Goal: Task Accomplishment & Management: Manage account settings

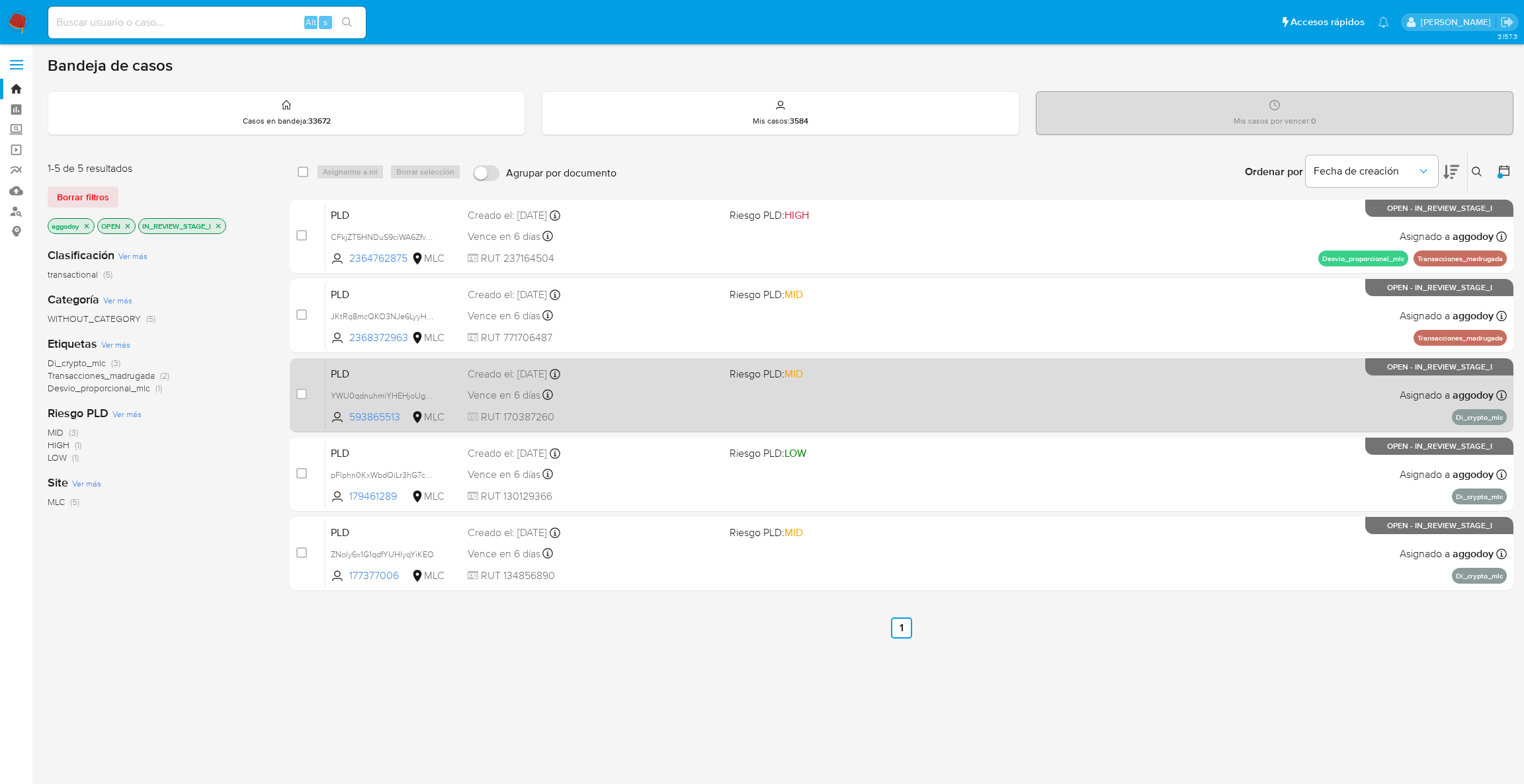
click at [668, 417] on span "RUT 170387260" at bounding box center [593, 417] width 252 height 15
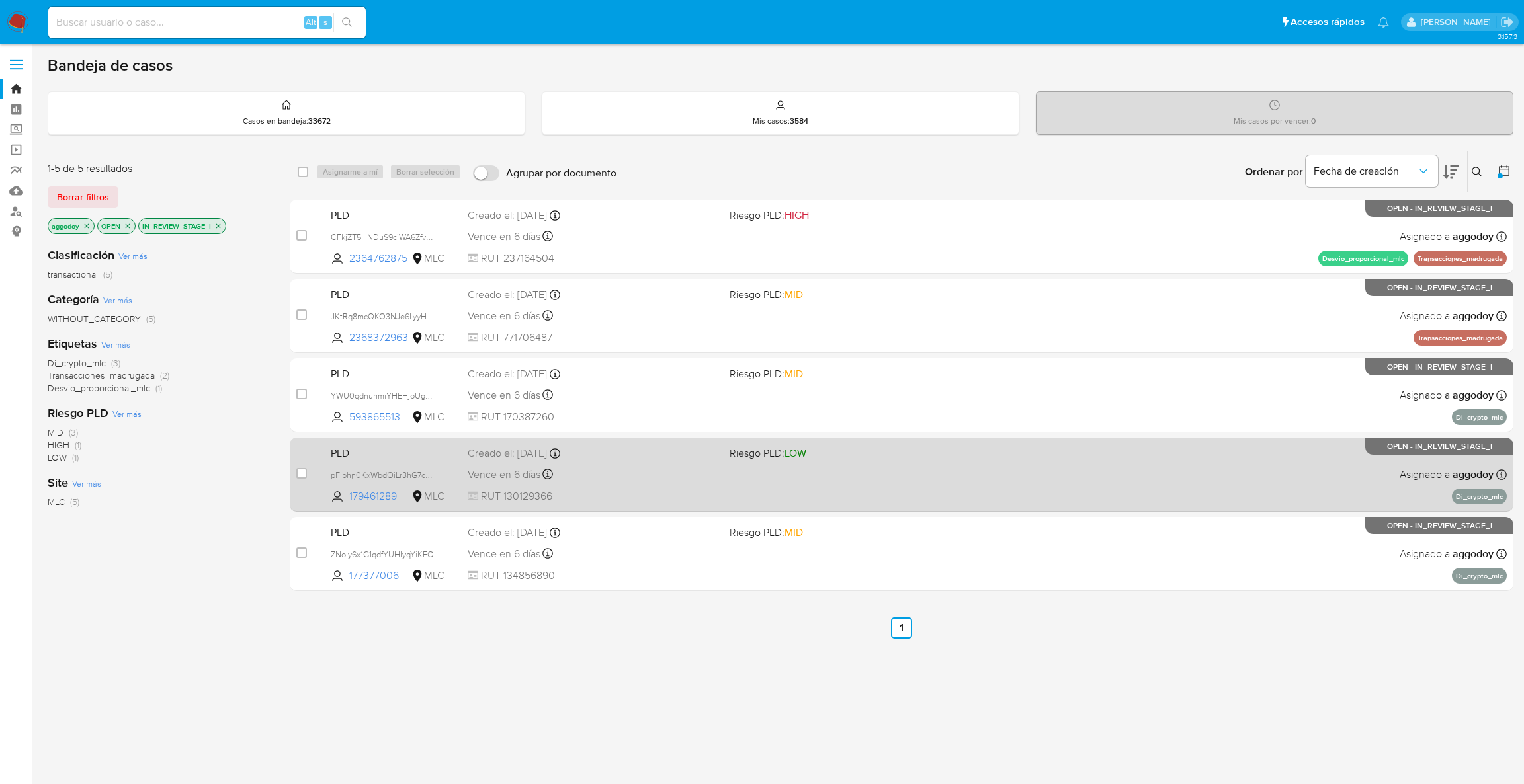
click at [1045, 460] on div "PLD pFlphn0KxWbdOiLr3hG7chqt 179461289 MLC Riesgo PLD: LOW Creado el: 12/06/202…" at bounding box center [916, 473] width 1181 height 66
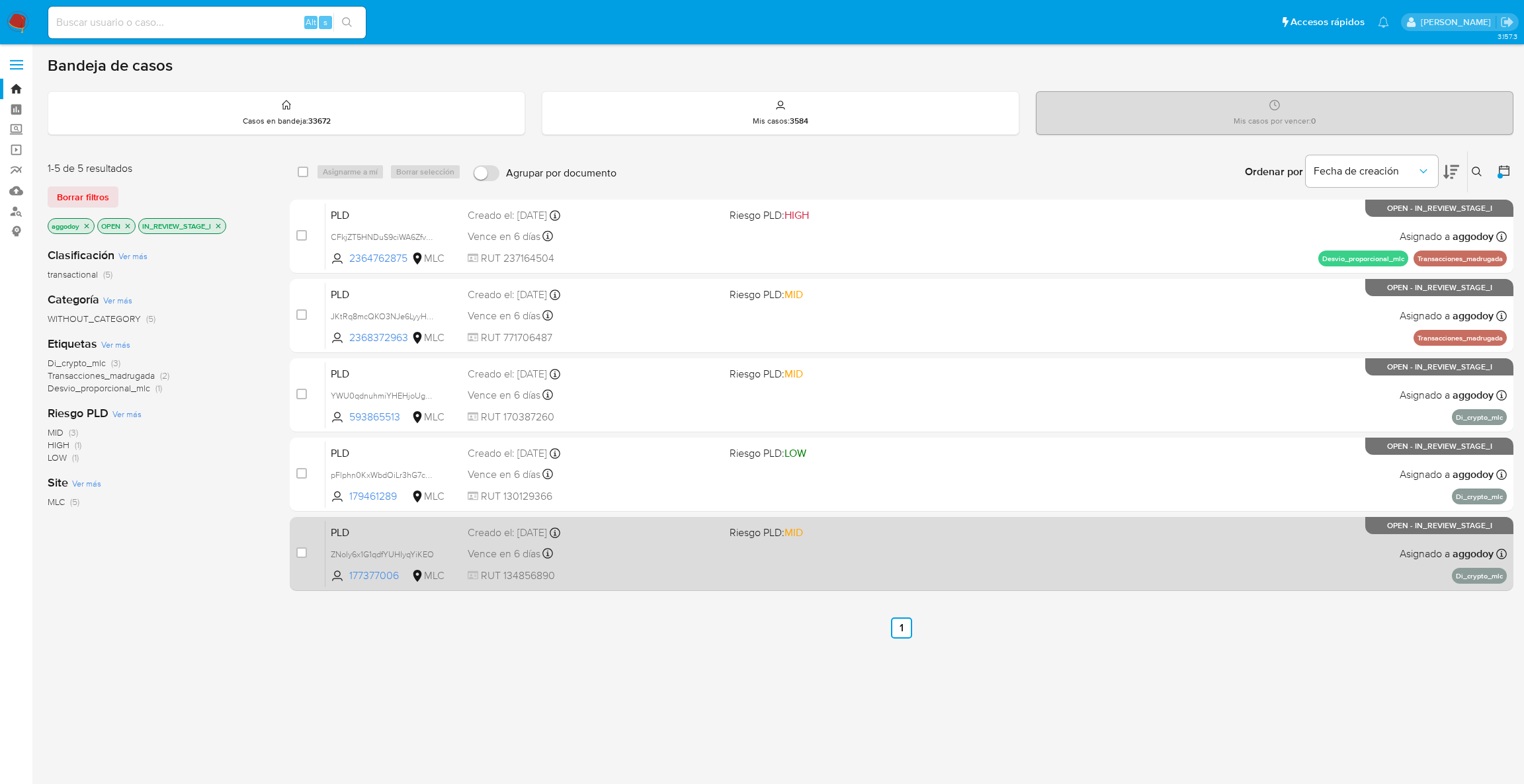
click at [688, 538] on div "Creado el: 12/06/2025 Creado el: 12/06/2025 06:04:43" at bounding box center [593, 533] width 252 height 15
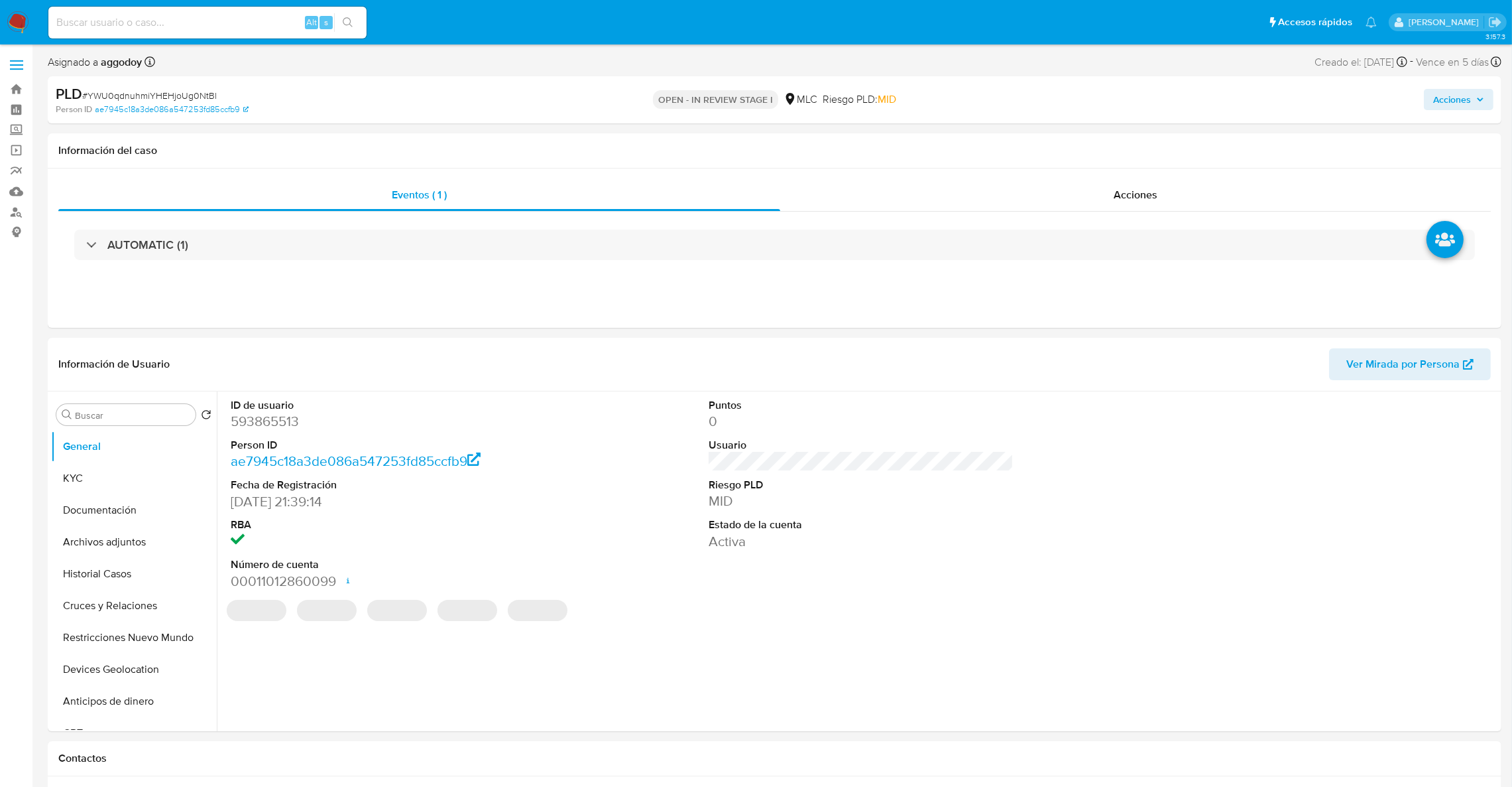
select select "10"
click at [136, 469] on button "KYC" at bounding box center [128, 478] width 155 height 32
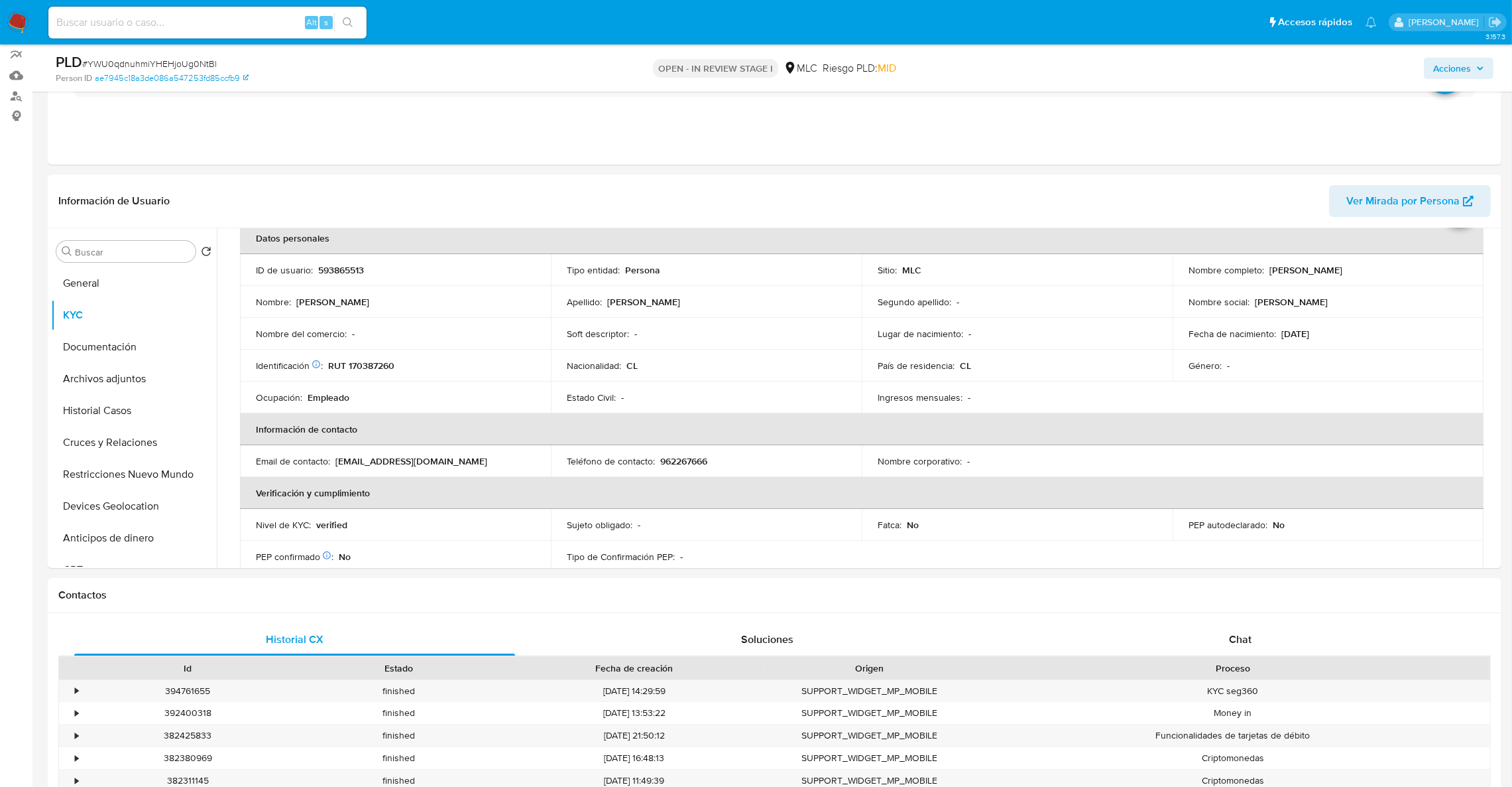
scroll to position [69, 0]
click at [412, 342] on td "Nombre del comercio : -" at bounding box center [395, 333] width 311 height 32
click at [378, 359] on p "RUT 170387260" at bounding box center [361, 364] width 67 height 12
drag, startPoint x: 378, startPoint y: 358, endPoint x: 365, endPoint y: 379, distance: 24.7
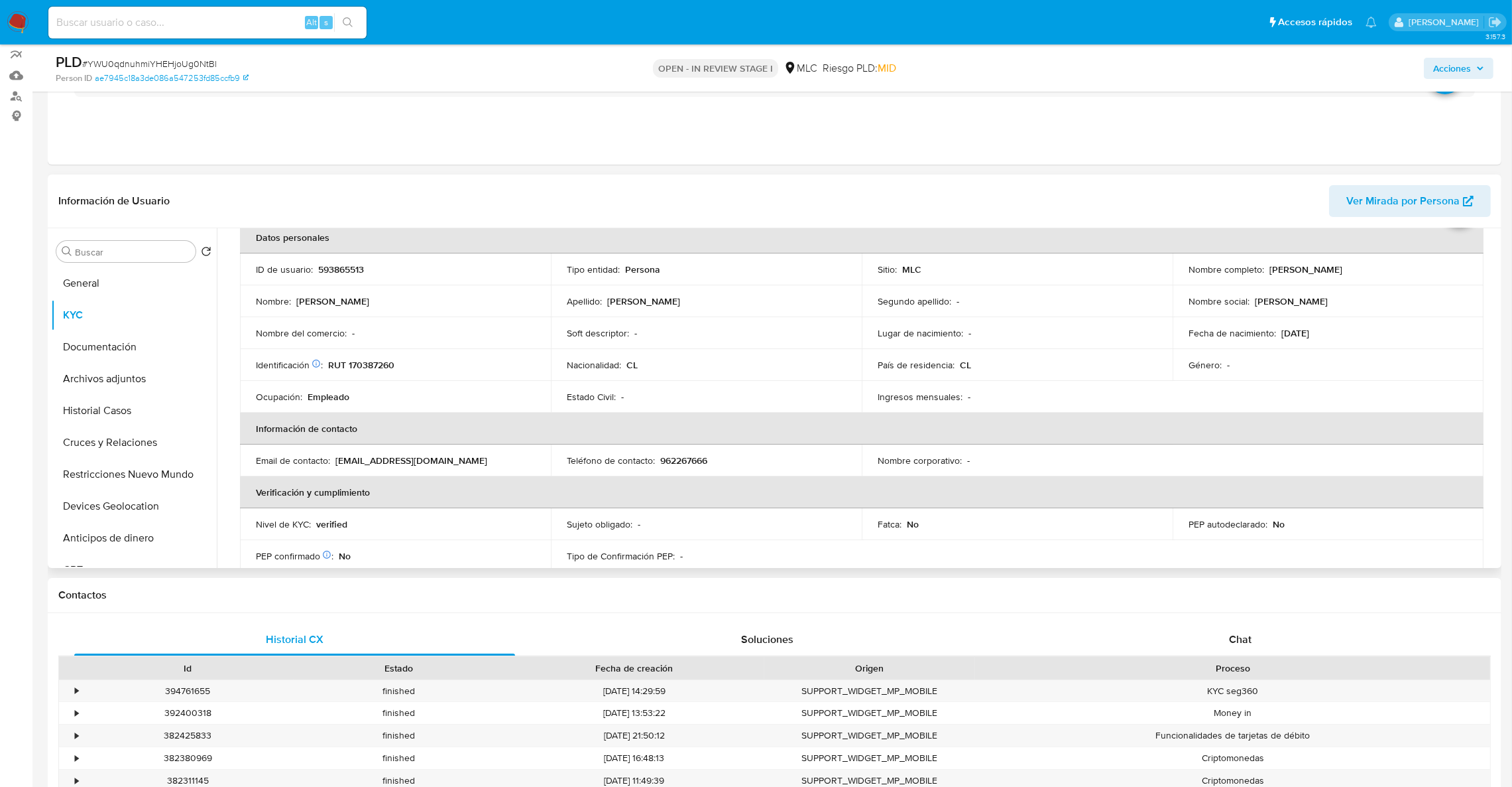
click at [365, 379] on td "Identificación Nº de serie: 531156309 : RUT 170387260" at bounding box center [395, 365] width 311 height 32
click at [360, 364] on p "RUT 170387260" at bounding box center [361, 364] width 67 height 12
copy p "170387260"
click at [154, 435] on button "Cruces y Relaciones" at bounding box center [128, 442] width 155 height 32
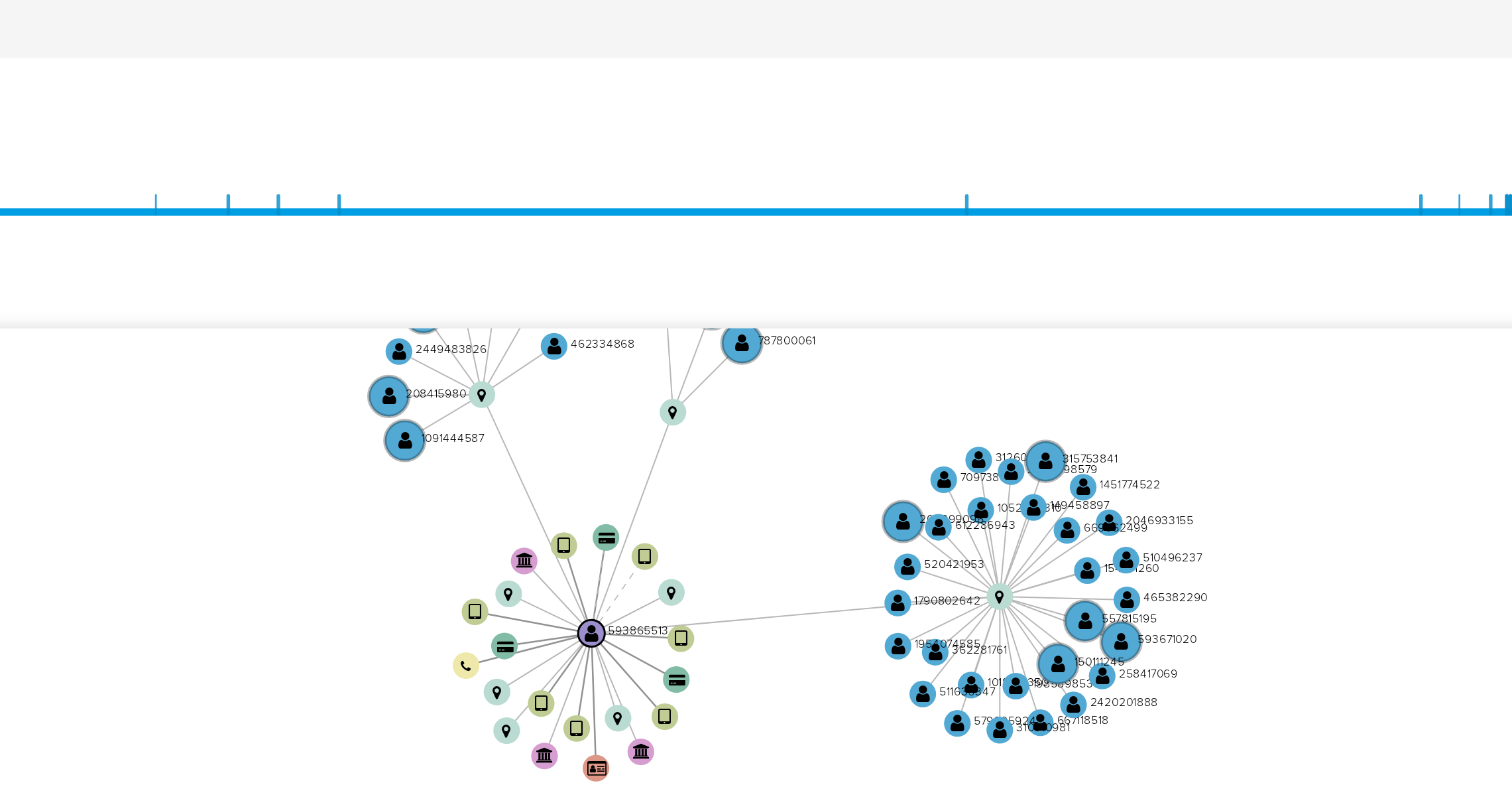
scroll to position [76, 0]
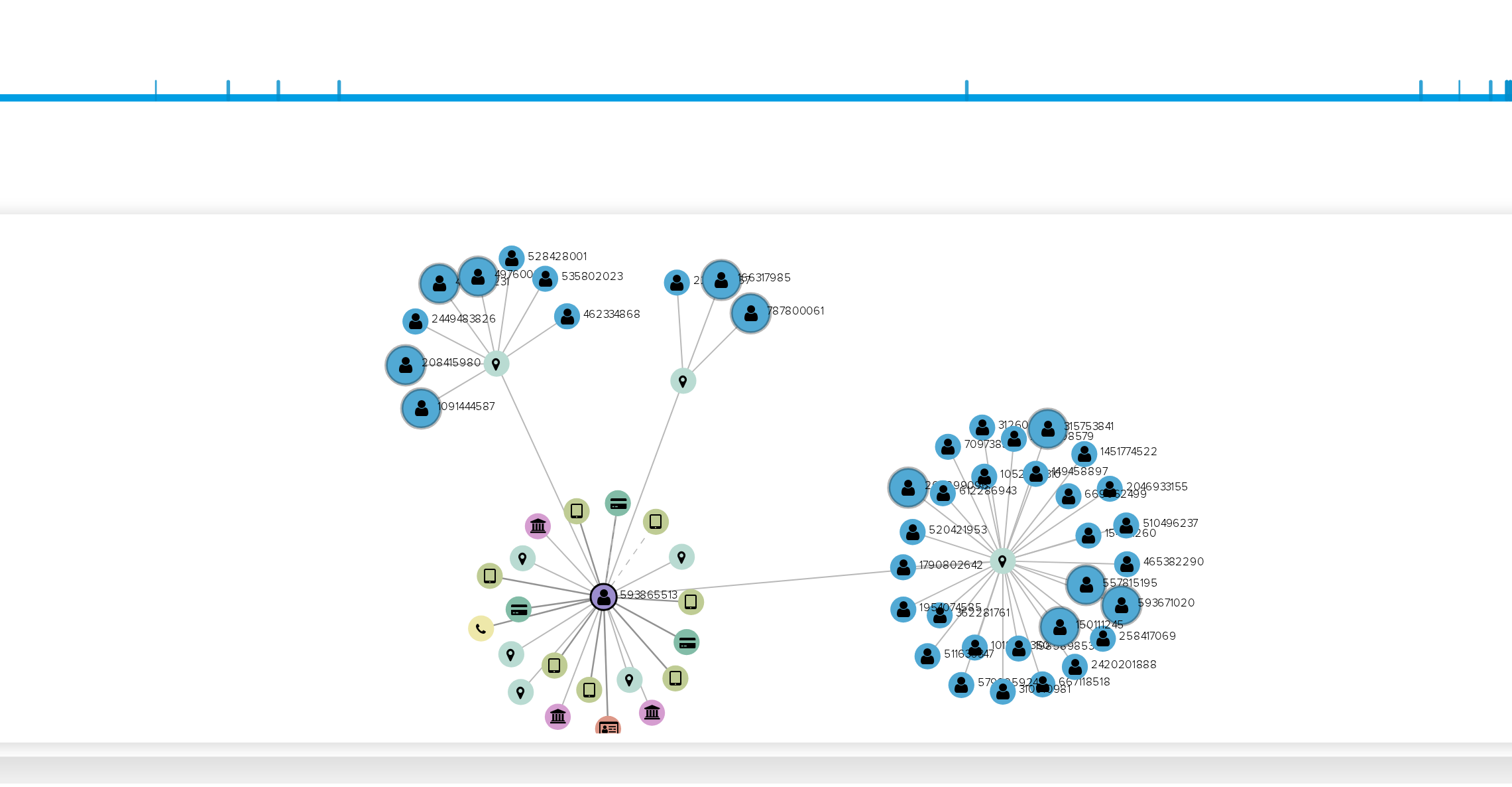
drag, startPoint x: 1133, startPoint y: 474, endPoint x: 1132, endPoint y: 504, distance: 30.0
click at [1132, 504] on icon "device-6796bdba60dc5a11eba457b0  user-593865513  593865513 device-682d3a828f6…" at bounding box center [870, 502] width 1255 height 193
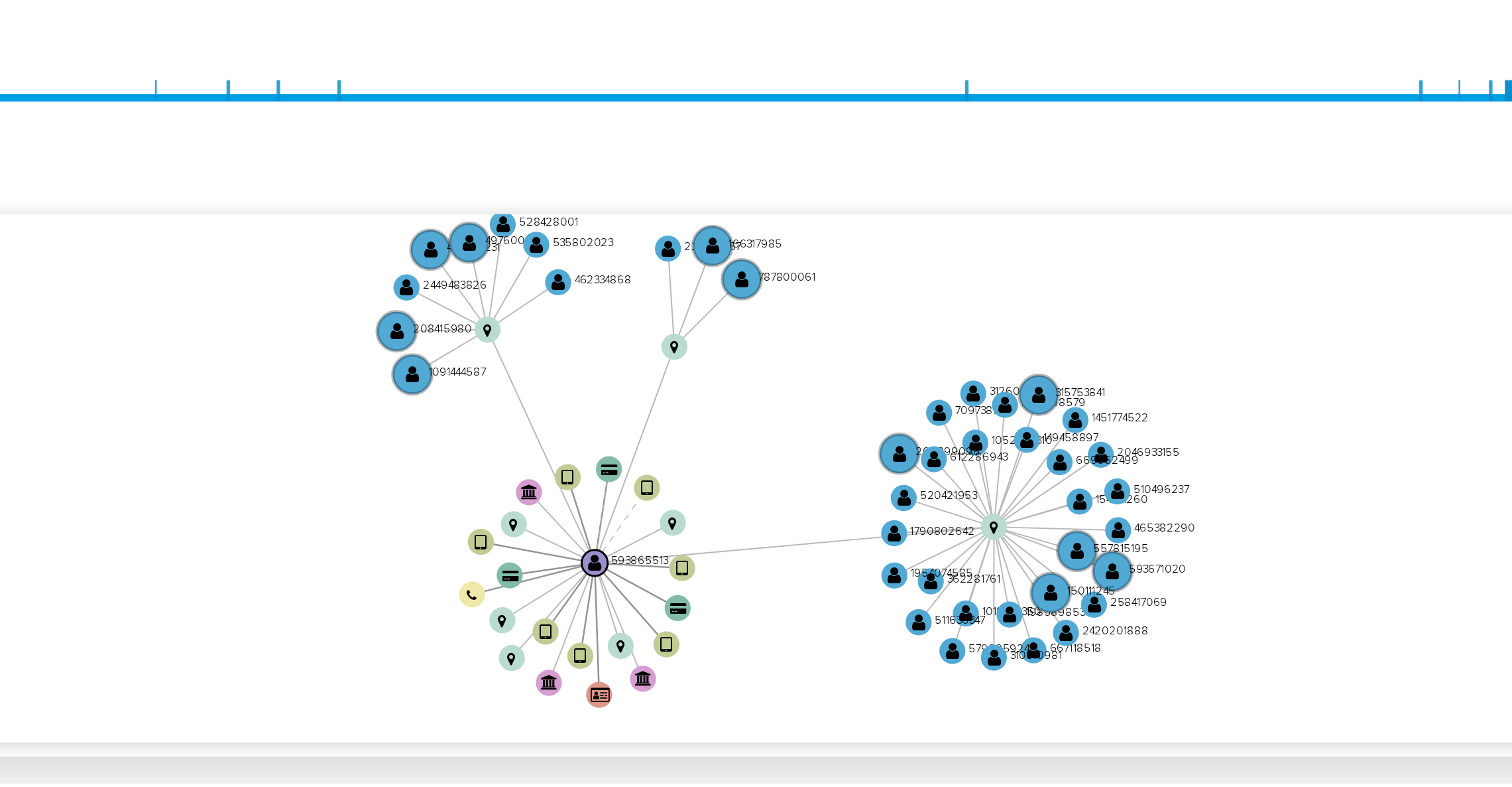
drag, startPoint x: 1132, startPoint y: 504, endPoint x: 1128, endPoint y: 491, distance: 13.6
click at [1128, 491] on icon "device-6796bdba60dc5a11eba457b0  user-593865513  593865513 device-682d3a828f6…" at bounding box center [870, 502] width 1255 height 193
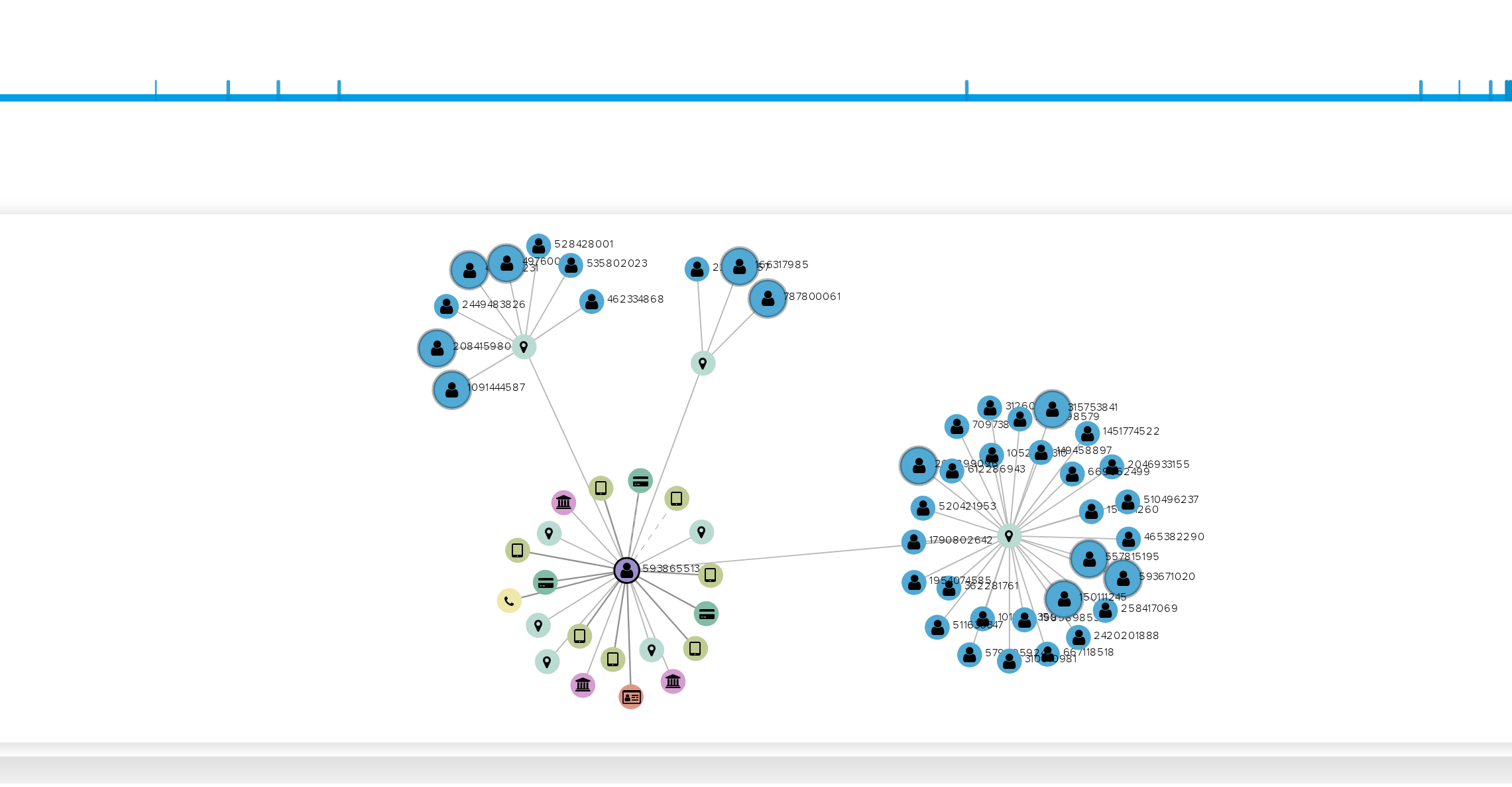
click at [1130, 496] on icon "device-6796bdba60dc5a11eba457b0  user-593865513  593865513 device-682d3a828f6…" at bounding box center [870, 502] width 1255 height 193
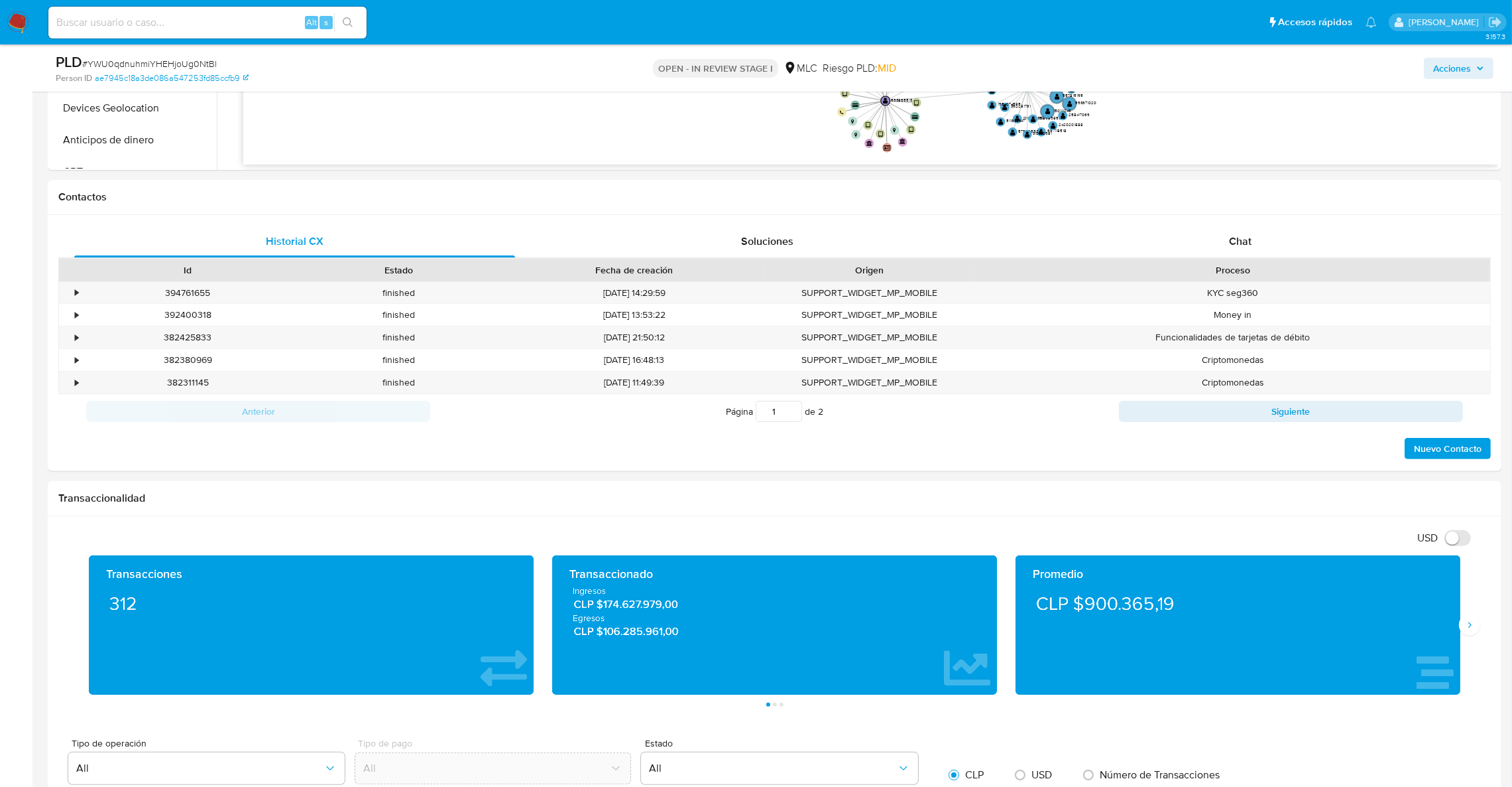
scroll to position [512, 0]
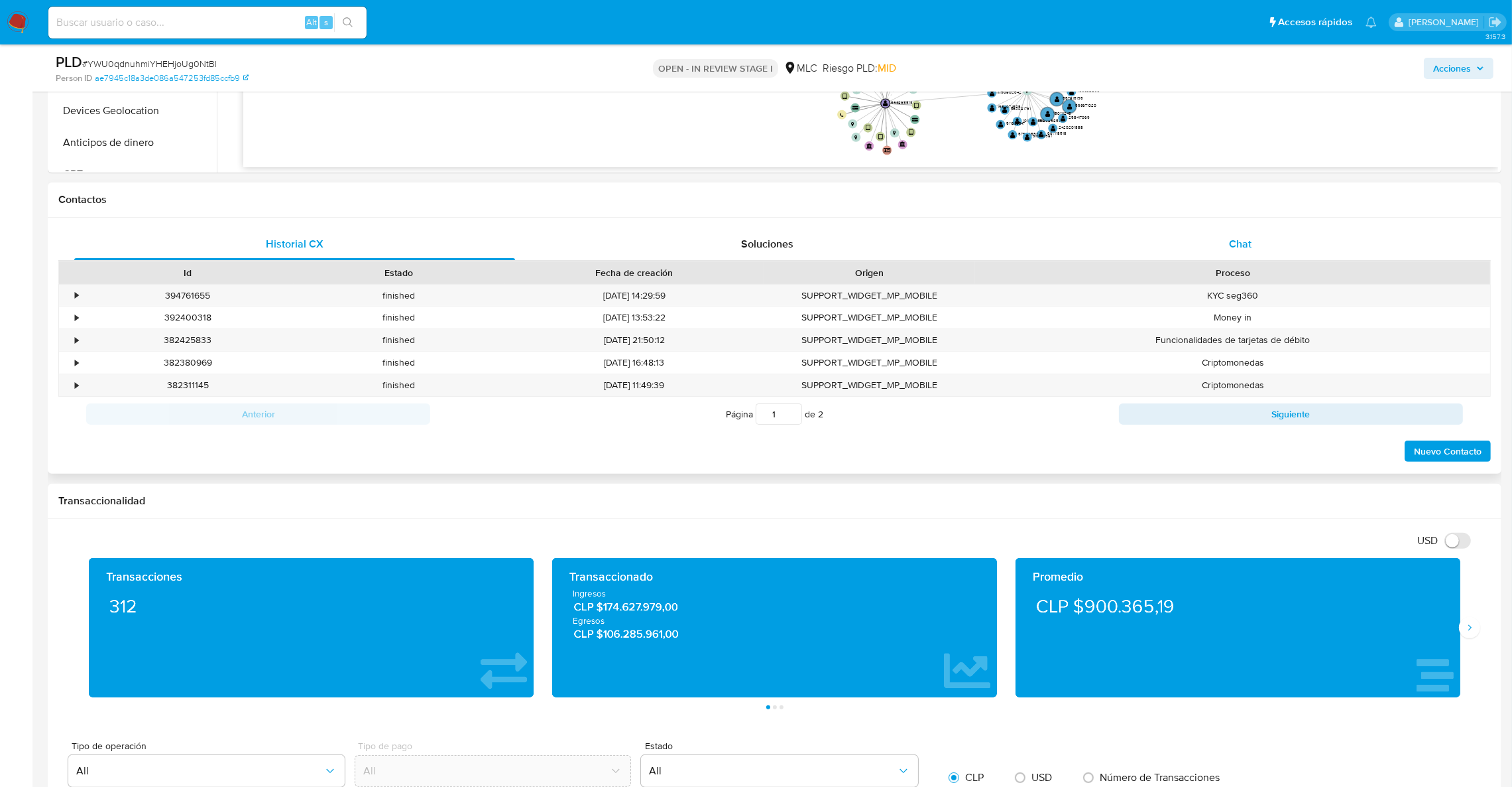
click at [1330, 245] on div "Chat" at bounding box center [1241, 244] width 441 height 32
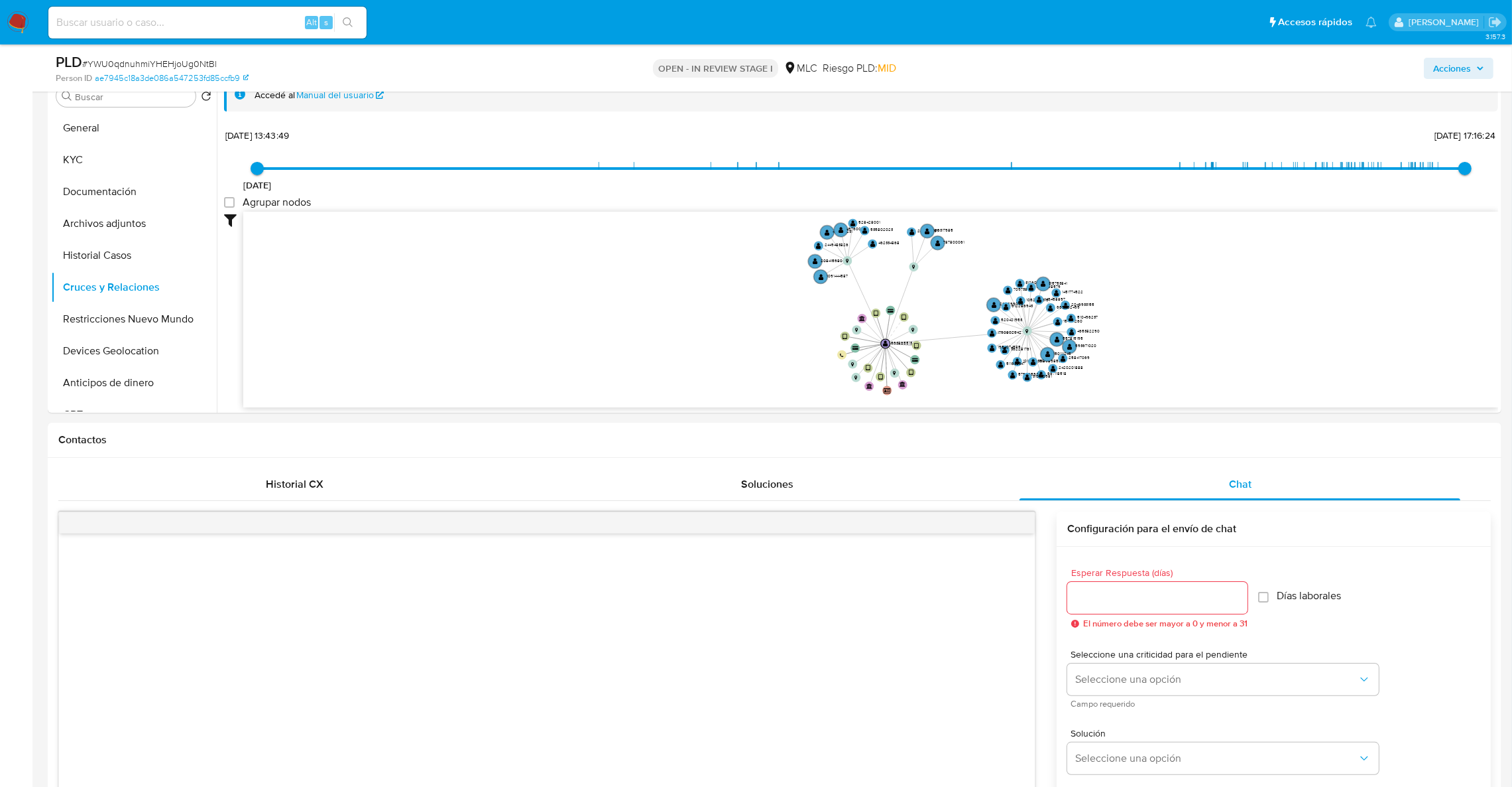
scroll to position [168, 0]
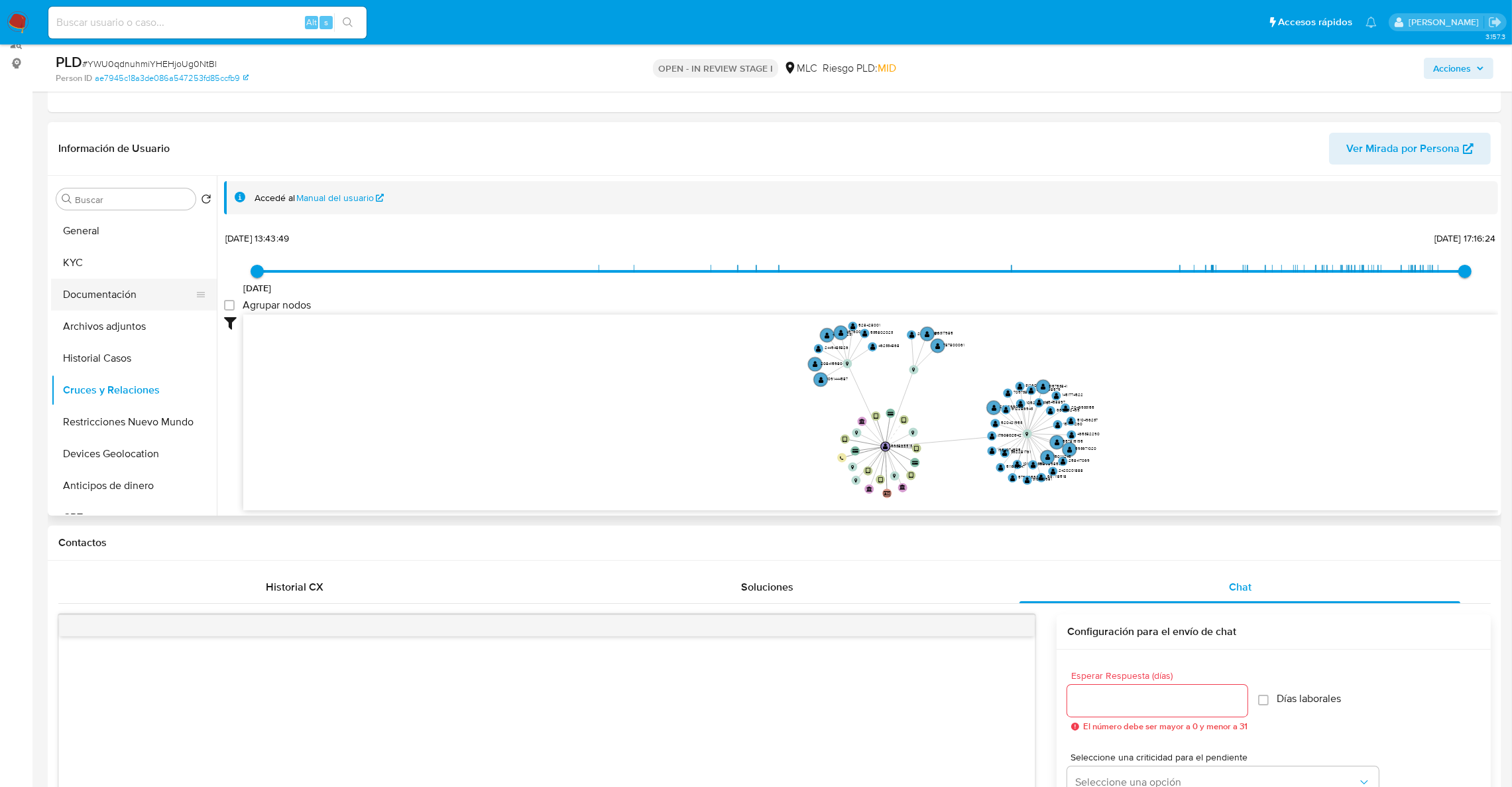
click at [98, 304] on button "Documentación" at bounding box center [128, 295] width 155 height 32
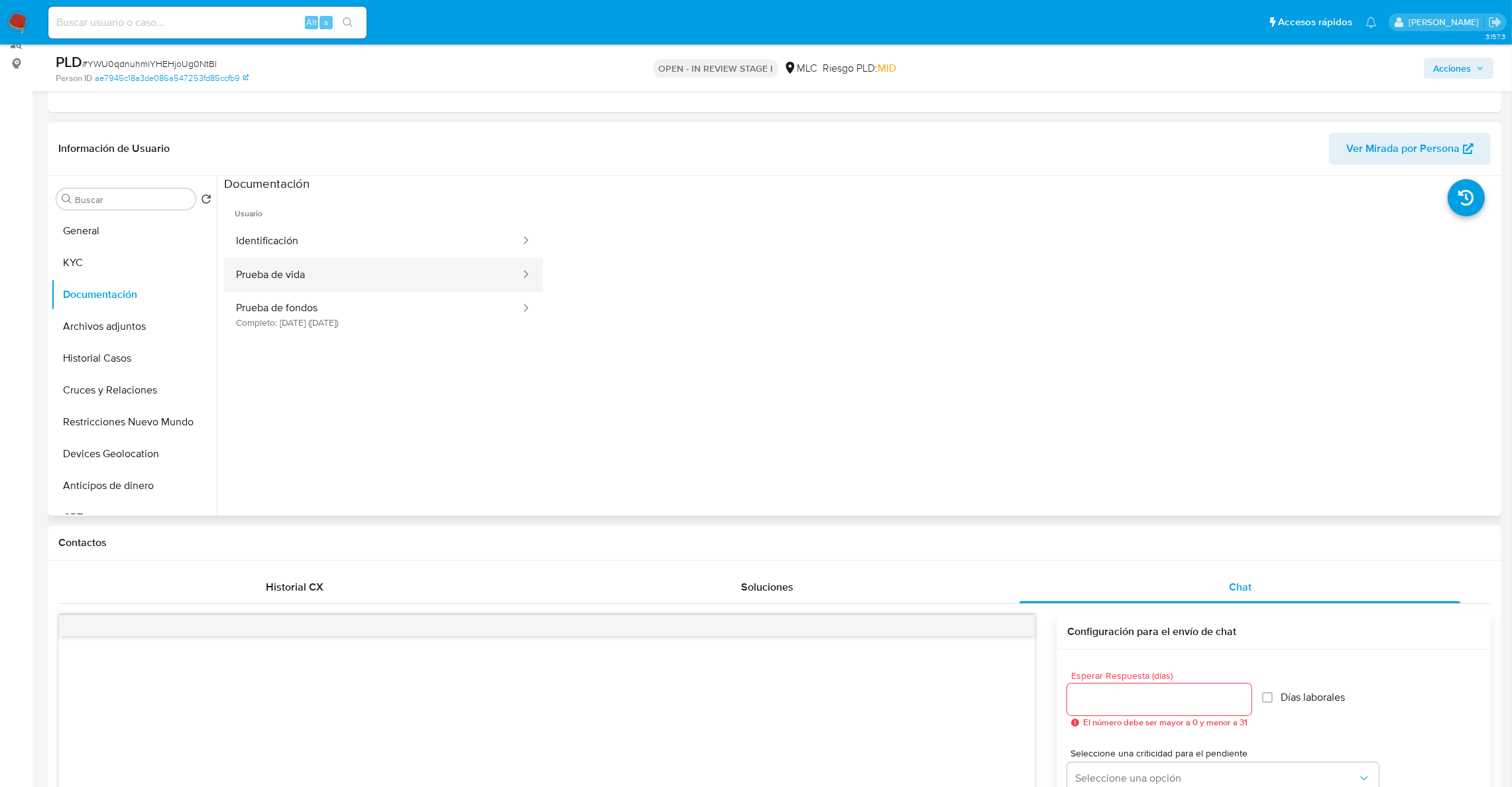
click at [249, 285] on button "Prueba de vida" at bounding box center [373, 275] width 298 height 34
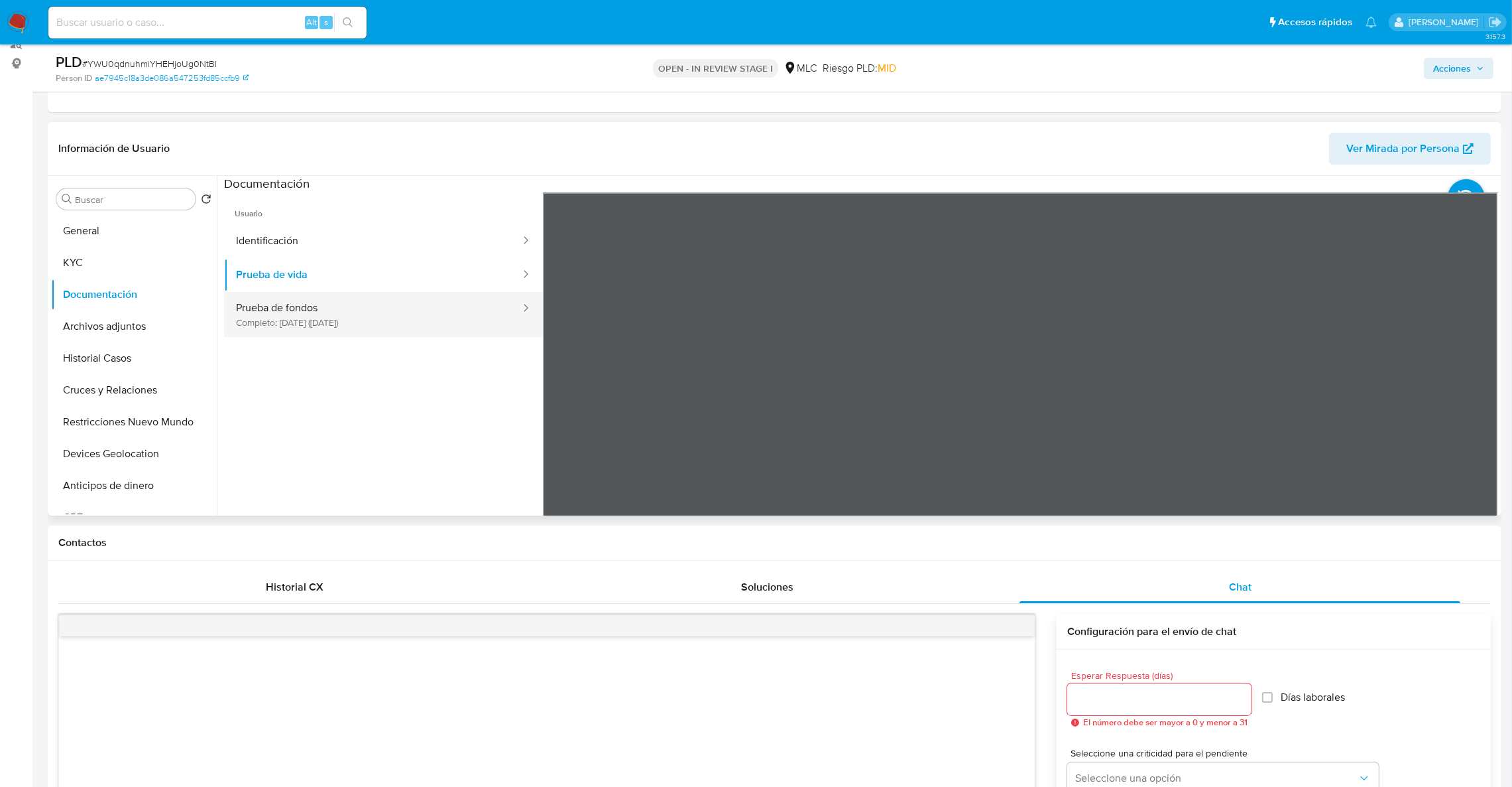
click at [256, 301] on button "Prueba de fondos Completo: 15/07/2025 (hace 2 meses)" at bounding box center [373, 315] width 298 height 45
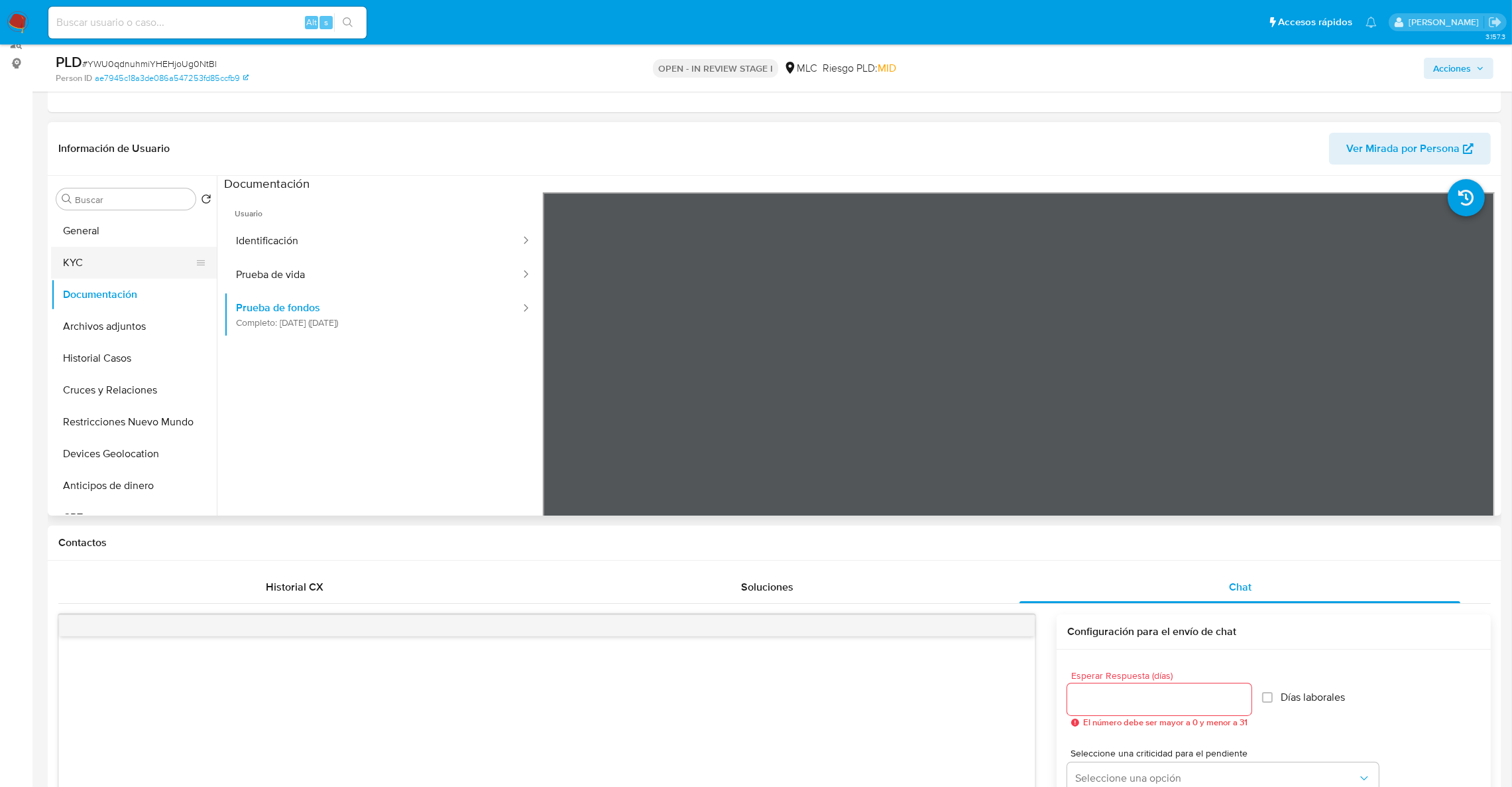
click at [145, 267] on button "KYC" at bounding box center [128, 263] width 155 height 32
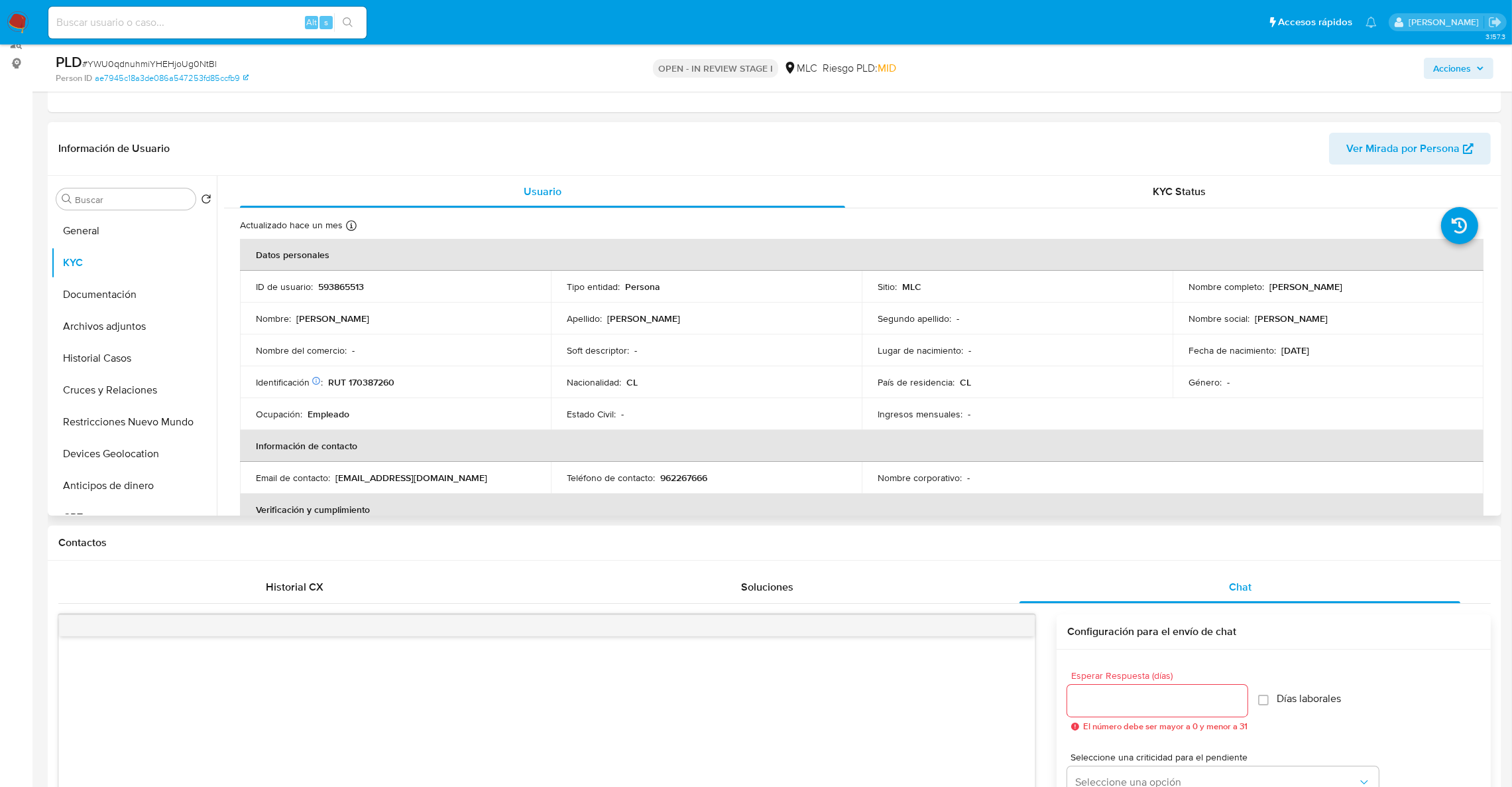
drag, startPoint x: 1262, startPoint y: 297, endPoint x: 1443, endPoint y: 298, distance: 181.0
click at [1443, 298] on td "Nombre completo : Felipe Alejandro Miranda Galleguillos" at bounding box center [1328, 286] width 311 height 32
copy div "Felipe Alejandro Miranda Galleguillos"
click at [83, 306] on button "Documentación" at bounding box center [128, 295] width 155 height 32
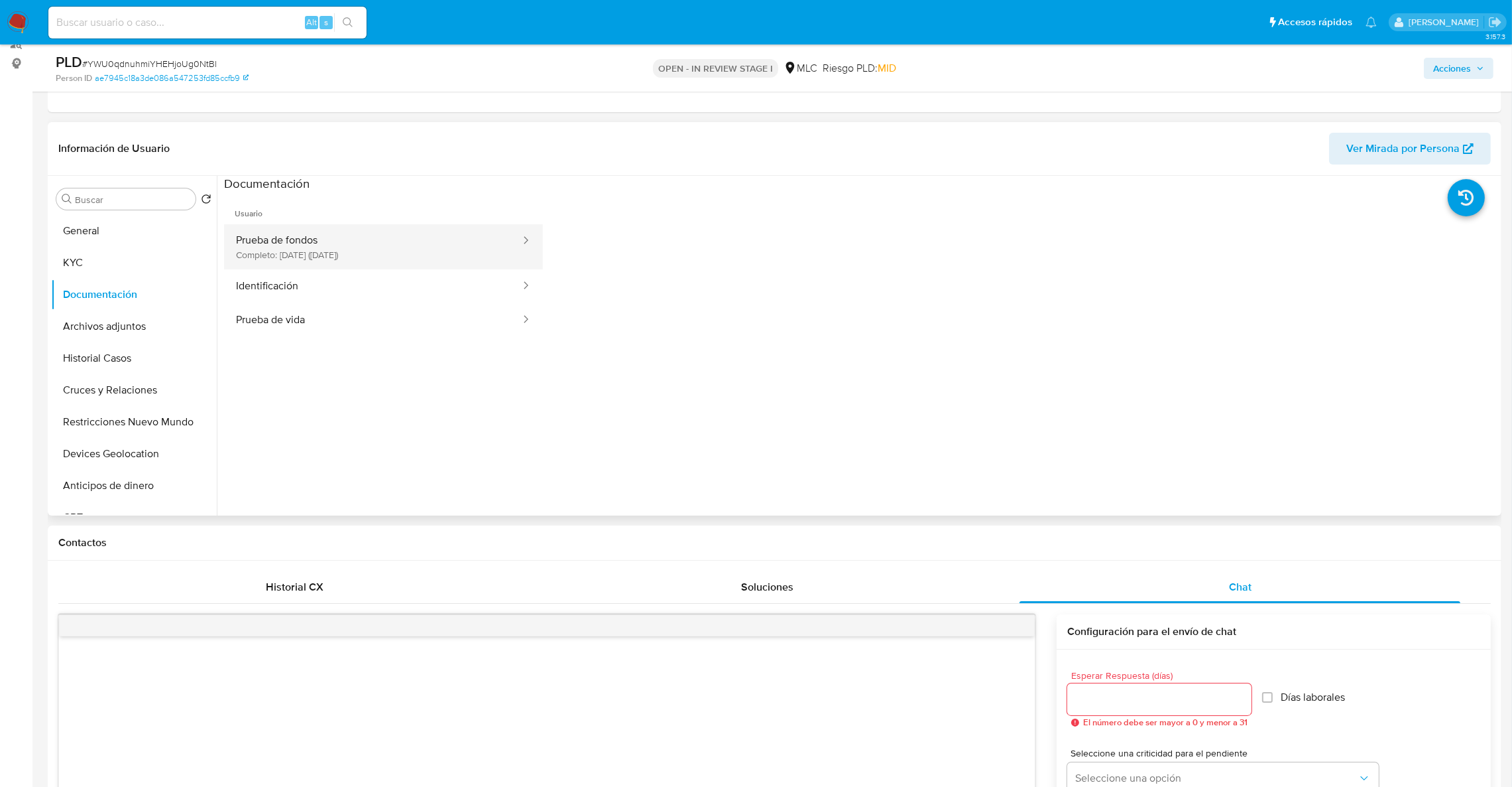
click at [419, 242] on button "Prueba de fondos Completo: 15/07/2025 (hace 2 meses)" at bounding box center [373, 247] width 298 height 45
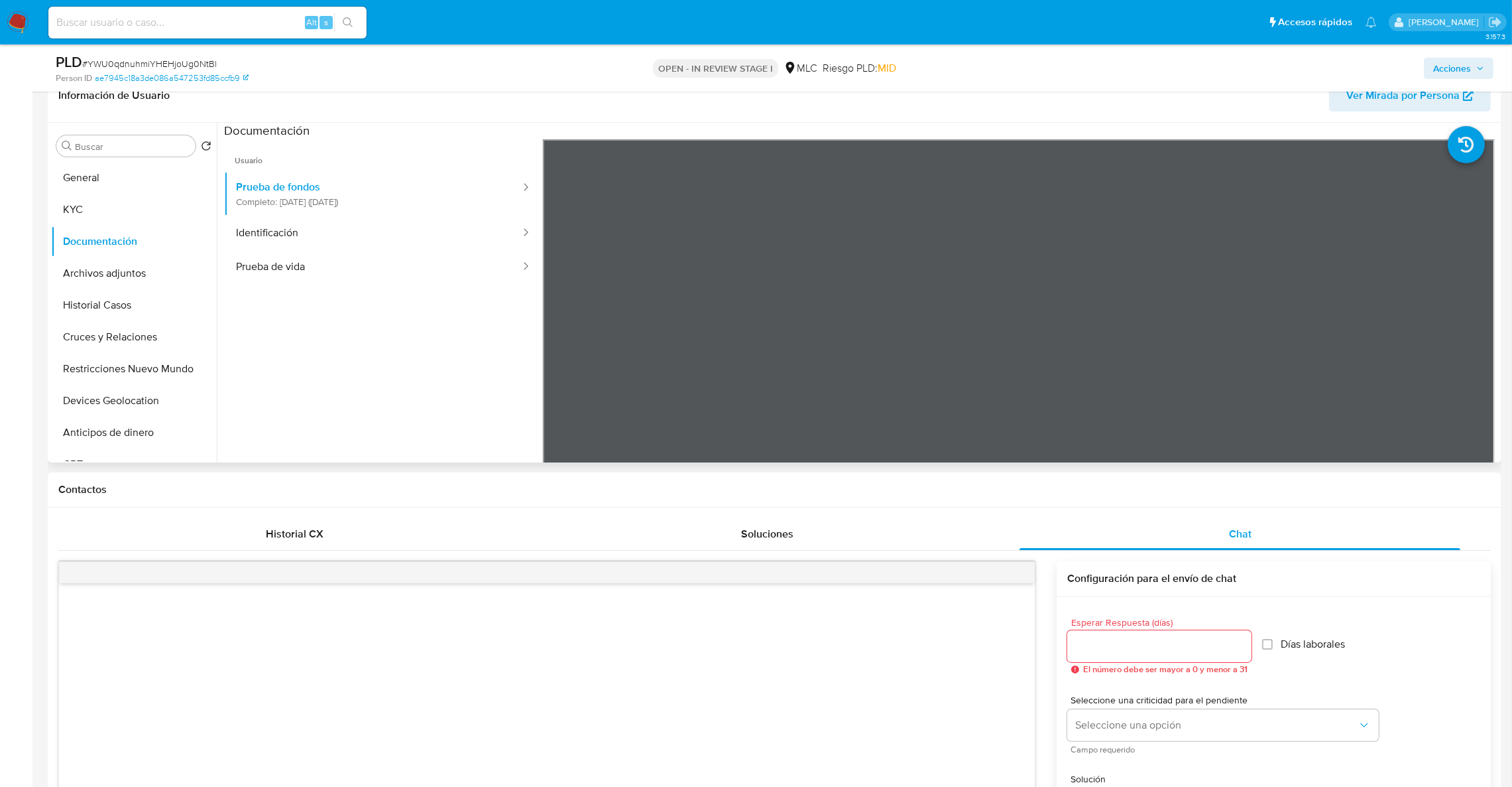
scroll to position [252, 0]
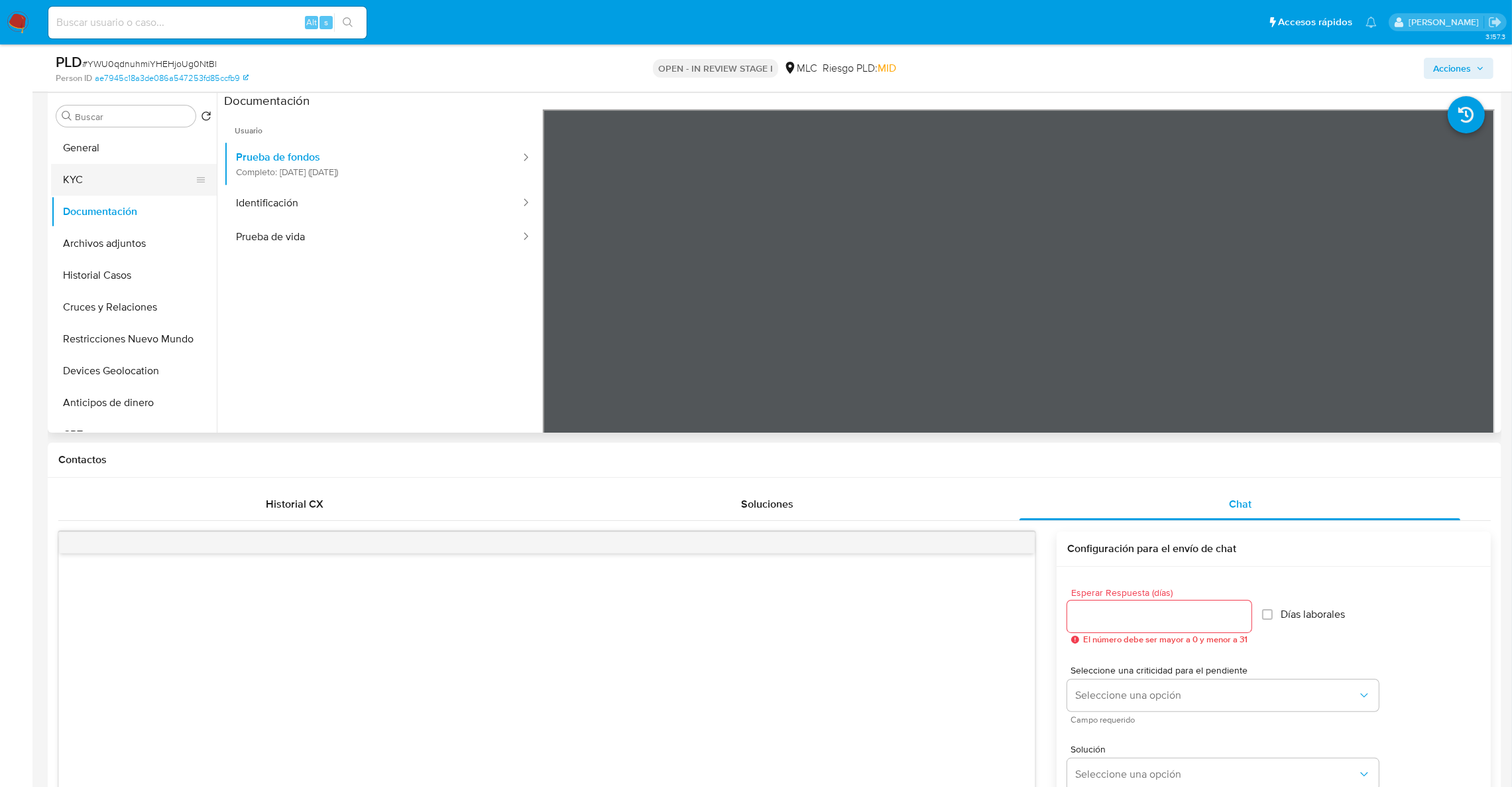
click at [101, 175] on button "KYC" at bounding box center [128, 179] width 155 height 32
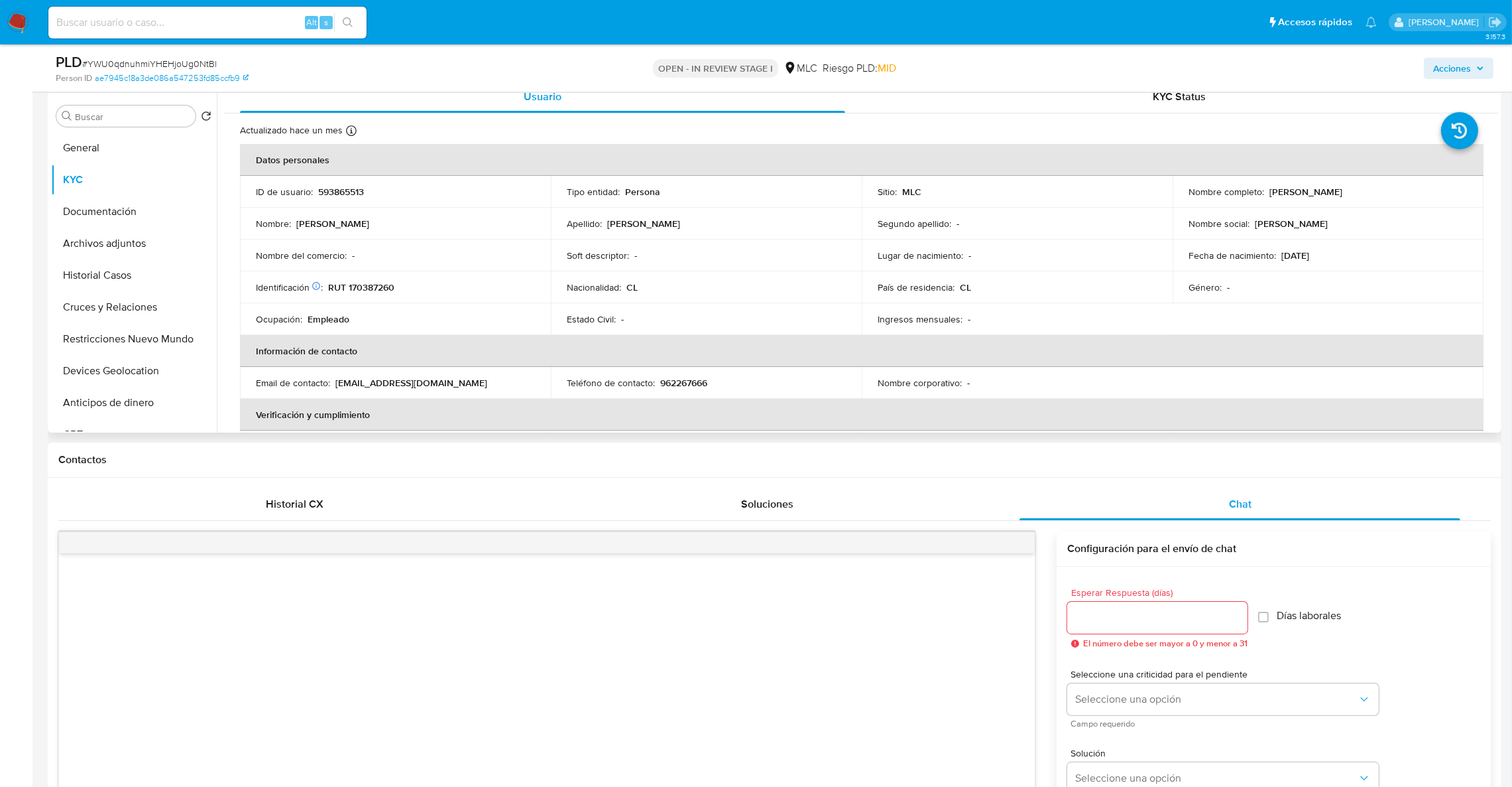
scroll to position [0, 0]
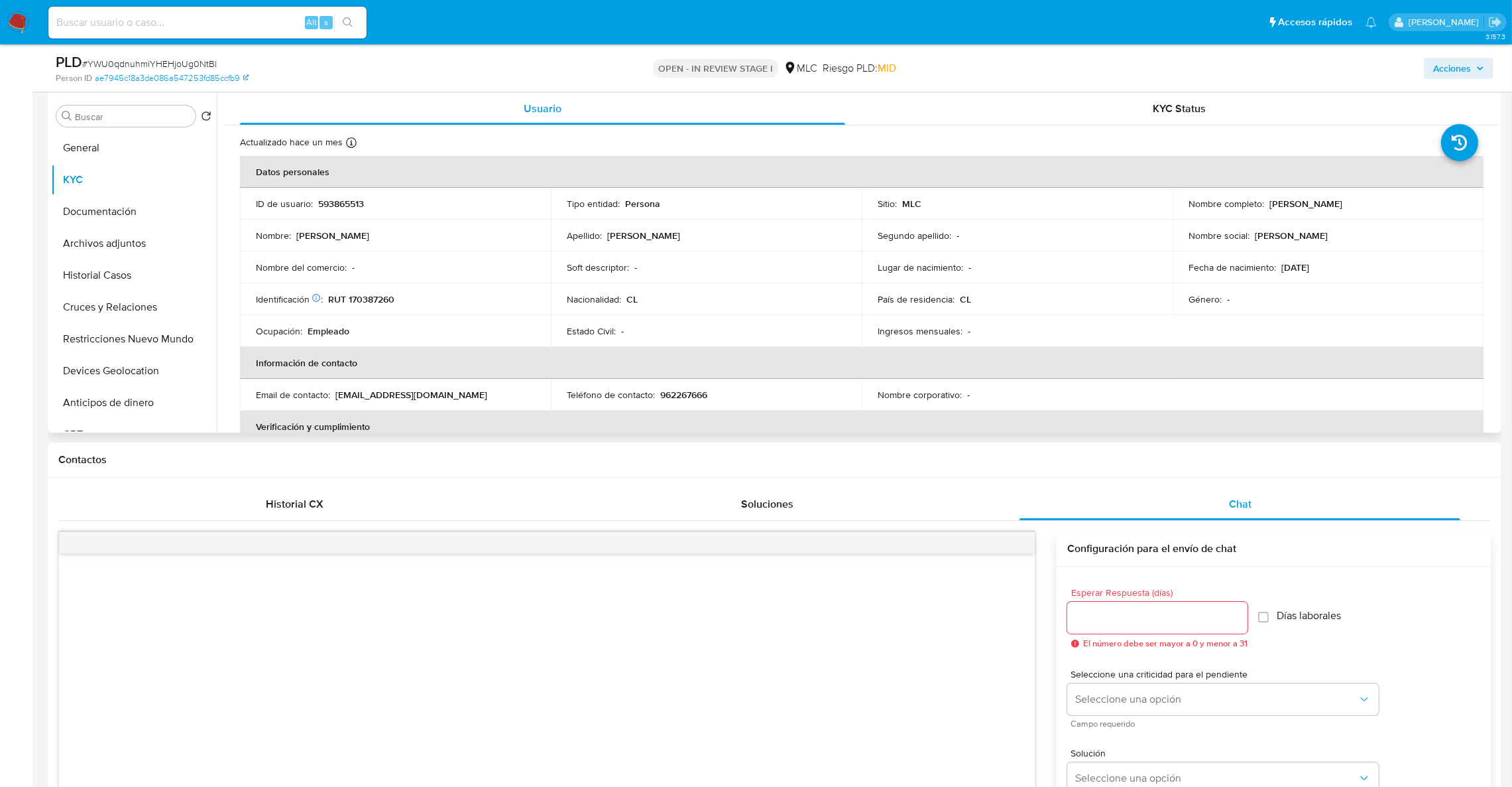
drag, startPoint x: 1394, startPoint y: 208, endPoint x: 1262, endPoint y: 195, distance: 132.6
click at [1262, 195] on td "Nombre completo : Felipe Alejandro Miranda Galleguillos" at bounding box center [1328, 204] width 311 height 32
copy div "Felipe Alejandro Miranda Galleguillos"
click at [130, 273] on button "Historial Casos" at bounding box center [128, 275] width 155 height 32
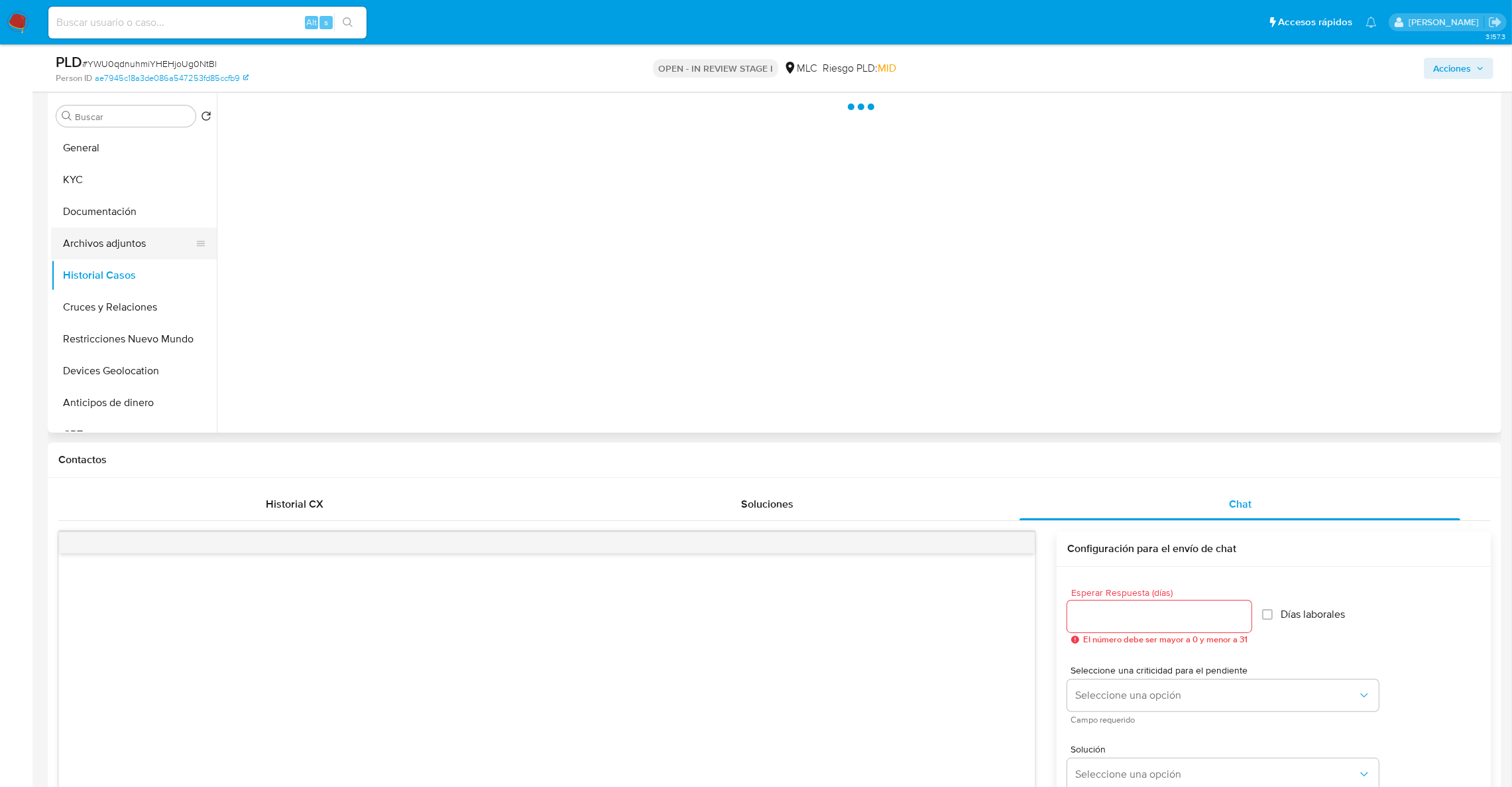
click at [134, 240] on button "Archivos adjuntos" at bounding box center [128, 243] width 155 height 32
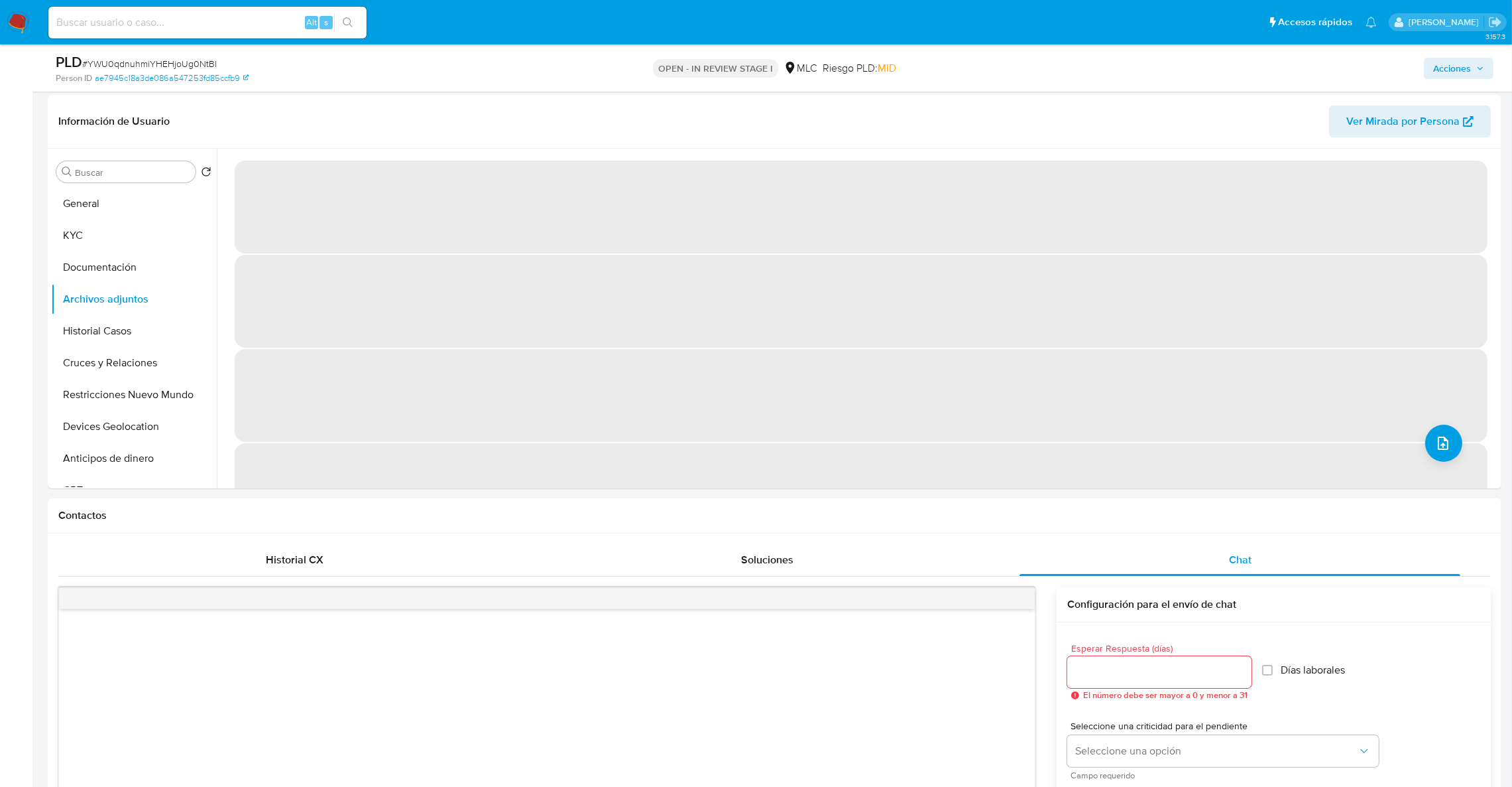
scroll to position [166, 0]
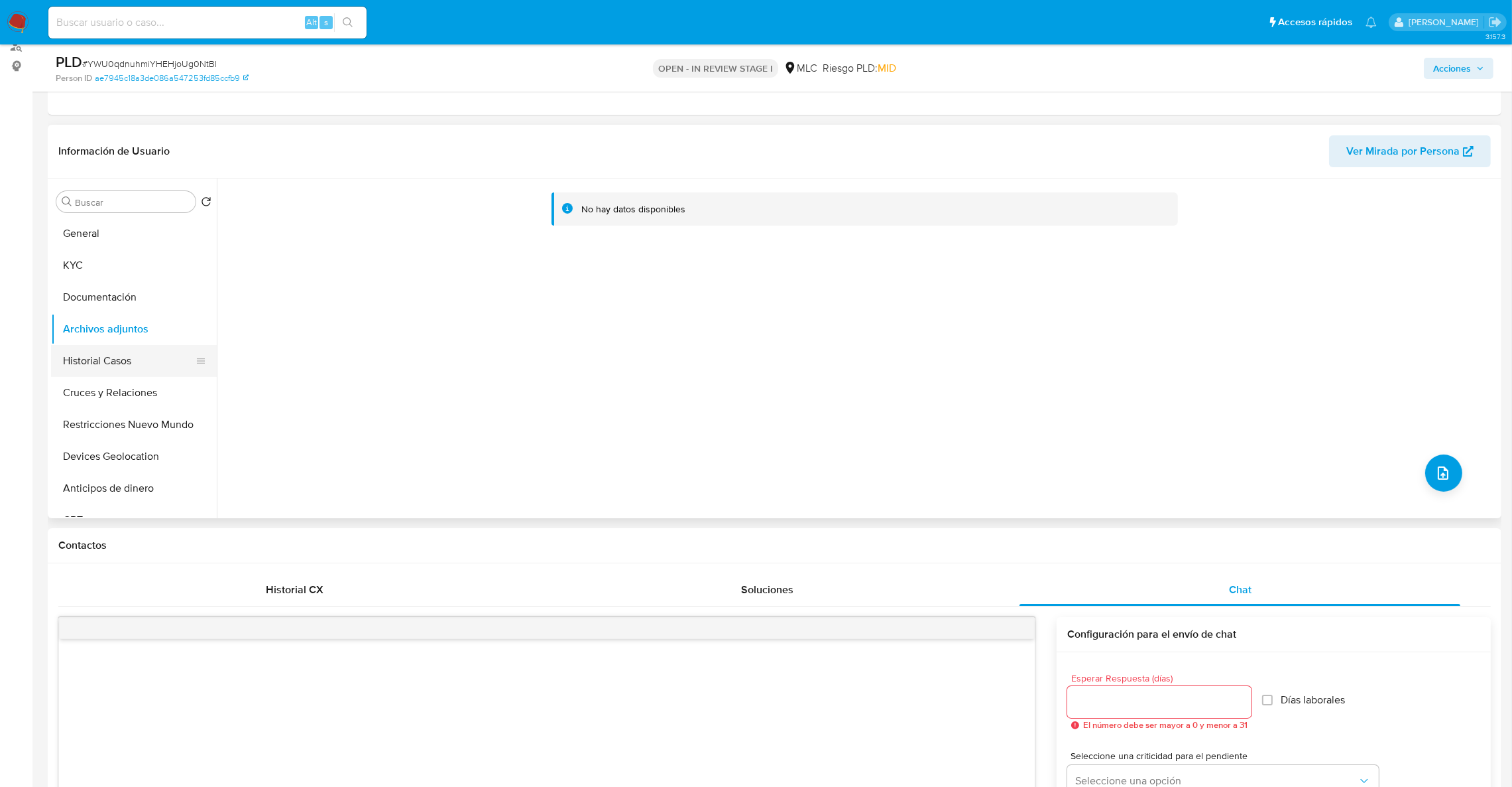
click at [132, 352] on button "Historial Casos" at bounding box center [128, 361] width 155 height 32
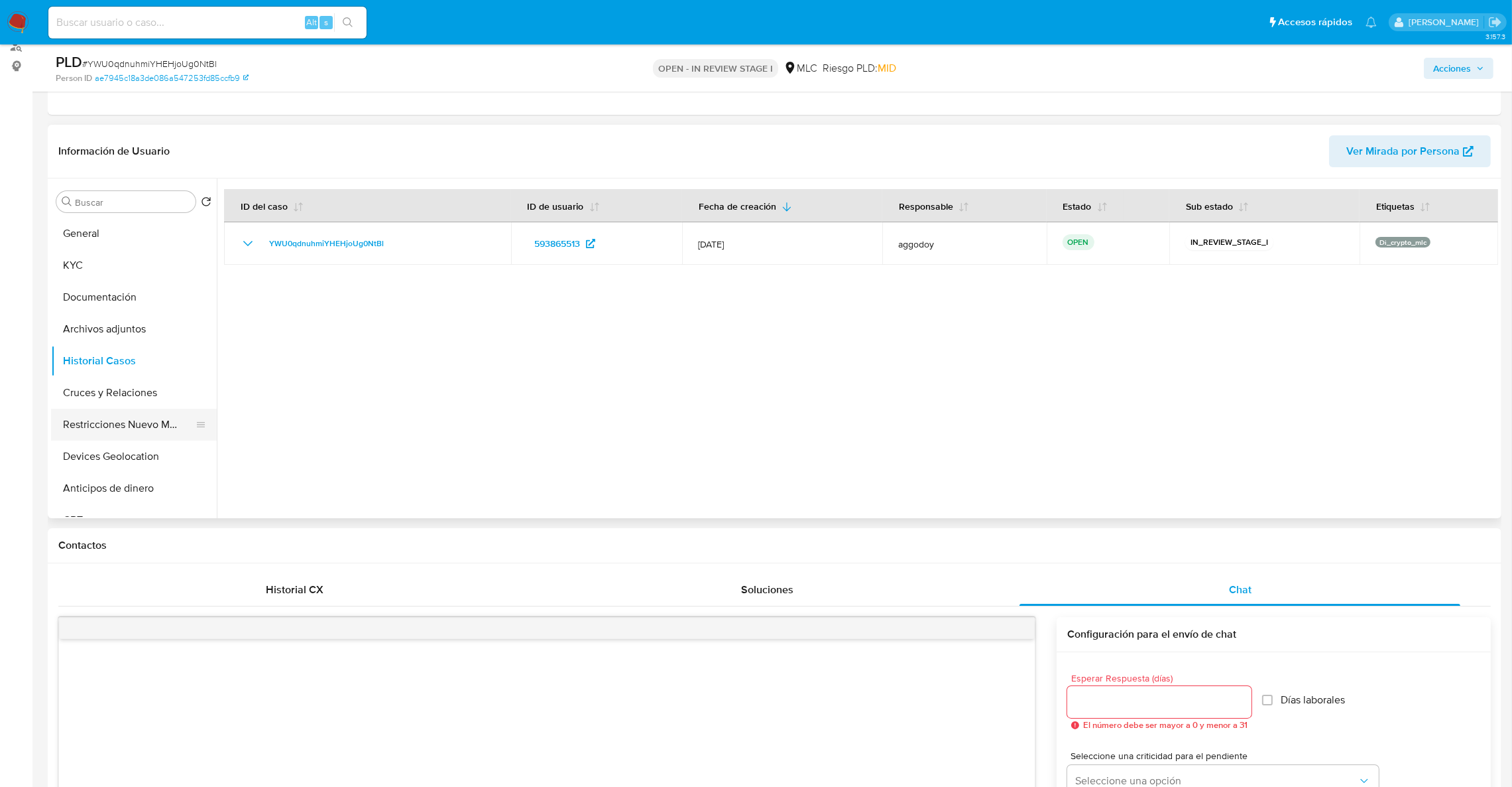
click at [150, 427] on button "Restricciones Nuevo Mundo" at bounding box center [128, 424] width 155 height 32
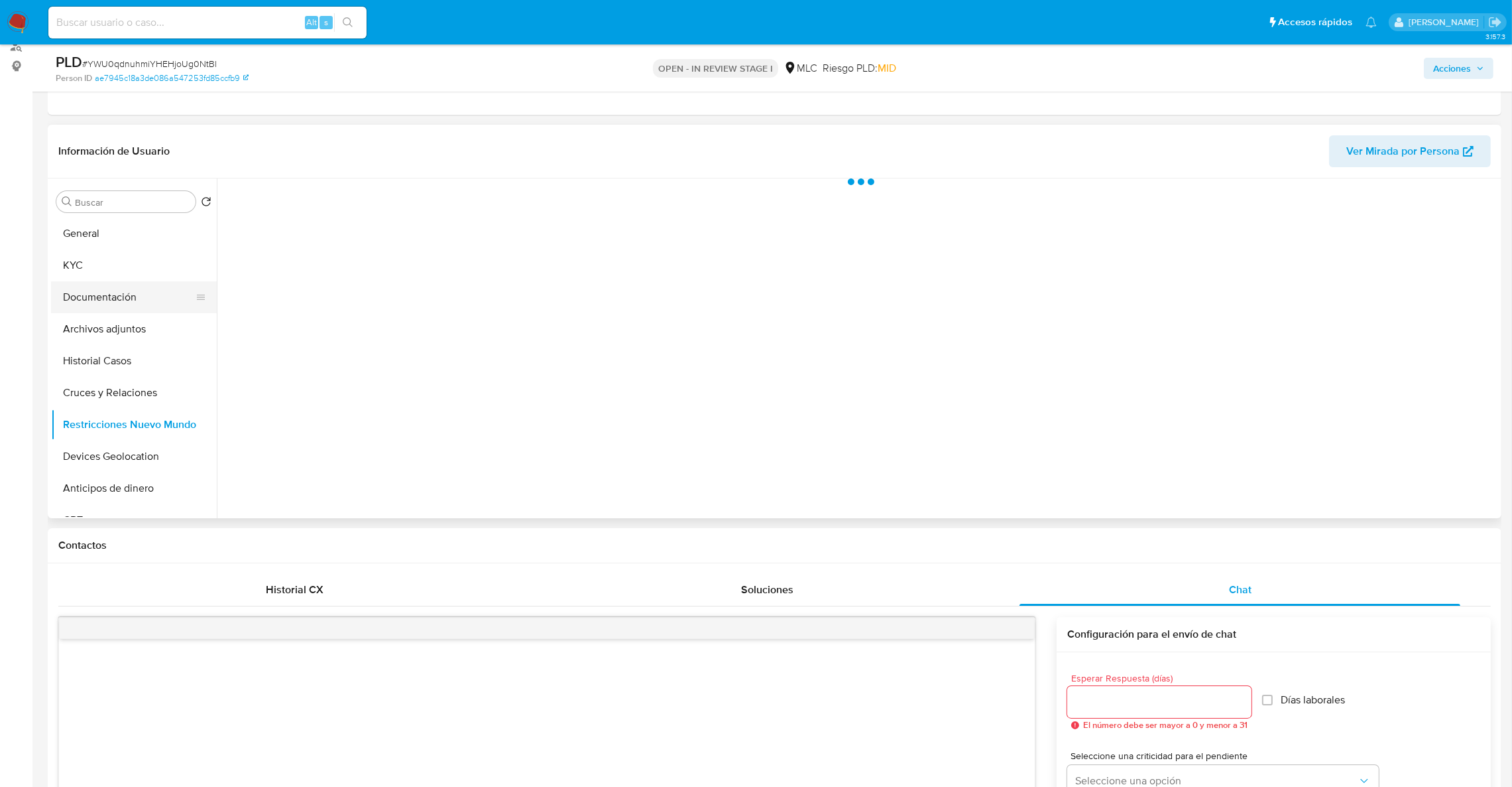
click at [150, 301] on button "Documentación" at bounding box center [128, 298] width 155 height 32
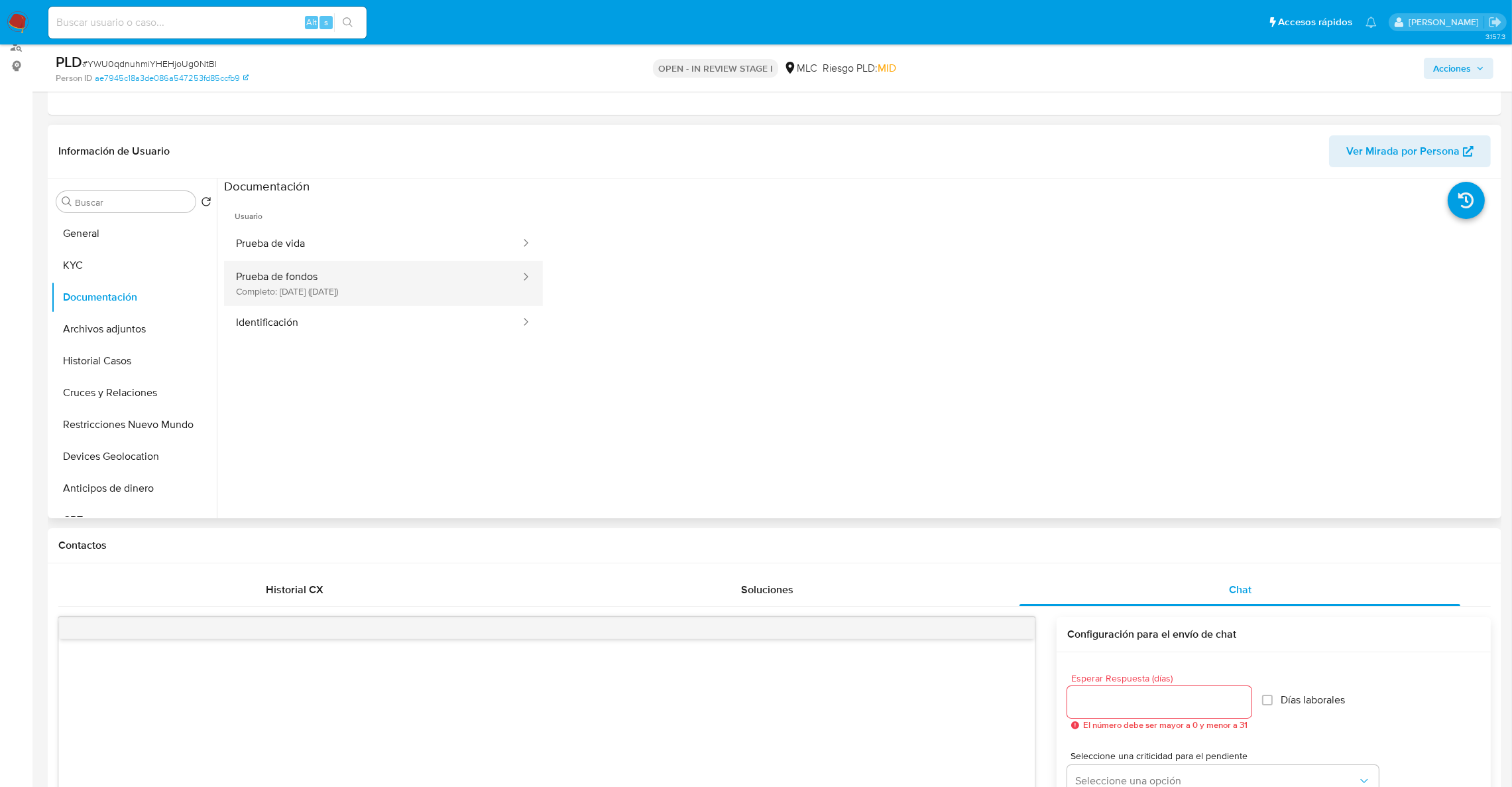
click at [317, 270] on button "Prueba de fondos Completo: 15/07/2025 (hace 2 meses)" at bounding box center [373, 284] width 298 height 45
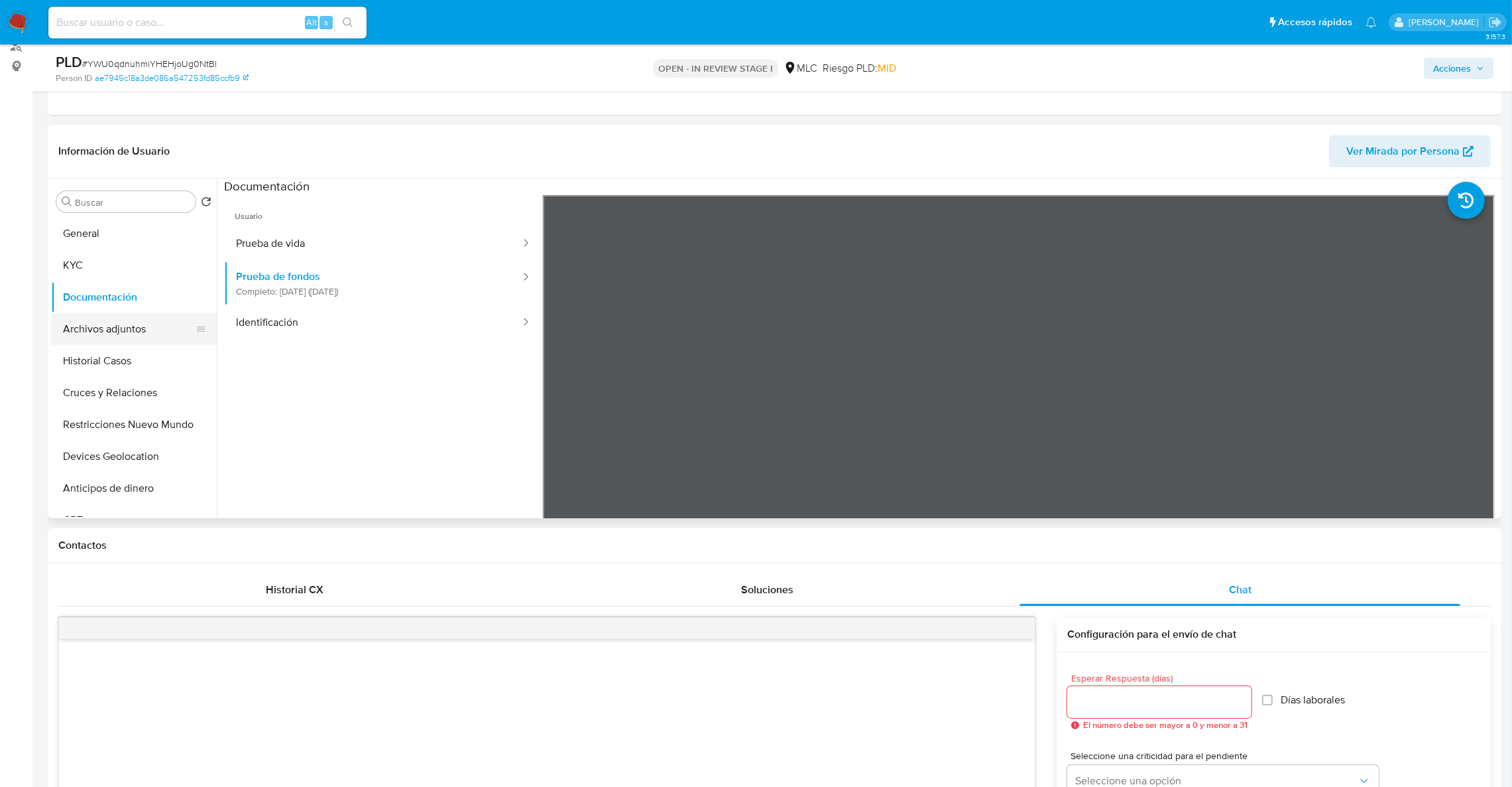
click at [134, 332] on button "Archivos adjuntos" at bounding box center [128, 329] width 155 height 32
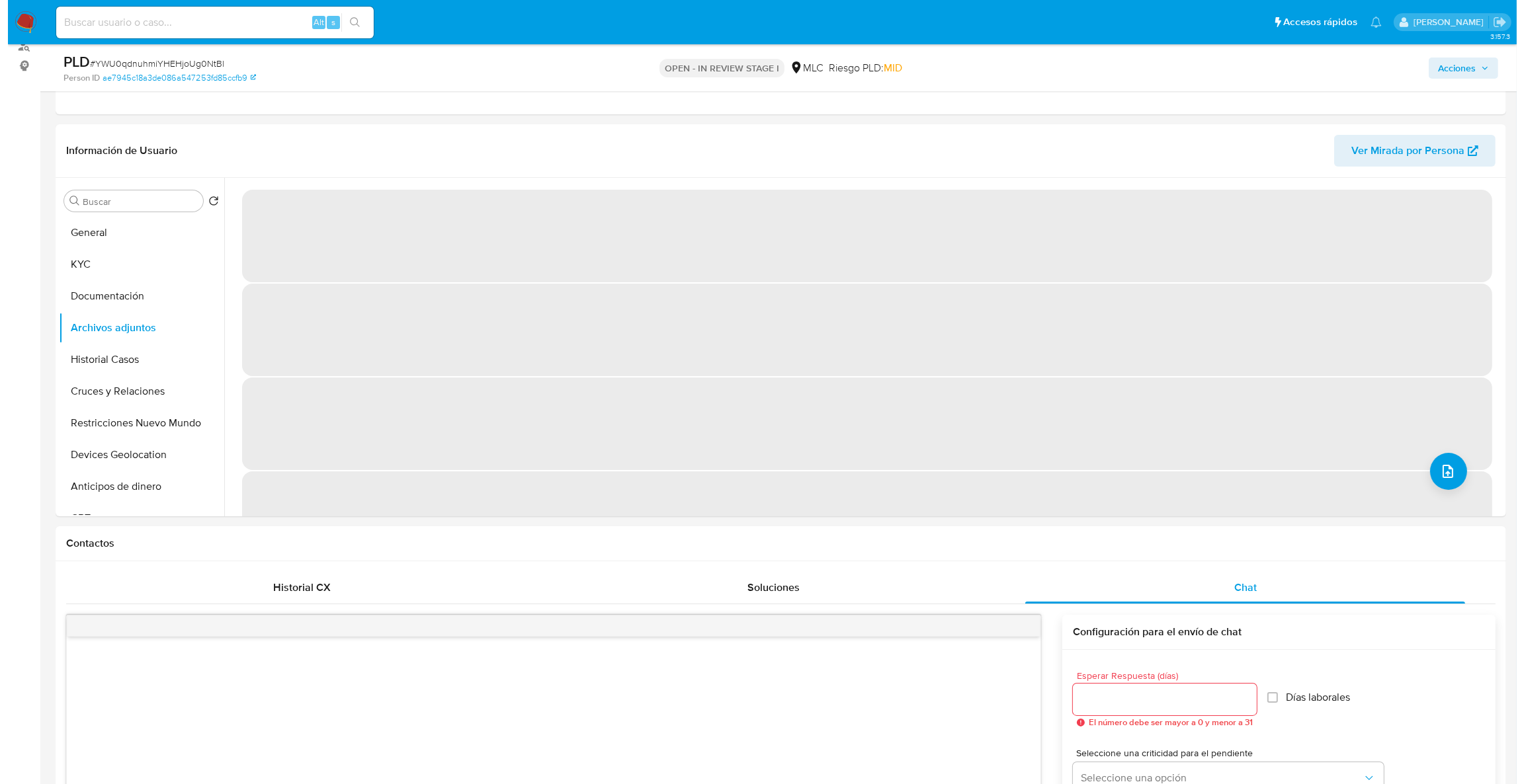
scroll to position [163, 0]
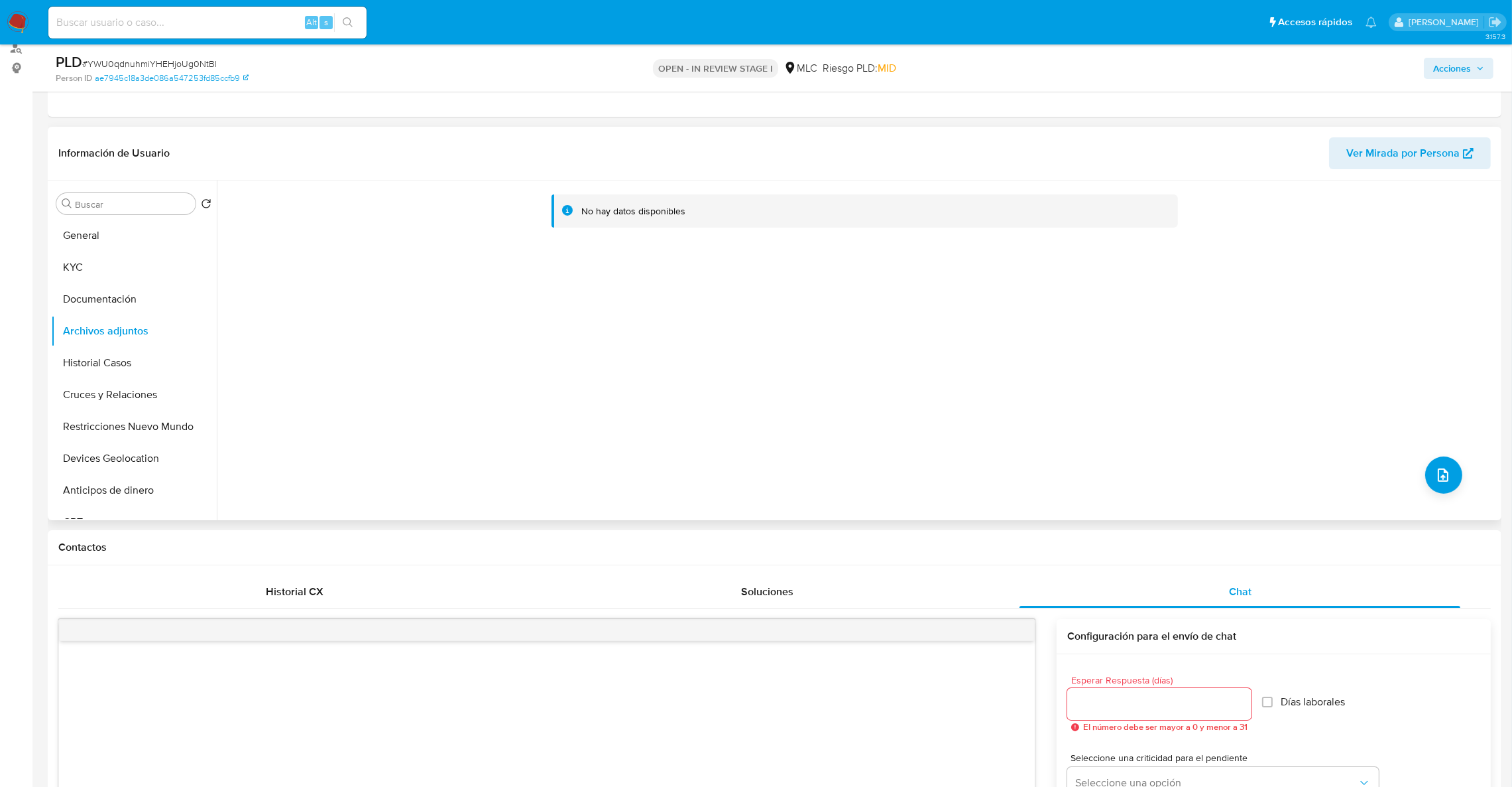
click at [1462, 473] on div "No hay datos disponibles" at bounding box center [858, 350] width 1282 height 340
click at [1447, 473] on button "upload-file" at bounding box center [1444, 475] width 38 height 38
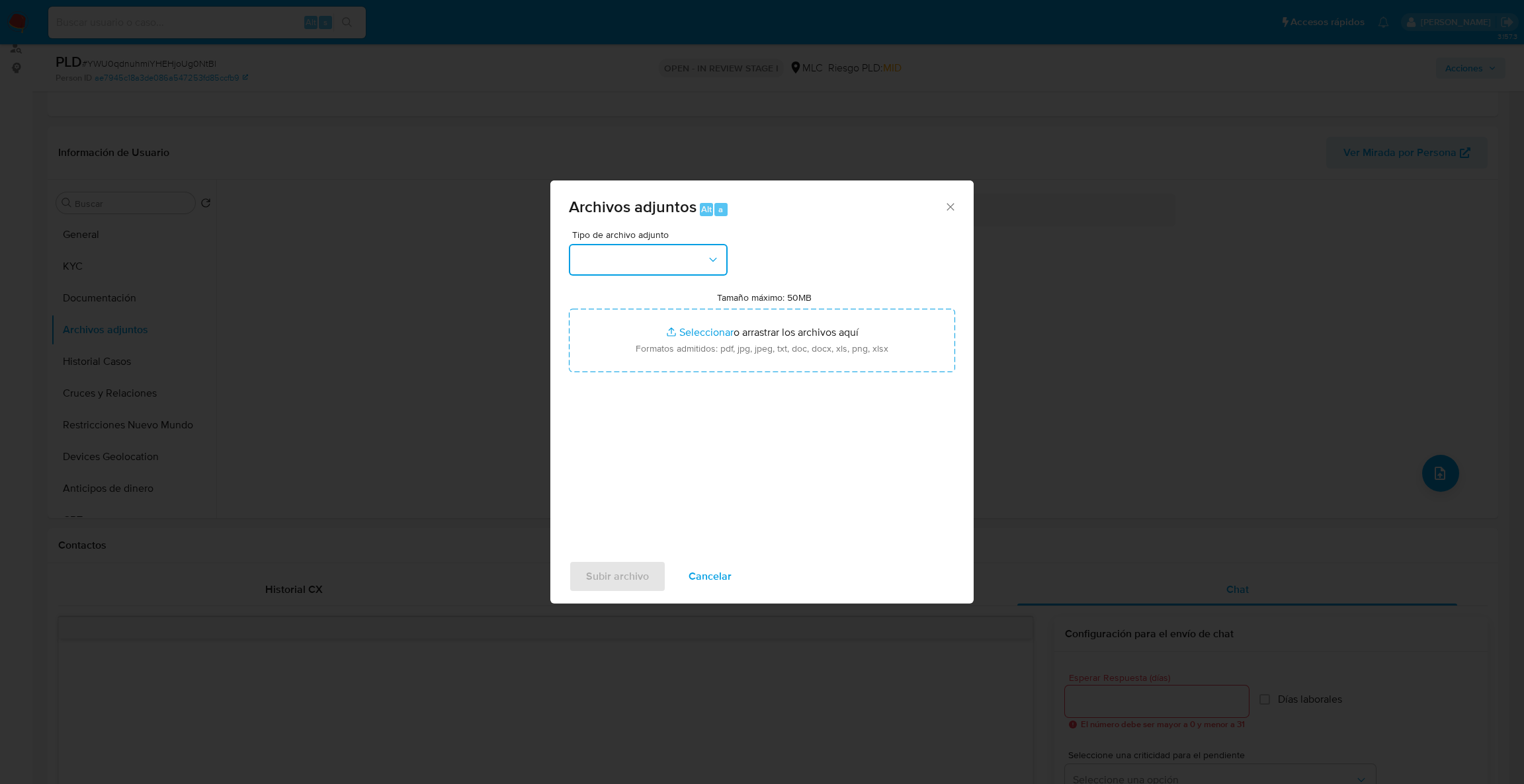
click at [706, 273] on button "button" at bounding box center [649, 260] width 159 height 32
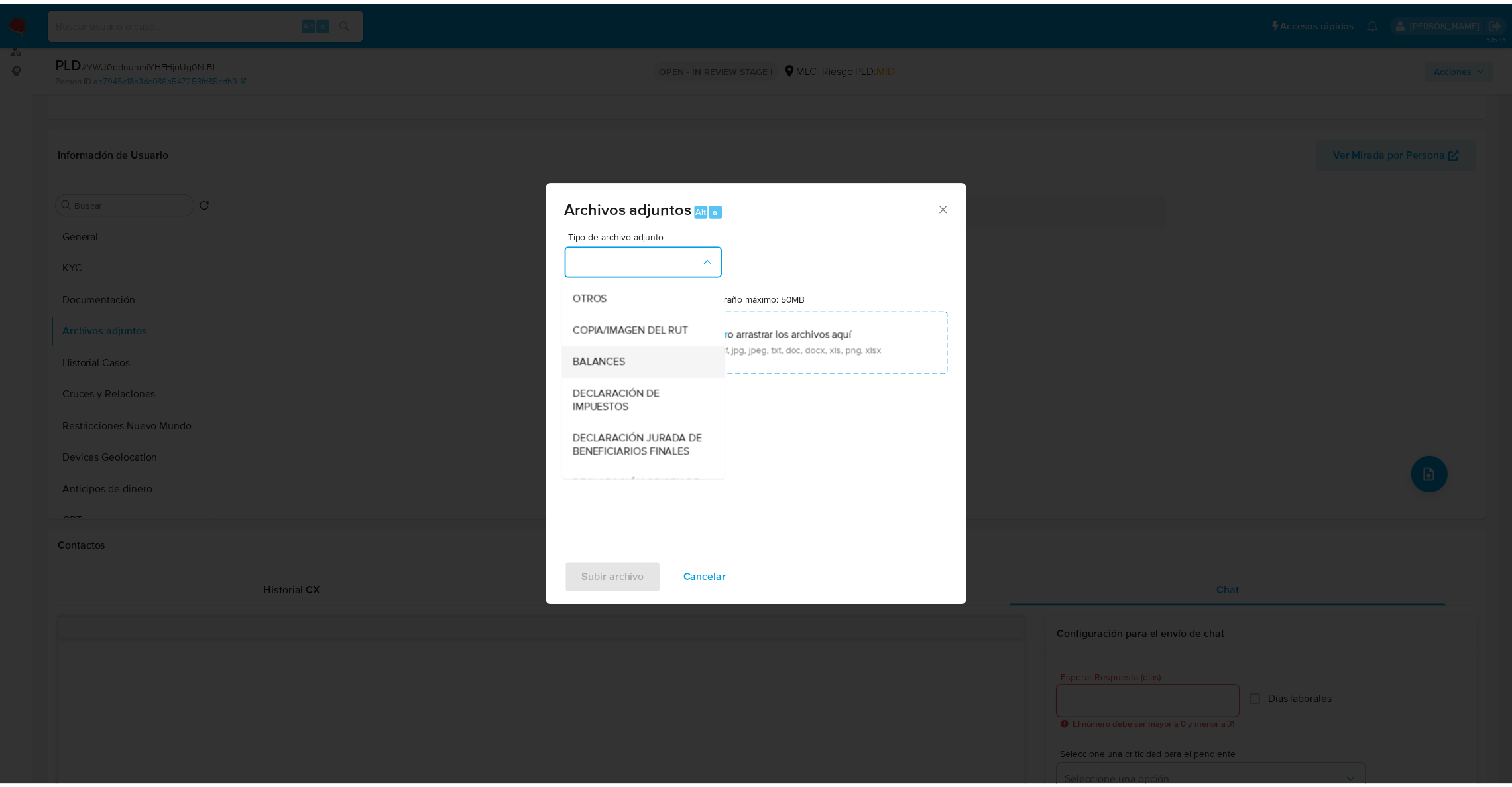
scroll to position [224, 0]
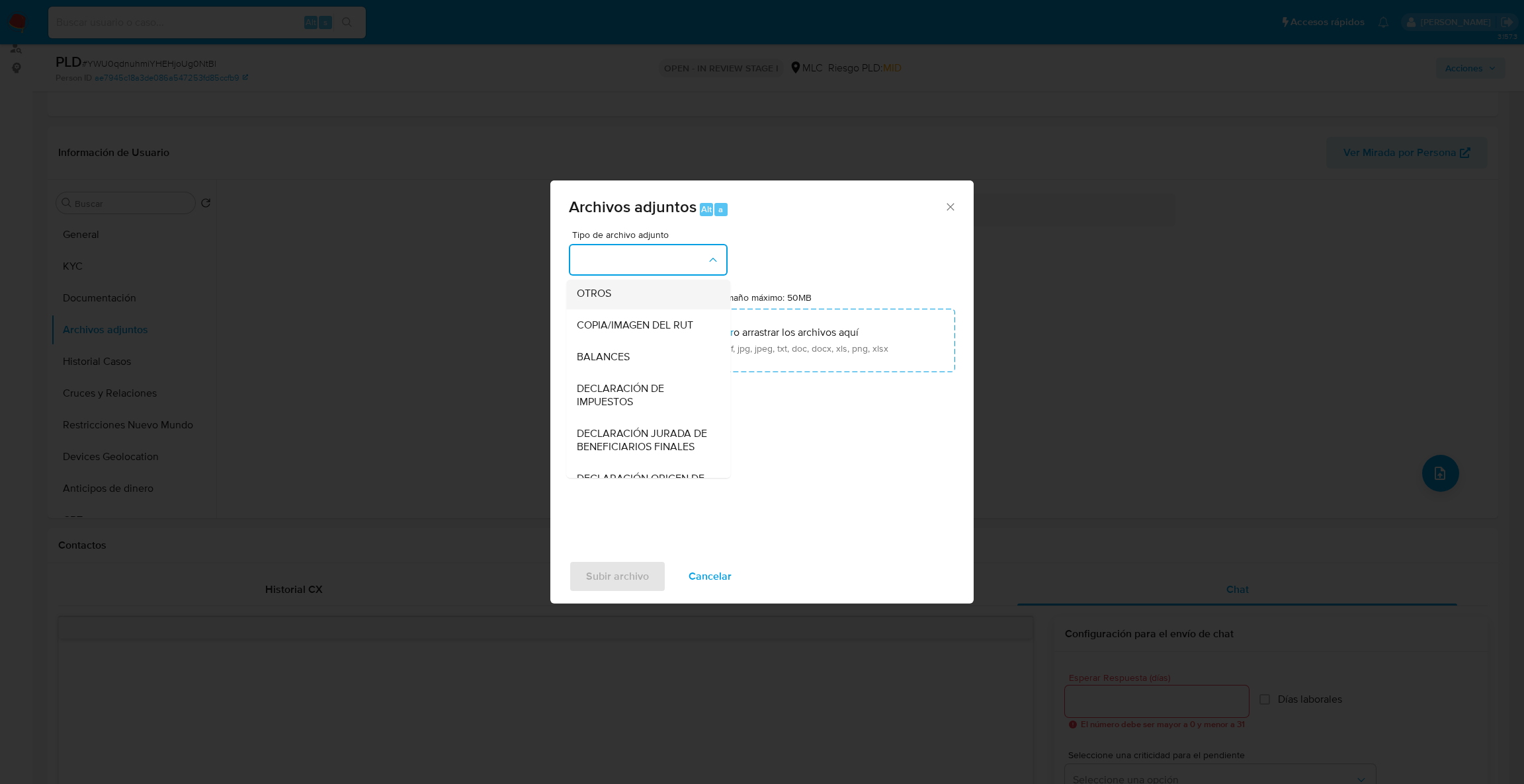
click at [641, 303] on div "OTROS" at bounding box center [644, 294] width 135 height 32
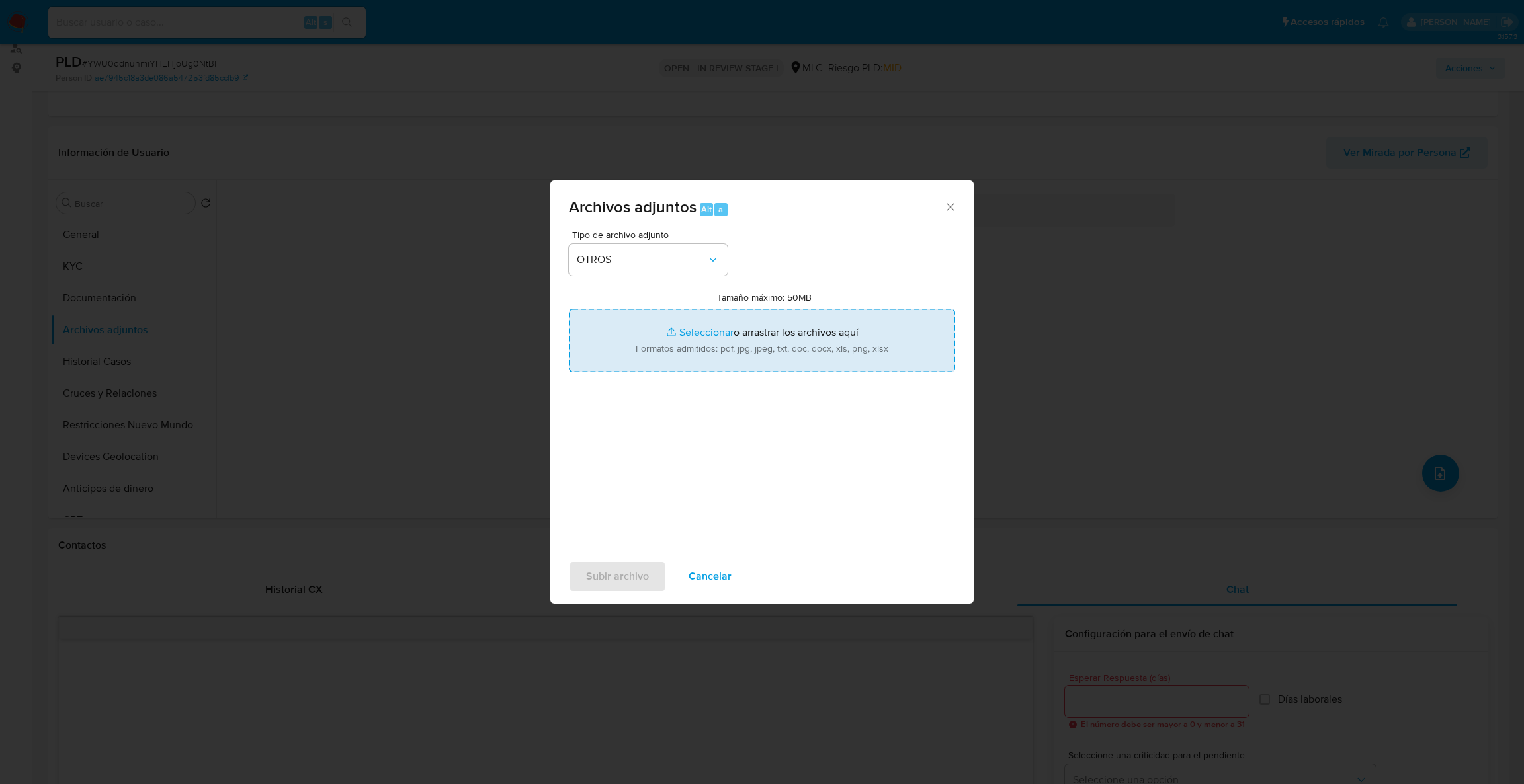
click at [666, 356] on input "Tamaño máximo: 50MB Seleccionar archivos" at bounding box center [762, 341] width 387 height 64
type input "C:\fakepath\593865513Movimientos.xlsx"
click at [720, 317] on input "Tamaño máximo: 50MB Seleccionar archivos" at bounding box center [762, 341] width 387 height 64
click at [789, 348] on input "Tamaño máximo: 50MB Seleccionar archivos" at bounding box center [762, 341] width 387 height 64
type input "C:\fakepath\Case Log - 593865513.pdf"
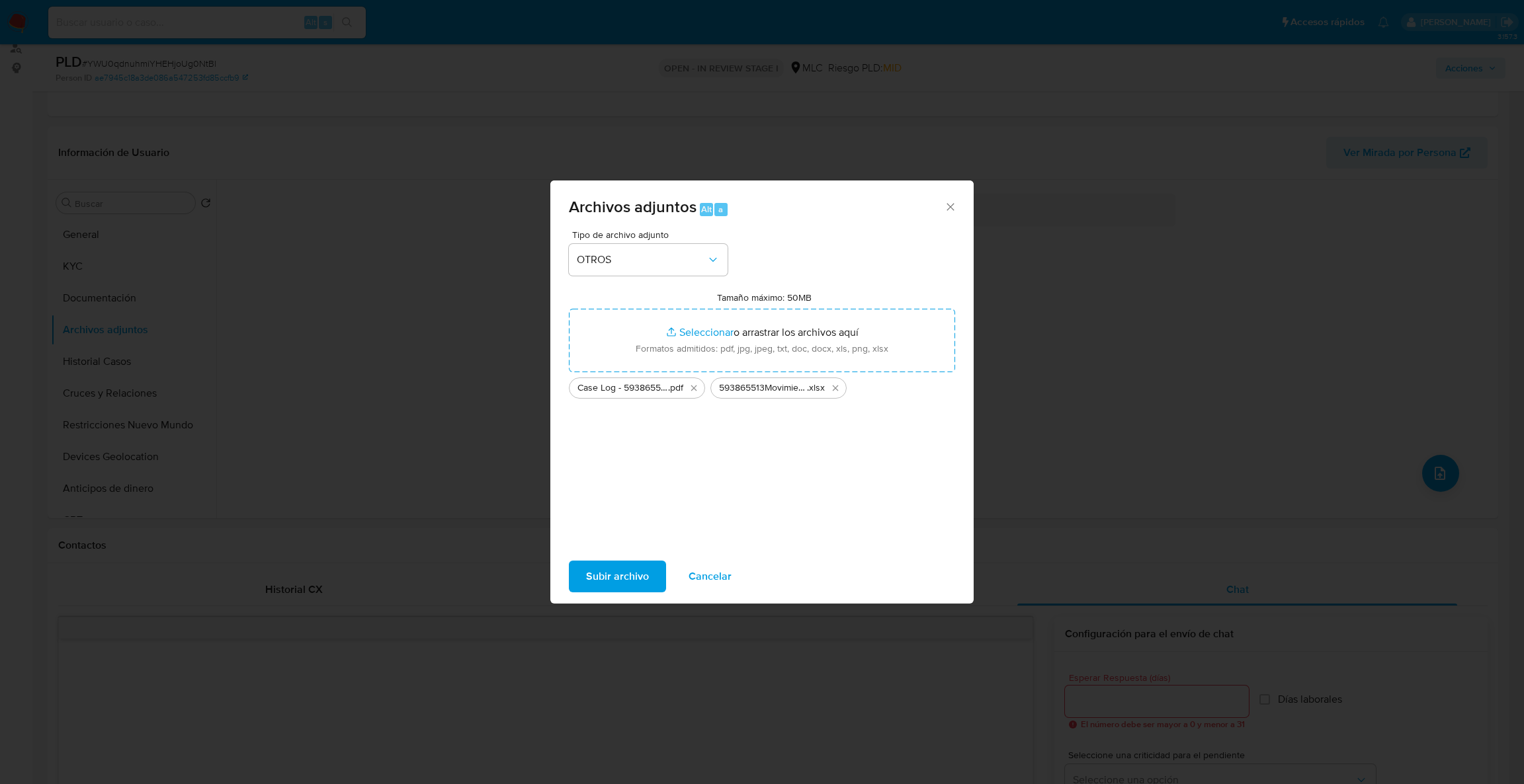
click at [623, 573] on span "Subir archivo" at bounding box center [617, 575] width 63 height 29
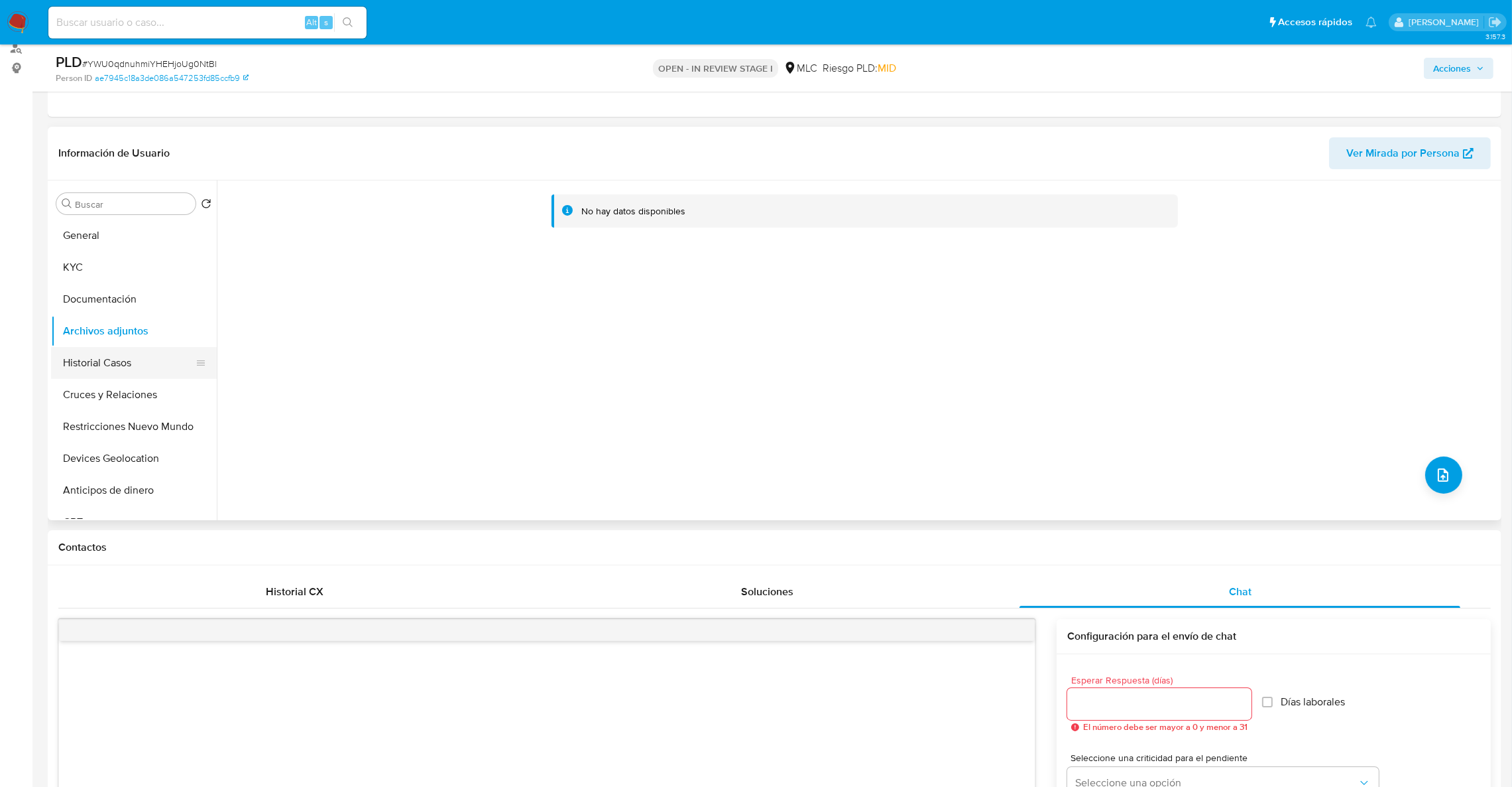
click at [99, 349] on button "Historial Casos" at bounding box center [128, 363] width 155 height 32
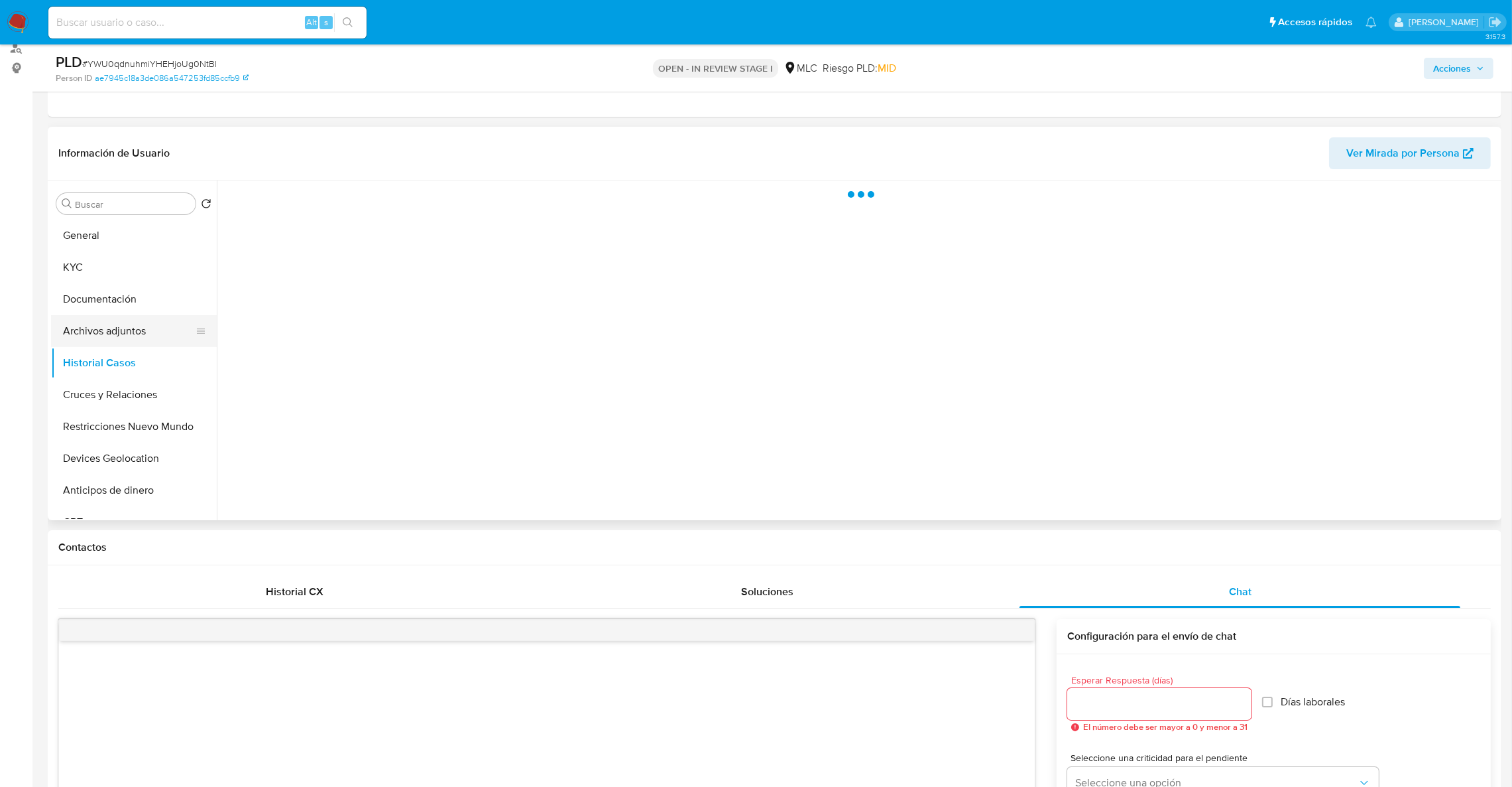
click at [96, 334] on button "Archivos adjuntos" at bounding box center [128, 332] width 155 height 32
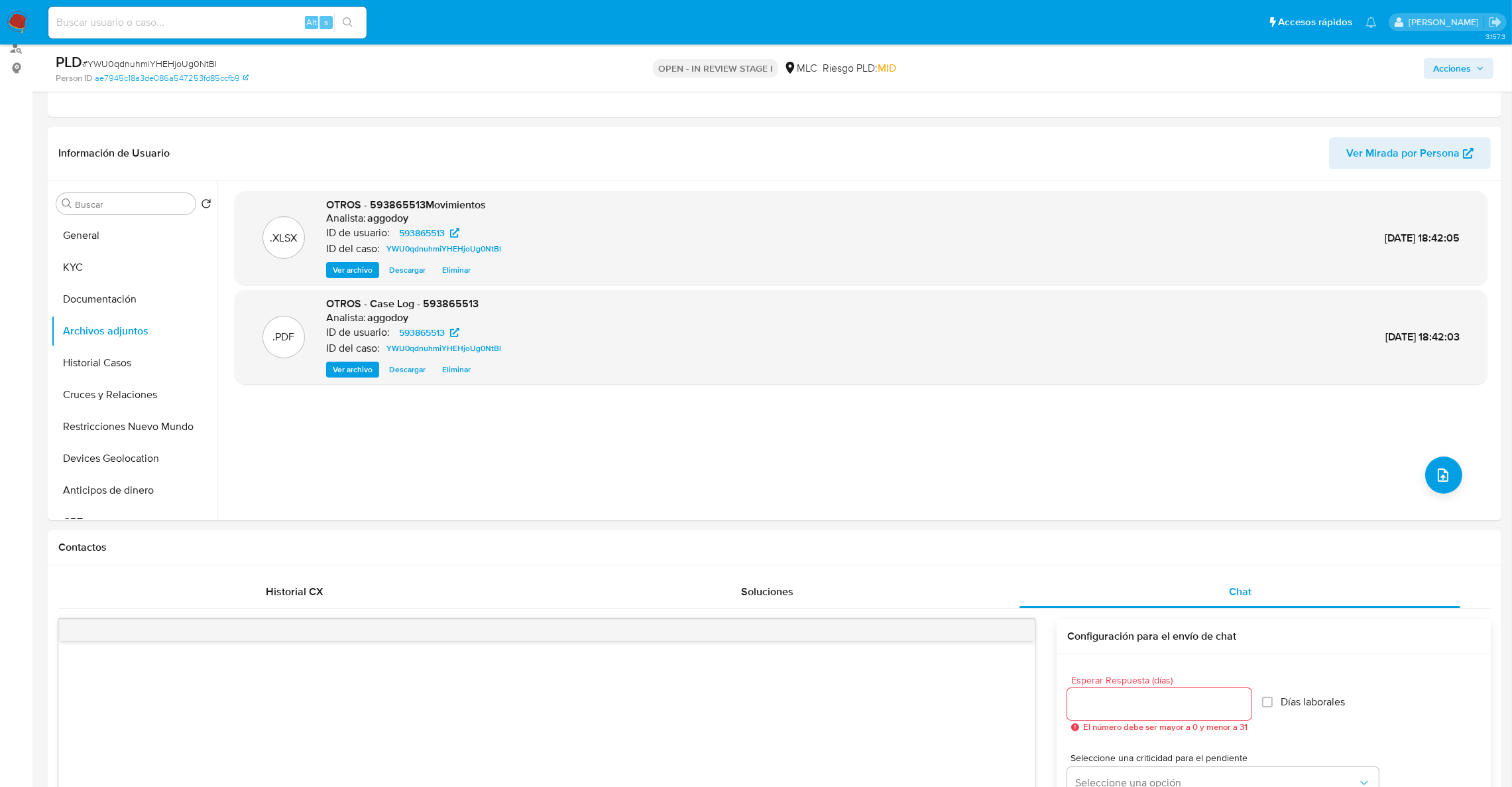
click at [1495, 73] on div "PLD # YWU0qdnuhmiYHEHjoUg0NtBl Person ID ae7945c18a3de086a547253fd85ccfb9 OPEN …" at bounding box center [774, 68] width 1454 height 47
click at [1472, 78] on span "Acciones" at bounding box center [1452, 68] width 38 height 22
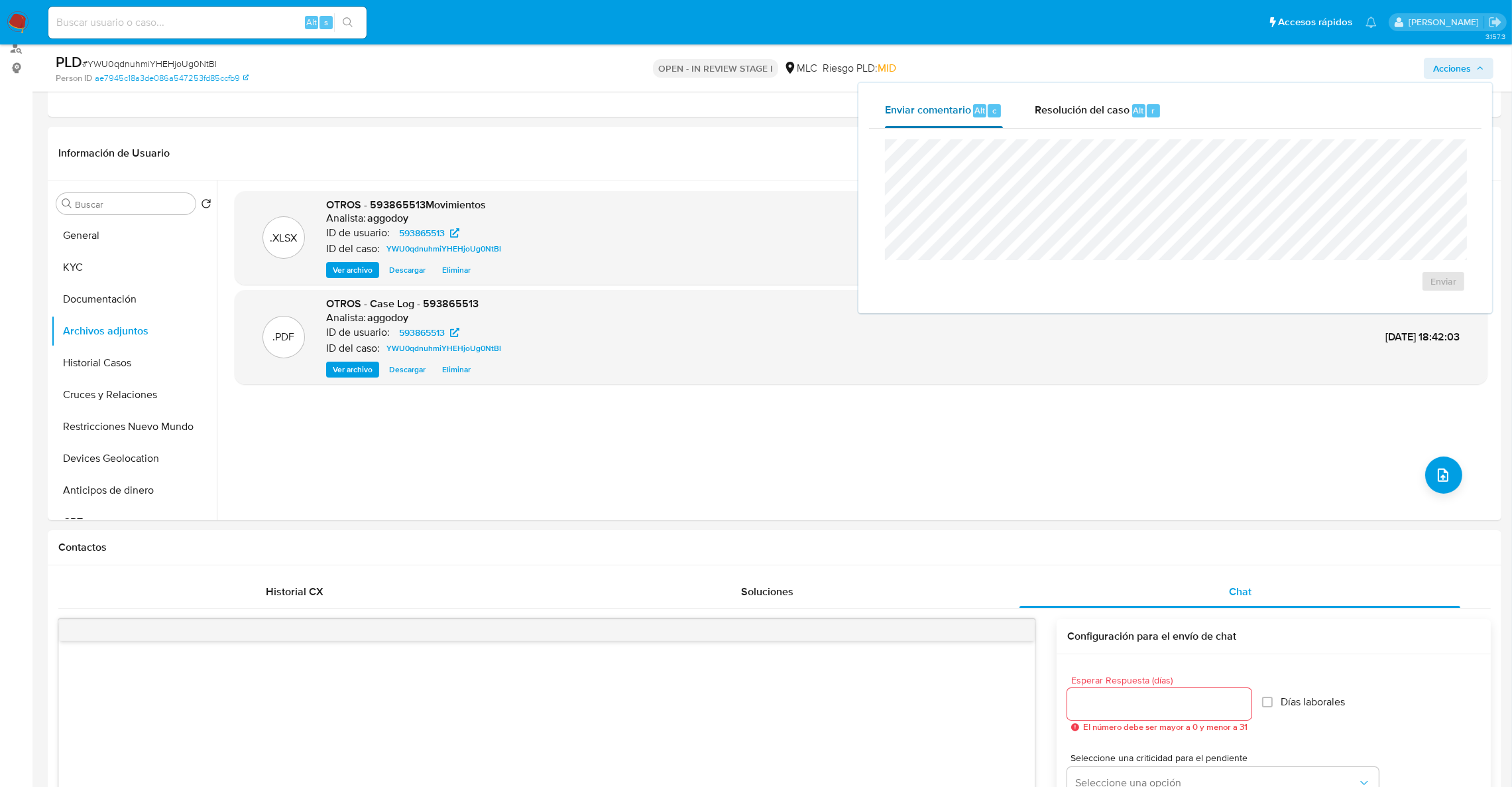
click at [1000, 126] on div "Enviar comentario Alt c" at bounding box center [944, 111] width 118 height 35
click at [1061, 107] on span "Resolución del caso" at bounding box center [1082, 110] width 95 height 15
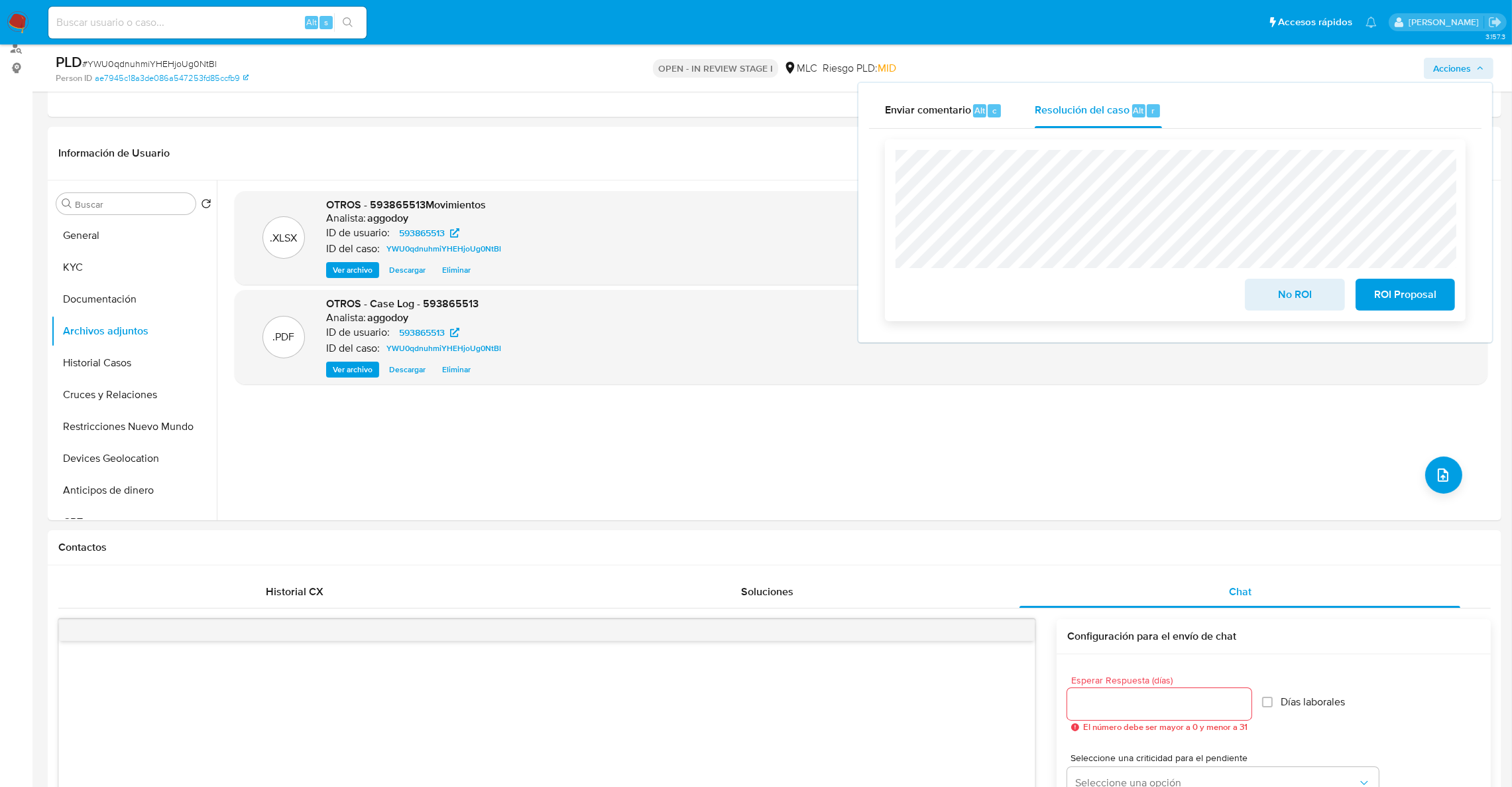
click at [1428, 300] on span "ROI Proposal" at bounding box center [1405, 294] width 65 height 29
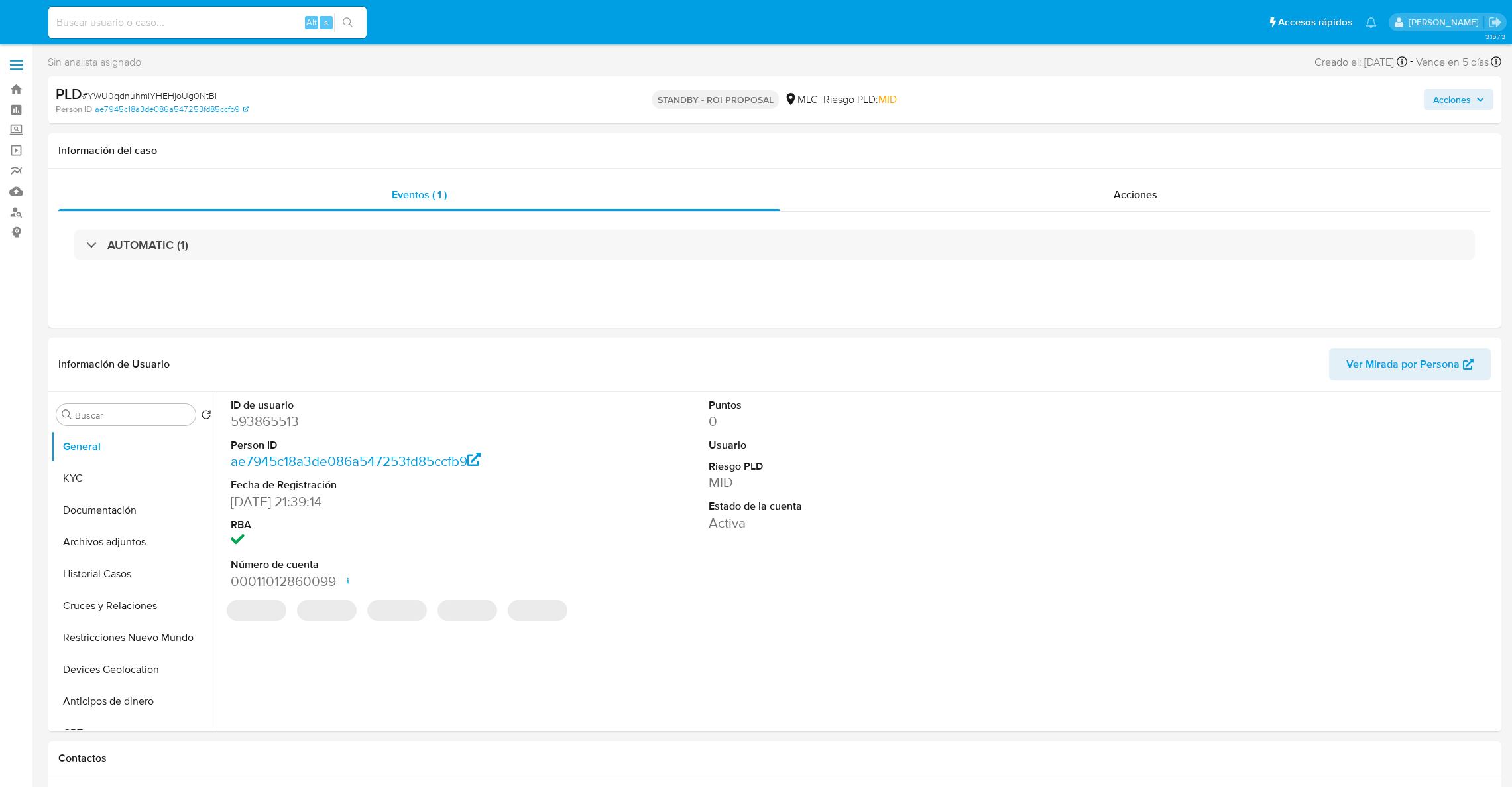
select select "10"
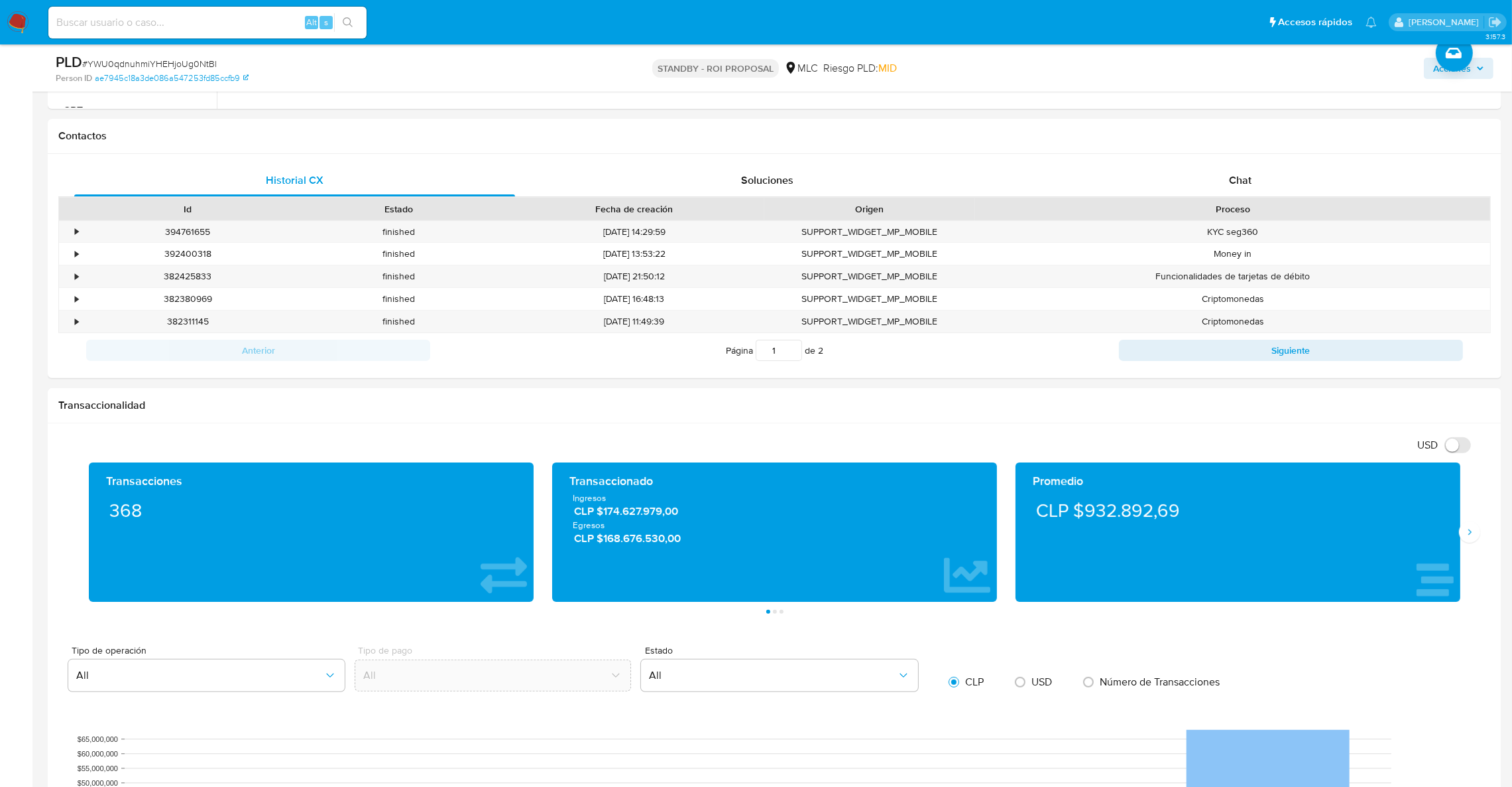
scroll to position [563, 0]
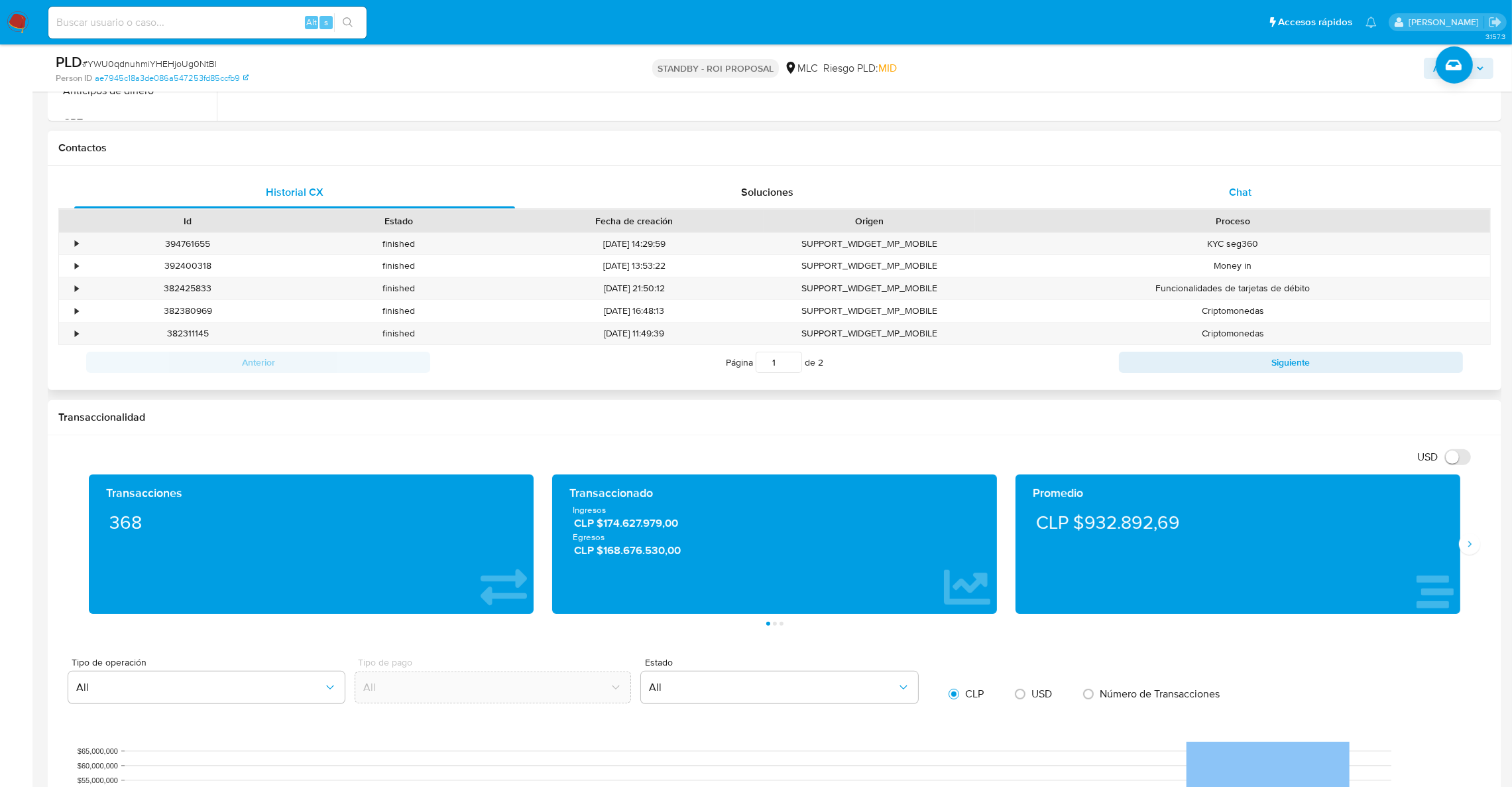
click at [1240, 183] on div "Chat" at bounding box center [1241, 193] width 441 height 32
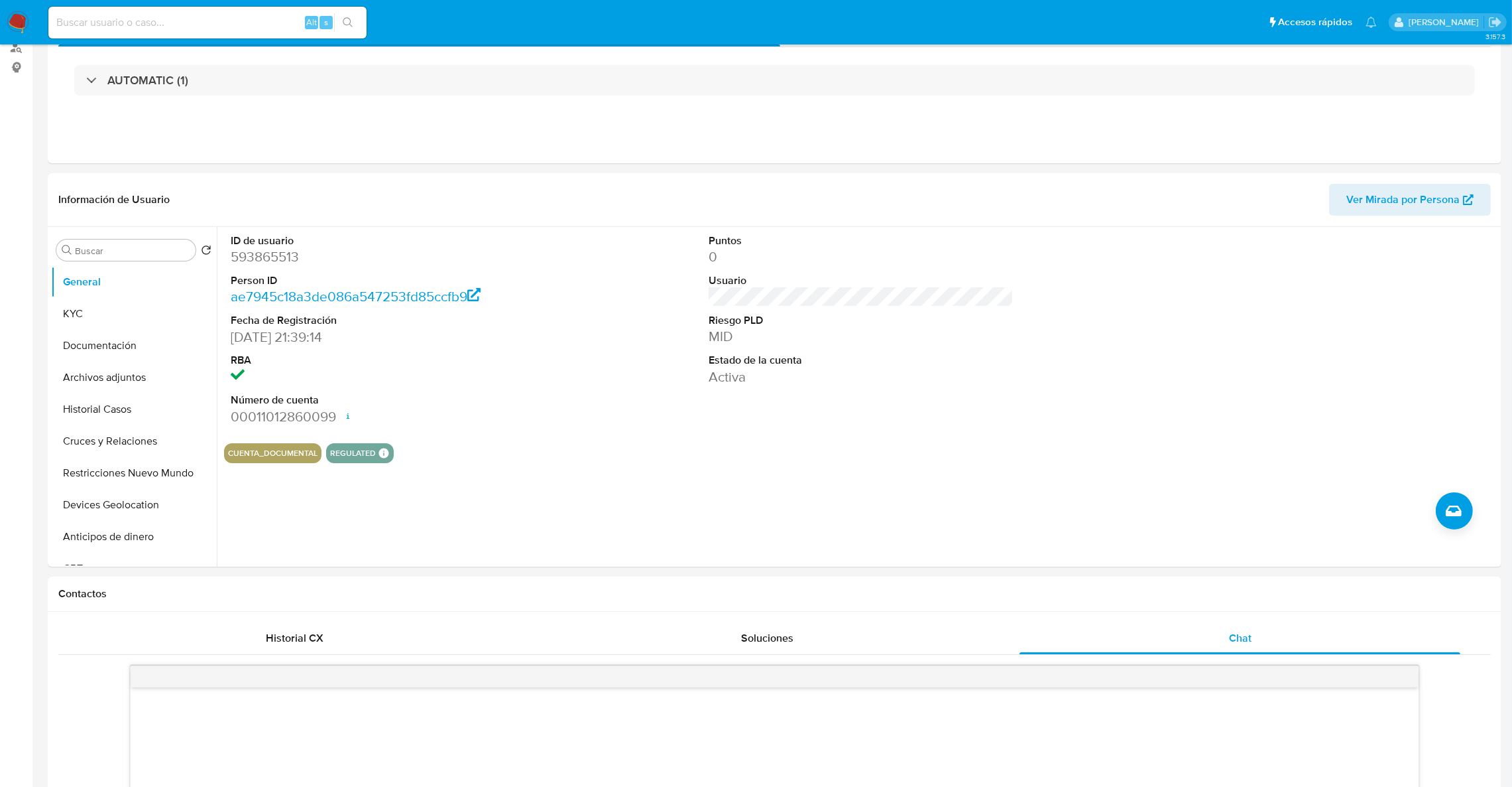
scroll to position [0, 0]
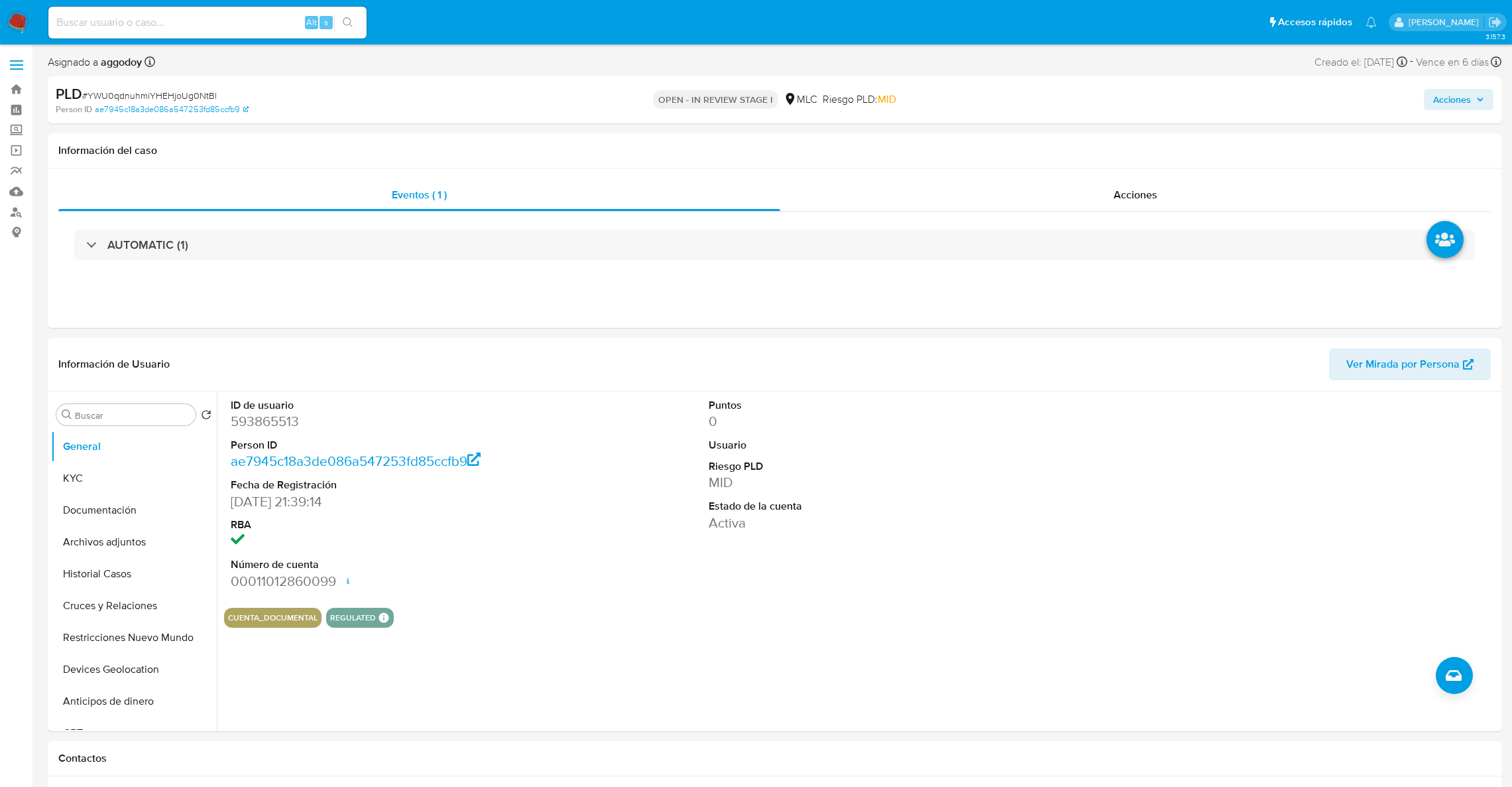
select select "10"
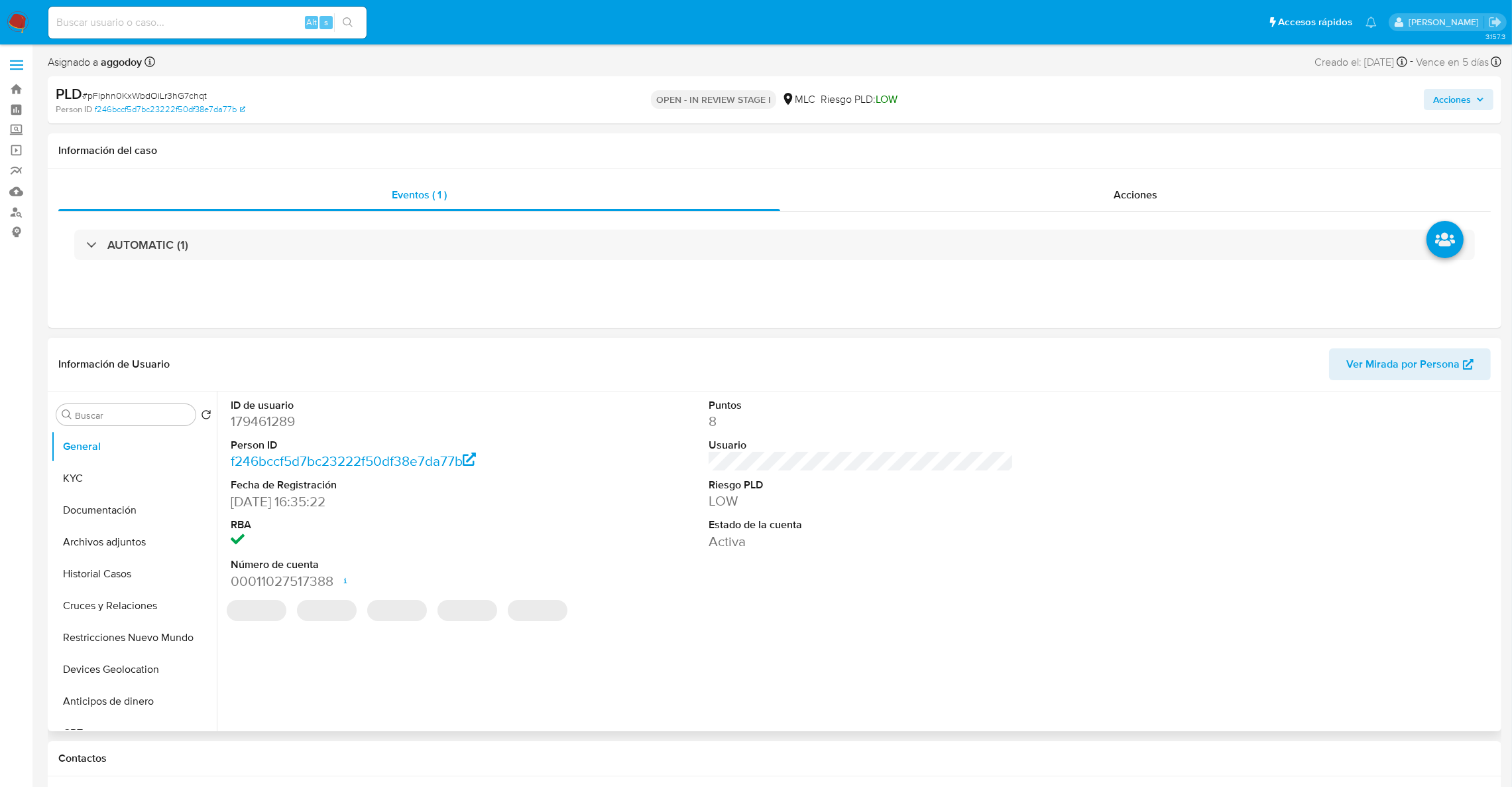
click at [252, 401] on dt "ID de usuario" at bounding box center [384, 406] width 306 height 15
click at [260, 430] on dd "179461289" at bounding box center [384, 422] width 306 height 19
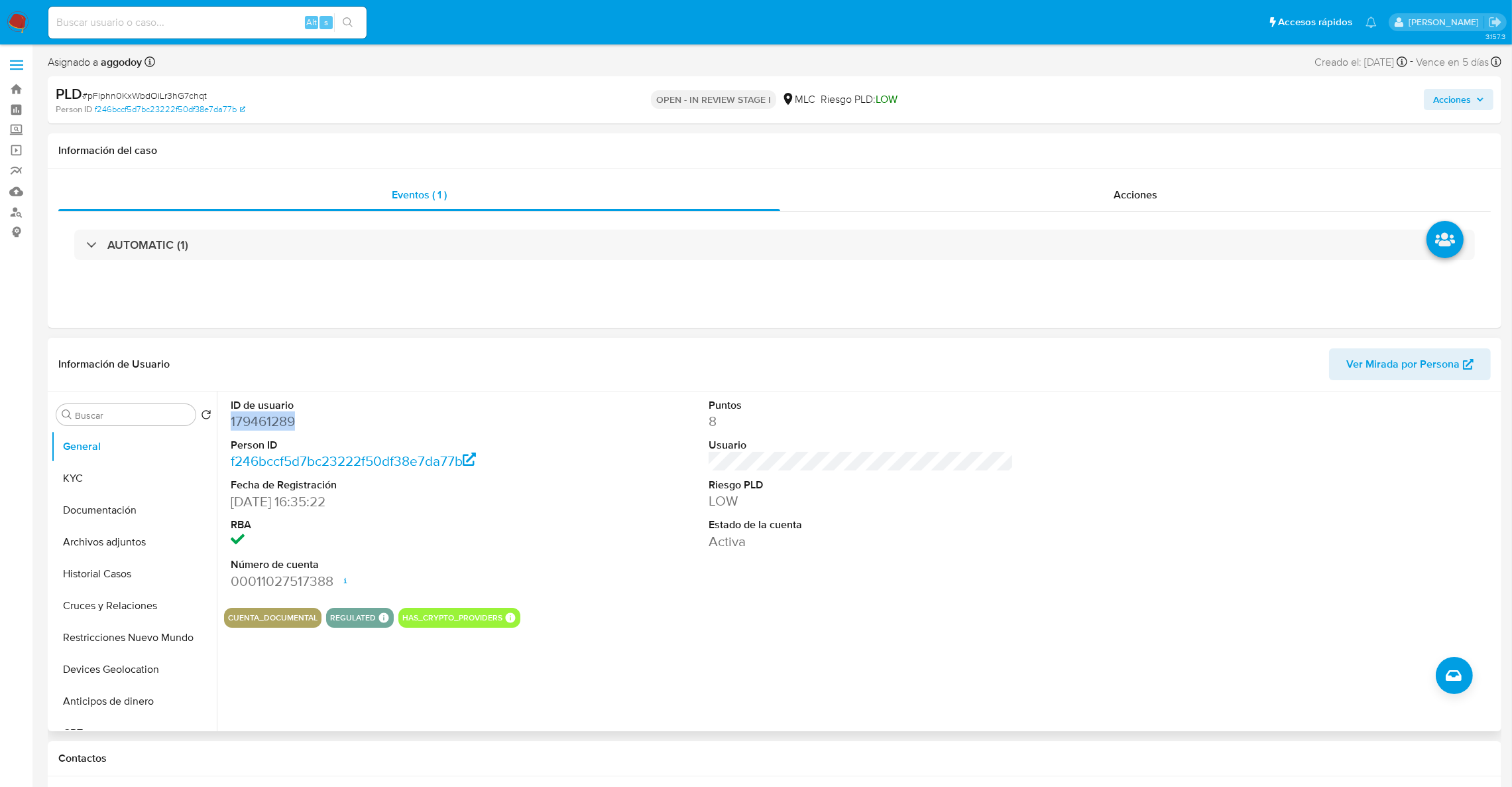
copy dd "179461289"
select select "10"
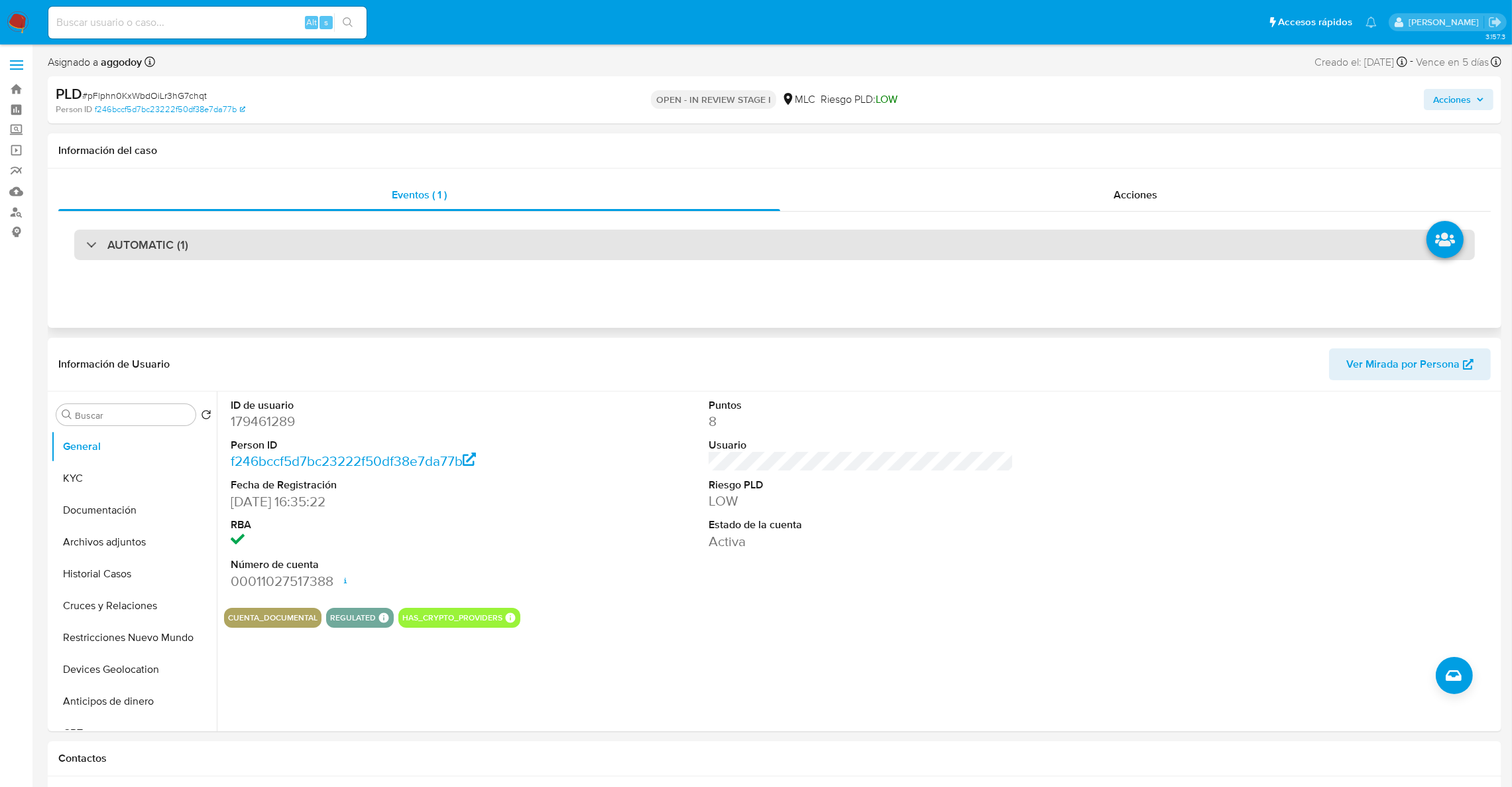
click at [788, 233] on div "AUTOMATIC (1)" at bounding box center [774, 244] width 1401 height 30
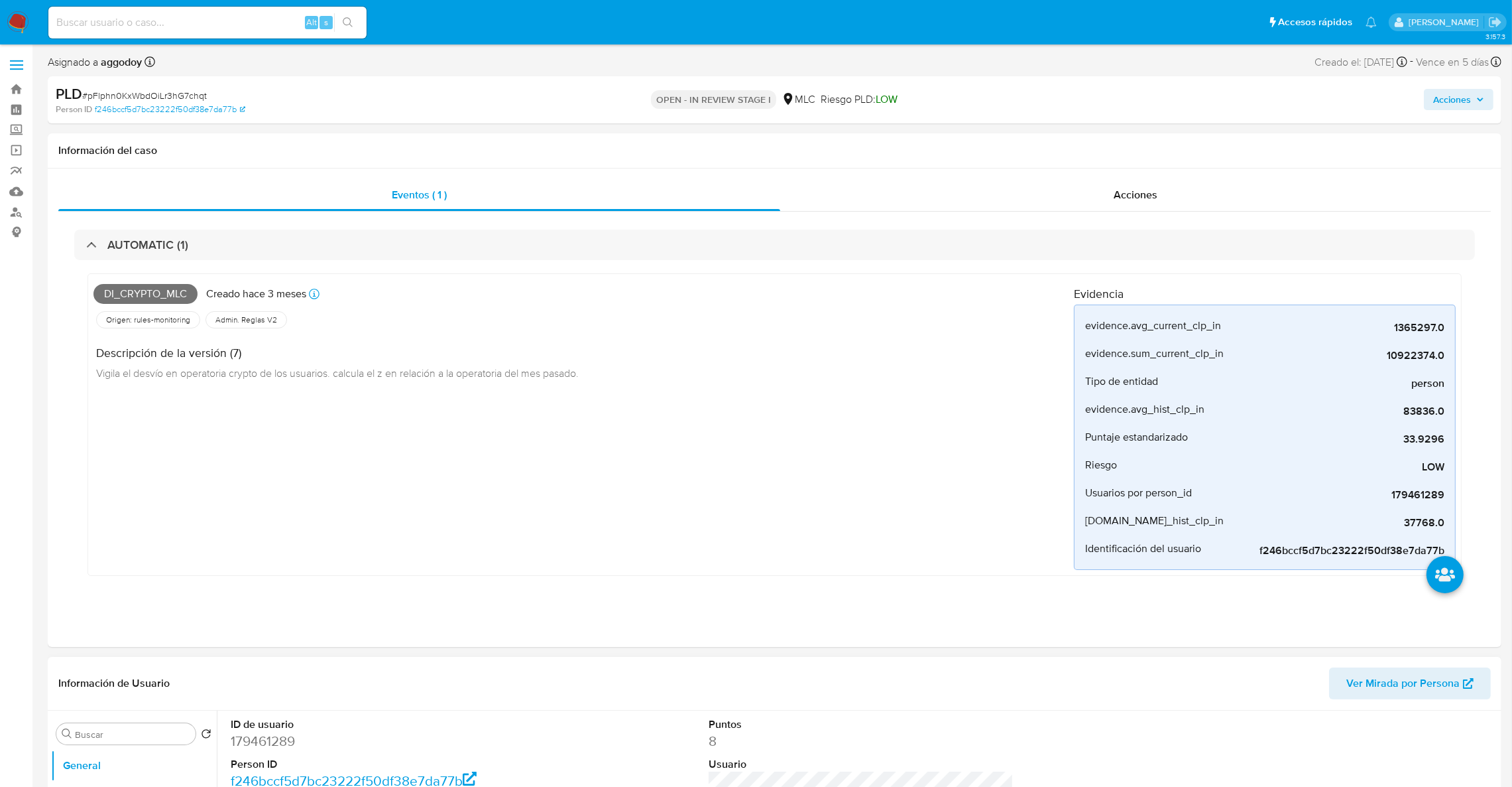
click at [249, 747] on dd "179461289" at bounding box center [384, 741] width 306 height 19
copy dd "179461289"
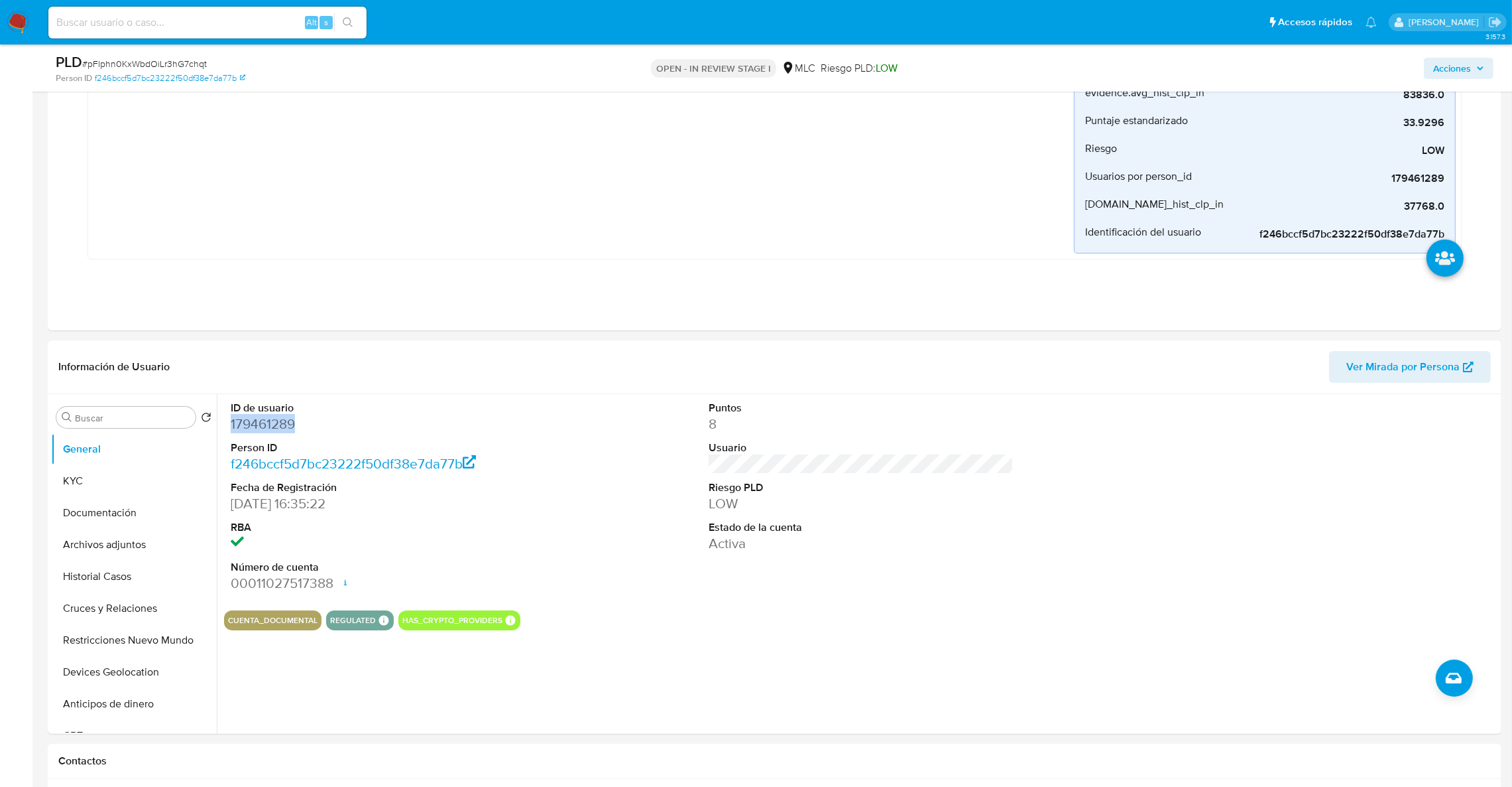
scroll to position [316, 0]
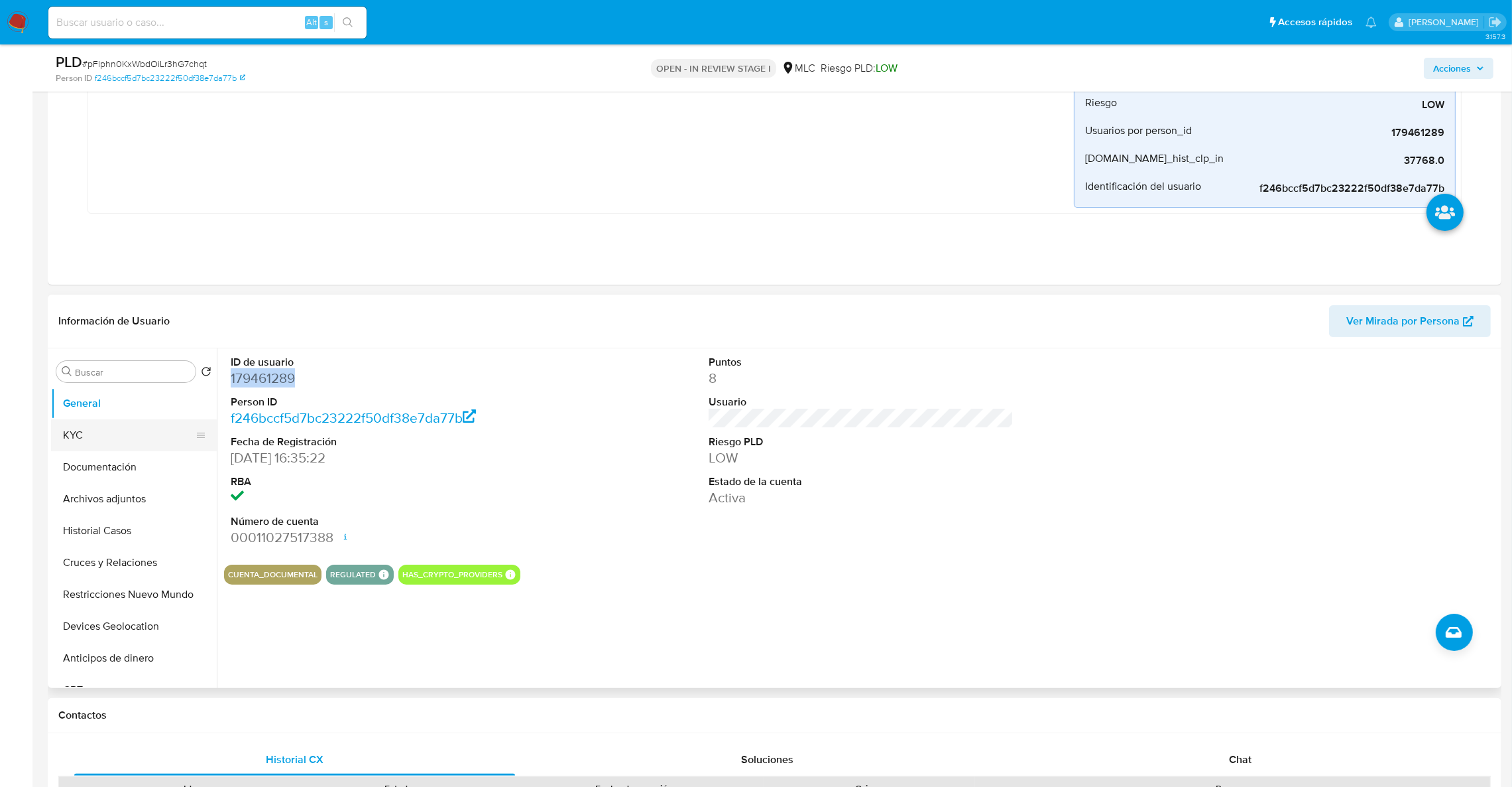
click at [86, 437] on button "KYC" at bounding box center [128, 435] width 155 height 32
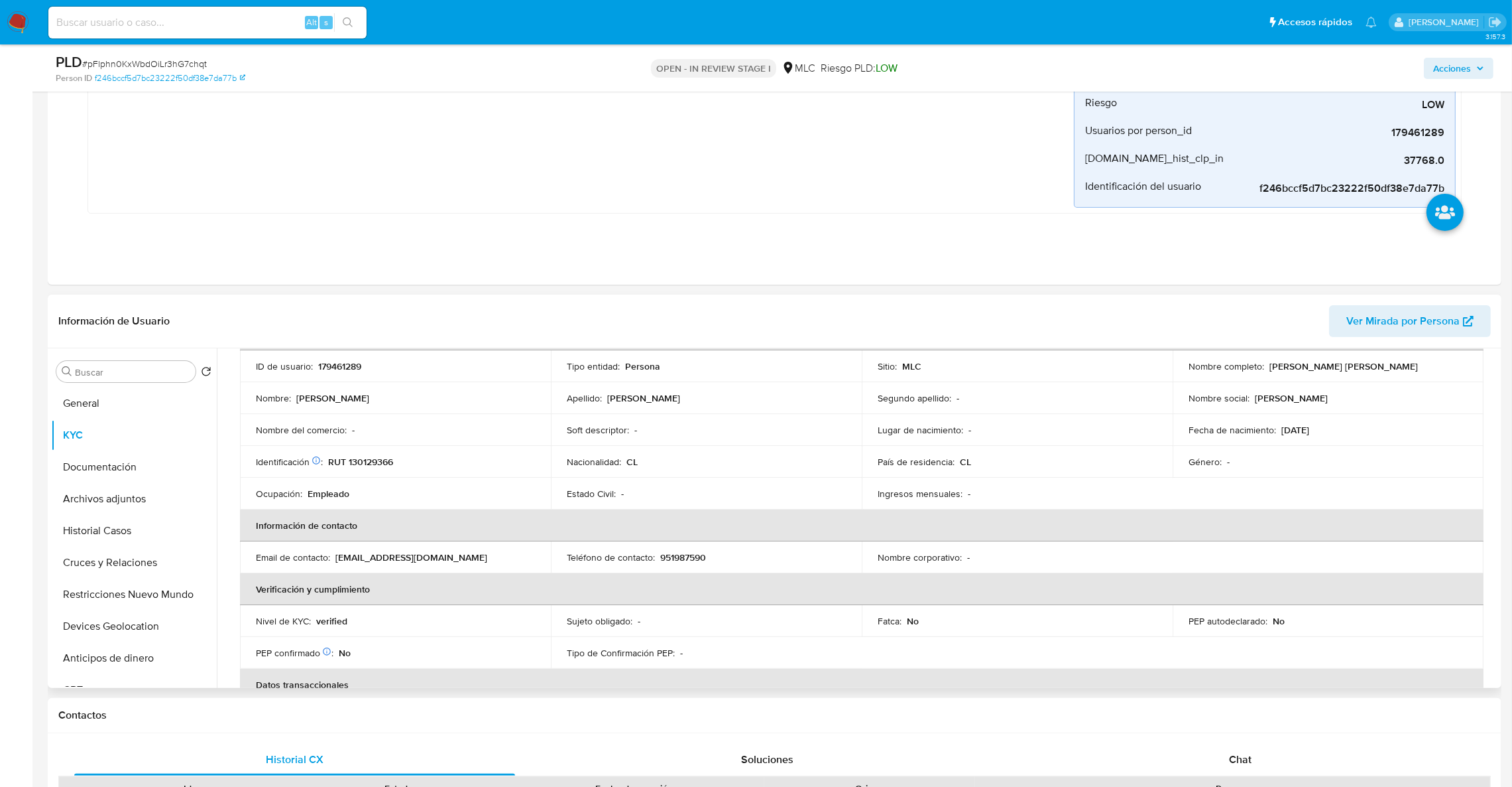
scroll to position [94, 0]
click at [359, 455] on p "RUT 130129366" at bounding box center [360, 461] width 65 height 12
copy p "130129366"
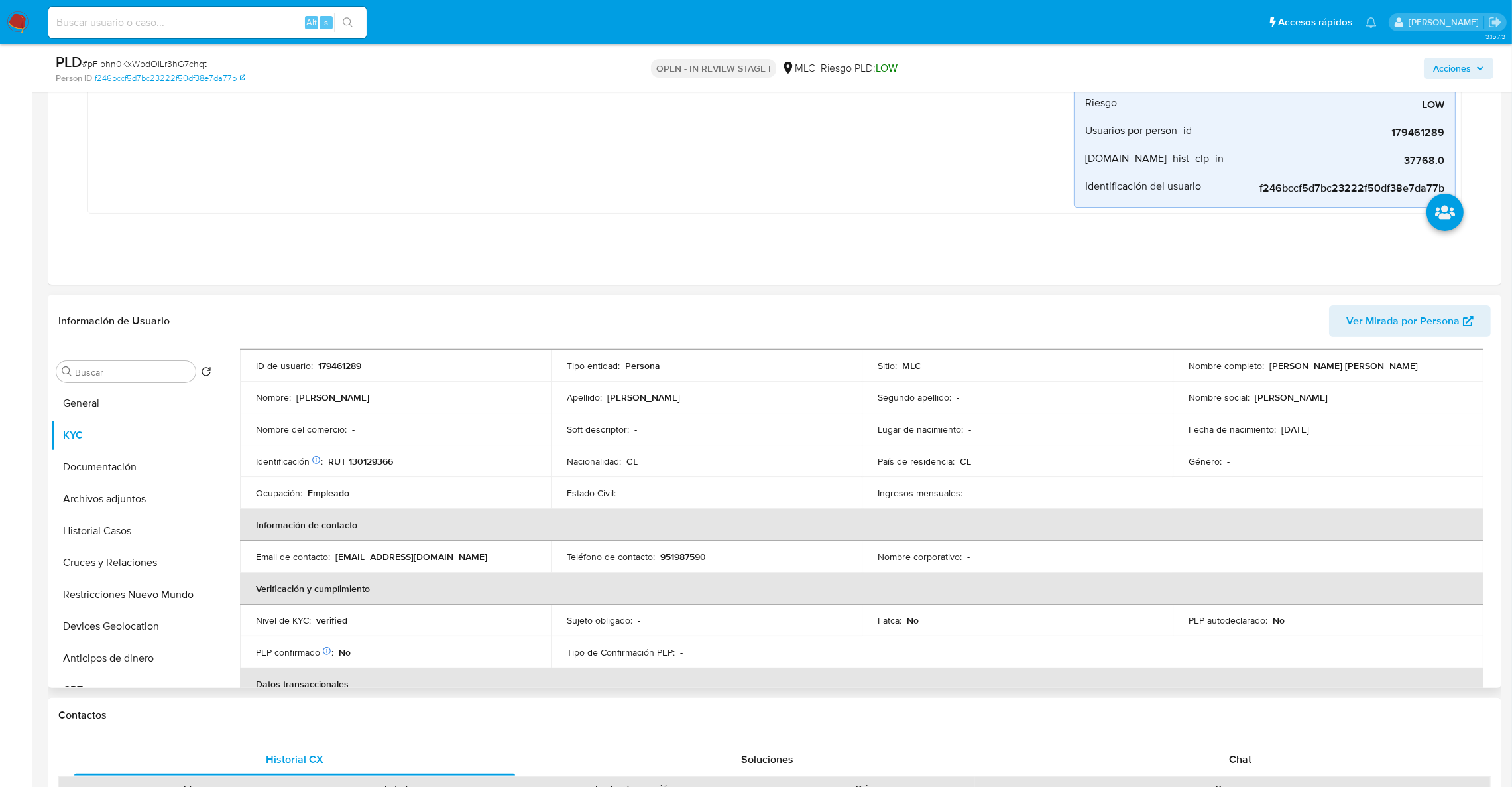
click at [335, 373] on td "ID de usuario : 179461289" at bounding box center [395, 365] width 311 height 32
click at [331, 369] on p "179461289" at bounding box center [340, 365] width 43 height 12
copy p "179461289"
click at [1501, 471] on div "Buscar Volver al orden por defecto General KYC Documentación Archivos adjuntos …" at bounding box center [774, 518] width 1454 height 340
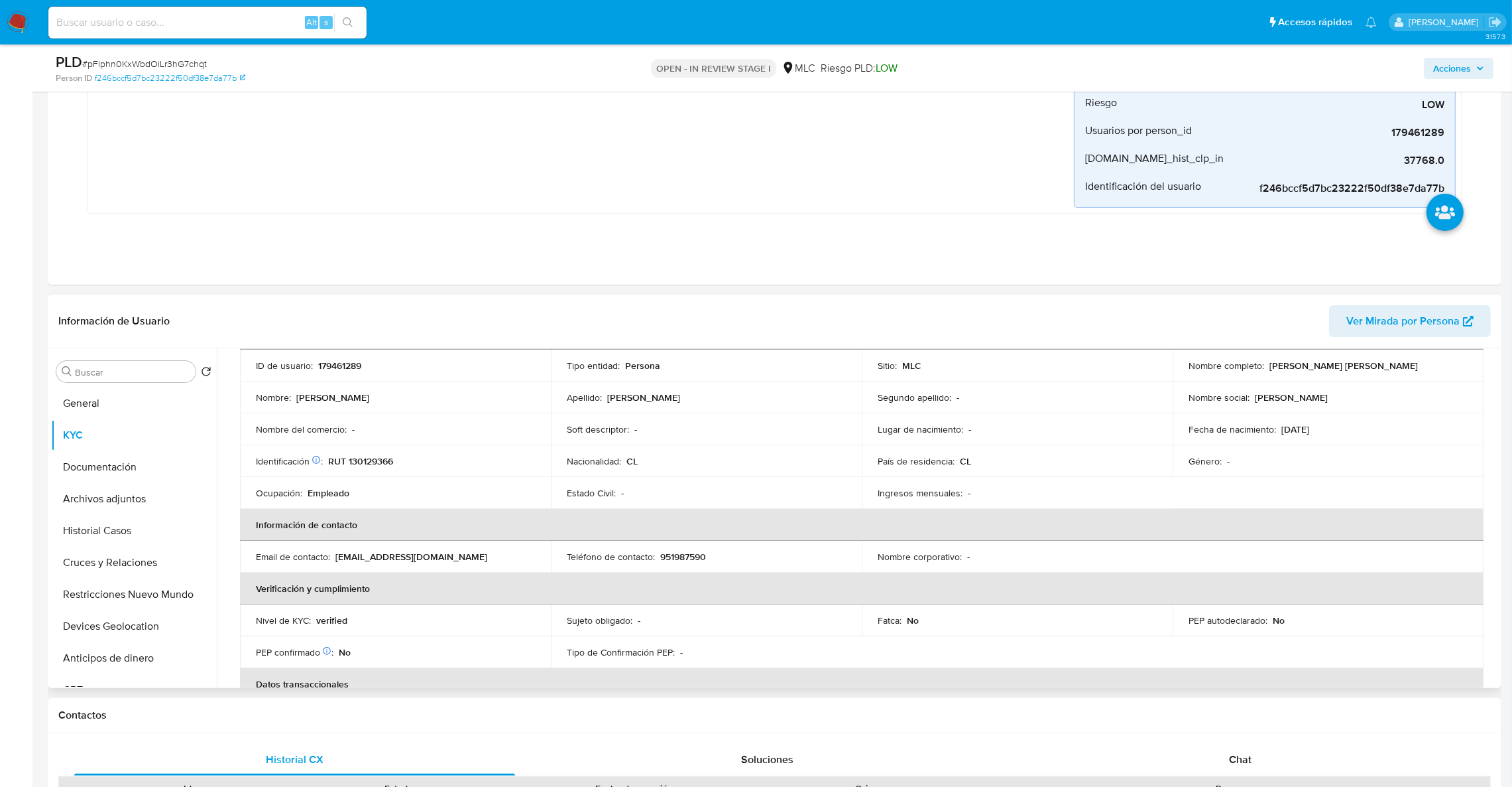
click at [1499, 466] on div "Buscar Volver al orden por defecto General KYC Documentación Archivos adjuntos …" at bounding box center [774, 518] width 1454 height 340
drag, startPoint x: 1499, startPoint y: 466, endPoint x: 1490, endPoint y: 455, distance: 14.2
click at [1490, 455] on div "Buscar Volver al orden por defecto General KYC Documentación Archivos adjuntos …" at bounding box center [774, 518] width 1454 height 340
drag, startPoint x: 1493, startPoint y: 455, endPoint x: 1495, endPoint y: 444, distance: 11.2
click at [1495, 444] on div "Usuario KYC Status Actualizado hace 2 meses Creado: 19/11/2020 17:16:32 Actuali…" at bounding box center [858, 518] width 1282 height 340
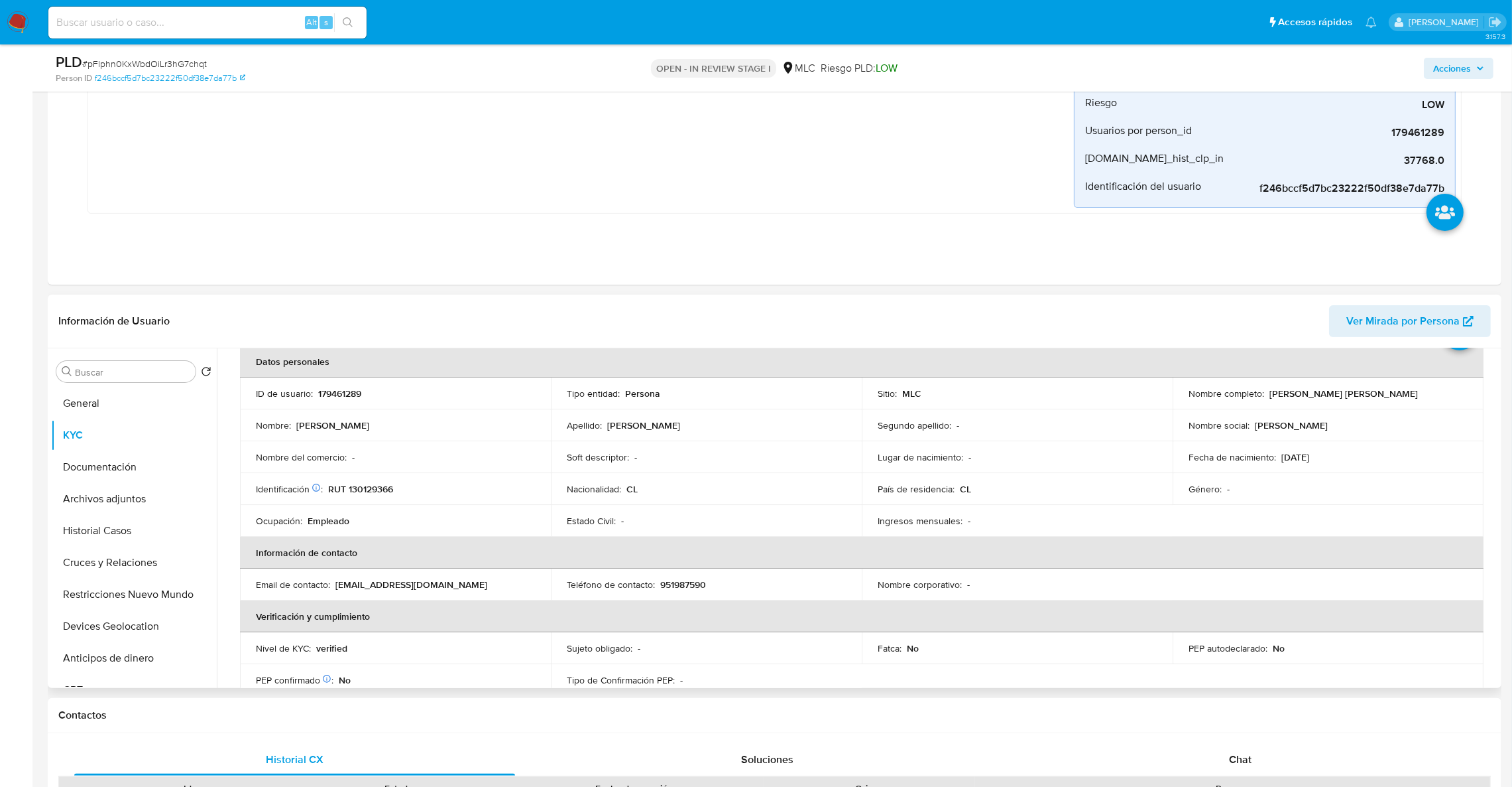
scroll to position [69, 0]
click at [118, 552] on button "Cruces y Relaciones" at bounding box center [128, 563] width 155 height 32
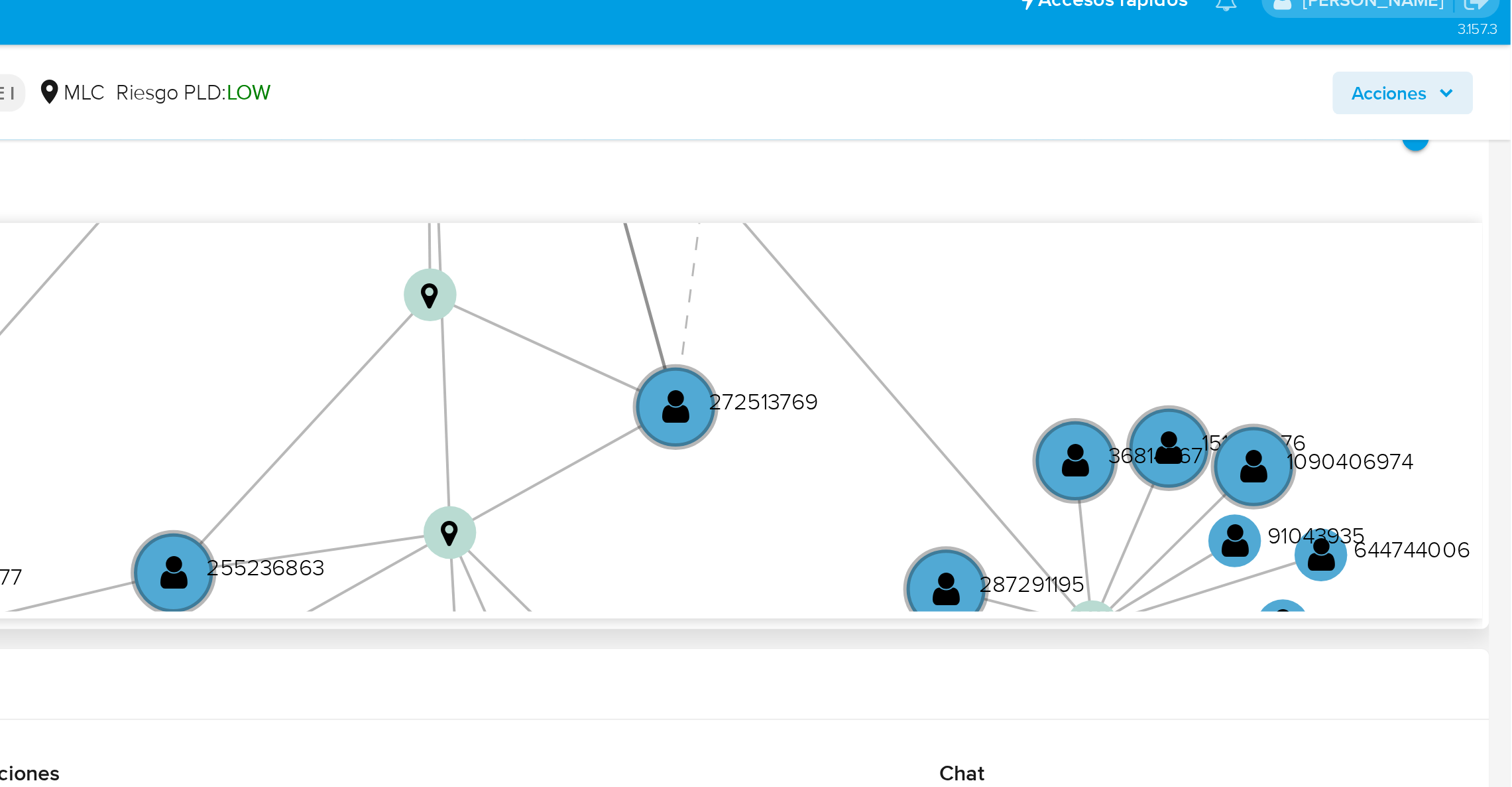
scroll to position [670, 0]
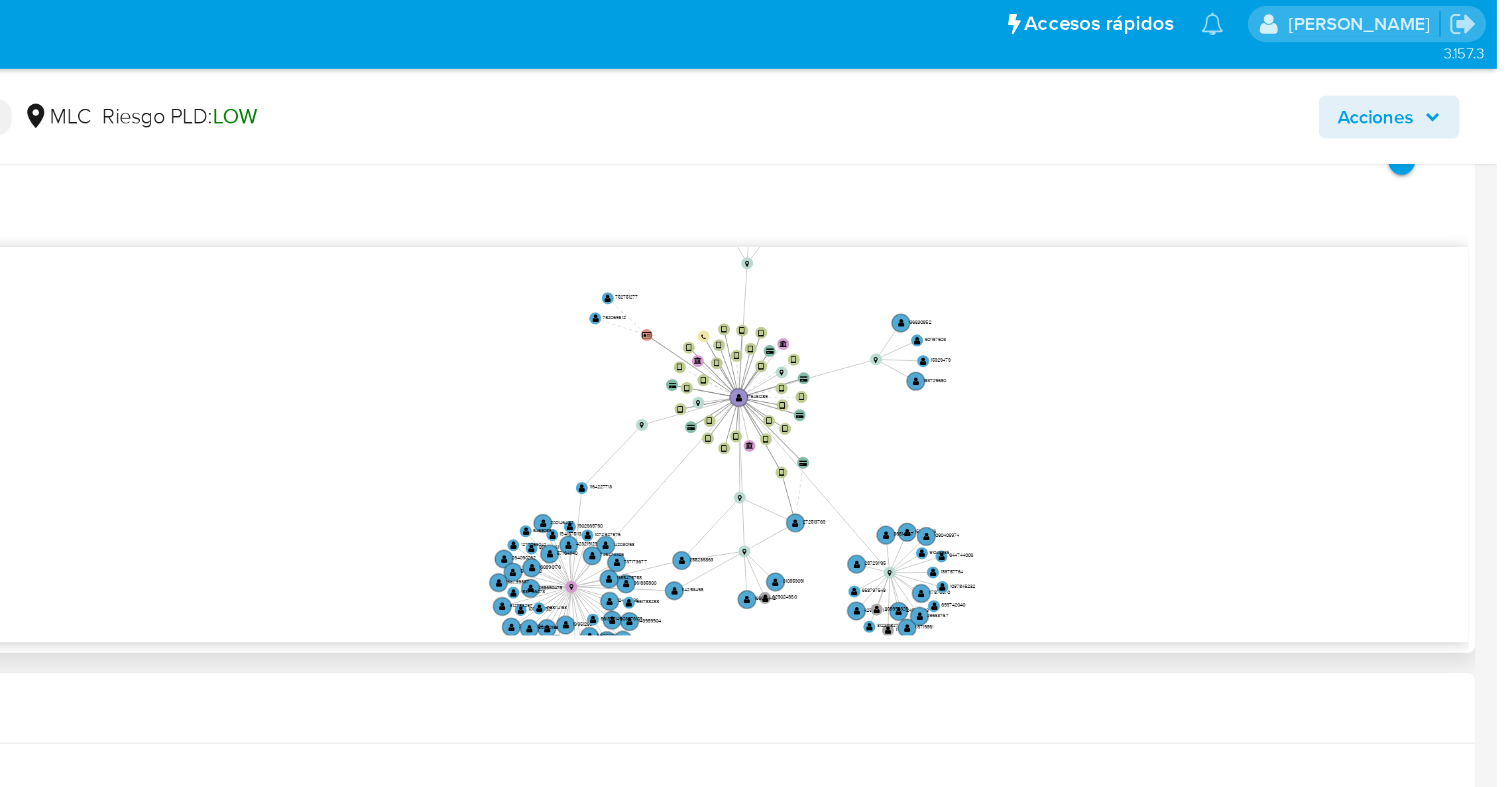
drag, startPoint x: 1268, startPoint y: 177, endPoint x: 1267, endPoint y: 229, distance: 52.0
click at [1271, 232] on icon "device-614b6faf08813b00182e4d97  user-179461289  179461289 device-67588597c50…" at bounding box center [870, 228] width 1255 height 193
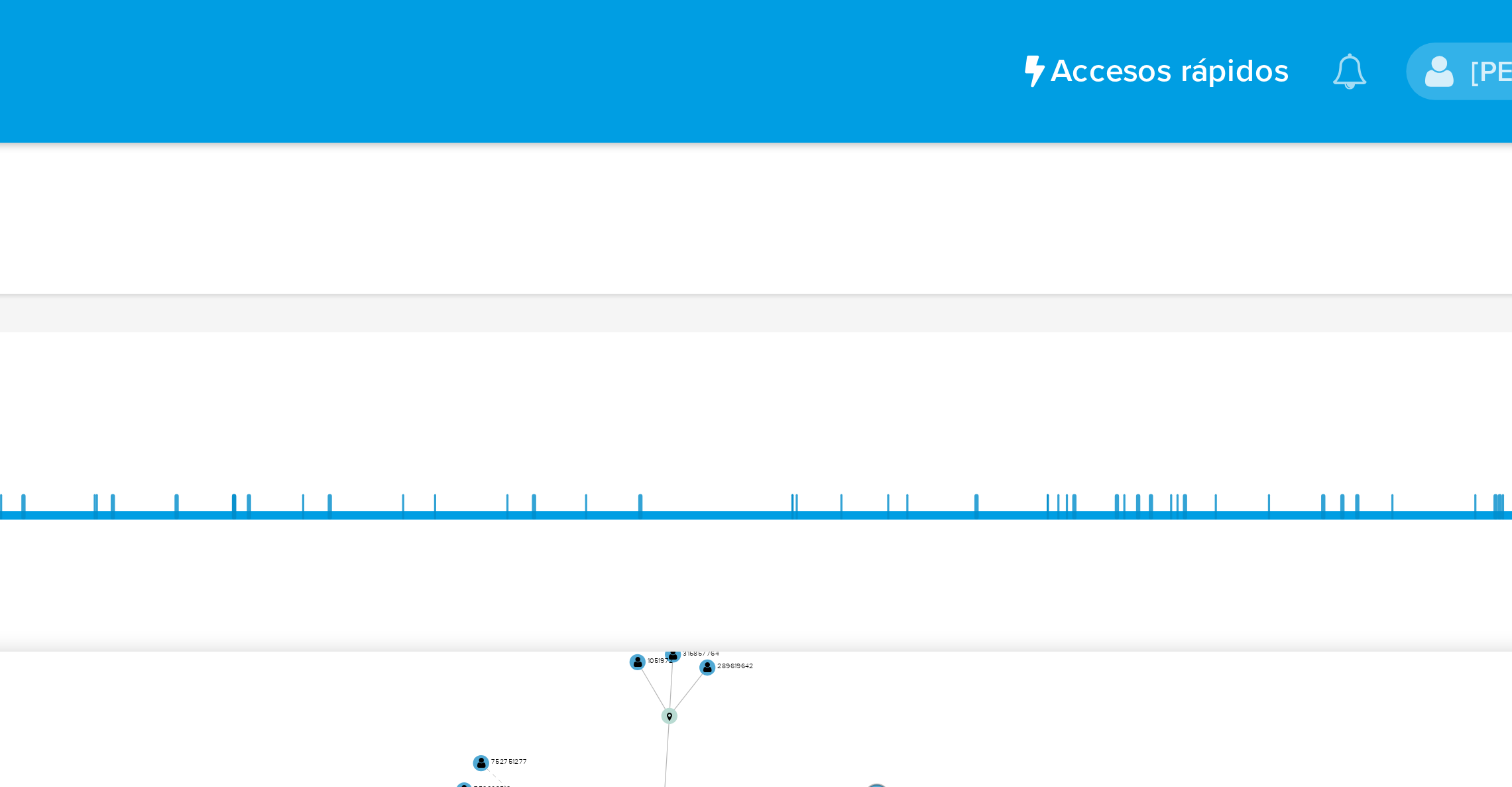
scroll to position [599, 0]
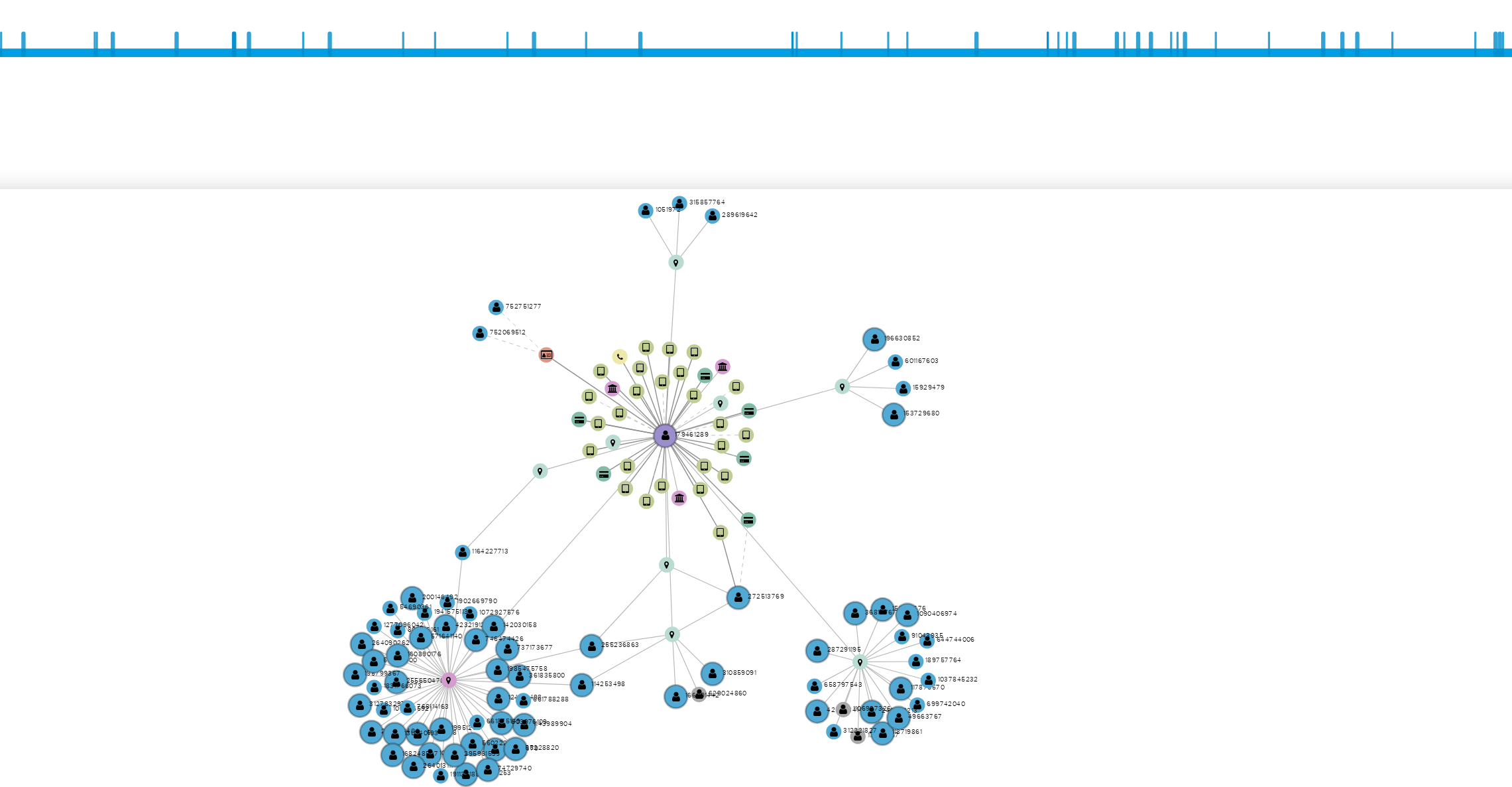
click at [1287, 277] on icon "device-614b6faf08813b00182e4d97  user-179461289  179461289 device-67588597c50…" at bounding box center [870, 299] width 1255 height 193
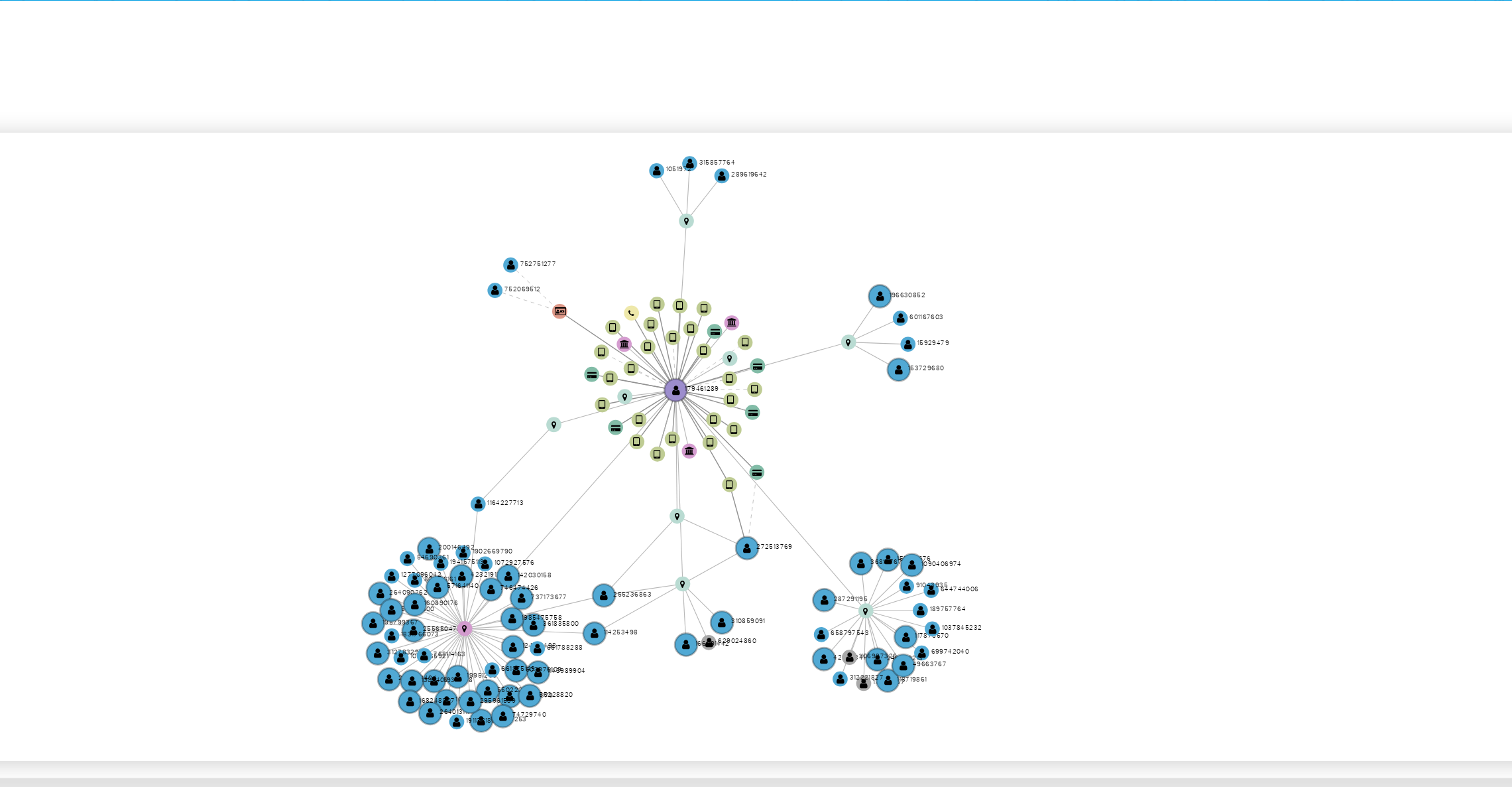
click at [1241, 289] on icon "device-614b6faf08813b00182e4d97  user-179461289  179461289 device-67588597c50…" at bounding box center [870, 299] width 1255 height 193
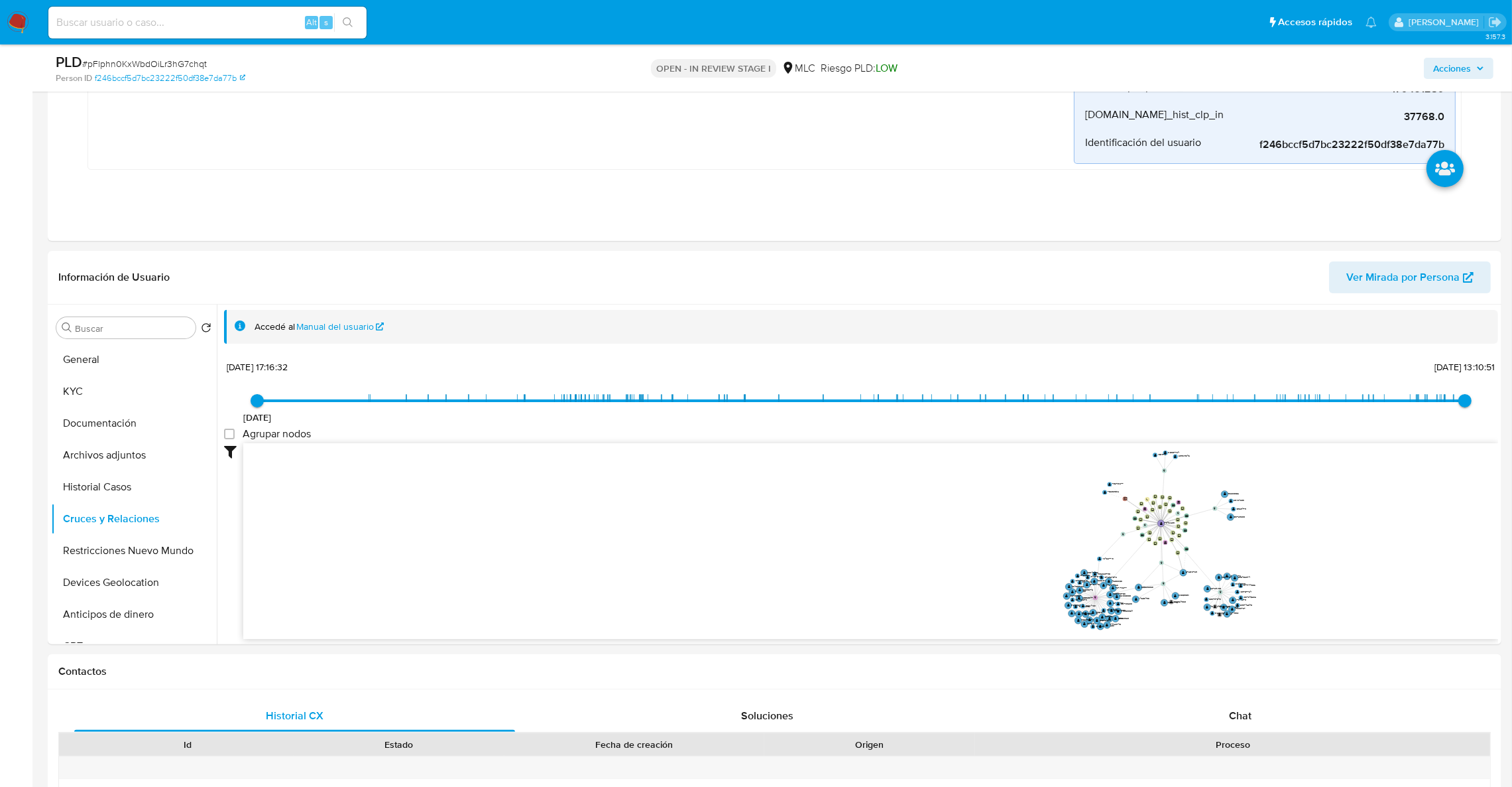
scroll to position [301, 0]
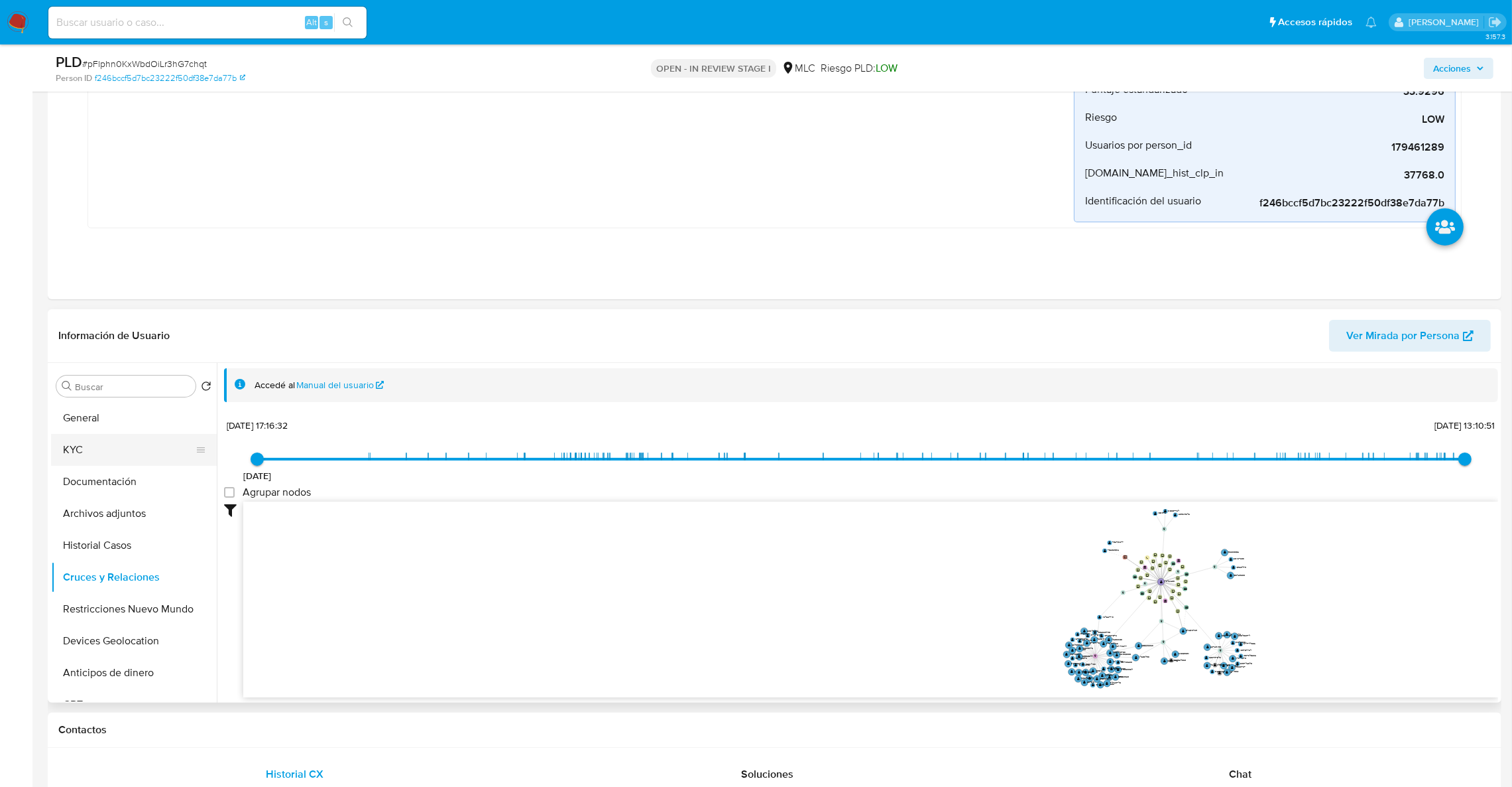
click at [110, 440] on button "KYC" at bounding box center [128, 450] width 155 height 32
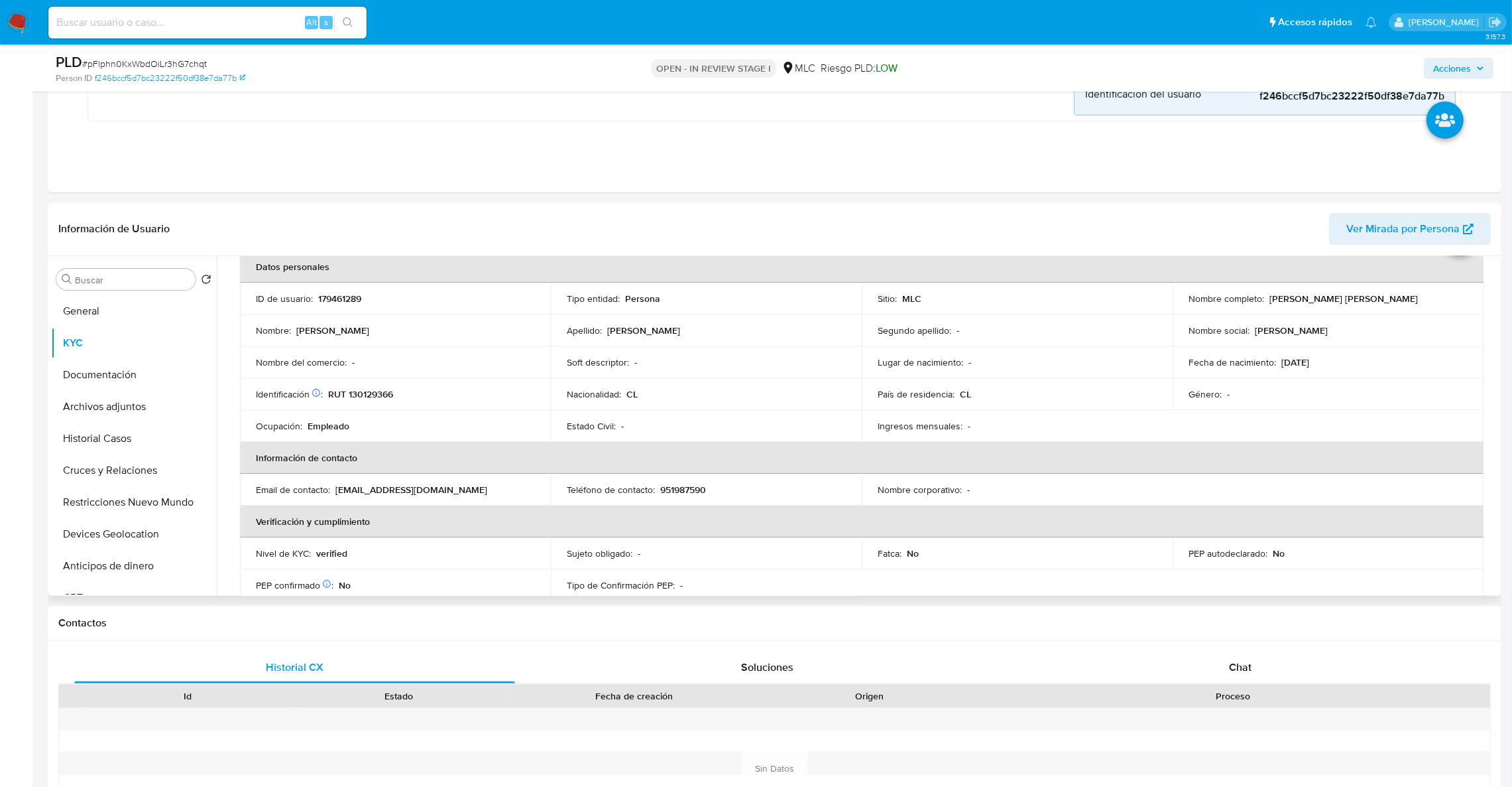
scroll to position [71, 0]
drag, startPoint x: 1389, startPoint y: 304, endPoint x: 1268, endPoint y: 296, distance: 121.3
click at [1268, 296] on td "Nombre completo : Claudio Arturo Vega Castillo" at bounding box center [1328, 297] width 311 height 32
copy p "Claudio Arturo Vega Castillo"
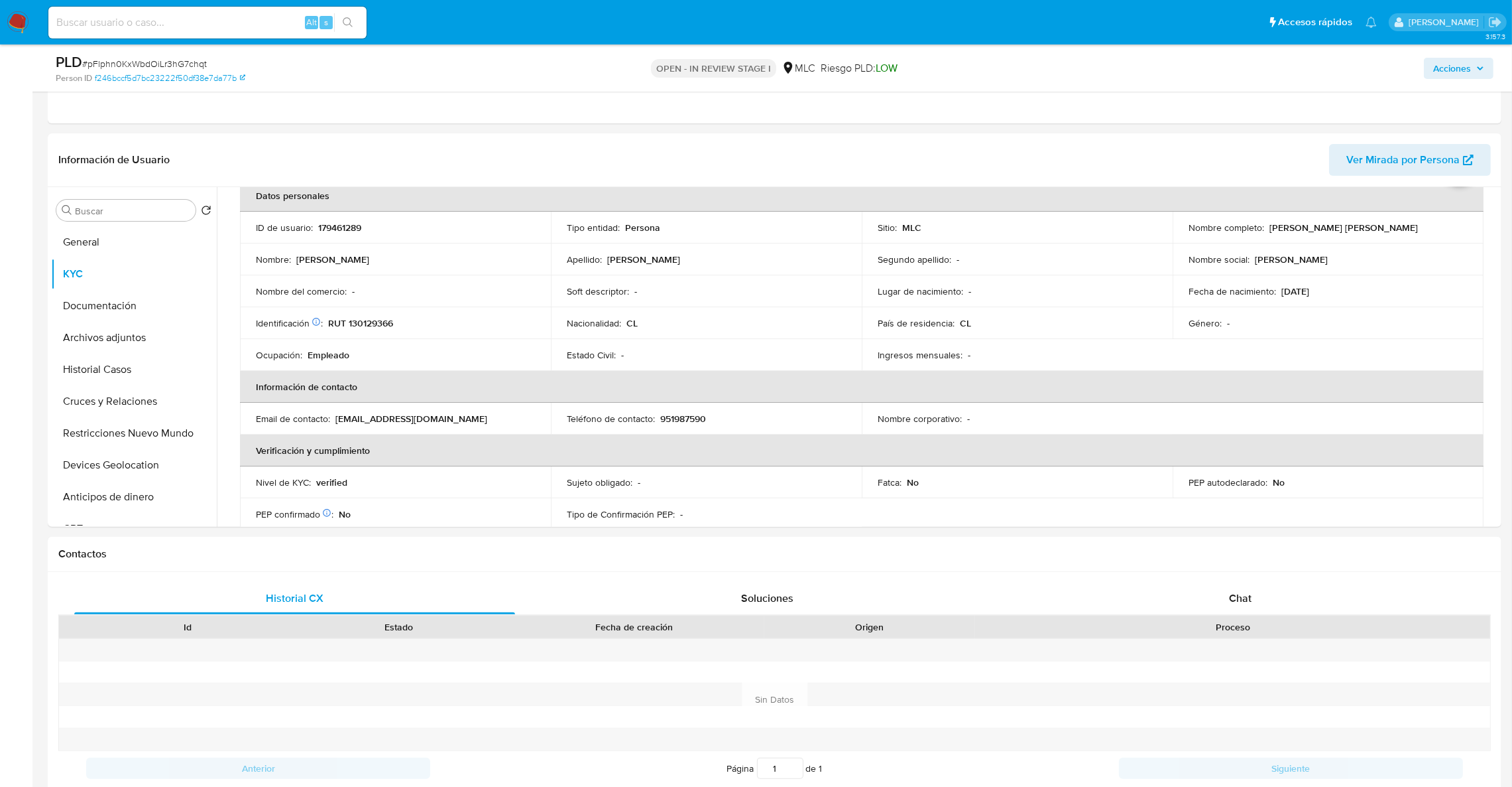
scroll to position [518, 0]
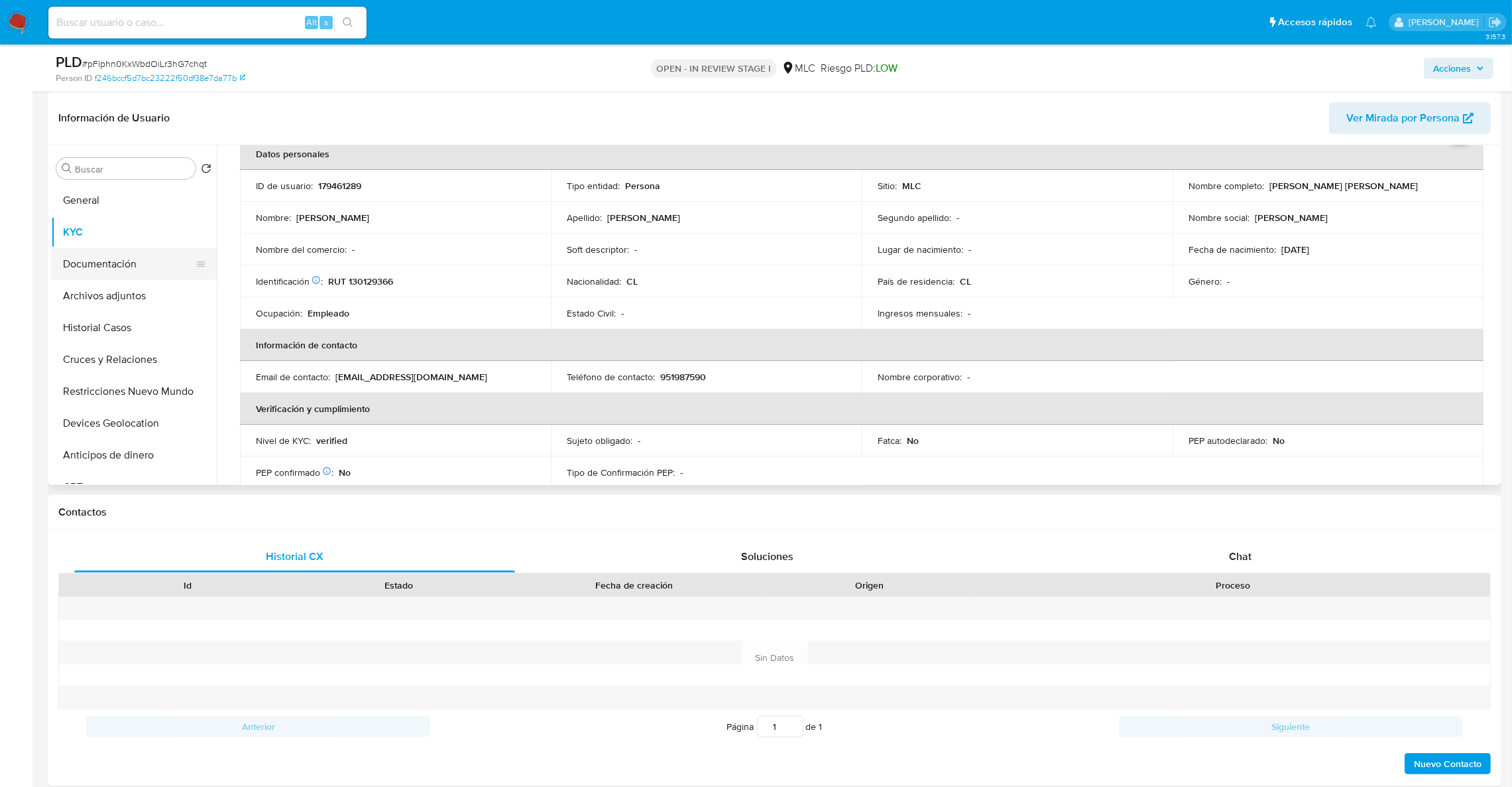
click at [148, 266] on button "Documentación" at bounding box center [128, 264] width 155 height 32
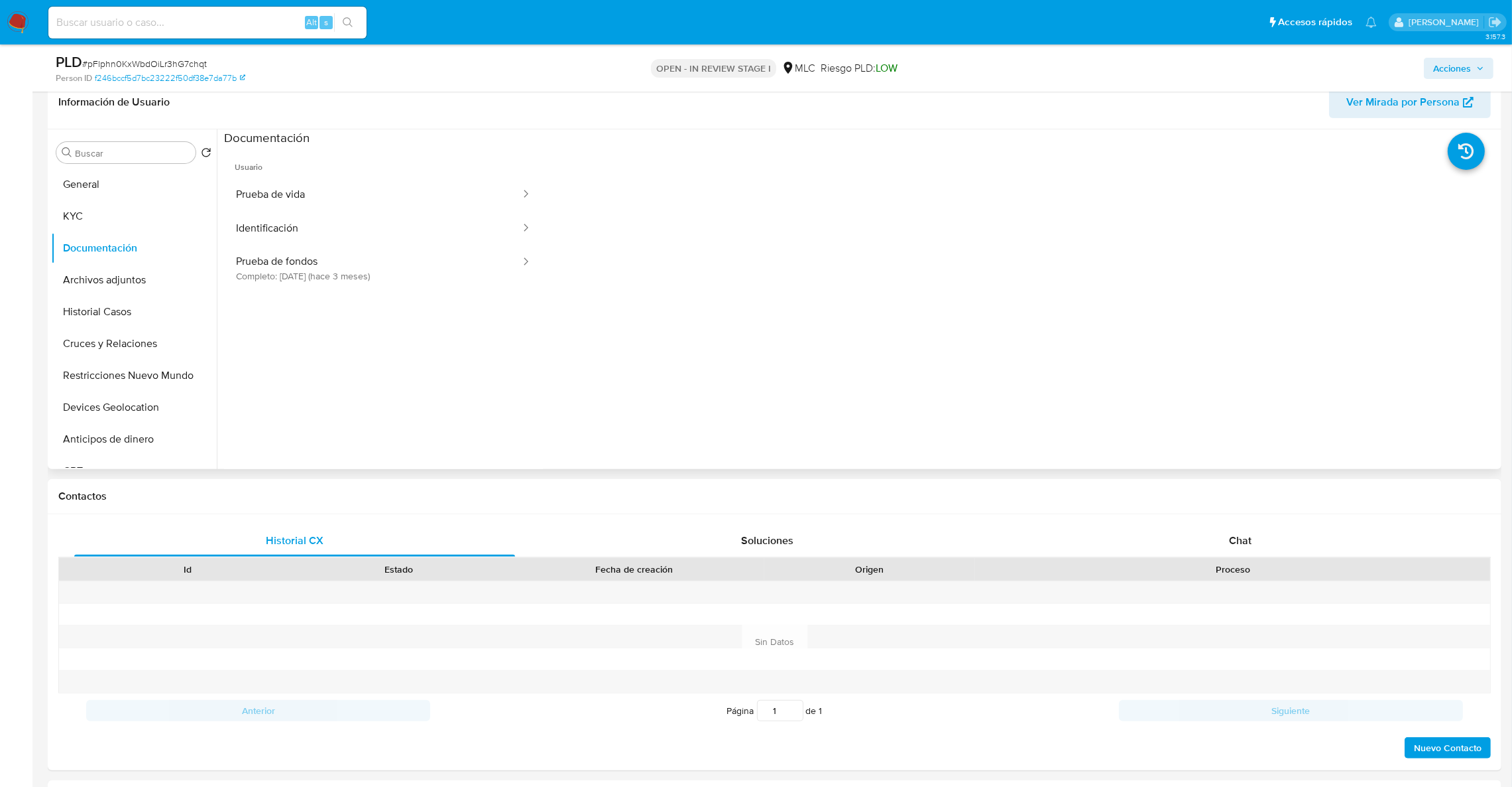
click at [324, 300] on ul "Usuario Prueba de vida Identificación Prueba de fondos Completo: 12/06/2025 (ha…" at bounding box center [384, 336] width 319 height 382
click at [324, 288] on button "Prueba de fondos Completo: 12/06/2025 (hace 3 meses)" at bounding box center [373, 268] width 298 height 45
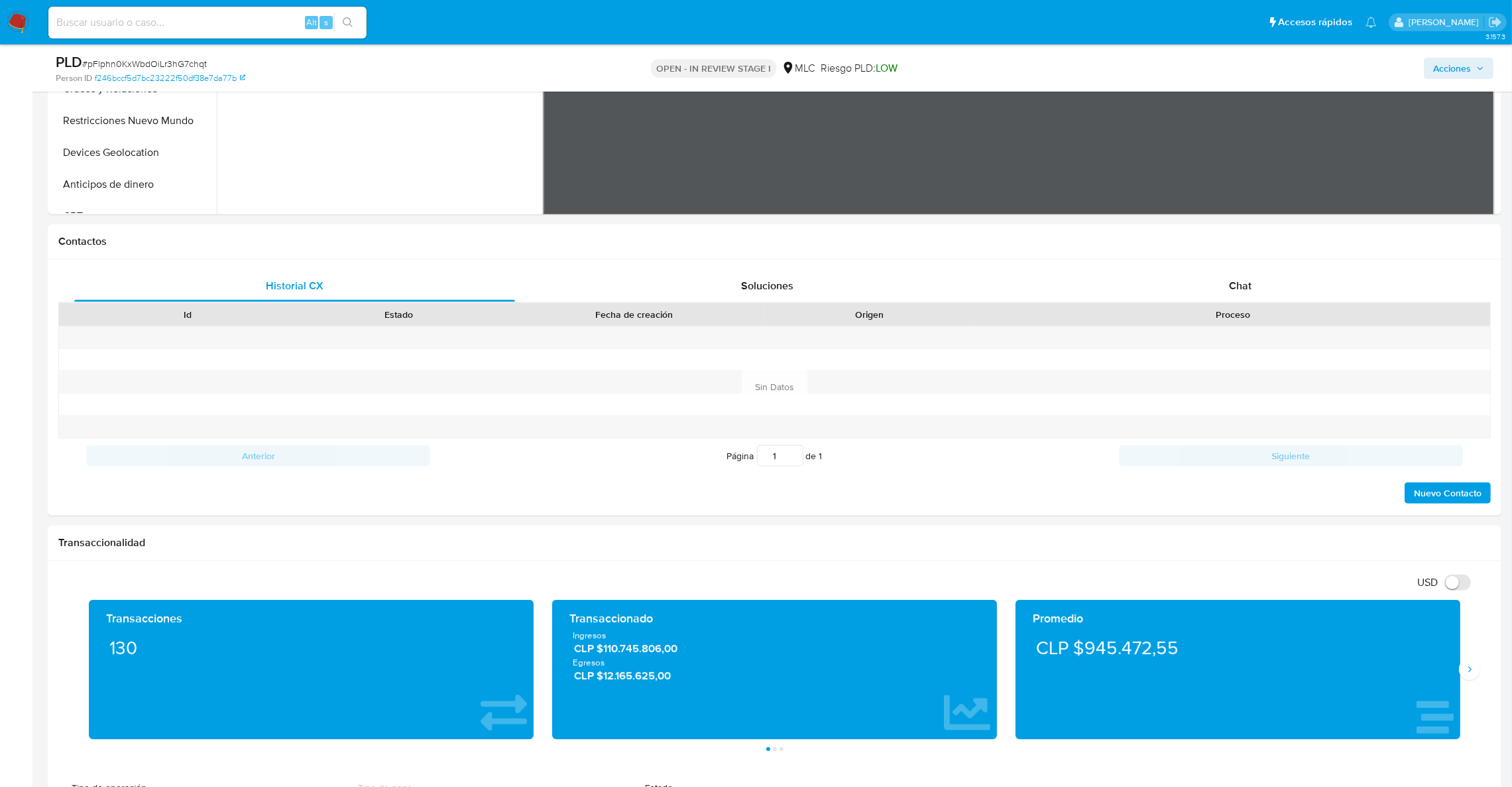
scroll to position [766, 0]
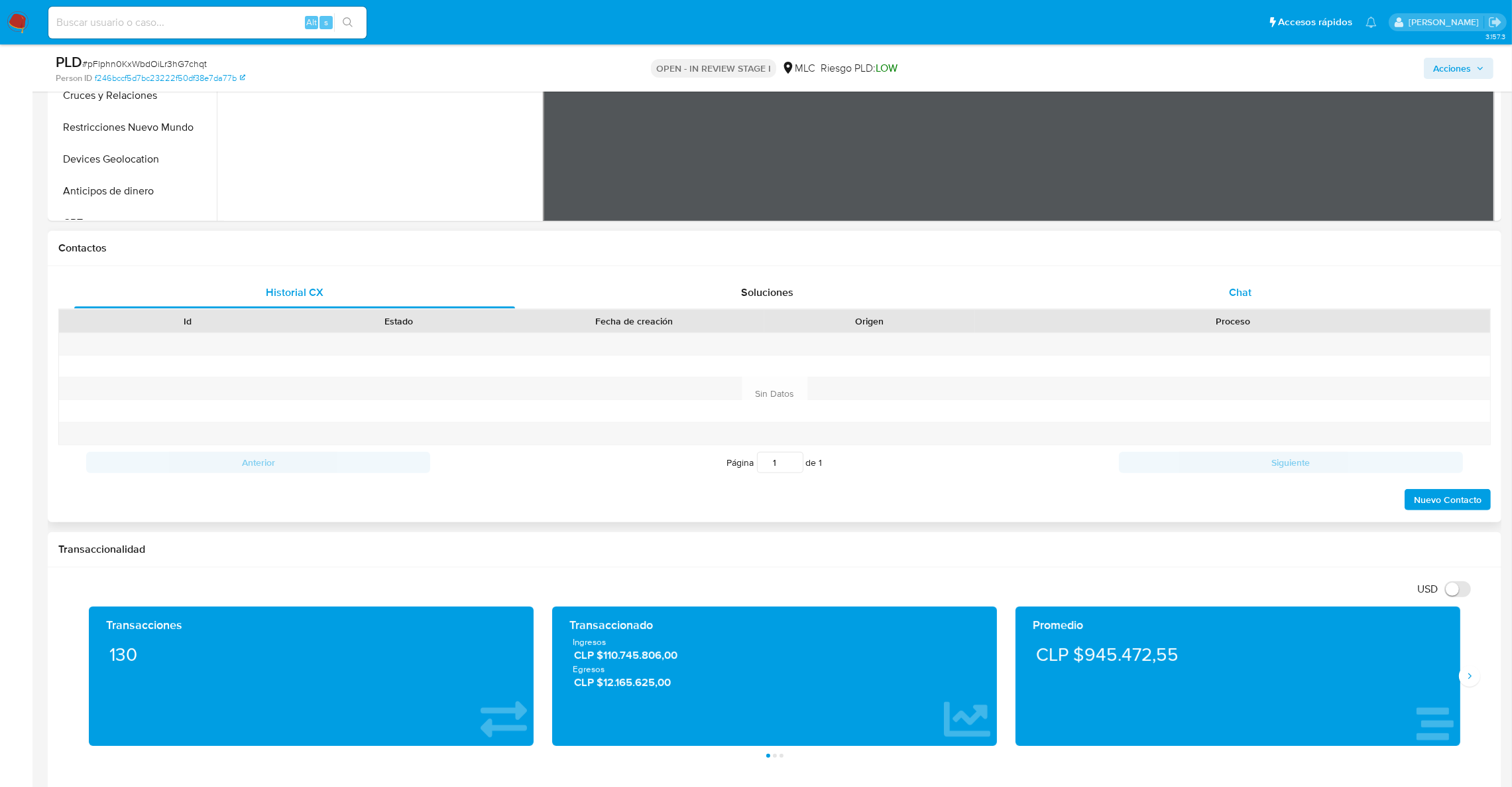
click at [1267, 283] on div "Chat" at bounding box center [1241, 293] width 441 height 32
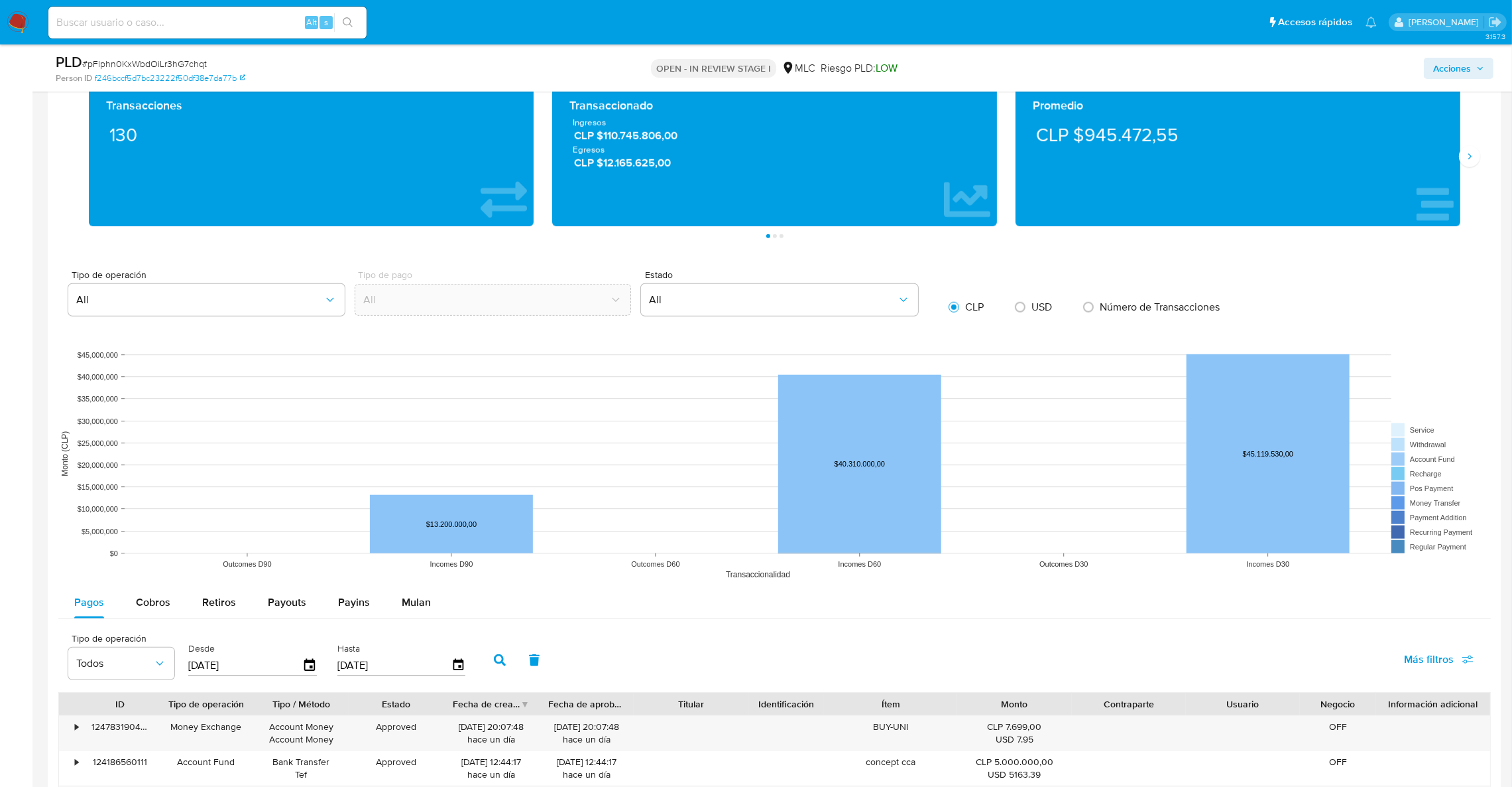
scroll to position [1611, 0]
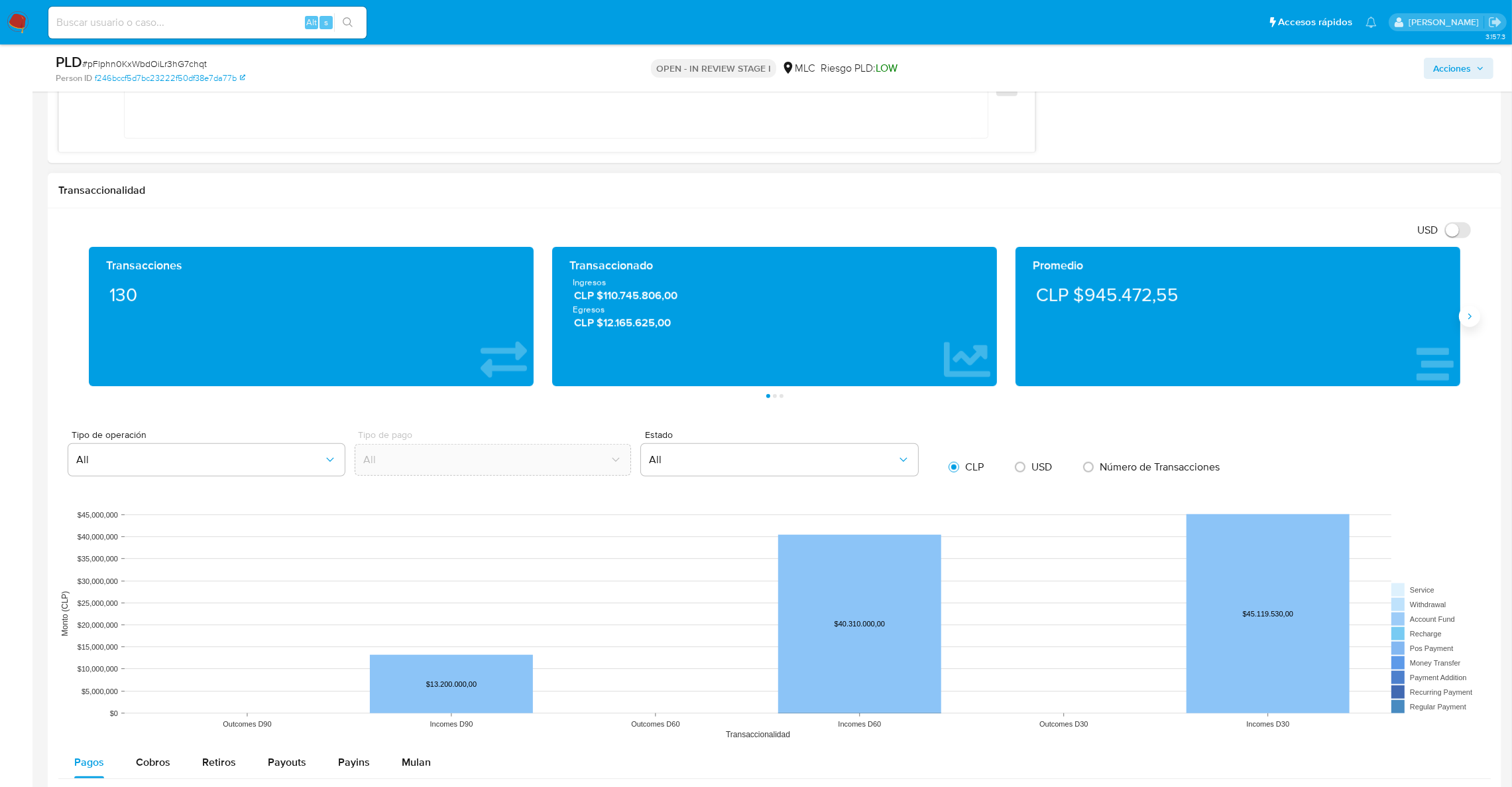
click at [1470, 322] on icon "Siguiente" at bounding box center [1470, 316] width 10 height 10
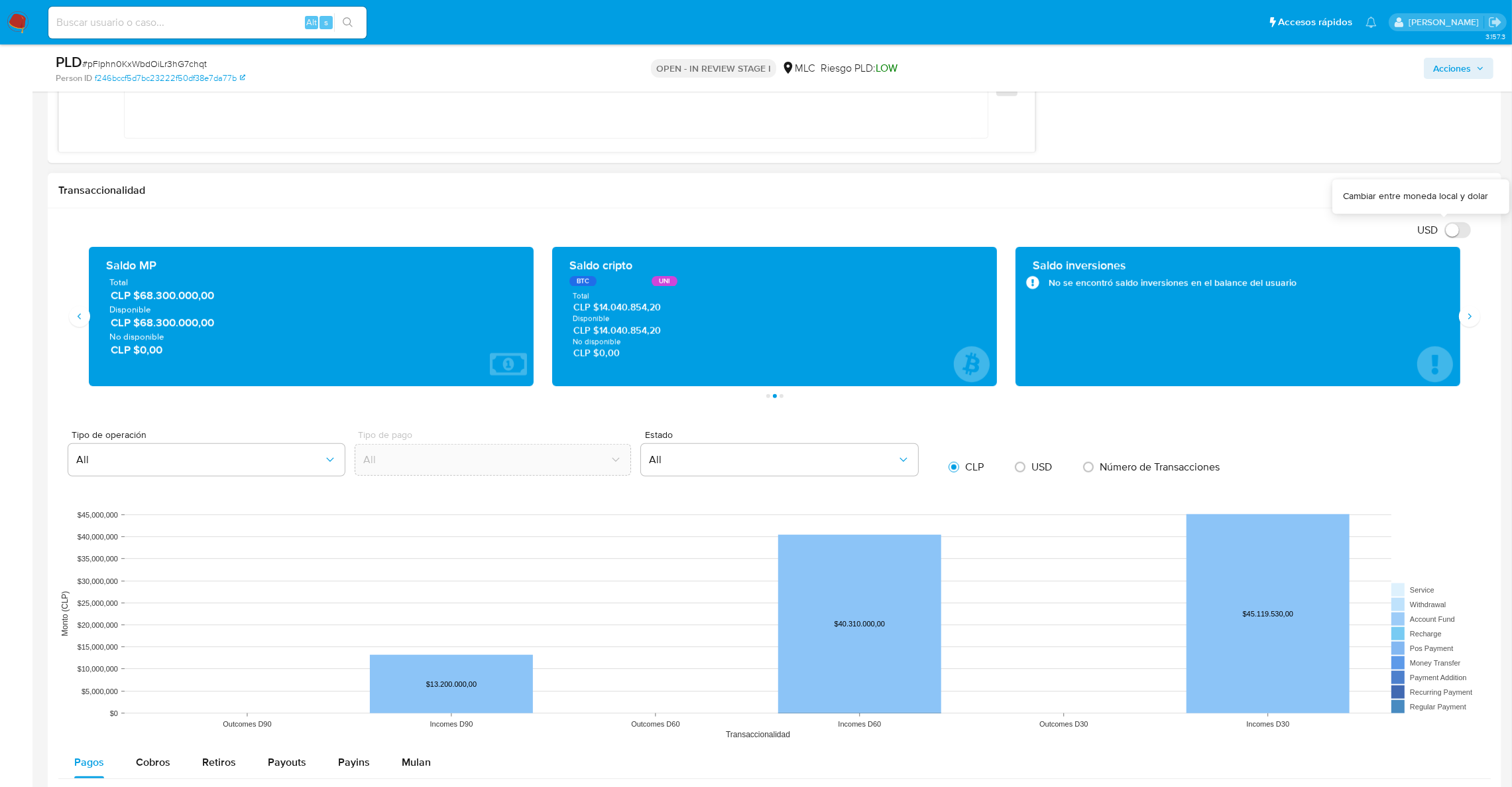
click at [1463, 233] on input "USD" at bounding box center [1458, 230] width 26 height 16
checkbox input "true"
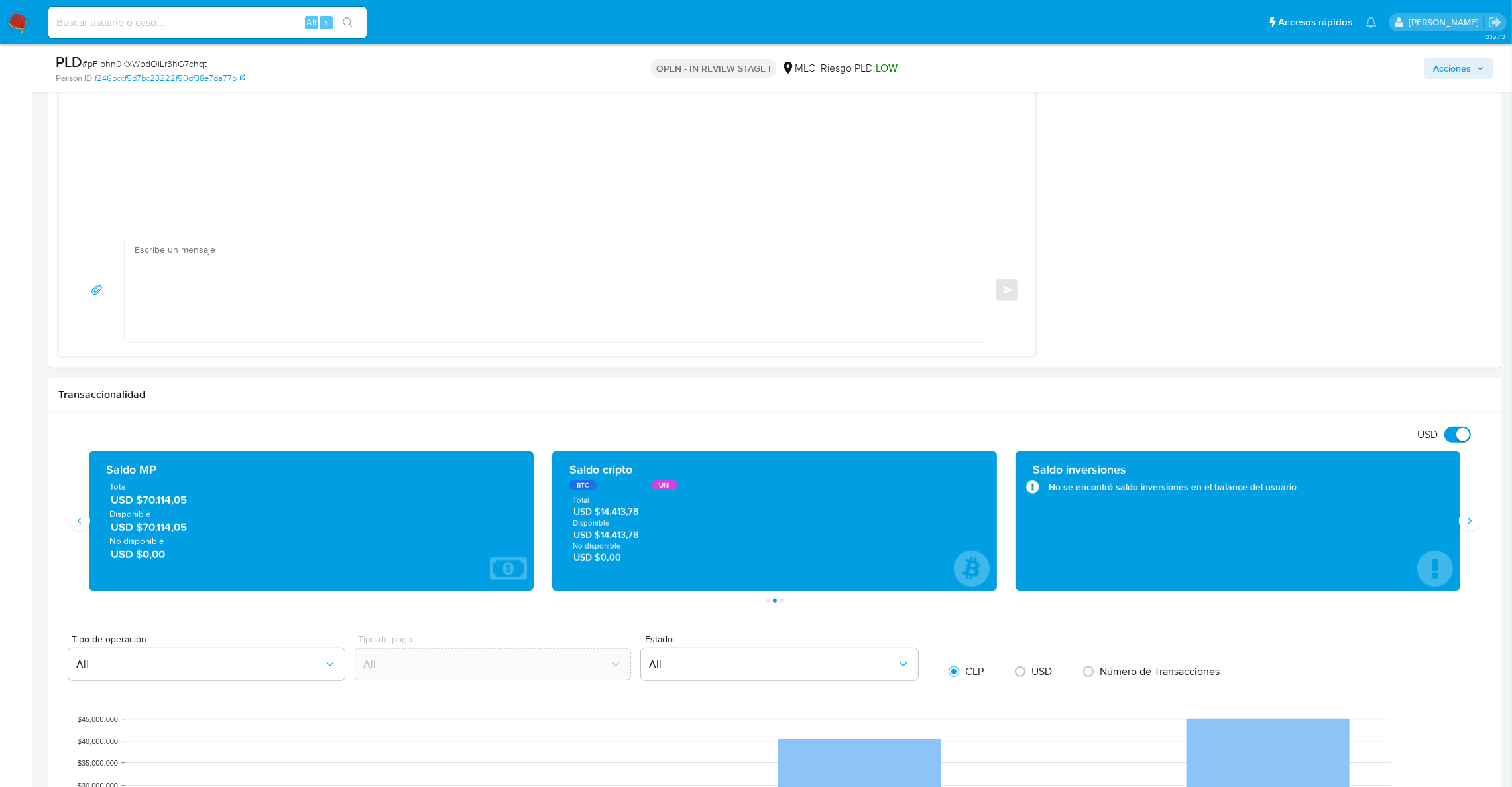
scroll to position [1350, 0]
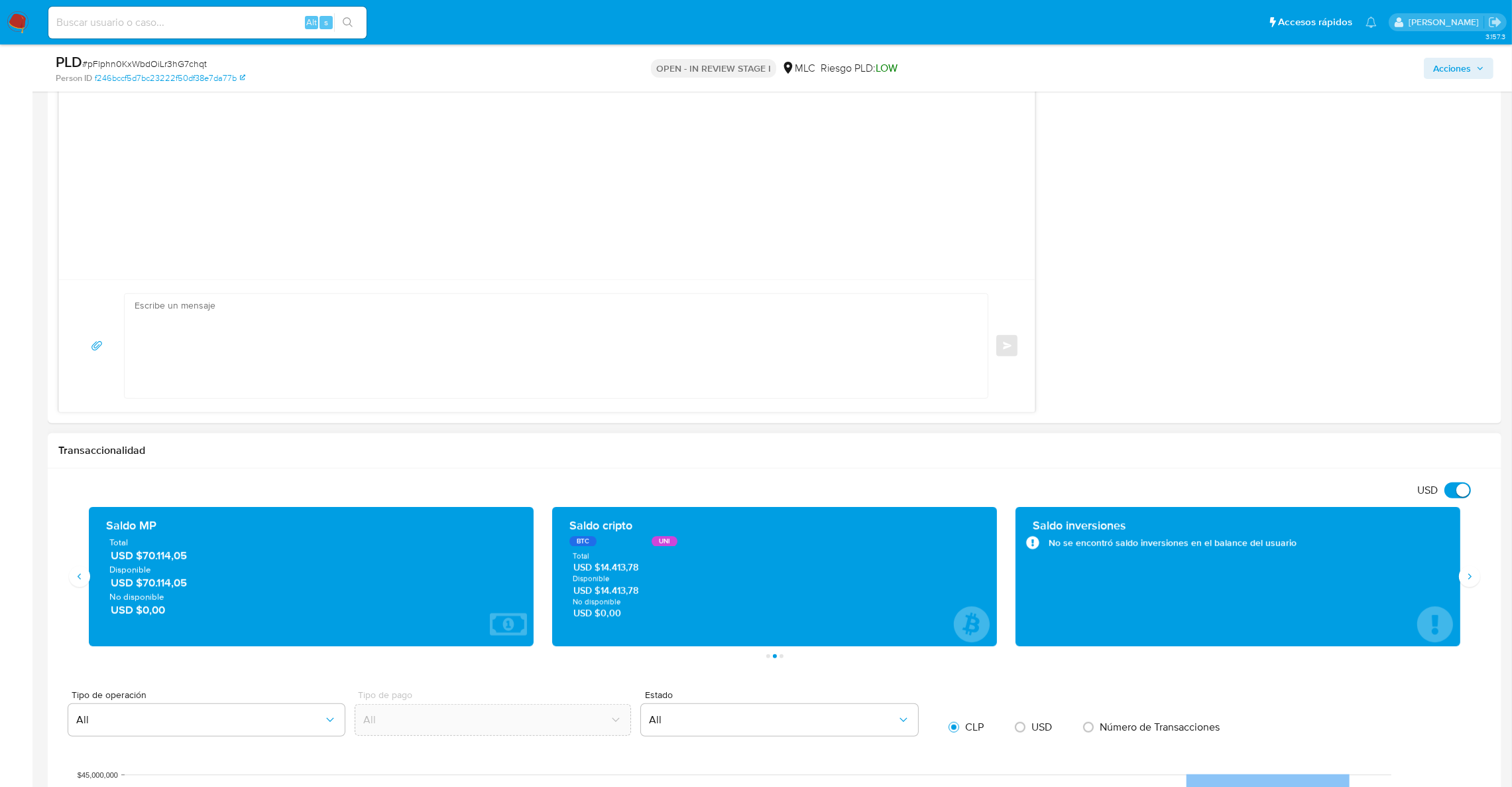
drag, startPoint x: 638, startPoint y: 579, endPoint x: 602, endPoint y: 569, distance: 37.4
click at [602, 569] on div "Total USD $14.413,78 Disponible USD $14.413,78 No disponible USD $0,00" at bounding box center [774, 585] width 423 height 69
click at [602, 569] on span "USD $14.413,78" at bounding box center [775, 567] width 404 height 12
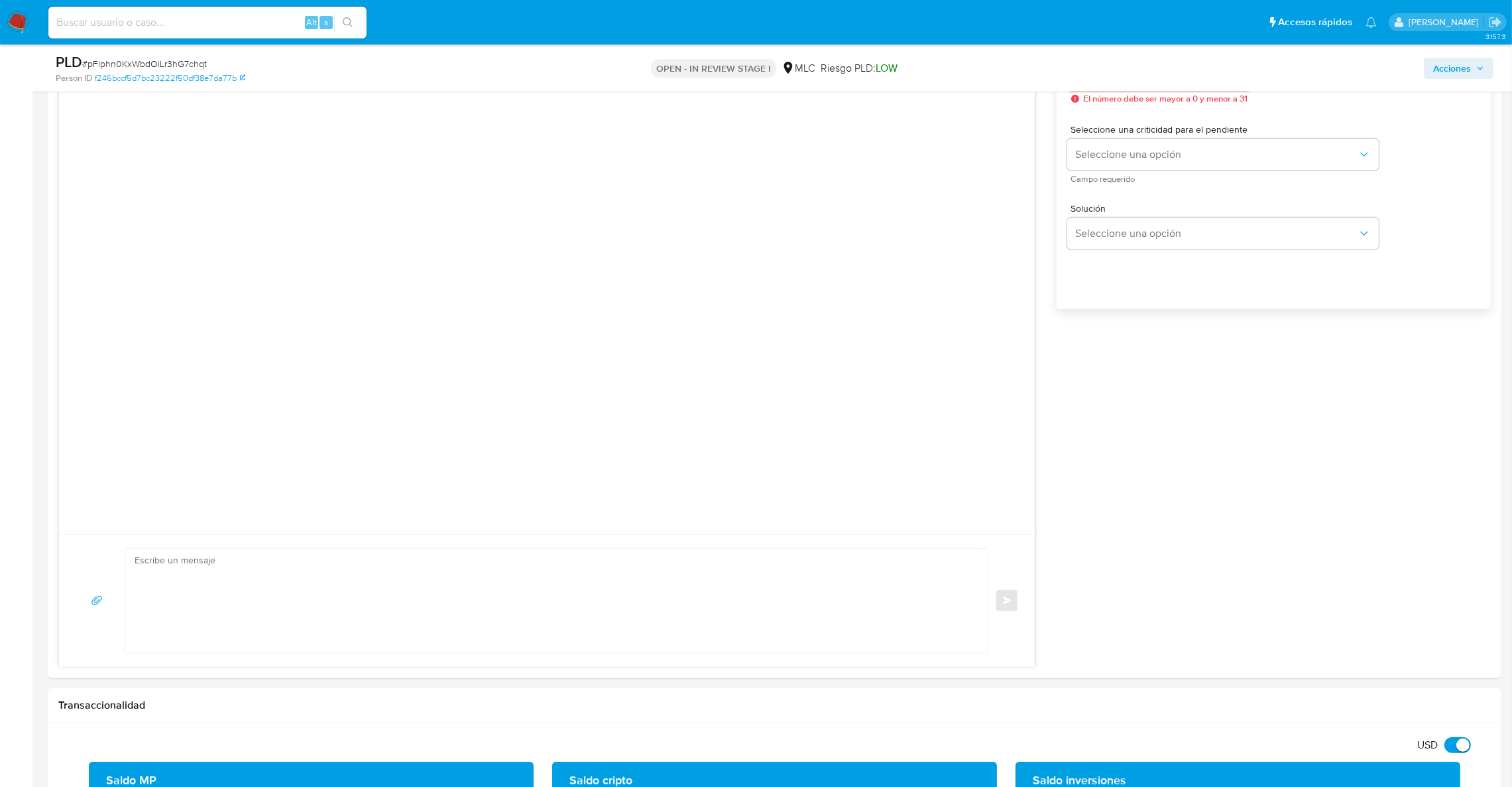
scroll to position [977, 0]
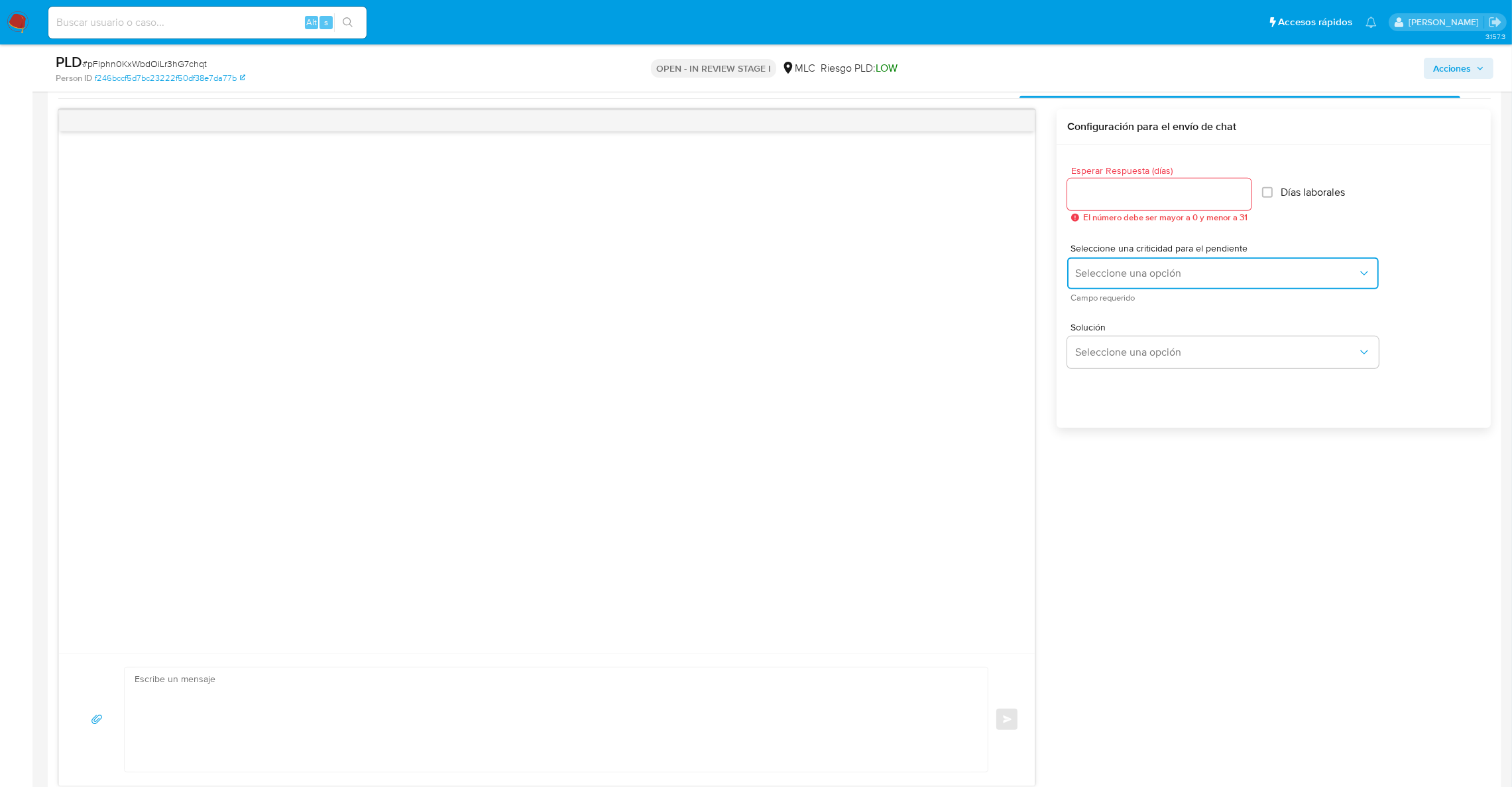
click at [1172, 283] on button "Seleccione una opción" at bounding box center [1223, 273] width 312 height 32
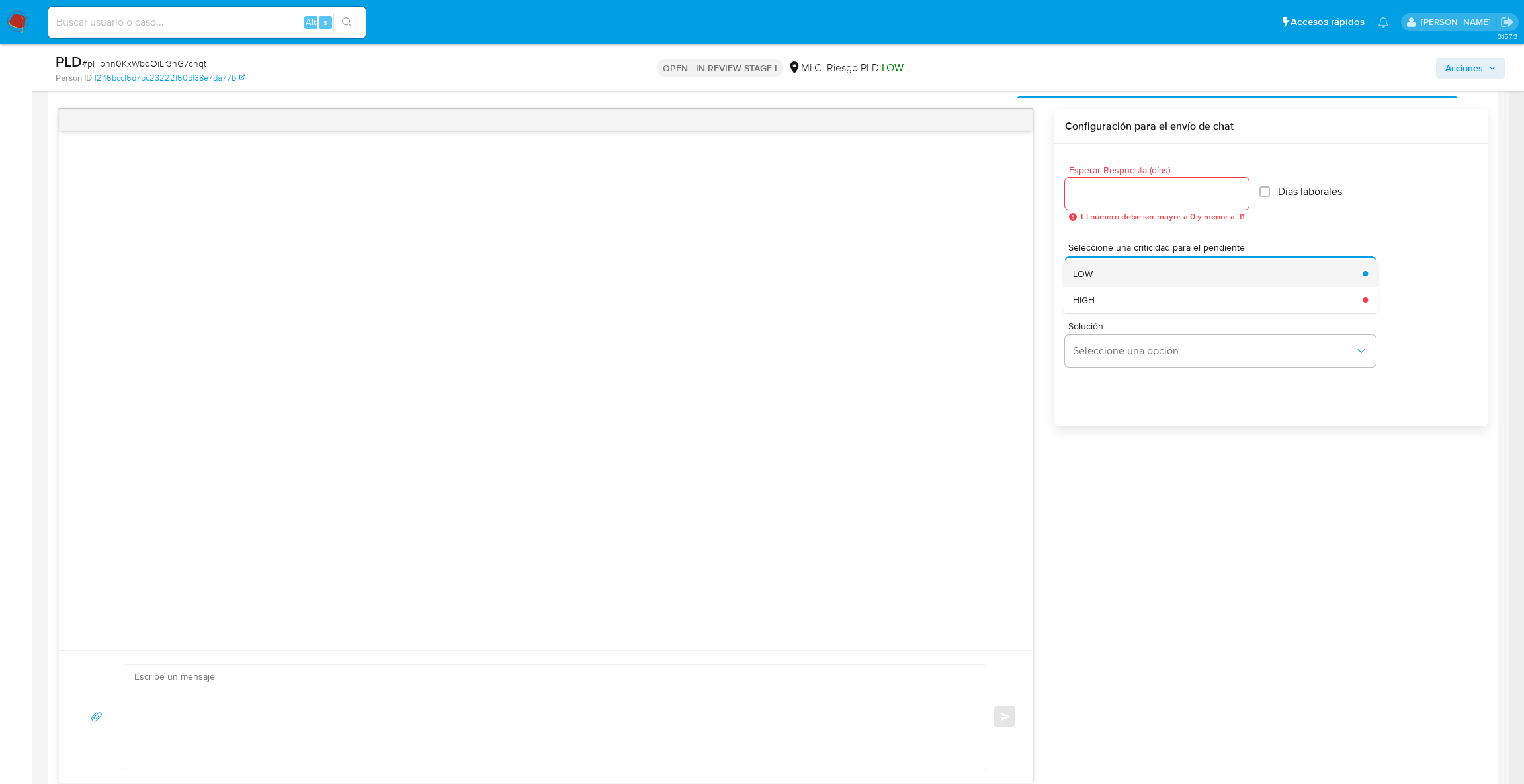
click at [1118, 281] on div "LOW" at bounding box center [1213, 273] width 282 height 26
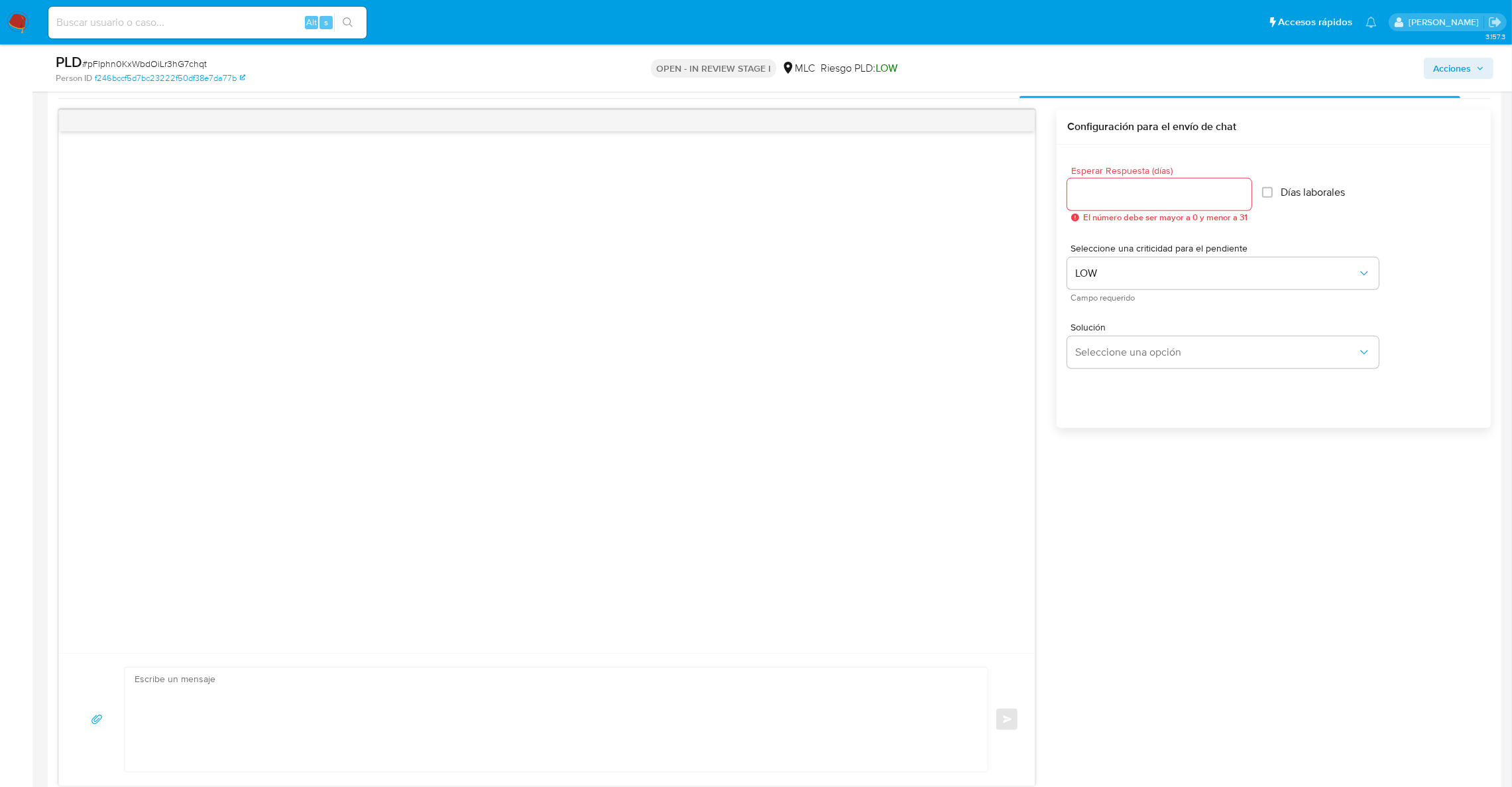
click at [1123, 198] on input "Esperar Respuesta (días)" at bounding box center [1159, 194] width 184 height 17
type input "0"
click at [376, 690] on textarea at bounding box center [553, 719] width 837 height 104
paste textarea "Hola XXX, Te contactamos desde el Equipo de Mercado Pago para verificar tus dat…"
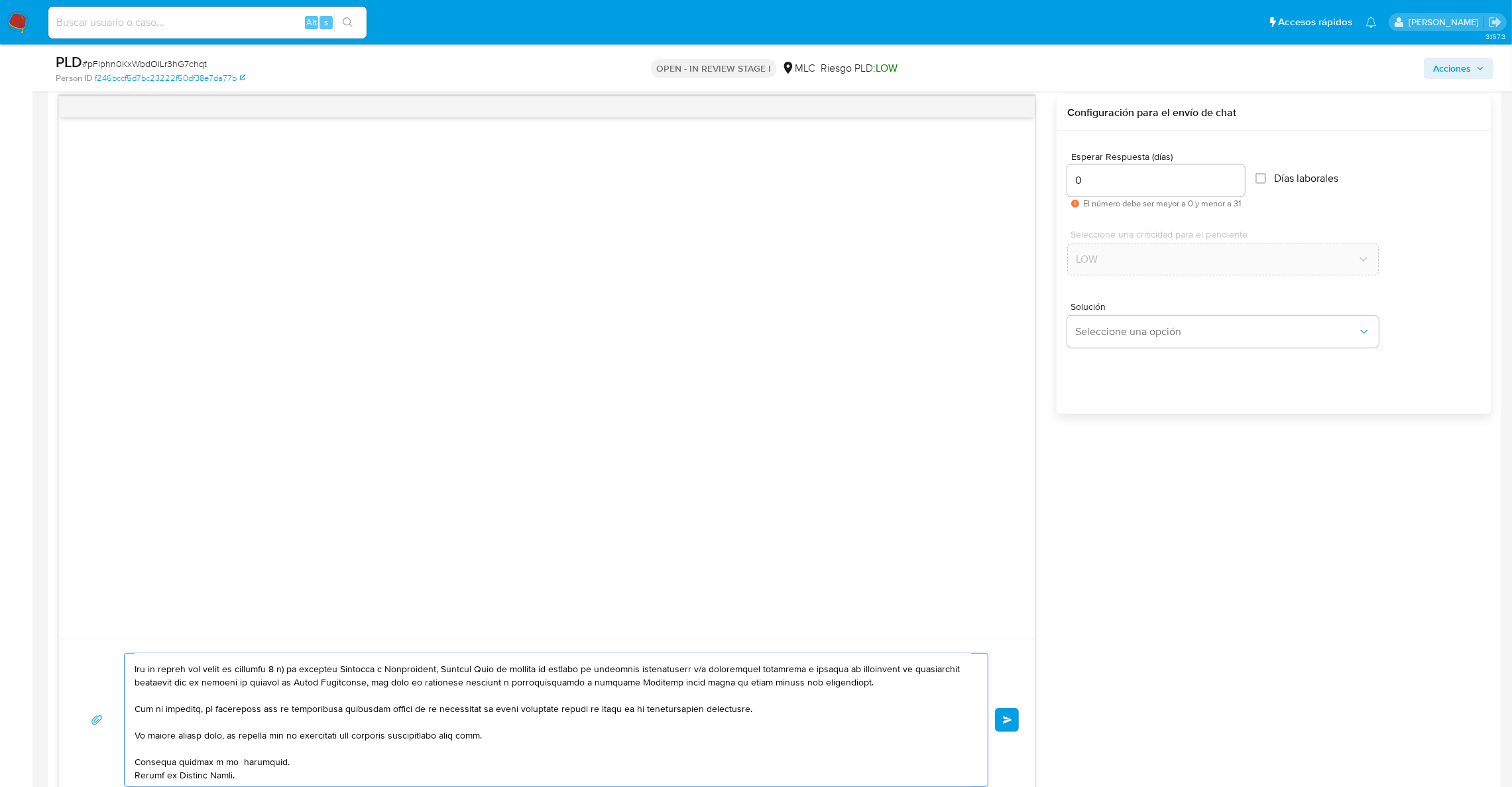
scroll to position [0, 0]
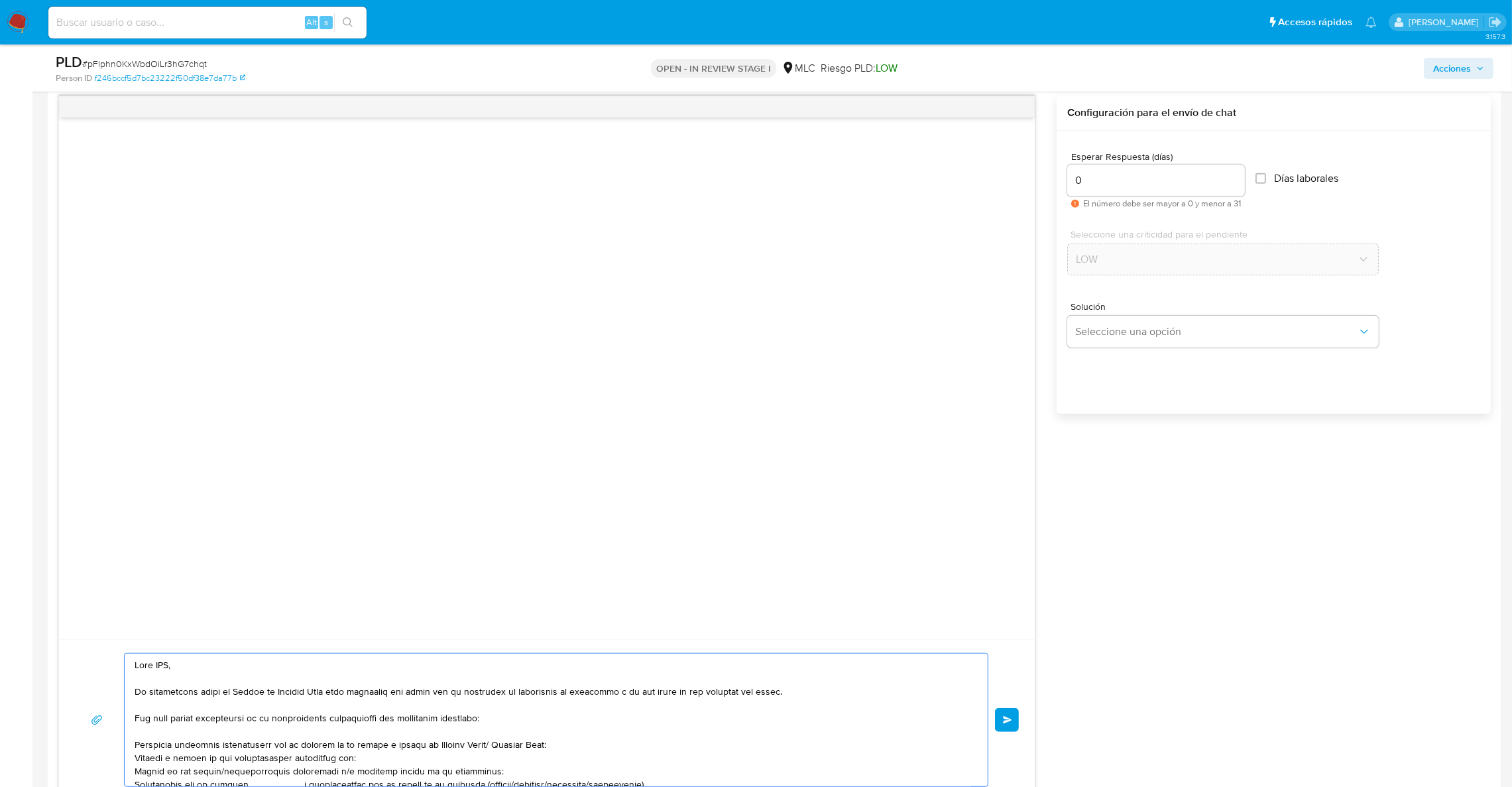
click at [164, 666] on textarea at bounding box center [553, 719] width 837 height 132
click at [192, 763] on textarea at bounding box center [553, 719] width 837 height 132
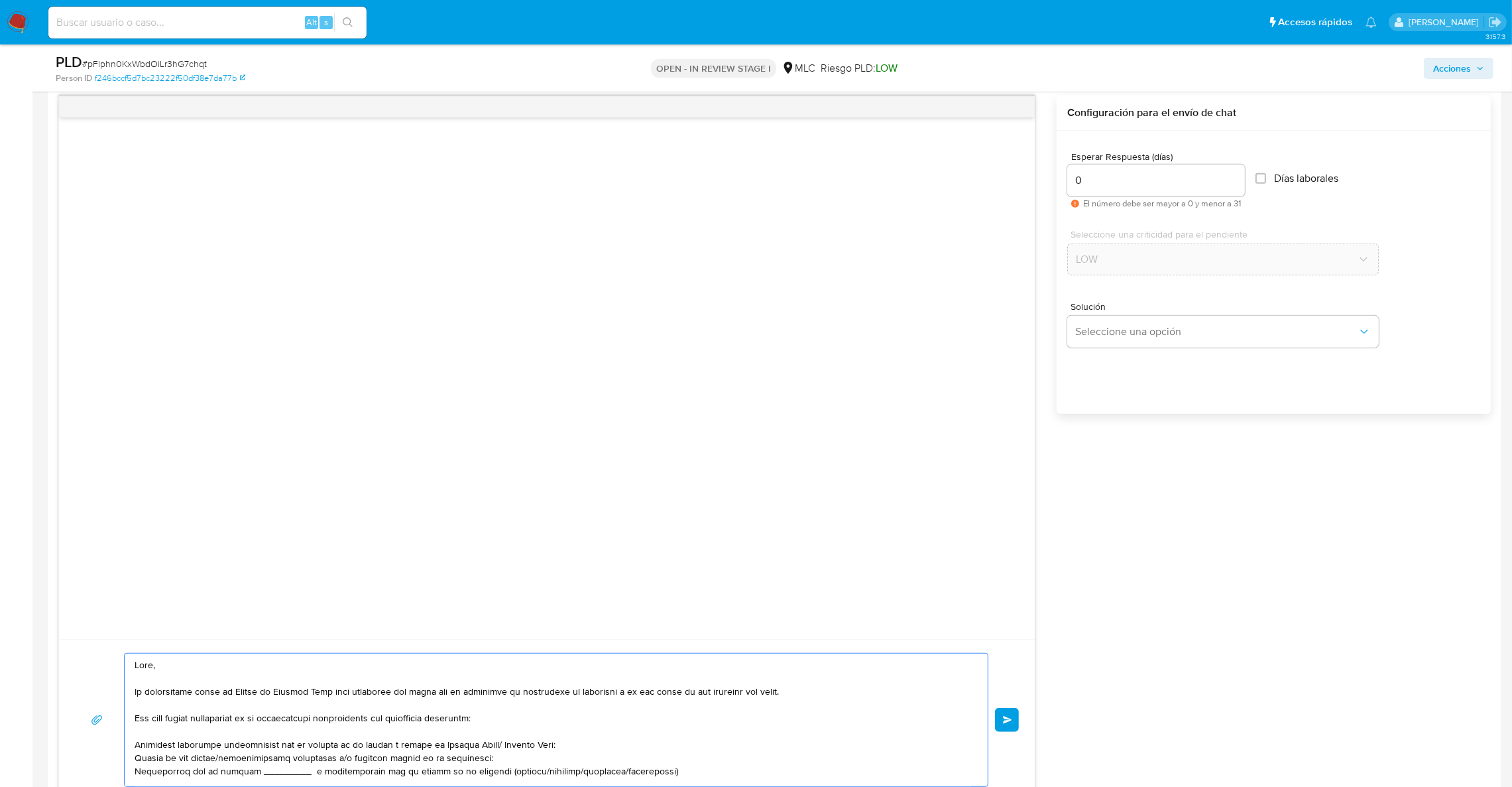
click at [191, 776] on textarea at bounding box center [553, 719] width 837 height 132
type textarea "Hola, Te contactamos desde el Equipo de Mercado Pago para verificar tus datos c…"
click at [1011, 716] on button "Enviar" at bounding box center [1006, 719] width 23 height 23
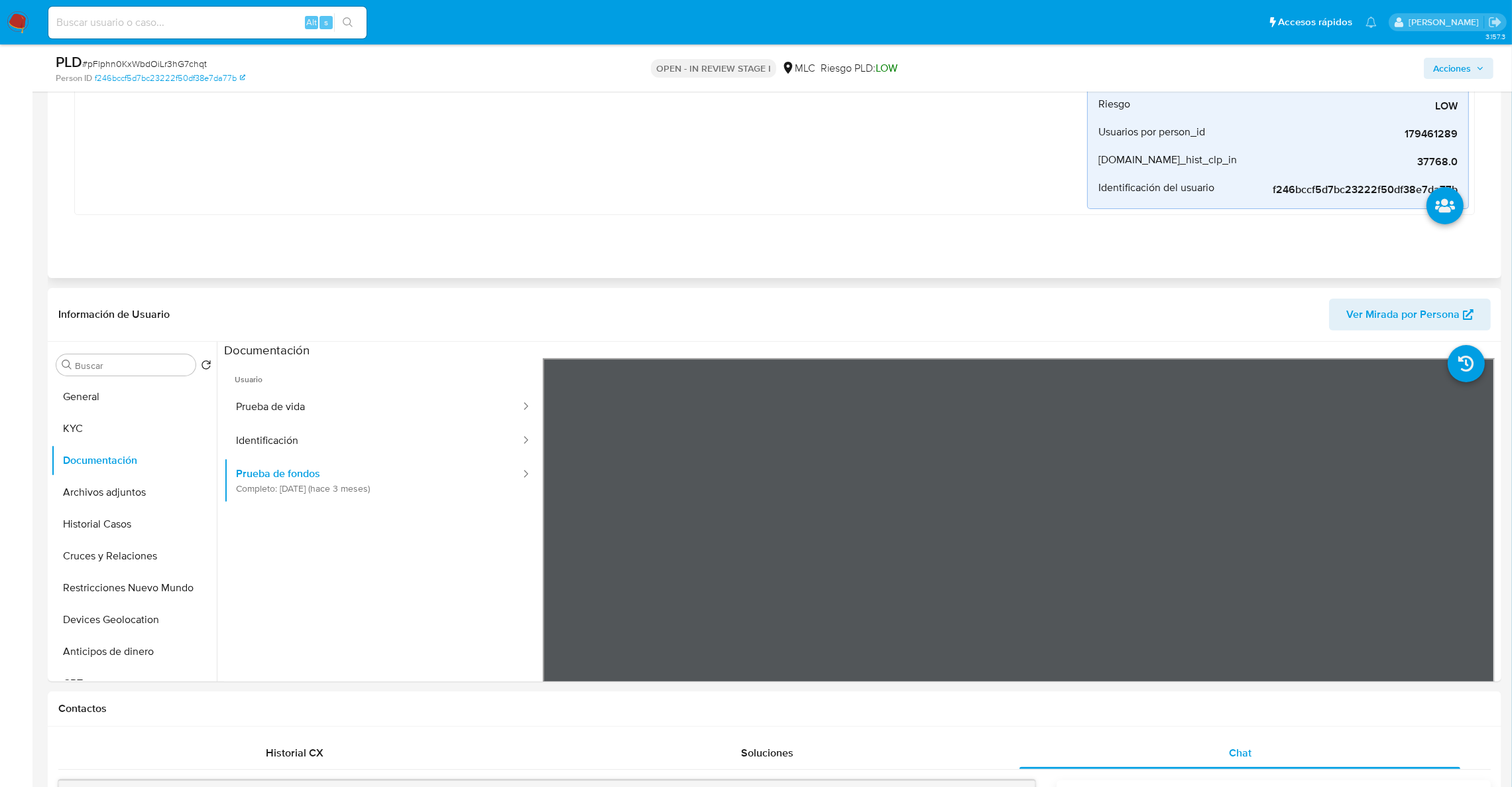
scroll to position [254, 0]
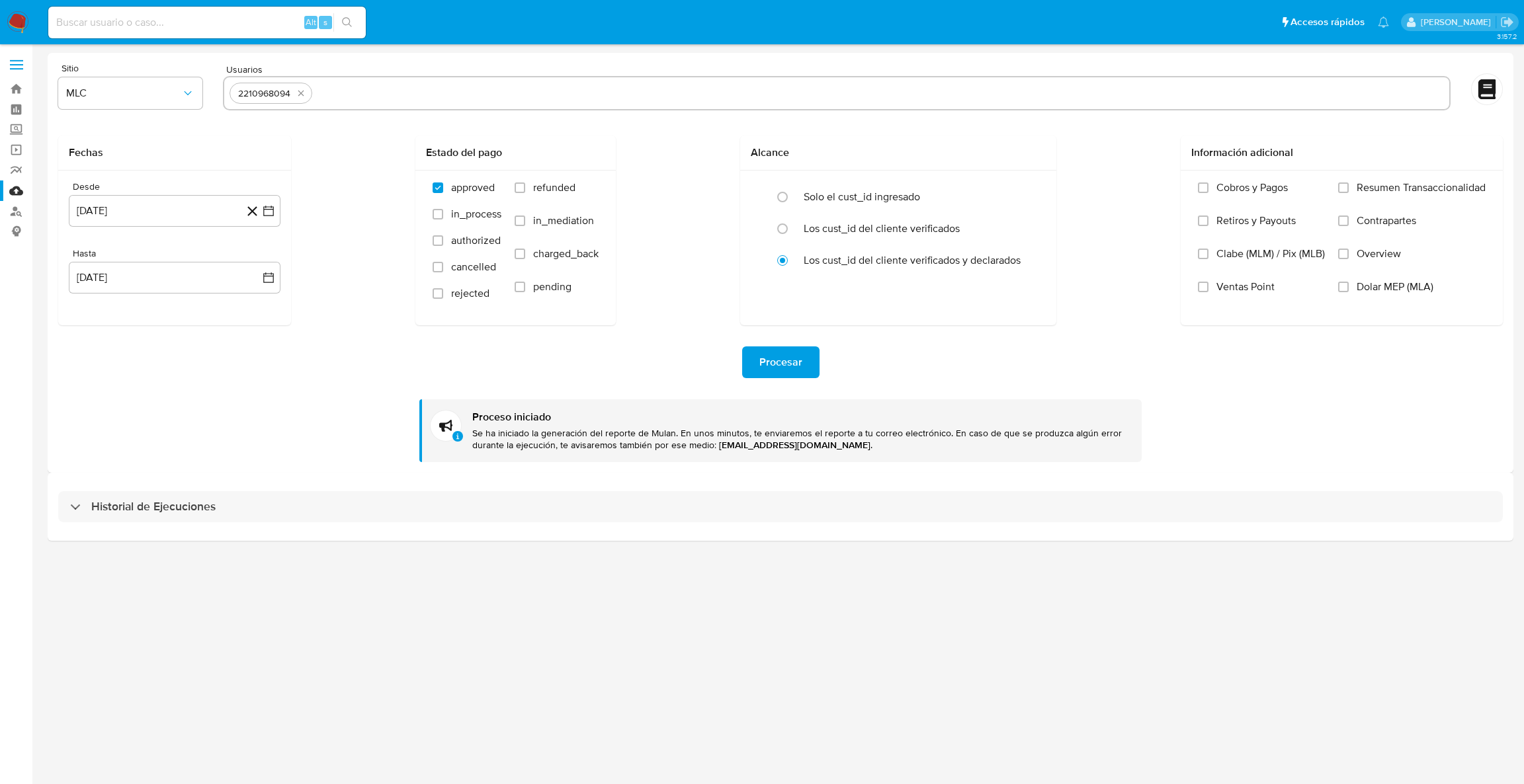
click at [299, 105] on div "2210968094" at bounding box center [836, 93] width 1227 height 35
click at [300, 93] on icon "quitar 2210968094" at bounding box center [301, 94] width 6 height 6
click at [300, 93] on input "text" at bounding box center [836, 93] width 1214 height 22
paste input "179461289"
type input "179461289"
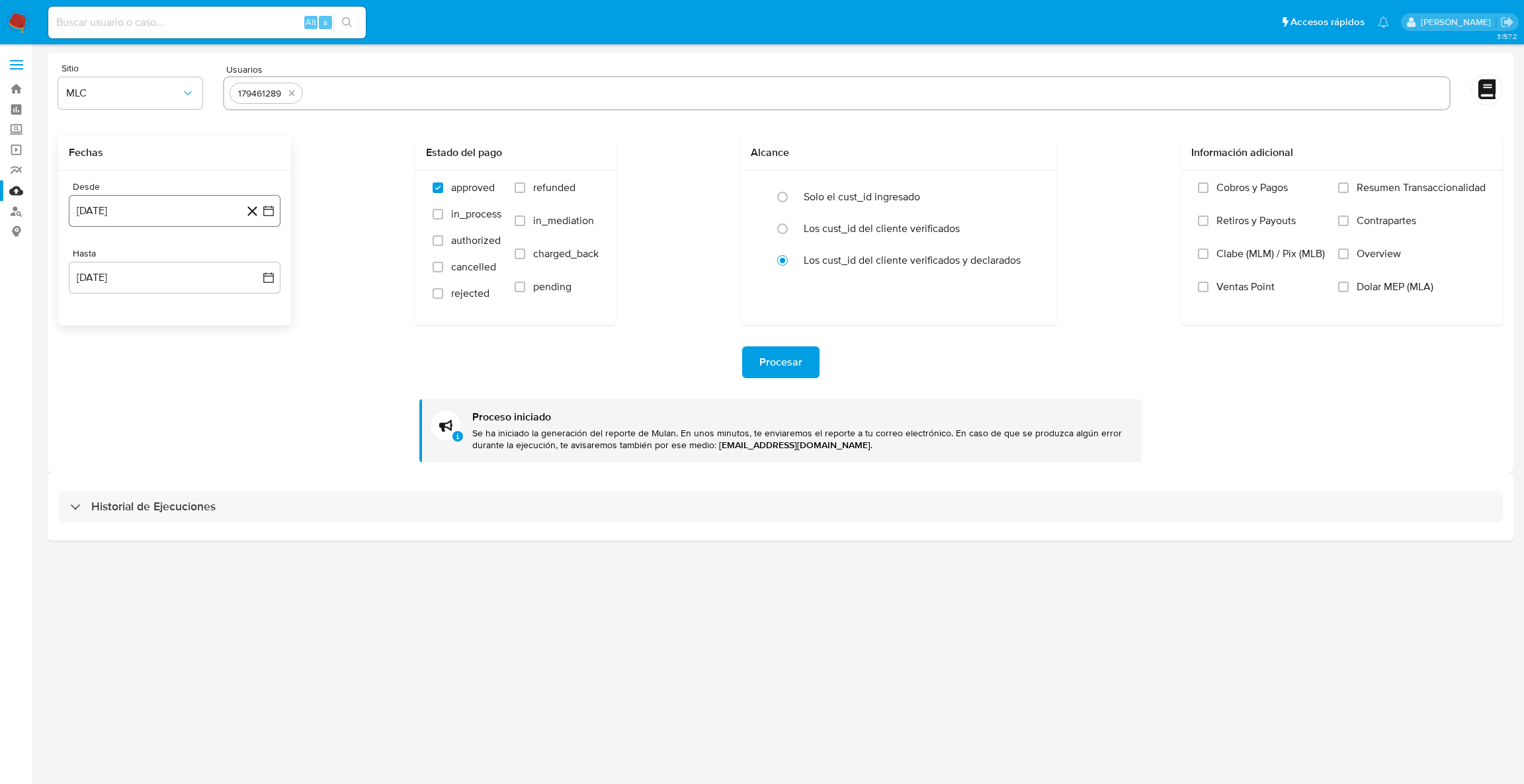
click at [260, 214] on button "13 de agosto de 2024" at bounding box center [174, 211] width 212 height 32
click at [150, 364] on button "14" at bounding box center [148, 360] width 22 height 22
click at [275, 272] on button "4 de septiembre de 2025" at bounding box center [174, 278] width 212 height 32
click at [102, 321] on div "septiembre 2025" at bounding box center [174, 325] width 180 height 16
click at [95, 321] on icon "Mes anterior" at bounding box center [92, 325] width 16 height 16
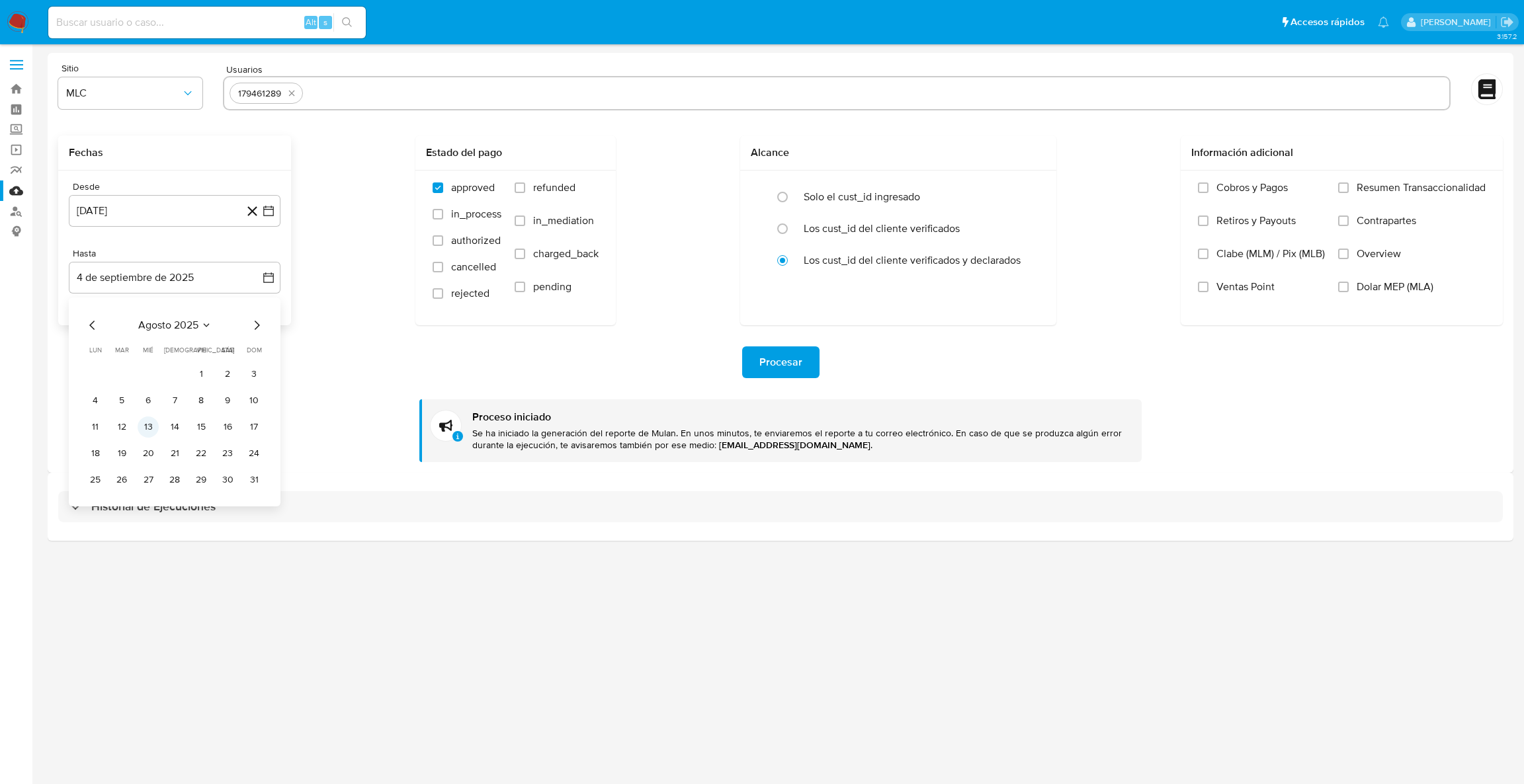
click at [145, 420] on button "13" at bounding box center [148, 427] width 22 height 22
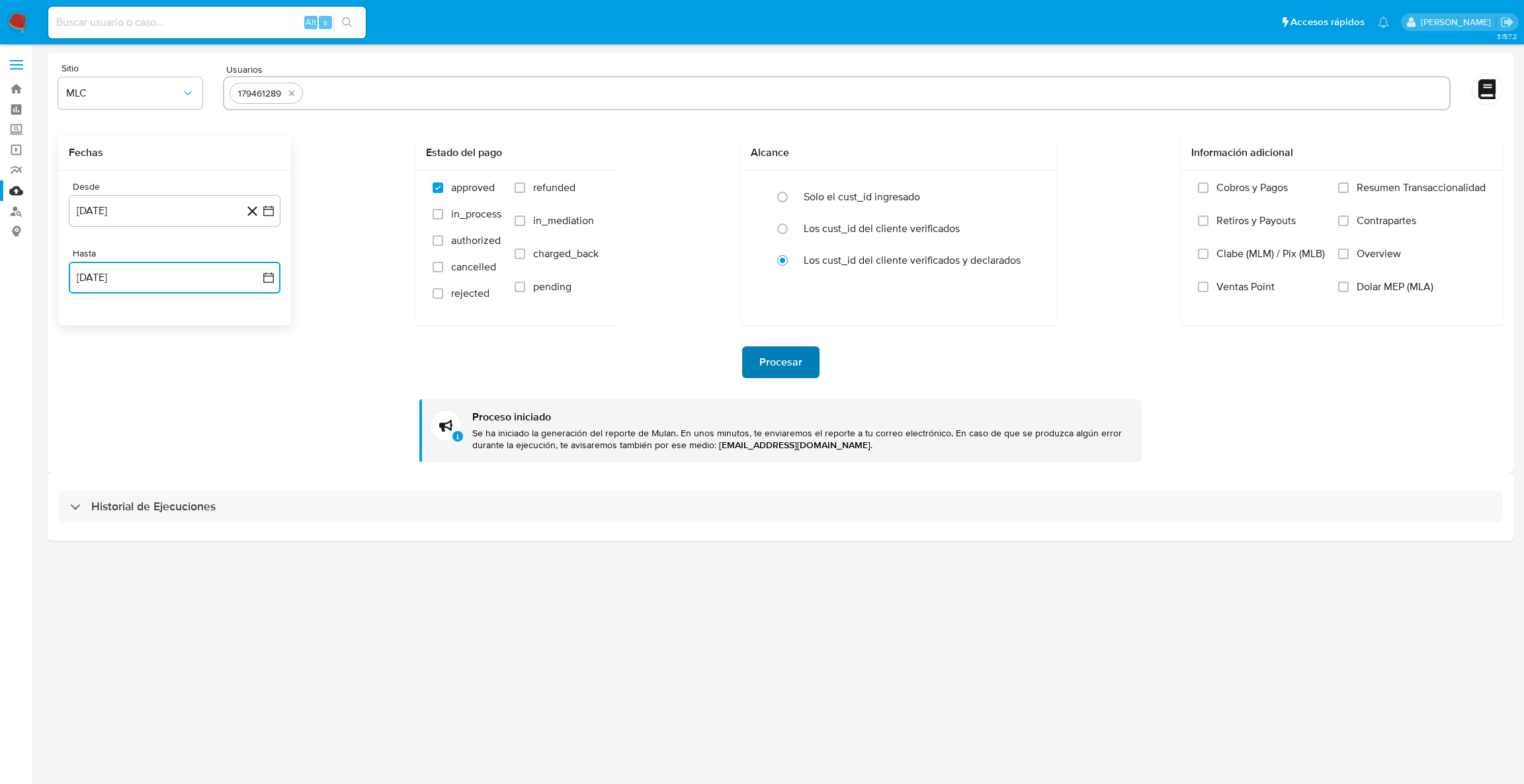
click at [755, 377] on button "Procesar" at bounding box center [781, 362] width 78 height 32
click at [792, 368] on span "Procesar" at bounding box center [781, 362] width 43 height 29
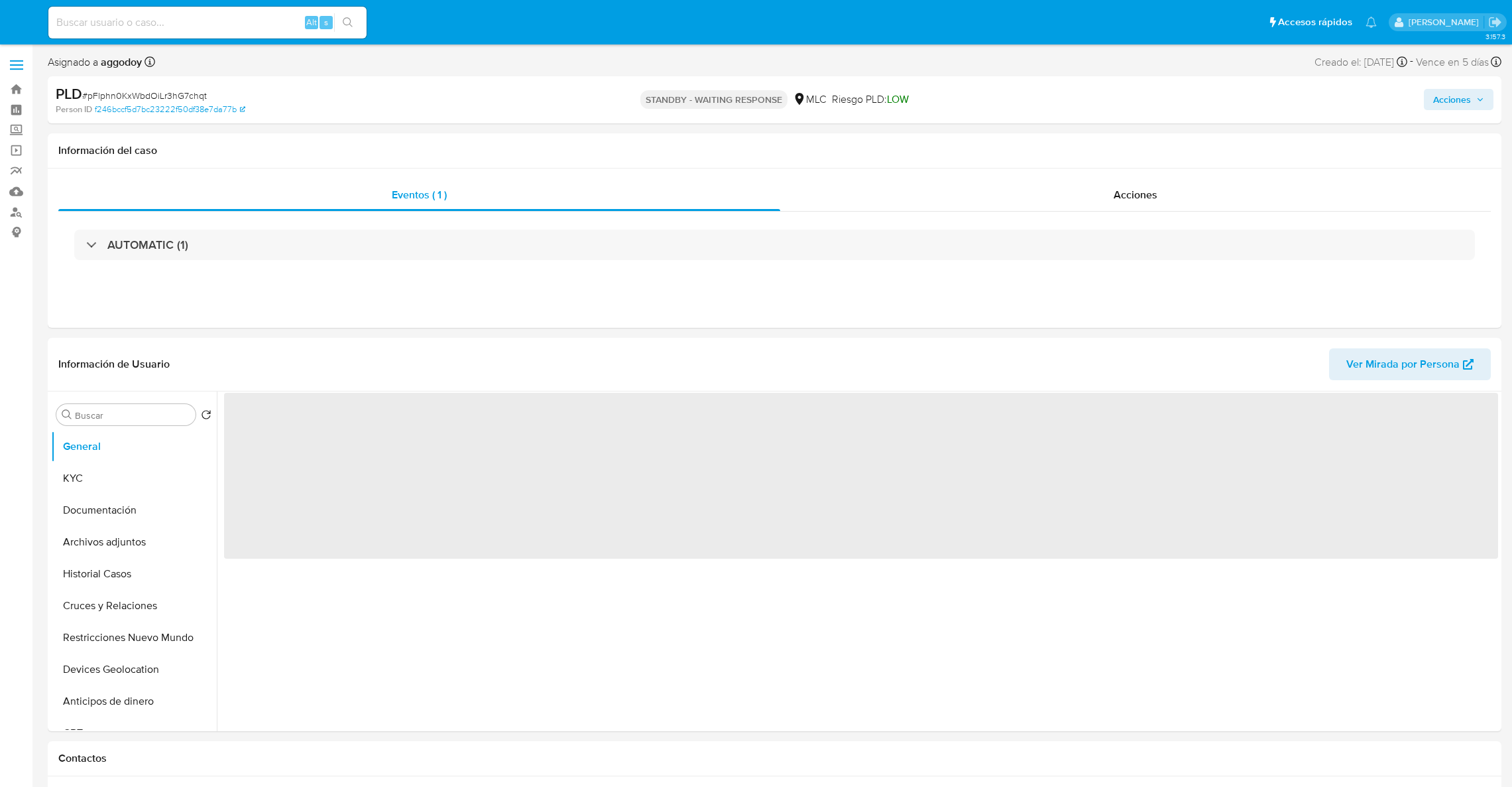
select select "10"
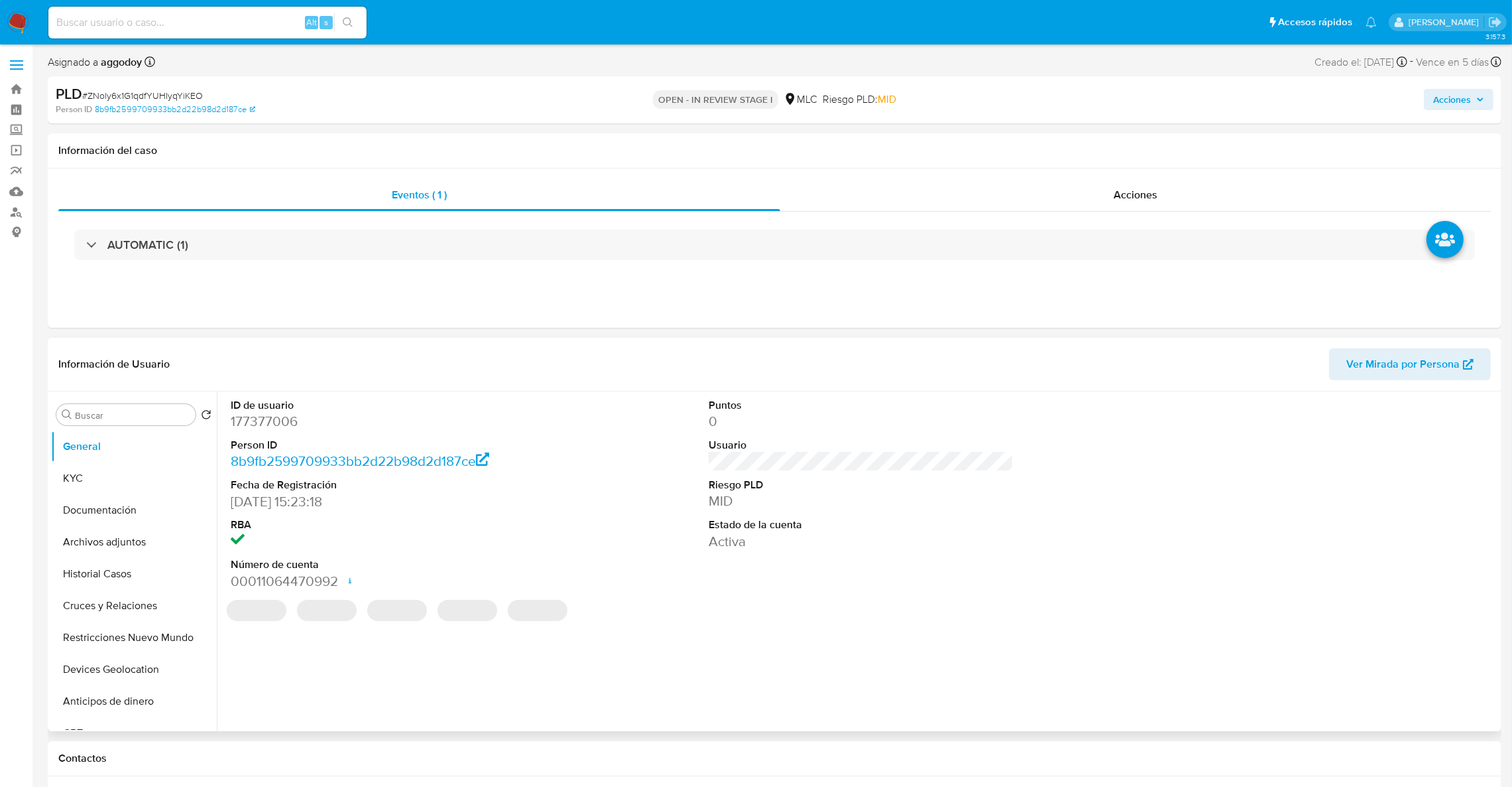
click at [284, 426] on dd "177377006" at bounding box center [384, 422] width 306 height 19
select select "10"
click at [284, 426] on dd "177377006" at bounding box center [384, 422] width 306 height 19
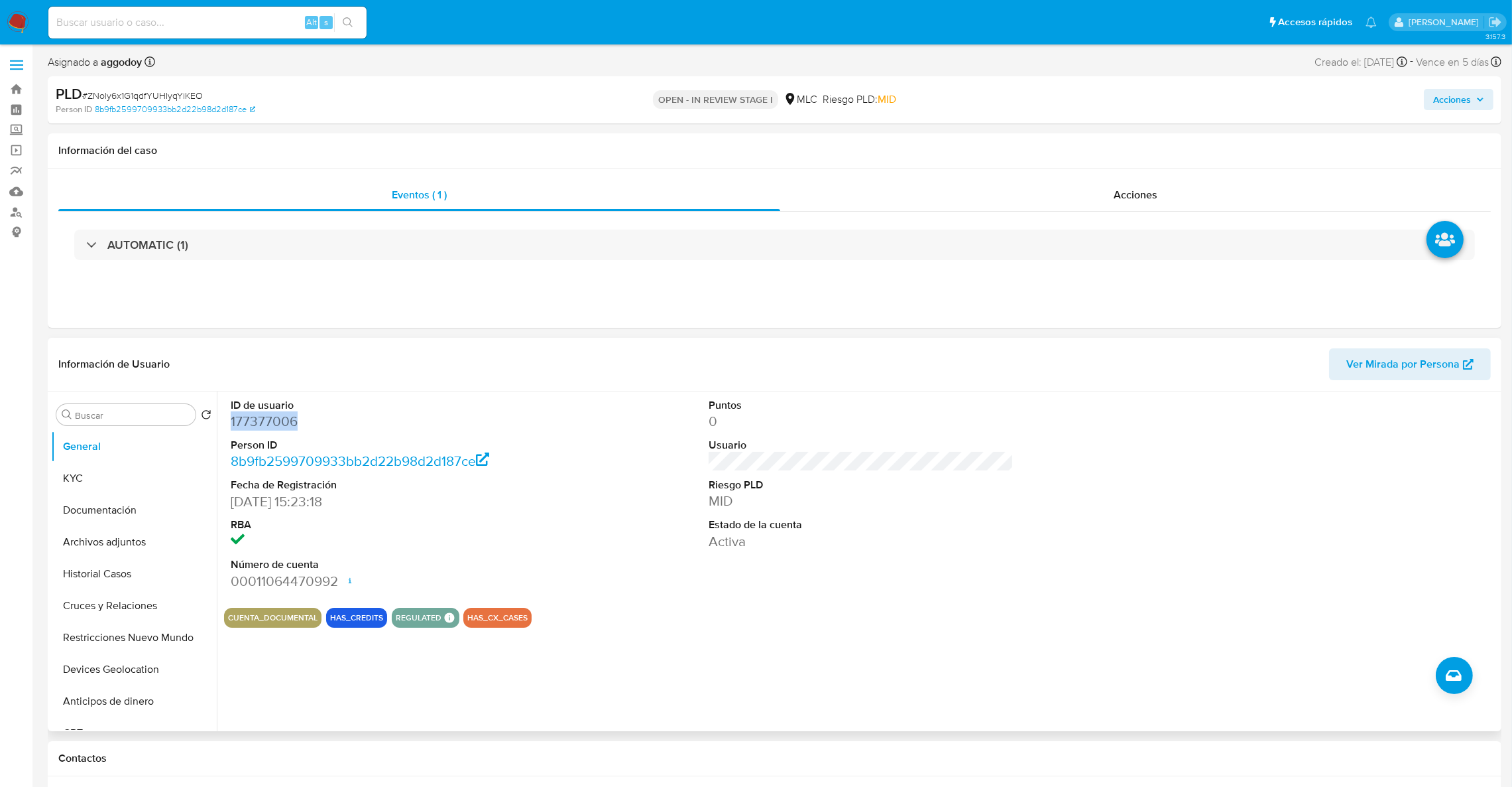
copy dd "177377006"
click at [276, 412] on dd "177377006" at bounding box center [384, 422] width 306 height 19
drag, startPoint x: 276, startPoint y: 411, endPoint x: 255, endPoint y: 420, distance: 22.8
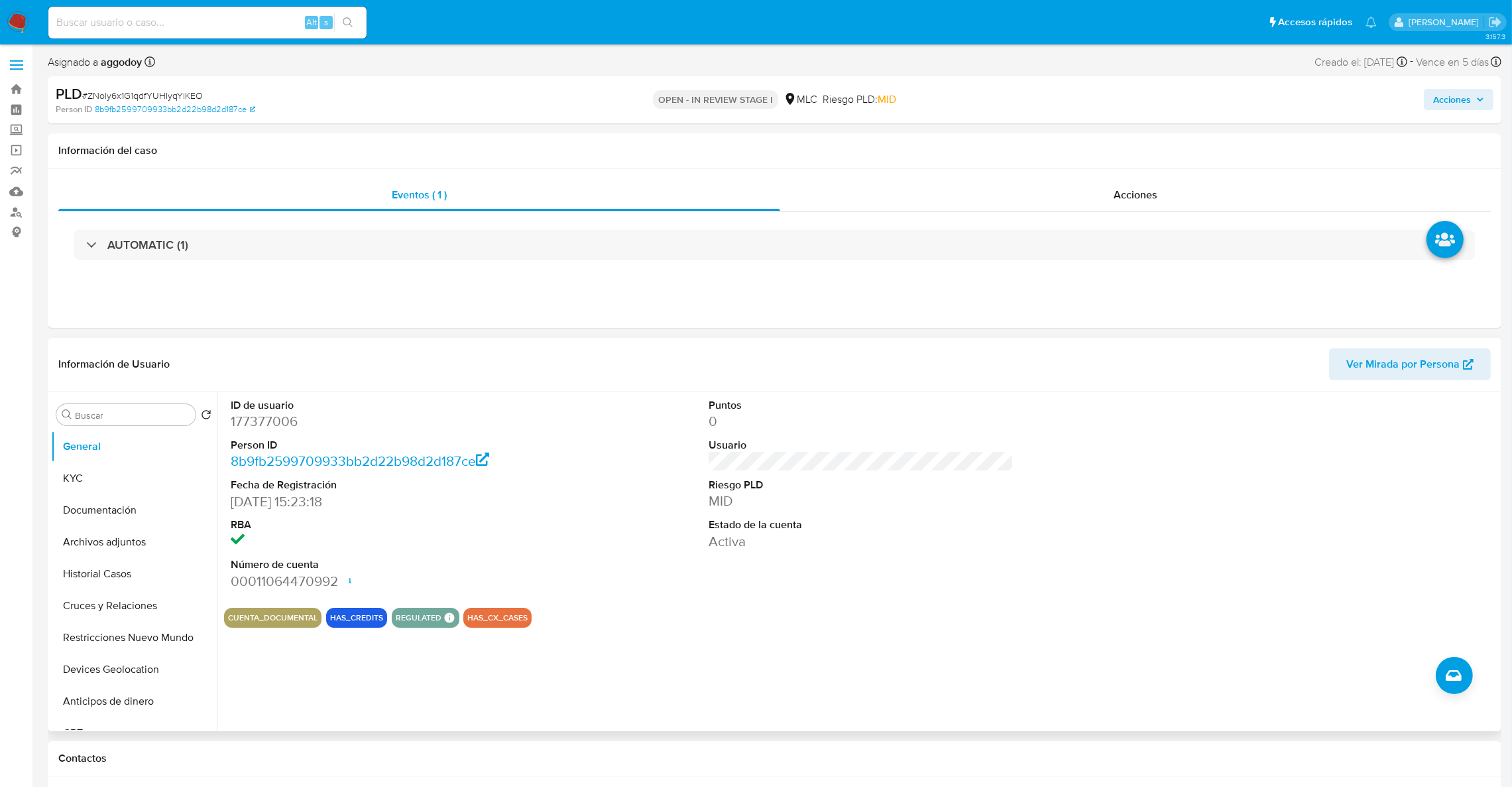
click at [255, 420] on dd "177377006" at bounding box center [384, 422] width 306 height 19
copy dd "177377006"
click at [130, 568] on button "Historial Casos" at bounding box center [128, 574] width 155 height 32
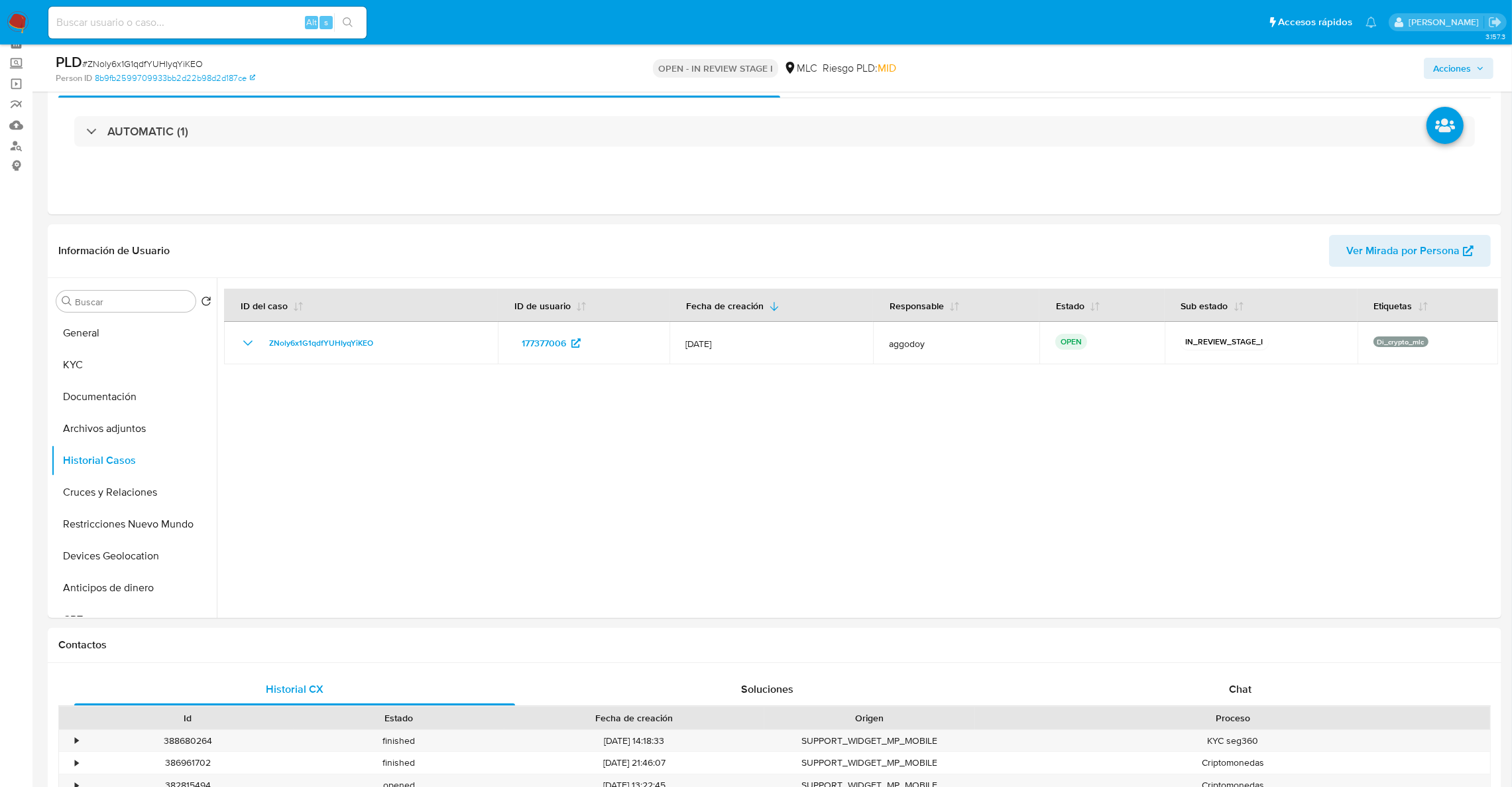
scroll to position [69, 0]
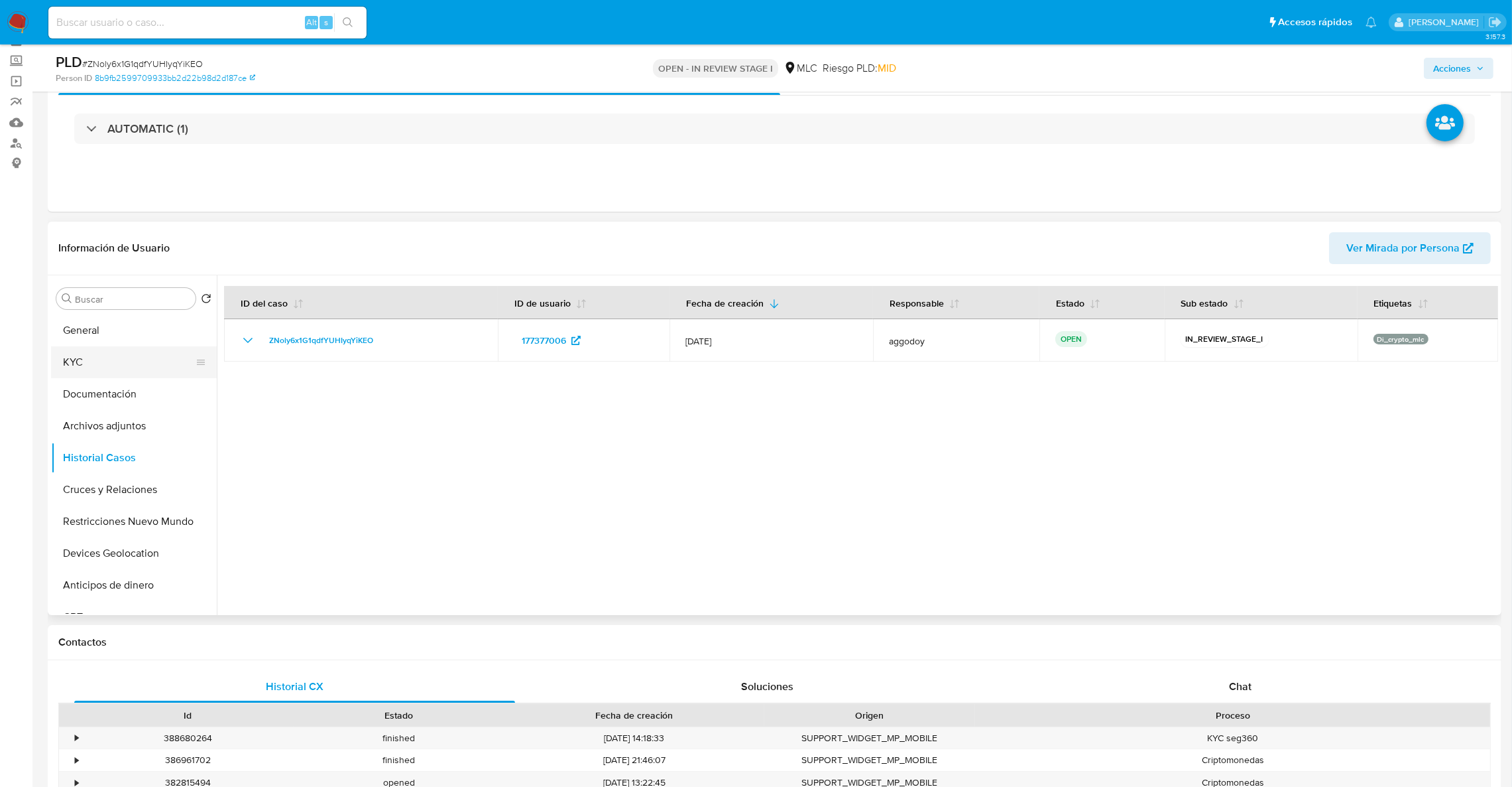
click at [92, 358] on button "KYC" at bounding box center [128, 363] width 155 height 32
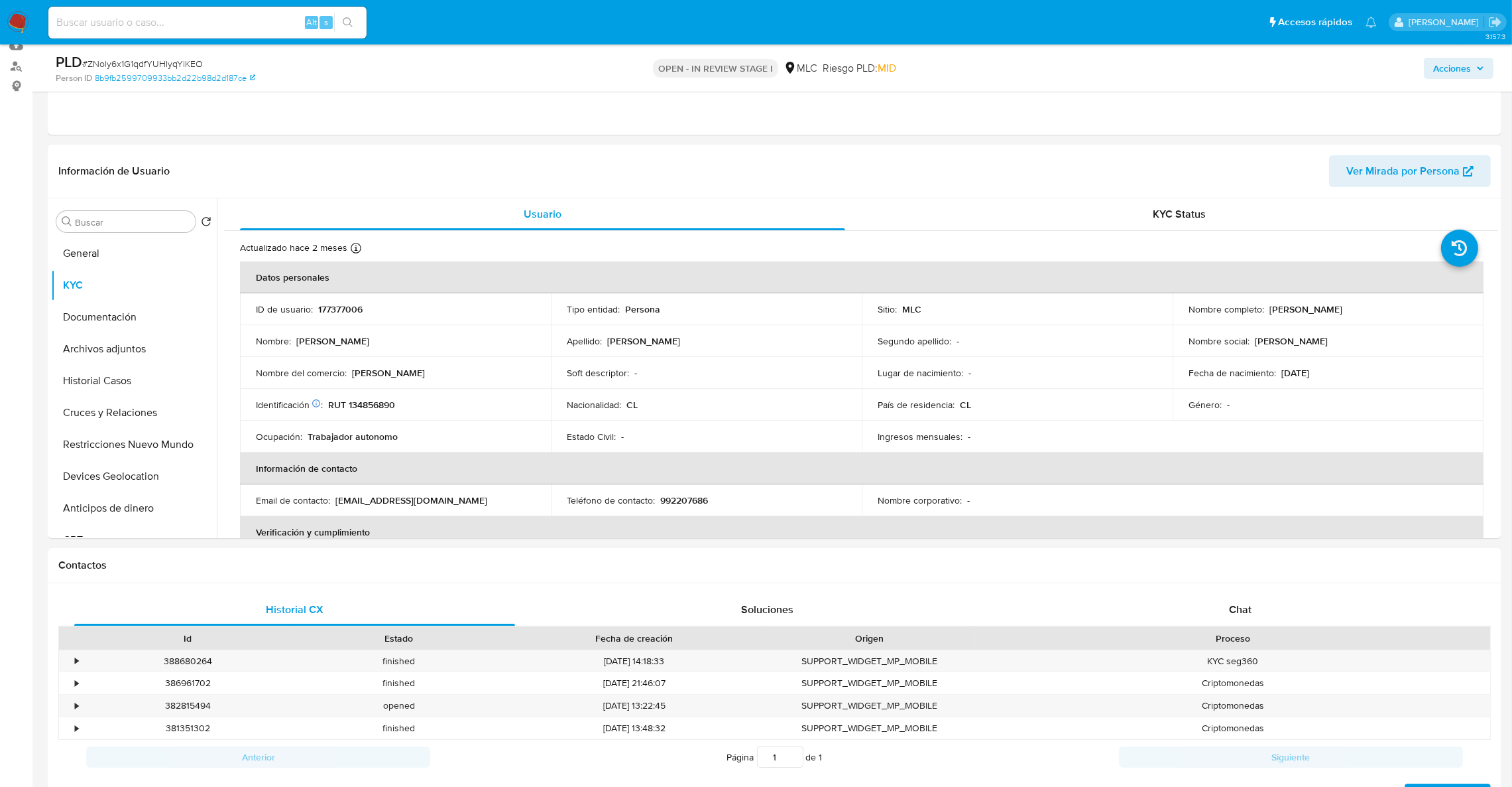
scroll to position [183, 0]
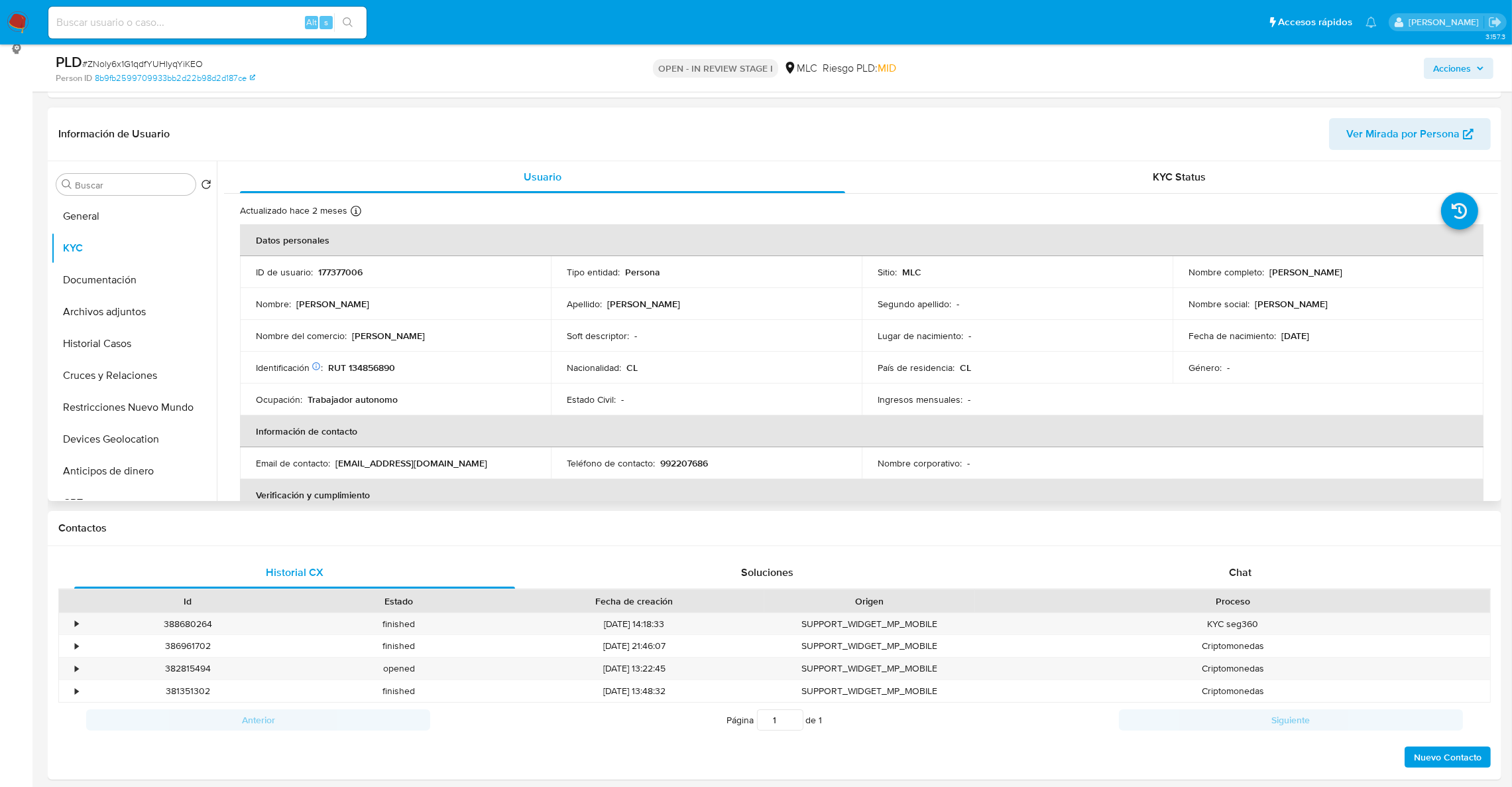
drag, startPoint x: 1260, startPoint y: 270, endPoint x: 1418, endPoint y: 268, distance: 158.0
click at [1418, 268] on div "Nombre completo : Leonardo Galvarino Sobarzo Peña" at bounding box center [1328, 271] width 279 height 12
click at [1343, 266] on p "Leonardo Galvarino Sobarzo Peña" at bounding box center [1306, 271] width 73 height 12
drag, startPoint x: 1266, startPoint y: 272, endPoint x: 1428, endPoint y: 266, distance: 162.1
click at [1428, 266] on div "Nombre completo : Leonardo Galvarino Sobarzo Peña" at bounding box center [1328, 271] width 279 height 12
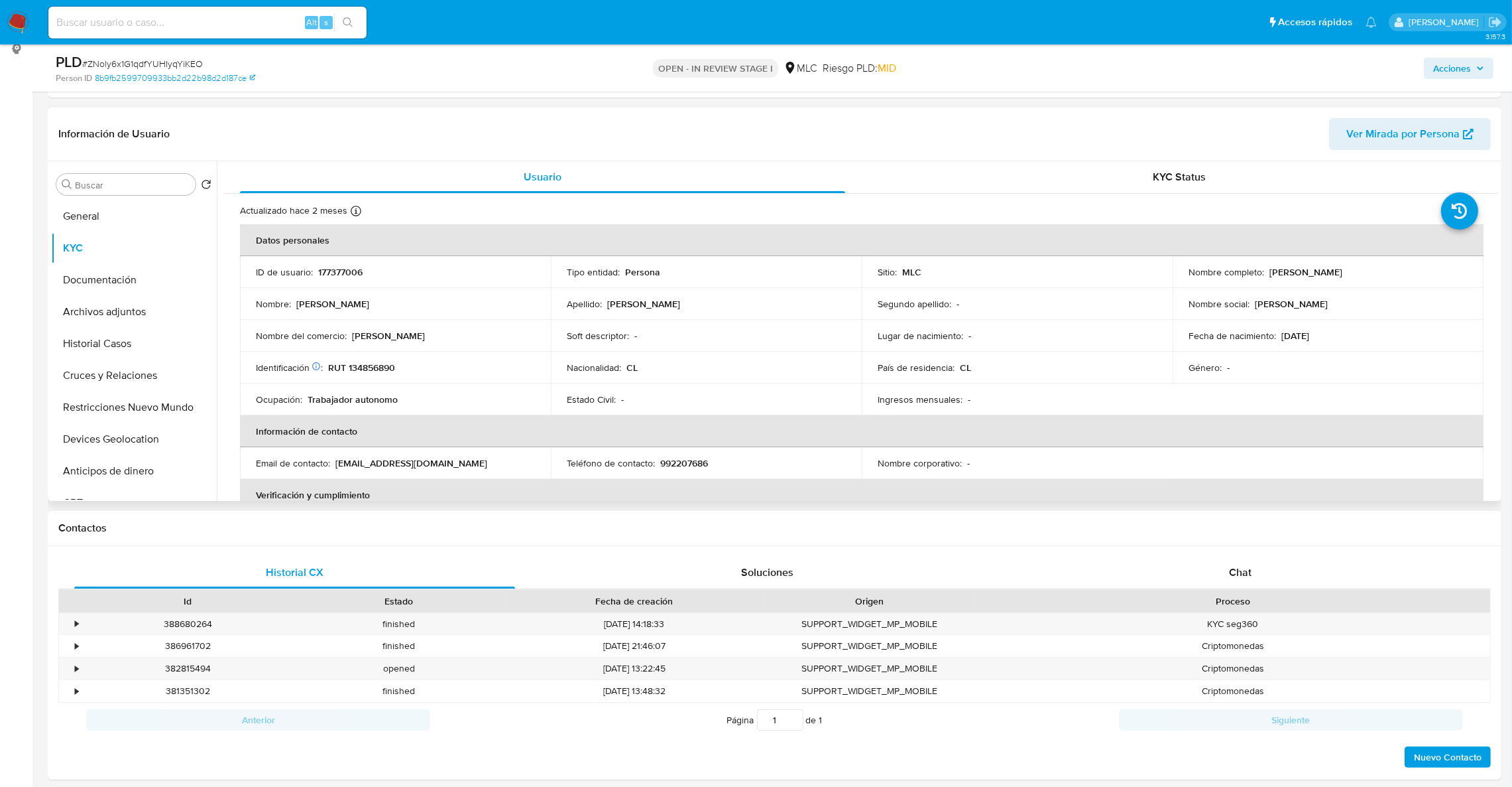
copy p "Leonardo Galvarino Sobarzo Peña"
click at [378, 358] on td "Identificación Nº de serie: 517454100 : RUT 134856890" at bounding box center [395, 367] width 311 height 32
click at [371, 363] on p "RUT 134856890" at bounding box center [361, 367] width 67 height 12
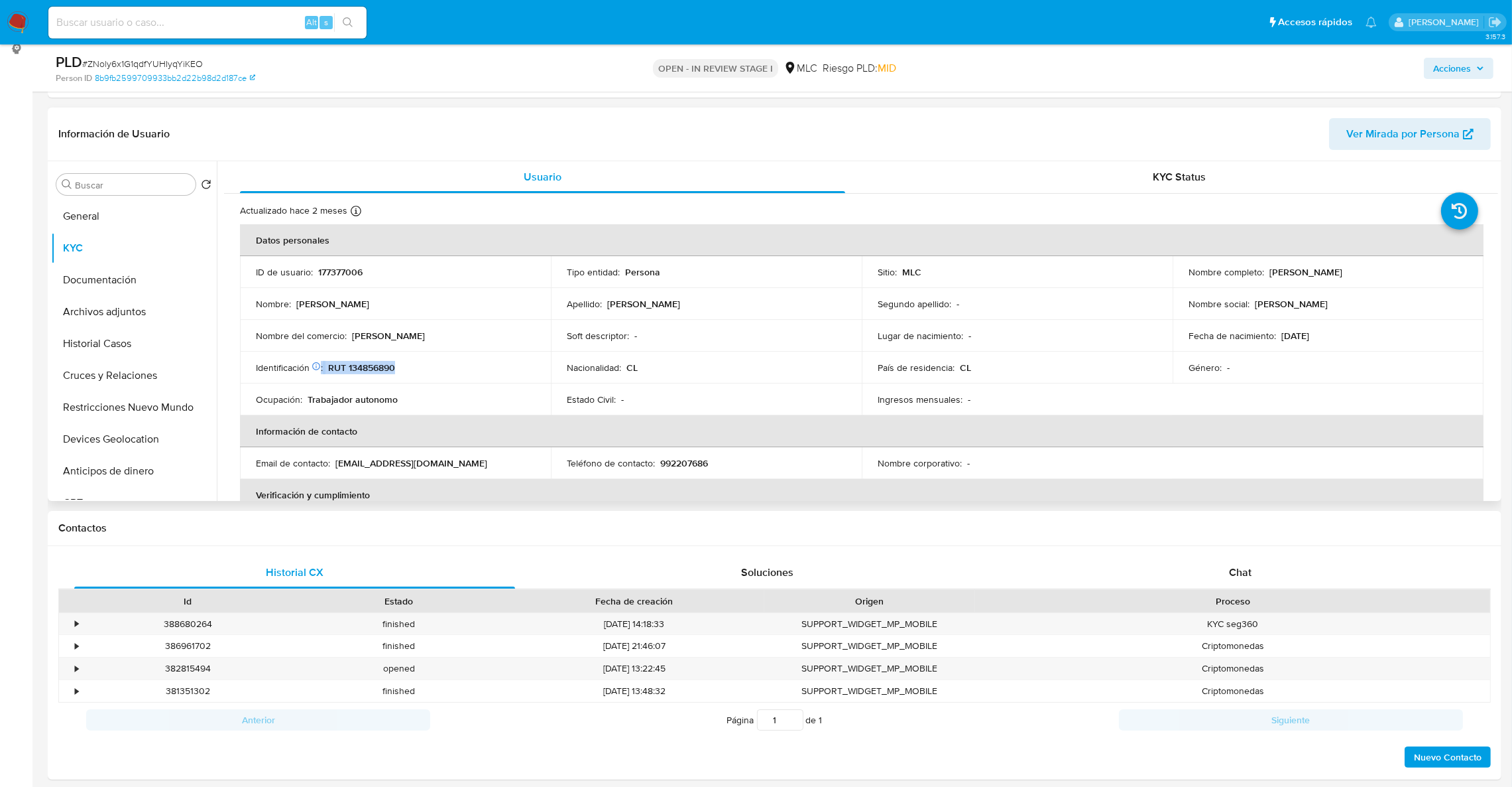
drag, startPoint x: 371, startPoint y: 363, endPoint x: 345, endPoint y: 364, distance: 26.0
click at [345, 364] on p "RUT 134856890" at bounding box center [361, 367] width 67 height 12
click at [356, 366] on p "RUT 134856890" at bounding box center [361, 367] width 67 height 12
drag, startPoint x: 403, startPoint y: 408, endPoint x: 365, endPoint y: 364, distance: 58.1
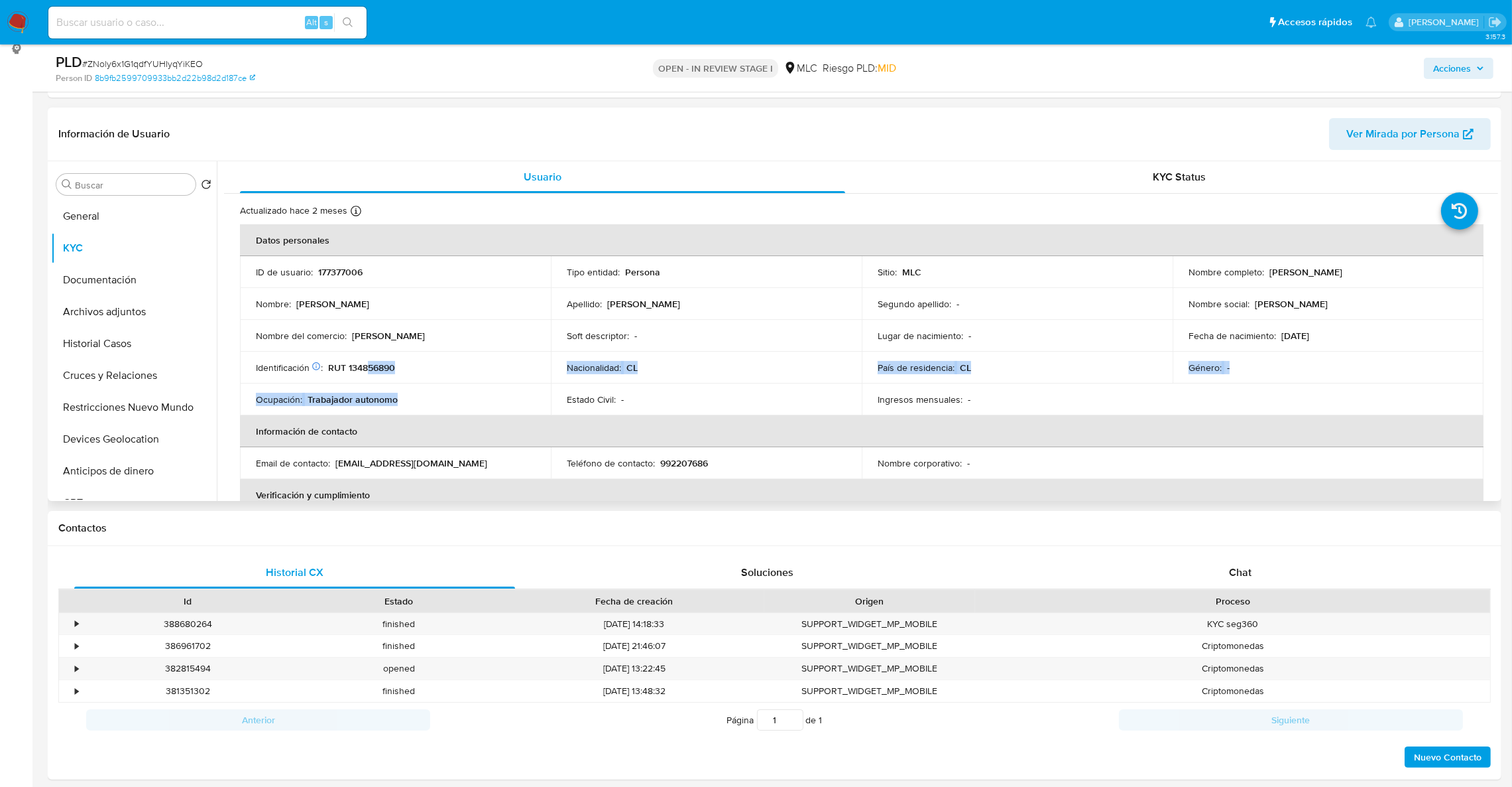
click at [365, 364] on tbody "ID de usuario : 177377006 Tipo entidad : Persona Sitio : MLC Nombre completo : …" at bounding box center [862, 336] width 1244 height 160
click at [365, 364] on p "RUT 134856890" at bounding box center [361, 367] width 67 height 12
click at [445, 335] on div "Nombre del comercio : Leonardo Peña" at bounding box center [395, 335] width 279 height 12
click at [376, 369] on p "RUT 134856890" at bounding box center [361, 367] width 67 height 12
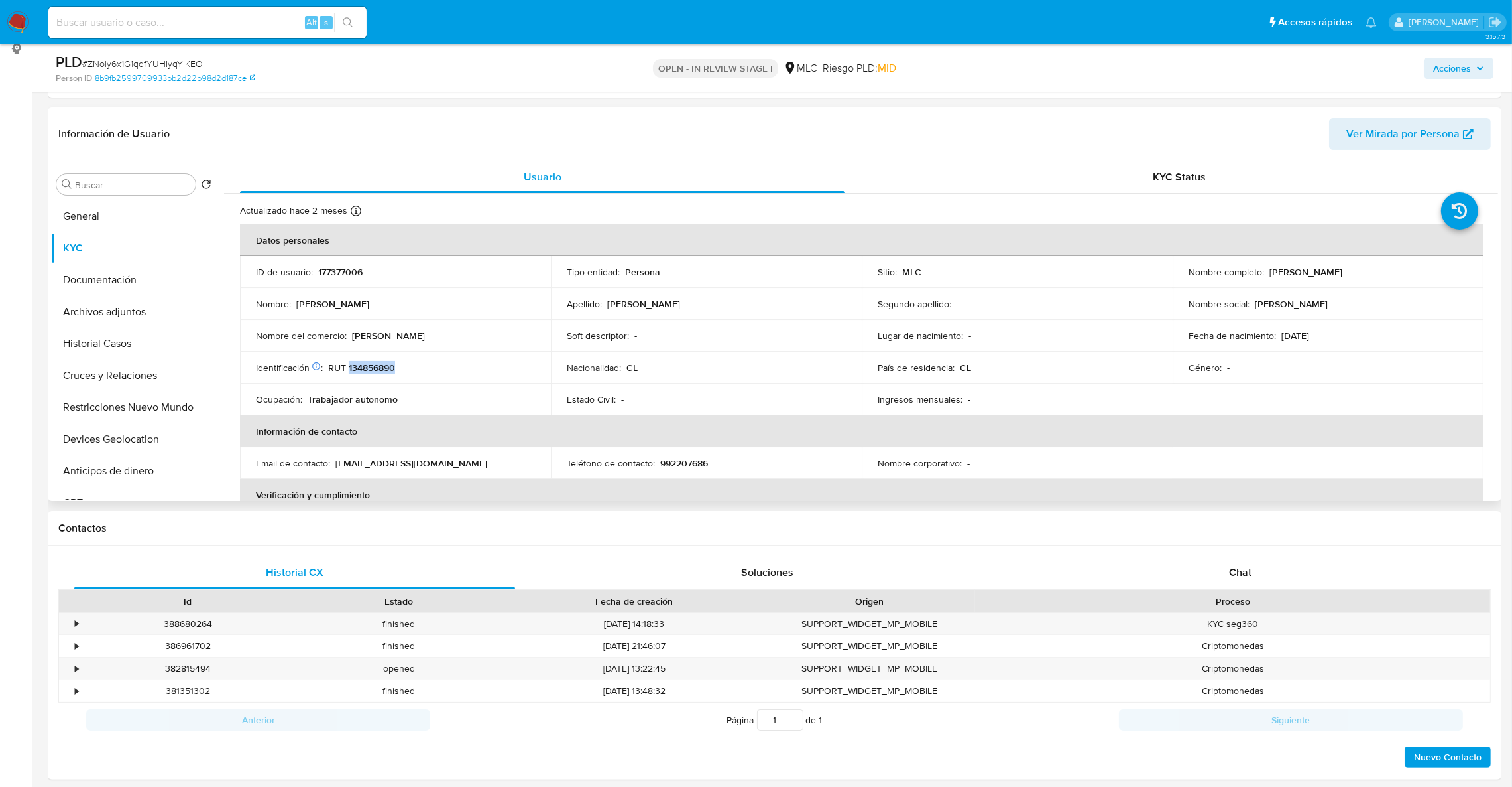
copy p "134856890"
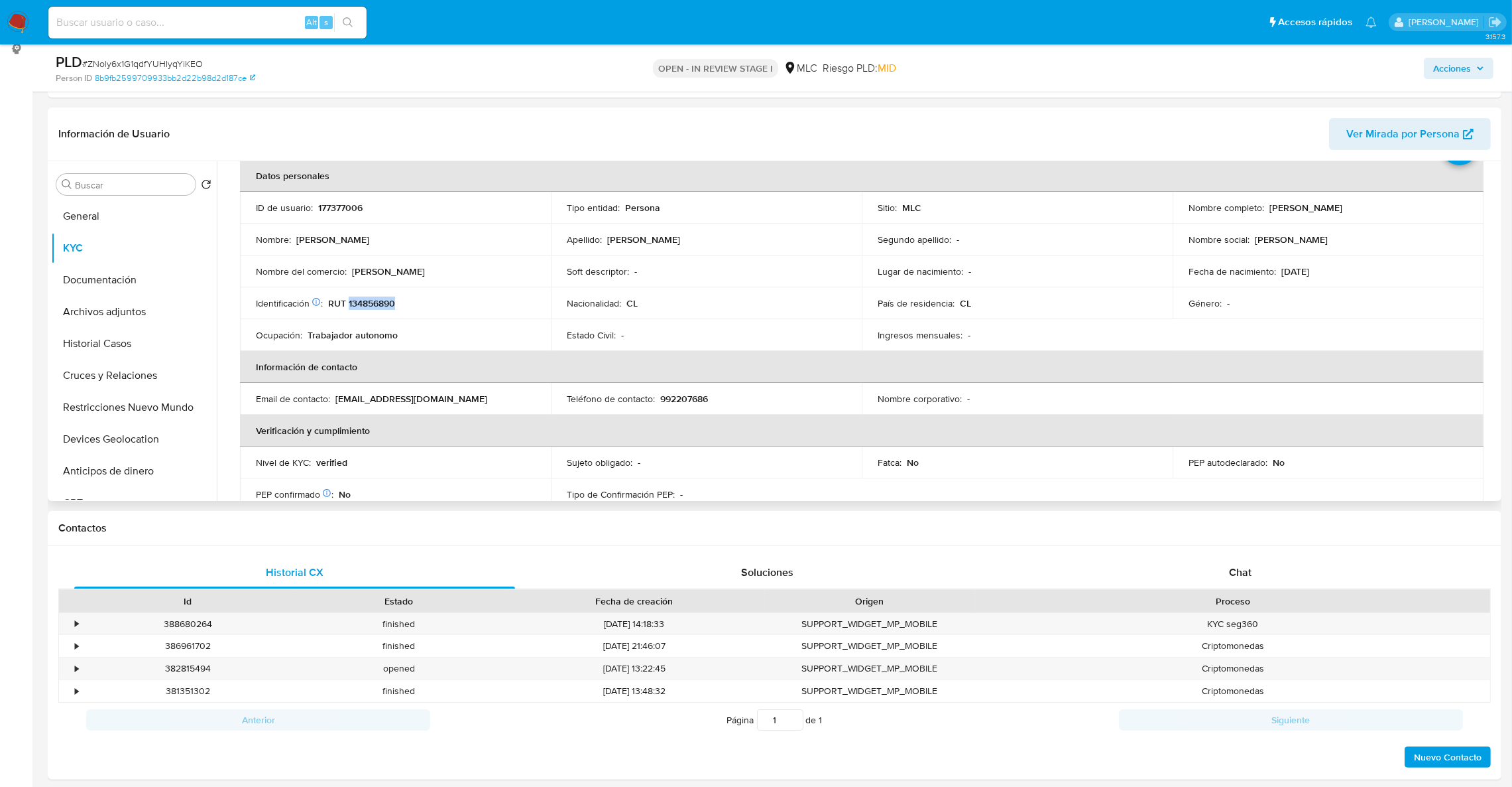
scroll to position [67, 0]
click at [1000, 245] on td "Segundo apellido : -" at bounding box center [1016, 237] width 311 height 32
click at [1389, 214] on td "Nombre completo : Leonardo Galvarino Sobarzo Peña" at bounding box center [1328, 205] width 311 height 32
click at [83, 383] on button "Cruces y Relaciones" at bounding box center [128, 376] width 155 height 32
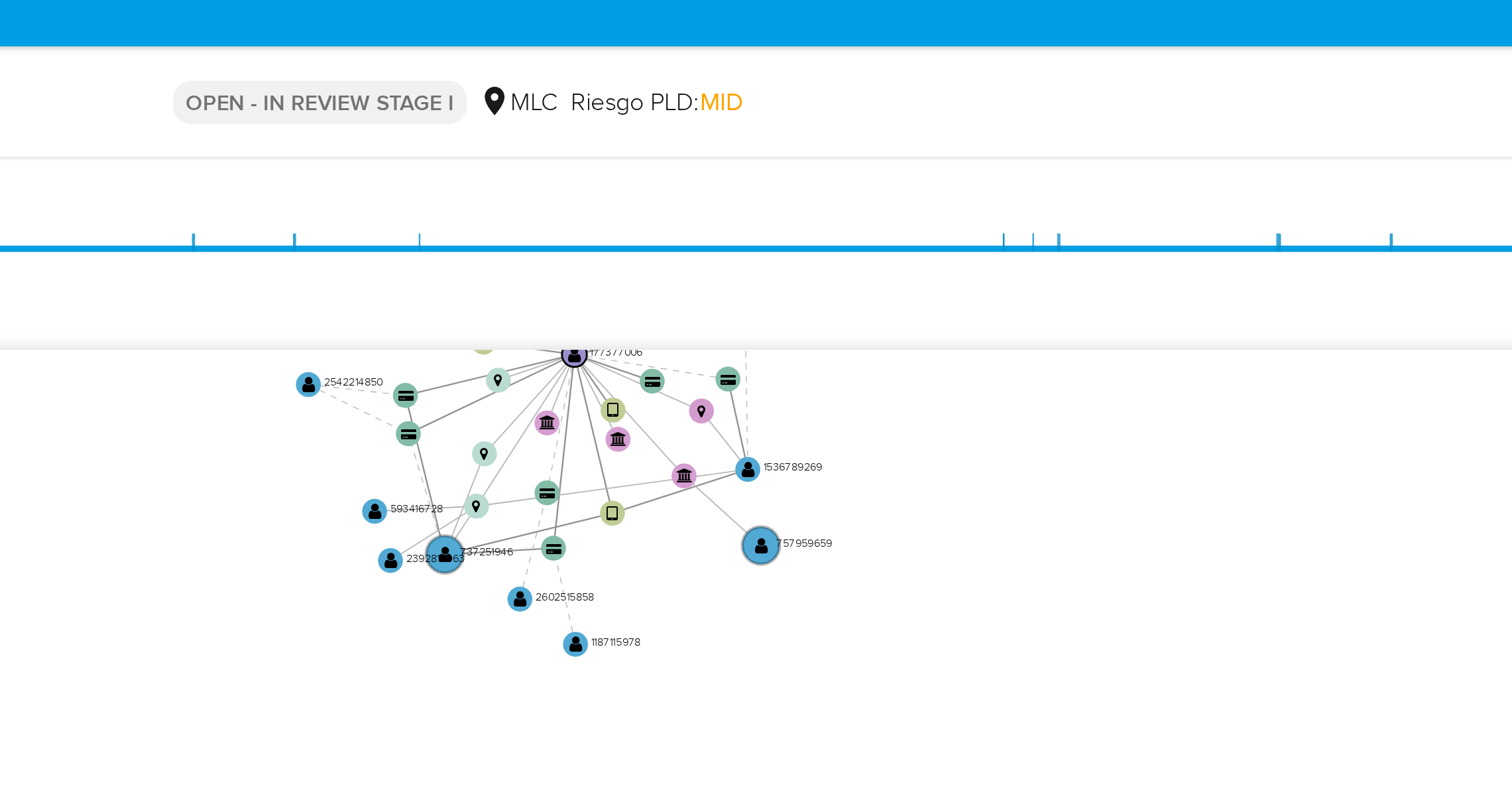
scroll to position [309, 0]
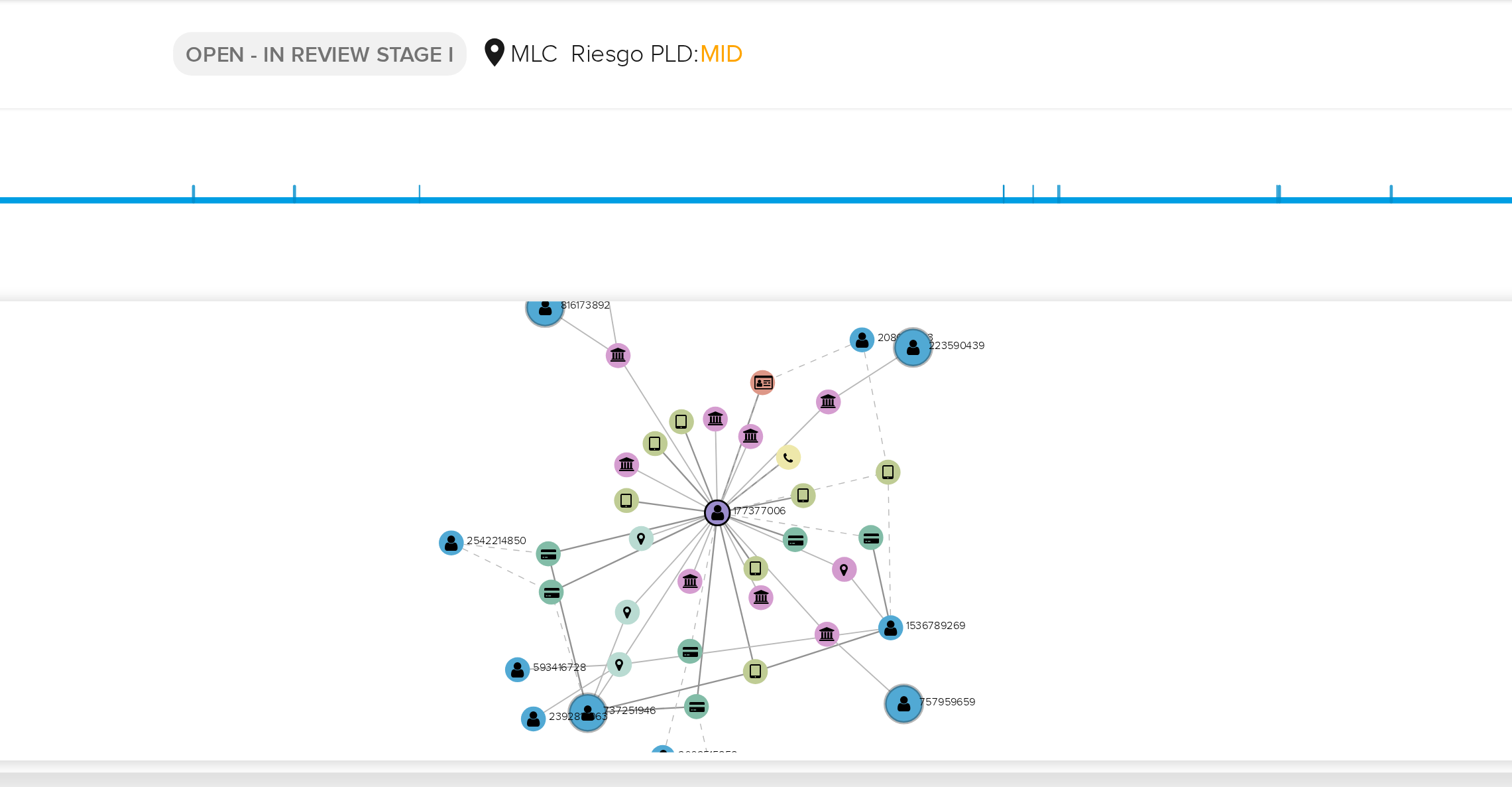
drag, startPoint x: 918, startPoint y: 229, endPoint x: 967, endPoint y: 315, distance: 99.0
click at [976, 322] on icon "device-6626bb810a24b3174f0062b4  user-177377006  177377006 device-674cfb69042…" at bounding box center [870, 270] width 1255 height 193
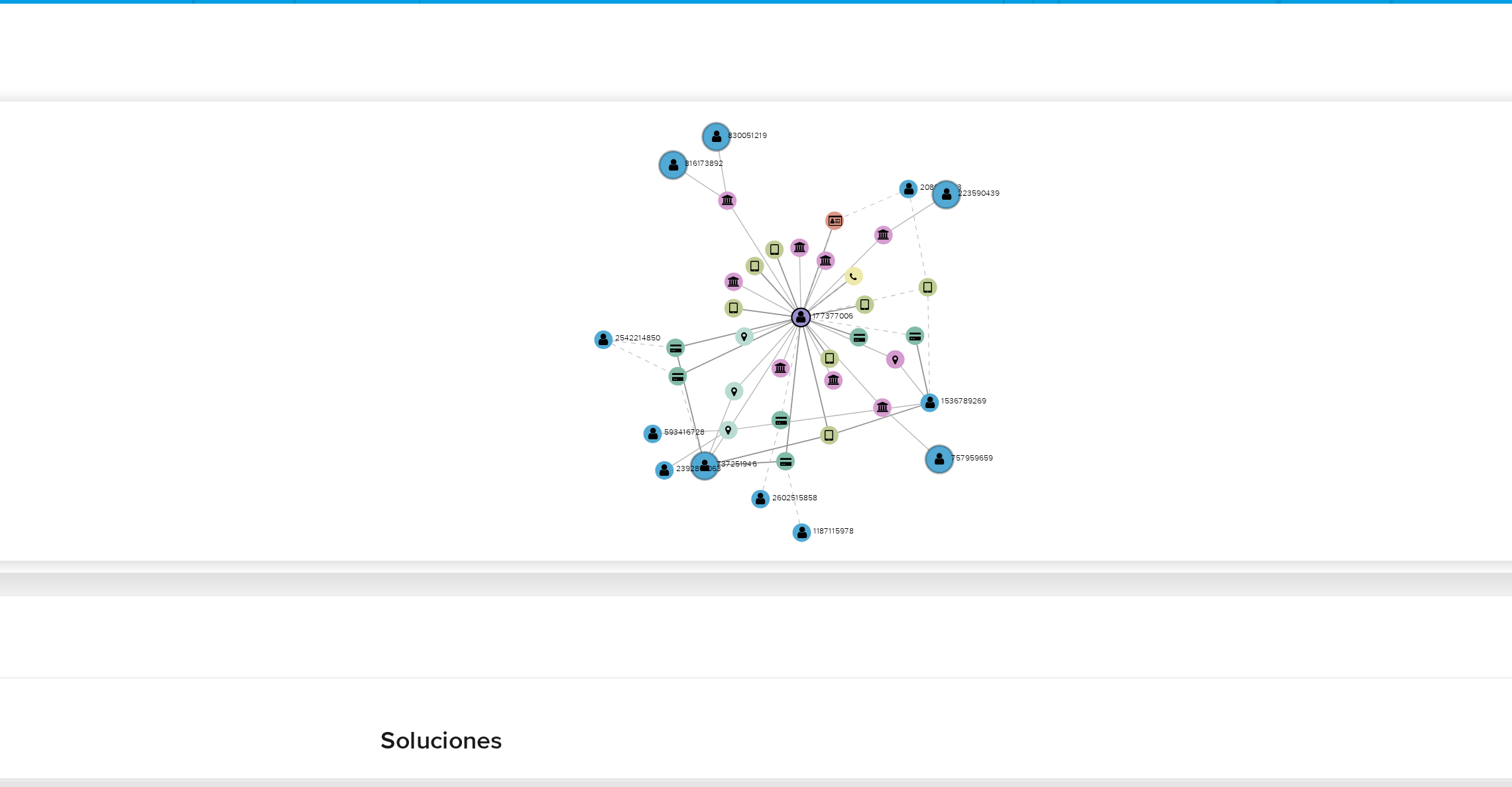
drag, startPoint x: 1045, startPoint y: 255, endPoint x: 1044, endPoint y: 265, distance: 10.0
click at [1044, 265] on icon "device-6626bb810a24b3174f0062b4  user-177377006  177377006 device-674cfb69042…" at bounding box center [870, 270] width 1255 height 193
click at [1185, 216] on icon "device-6626bb810a24b3174f0062b4  user-177377006  177377006 device-674cfb69042…" at bounding box center [870, 270] width 1255 height 193
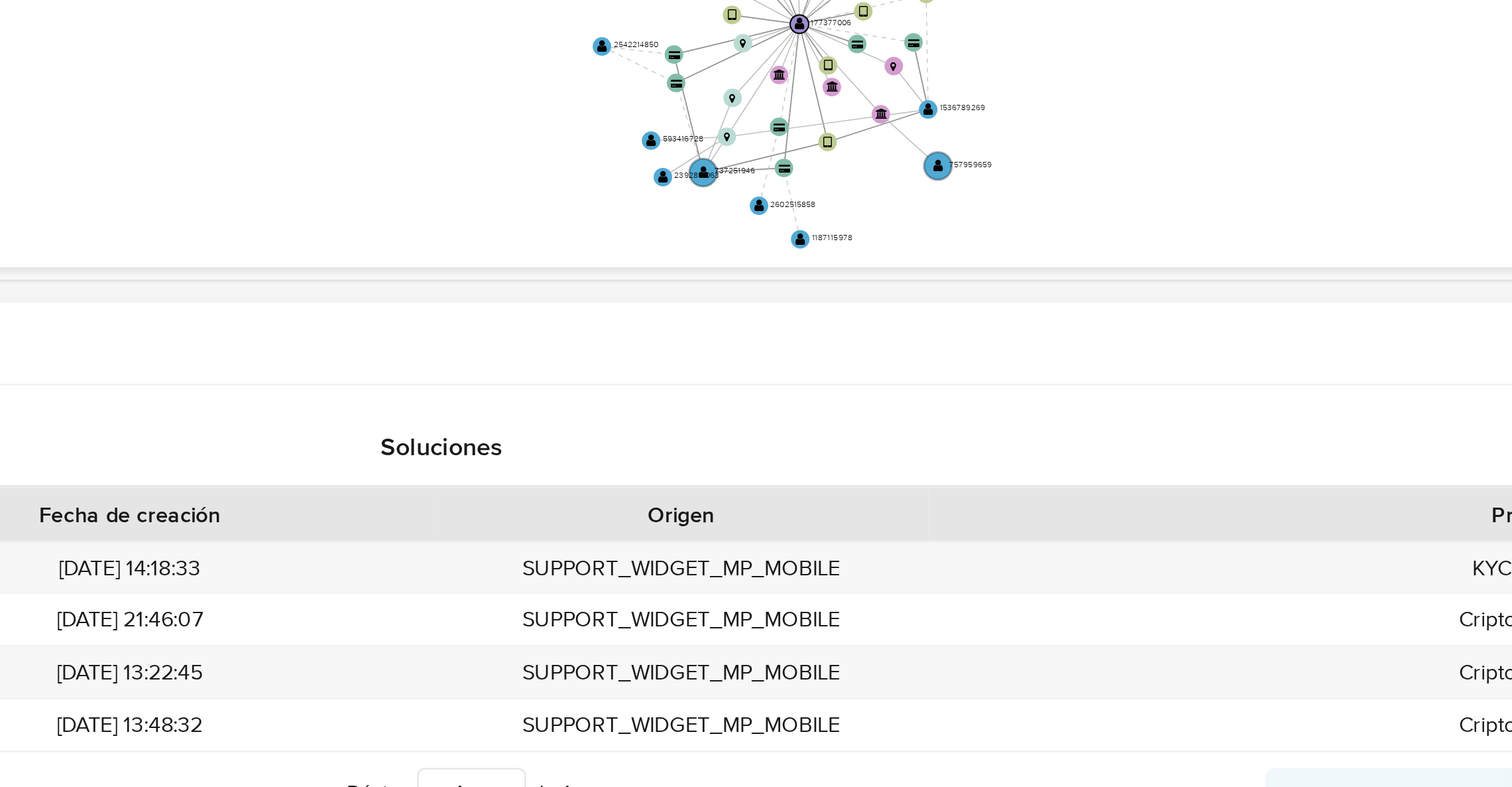
click at [1171, 425] on div "Historial CX Soluciones Chat Id Estado Fecha de creación Origen Proceso • 38868…" at bounding box center [774, 536] width 1454 height 234
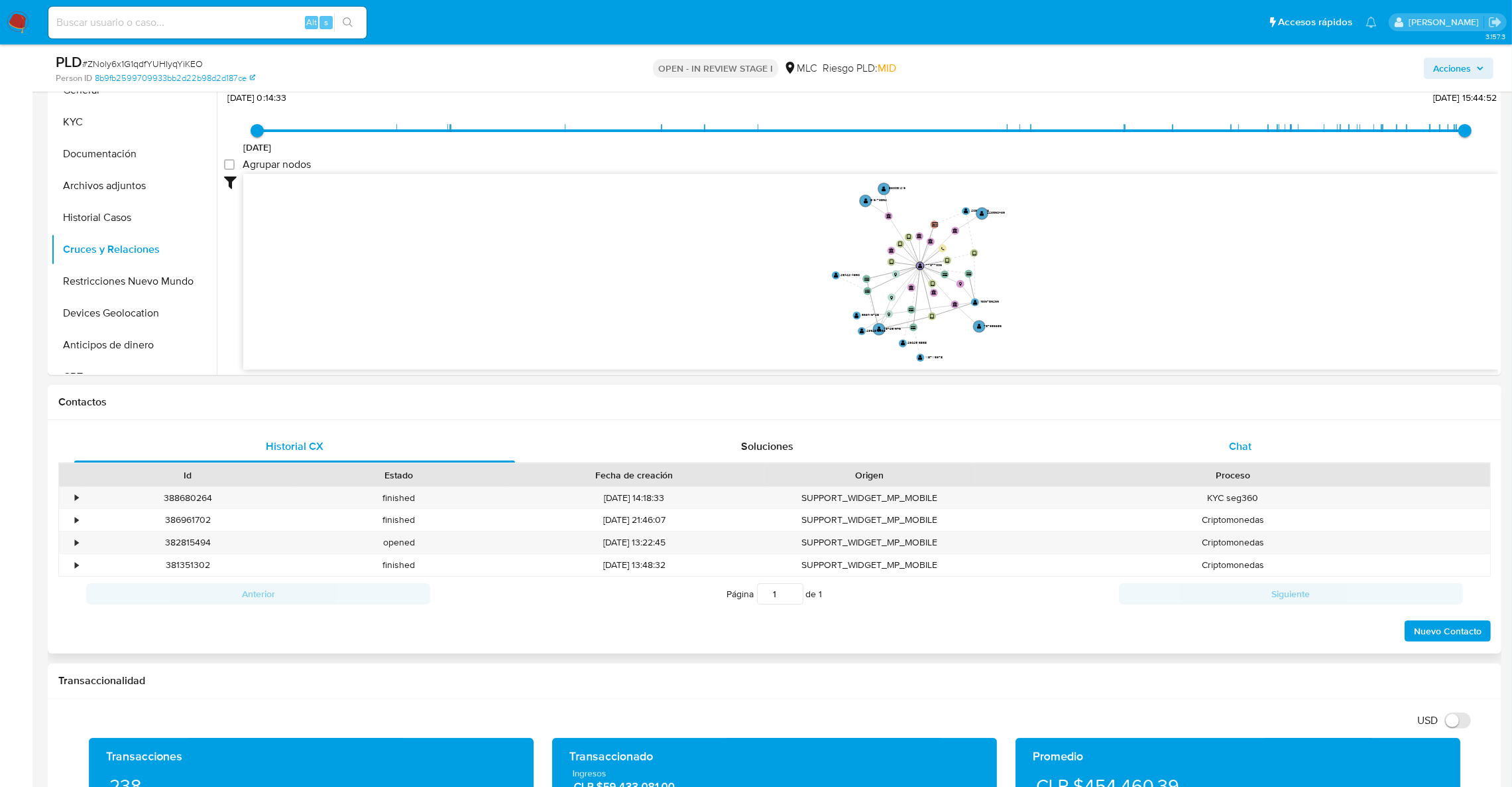
click at [1028, 452] on div "Chat" at bounding box center [1241, 446] width 441 height 32
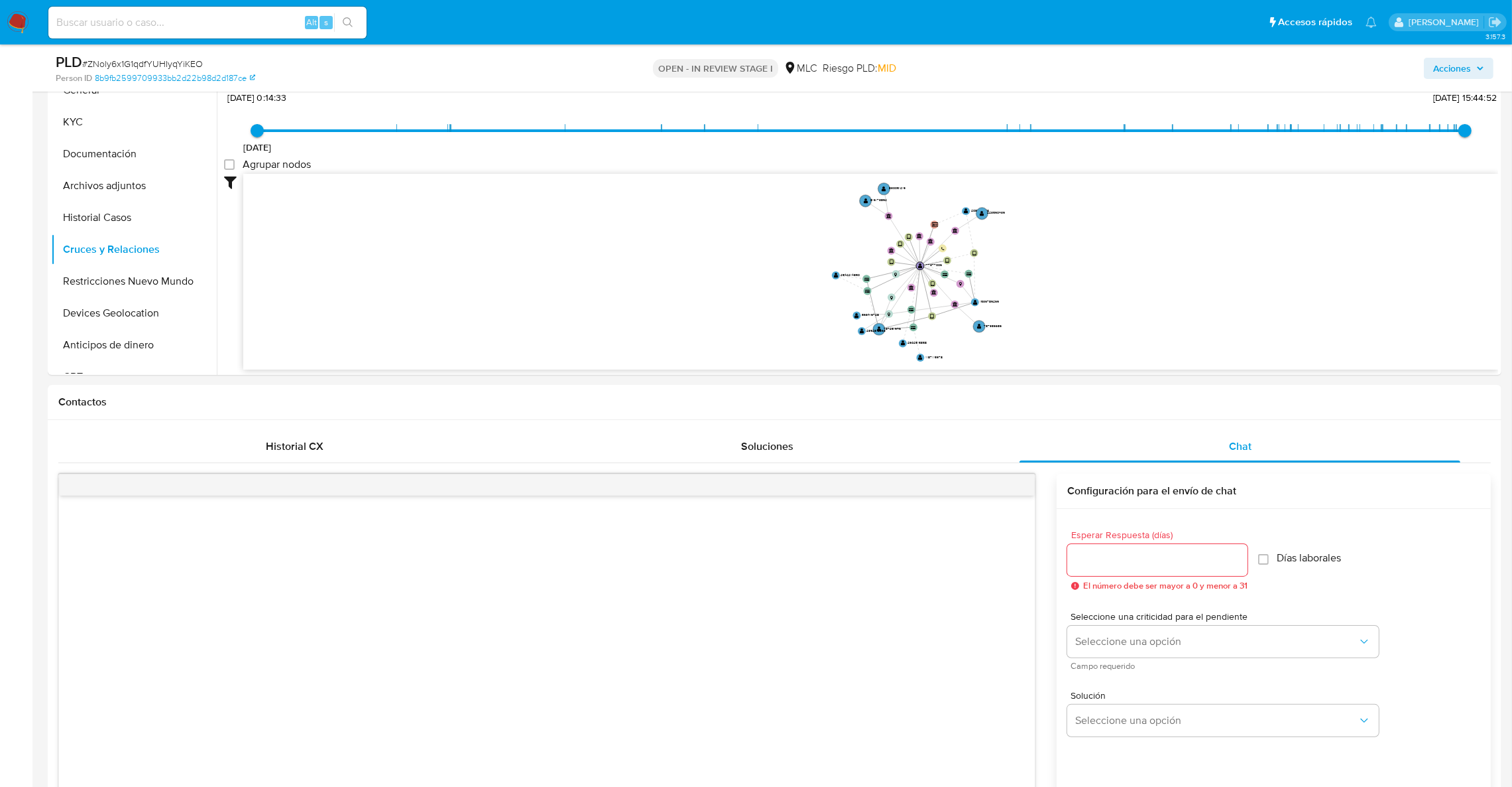
scroll to position [997, 0]
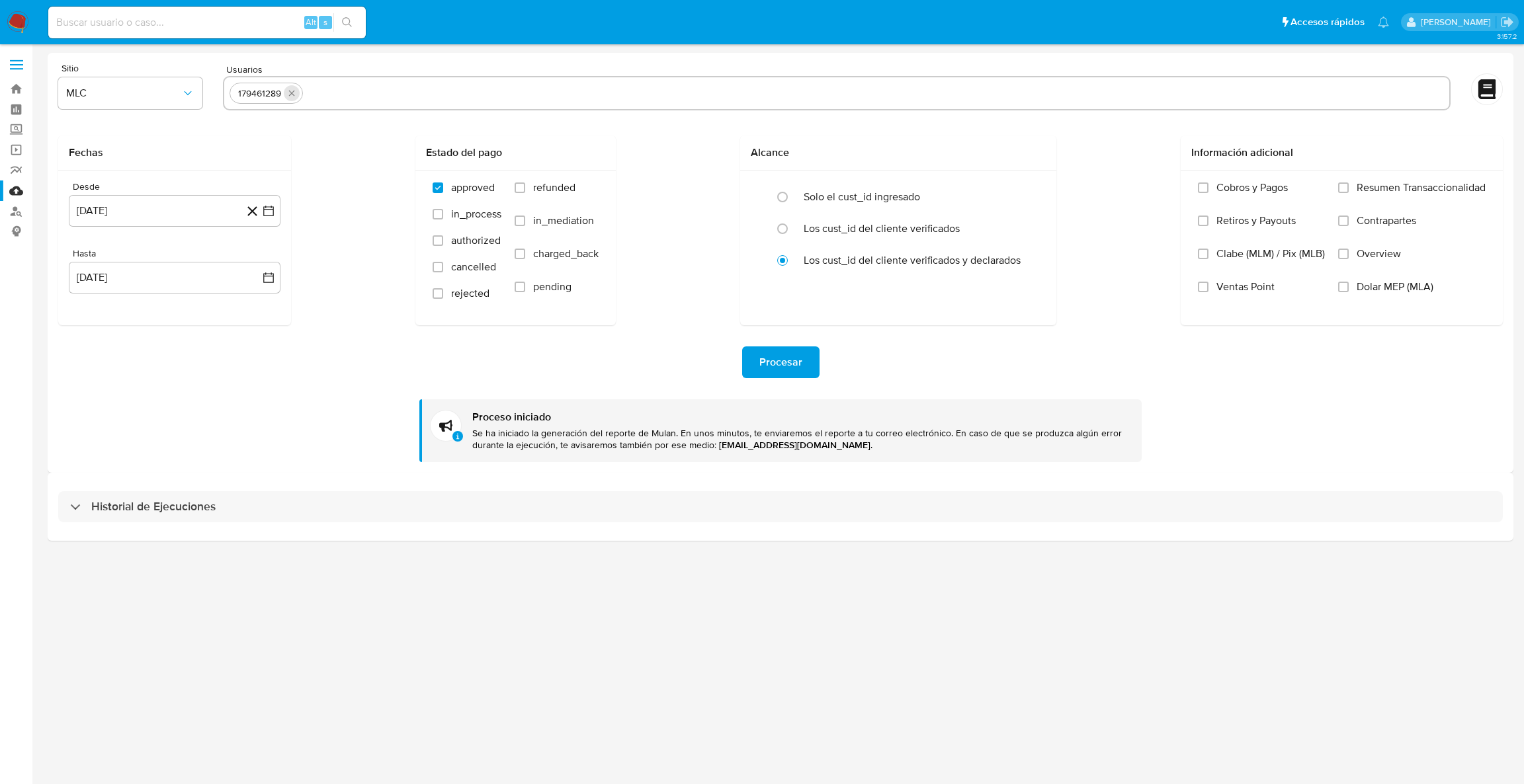
click at [292, 97] on icon "quitar 179461289" at bounding box center [291, 93] width 10 height 10
click at [292, 97] on input "text" at bounding box center [836, 93] width 1214 height 22
paste input "177377006"
type input "177377006"
click at [761, 360] on span "Procesar" at bounding box center [781, 362] width 43 height 29
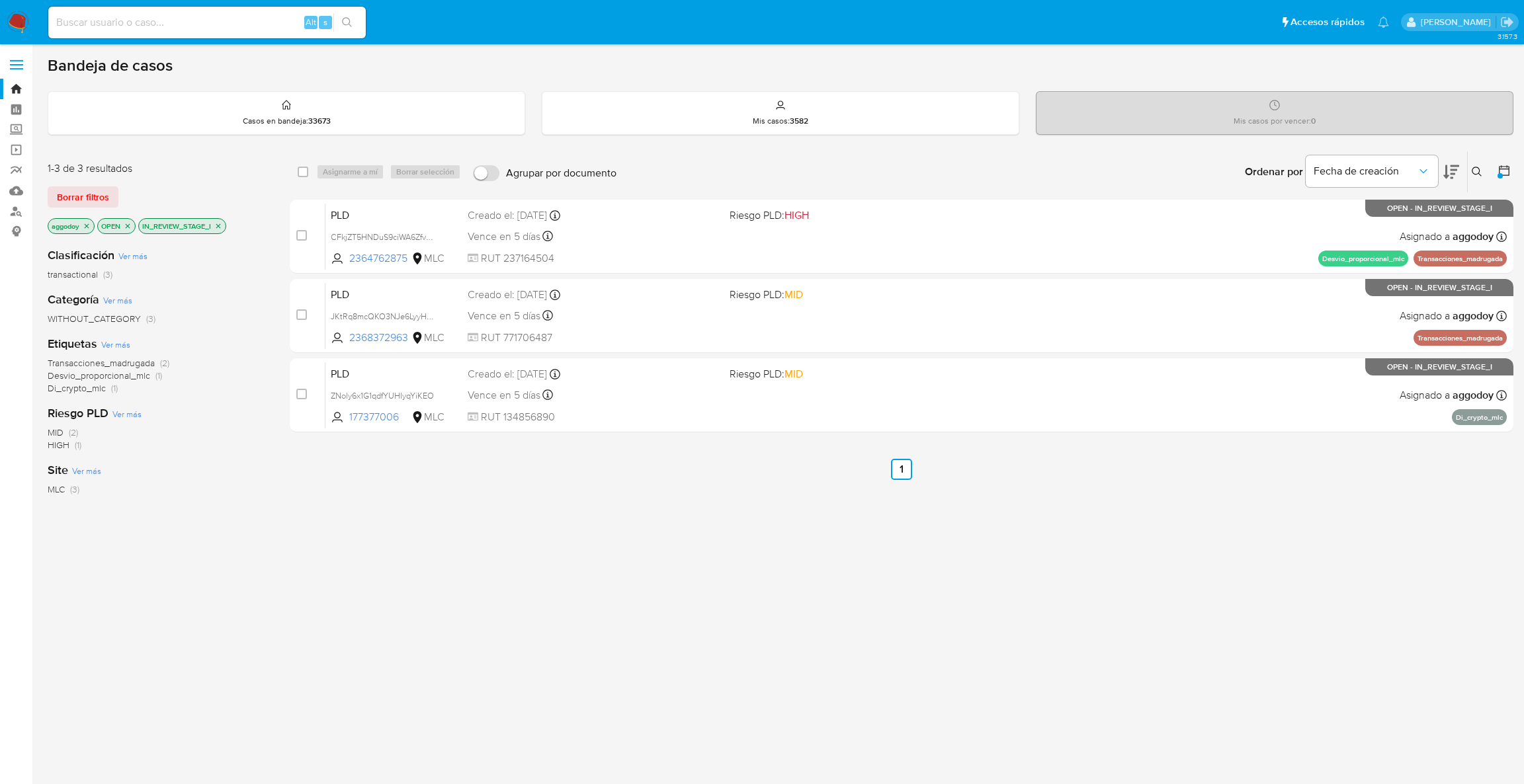
click at [1473, 167] on icon at bounding box center [1476, 171] width 10 height 10
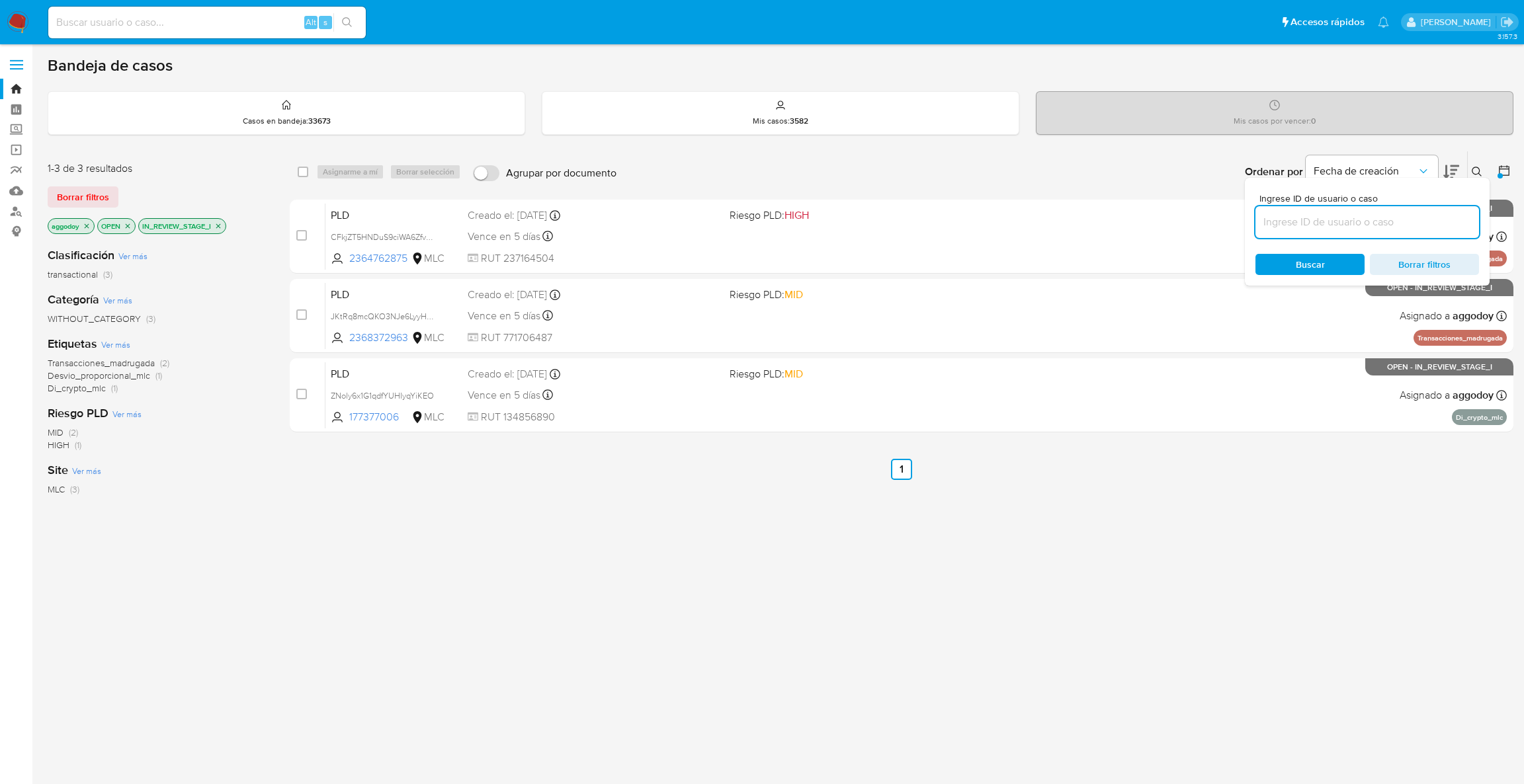
click at [1332, 216] on input at bounding box center [1367, 222] width 224 height 17
type input "179461289"
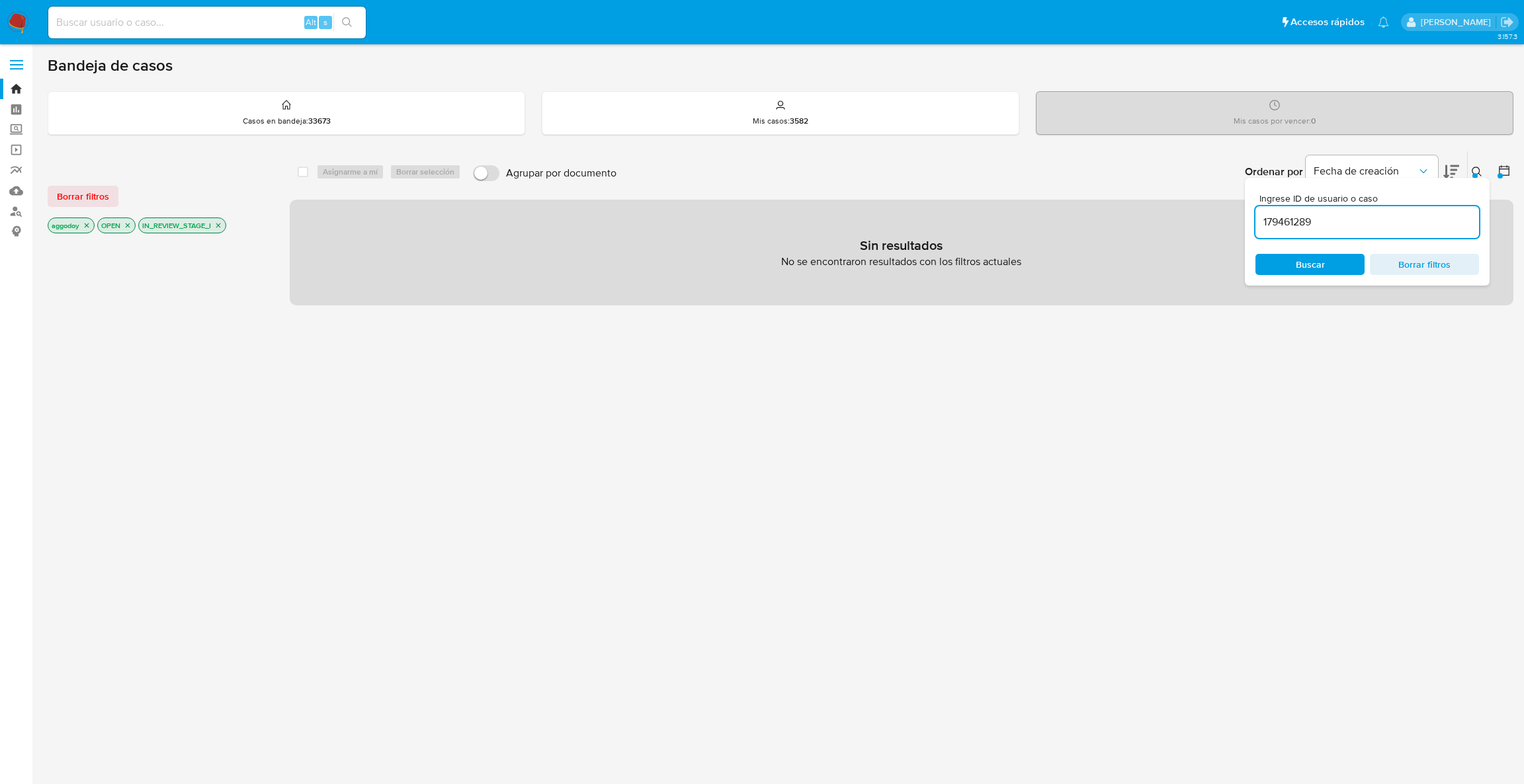
click at [222, 222] on icon "close-filter" at bounding box center [218, 225] width 7 height 7
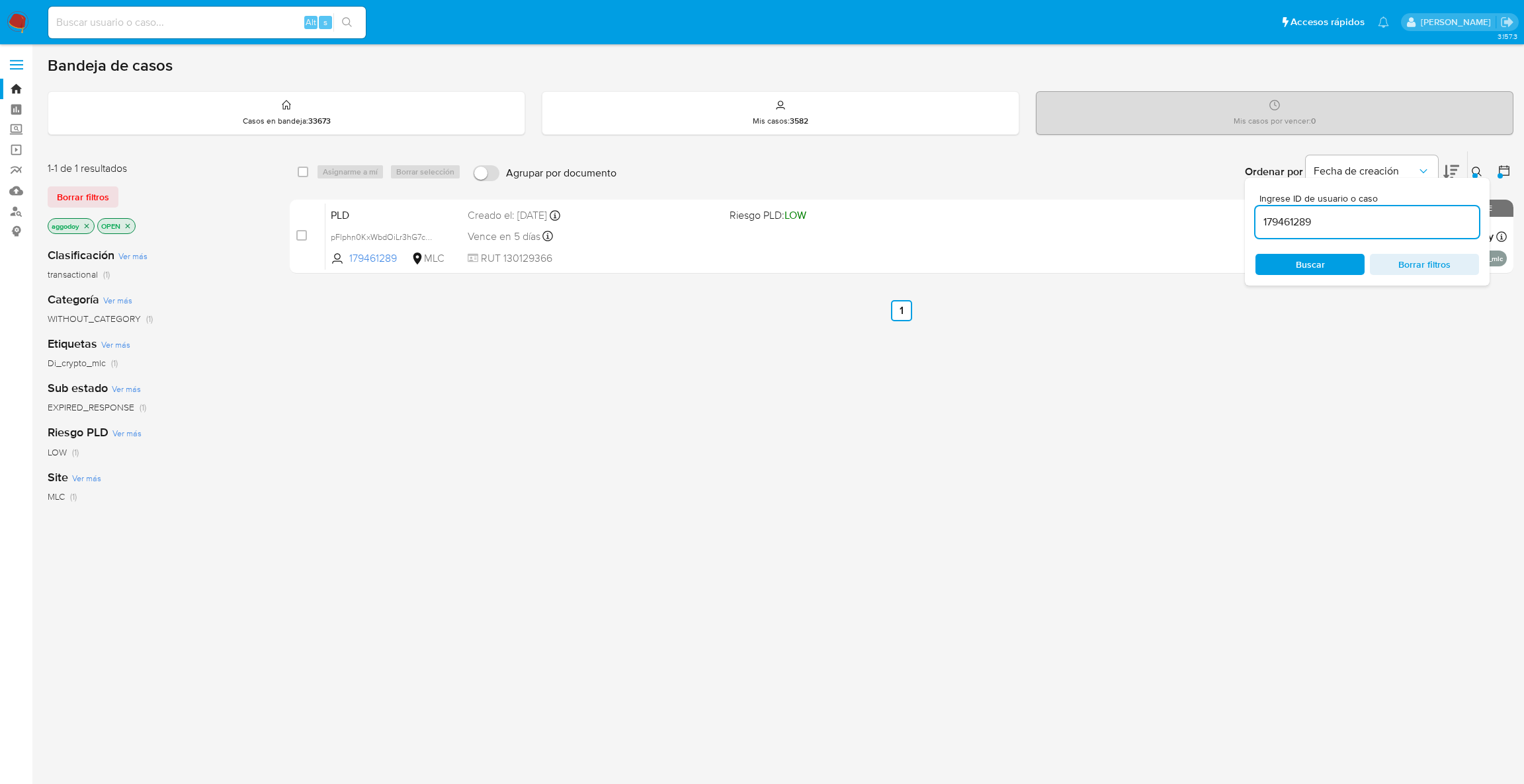
click at [1472, 170] on icon at bounding box center [1476, 171] width 10 height 10
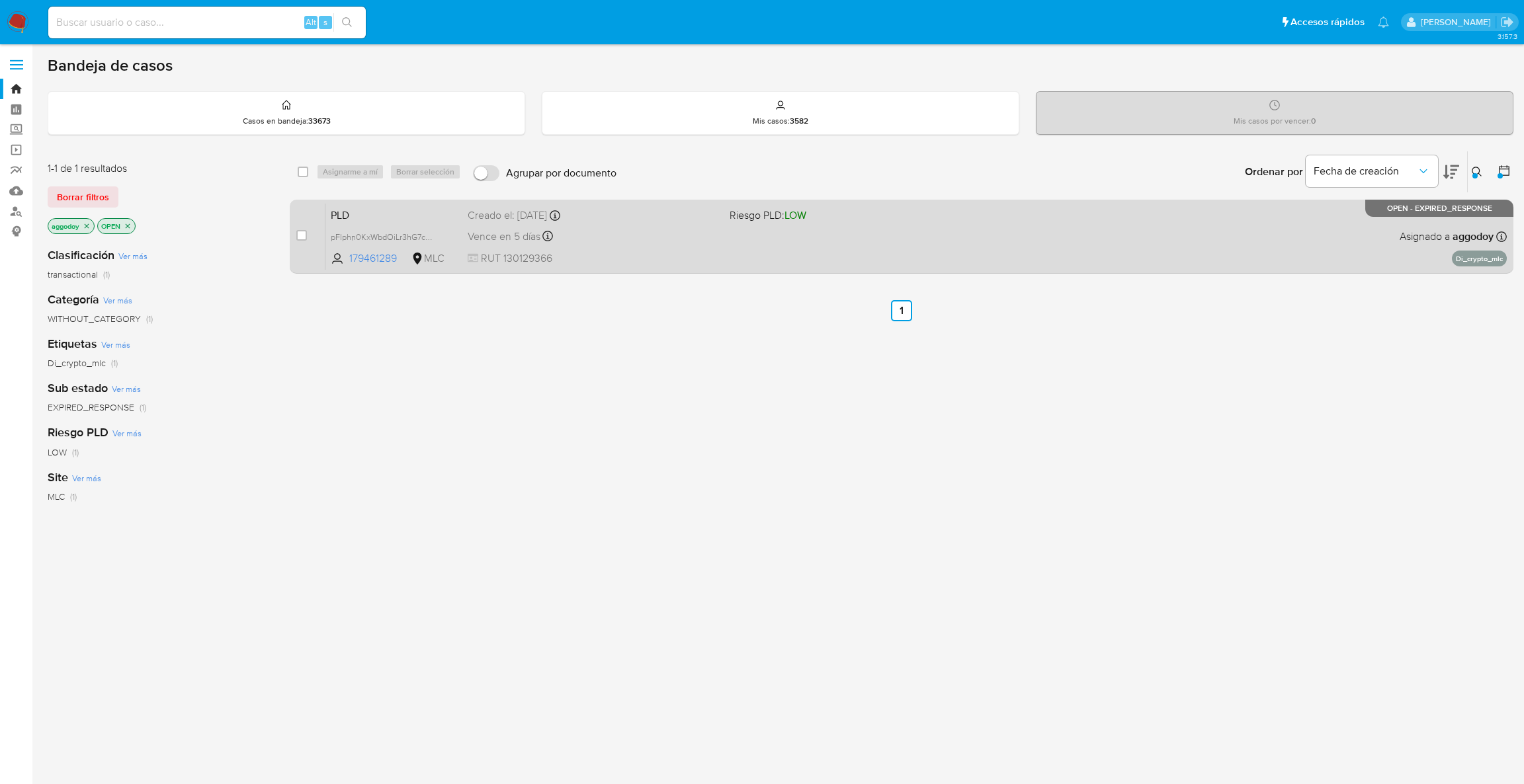
click at [959, 228] on div "PLD pFlphn0KxWbdOiLr3hG7chqt 179461289 MLC Riesgo PLD: LOW Creado el: [DATE] Cr…" at bounding box center [916, 236] width 1181 height 66
click at [299, 235] on input "checkbox" at bounding box center [300, 235] width 10 height 10
checkbox input "true"
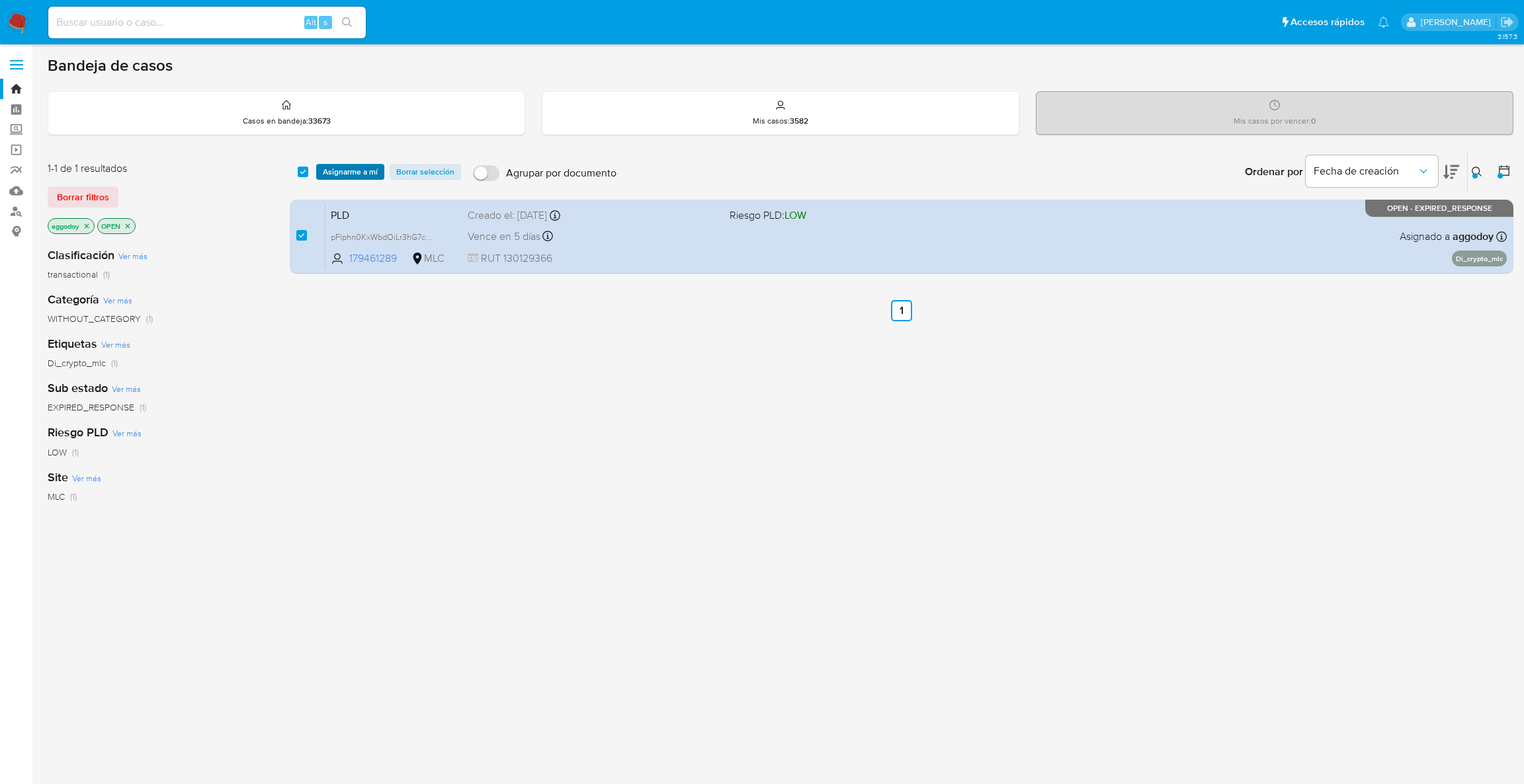
click at [343, 176] on span "Asignarme a mí" at bounding box center [350, 172] width 55 height 13
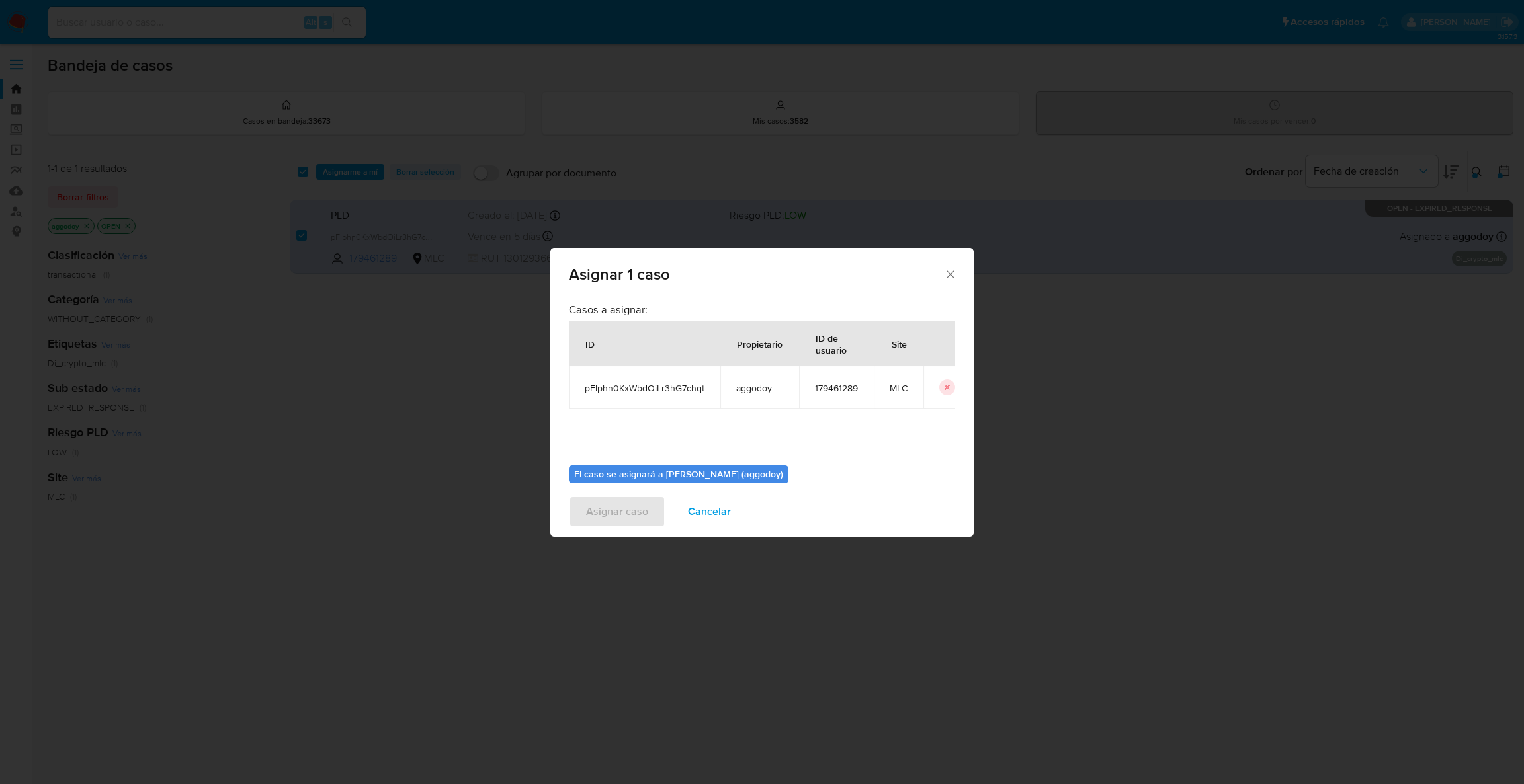
scroll to position [68, 0]
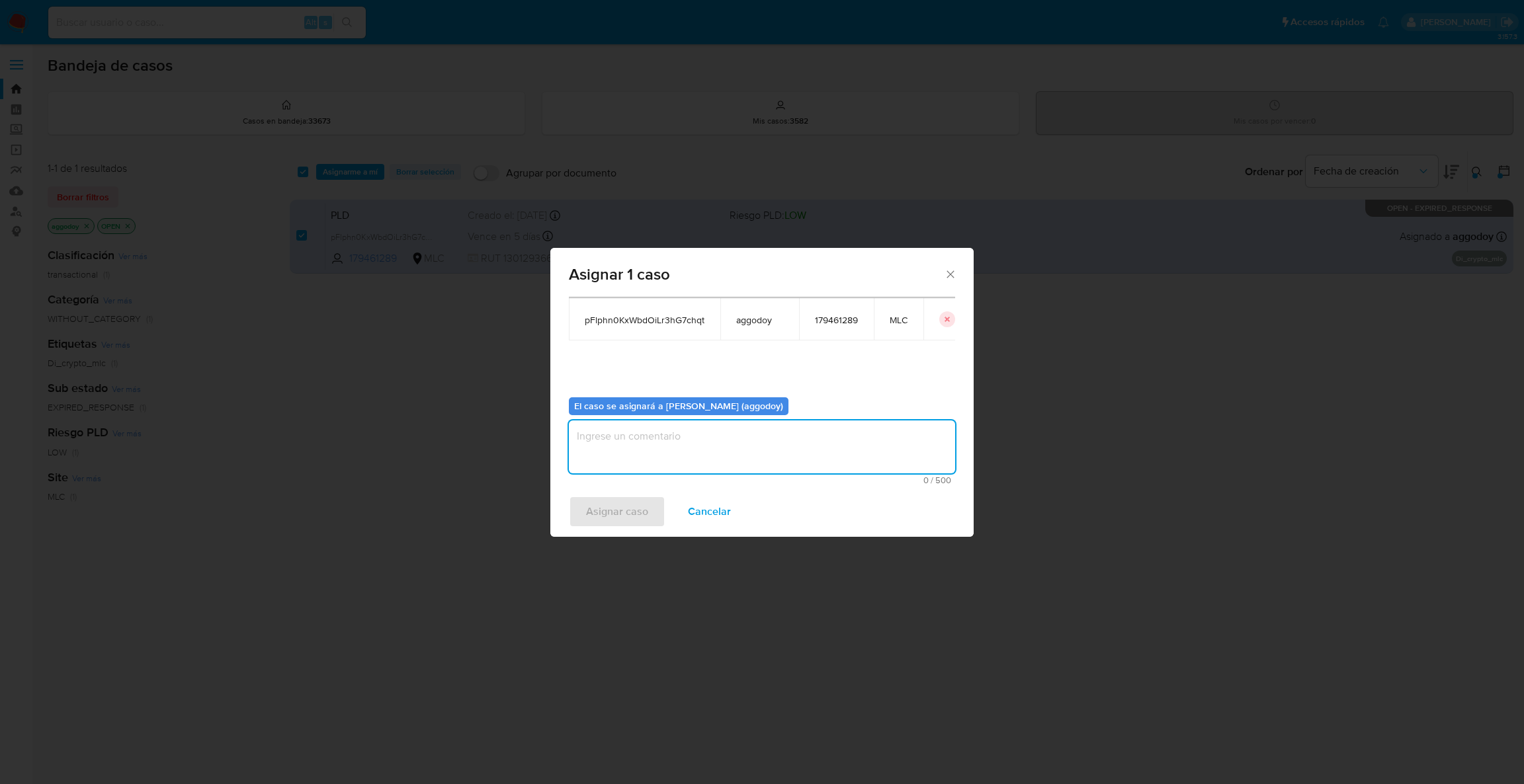
click at [926, 455] on textarea "assign-modal" at bounding box center [762, 446] width 387 height 53
type textarea "."
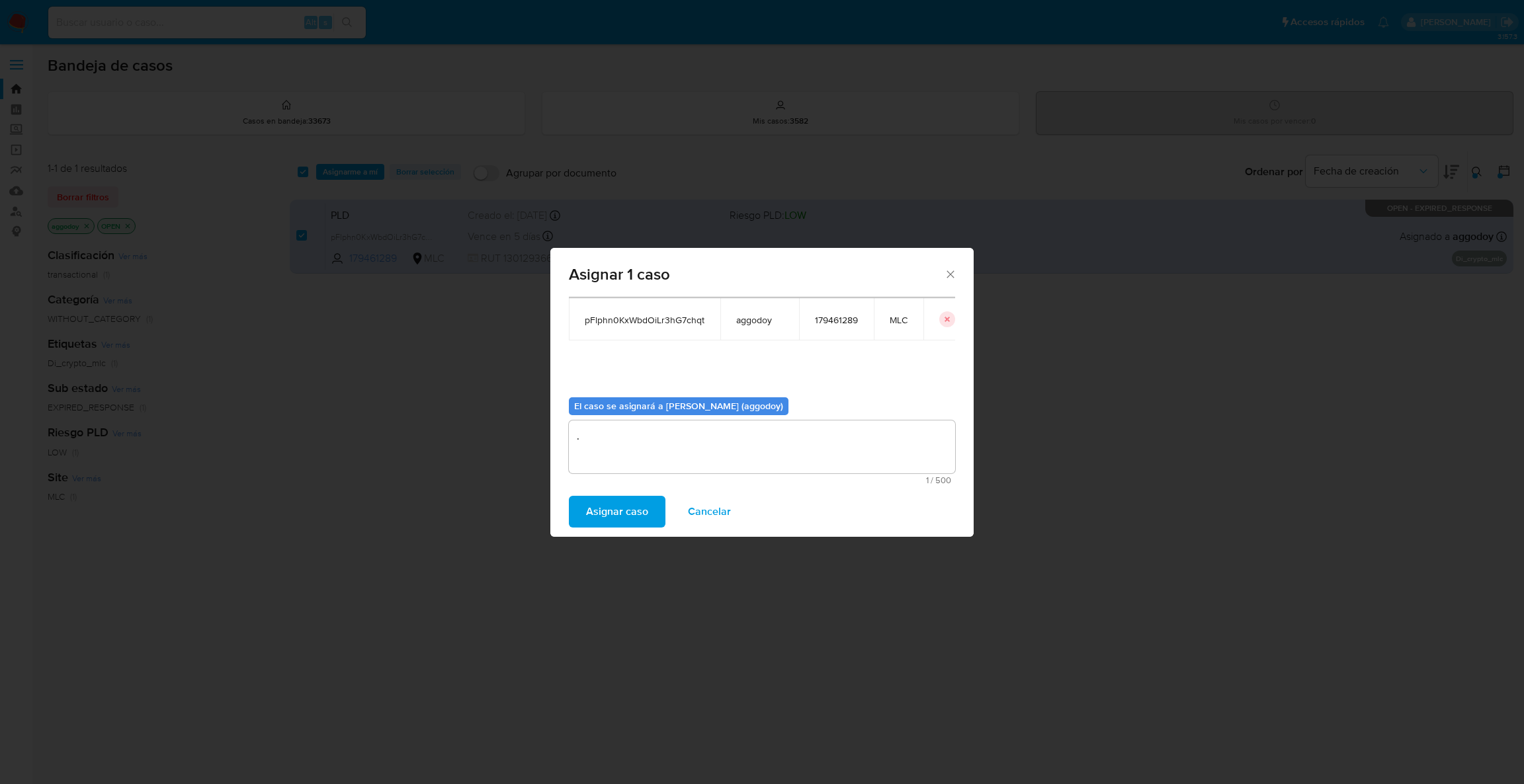
click at [606, 526] on span "Asignar caso" at bounding box center [617, 511] width 62 height 29
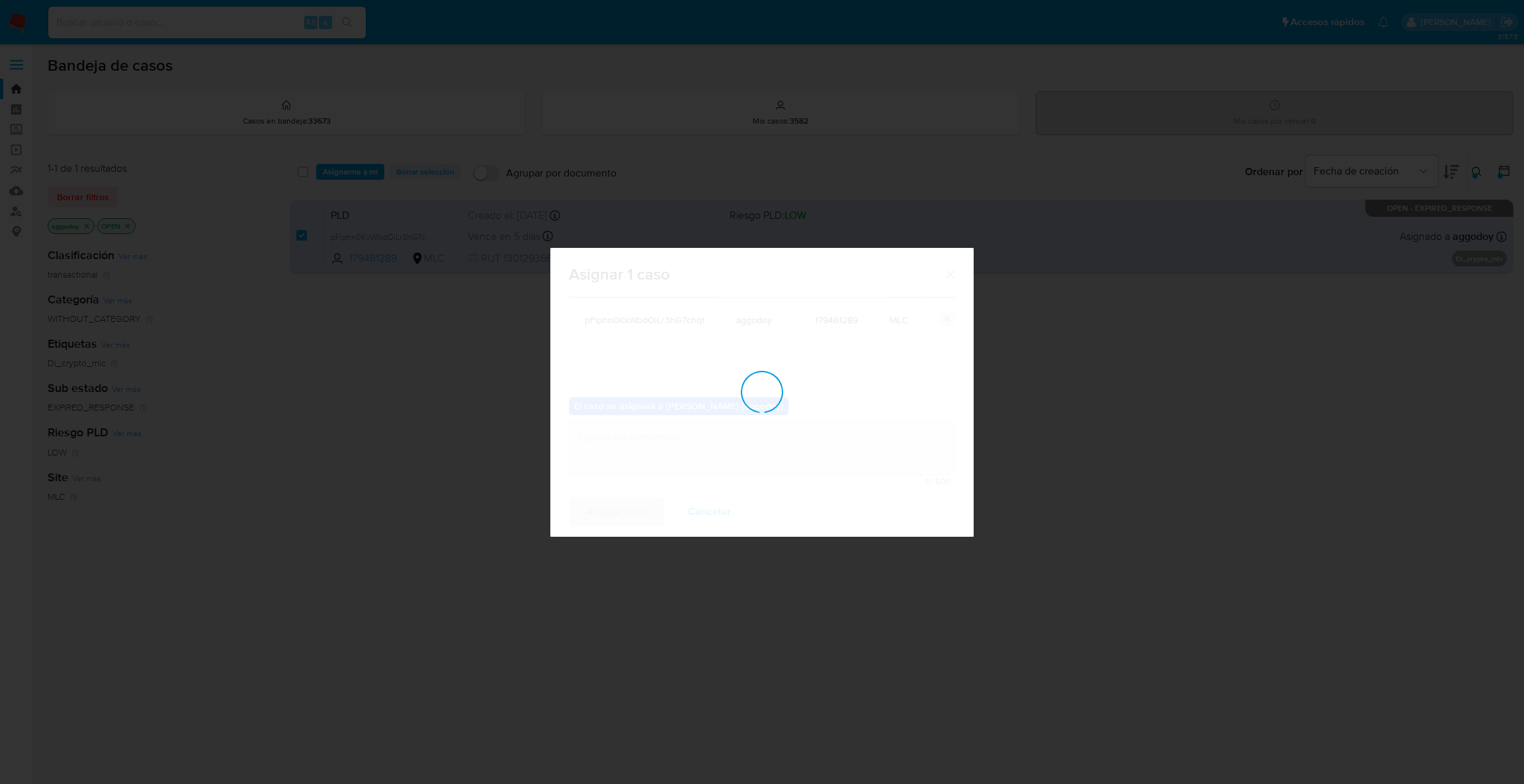
checkbox input "false"
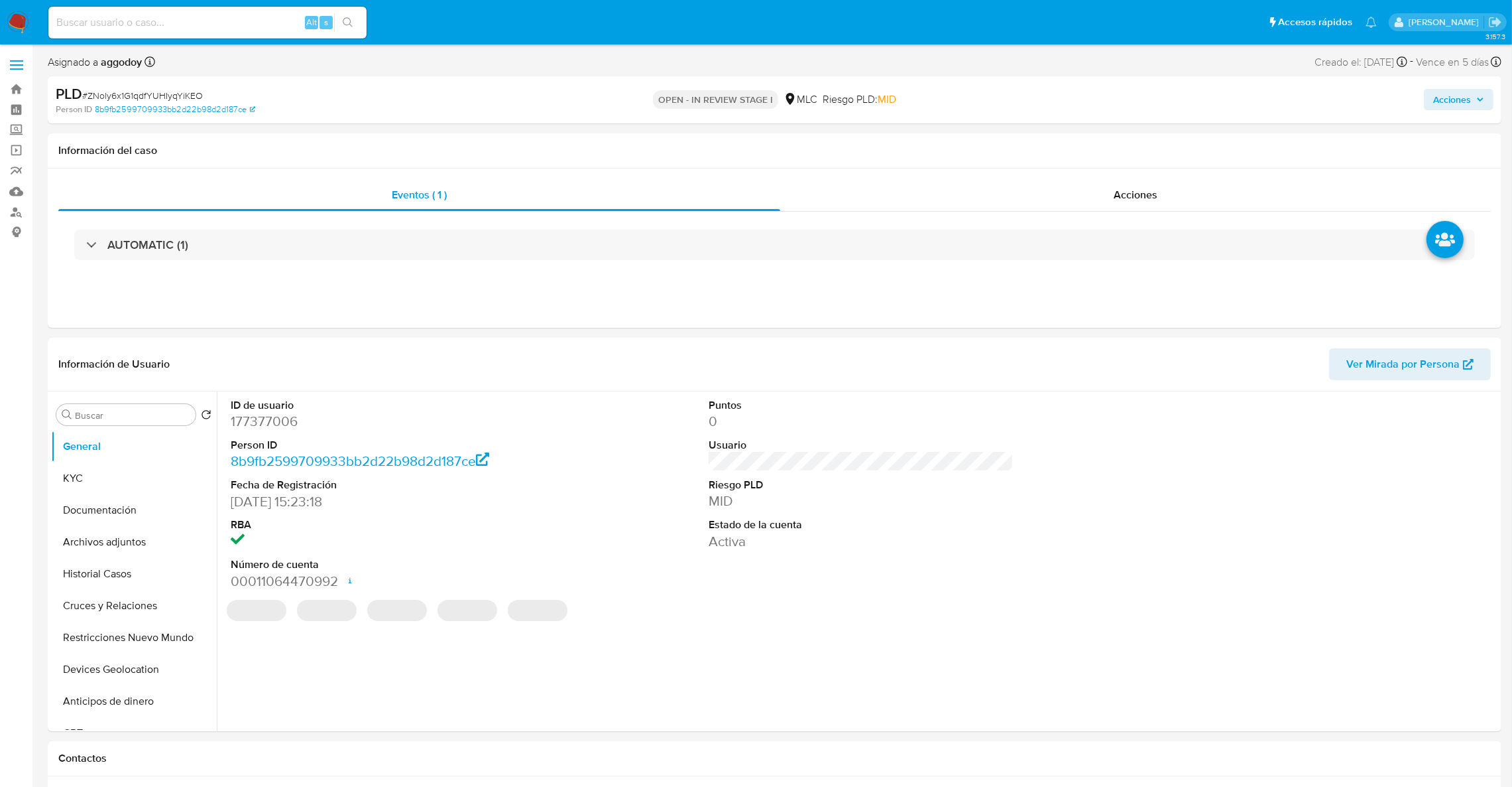
select select "10"
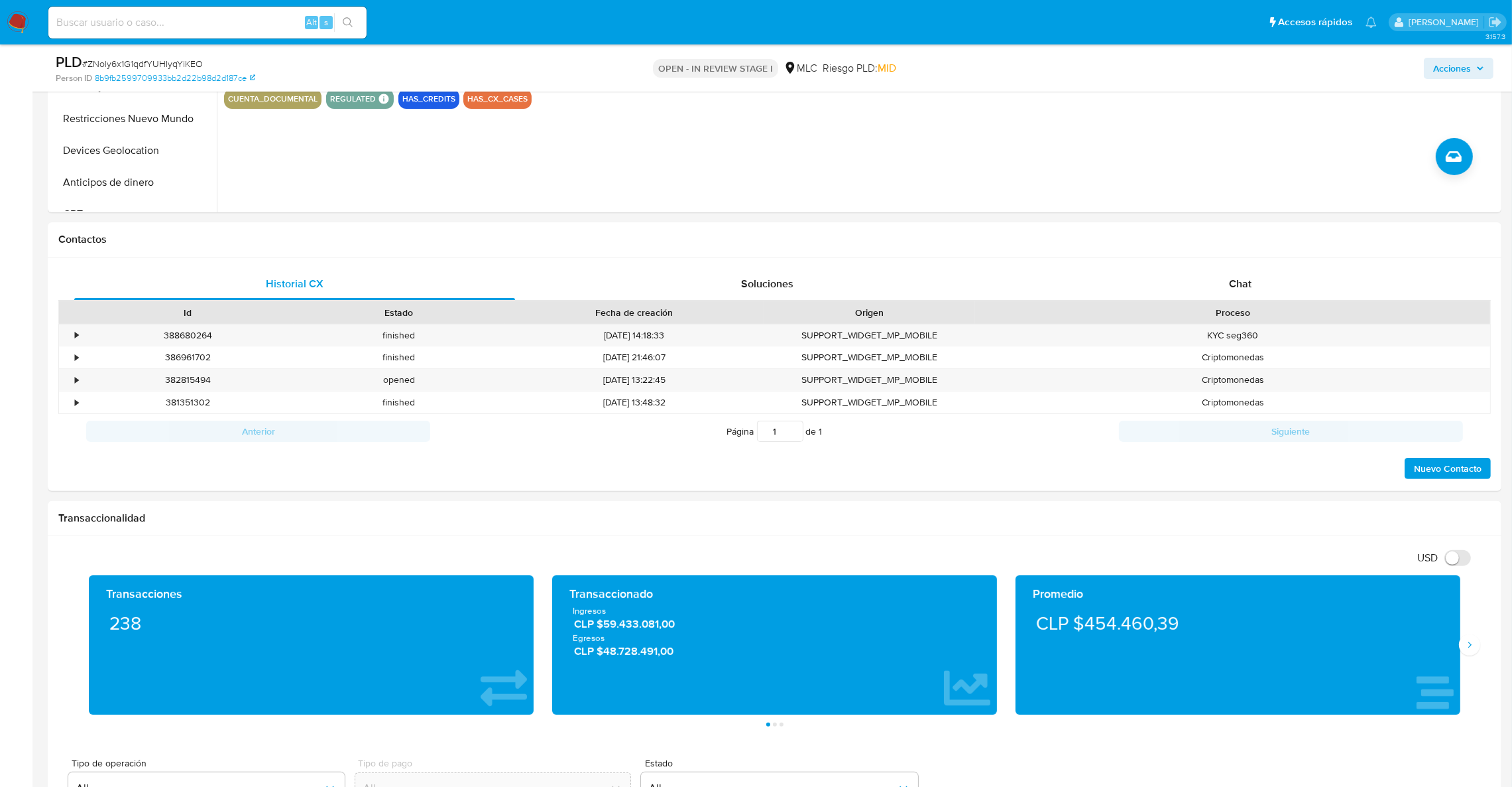
scroll to position [469, 0]
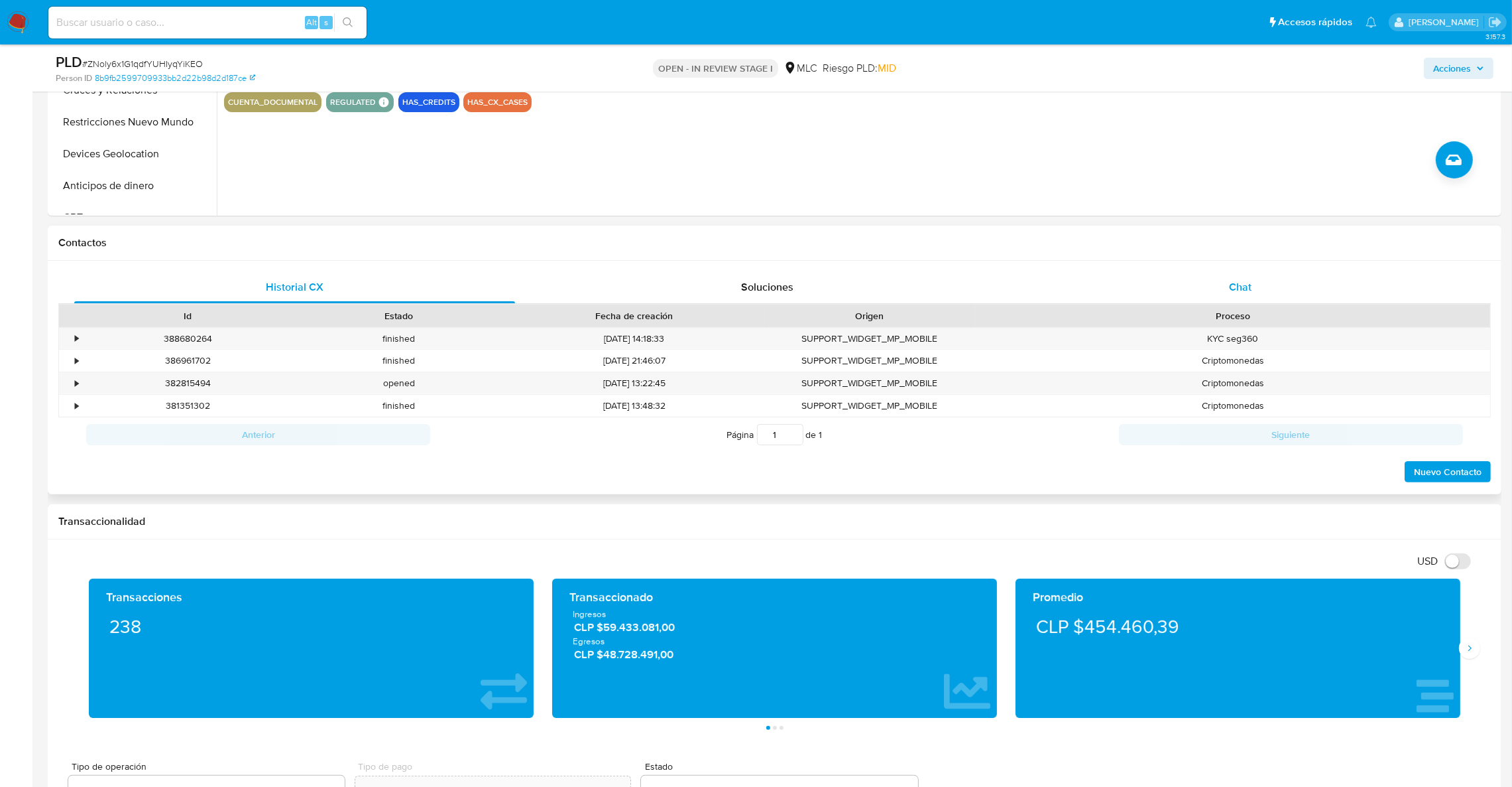
click at [1279, 273] on div "Chat" at bounding box center [1241, 287] width 441 height 32
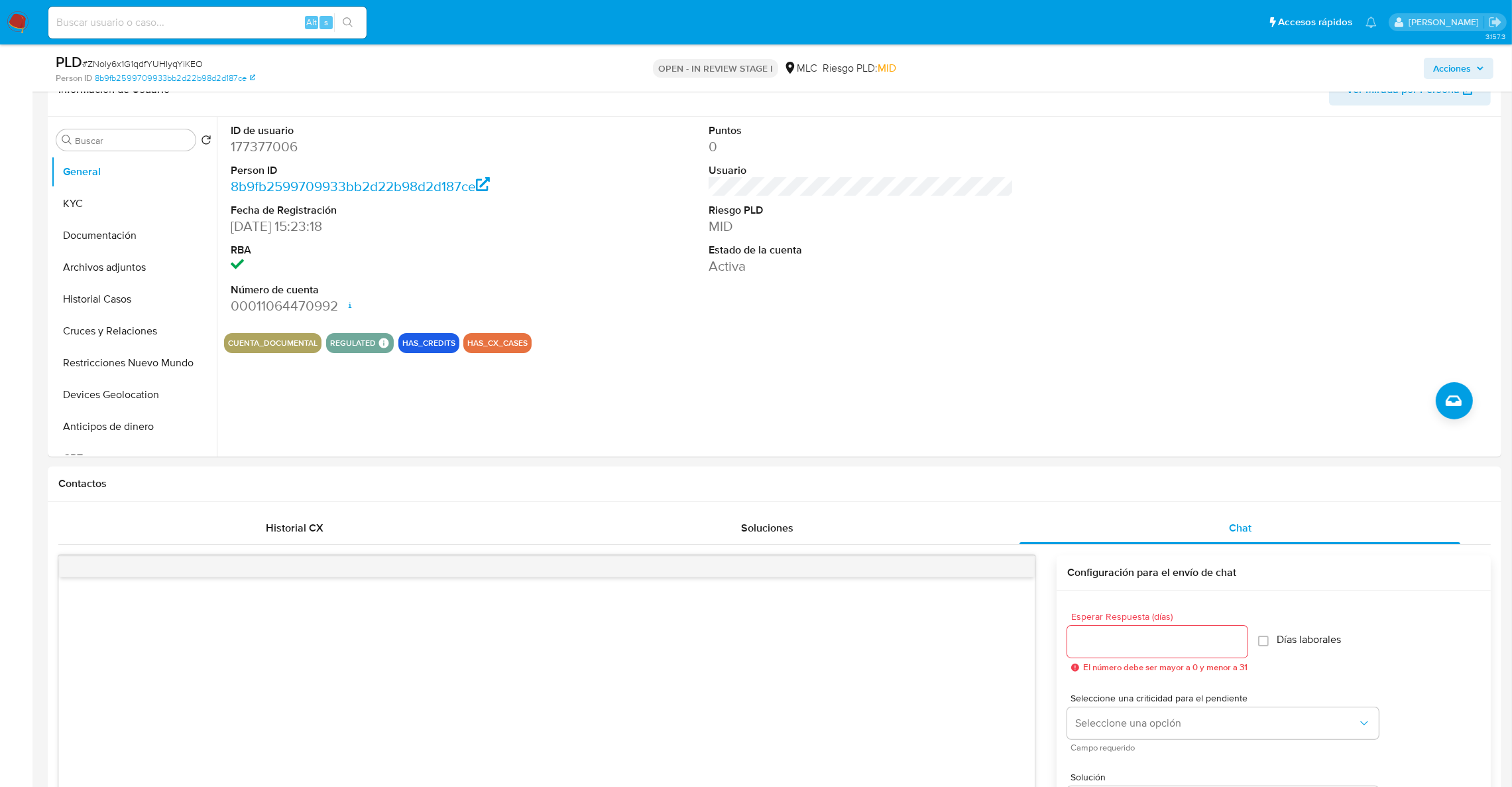
scroll to position [208, 0]
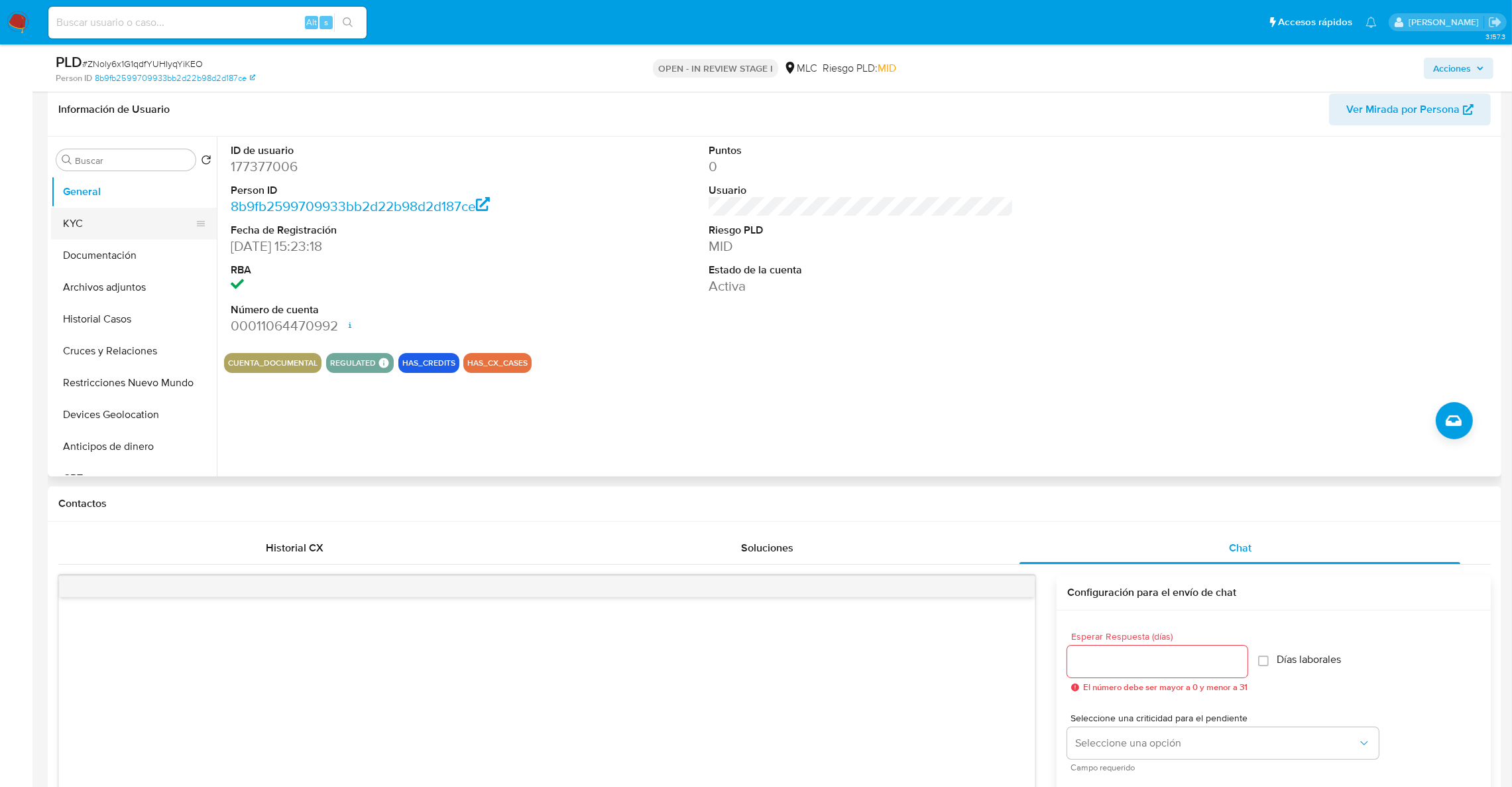
click at [107, 238] on button "KYC" at bounding box center [128, 224] width 155 height 32
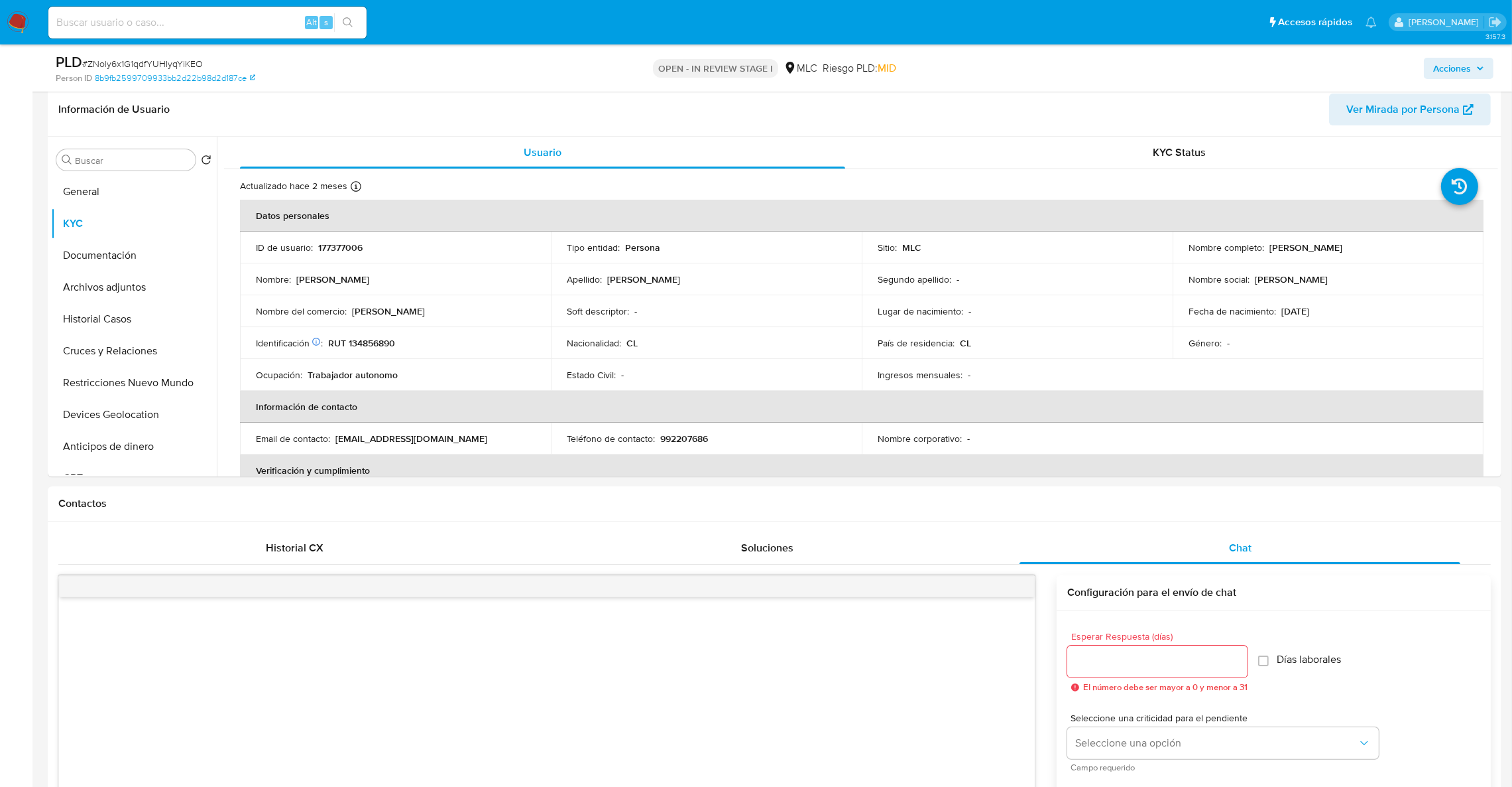
click at [1300, 251] on p "Leonardo Galvarino Sobarzo Peña" at bounding box center [1306, 247] width 73 height 12
drag, startPoint x: 1266, startPoint y: 249, endPoint x: 1426, endPoint y: 243, distance: 160.1
click at [1426, 243] on div "Nombre completo : Leonardo Galvarino Sobarzo Peña" at bounding box center [1328, 247] width 279 height 12
copy p "Leonardo Galvarino Sobarzo Peña"
click at [1211, 293] on td "Nombre social : Leonardo" at bounding box center [1328, 279] width 311 height 32
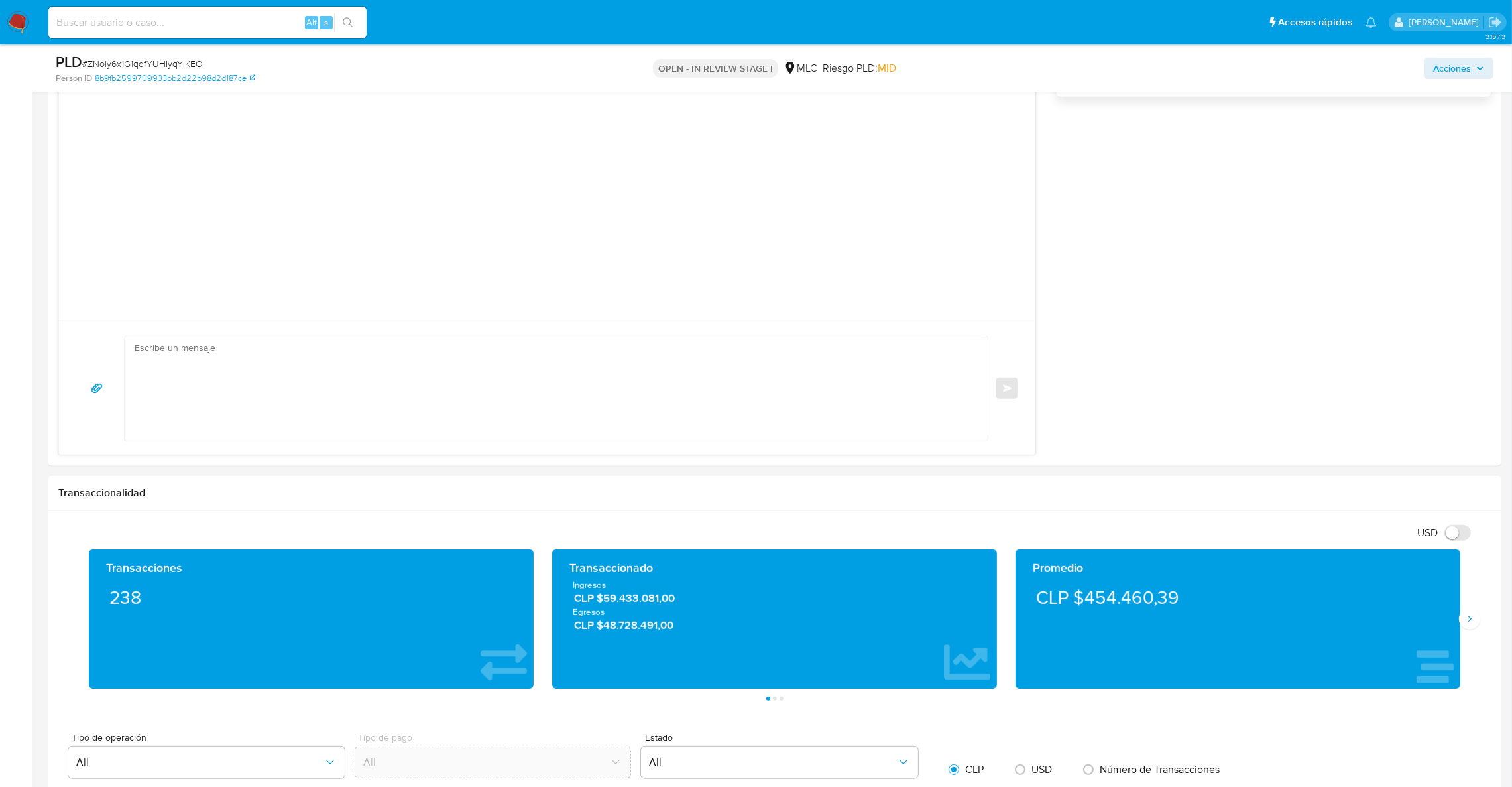
scroll to position [1008, 0]
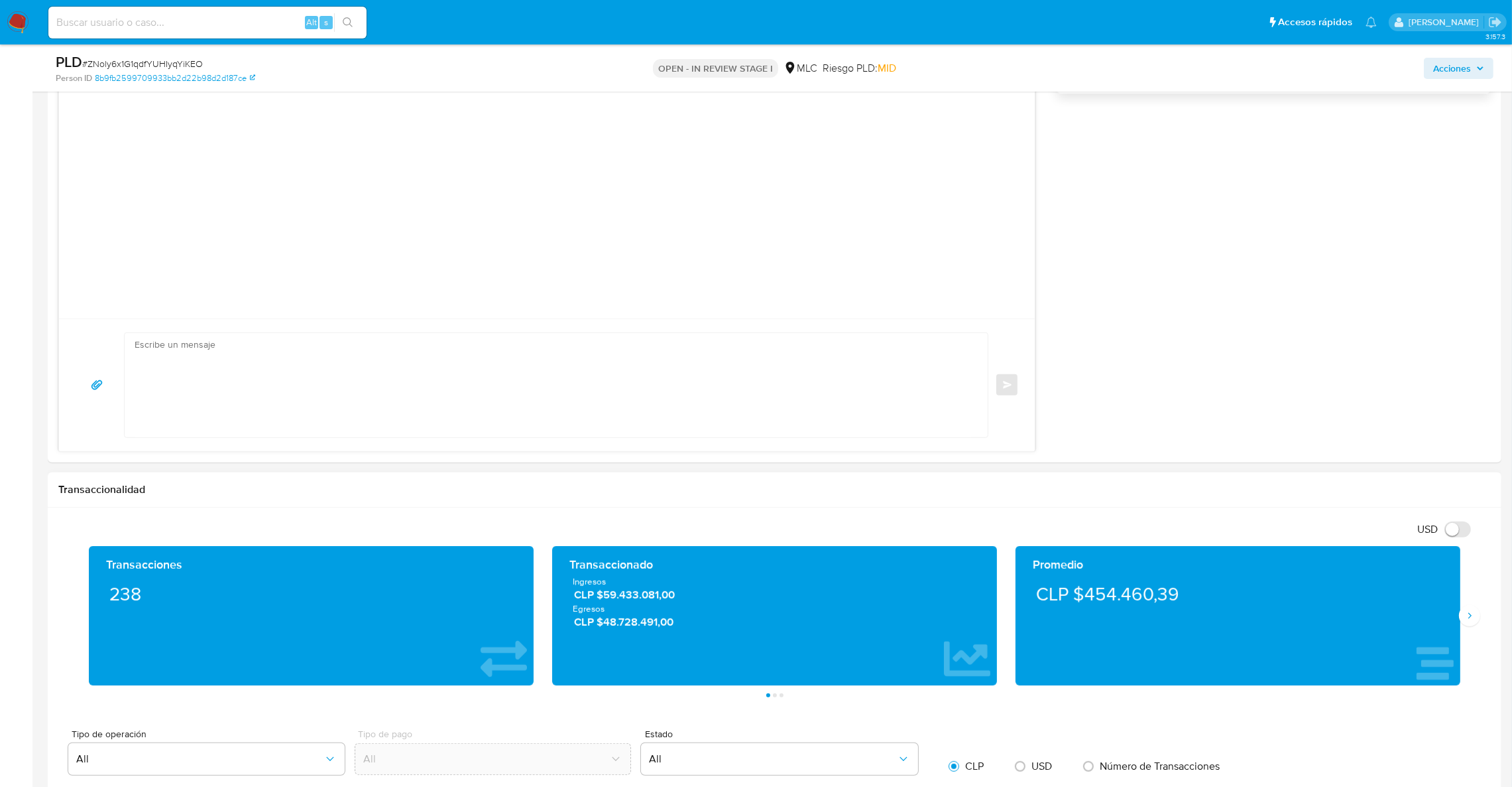
click at [1463, 627] on div "Promedio CLP $454.460,39" at bounding box center [1238, 615] width 464 height 139
click at [1470, 616] on icon "Siguiente" at bounding box center [1471, 616] width 4 height 6
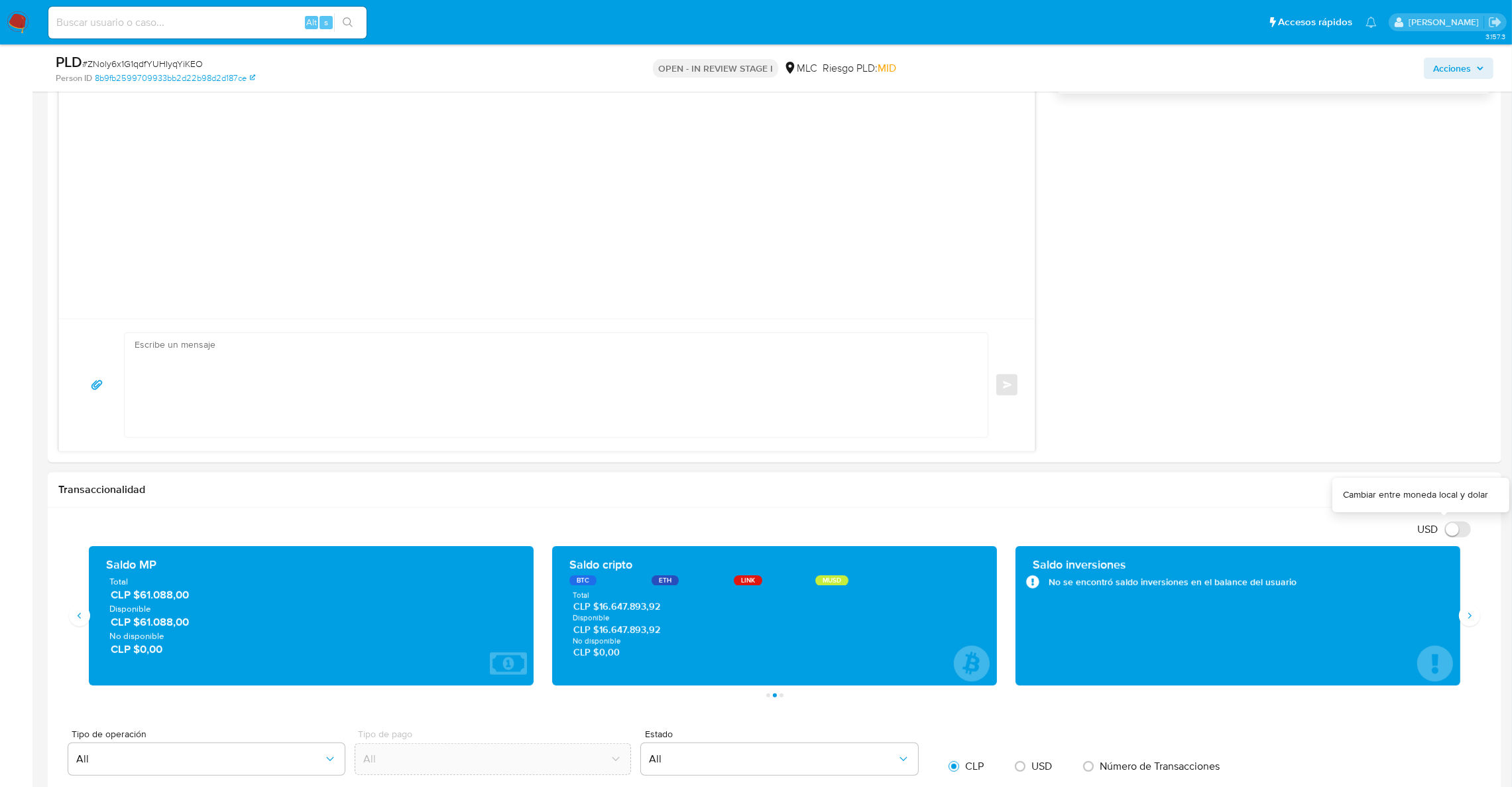
click at [1455, 537] on input "USD" at bounding box center [1458, 529] width 26 height 16
checkbox input "true"
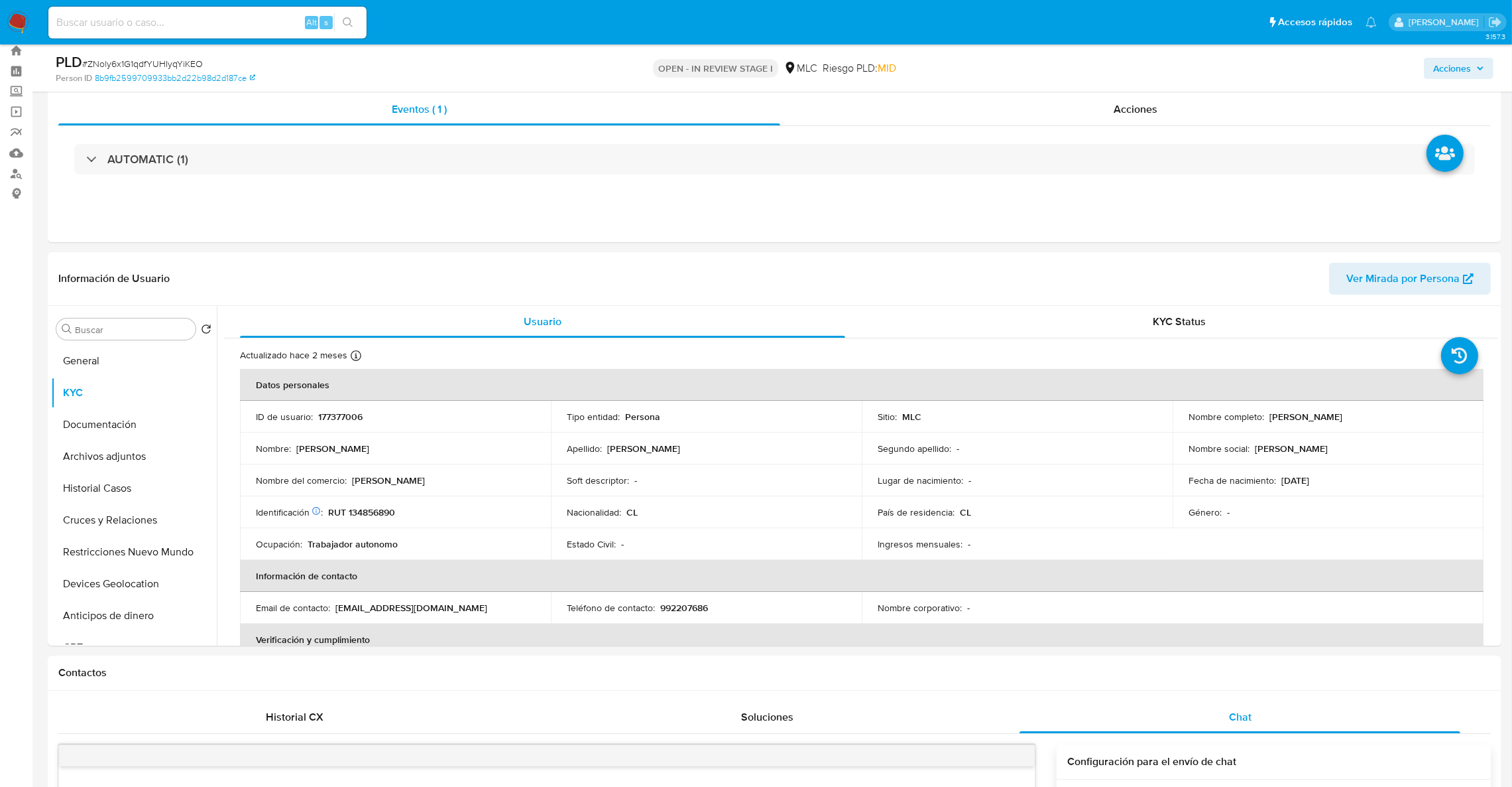
scroll to position [46, 0]
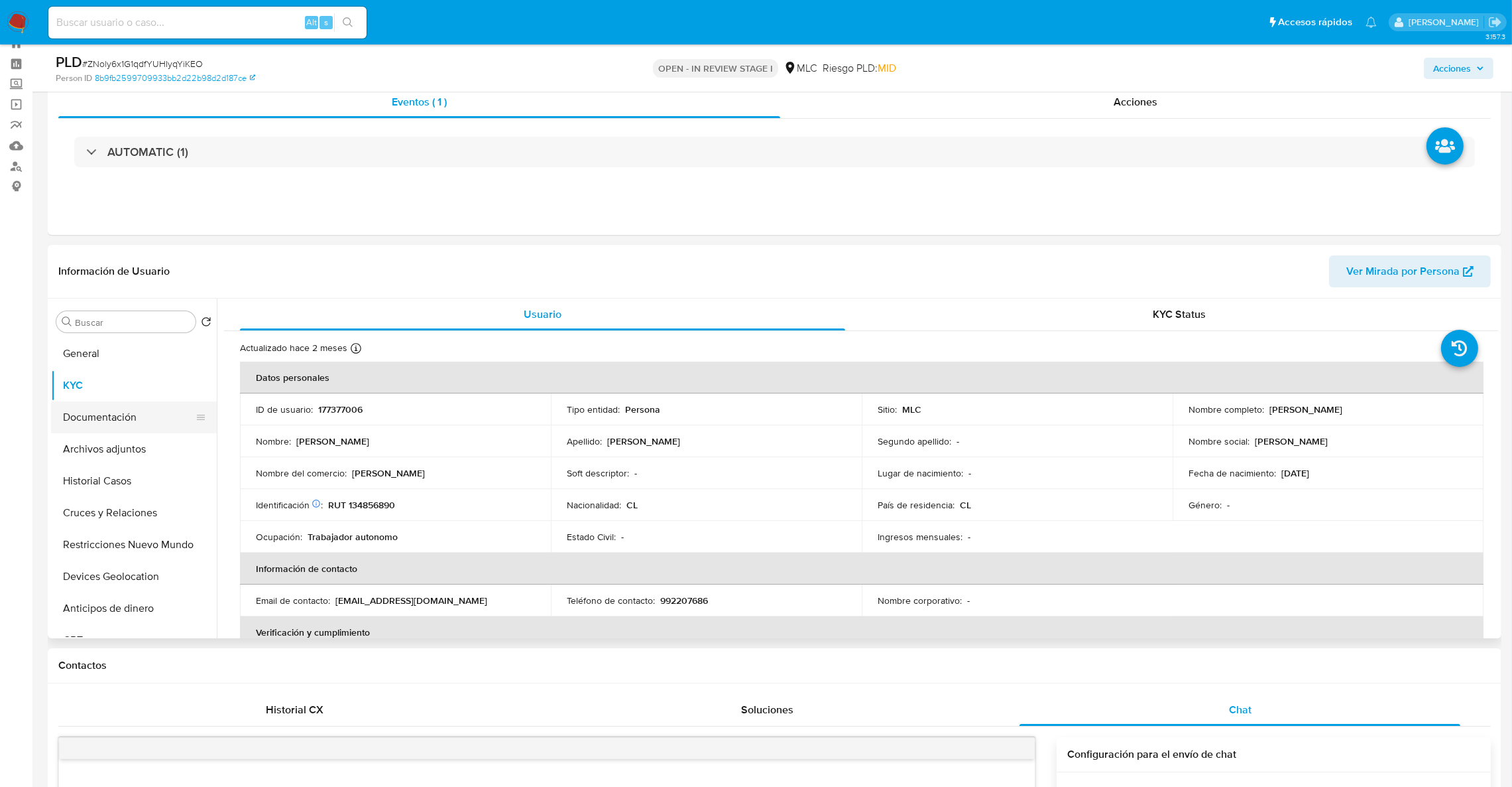
click at [121, 412] on button "Documentación" at bounding box center [128, 417] width 155 height 32
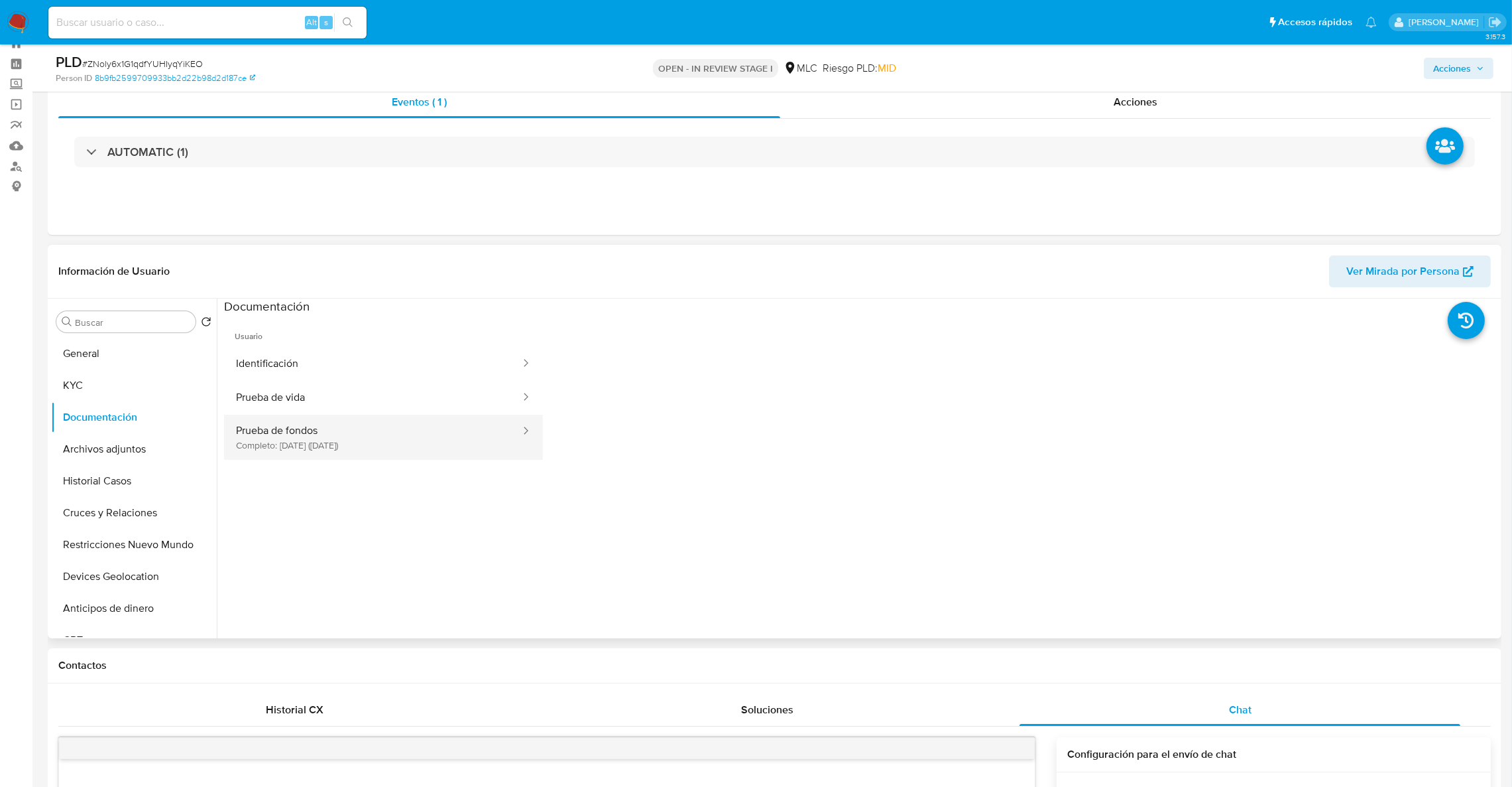
click at [313, 428] on button "Prueba de fondos Completo: 11/06/2025 (hace 3 meses)" at bounding box center [373, 438] width 298 height 45
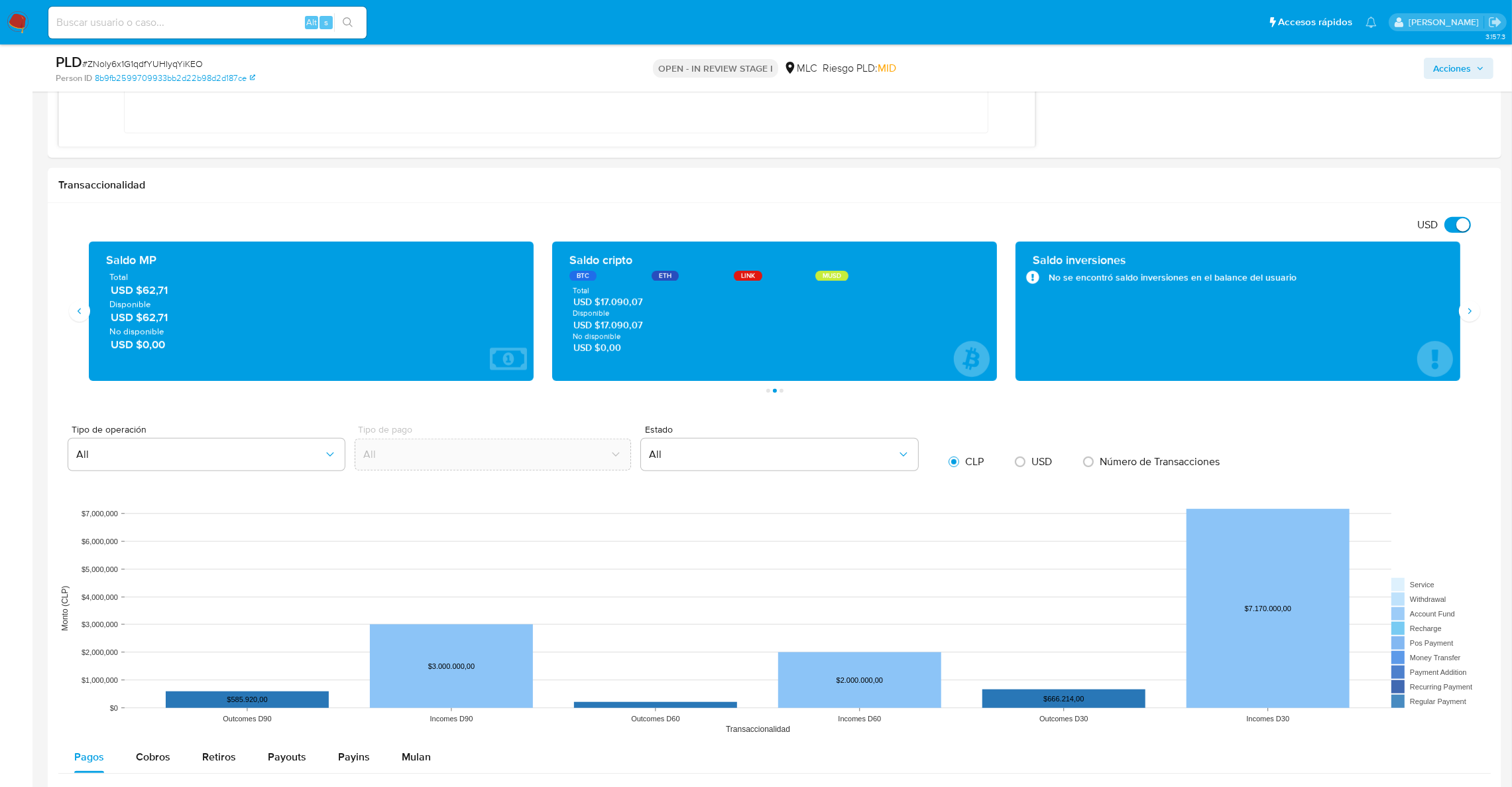
scroll to position [1283, 0]
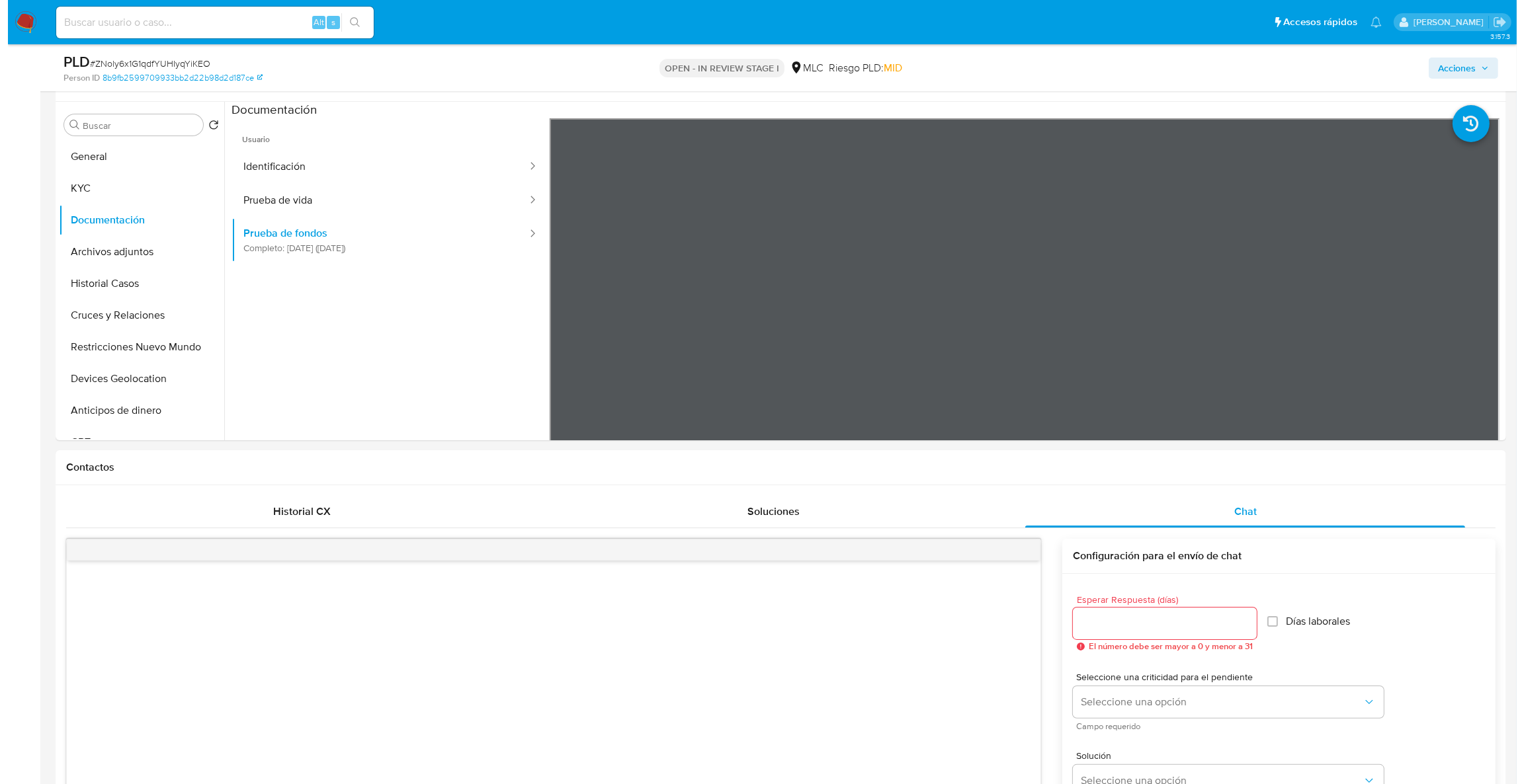
scroll to position [238, 0]
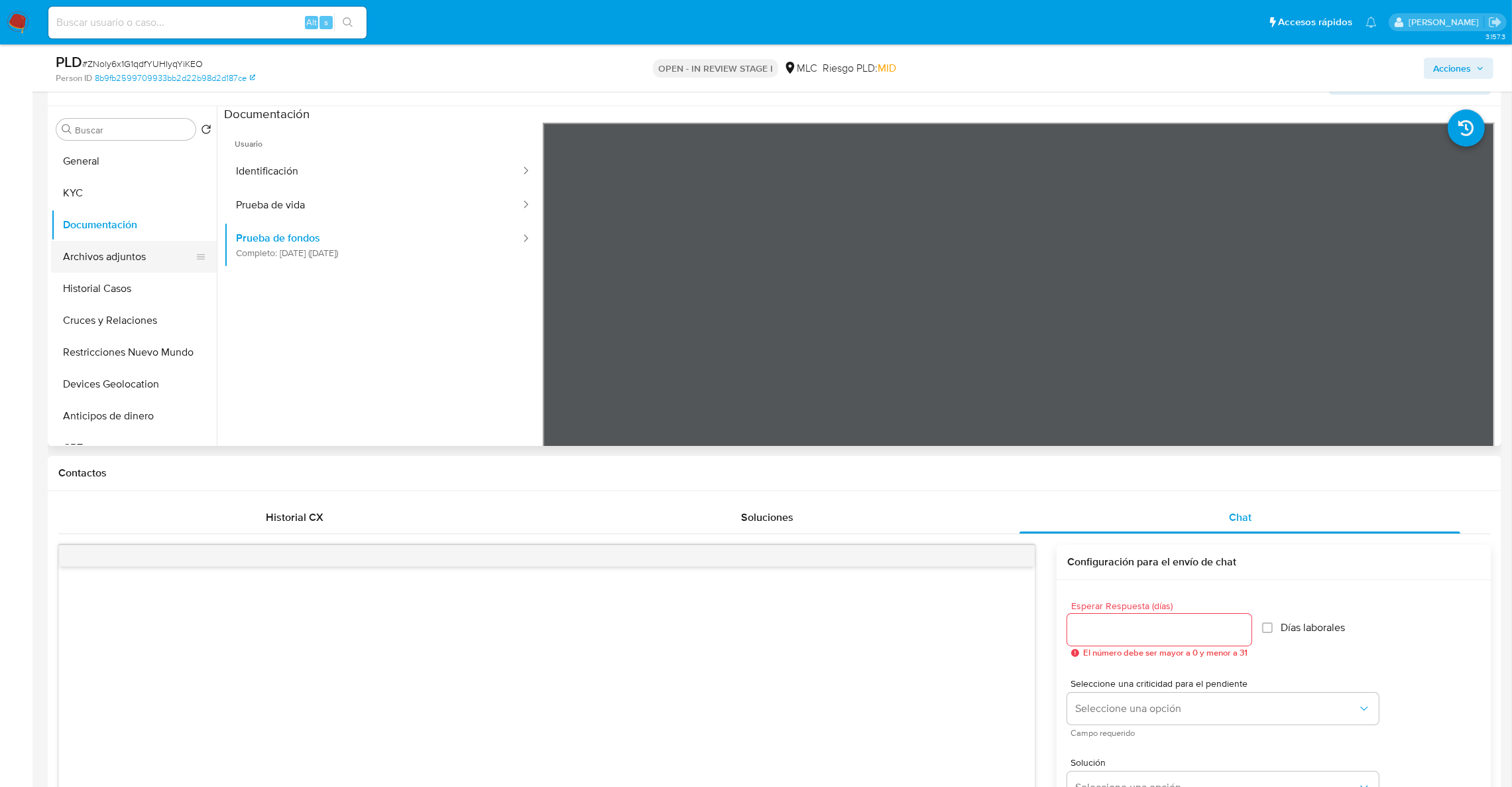
click at [118, 258] on button "Archivos adjuntos" at bounding box center [128, 256] width 155 height 32
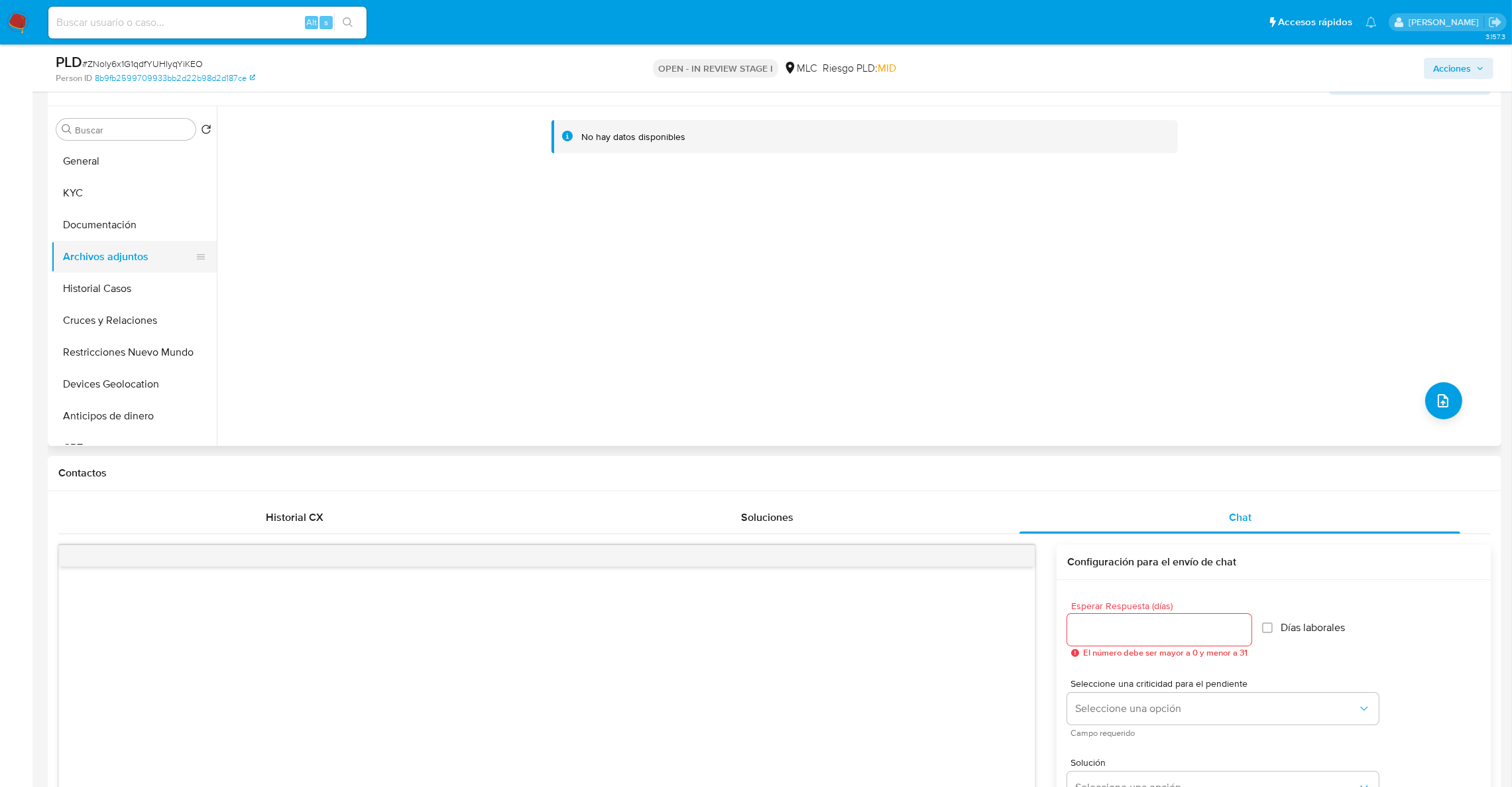
click at [93, 254] on button "Archivos adjuntos" at bounding box center [128, 256] width 155 height 32
click at [93, 243] on button "Archivos adjuntos" at bounding box center [128, 256] width 155 height 32
click at [110, 233] on button "Documentación" at bounding box center [128, 225] width 155 height 32
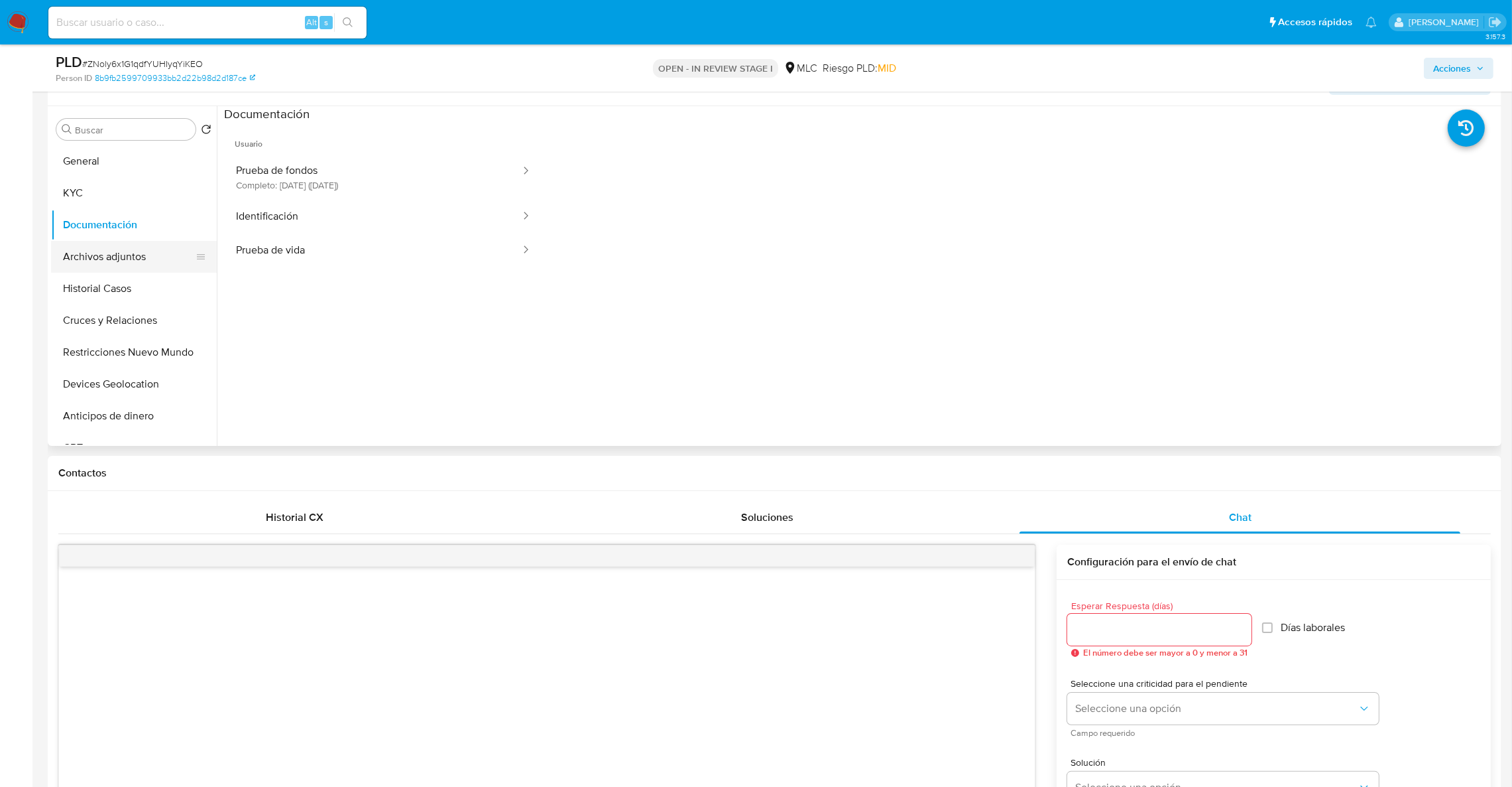
click at [105, 250] on button "Archivos adjuntos" at bounding box center [128, 256] width 155 height 32
click at [115, 221] on button "Documentación" at bounding box center [128, 225] width 155 height 32
click at [70, 249] on button "Archivos adjuntos" at bounding box center [128, 256] width 155 height 32
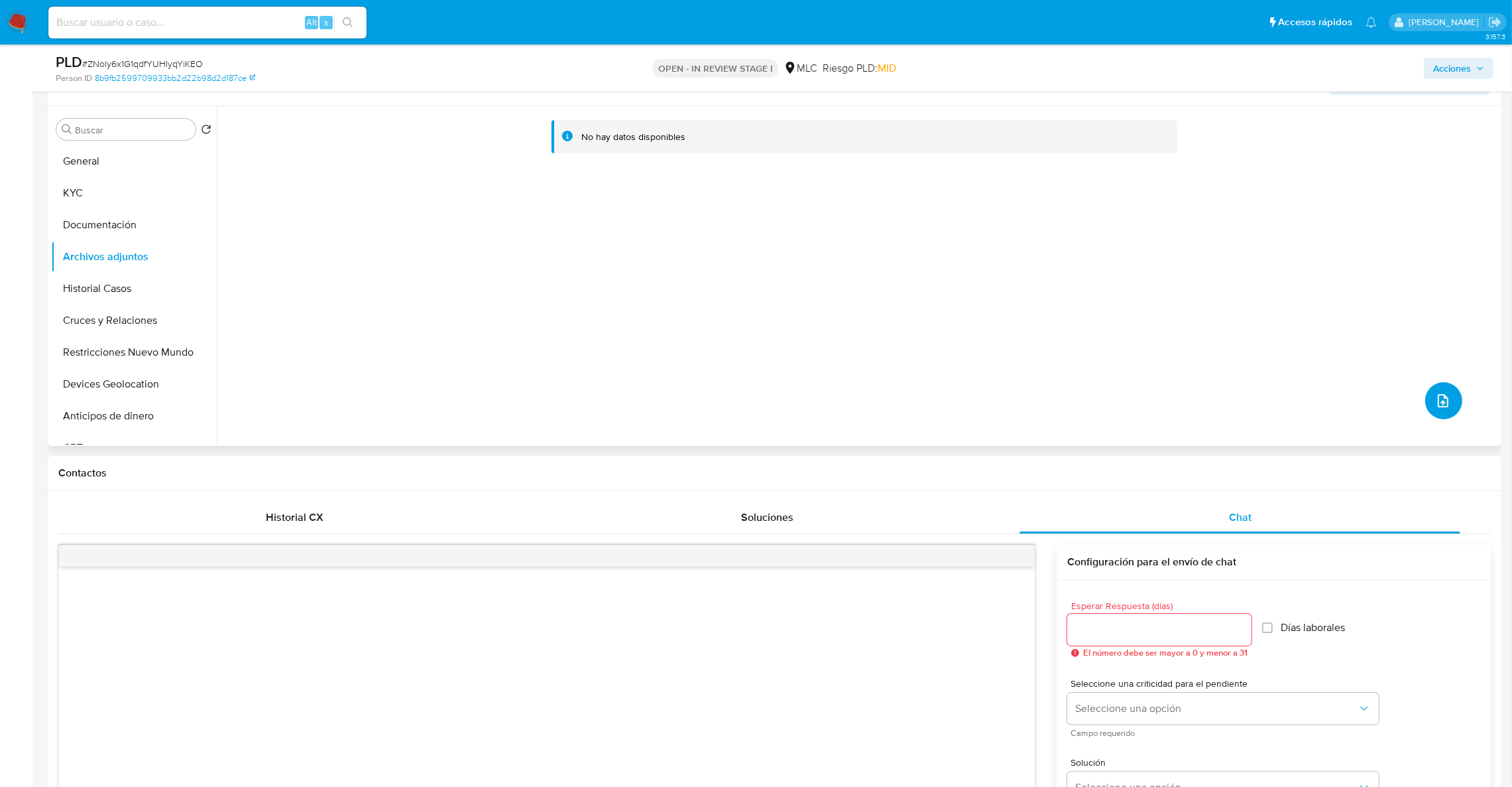
click at [1426, 398] on button "upload-file" at bounding box center [1444, 401] width 38 height 38
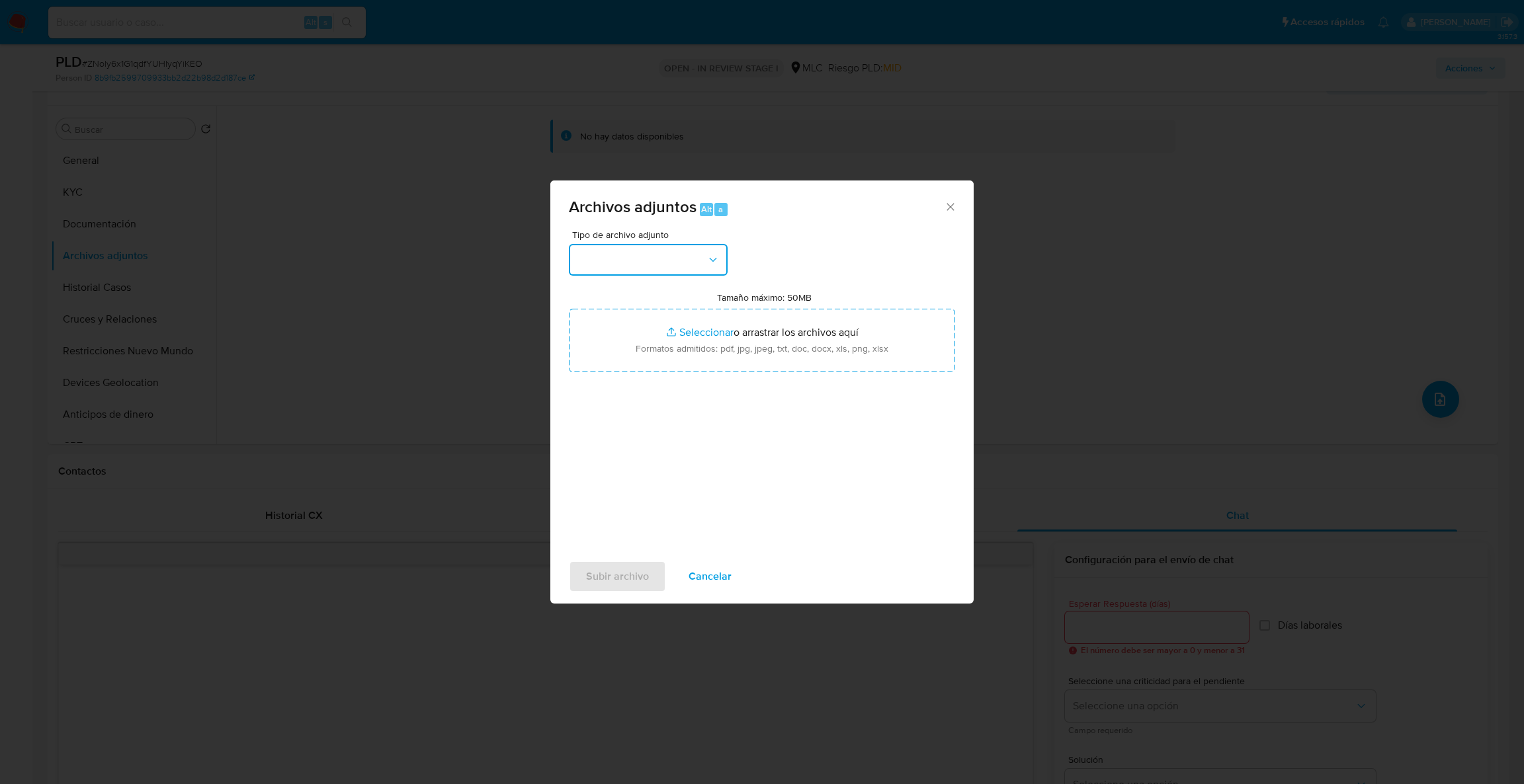
click at [688, 253] on button "button" at bounding box center [649, 260] width 159 height 32
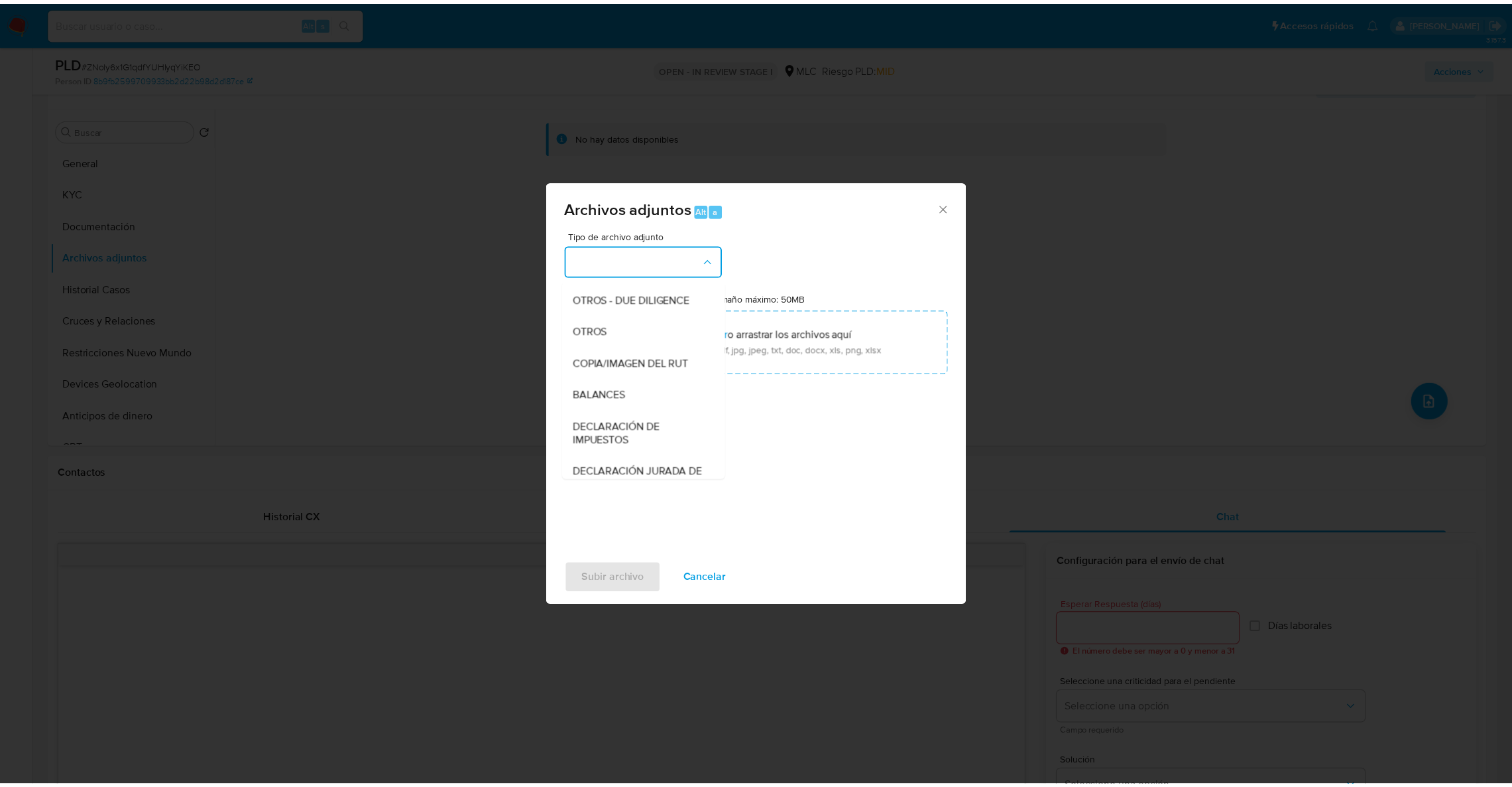
scroll to position [170, 0]
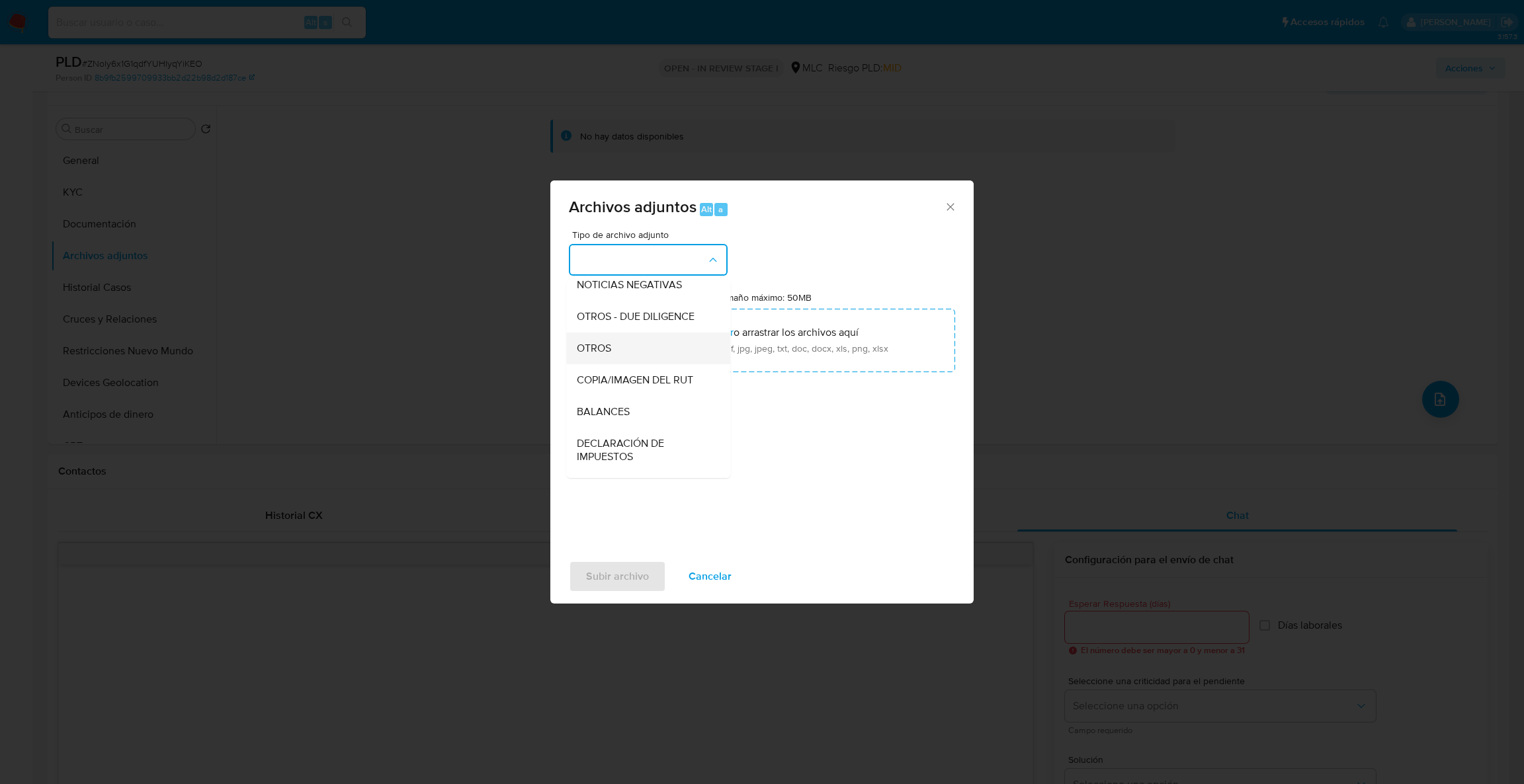
click at [673, 355] on div "OTROS" at bounding box center [644, 348] width 135 height 32
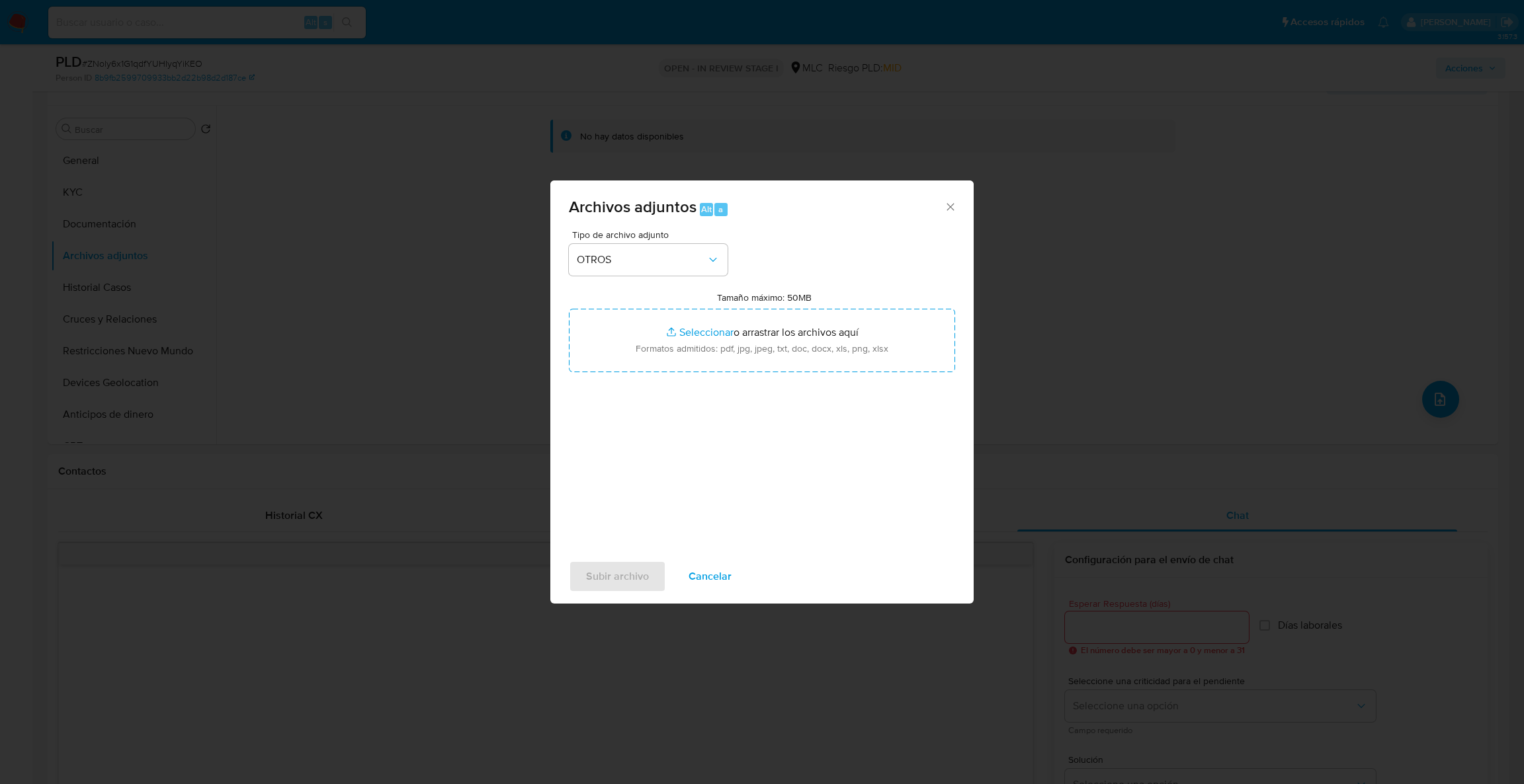
click at [673, 355] on input "Tamaño máximo: 50MB Seleccionar archivos" at bounding box center [762, 341] width 387 height 64
type input "C:\fakepath\Case Log - 177377006.pdf"
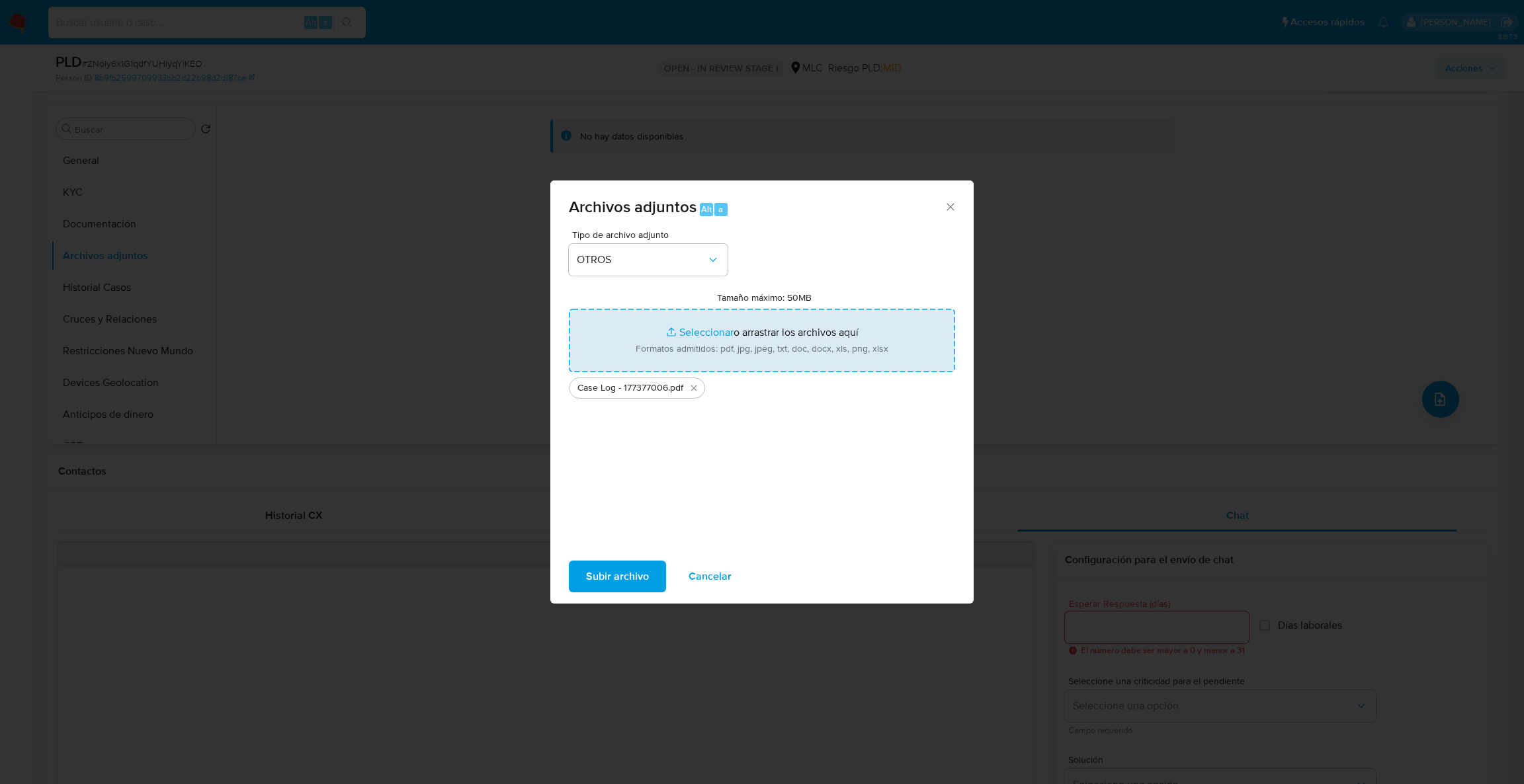
click at [728, 319] on input "Tamaño máximo: 50MB Seleccionar archivos" at bounding box center [762, 341] width 387 height 64
type input "C:\fakepath\177377006Movimientos.xlsx"
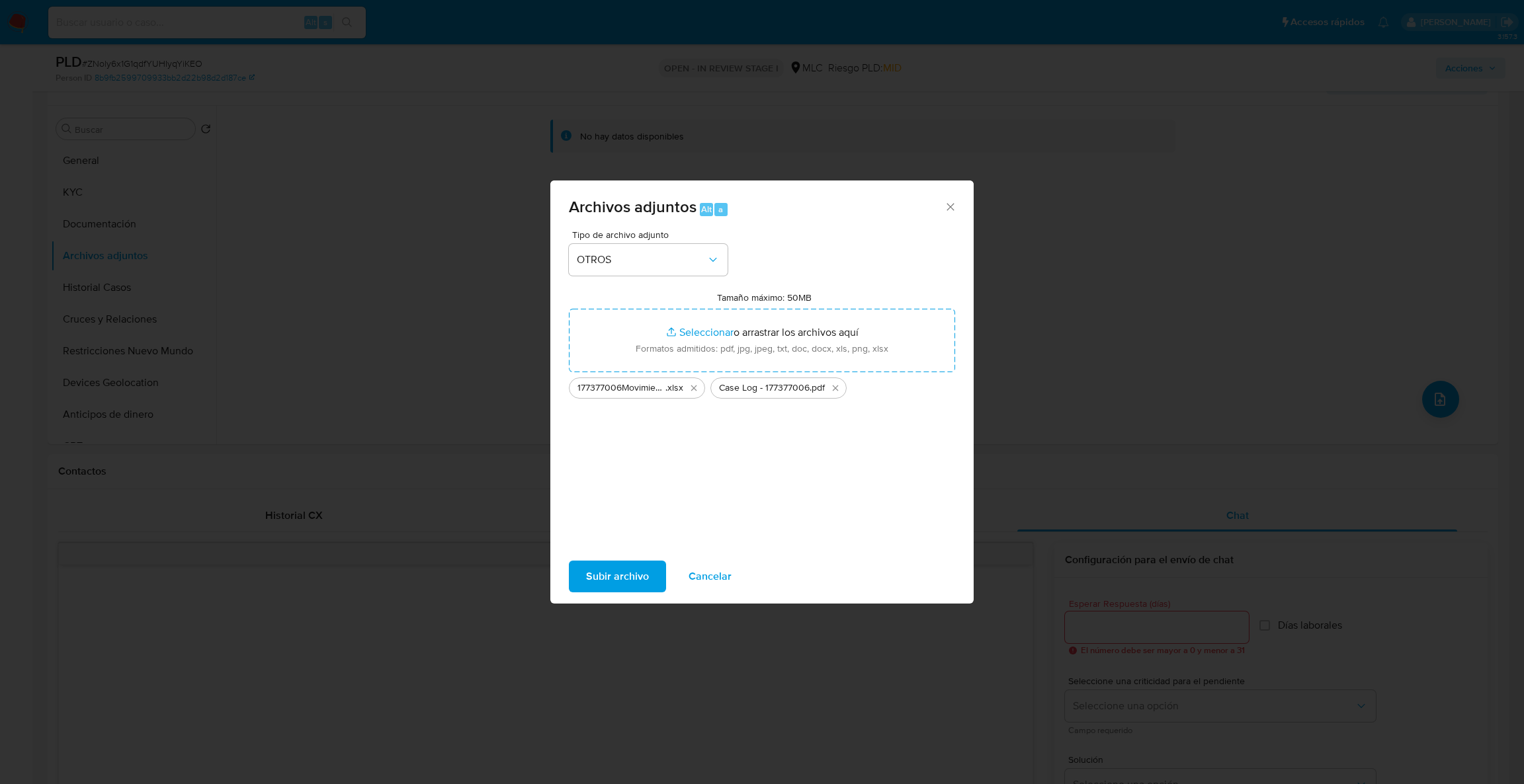
click at [610, 573] on span "Subir archivo" at bounding box center [617, 575] width 63 height 29
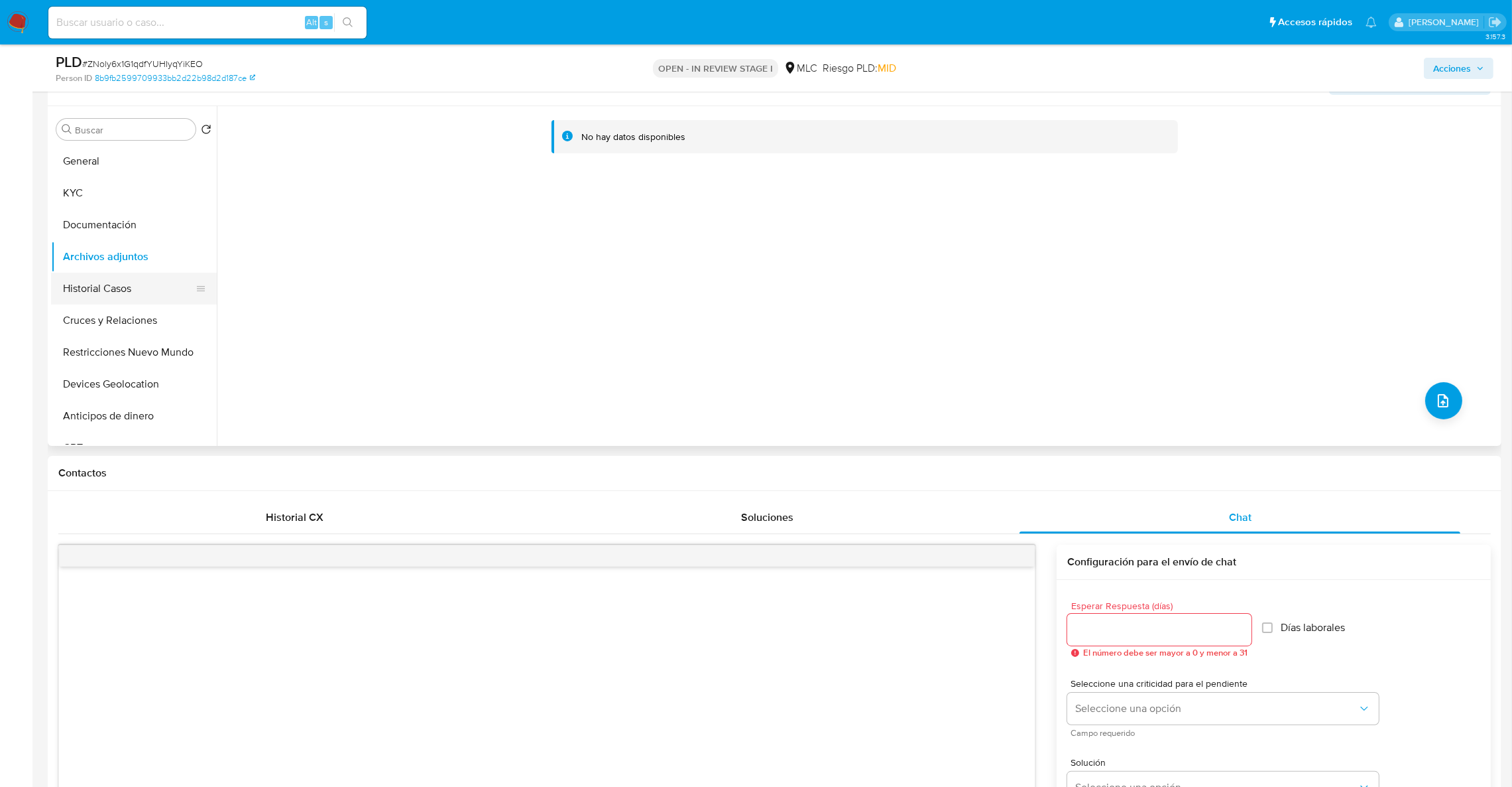
click at [74, 288] on button "Historial Casos" at bounding box center [128, 288] width 155 height 32
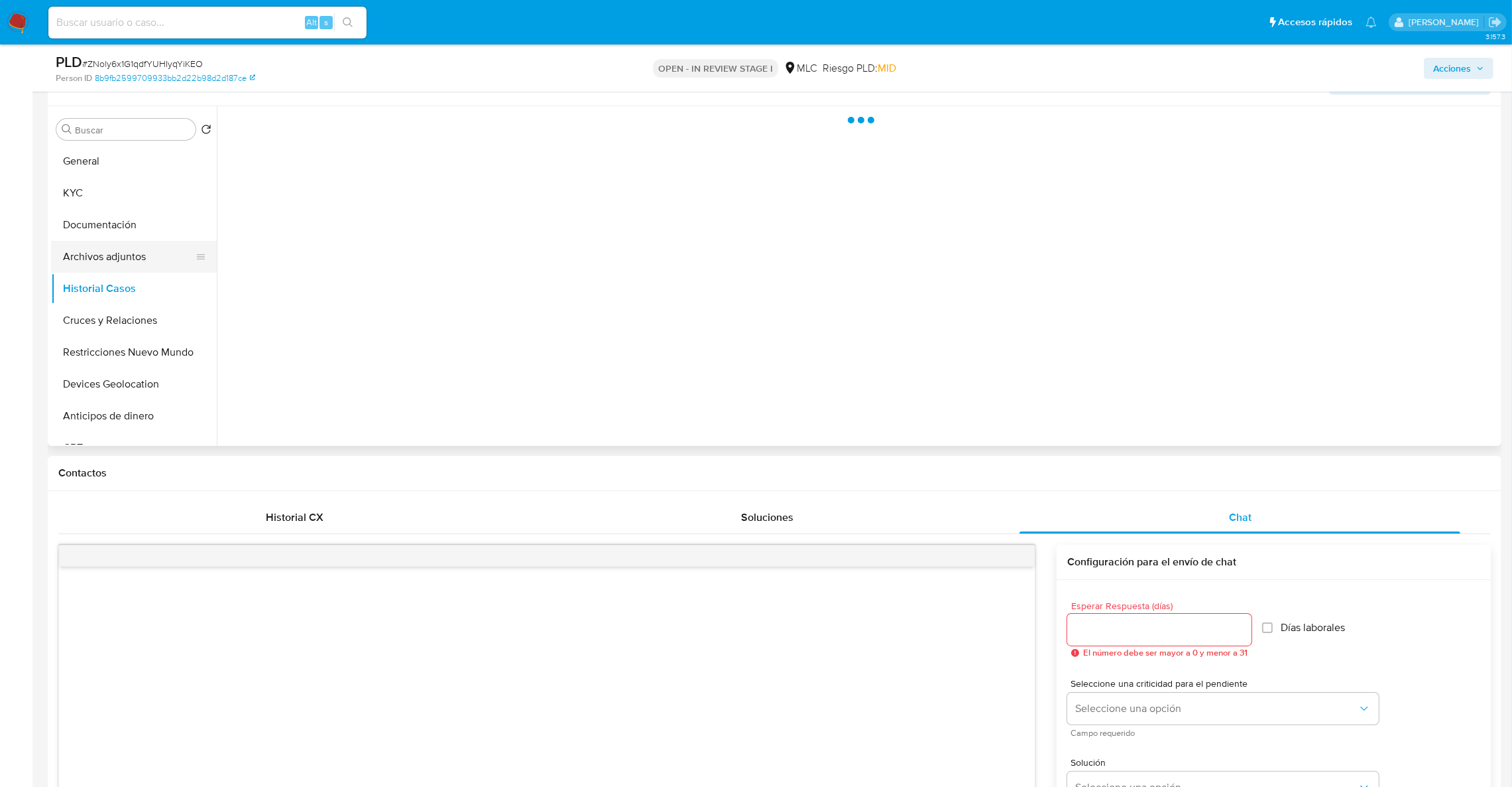
click at [130, 262] on button "Archivos adjuntos" at bounding box center [128, 256] width 155 height 32
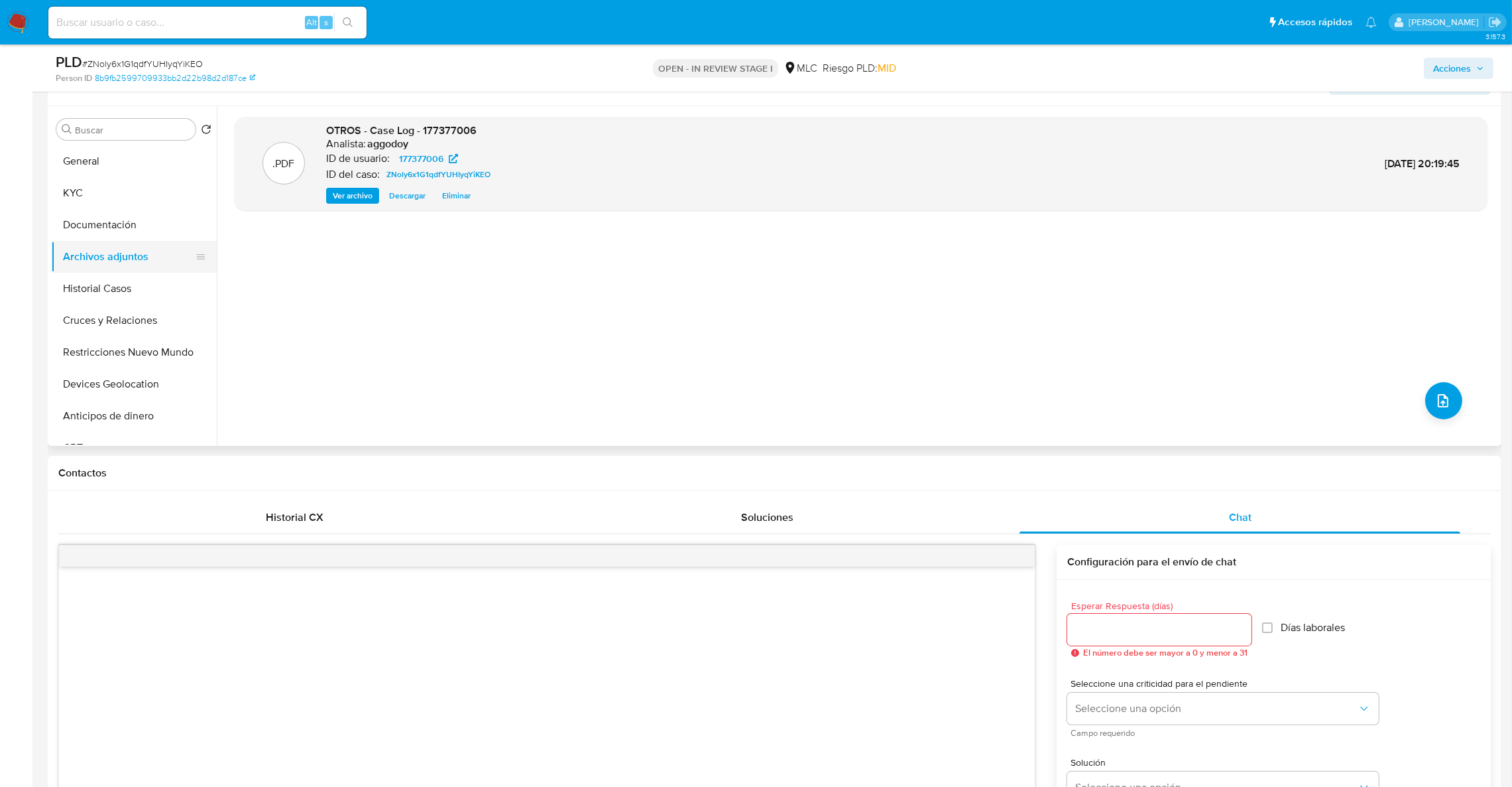
click at [118, 251] on button "Archivos adjuntos" at bounding box center [128, 256] width 155 height 32
click at [105, 274] on button "Historial Casos" at bounding box center [128, 288] width 155 height 32
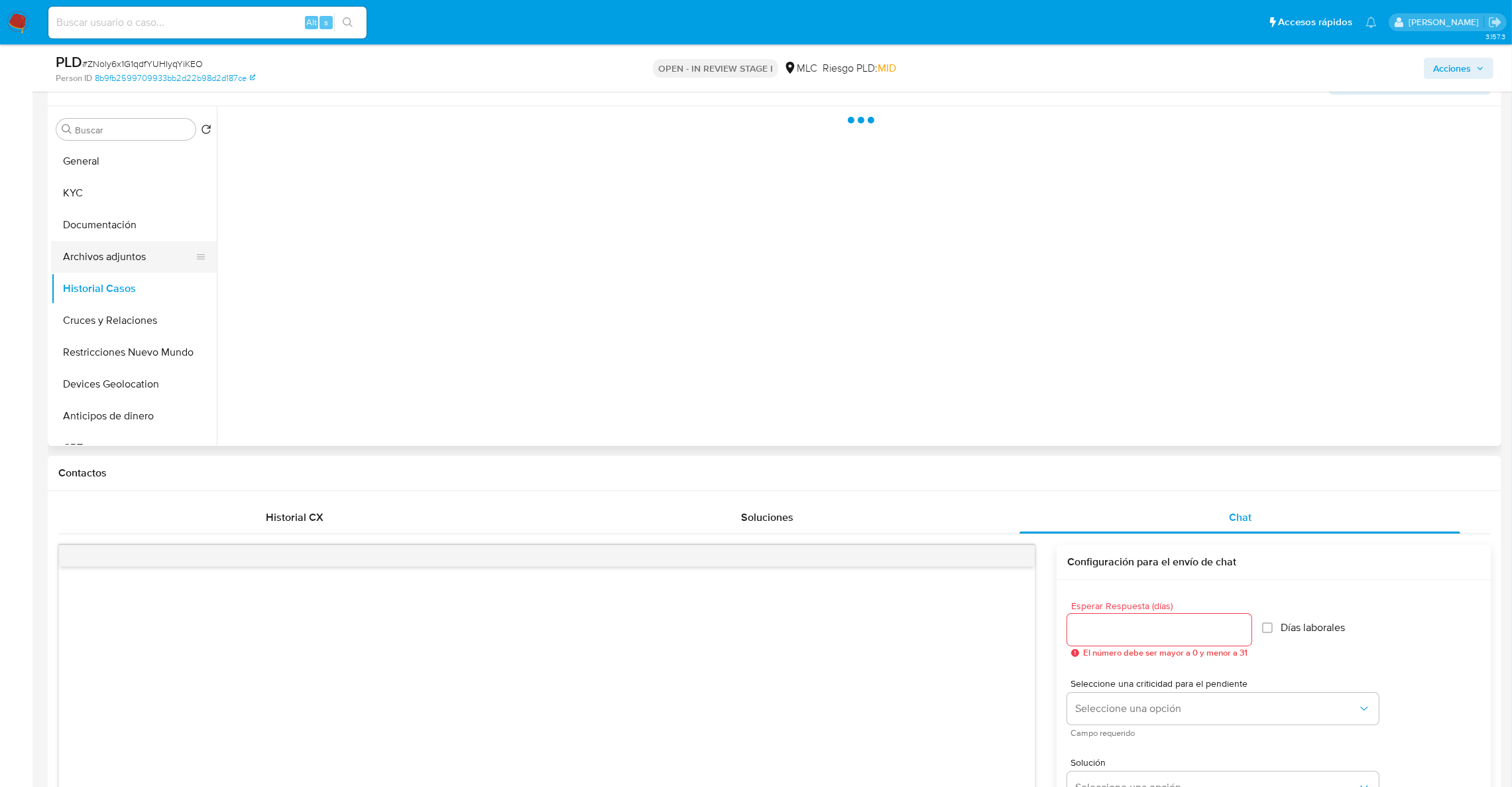
click at [104, 261] on button "Archivos adjuntos" at bounding box center [128, 256] width 155 height 32
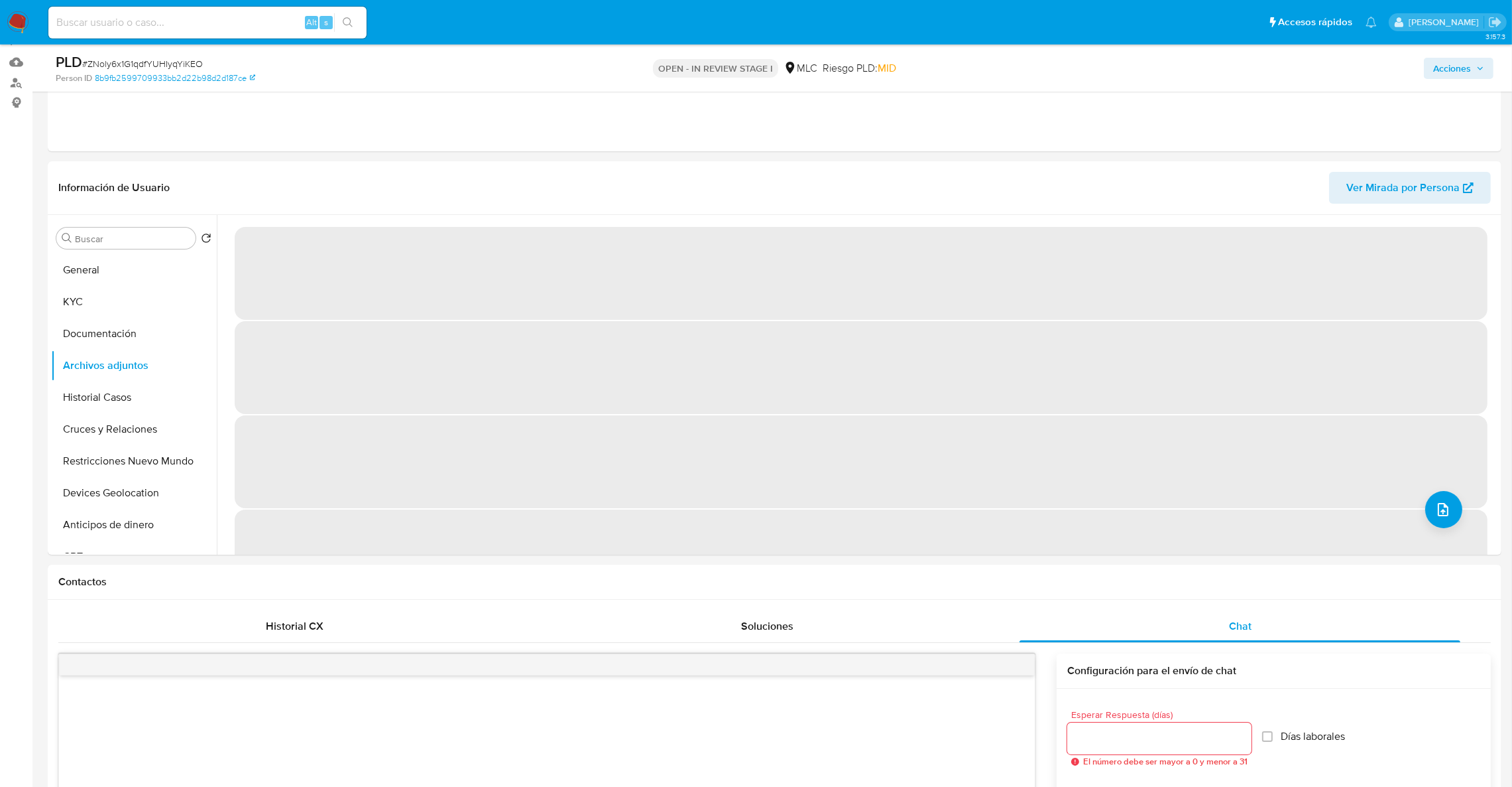
scroll to position [102, 0]
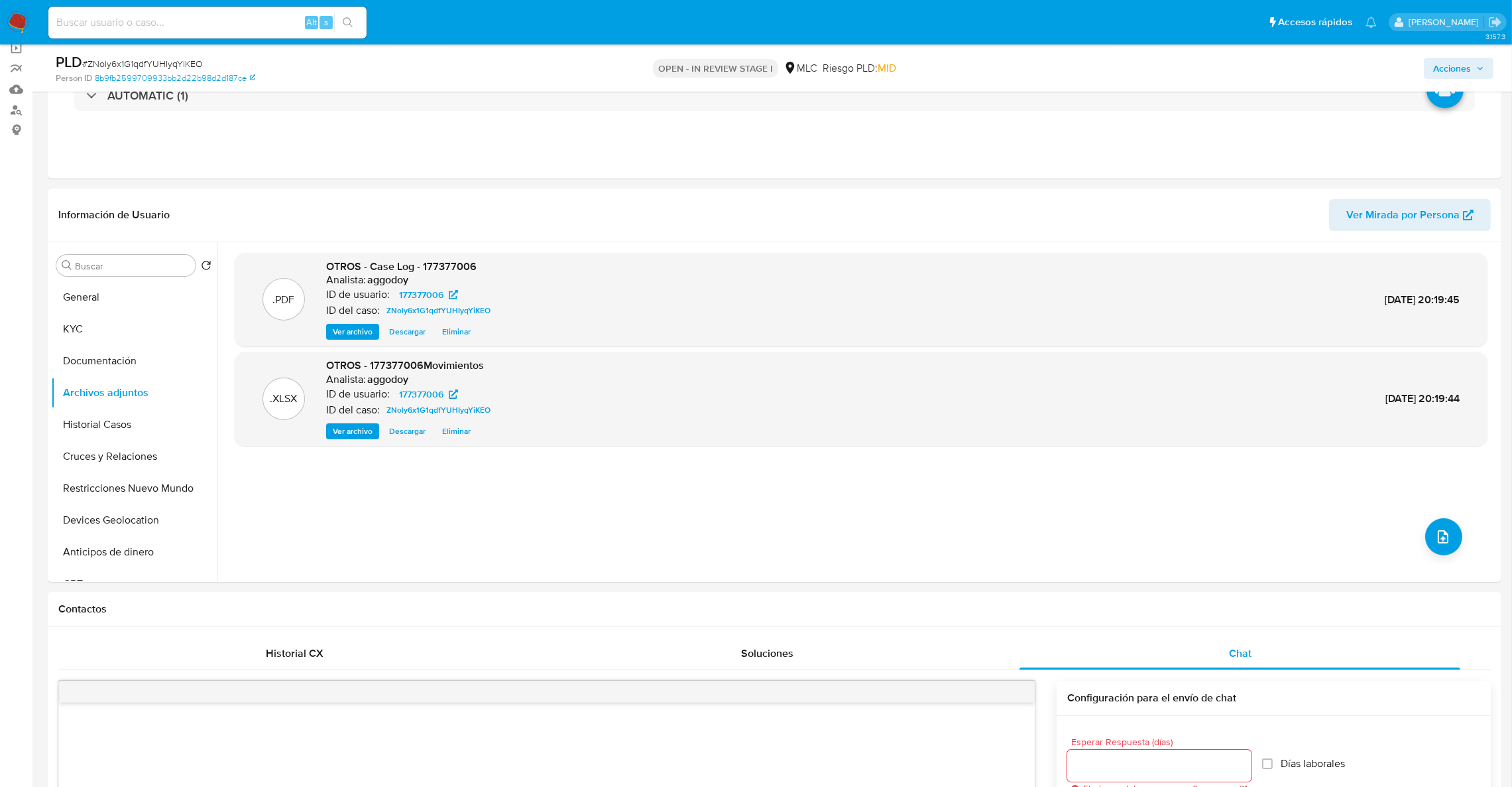
click at [1444, 55] on div "Acciones" at bounding box center [1255, 68] width 476 height 31
click at [1438, 70] on span "Acciones" at bounding box center [1452, 68] width 38 height 22
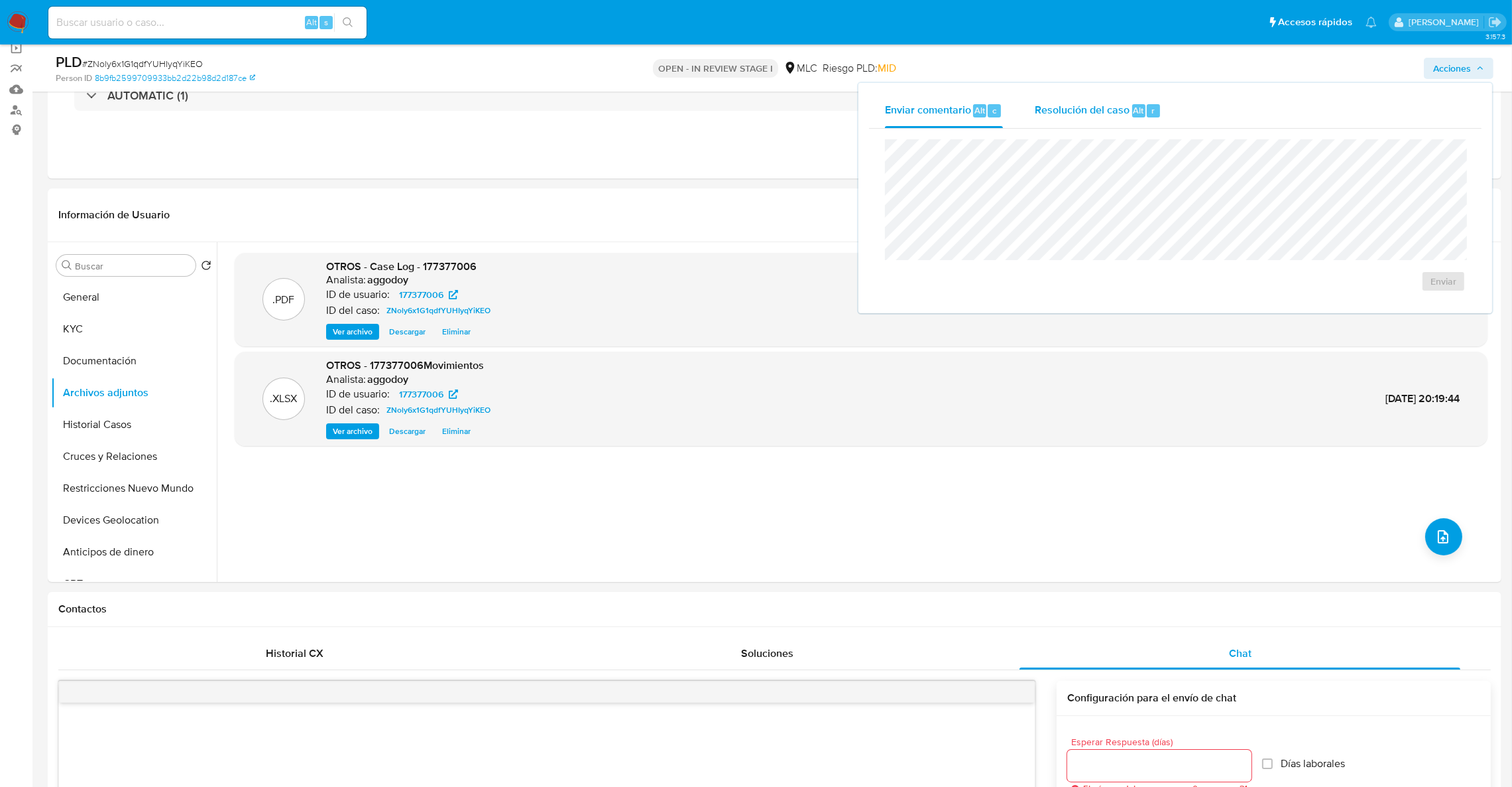
click at [1092, 116] on span "Resolución del caso" at bounding box center [1082, 110] width 95 height 15
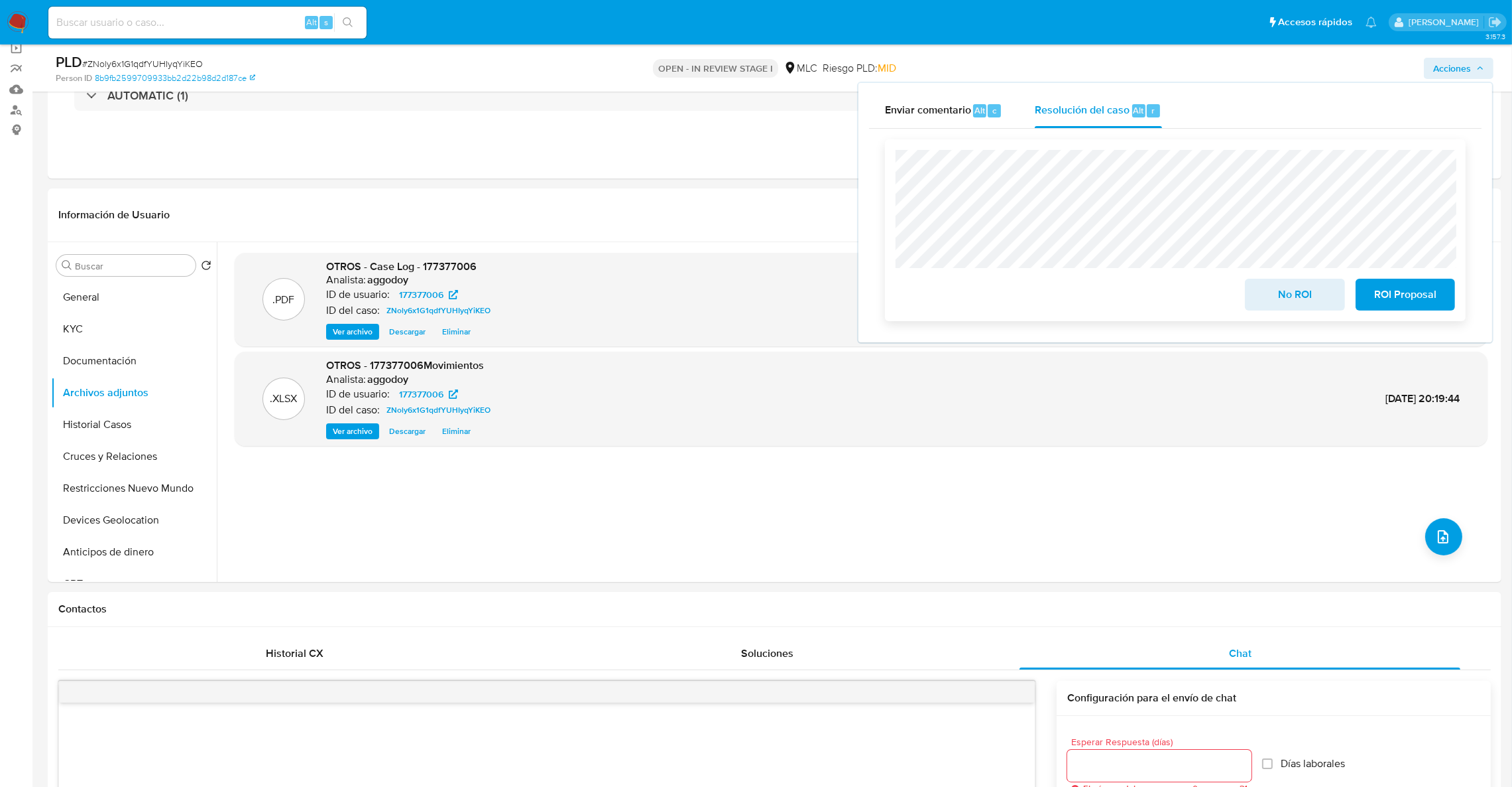
click at [1280, 301] on span "No ROI" at bounding box center [1294, 294] width 65 height 29
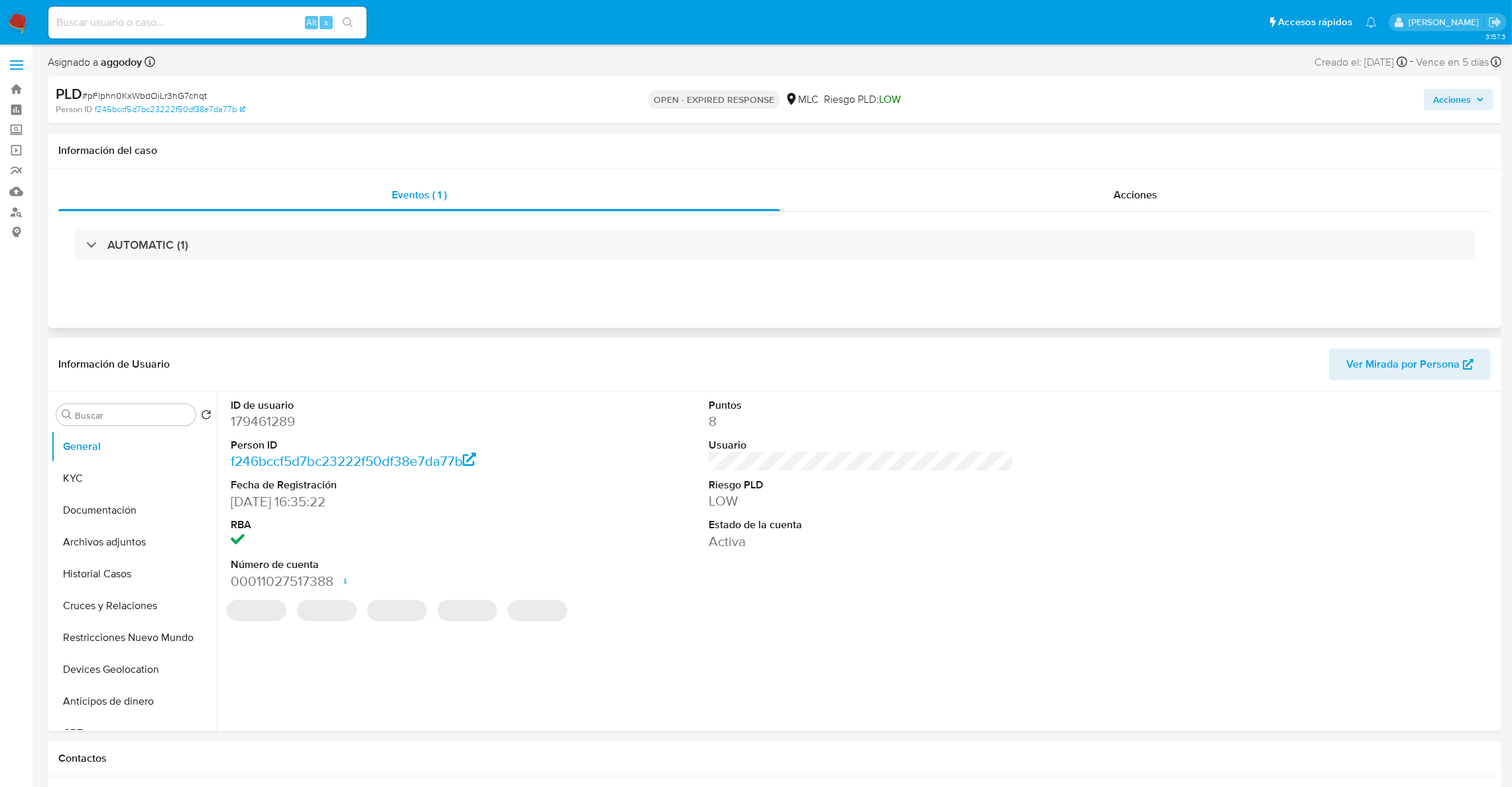
drag, startPoint x: 647, startPoint y: 25, endPoint x: 75, endPoint y: 147, distance: 584.9
select select "10"
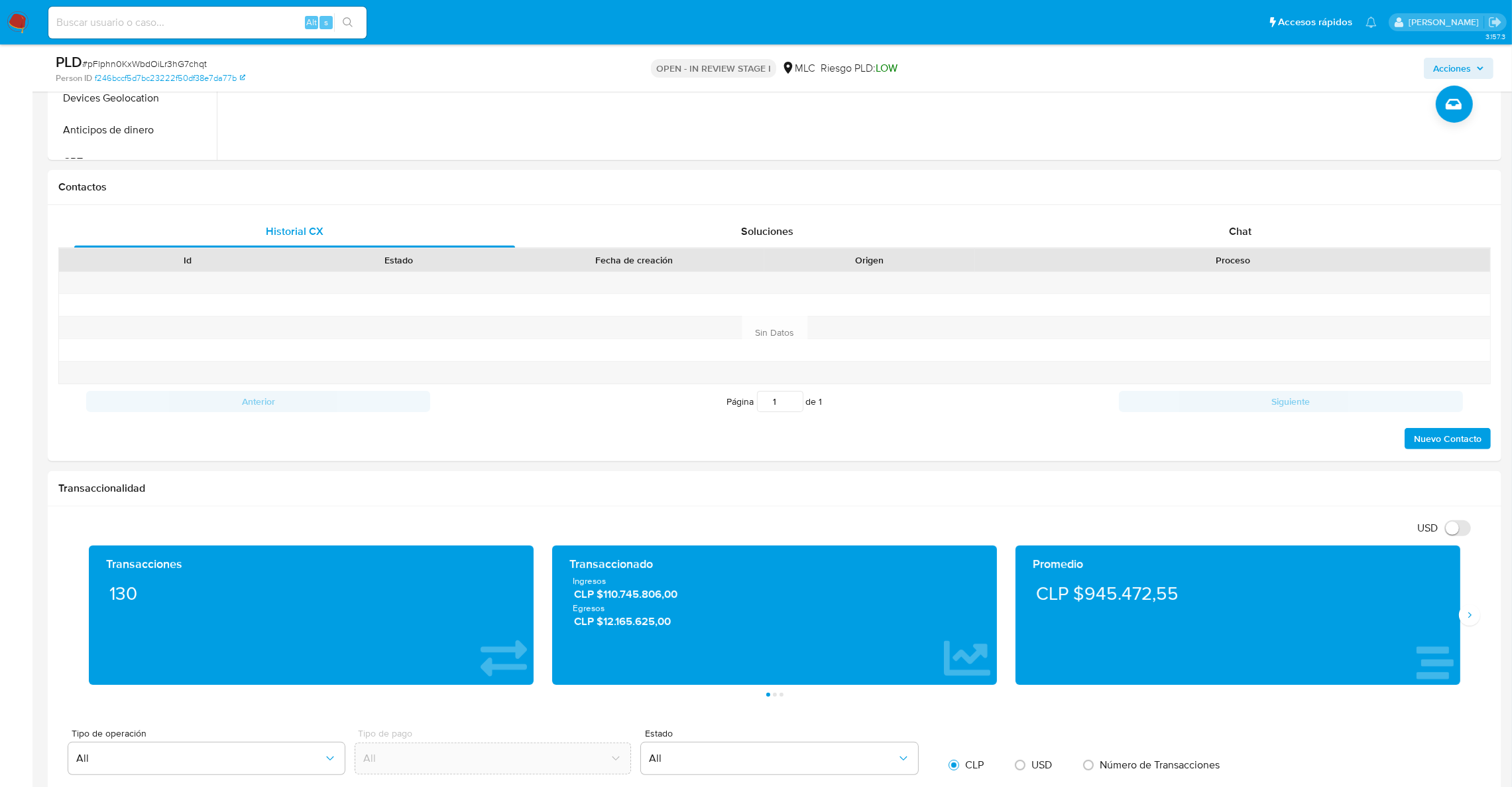
scroll to position [490, 0]
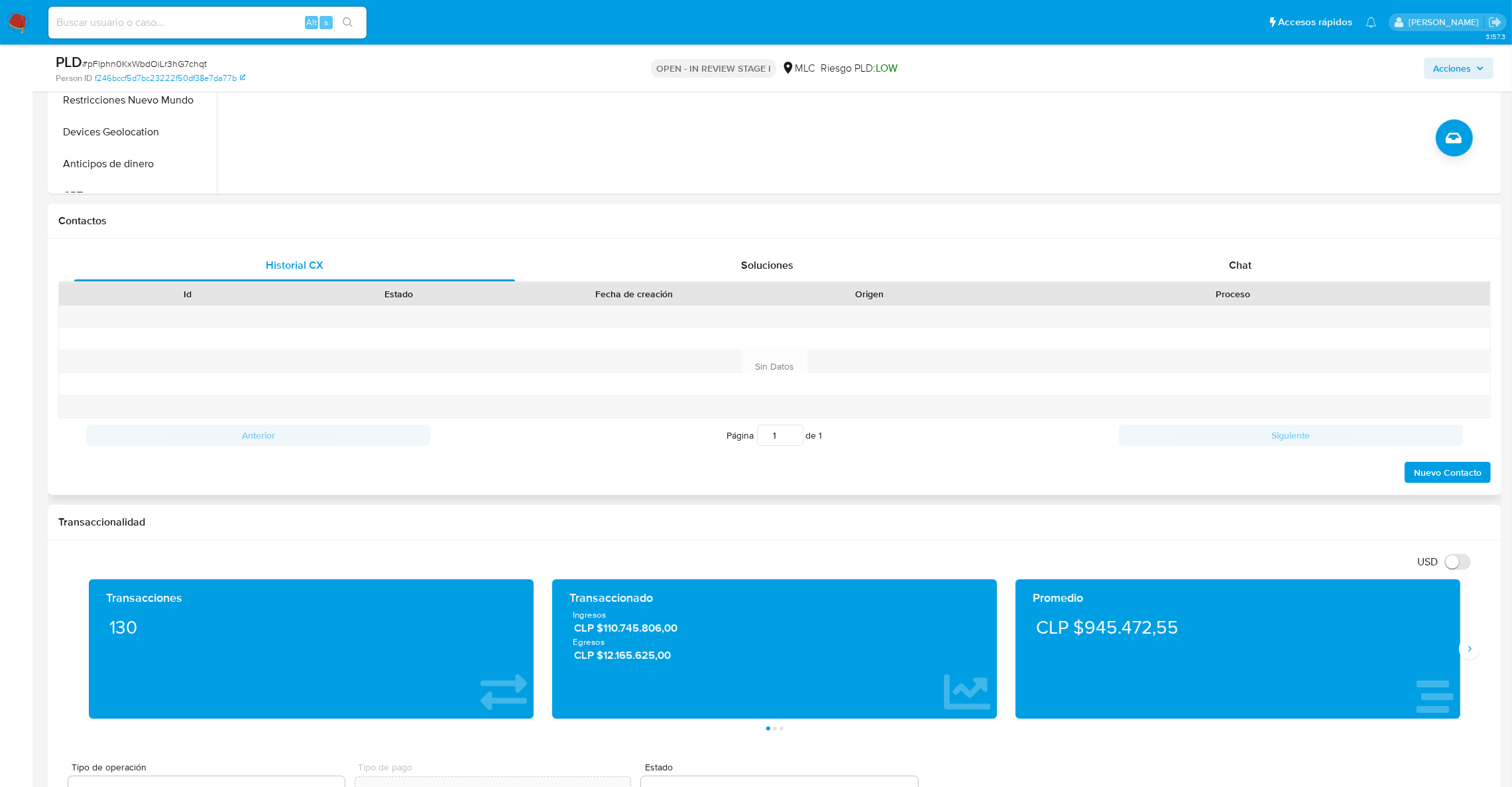
click at [1243, 285] on div "Proceso" at bounding box center [1232, 294] width 515 height 23
click at [1240, 270] on span "Chat" at bounding box center [1241, 265] width 23 height 15
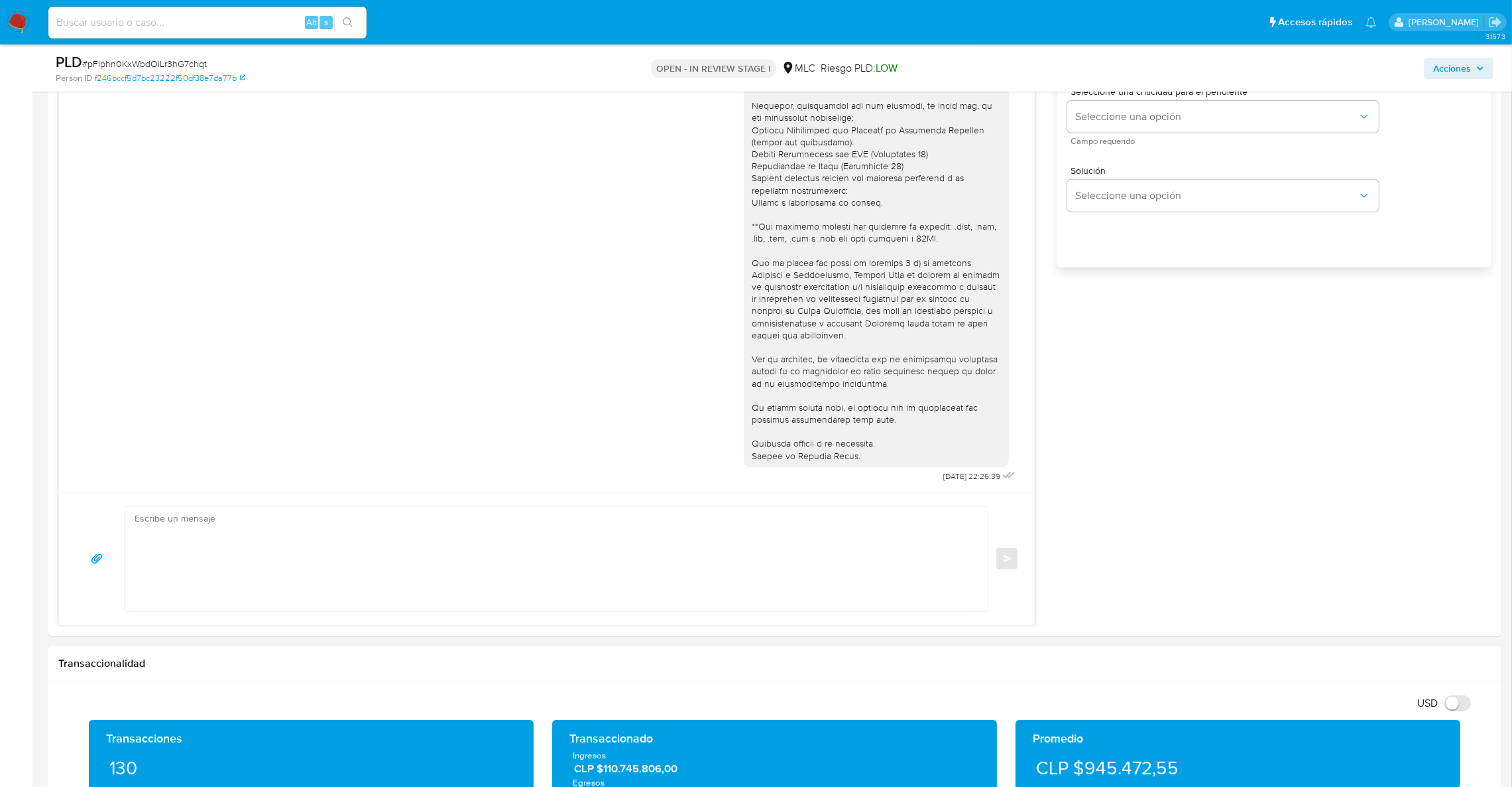
scroll to position [730, 0]
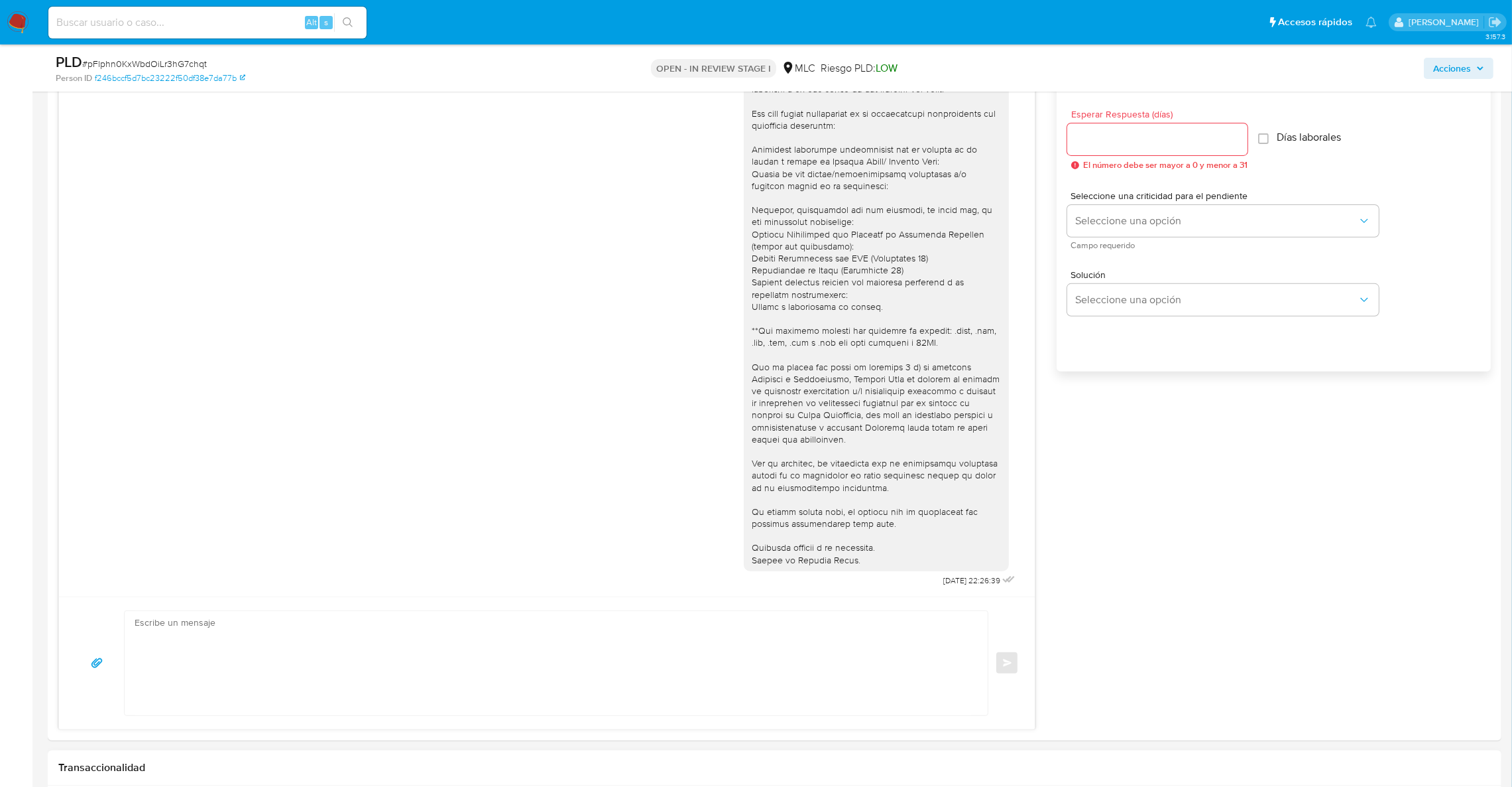
click at [869, 776] on div "Transaccionalidad" at bounding box center [774, 767] width 1454 height 35
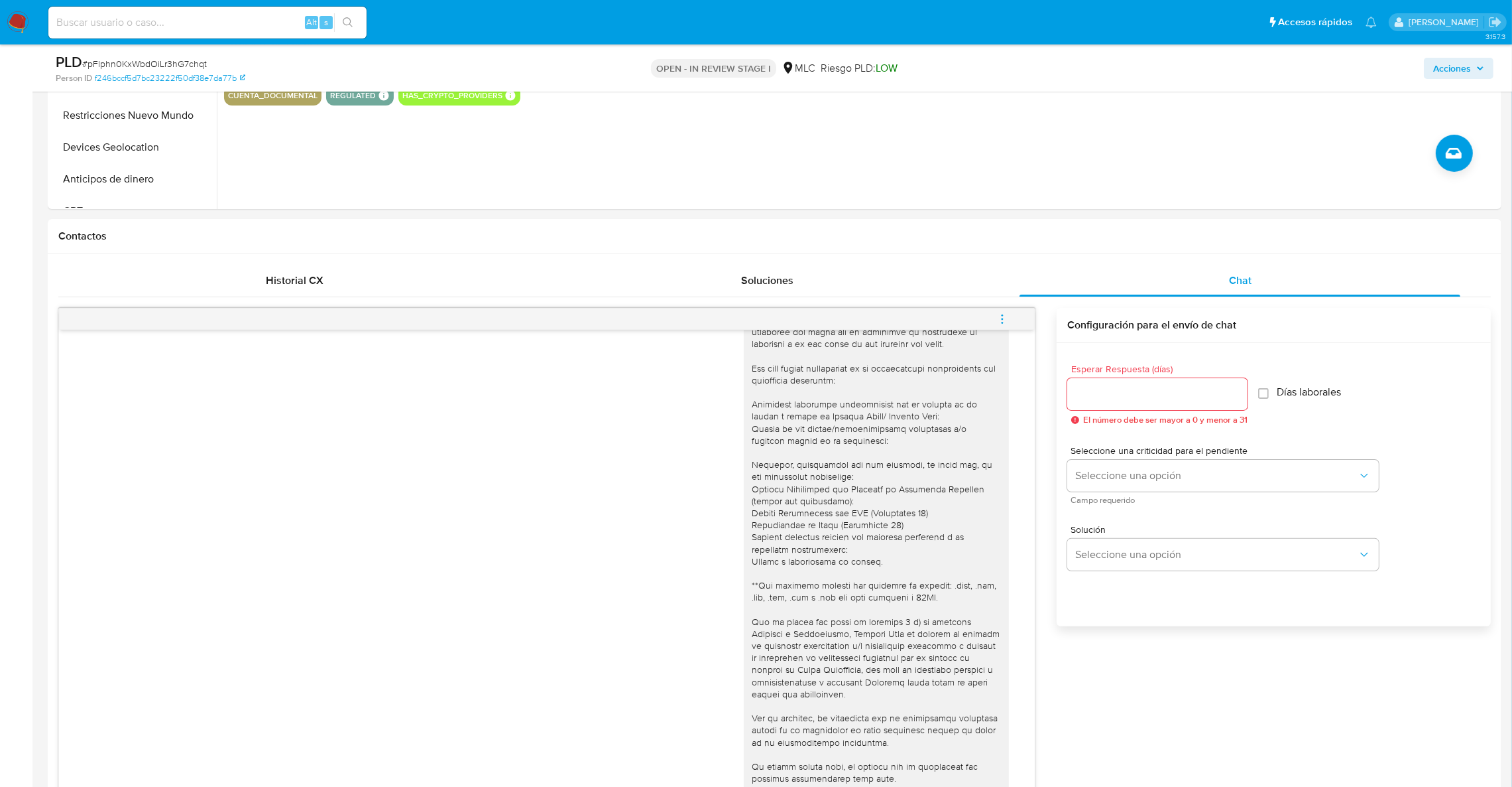
scroll to position [285, 0]
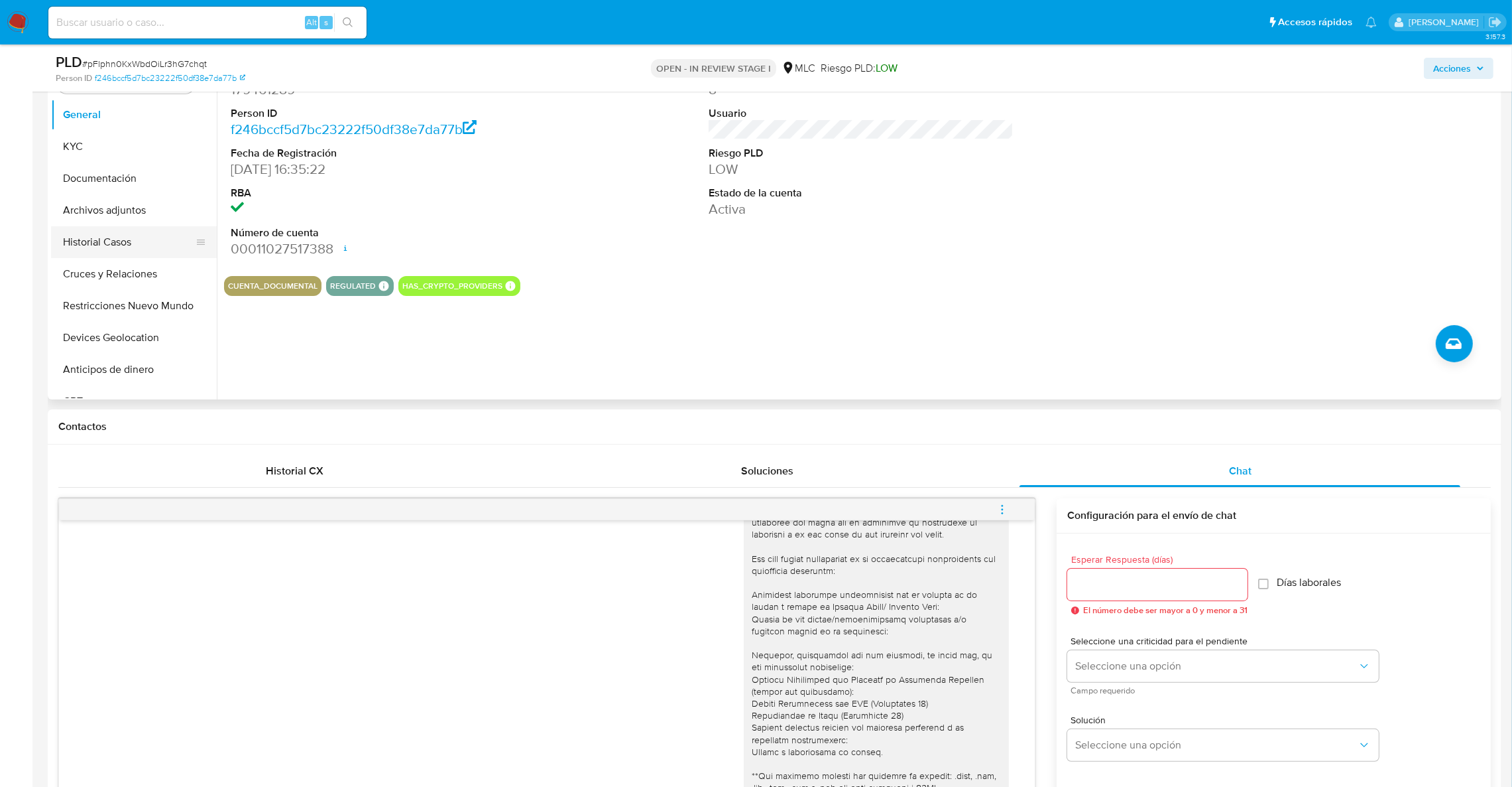
click at [145, 248] on button "Historial Casos" at bounding box center [128, 242] width 155 height 32
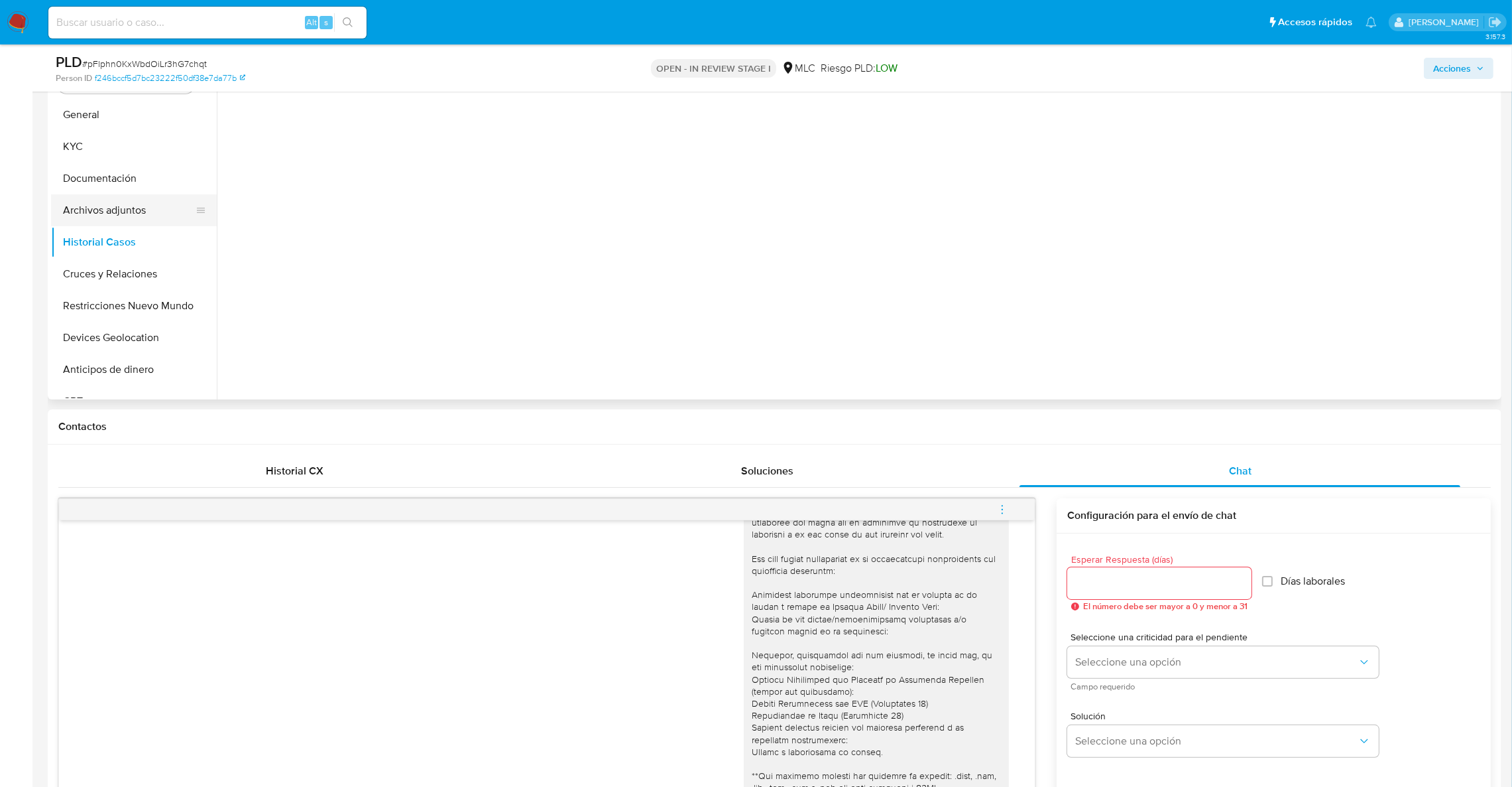
click at [141, 218] on button "Archivos adjuntos" at bounding box center [128, 210] width 155 height 32
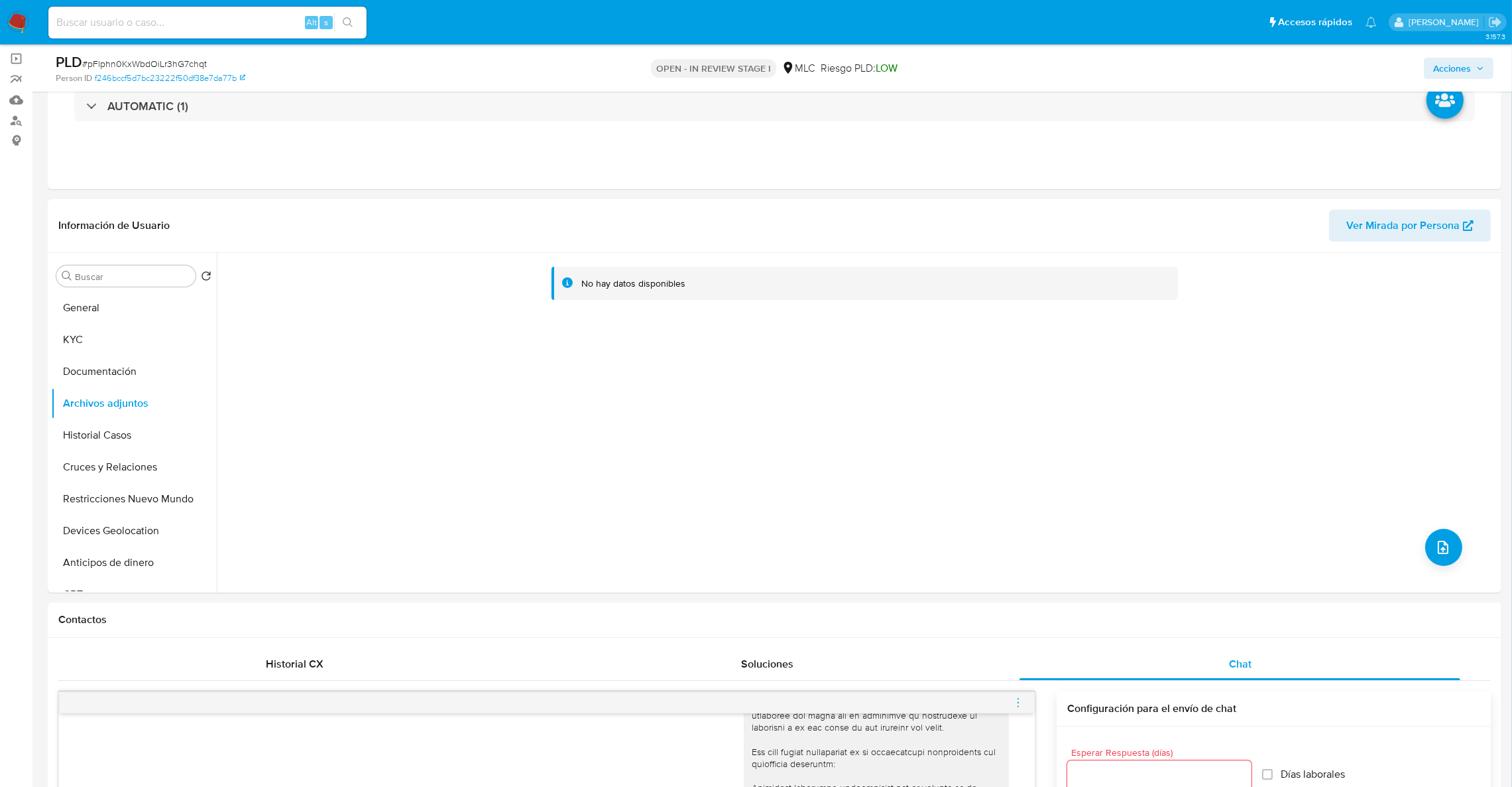
scroll to position [105, 0]
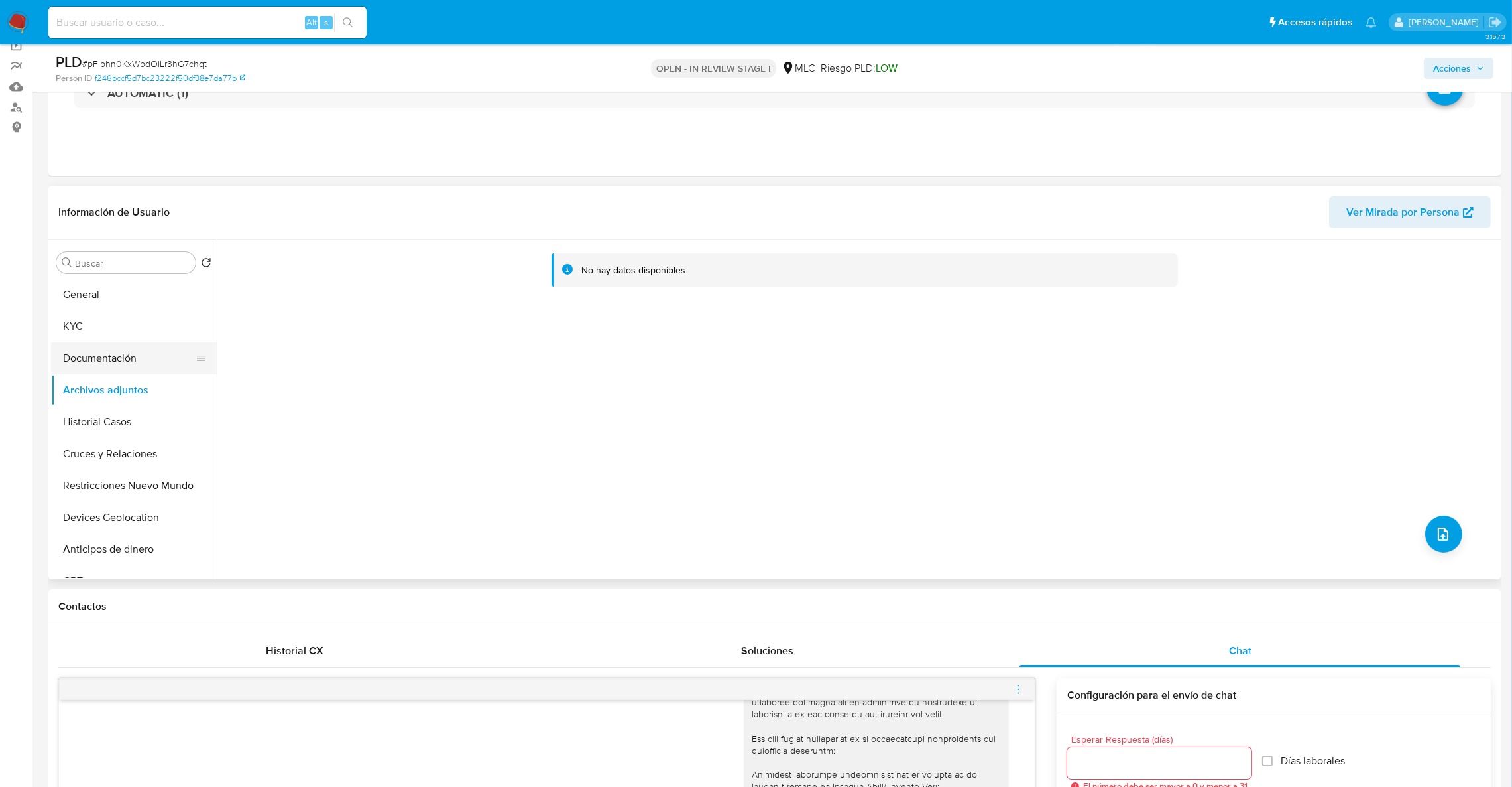
click at [150, 362] on button "Documentación" at bounding box center [128, 359] width 155 height 32
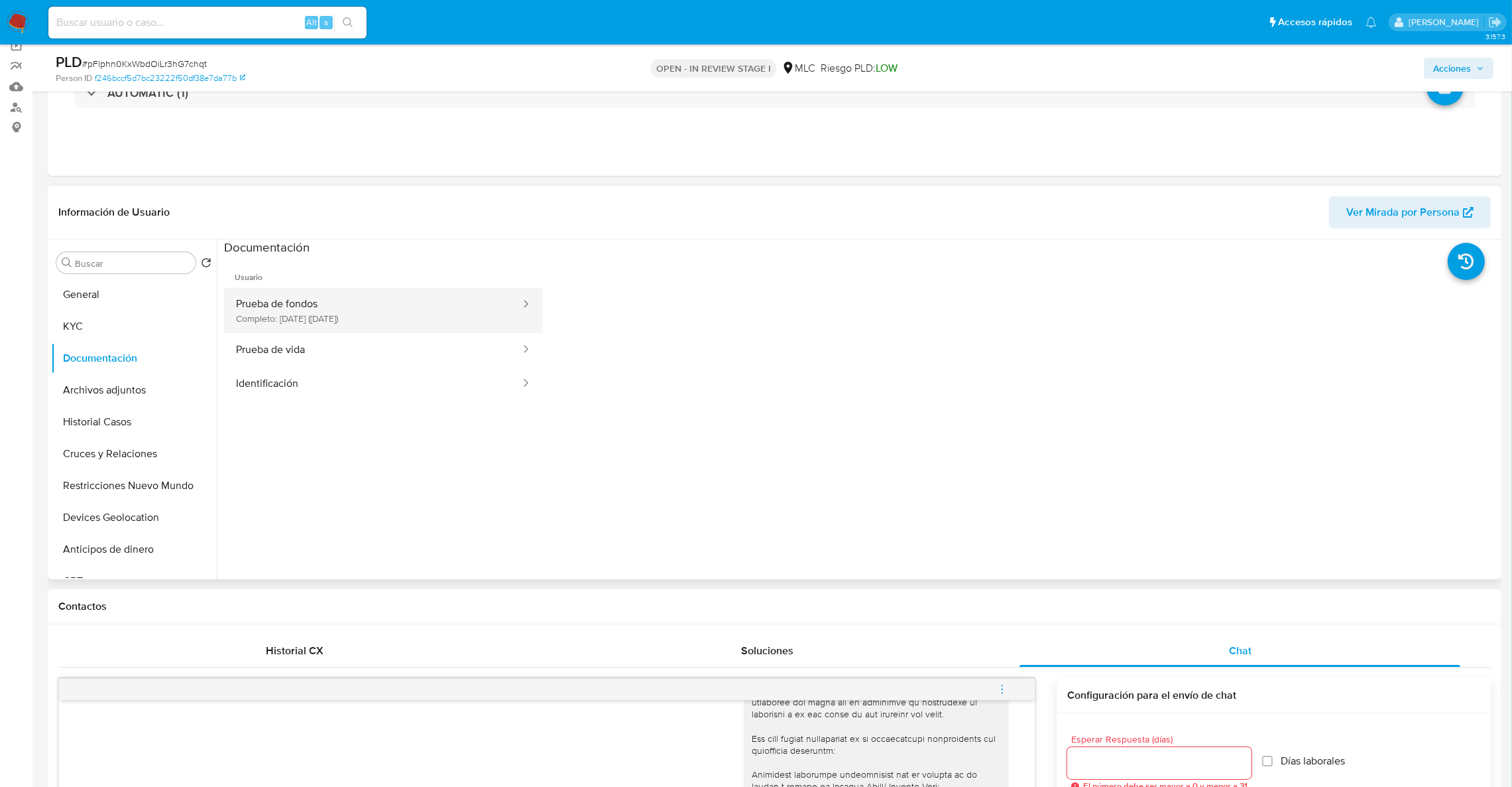
click at [405, 300] on button "Prueba de fondos Completo: [DATE] ([DATE])" at bounding box center [373, 311] width 298 height 45
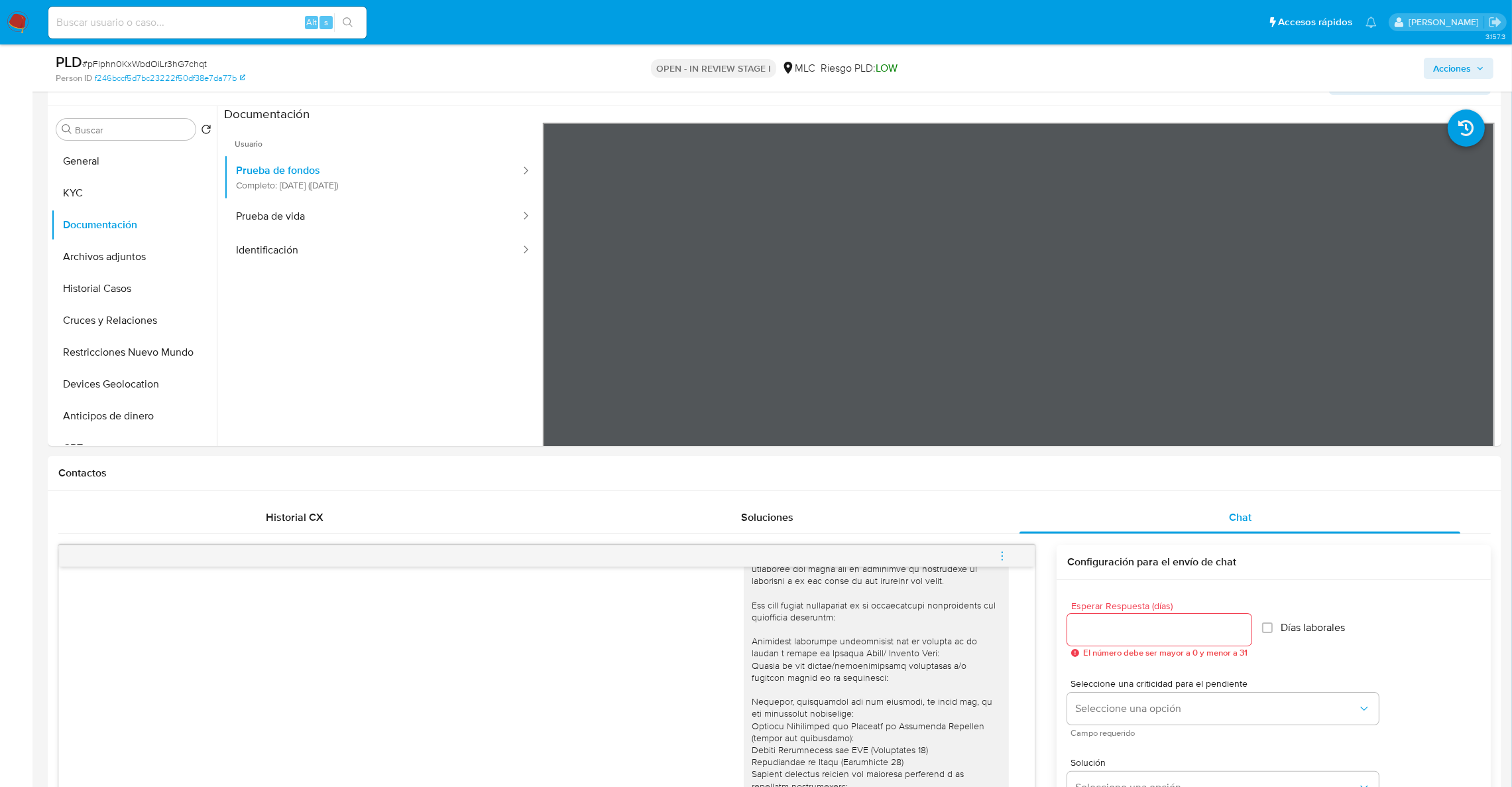
scroll to position [241, 0]
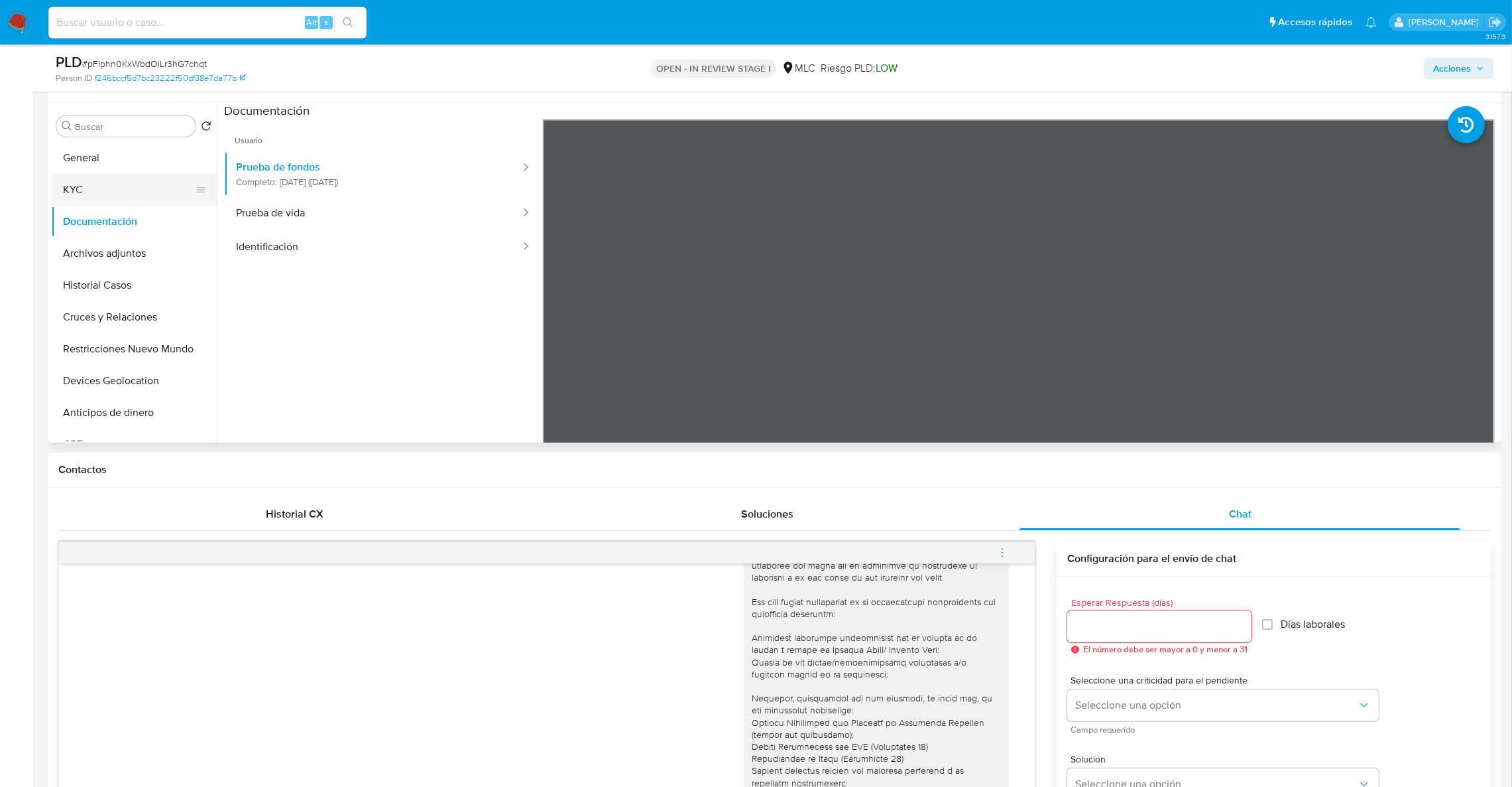
click at [137, 178] on button "KYC" at bounding box center [128, 190] width 155 height 32
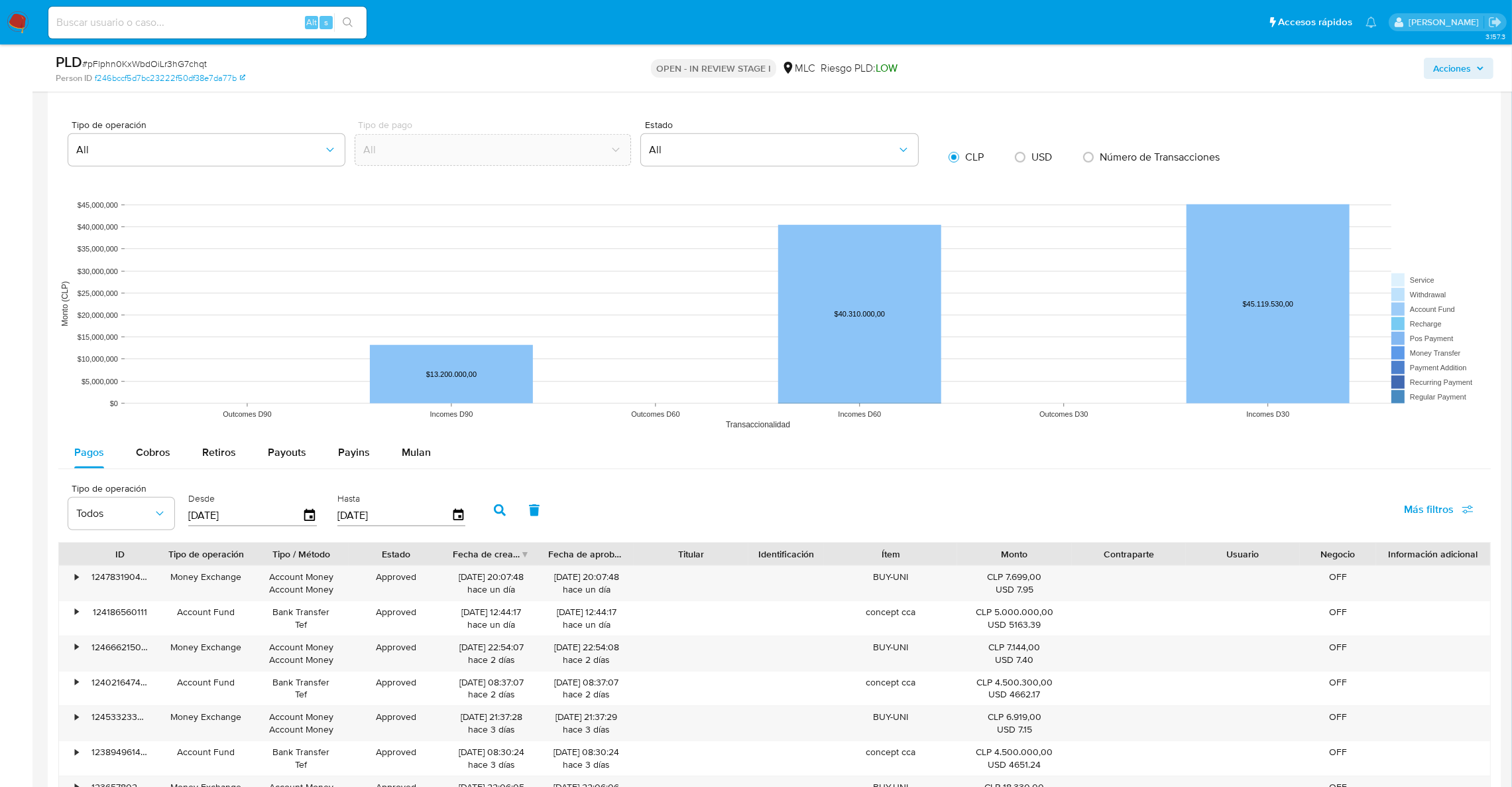
scroll to position [928, 0]
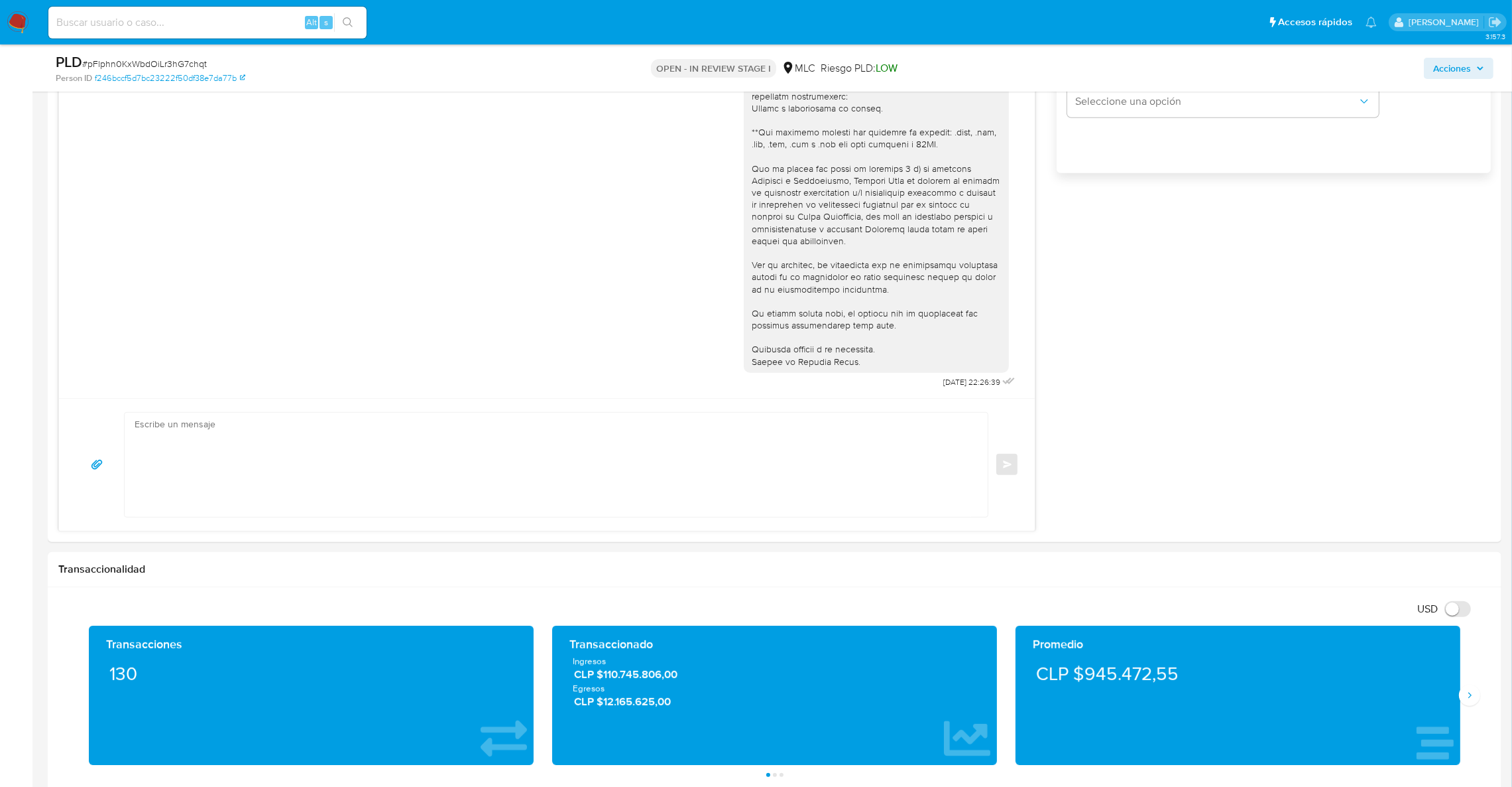
drag, startPoint x: 1502, startPoint y: 130, endPoint x: 1517, endPoint y: 135, distance: 15.8
click at [1512, 135] on html "Pausado Ver notificaciones Alt s Accesos rápidos Presiona las siguientes teclas…" at bounding box center [756, 675] width 1512 height 3207
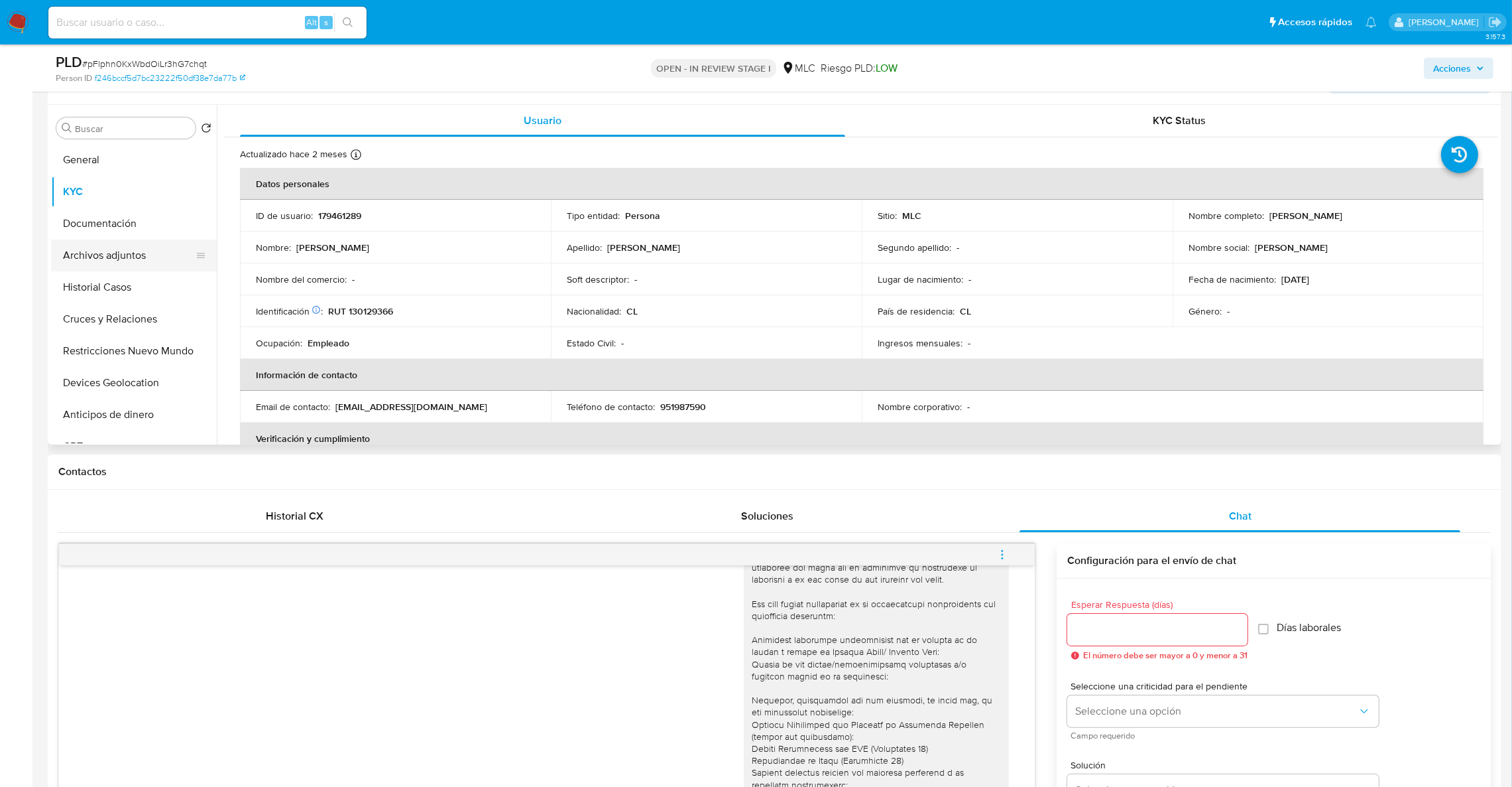
click at [136, 248] on button "Archivos adjuntos" at bounding box center [128, 255] width 155 height 32
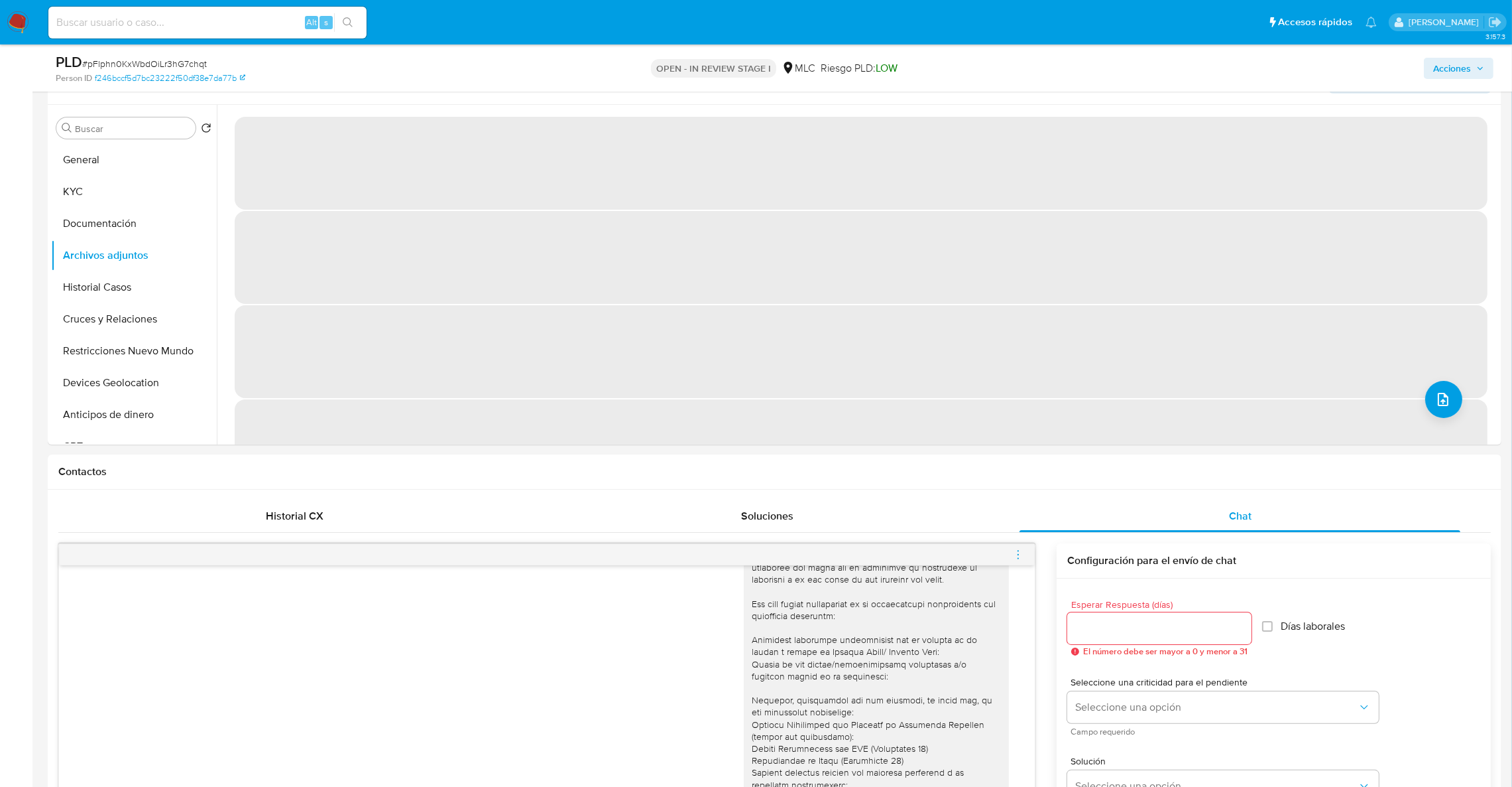
scroll to position [928, 0]
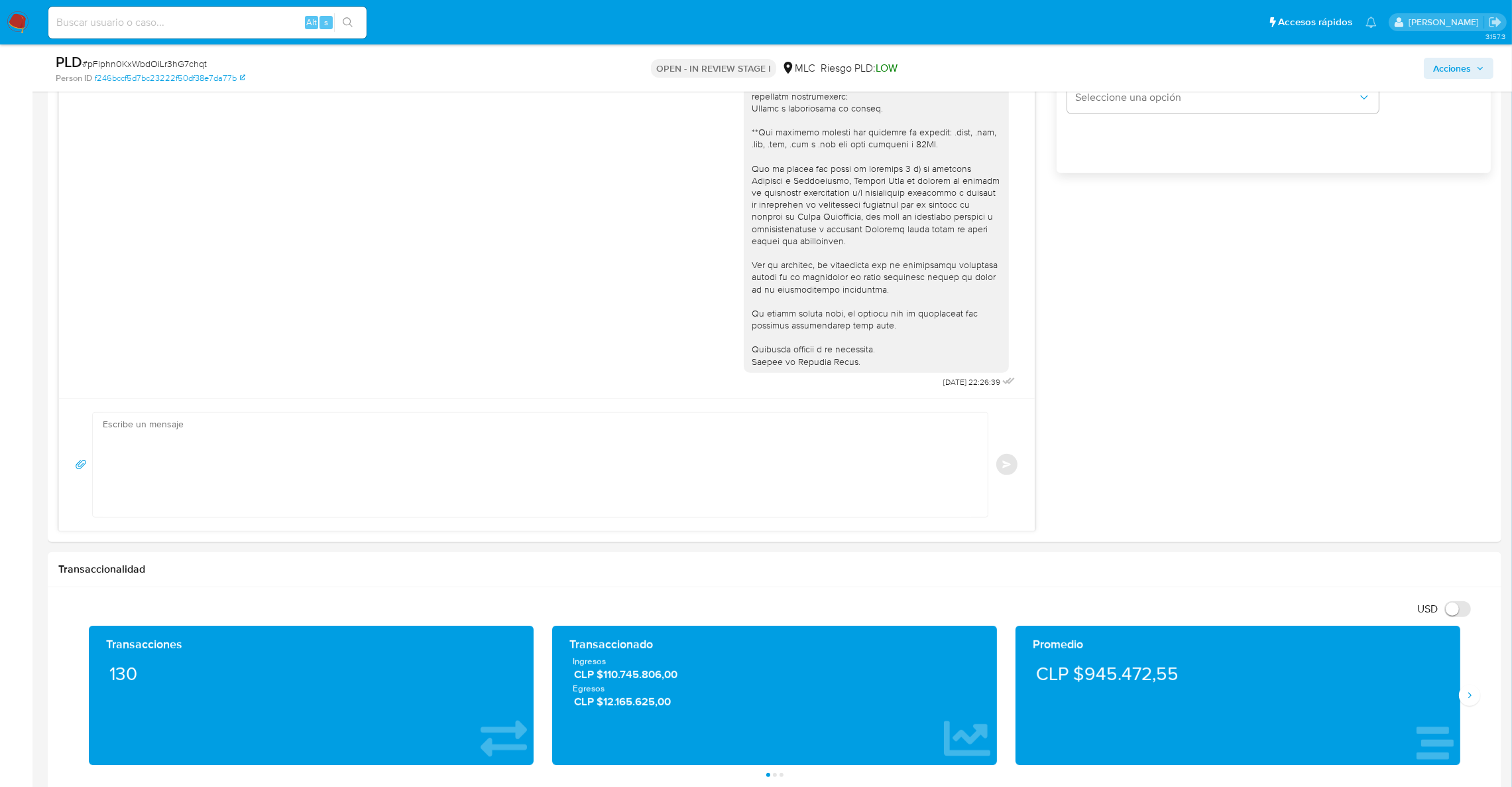
click at [1505, 233] on main "3.157.3 Asignado a aggodoy Asignado el: [DATE] 12:10:32 Creado el: [DATE] Cread…" at bounding box center [756, 675] width 1512 height 3207
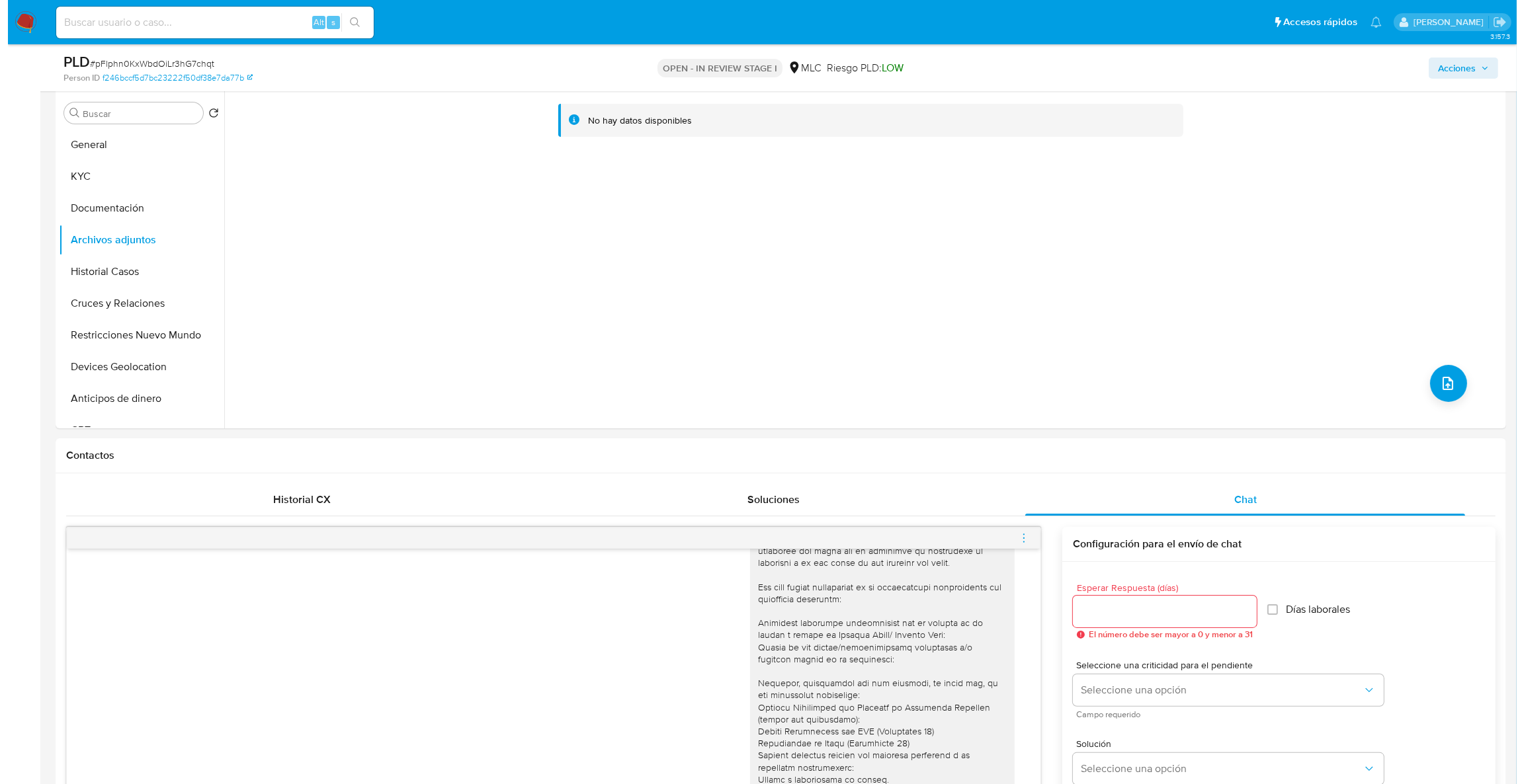
scroll to position [226, 0]
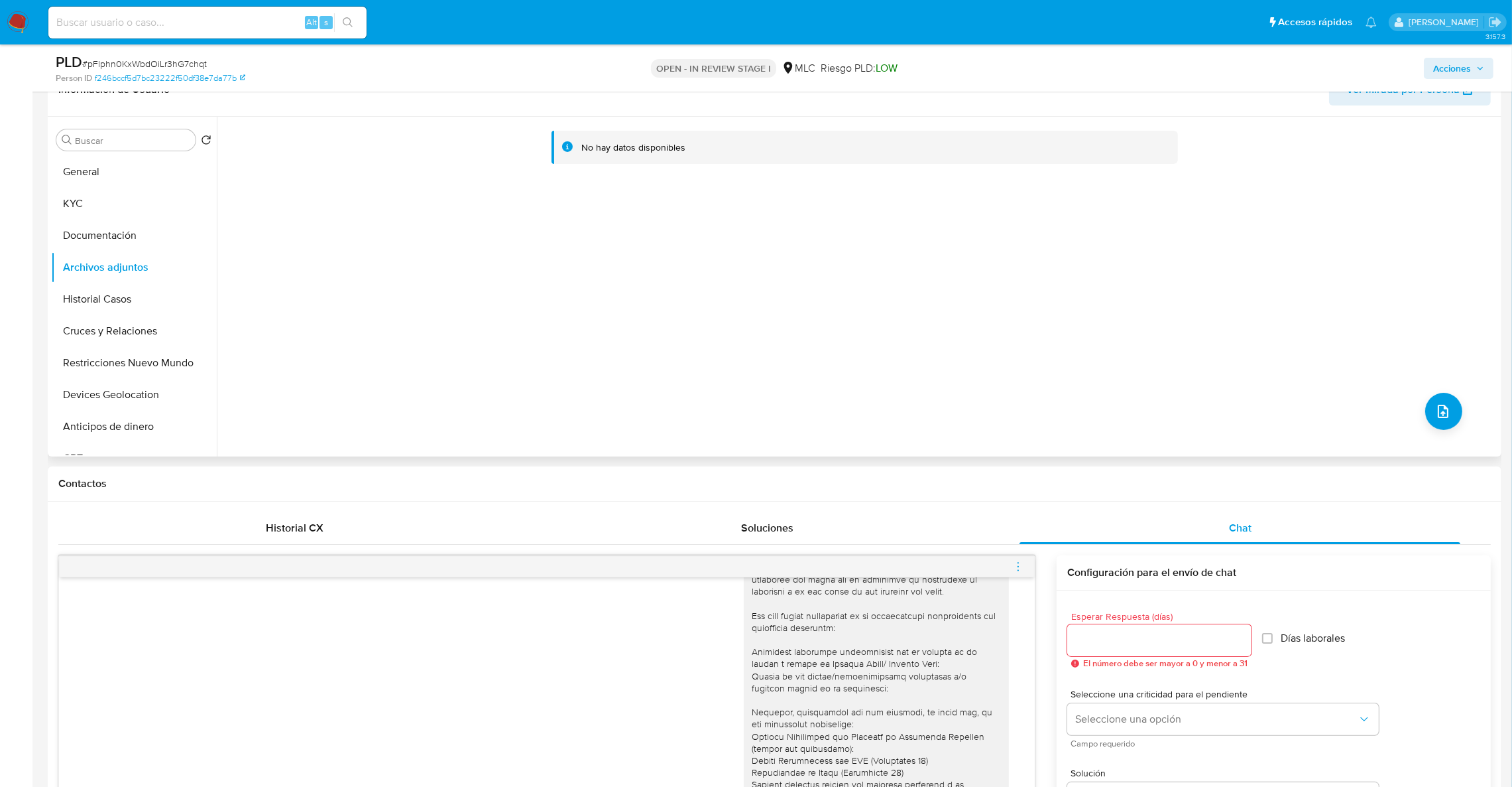
click at [1403, 390] on div "No hay datos disponibles" at bounding box center [858, 286] width 1282 height 340
click at [1437, 396] on button "upload-file" at bounding box center [1444, 411] width 38 height 38
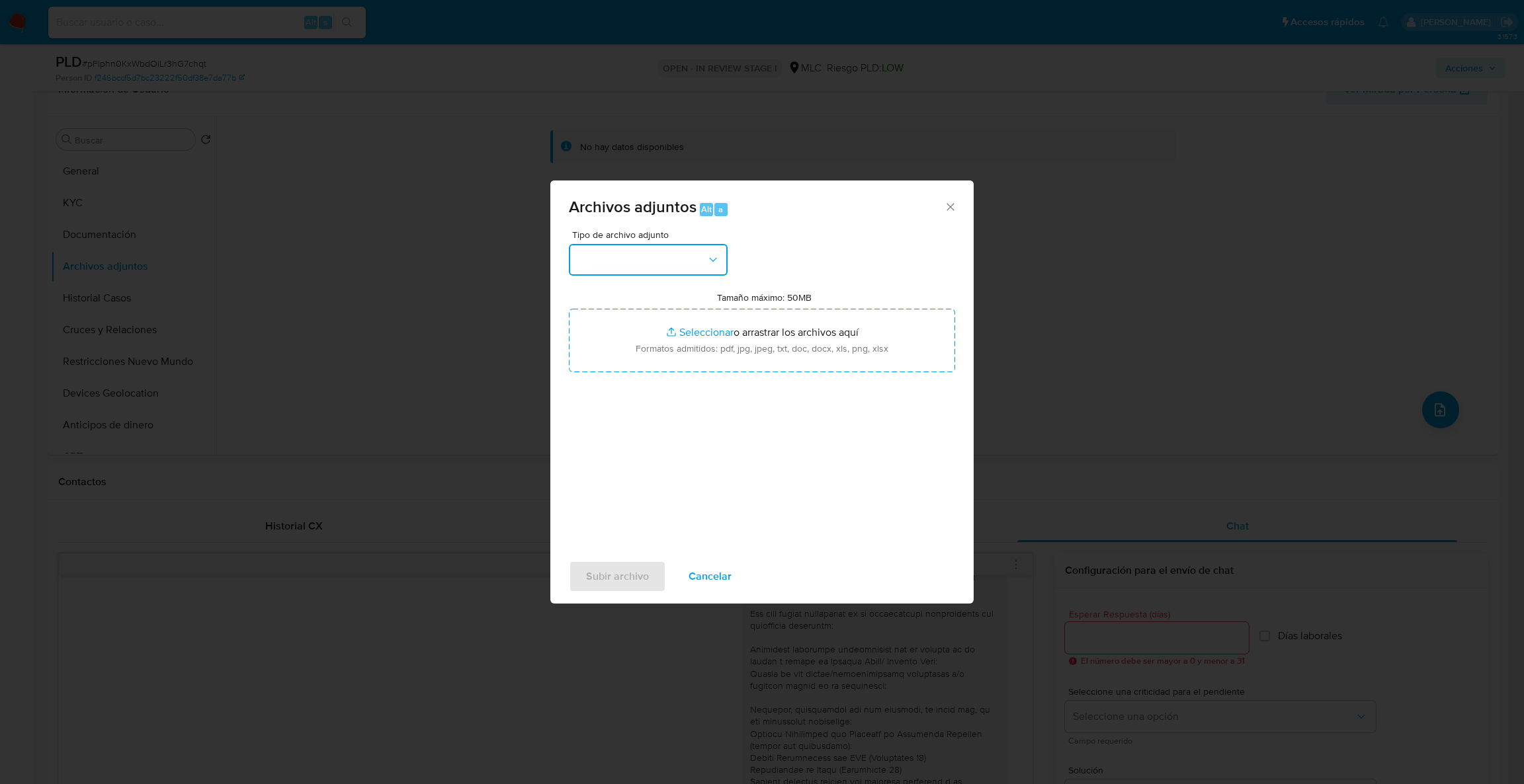
click at [652, 257] on button "button" at bounding box center [649, 260] width 159 height 32
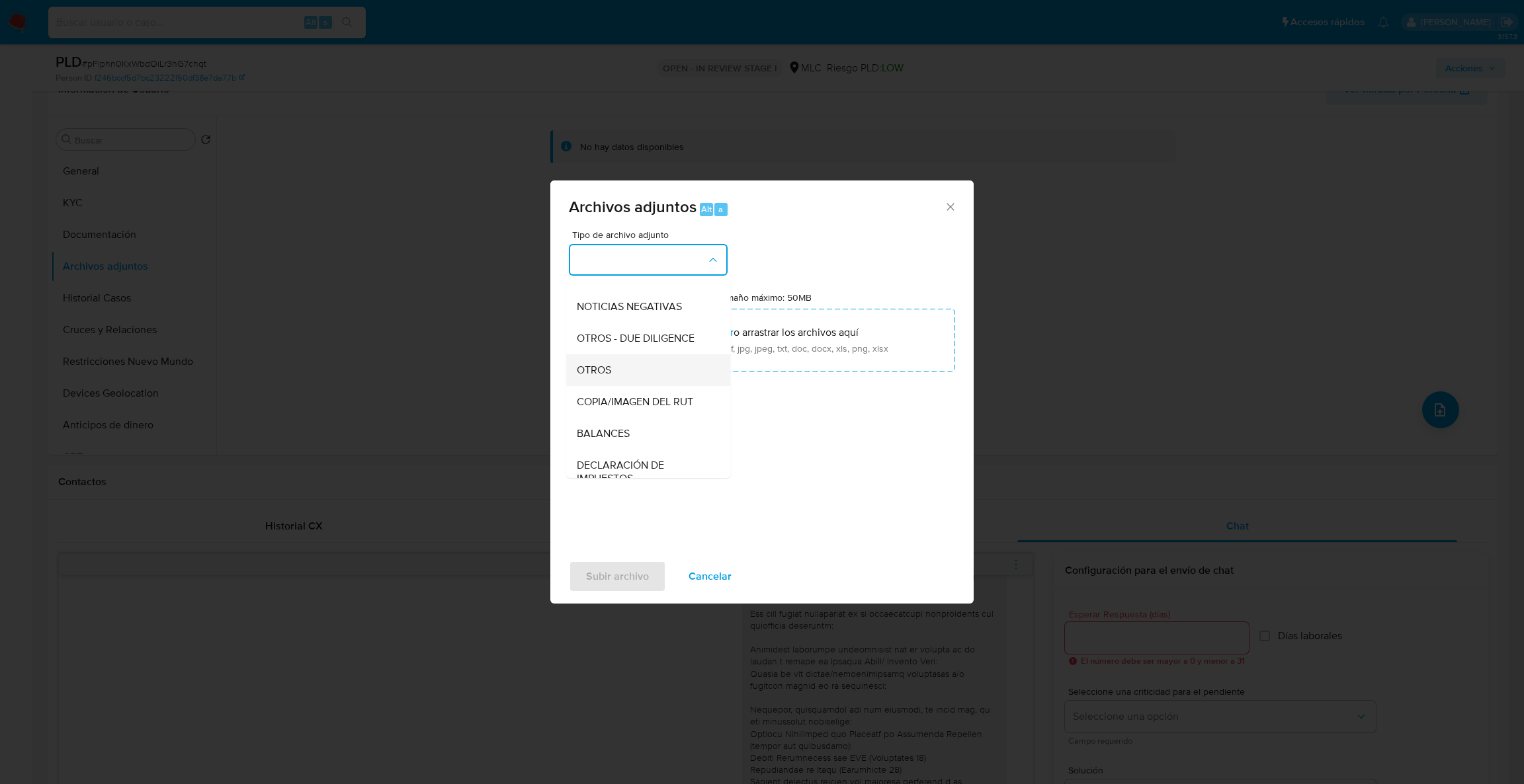
click at [641, 377] on div "OTROS" at bounding box center [644, 370] width 135 height 32
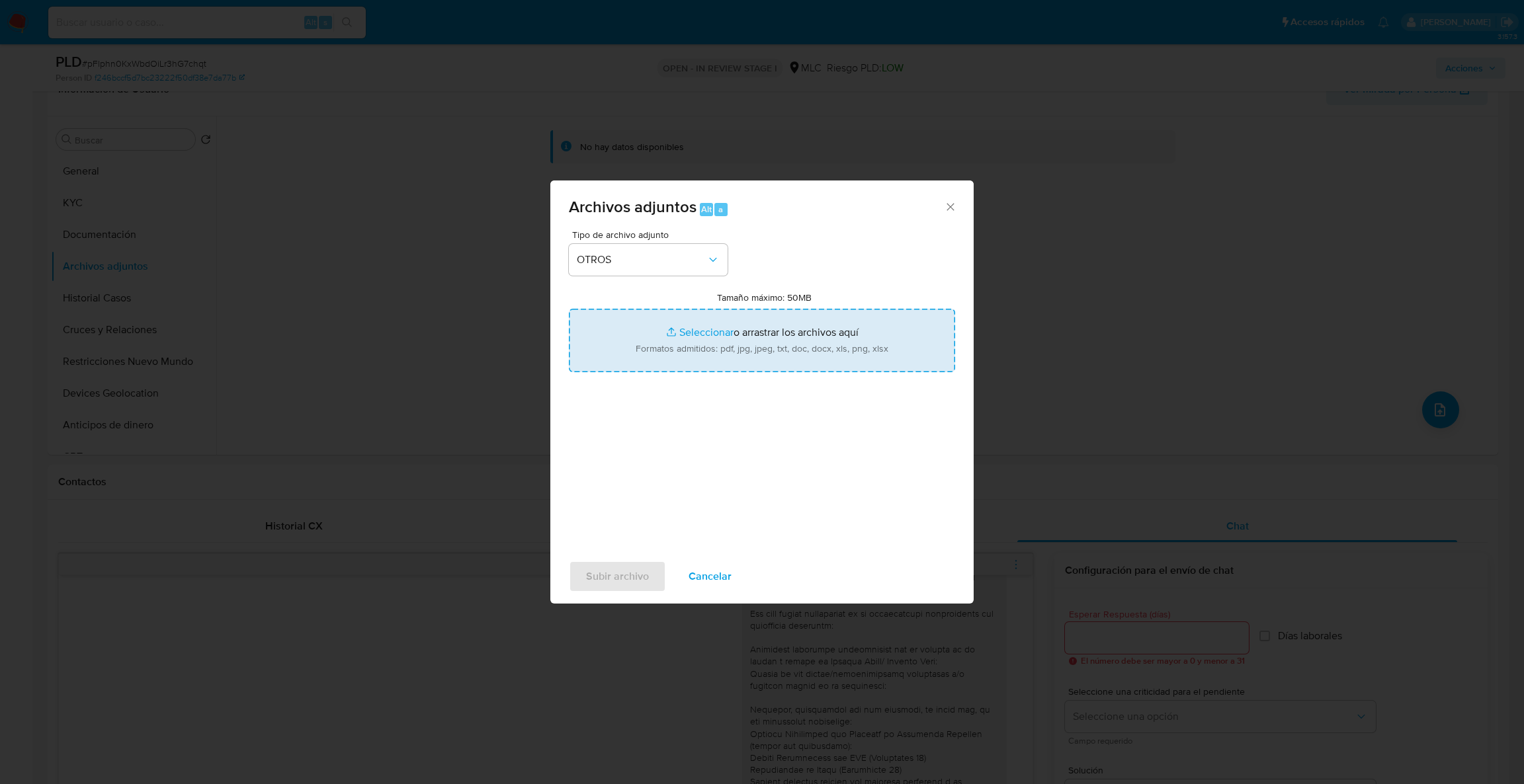
click at [645, 360] on input "Tamaño máximo: 50MB Seleccionar archivos" at bounding box center [762, 341] width 387 height 64
type input "C:\fakepath\Case Log - 179461289.pdf"
click at [683, 320] on input "Tamaño máximo: 50MB Seleccionar archivos" at bounding box center [762, 341] width 387 height 64
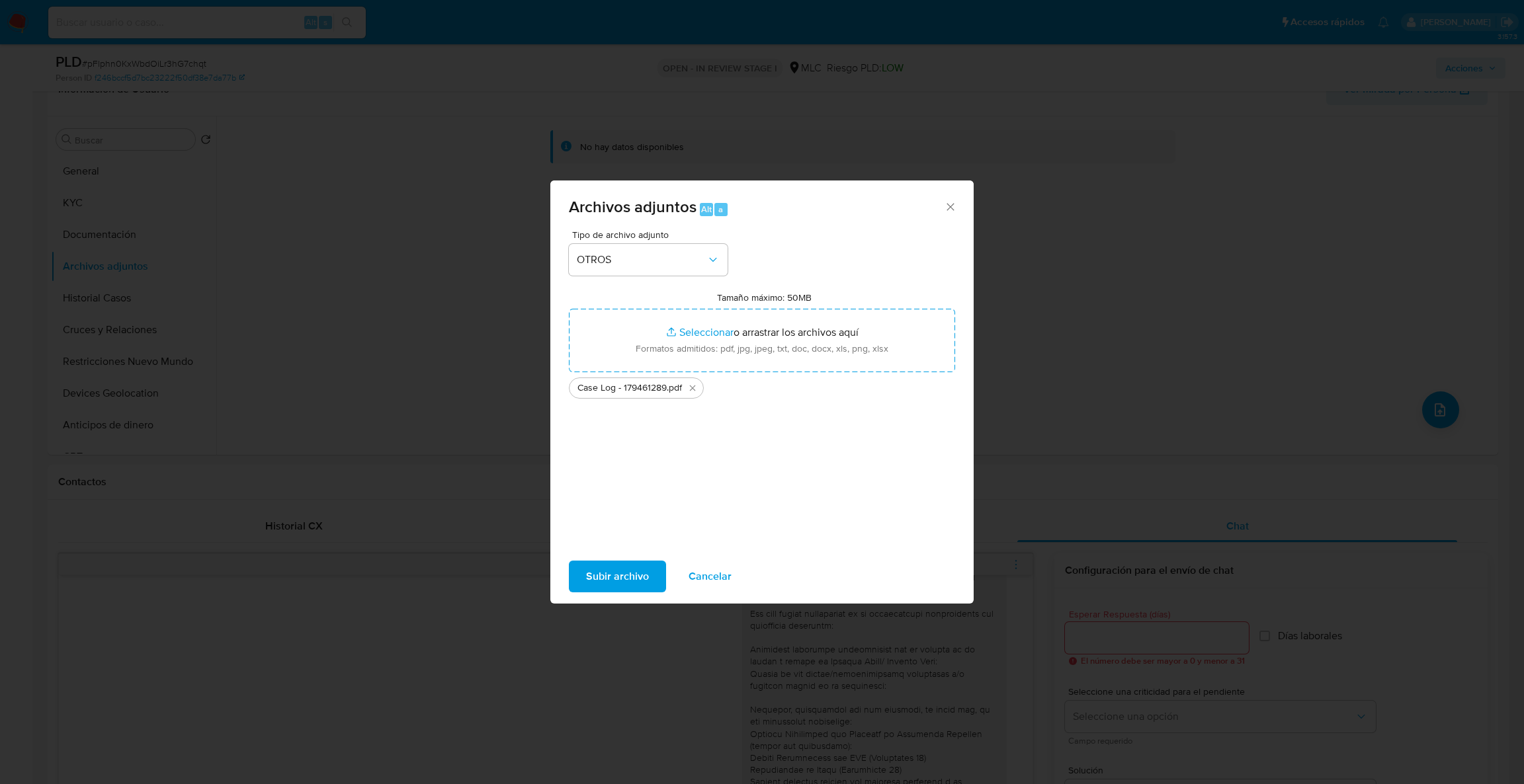
click at [717, 573] on span "Cancelar" at bounding box center [710, 575] width 43 height 29
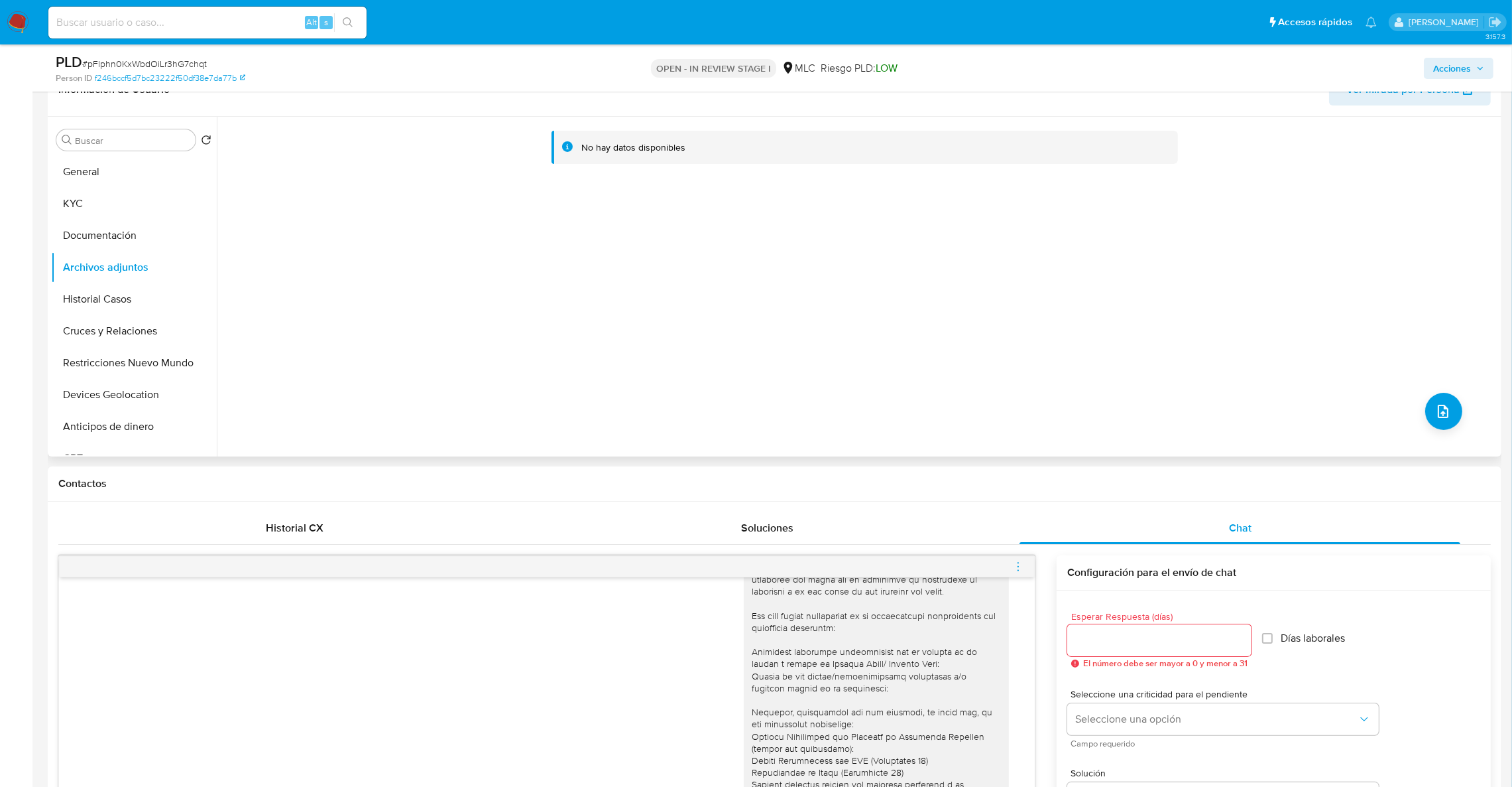
click at [1459, 417] on div "No hay datos disponibles" at bounding box center [858, 286] width 1282 height 340
click at [1454, 417] on button "upload-file" at bounding box center [1444, 411] width 38 height 38
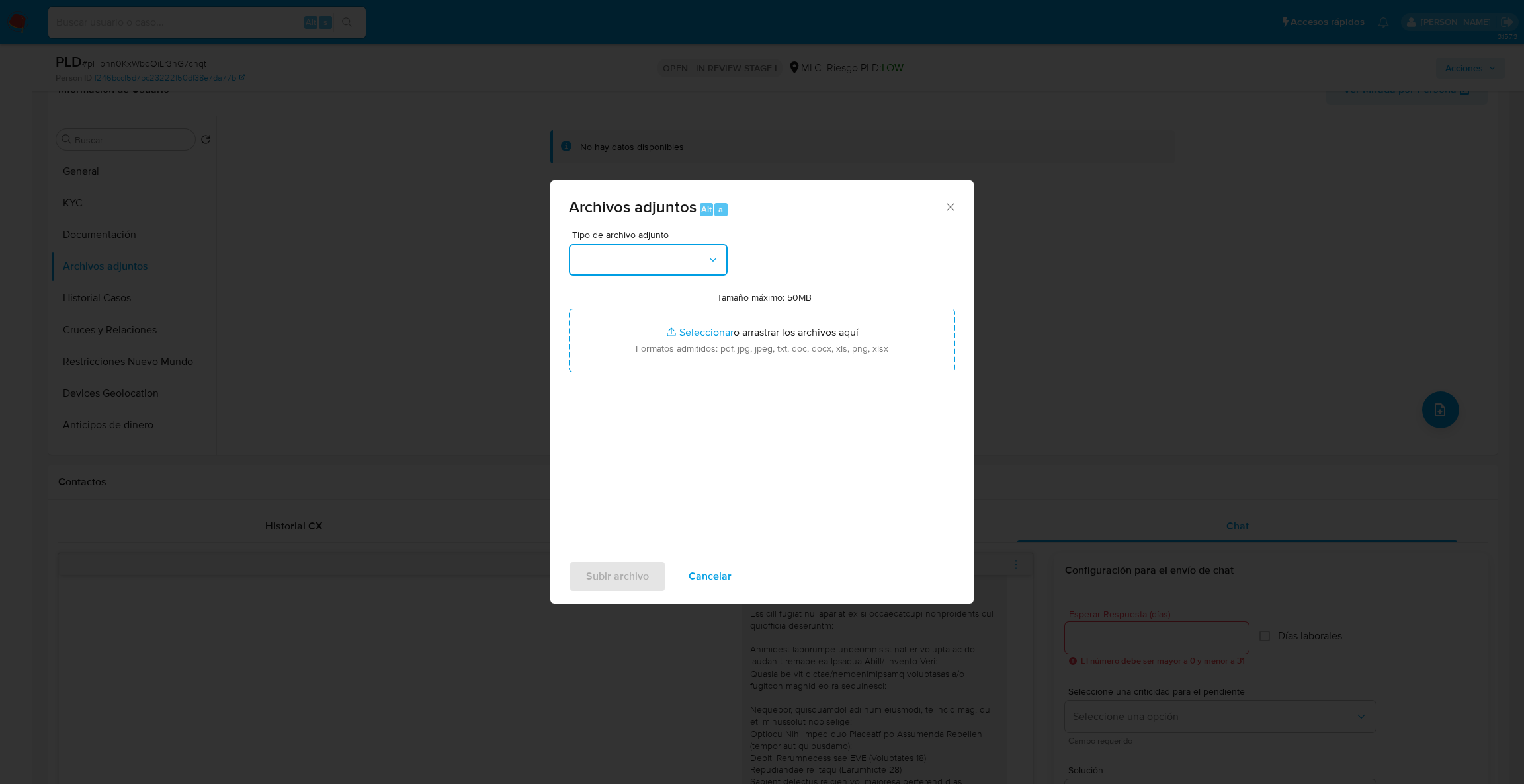
click at [630, 269] on button "button" at bounding box center [649, 260] width 159 height 32
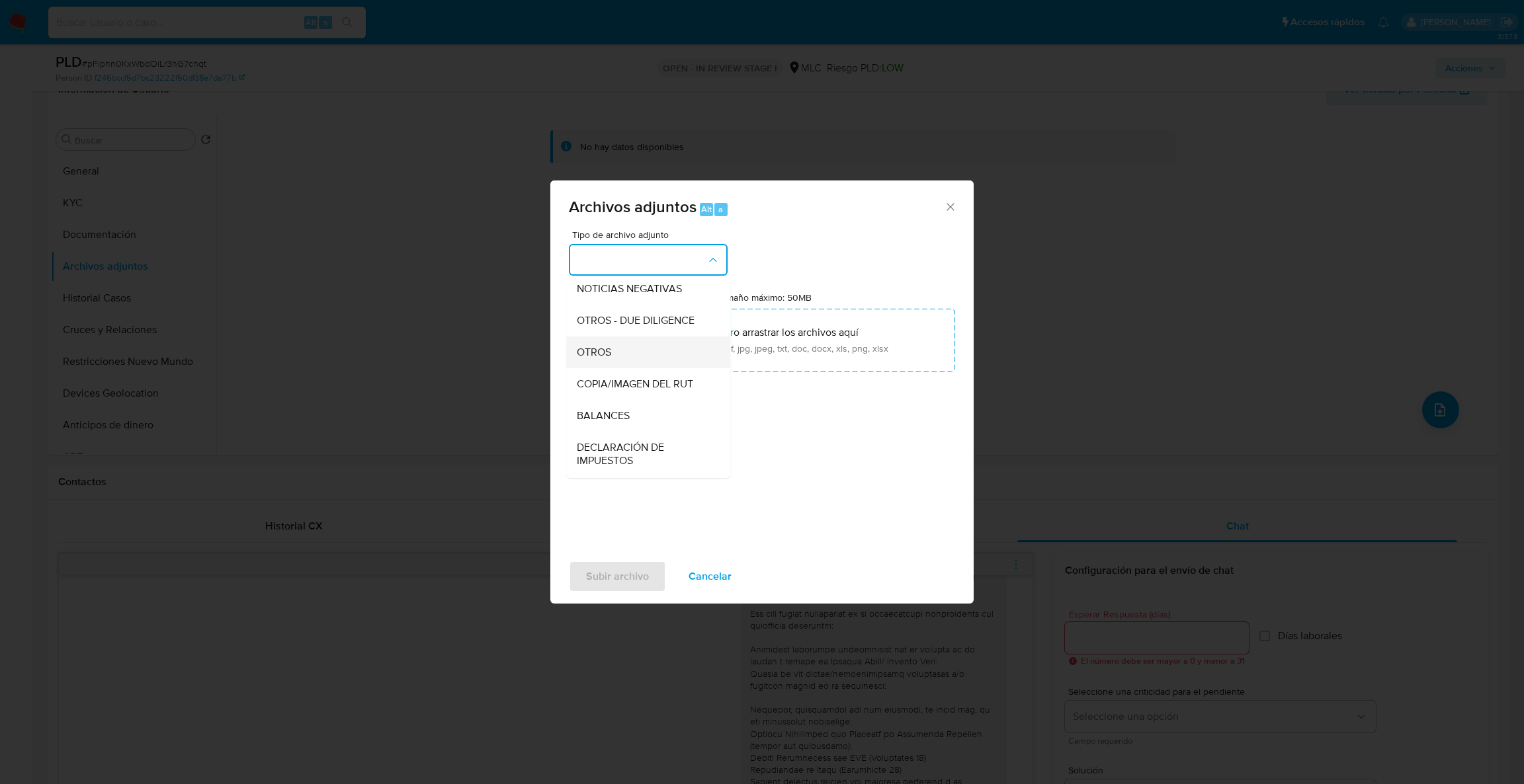
drag, startPoint x: 641, startPoint y: 339, endPoint x: 605, endPoint y: 361, distance: 42.2
click at [605, 361] on ul "CAPTURA BUREAU CAPTURA [PERSON_NAME] CAPTURA GOOGLE CAPTURA WEB INFORMACIÓN SCR…" at bounding box center [648, 468] width 164 height 708
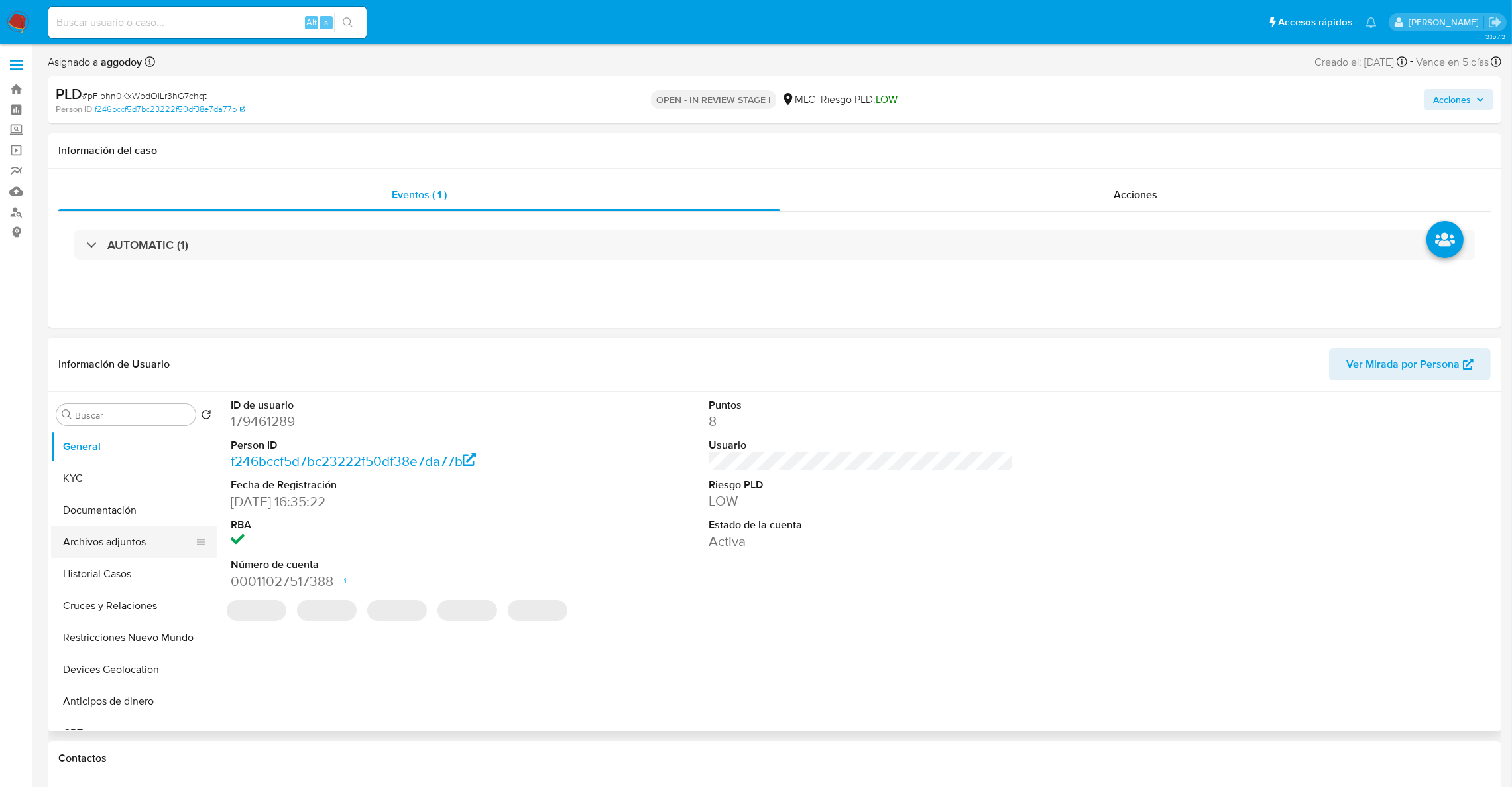
click at [137, 552] on button "Archivos adjuntos" at bounding box center [128, 542] width 155 height 32
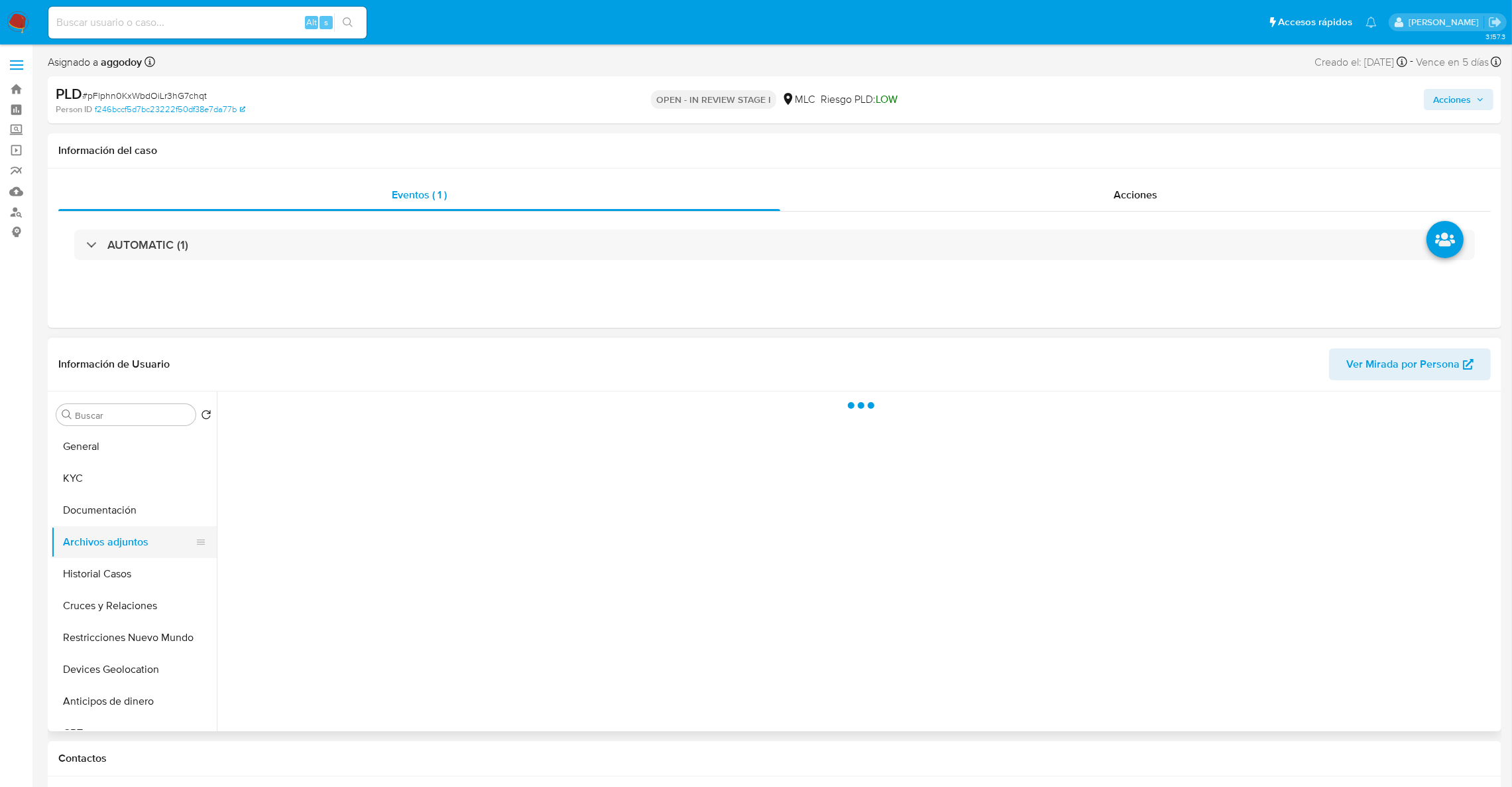
select select "10"
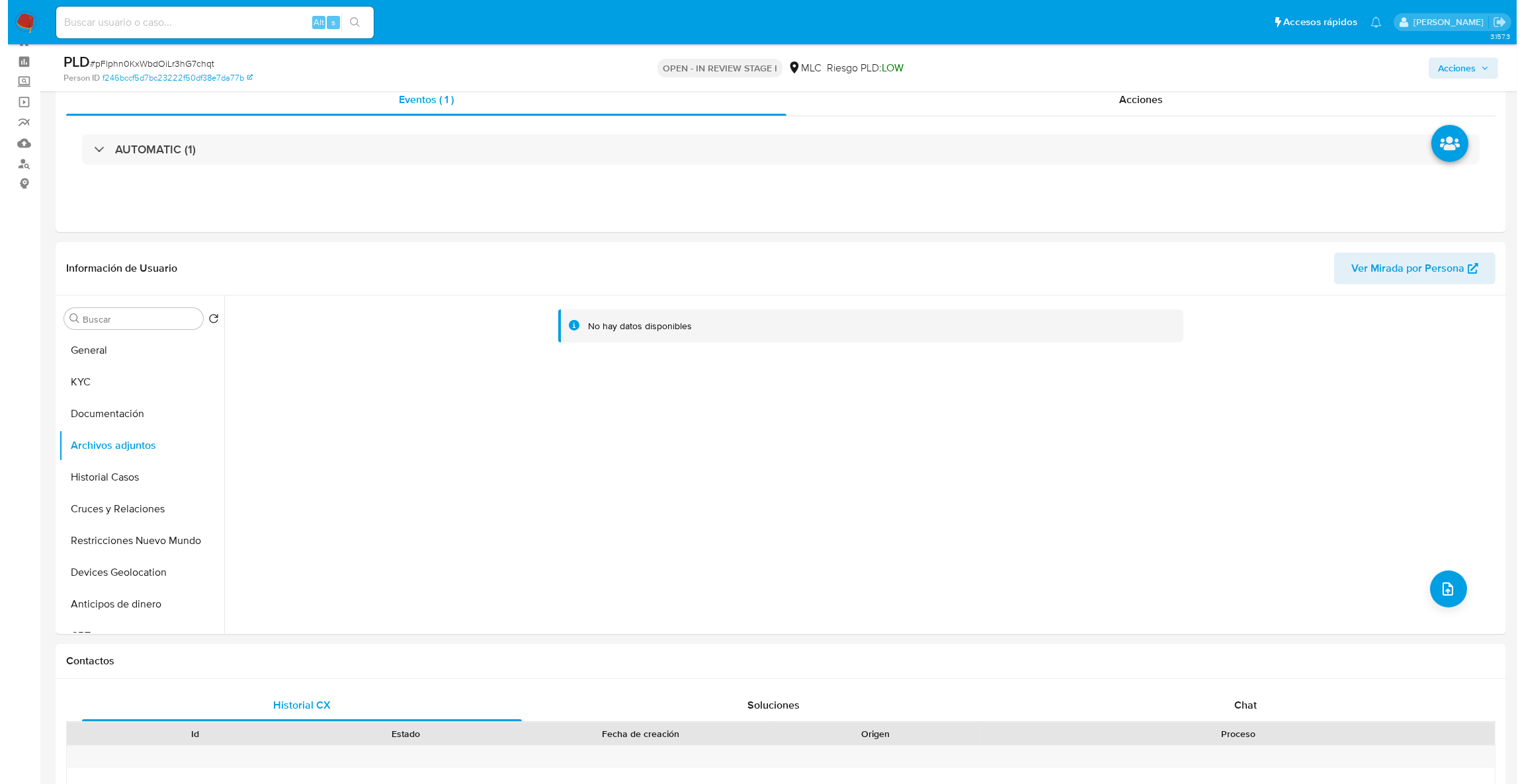
scroll to position [62, 0]
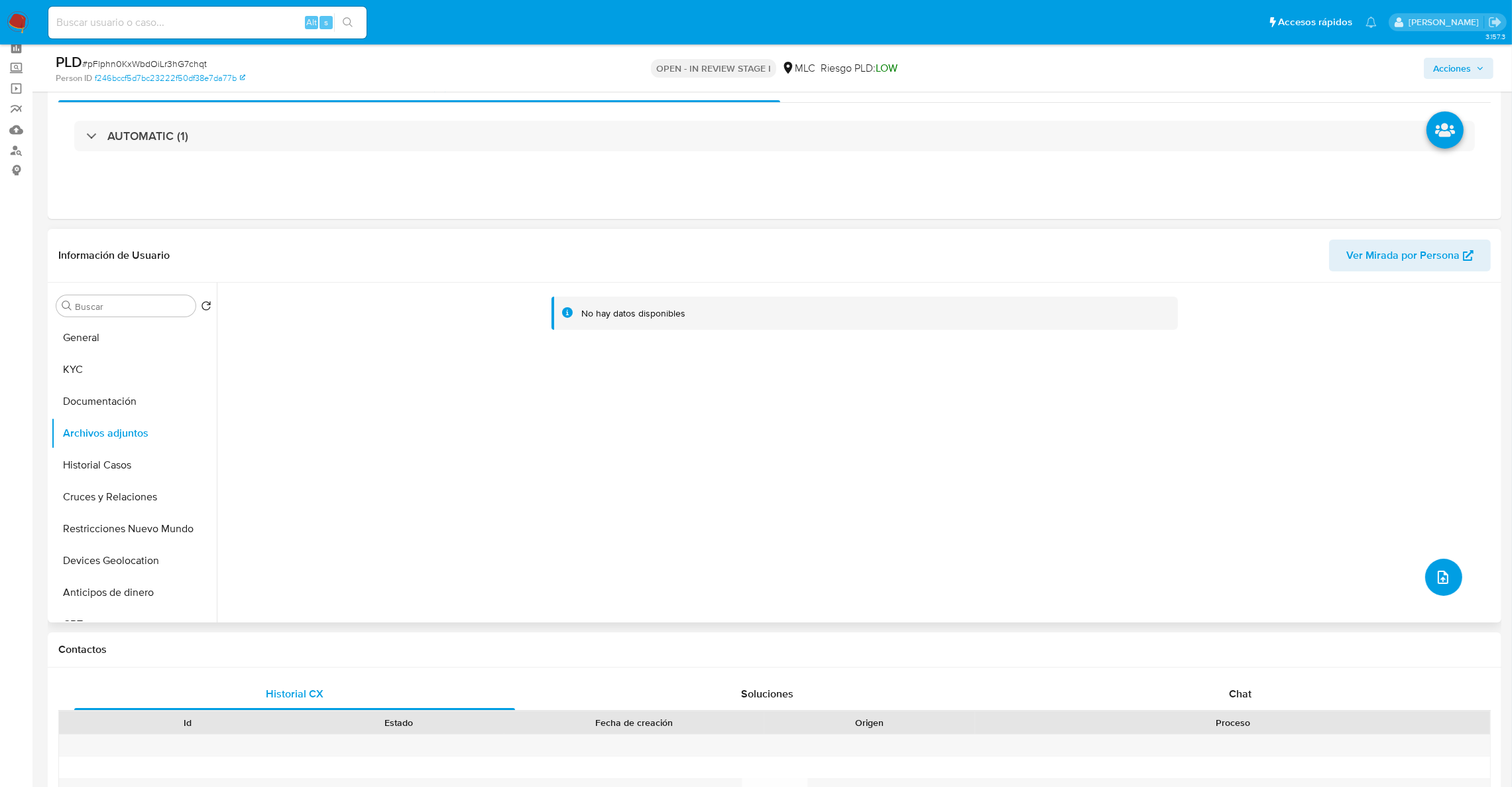
click at [1442, 577] on icon "upload-file" at bounding box center [1443, 577] width 16 height 16
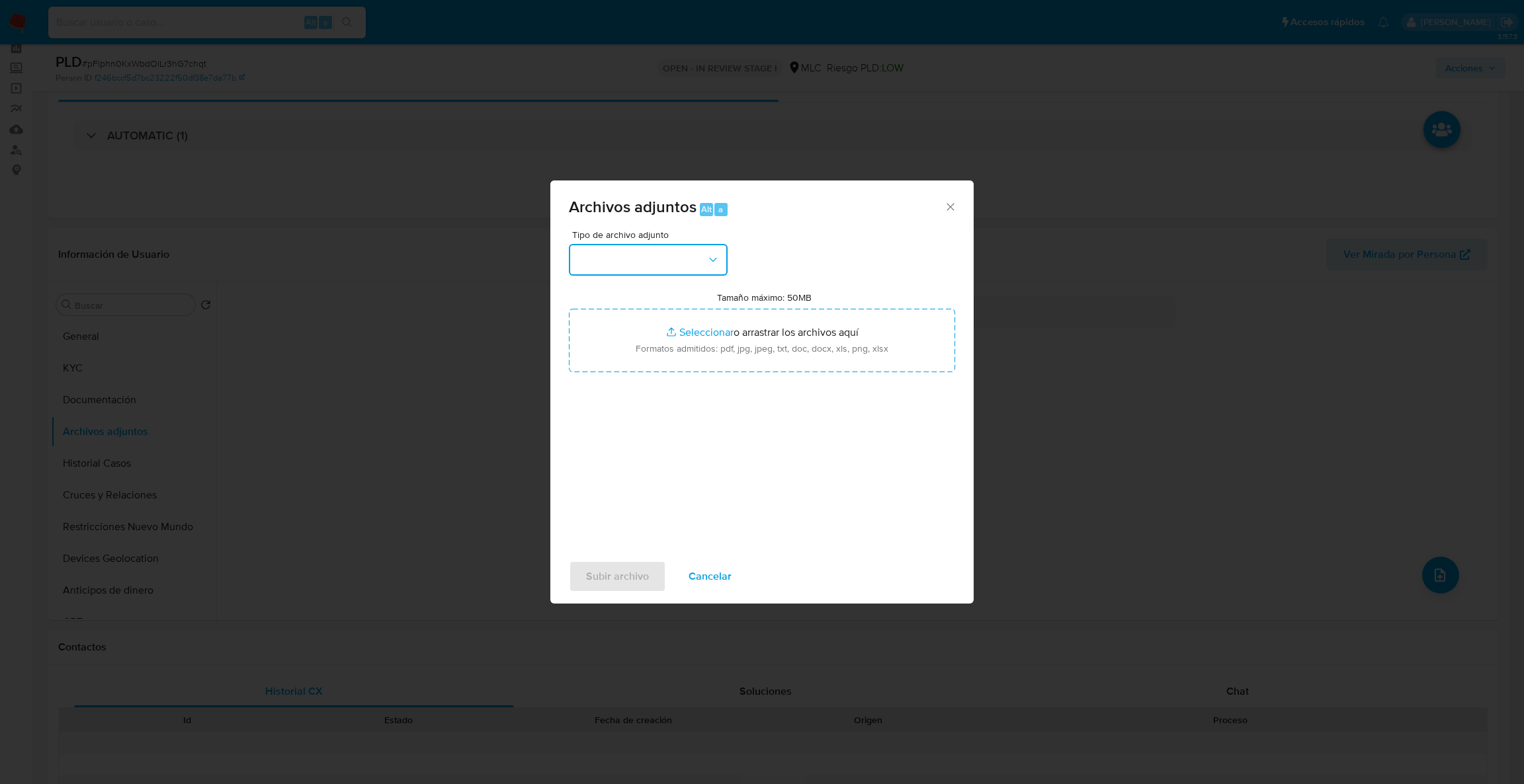
click at [726, 267] on button "button" at bounding box center [649, 260] width 159 height 32
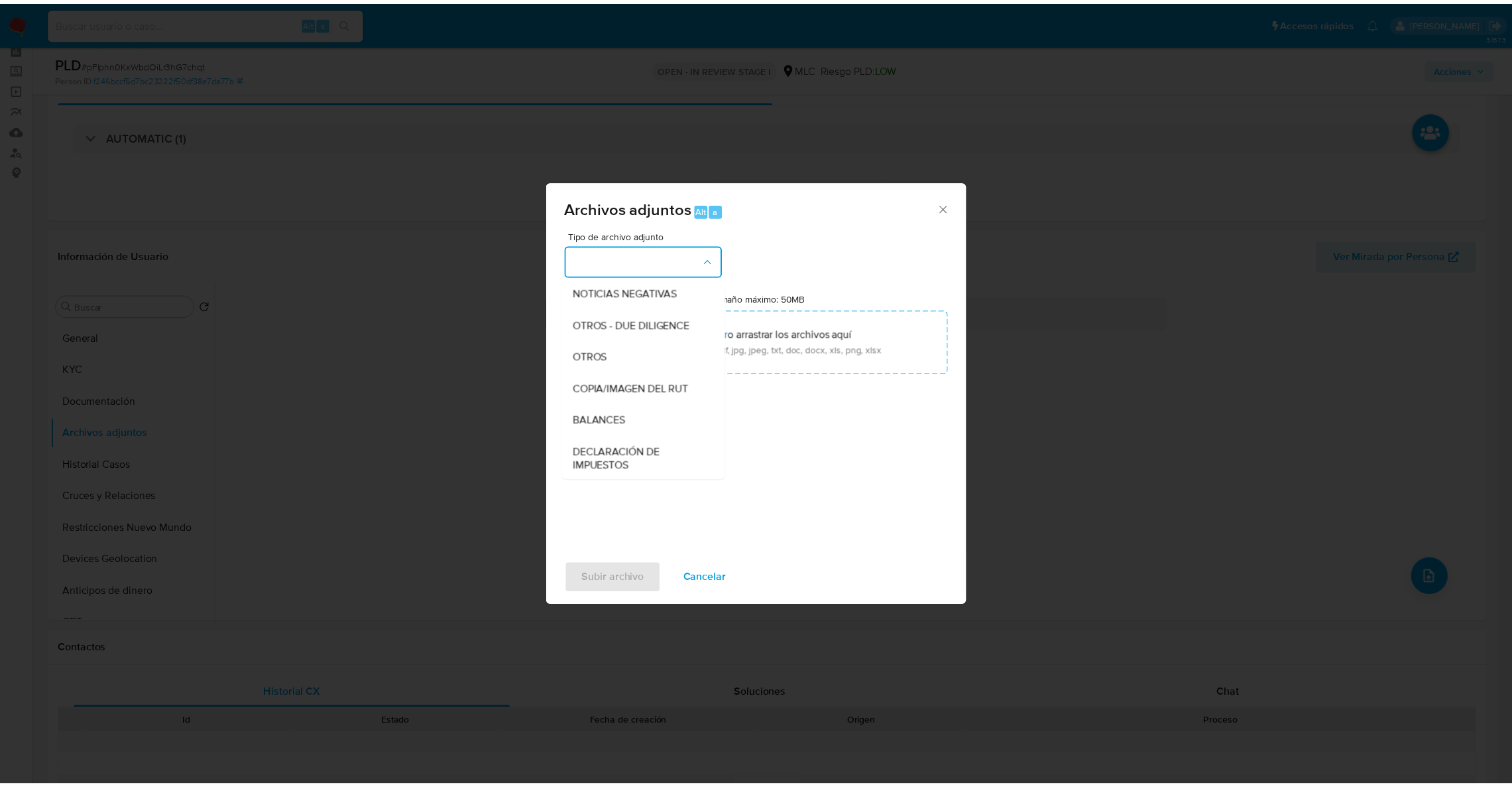
scroll to position [184, 0]
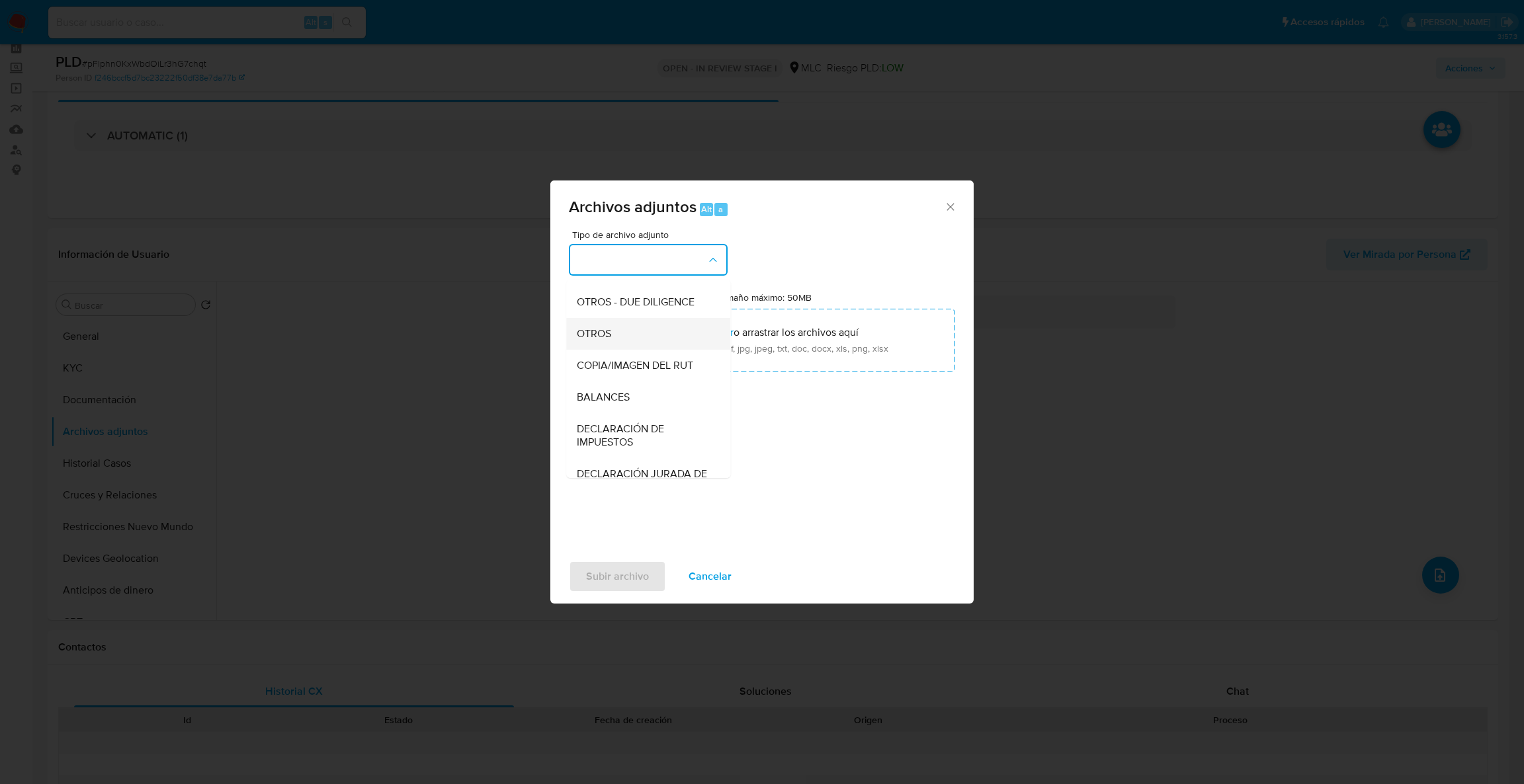
click at [681, 337] on div "OTROS" at bounding box center [644, 334] width 135 height 32
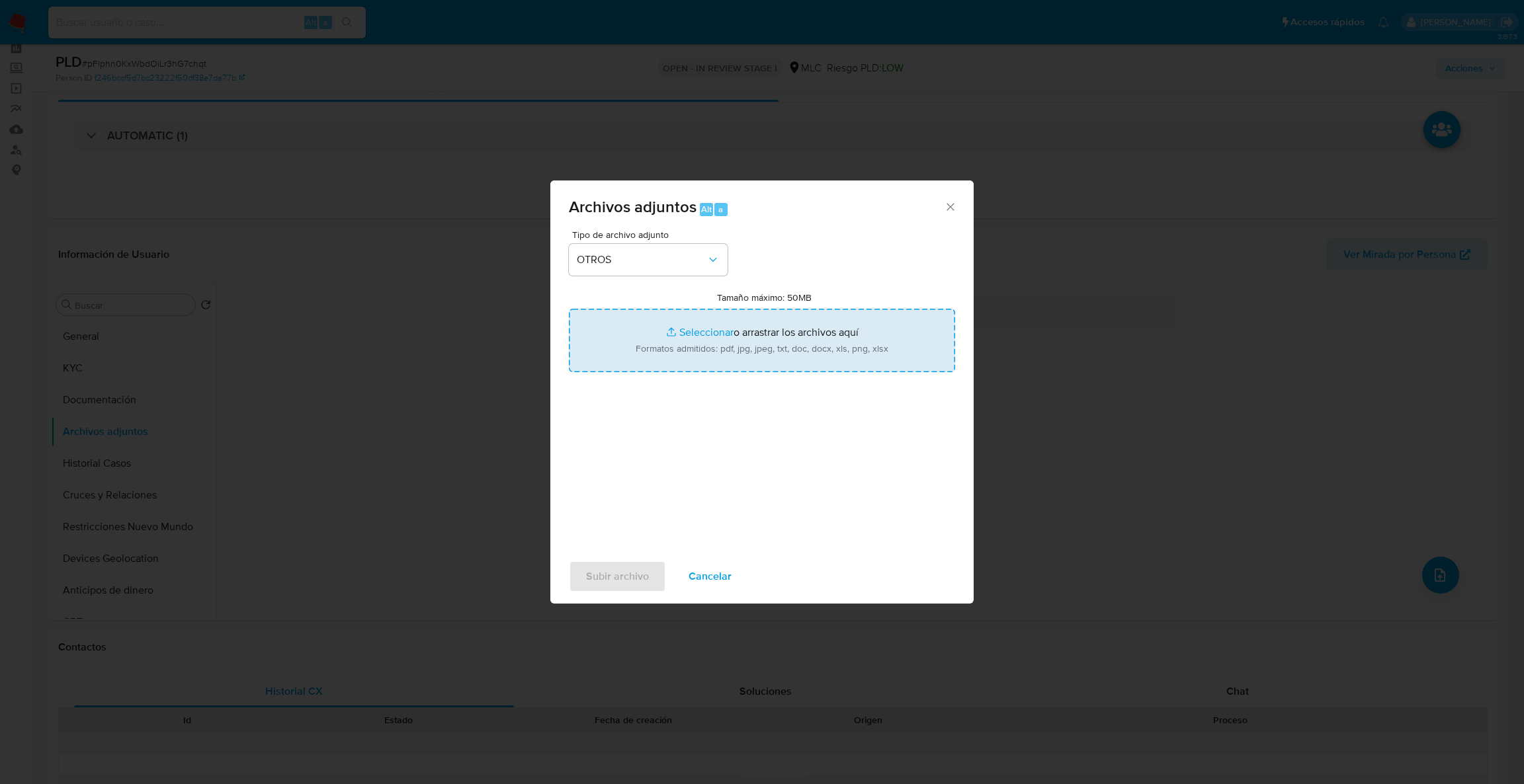
click at [678, 337] on input "Tamaño máximo: 50MB Seleccionar archivos" at bounding box center [762, 341] width 387 height 64
type input "C:\fakepath\Case Log - 179461289.pdf"
click at [776, 349] on input "Tamaño máximo: 50MB Seleccionar archivos" at bounding box center [762, 341] width 387 height 64
click at [745, 356] on input "Tamaño máximo: 50MB Seleccionar archivos" at bounding box center [762, 341] width 387 height 64
type input "C:\fakepath\179461289Movimientos.xlsx"
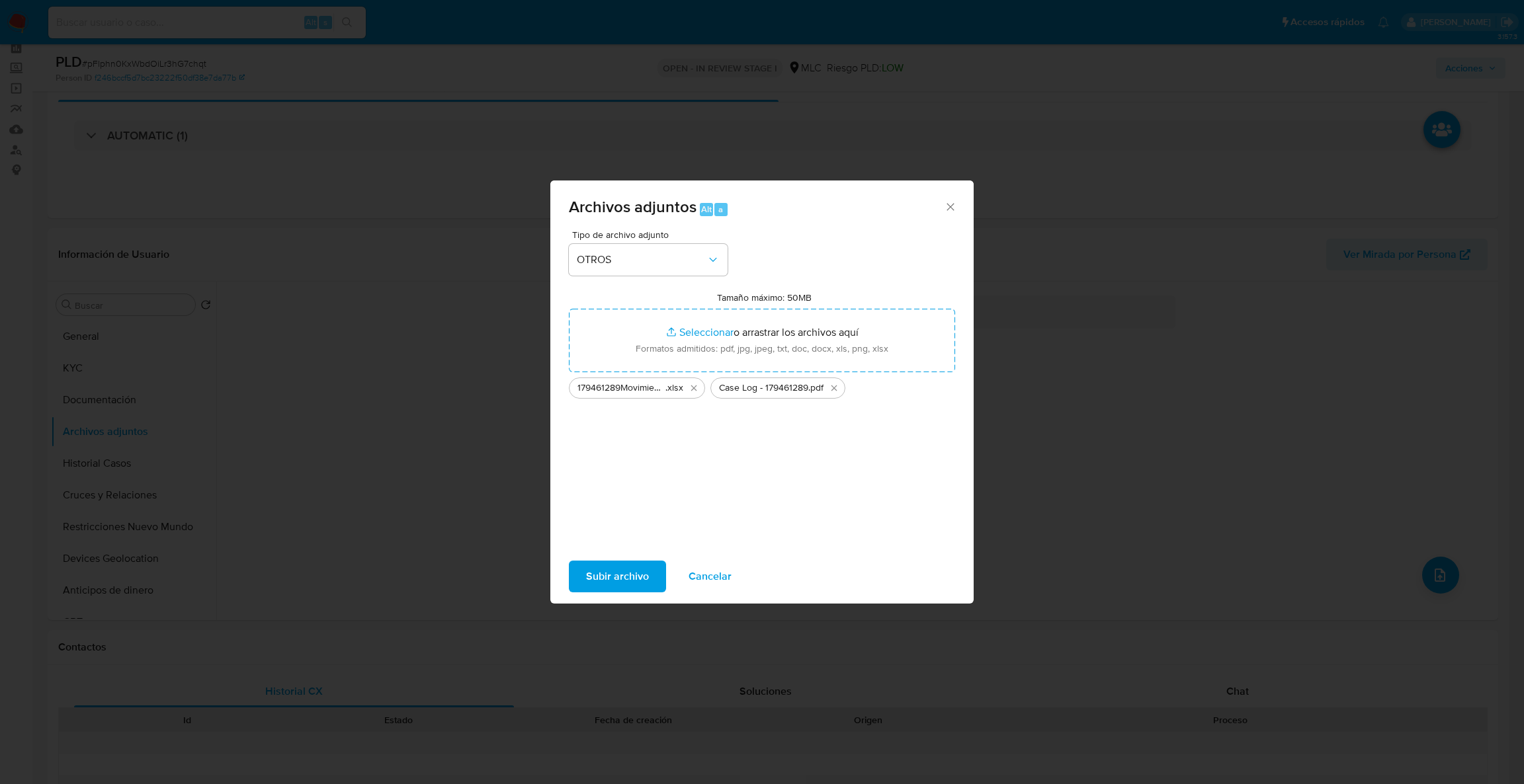
click at [603, 586] on span "Subir archivo" at bounding box center [617, 575] width 63 height 29
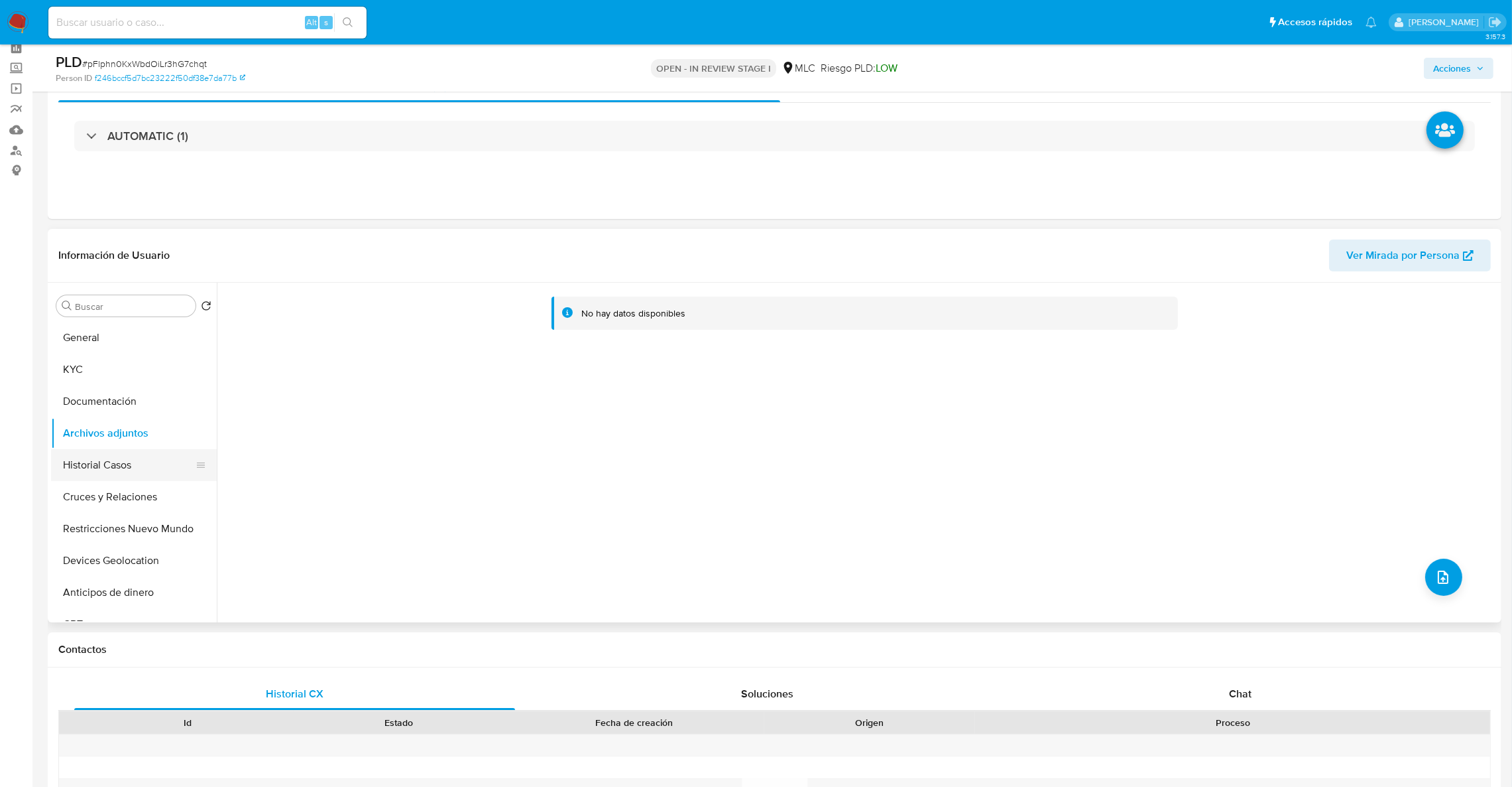
click at [155, 469] on button "Historial Casos" at bounding box center [128, 465] width 155 height 32
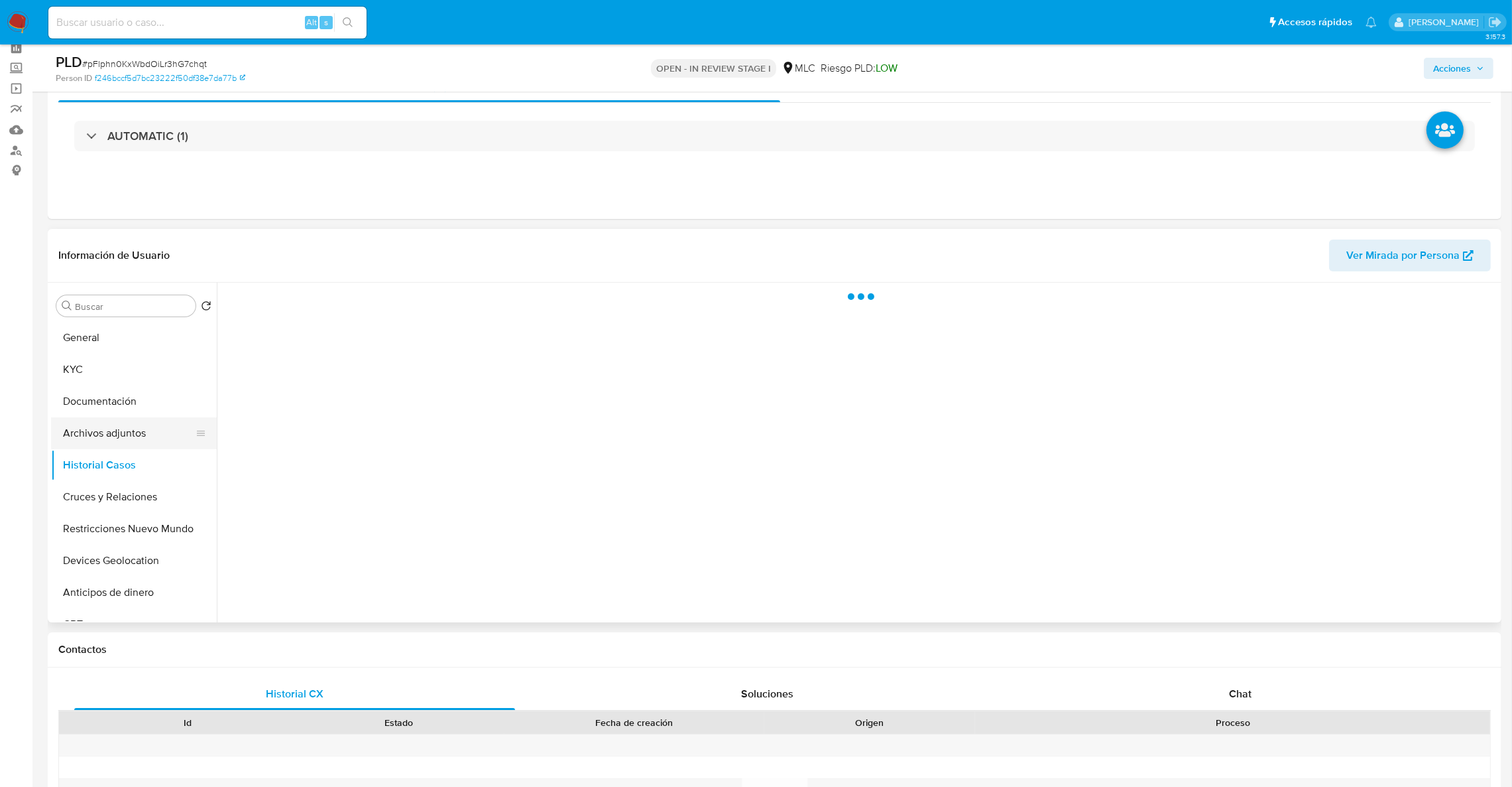
click at [144, 437] on button "Archivos adjuntos" at bounding box center [128, 433] width 155 height 32
click at [1442, 78] on span "Acciones" at bounding box center [1452, 68] width 38 height 22
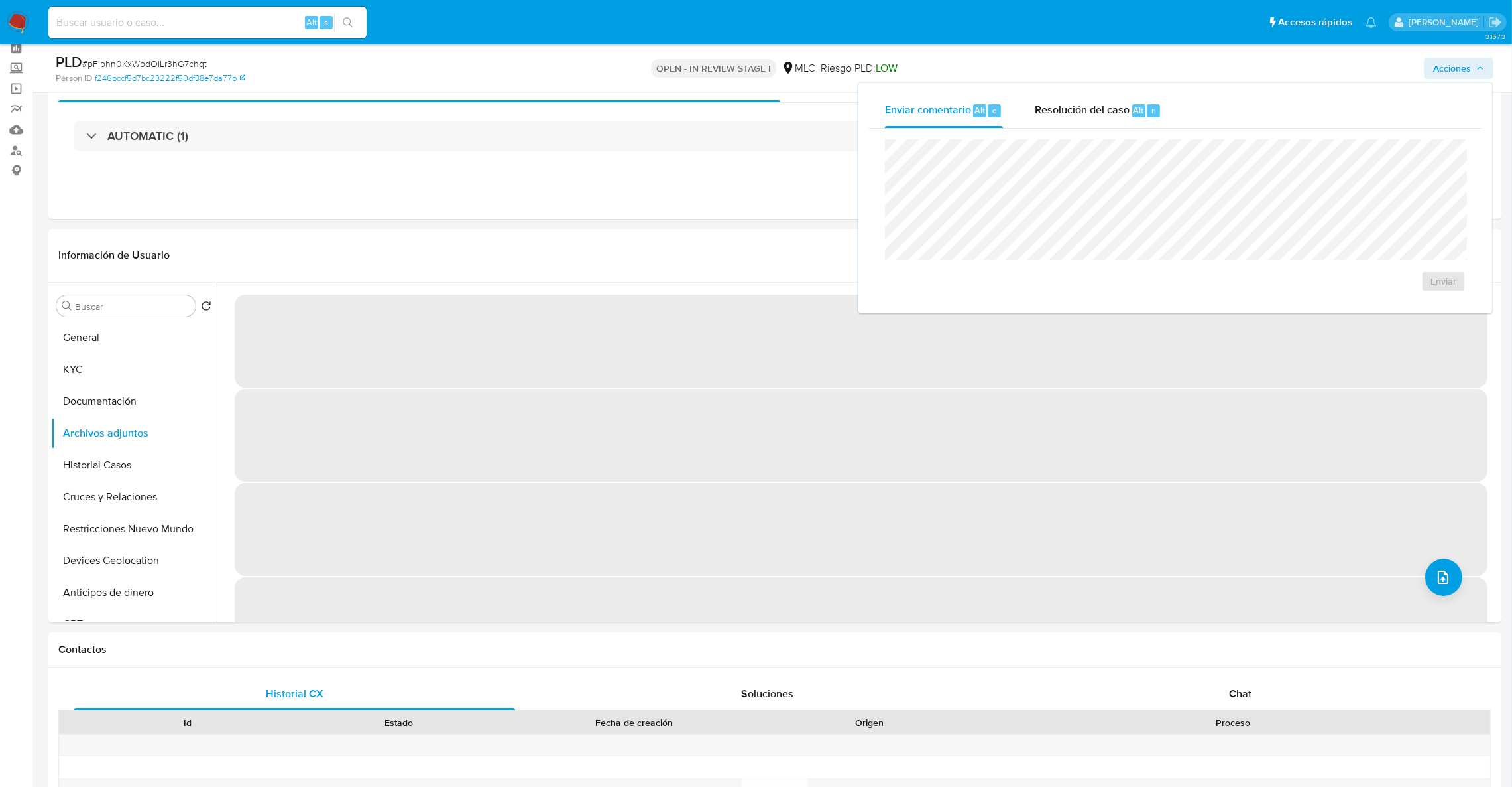
click at [1441, 78] on span "Acciones" at bounding box center [1452, 68] width 38 height 22
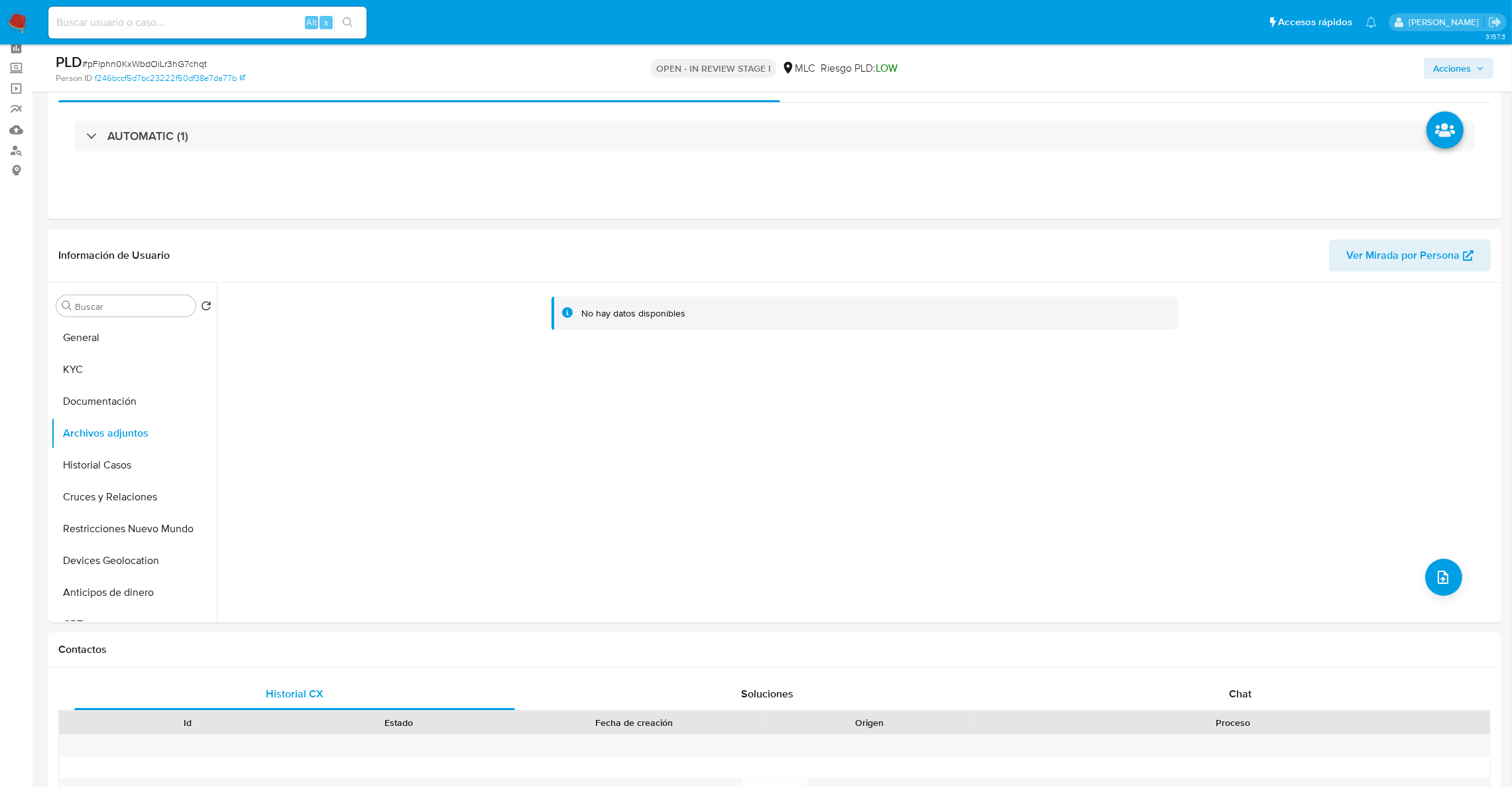
click at [1441, 78] on span "Acciones" at bounding box center [1452, 68] width 38 height 22
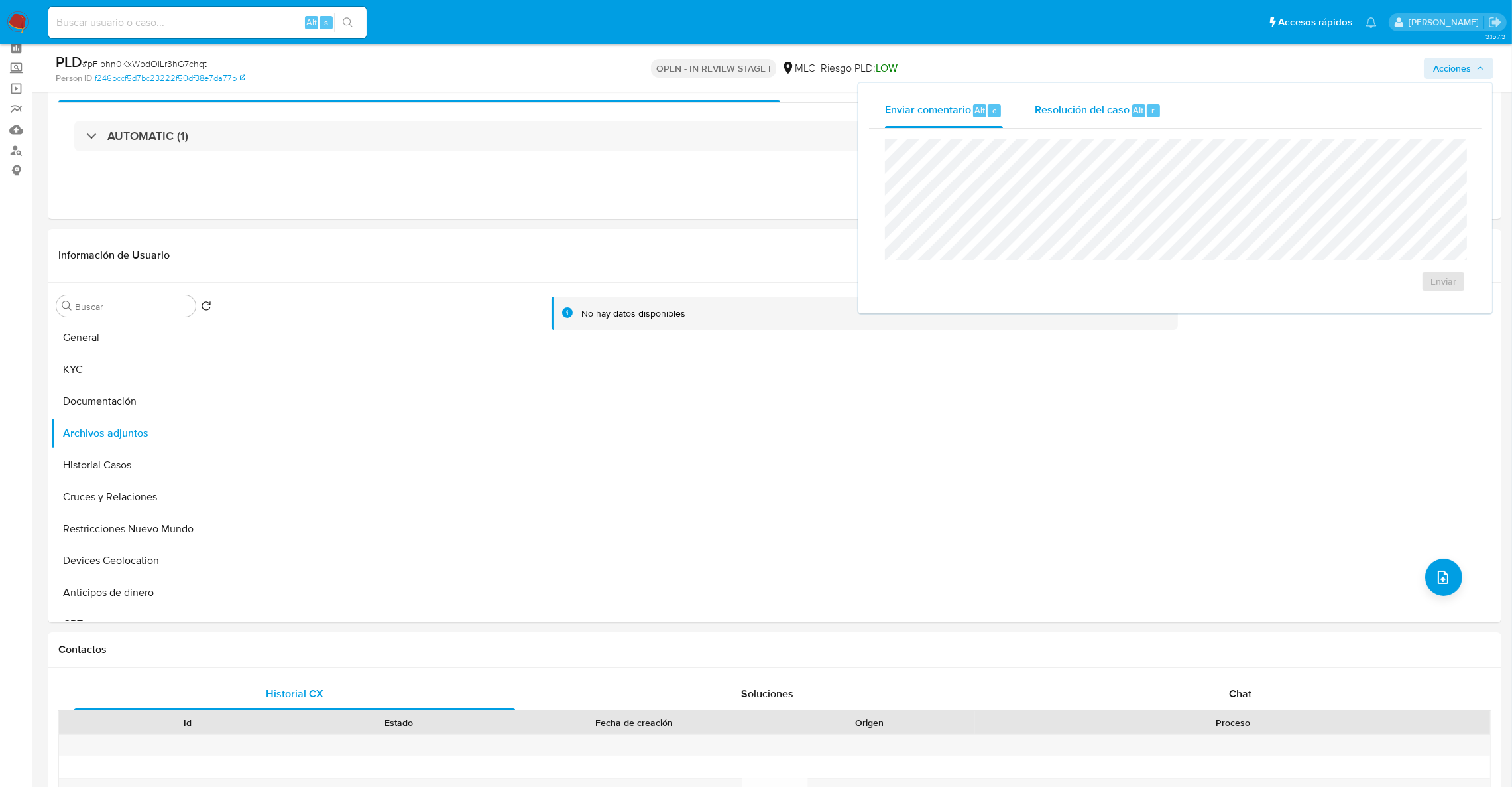
click at [1113, 126] on div "Resolución del caso Alt r" at bounding box center [1098, 111] width 127 height 35
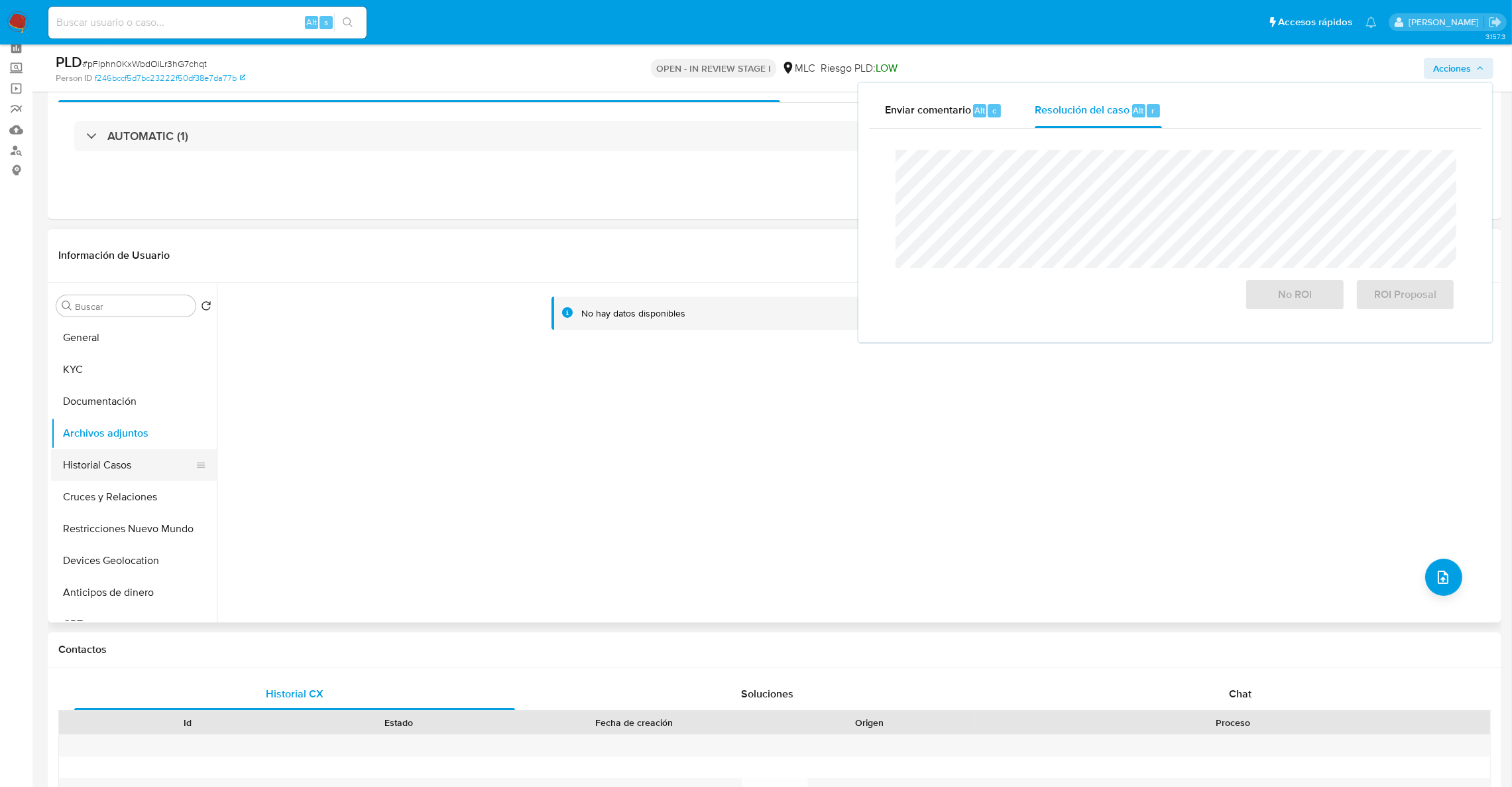
click at [157, 472] on button "Historial Casos" at bounding box center [128, 465] width 155 height 32
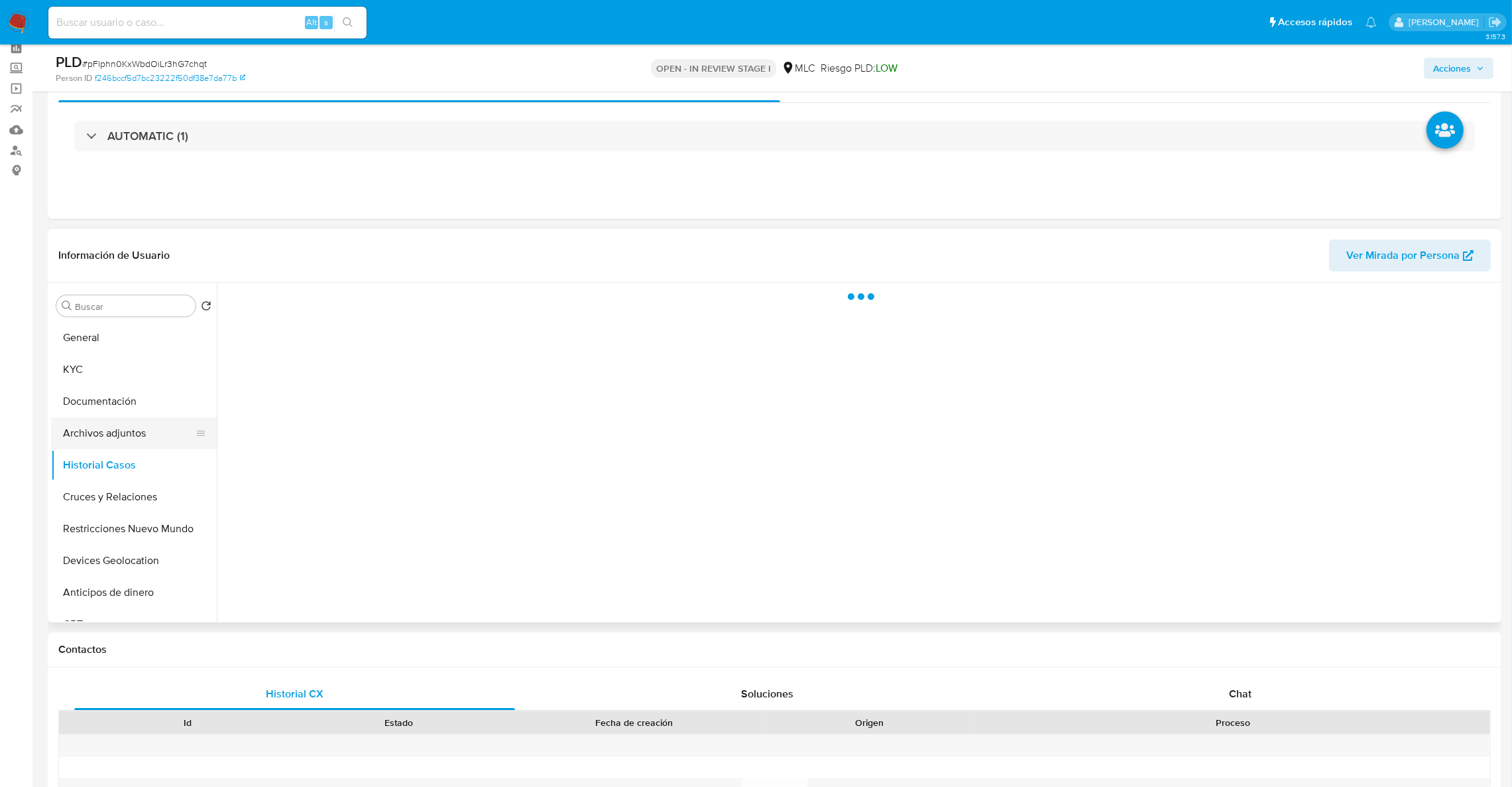
click at [138, 424] on button "Archivos adjuntos" at bounding box center [128, 433] width 155 height 32
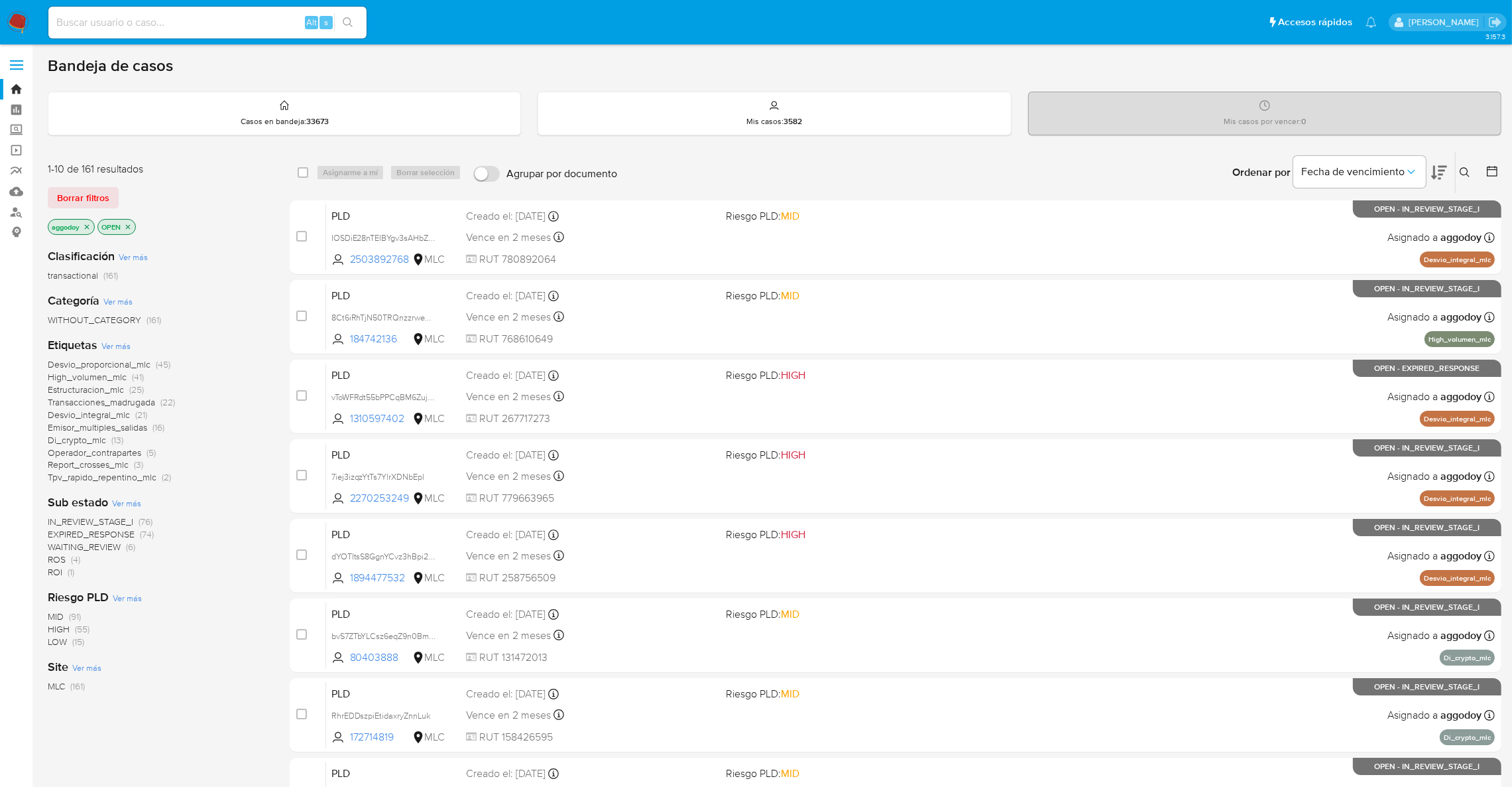
click at [83, 224] on p "aggodoy" at bounding box center [71, 227] width 46 height 15
click at [86, 223] on icon "close-filter" at bounding box center [86, 226] width 8 height 8
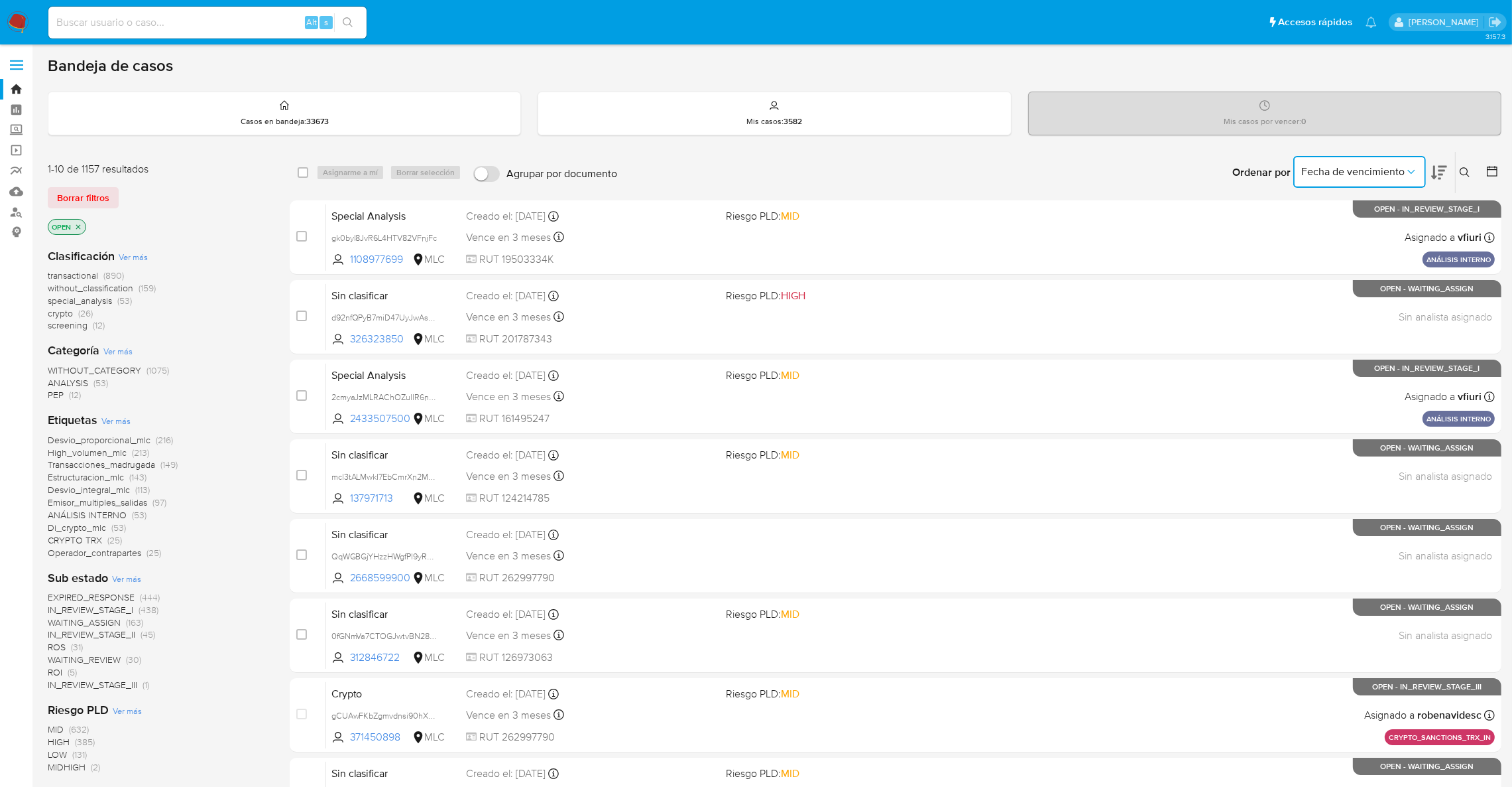
click at [1404, 160] on button "Fecha de vencimiento" at bounding box center [1359, 172] width 132 height 32
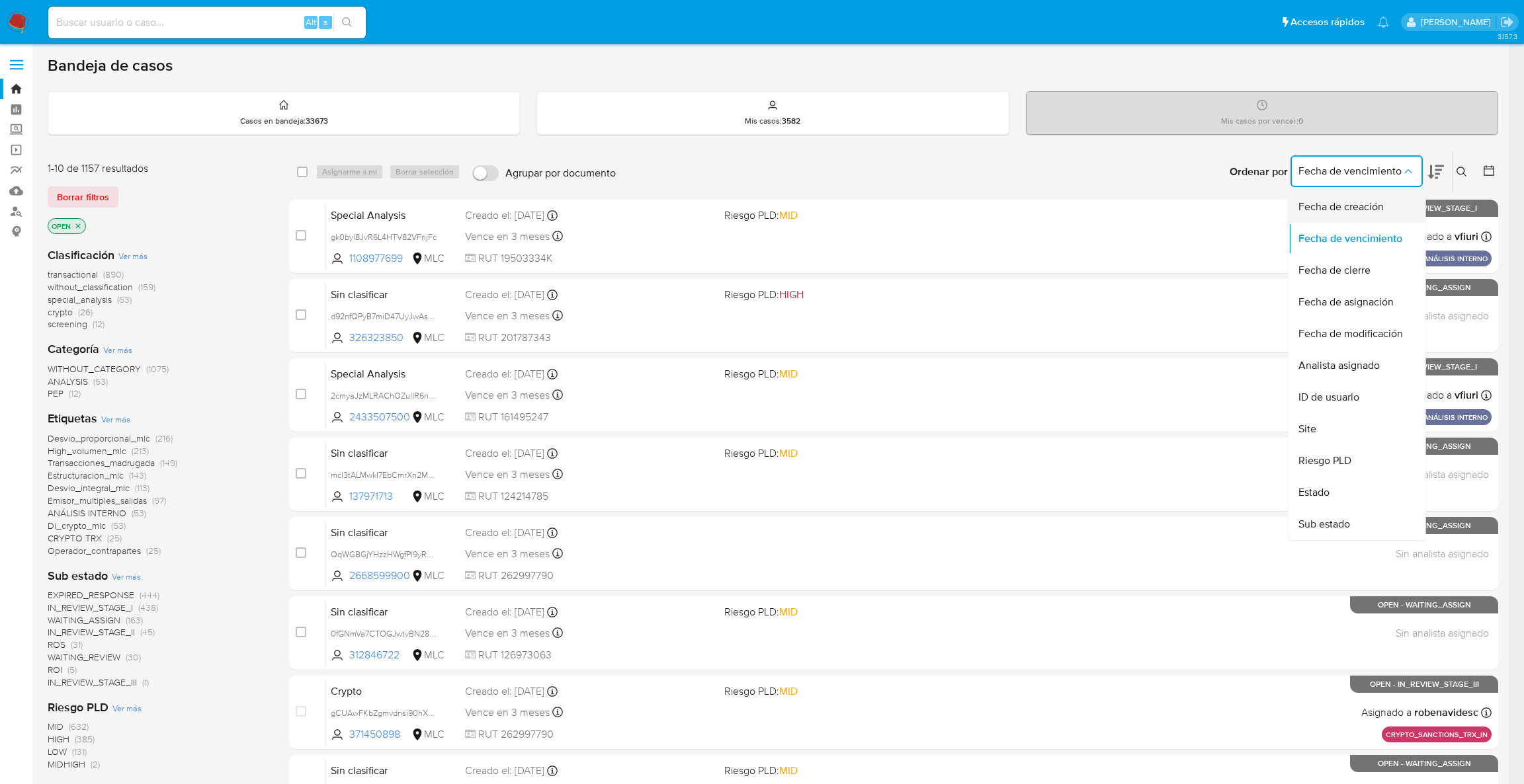
click at [1341, 209] on span "Fecha de creación" at bounding box center [1341, 207] width 85 height 13
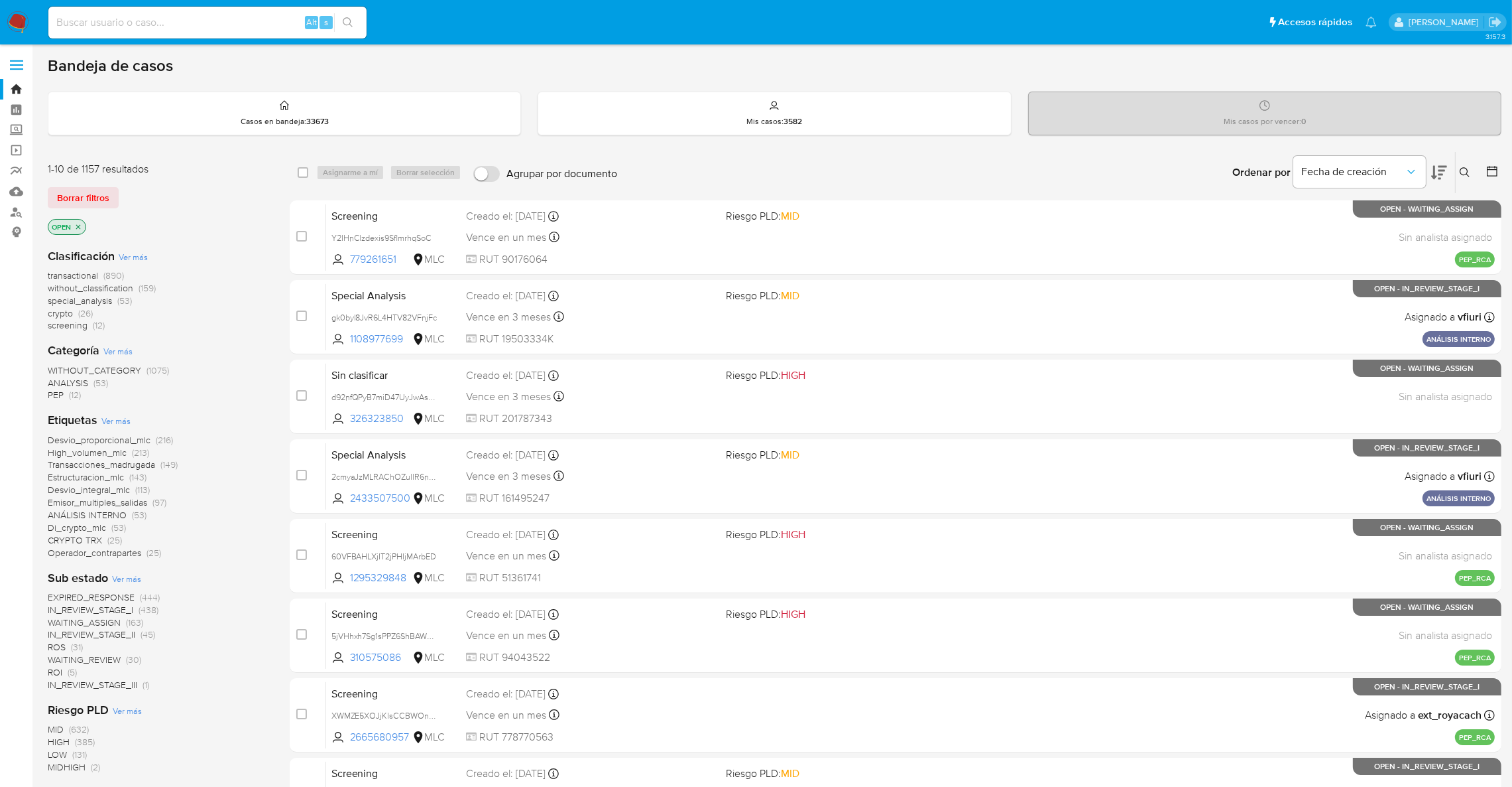
click at [1487, 169] on icon at bounding box center [1492, 171] width 13 height 13
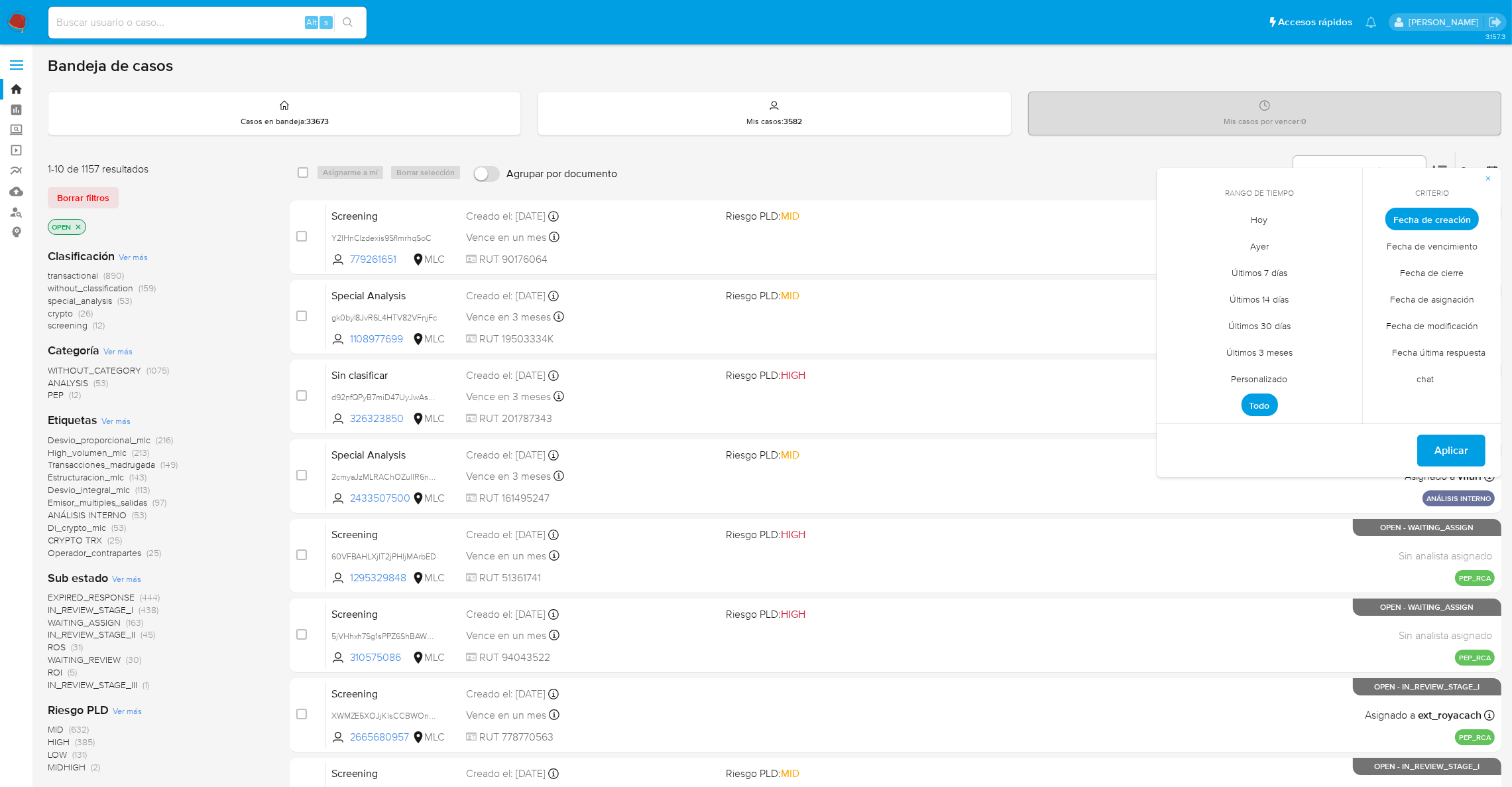
click at [1246, 378] on span "Personalizado" at bounding box center [1260, 378] width 84 height 27
click at [1184, 253] on div "septiembre 2025 septiembre 2025 lun lunes mar martes mié miércoles jue jueves v…" at bounding box center [1260, 322] width 180 height 174
click at [1183, 251] on icon "Mes anterior" at bounding box center [1177, 243] width 16 height 16
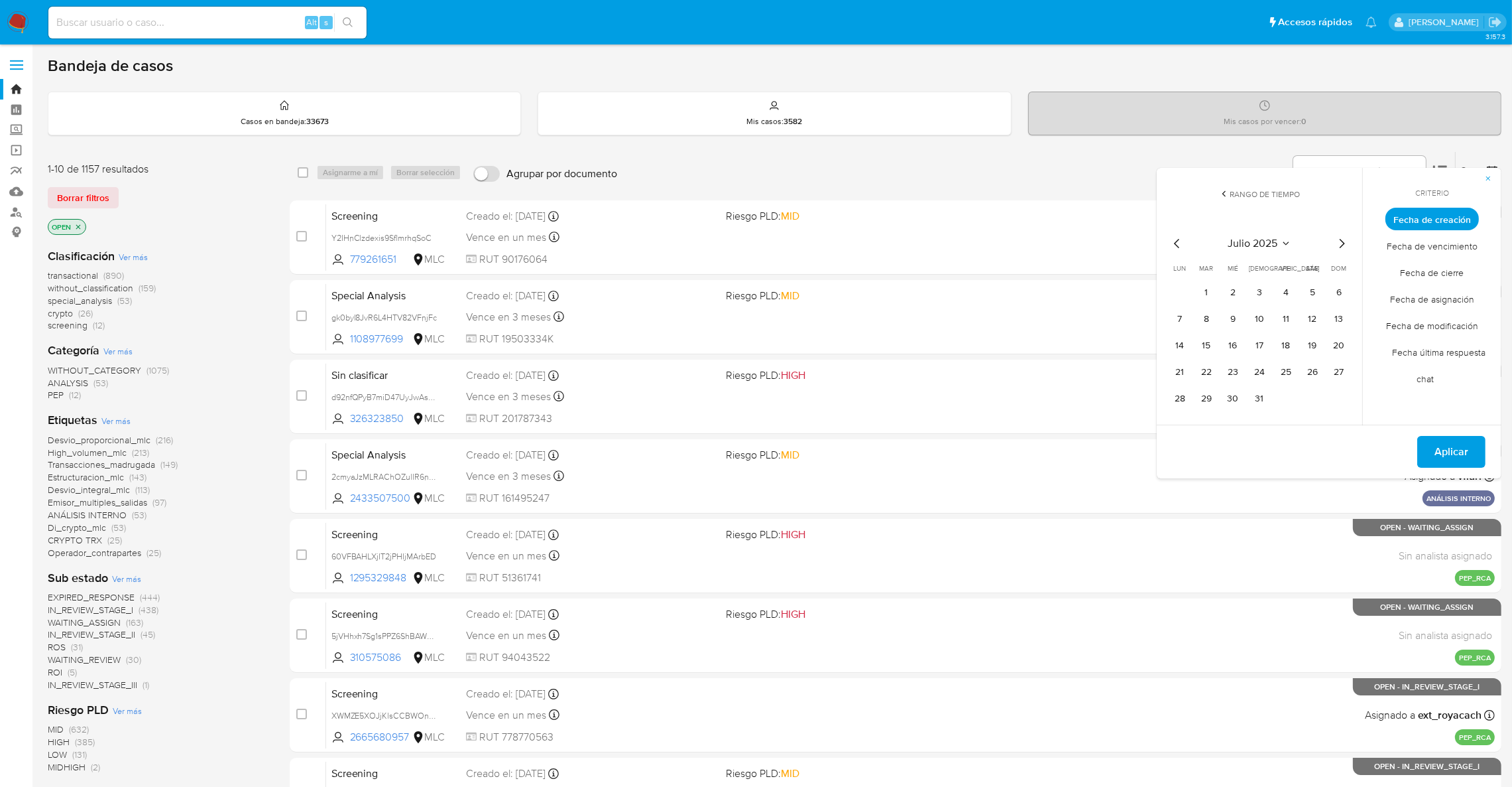
click at [1183, 251] on icon "Mes anterior" at bounding box center [1177, 243] width 16 height 16
click at [1342, 296] on button "1" at bounding box center [1339, 292] width 22 height 22
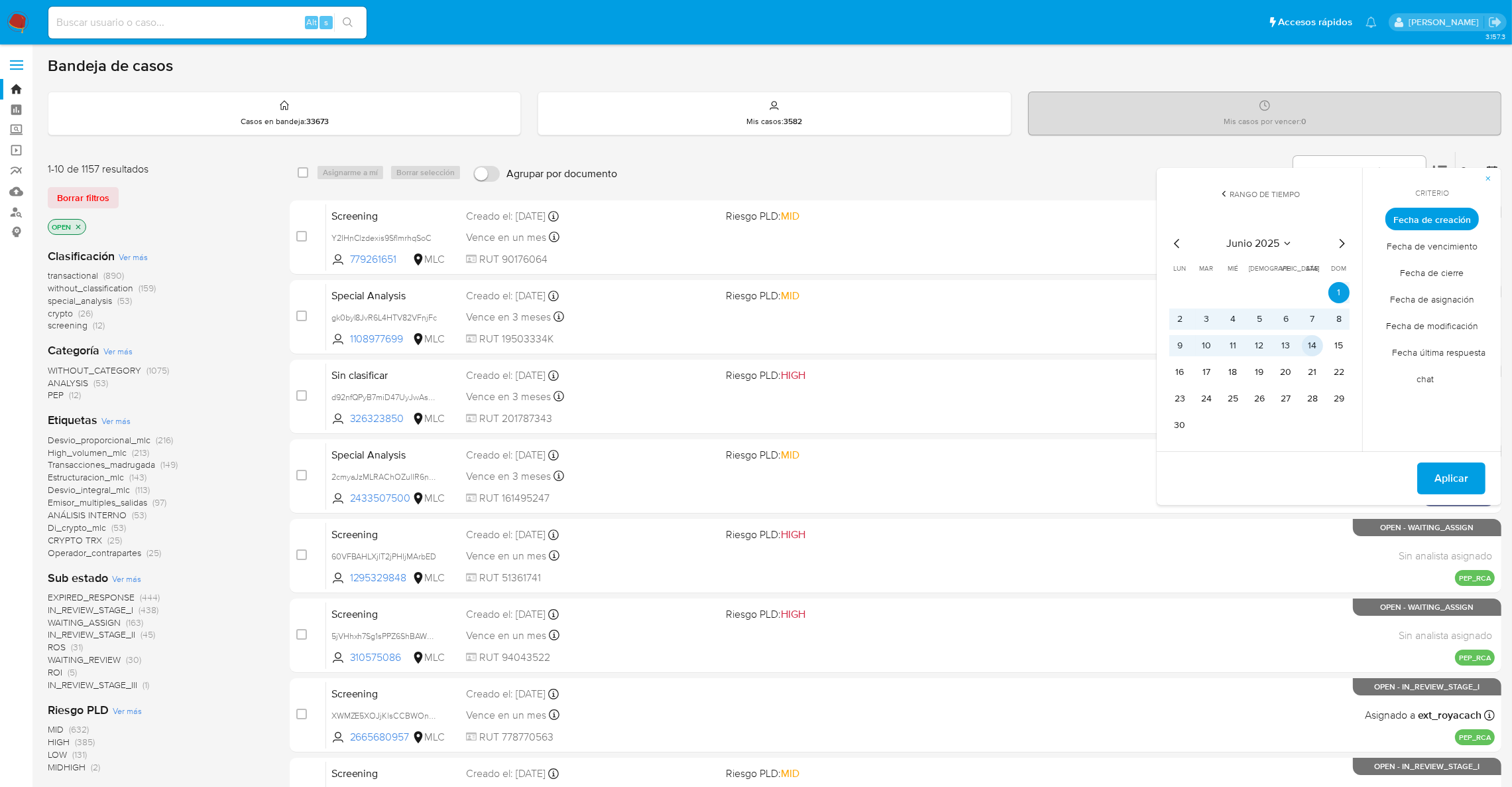
click at [1326, 349] on tr "9 10 11 12 13 14 15" at bounding box center [1260, 346] width 180 height 22
click at [1318, 347] on button "14" at bounding box center [1312, 346] width 22 height 22
click at [1462, 493] on span "Aplicar" at bounding box center [1452, 478] width 34 height 29
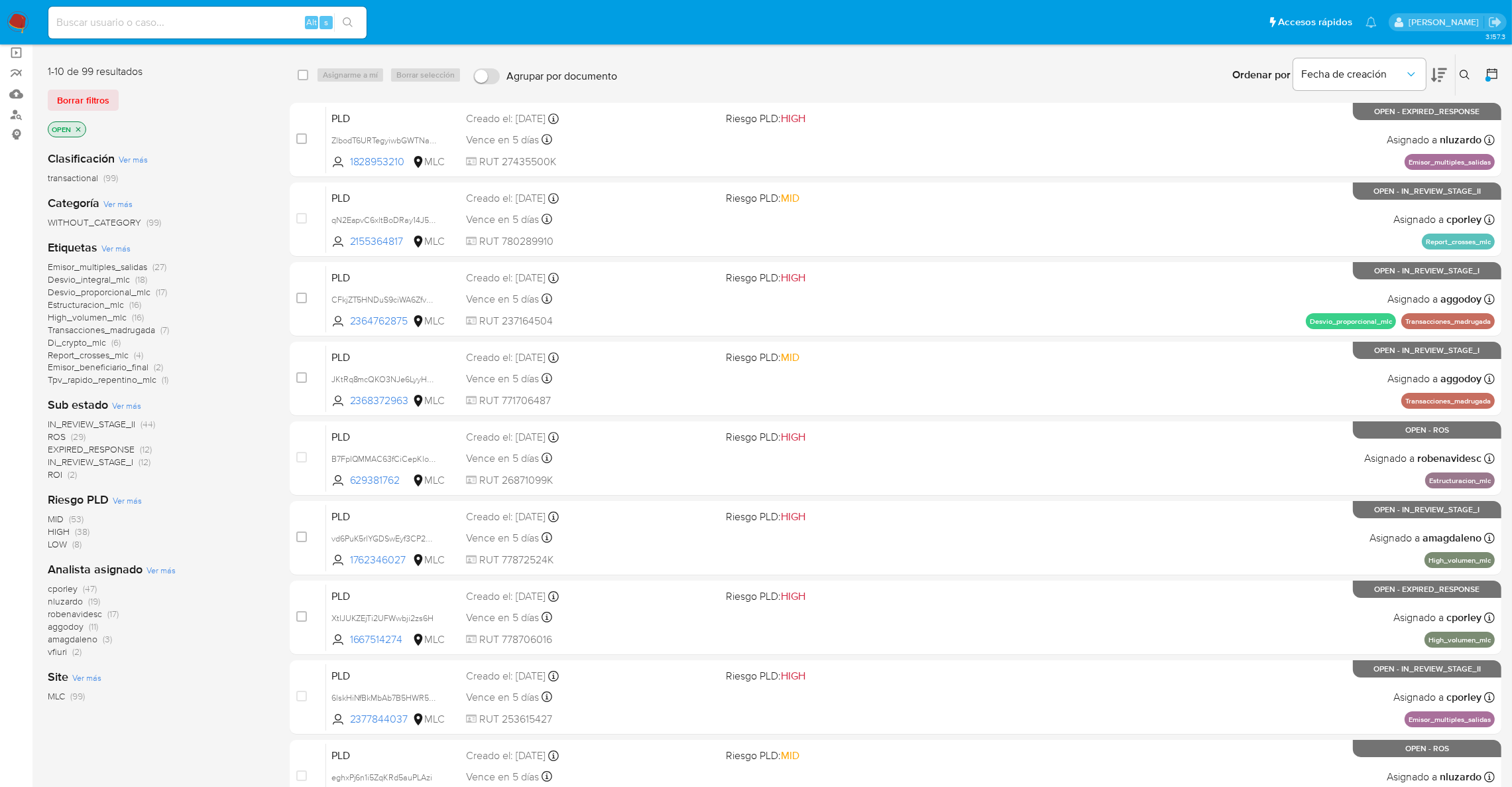
scroll to position [89, 0]
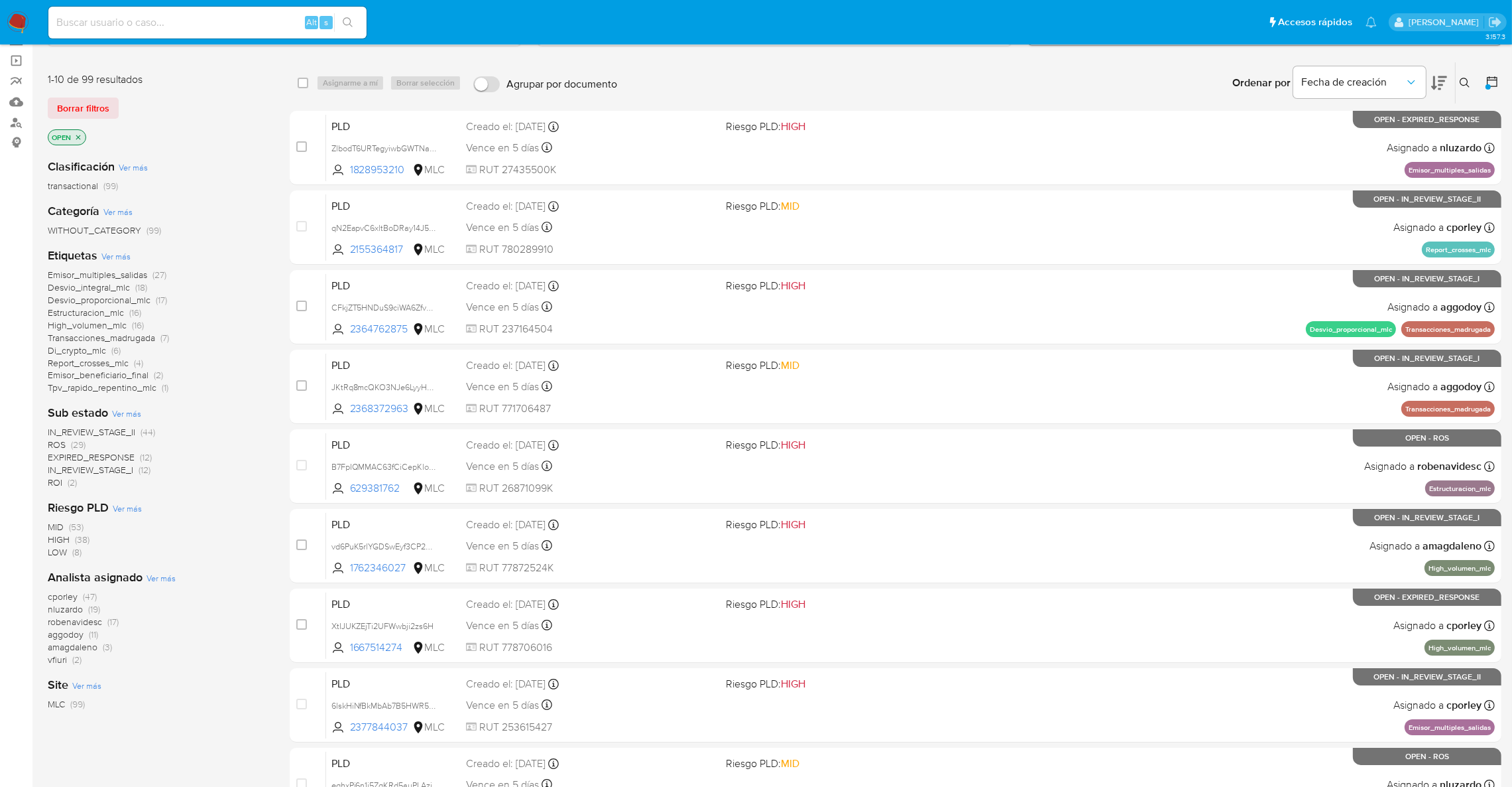
click at [133, 467] on span "IN_REVIEW_STAGE_I (12)" at bounding box center [99, 470] width 102 height 12
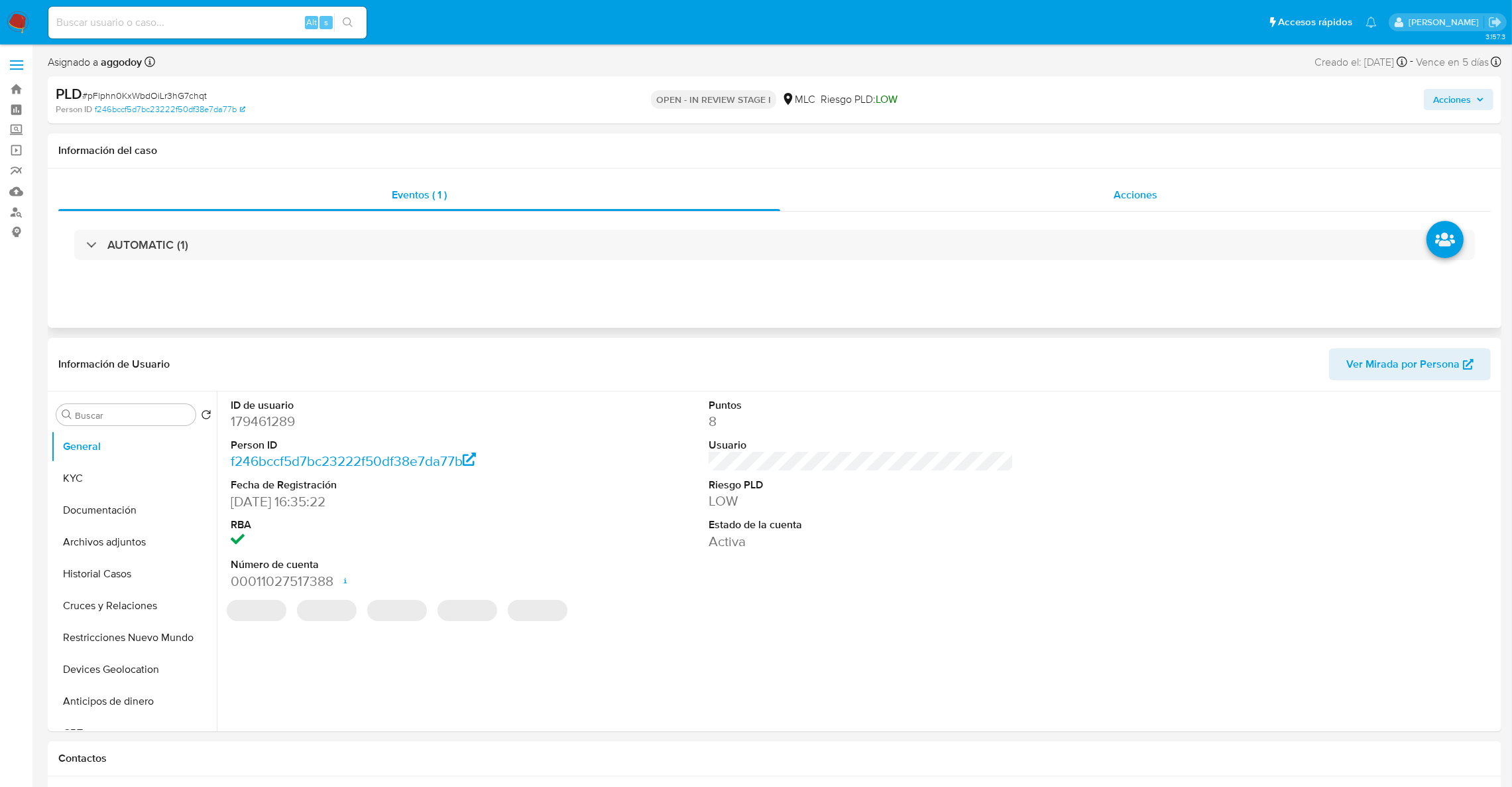
click at [1107, 199] on div "Acciones" at bounding box center [1135, 195] width 710 height 32
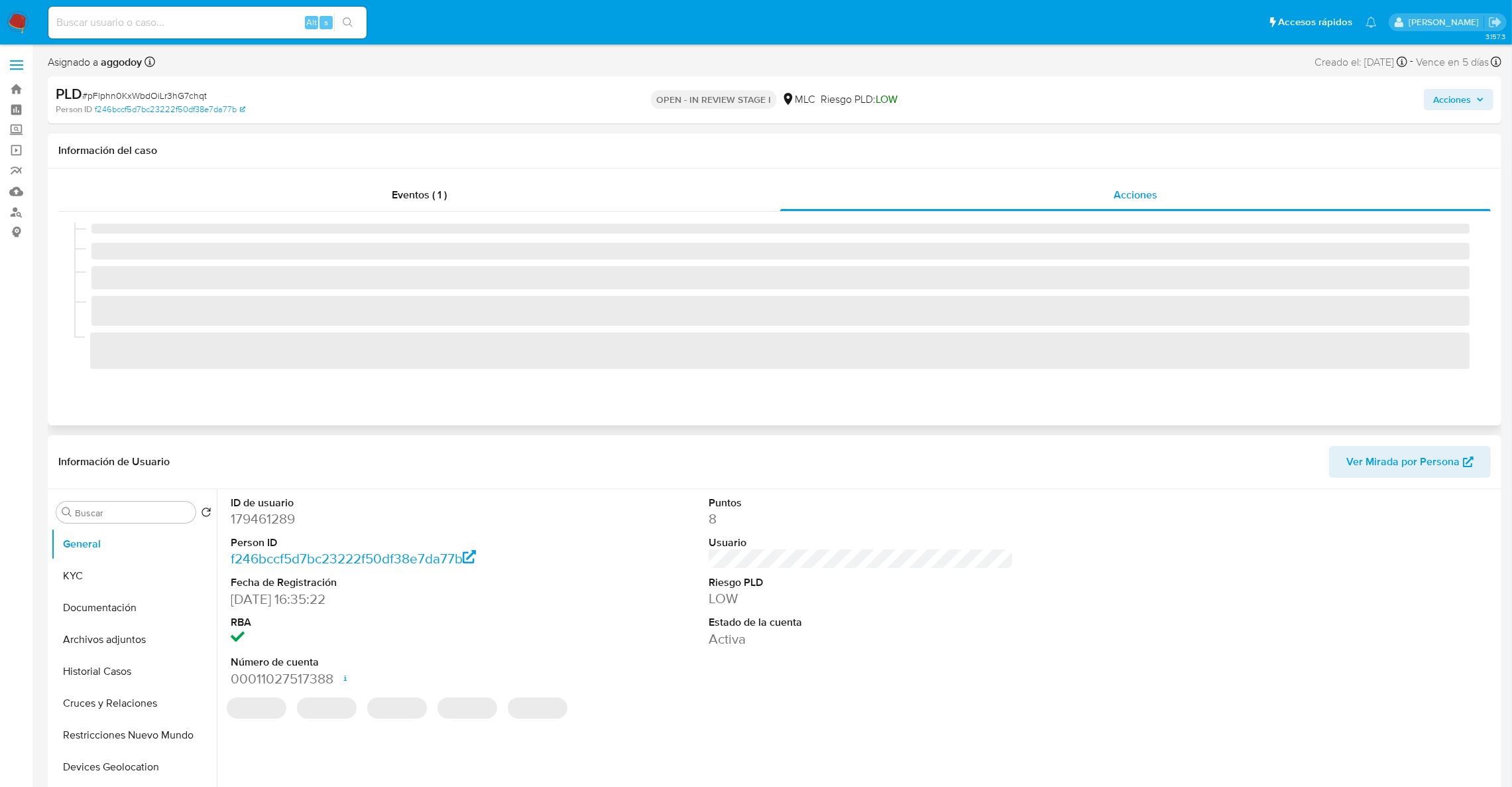
select select "10"
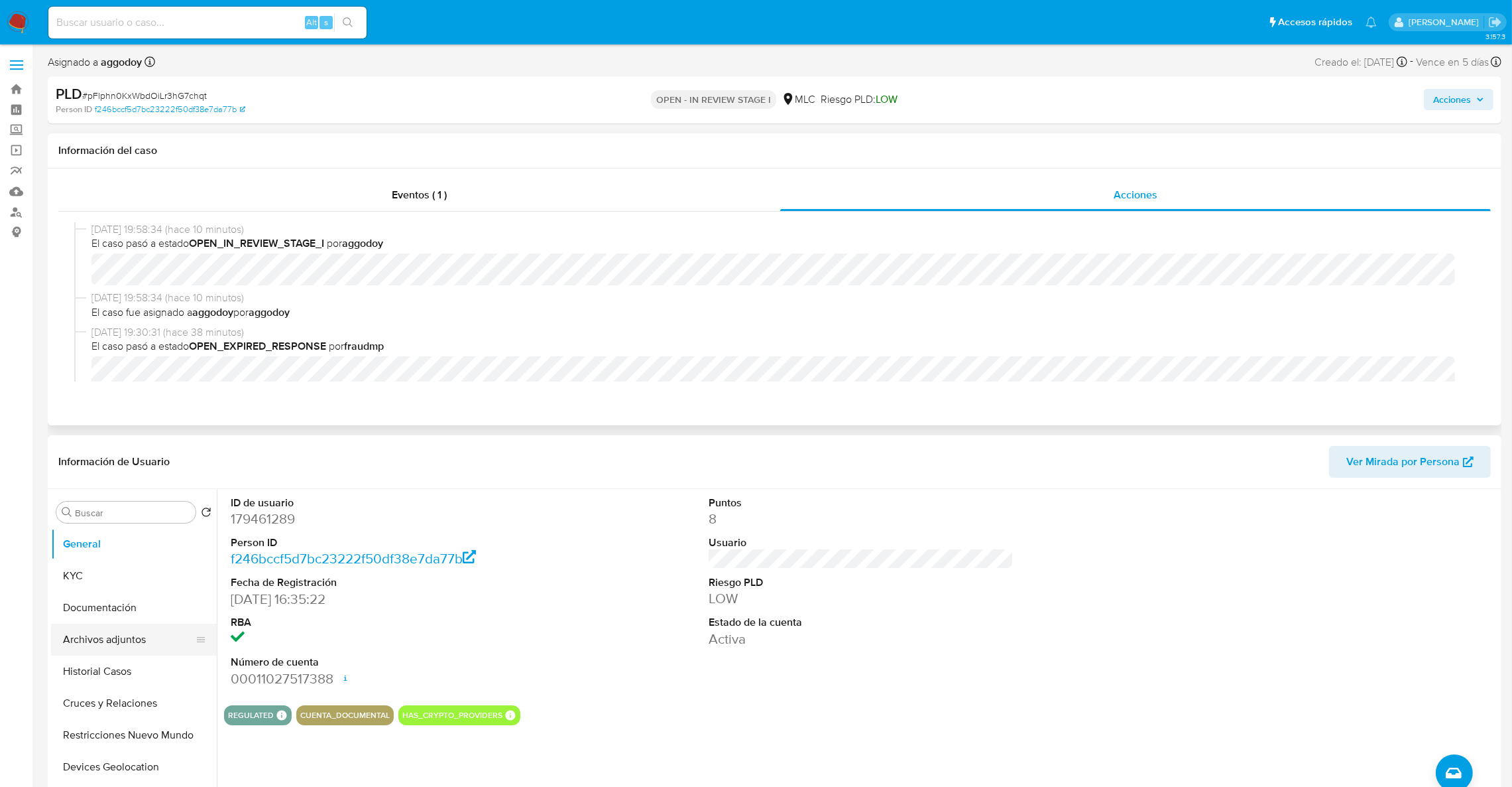
click at [134, 643] on button "Archivos adjuntos" at bounding box center [128, 640] width 155 height 32
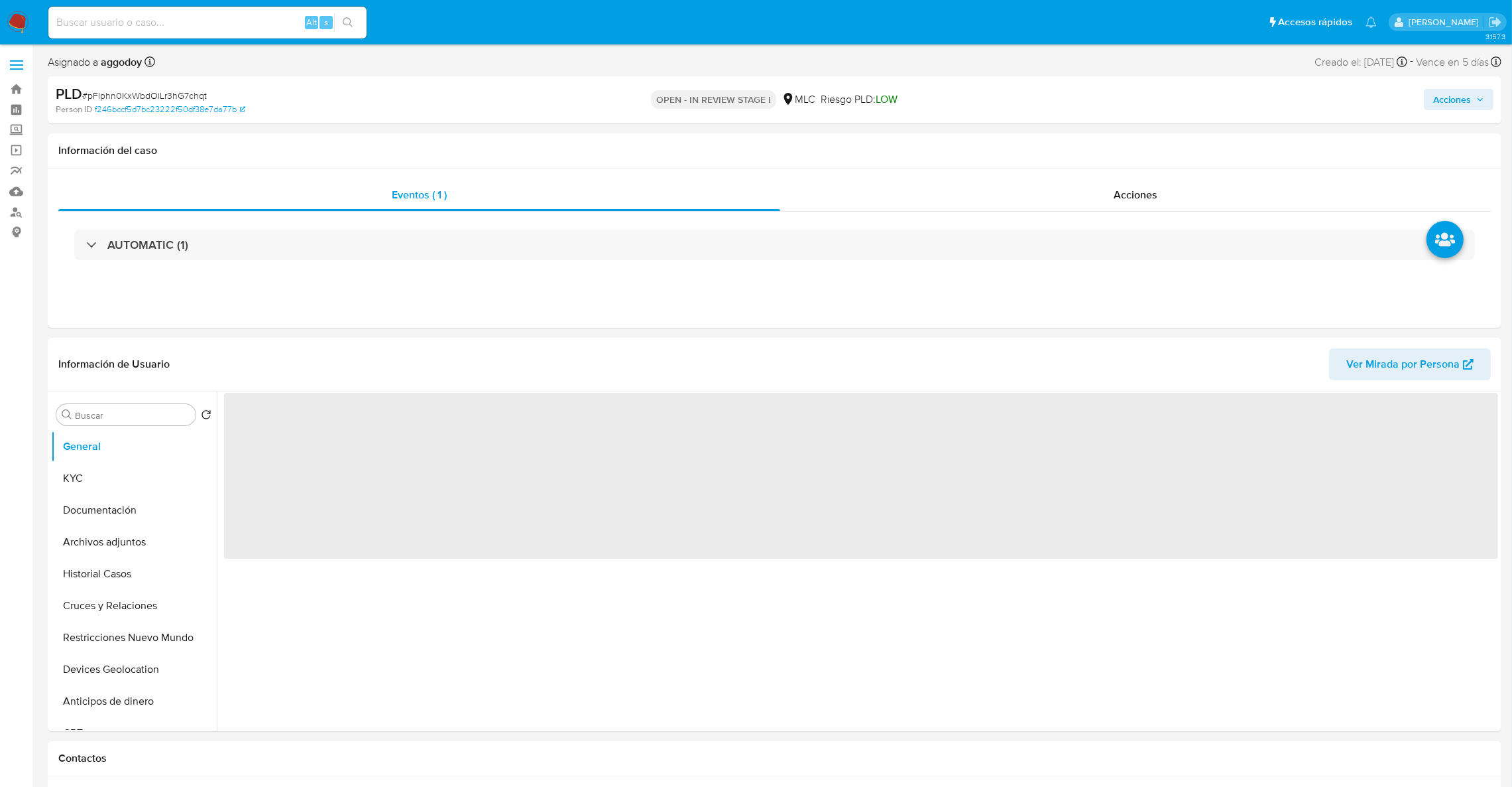
select select "10"
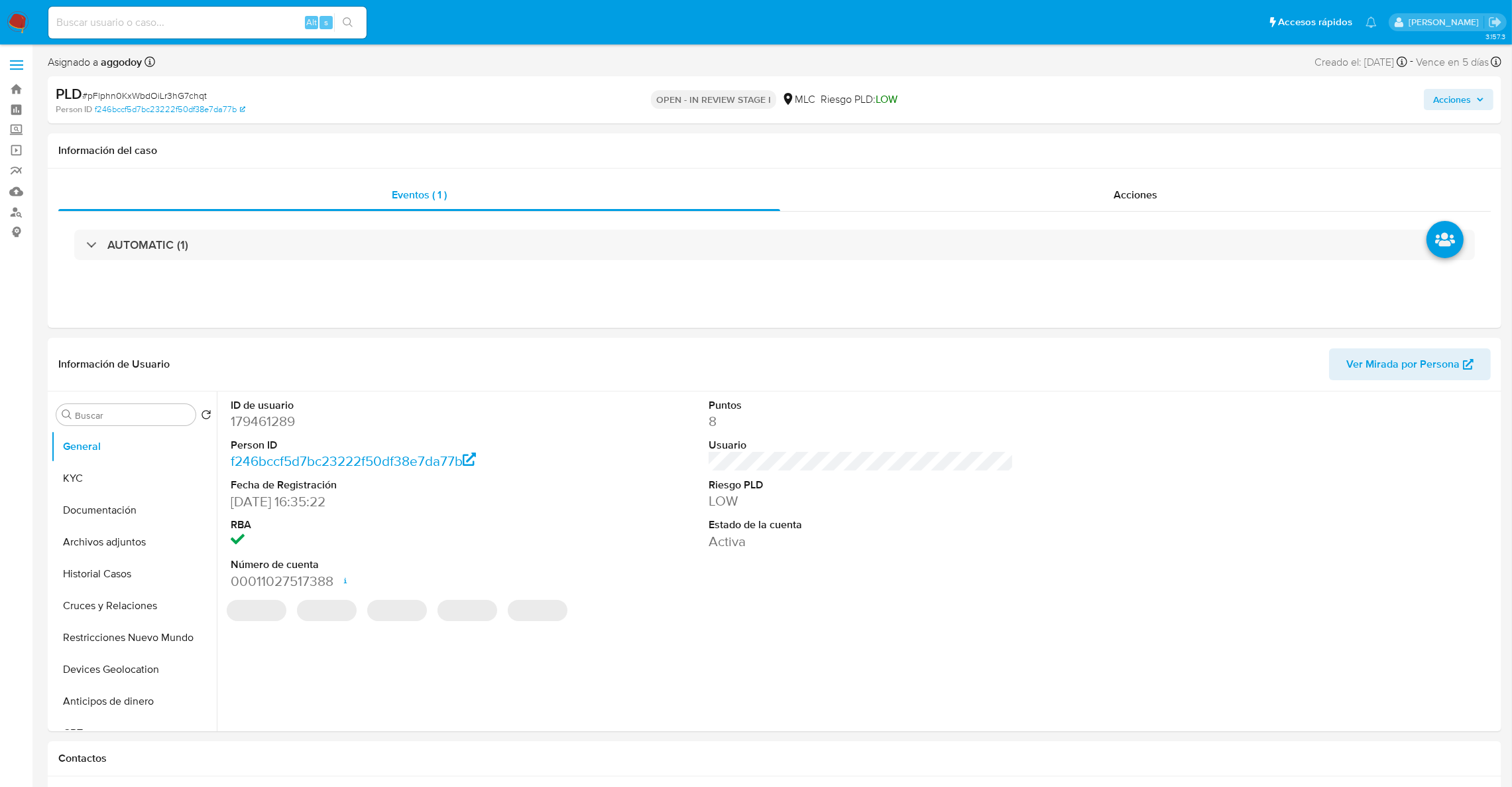
select select "10"
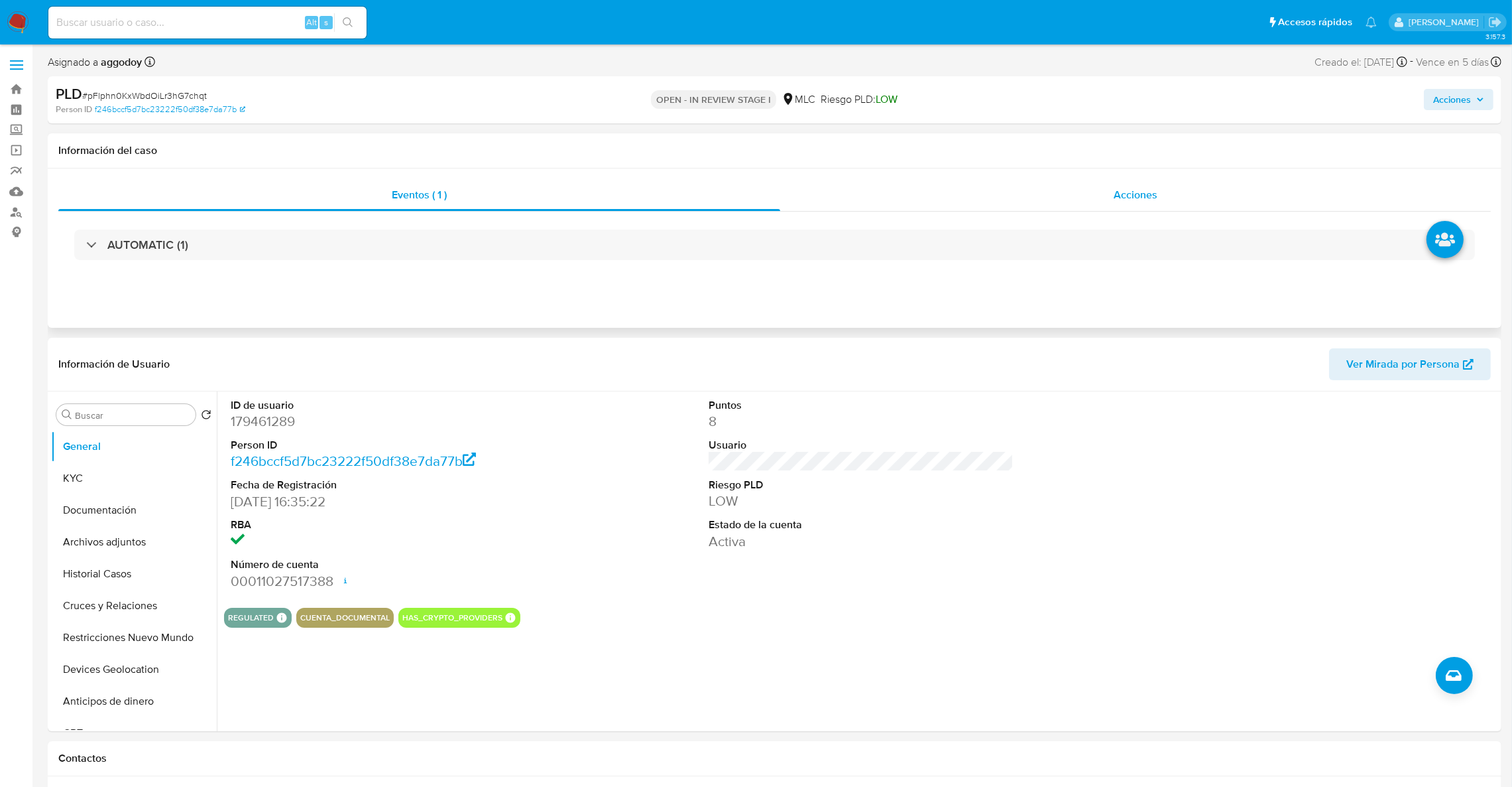
click at [1092, 206] on div "Acciones" at bounding box center [1135, 195] width 710 height 32
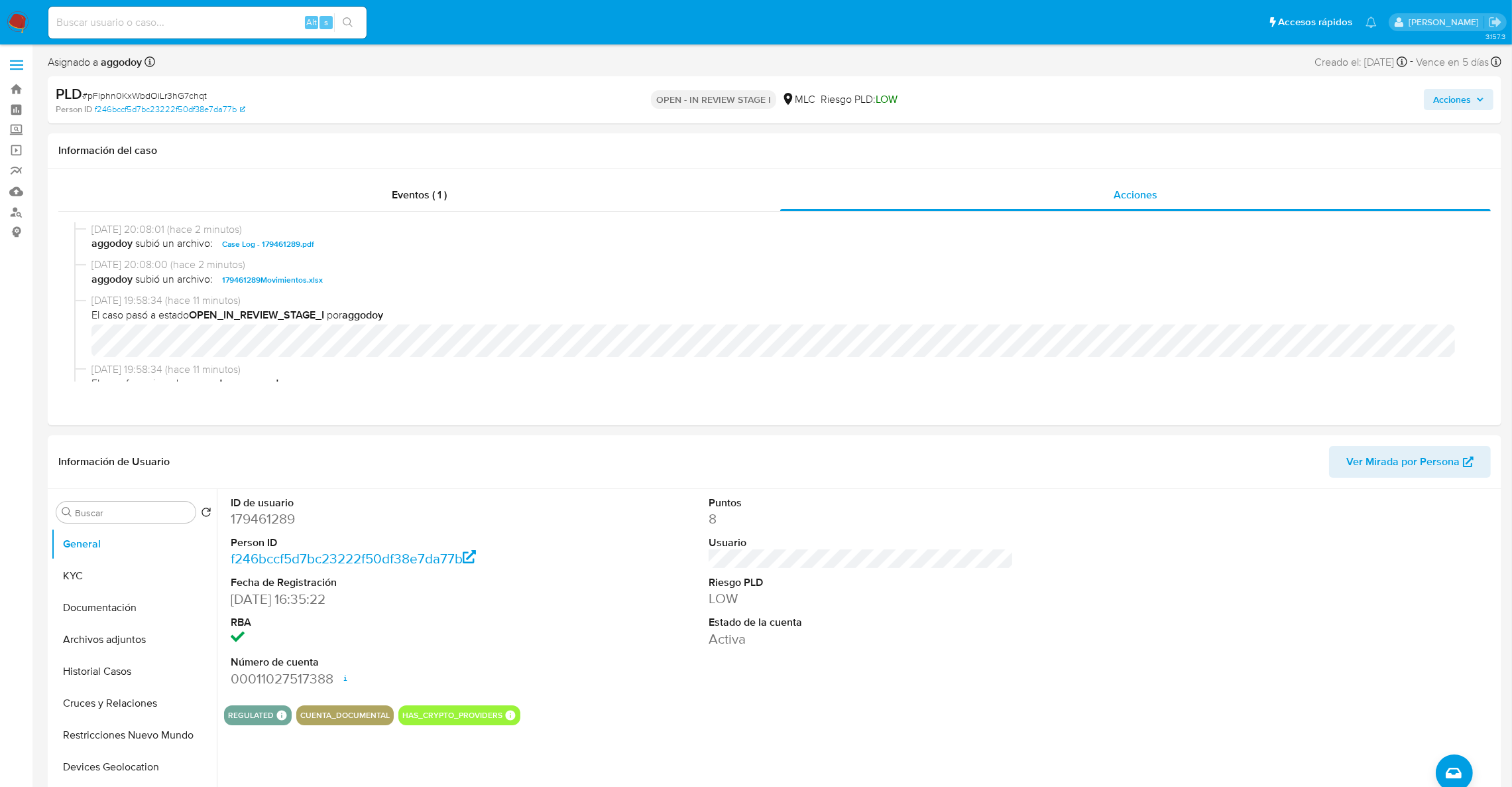
click at [1450, 115] on div "Acciones" at bounding box center [1255, 100] width 476 height 31
click at [1449, 112] on div "Acciones" at bounding box center [1255, 100] width 476 height 31
click at [1439, 105] on span "Acciones" at bounding box center [1452, 100] width 38 height 22
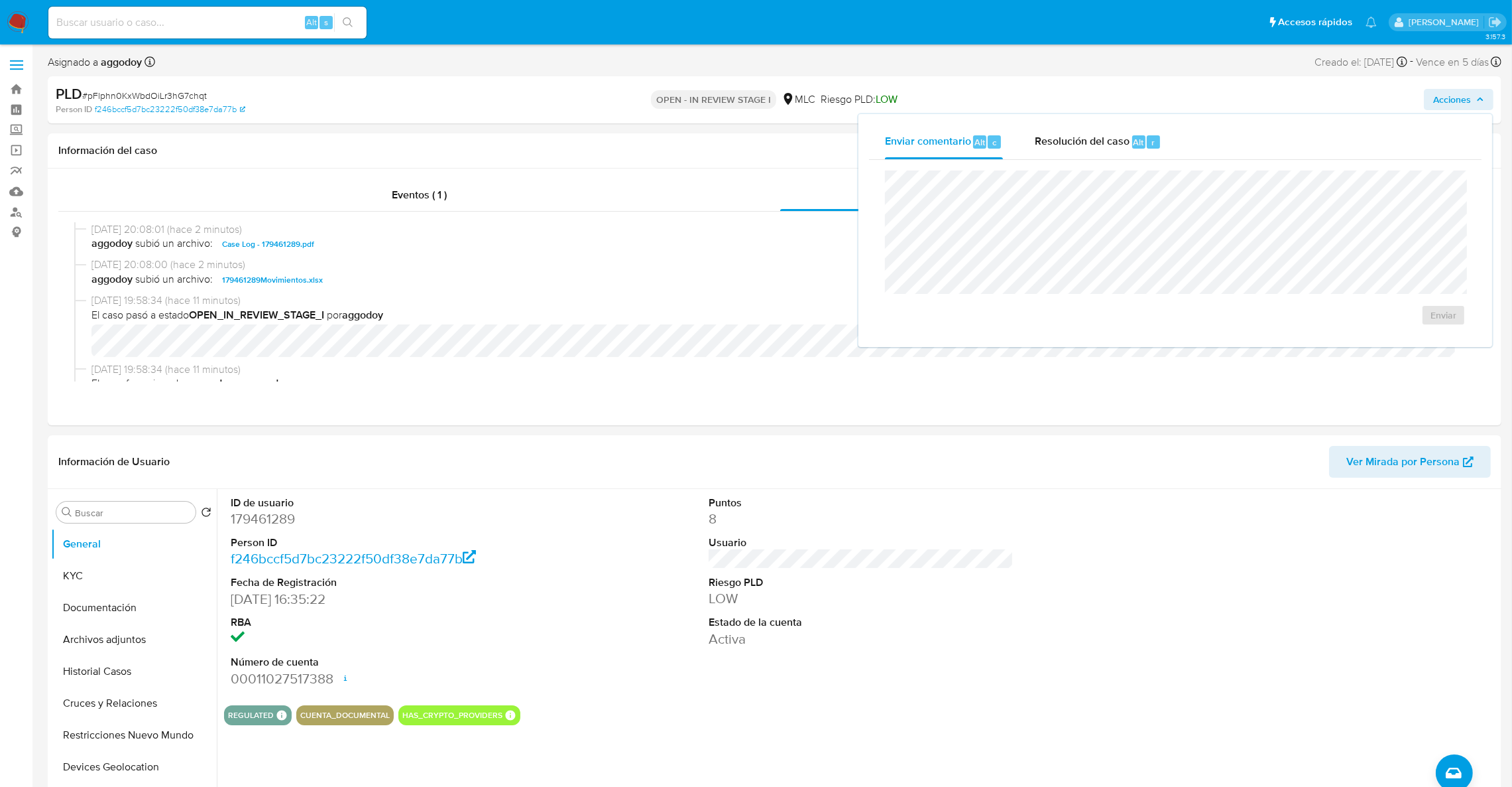
click at [1067, 167] on div "Enviar" at bounding box center [1175, 248] width 613 height 177
click at [1061, 155] on div "Resolución del caso Alt r" at bounding box center [1098, 142] width 127 height 35
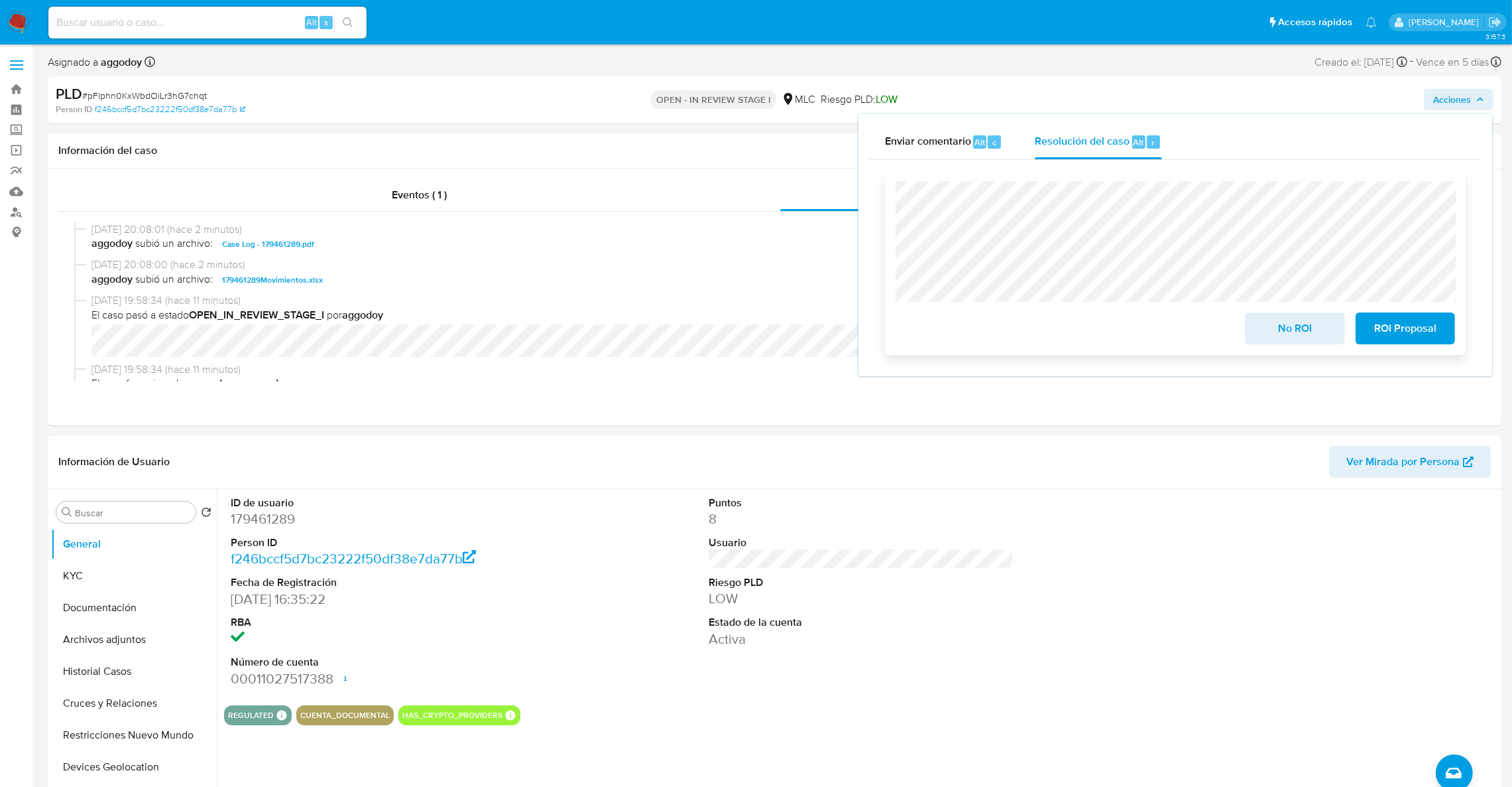
click at [1429, 308] on div "No ROI ROI Proposal" at bounding box center [1175, 263] width 559 height 163
click at [1418, 317] on span "ROI Proposal" at bounding box center [1405, 328] width 65 height 29
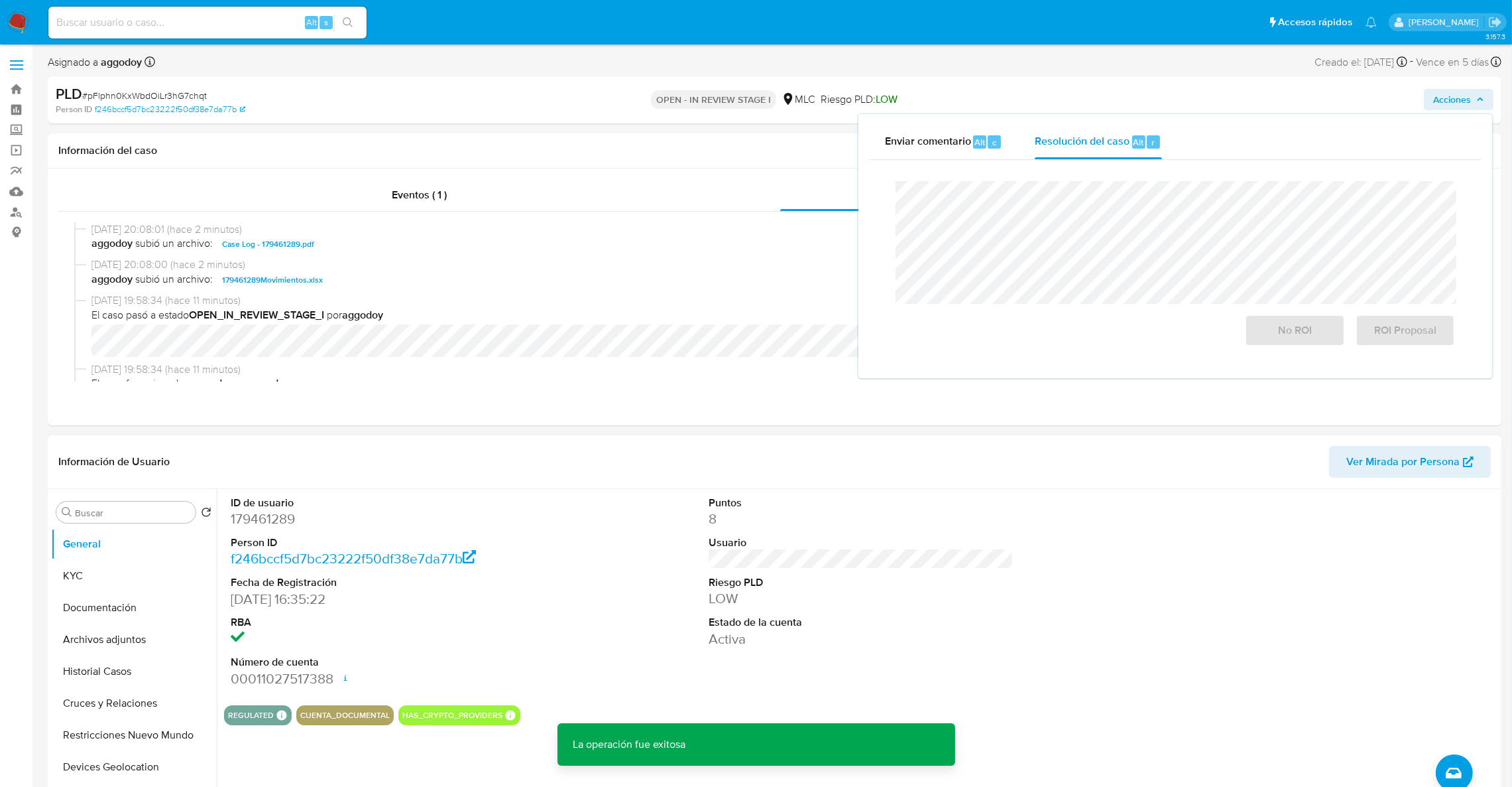
click at [269, 523] on dd "179461289" at bounding box center [384, 519] width 306 height 19
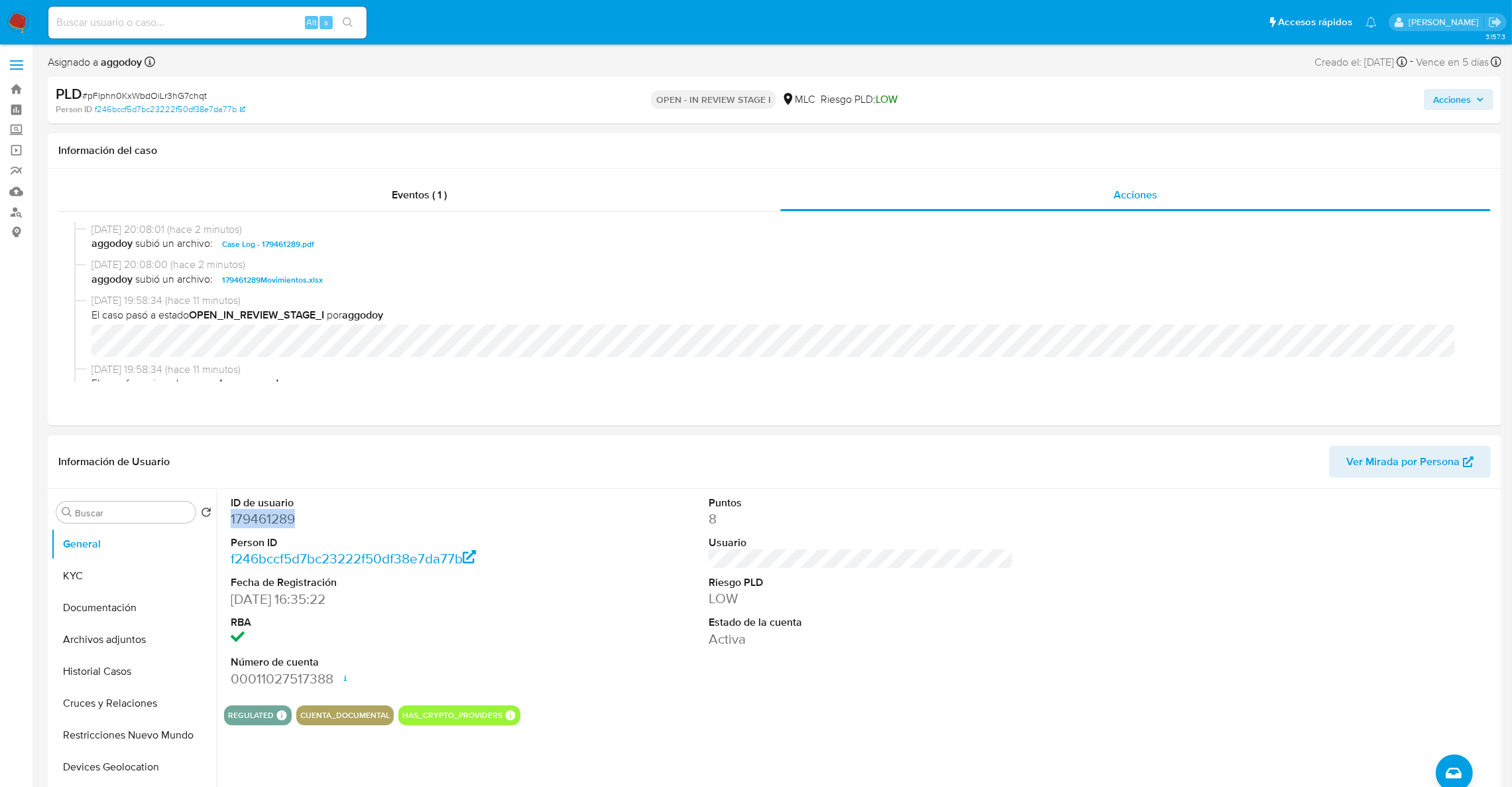
copy dd "179461289"
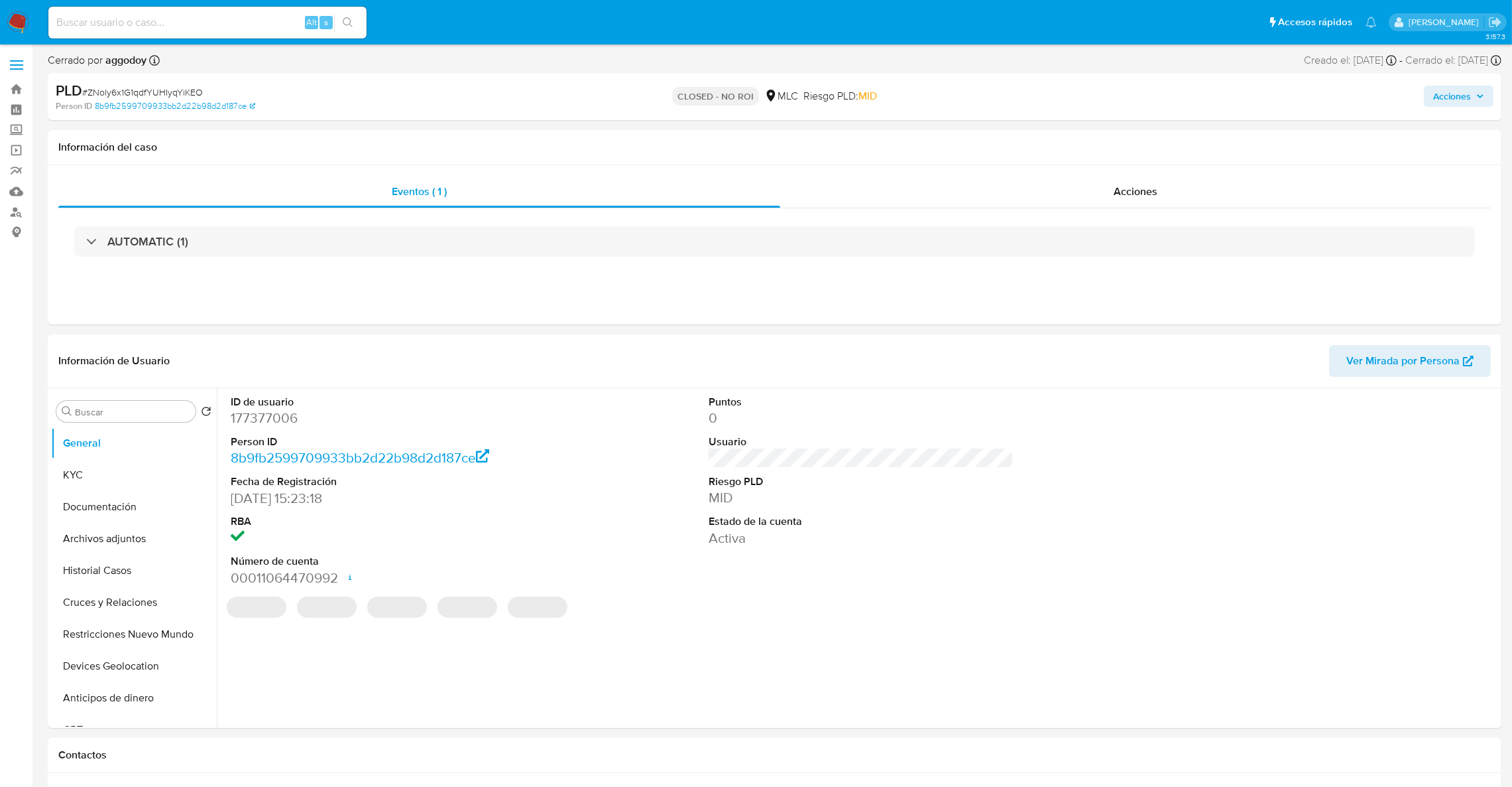
select select "10"
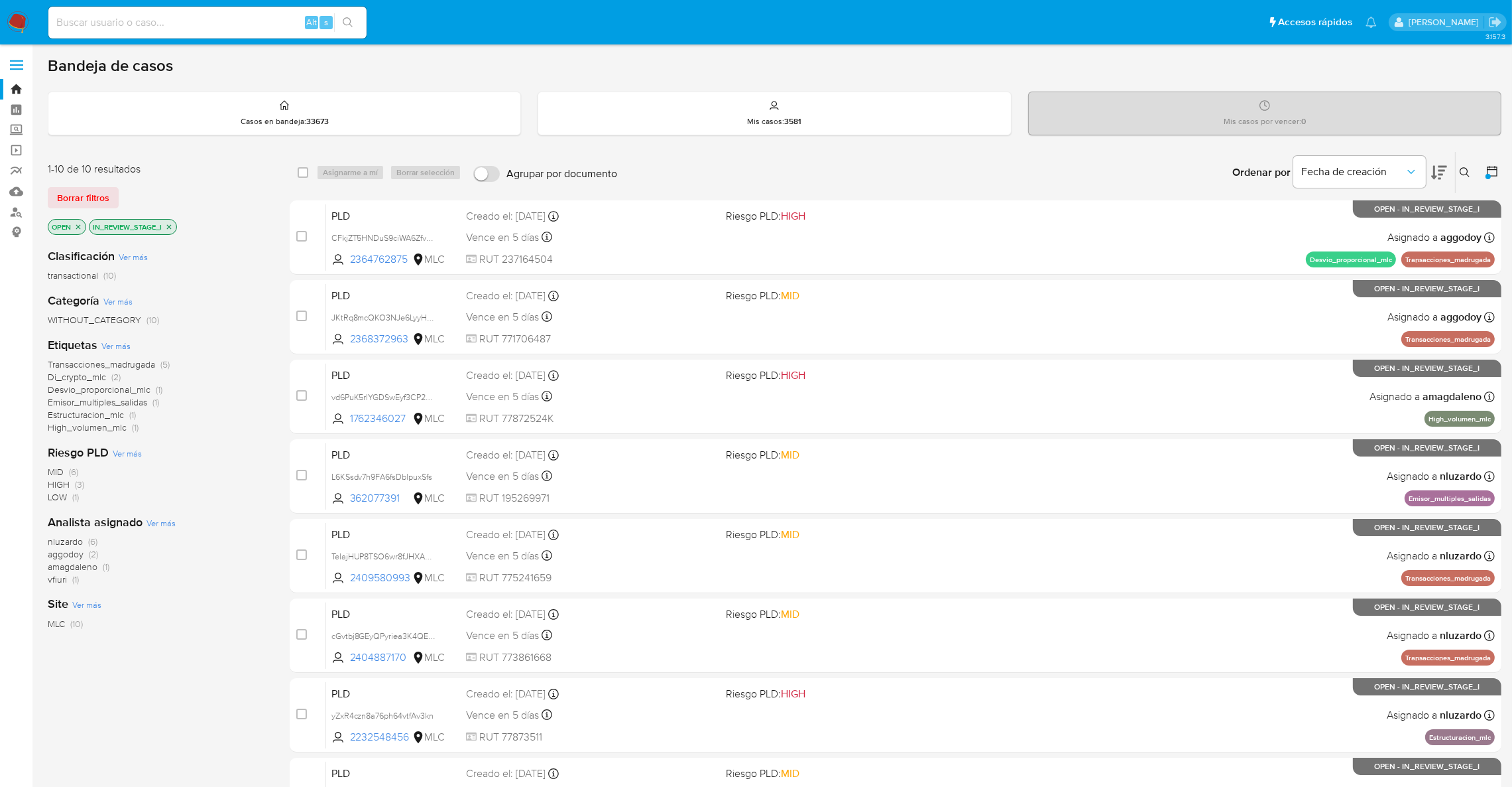
click at [83, 555] on span "aggodoy (2)" at bounding box center [73, 554] width 51 height 12
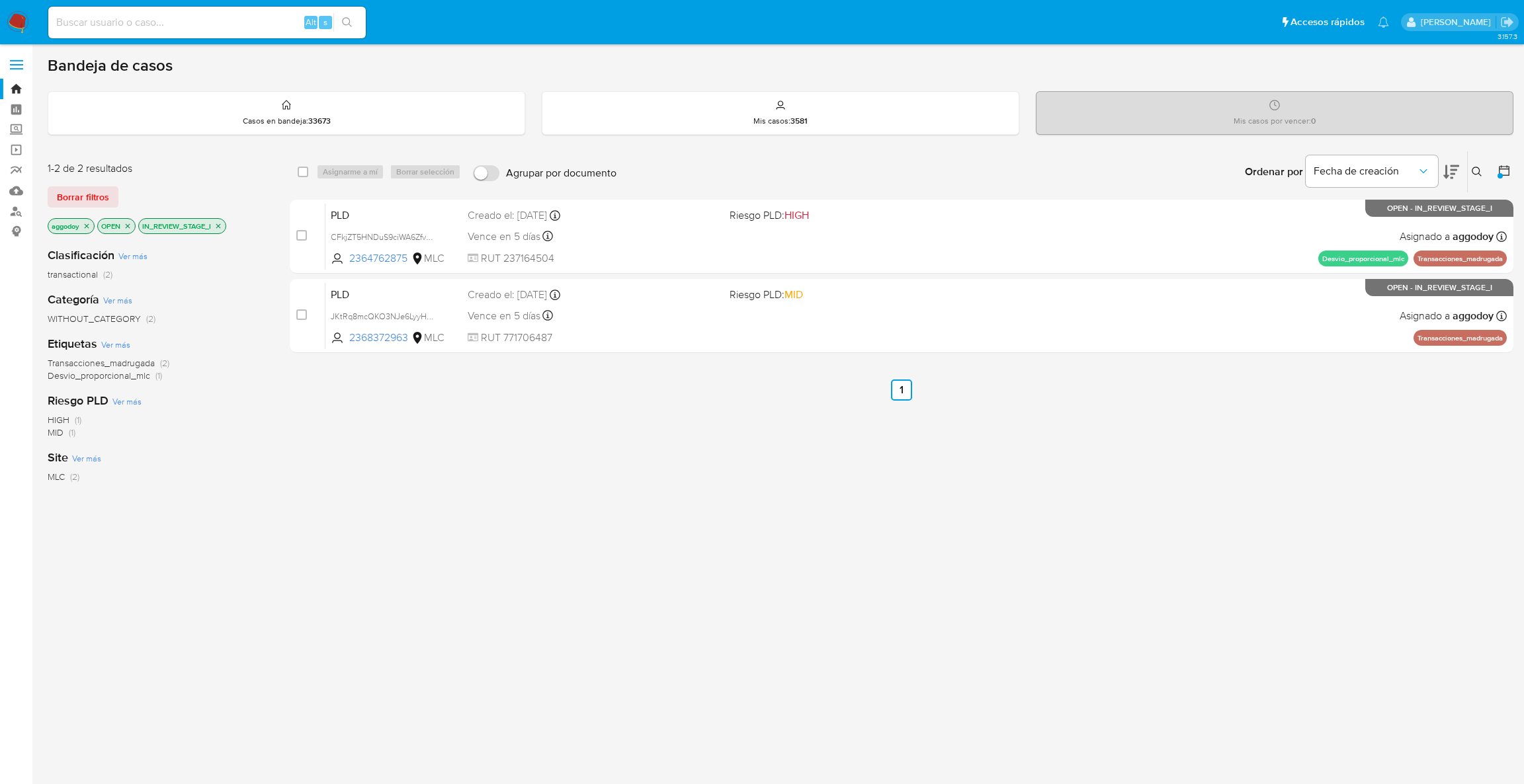
drag, startPoint x: 82, startPoint y: 553, endPoint x: 578, endPoint y: 628, distance: 501.6
click at [578, 628] on div "1-2 de 2 resultados Borrar filtros aggodoy OPEN IN_REVIEW_STAGE_I Clasificación…" at bounding box center [780, 450] width 1465 height 599
click at [1207, 471] on div "select-all-cases-checkbox Asignarme a mí Borrar selección Agrupar por documento…" at bounding box center [901, 450] width 1224 height 599
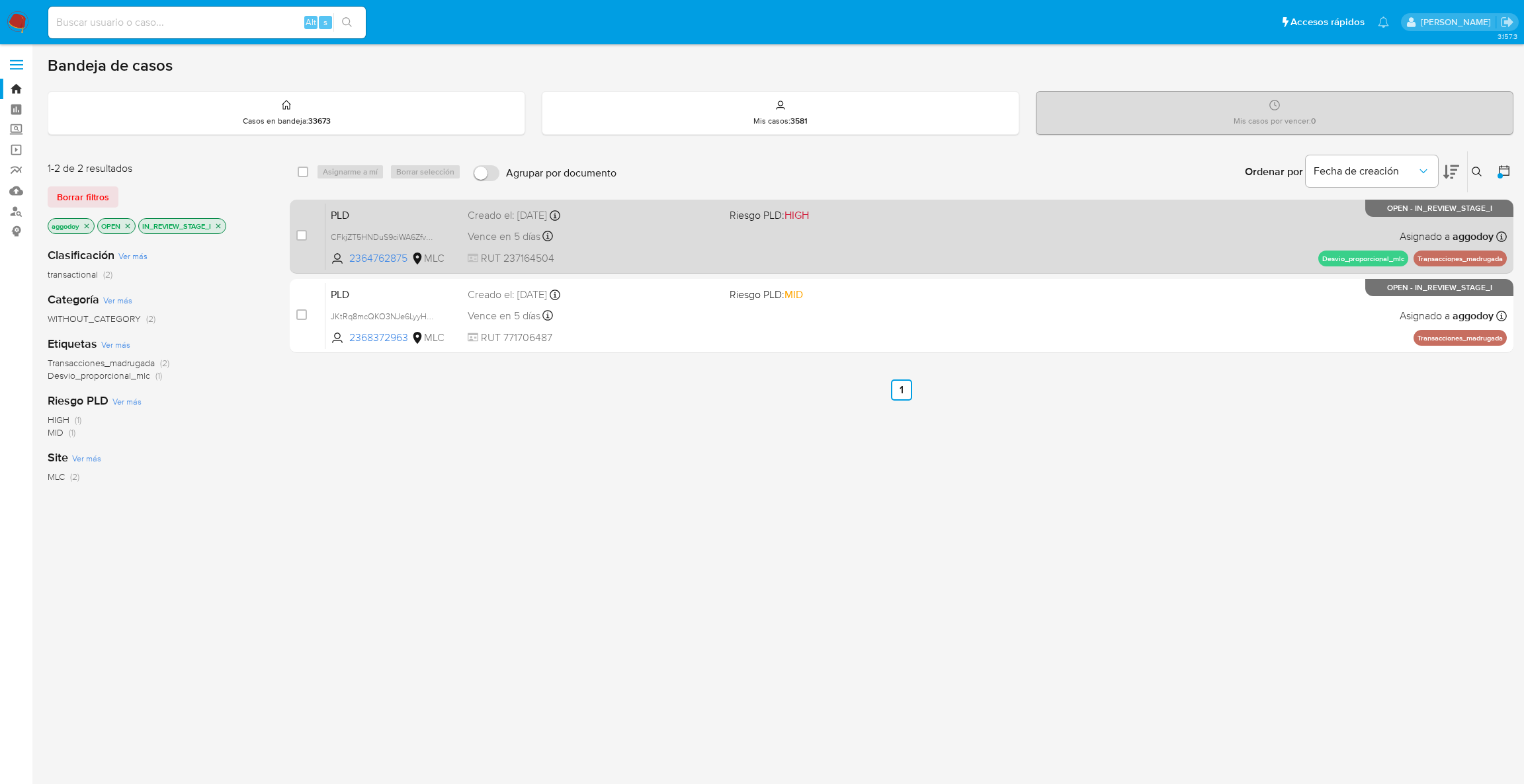
click at [1225, 253] on div "PLD CFkjZT5HNDuS9ciWA6Zfv5RS 2364762875 MLC Riesgo PLD: HIGH Creado el: 12/06/2…" at bounding box center [916, 236] width 1181 height 66
click at [605, 244] on div "PLD CFkjZT5HNDuS9ciWA6Zfv5RS 2364762875 MLC Riesgo PLD: HIGH Creado el: 12/06/2…" at bounding box center [916, 236] width 1181 height 66
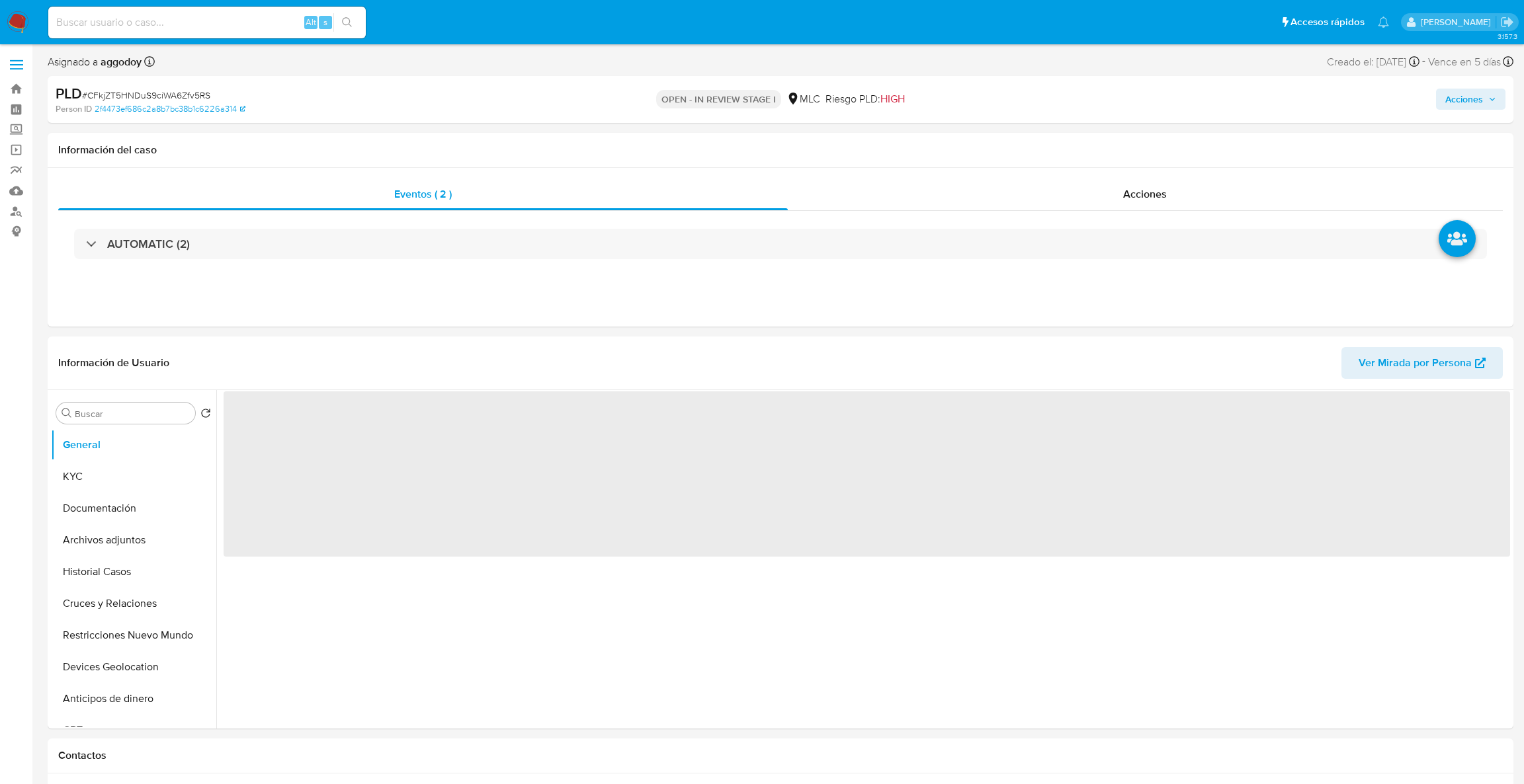
select select "10"
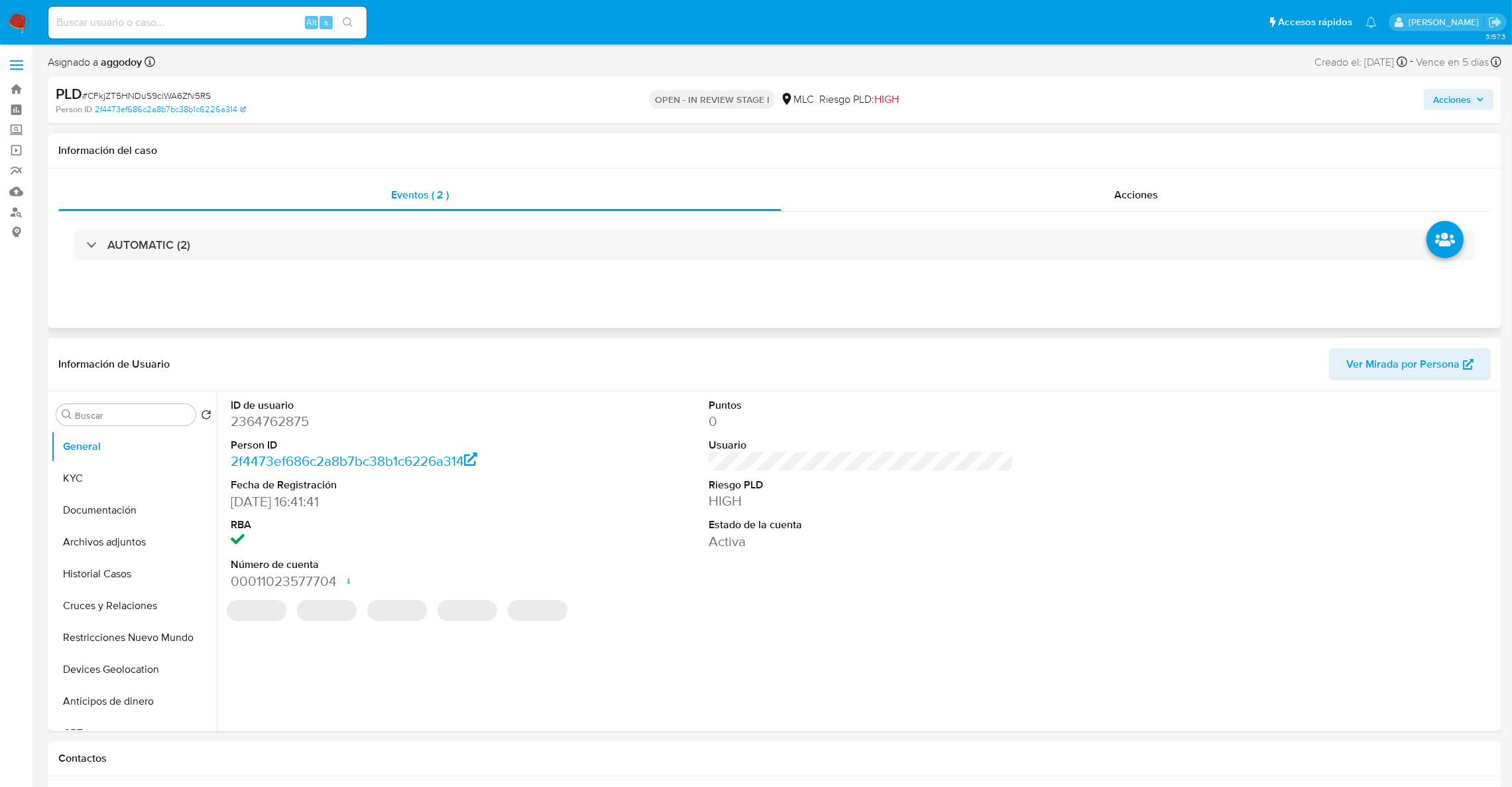
select select "10"
click at [248, 432] on dl "ID de usuario 2364762875 Person ID 2f4473ef686c2a8b7bc38b1c6226a314 Fecha de Re…" at bounding box center [384, 494] width 306 height 193
click at [252, 424] on dd "2364762875" at bounding box center [384, 422] width 306 height 19
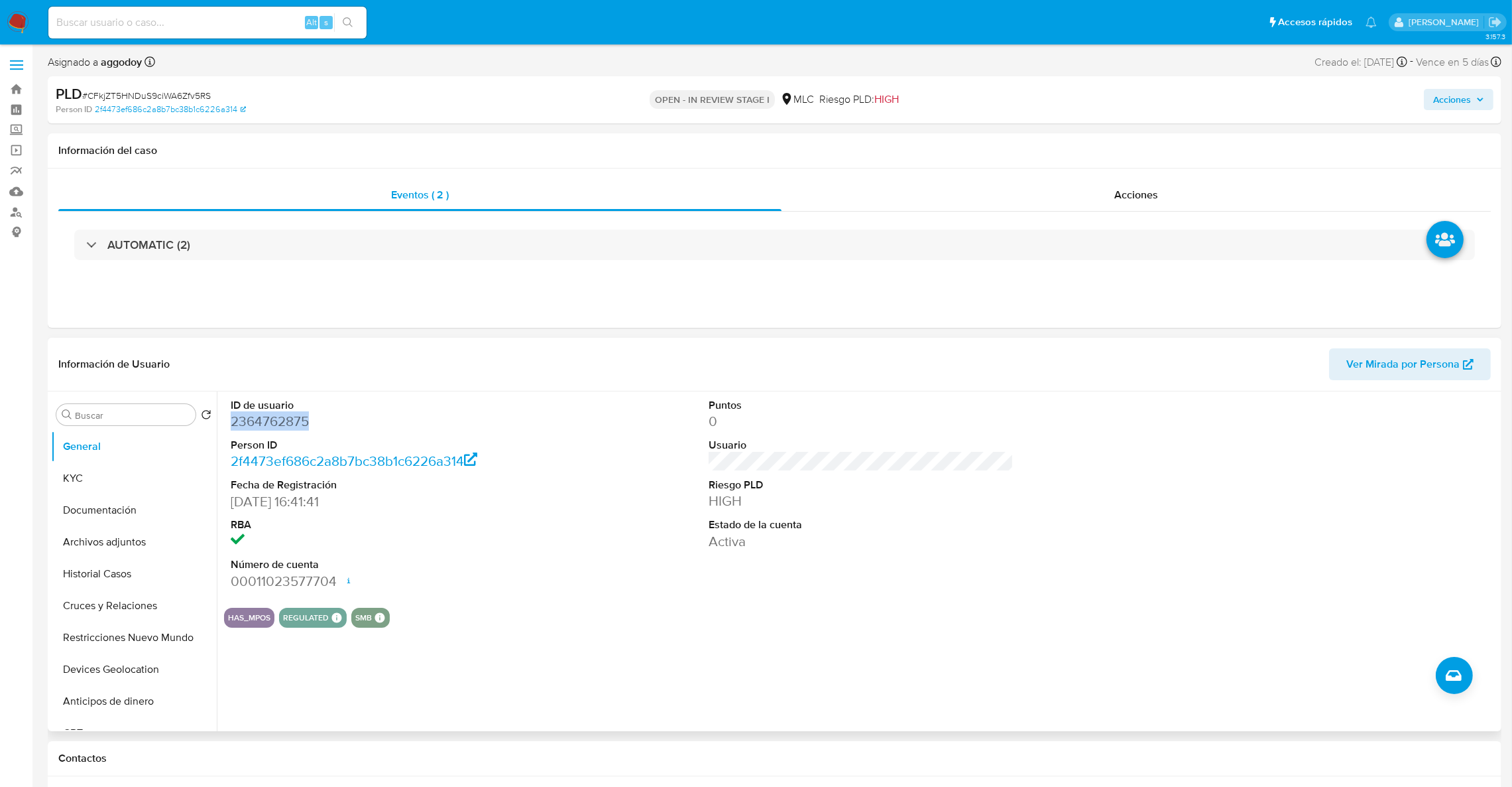
copy dd "2364762875"
click at [598, 218] on div "AUTOMATIC (2)" at bounding box center [774, 244] width 1433 height 67
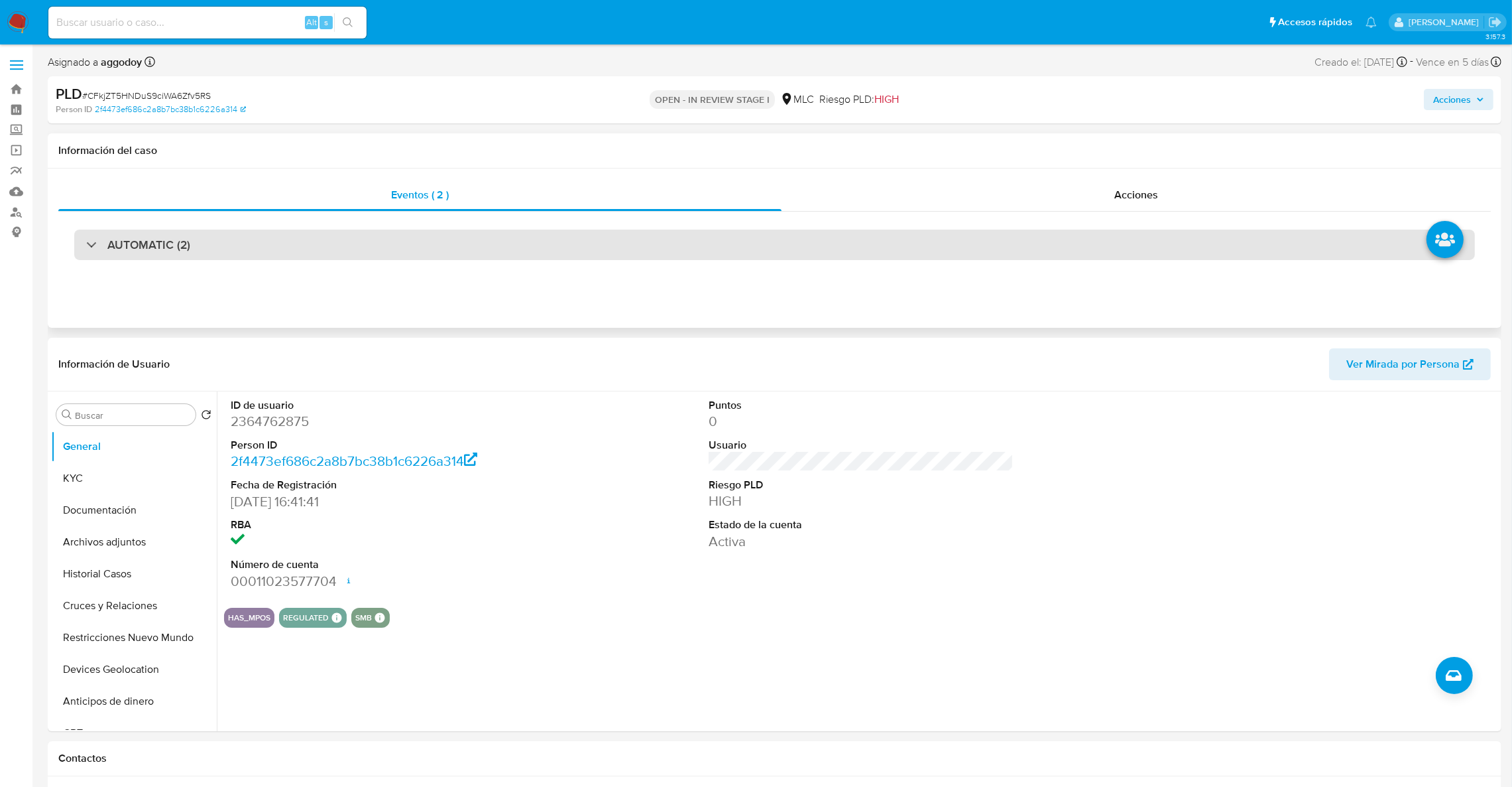
click at [571, 234] on div "AUTOMATIC (2)" at bounding box center [774, 244] width 1401 height 30
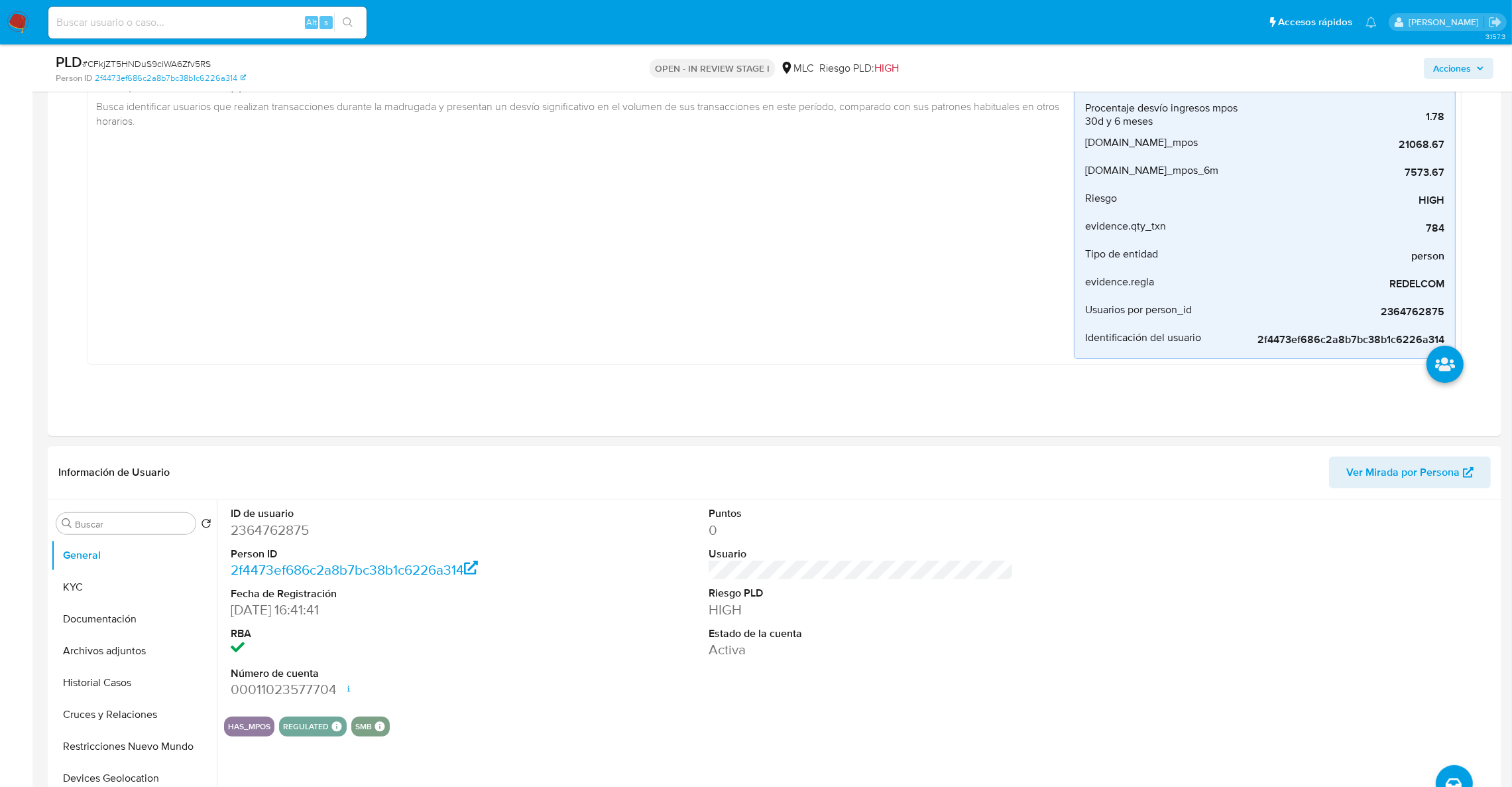
scroll to position [548, 0]
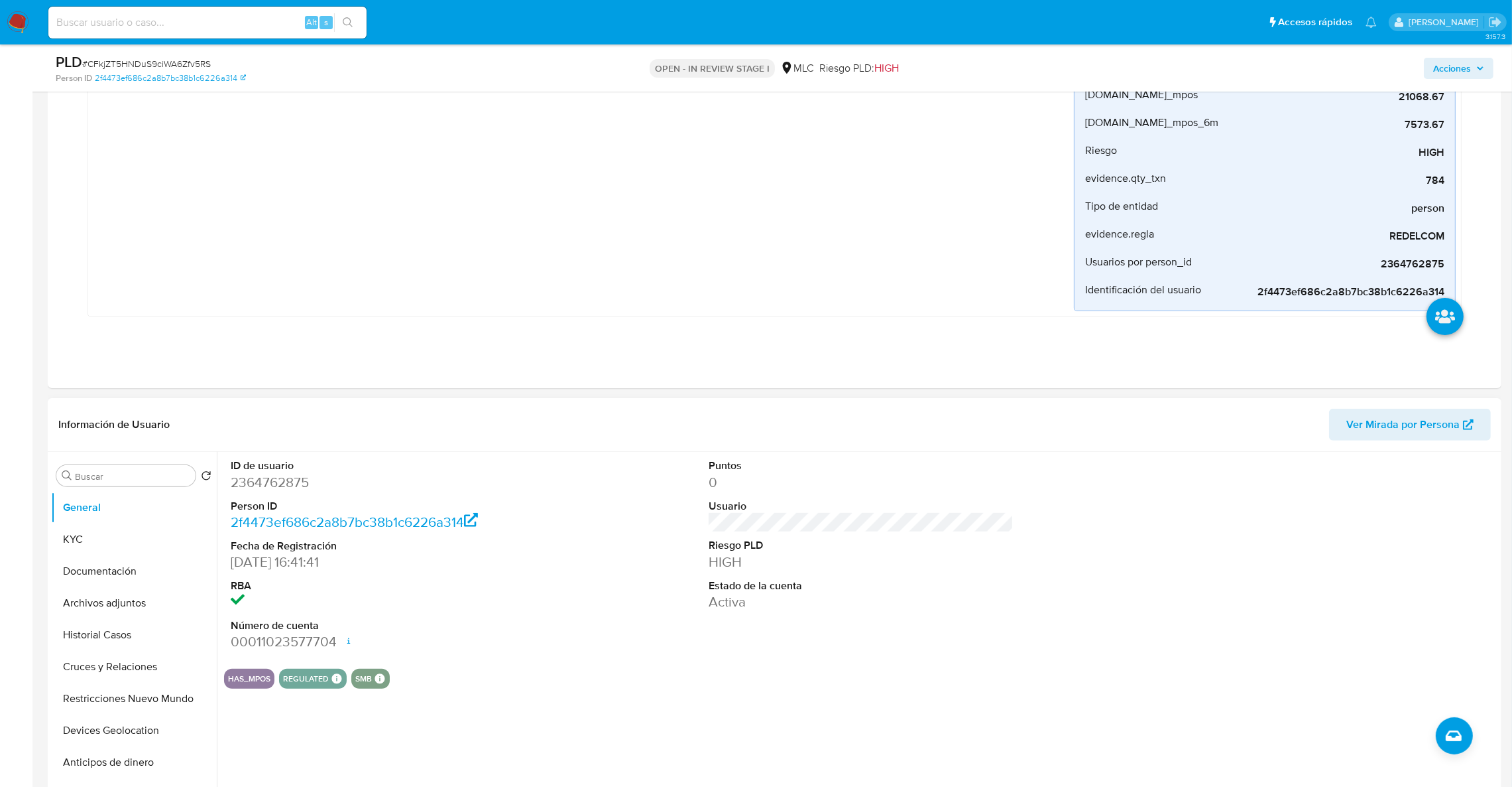
click at [282, 486] on dd "2364762875" at bounding box center [384, 483] width 306 height 19
copy dd "2364762875"
click at [374, 411] on header "Información de Usuario Ver Mirada por Persona" at bounding box center [774, 424] width 1433 height 32
click at [96, 548] on button "KYC" at bounding box center [128, 539] width 155 height 32
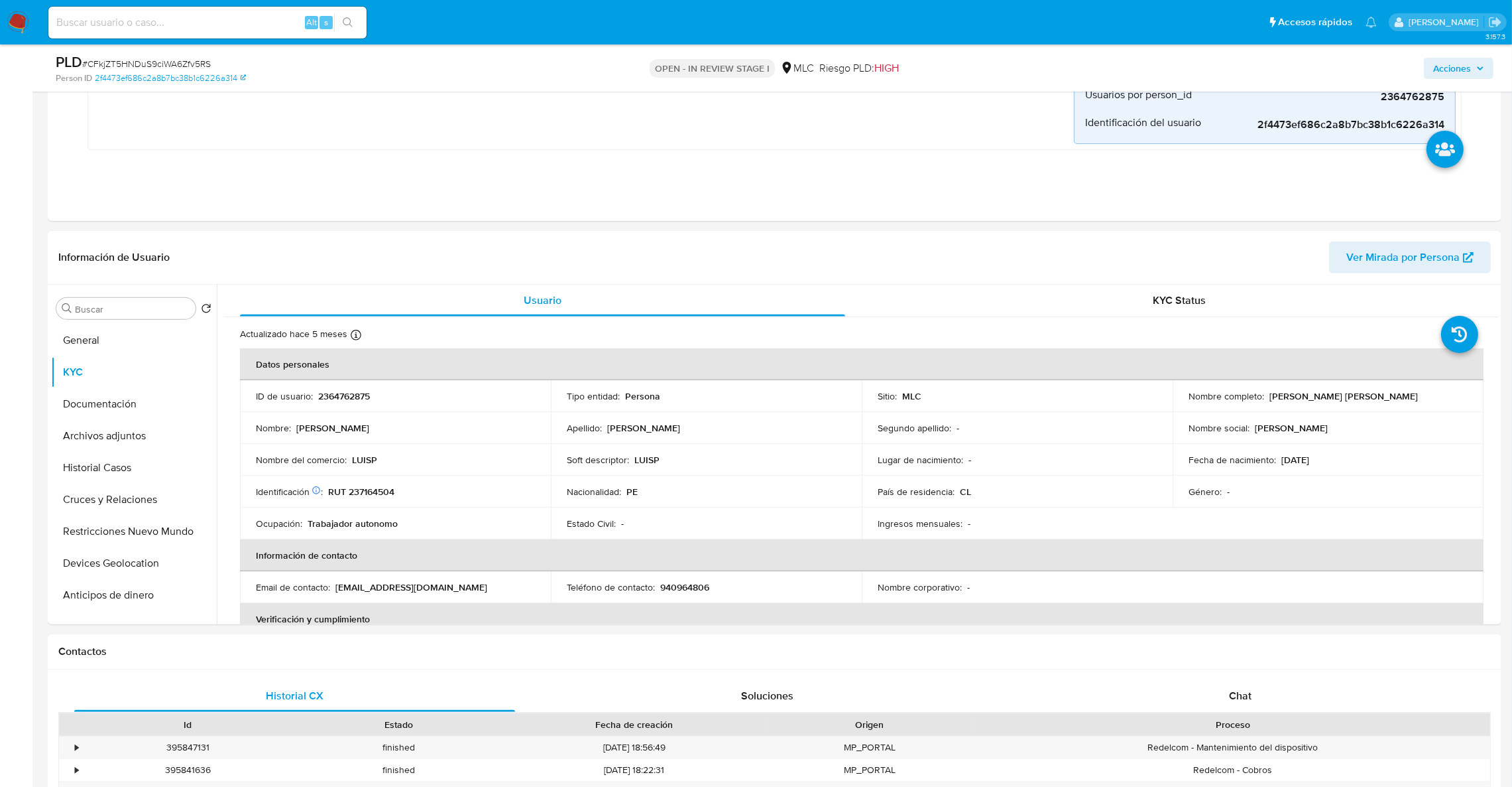
scroll to position [752, 0]
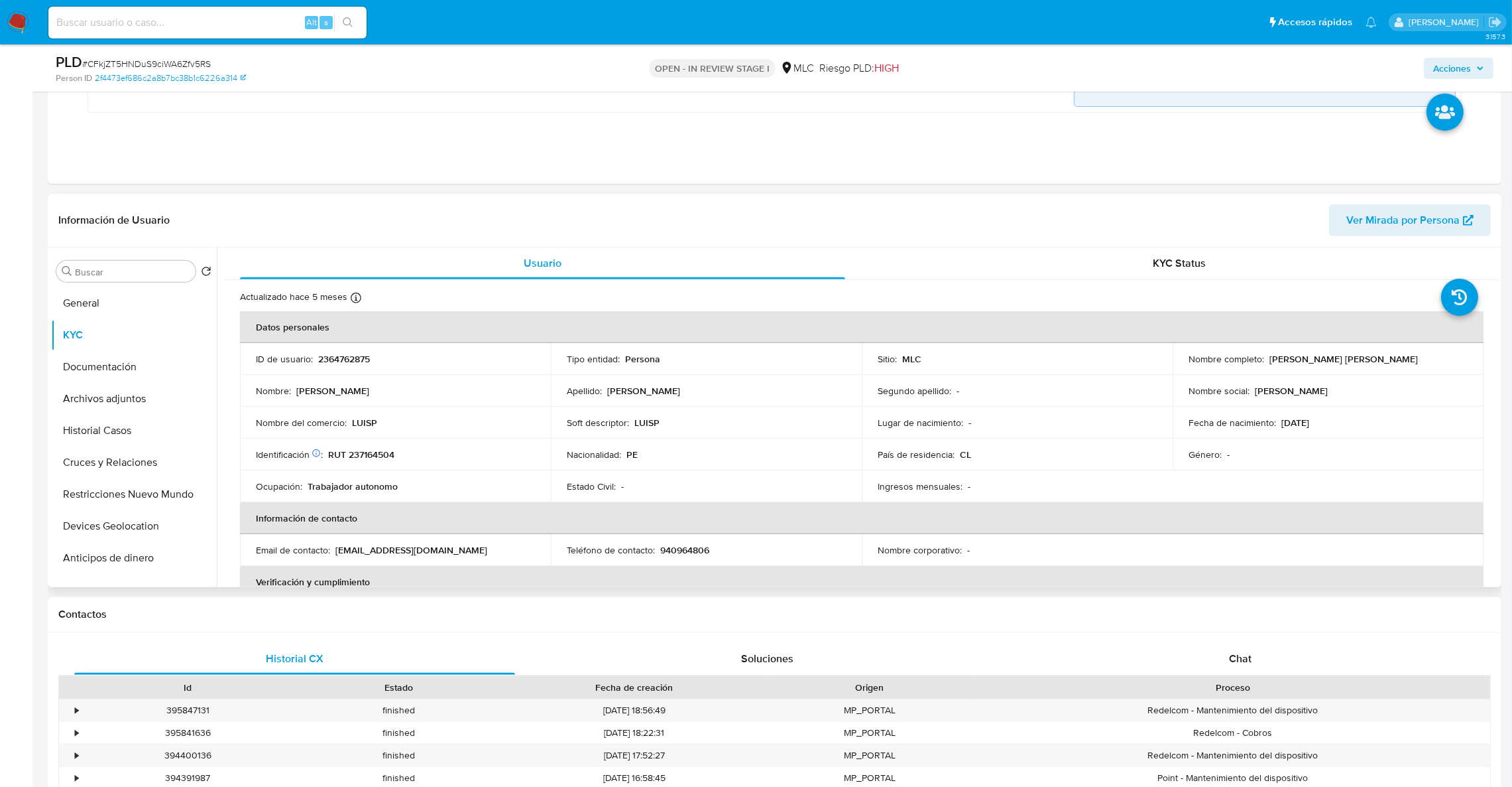
click at [363, 451] on p "RUT 237164504" at bounding box center [361, 455] width 67 height 12
copy p "237164504"
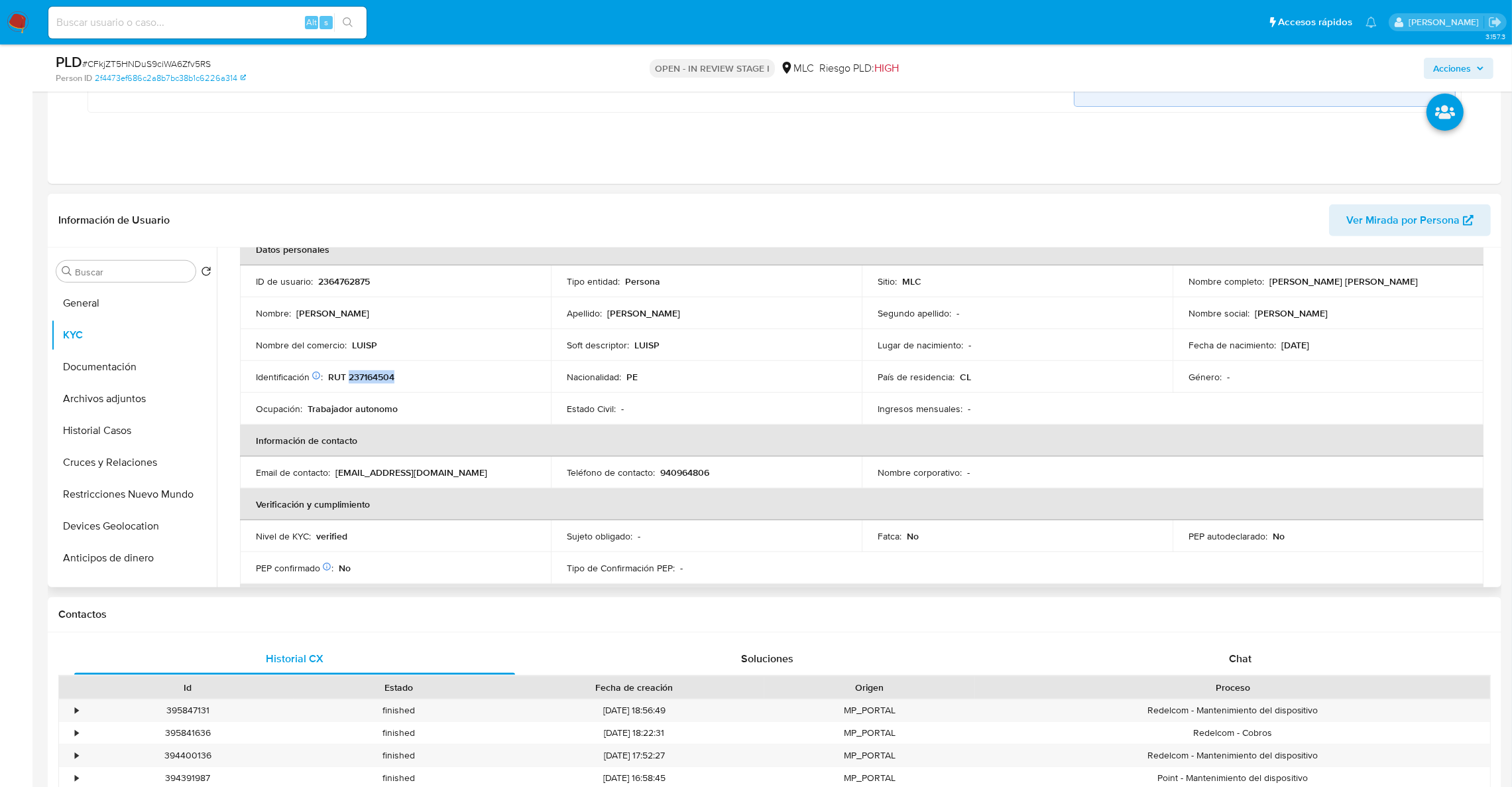
scroll to position [65, 0]
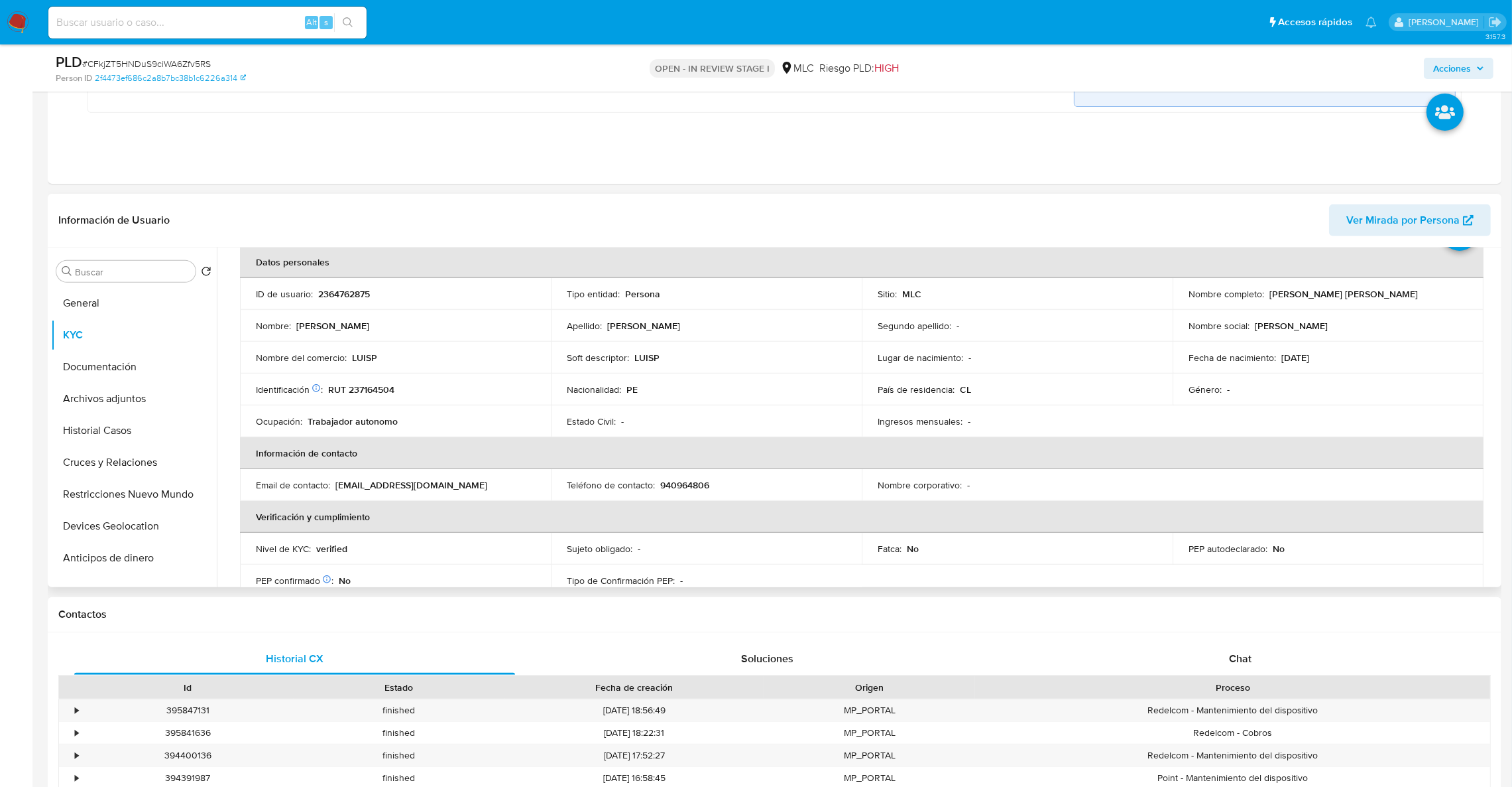
click at [1493, 333] on div "Actualizado hace 5 meses Creado: [DATE] 17:43:14 Actualizado: [DATE] 15:48:48 D…" at bounding box center [862, 734] width 1275 height 1039
click at [1493, 330] on div "Actualizado hace 5 meses Creado: [DATE] 17:43:14 Actualizado: [DATE] 15:48:48 D…" at bounding box center [862, 734] width 1275 height 1039
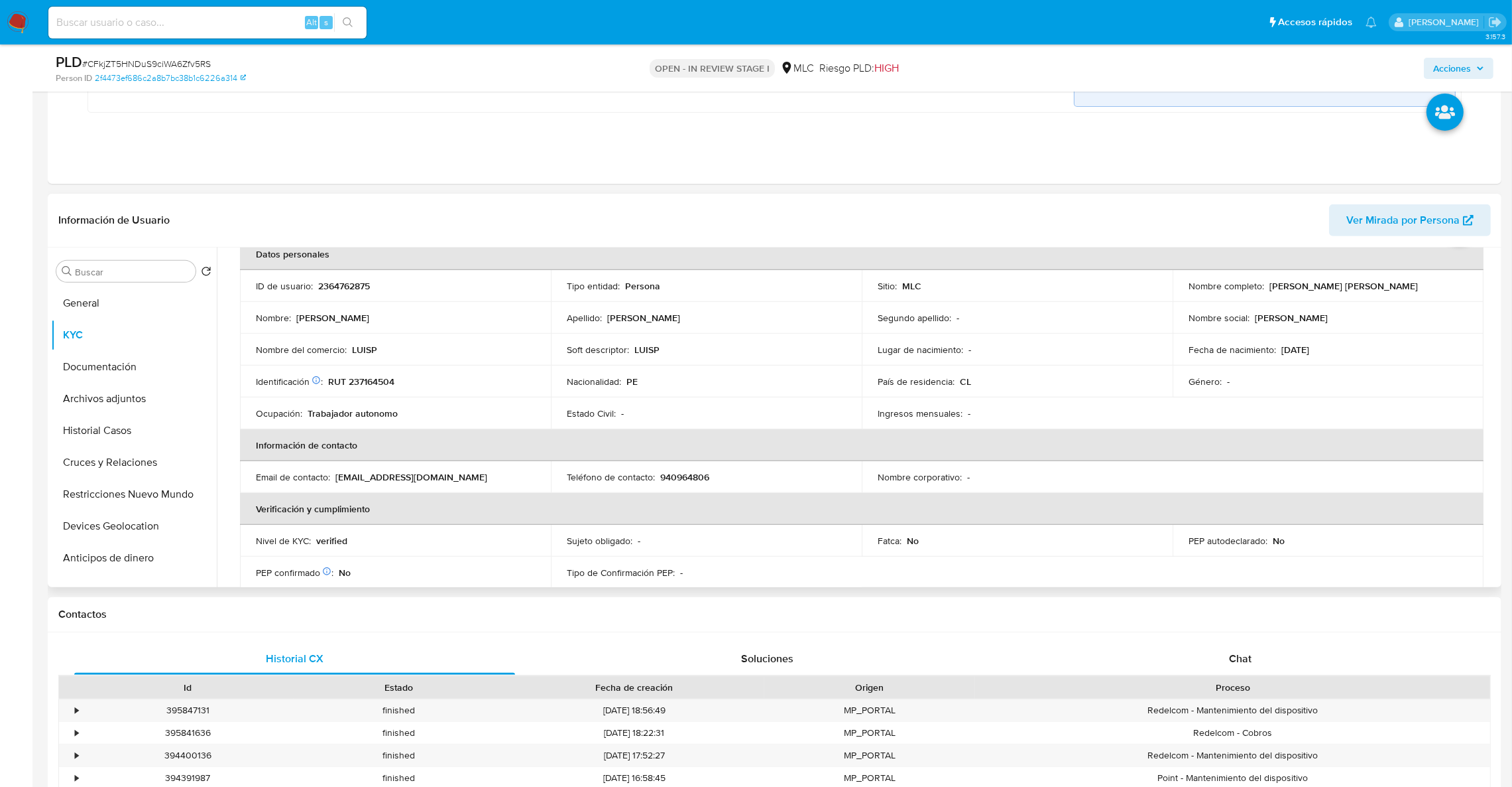
scroll to position [69, 0]
click at [1296, 257] on th "Datos personales" at bounding box center [862, 258] width 1244 height 32
click at [363, 289] on p "2364762875" at bounding box center [344, 289] width 52 height 12
copy p "2364762875"
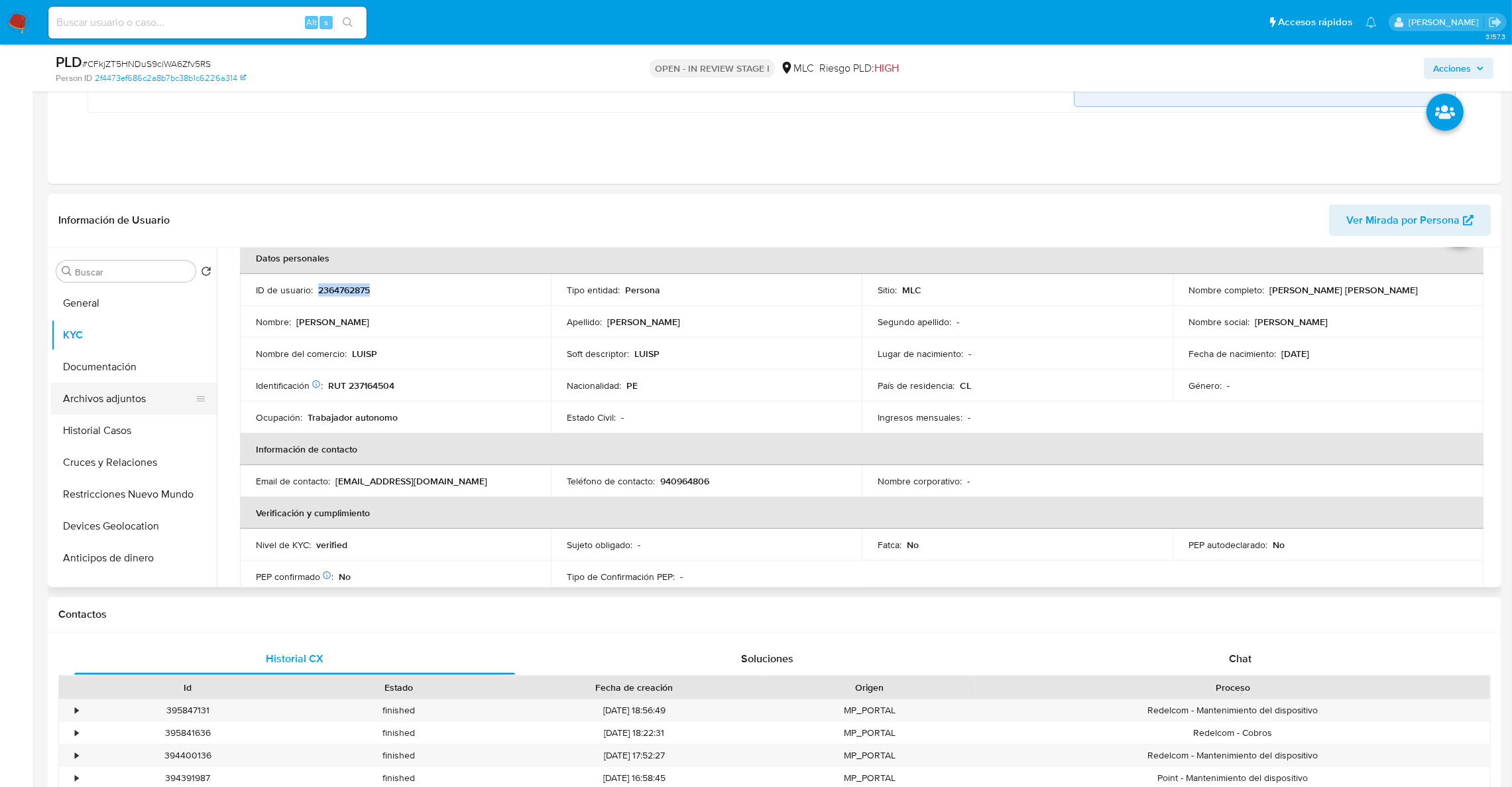
click at [128, 401] on button "Archivos adjuntos" at bounding box center [128, 399] width 155 height 32
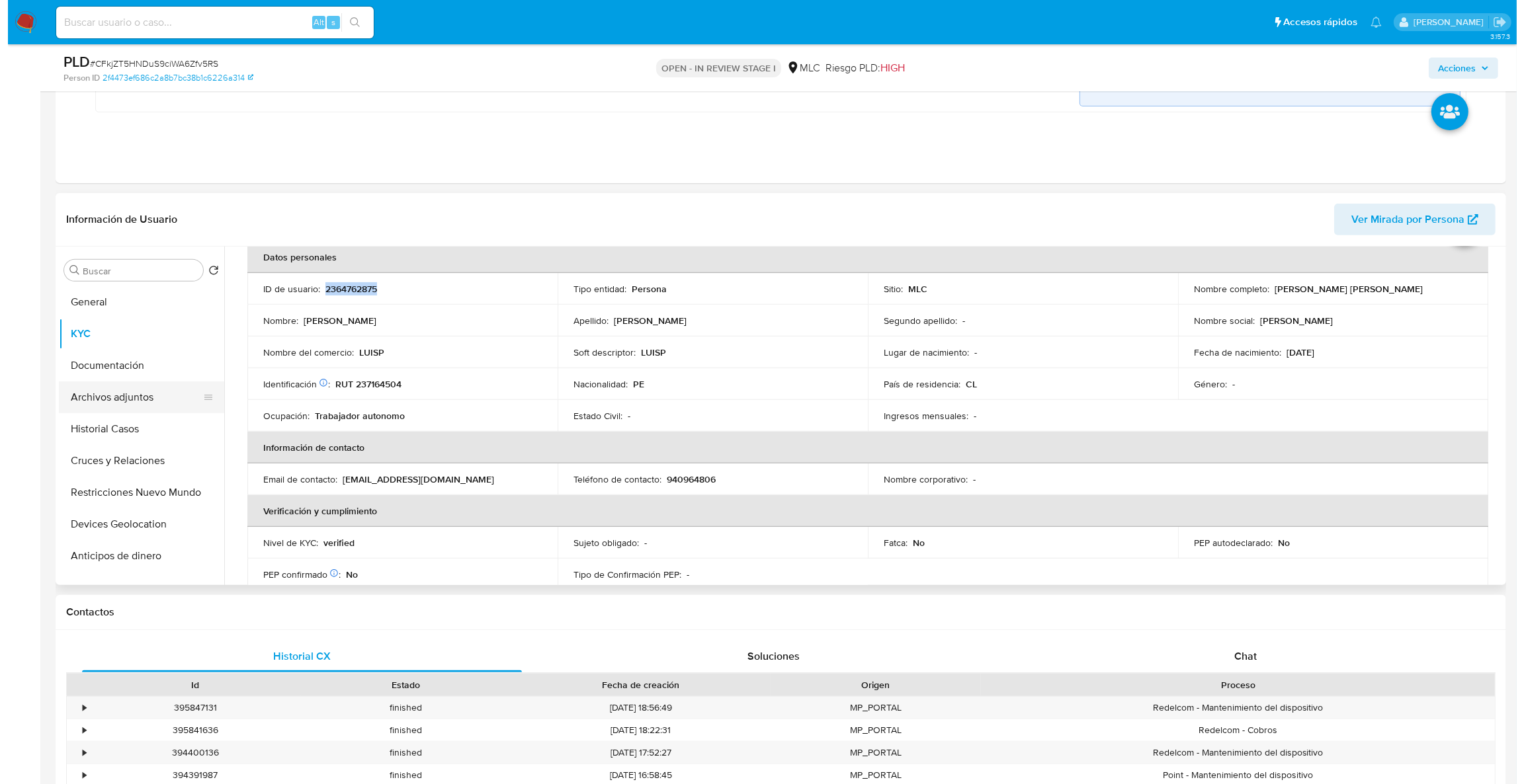
scroll to position [0, 0]
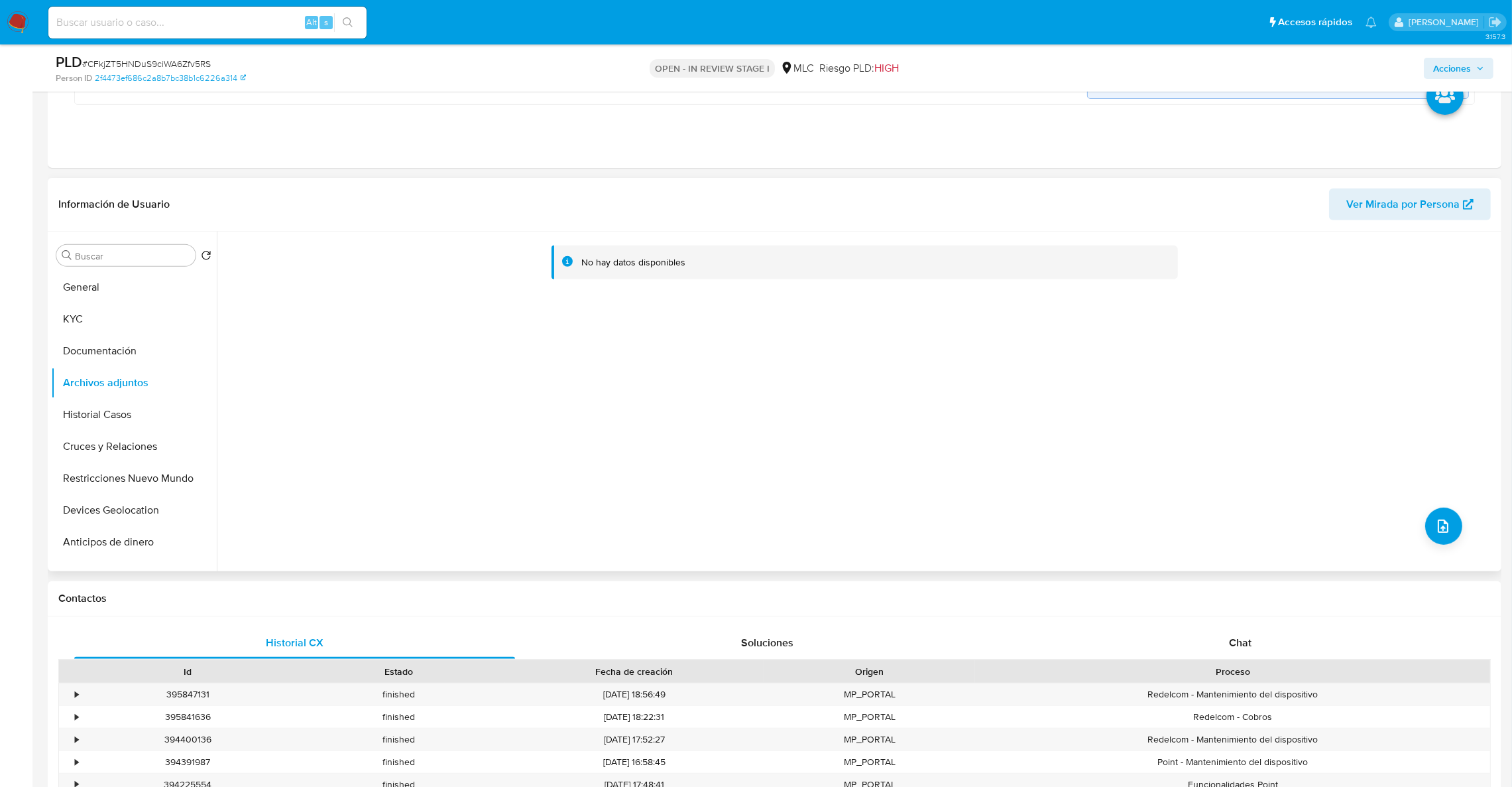
click at [1418, 557] on div "No hay datos disponibles" at bounding box center [858, 402] width 1282 height 340
click at [1425, 548] on div "No hay datos disponibles" at bounding box center [858, 402] width 1282 height 340
click at [1438, 532] on icon "upload-file" at bounding box center [1443, 526] width 10 height 13
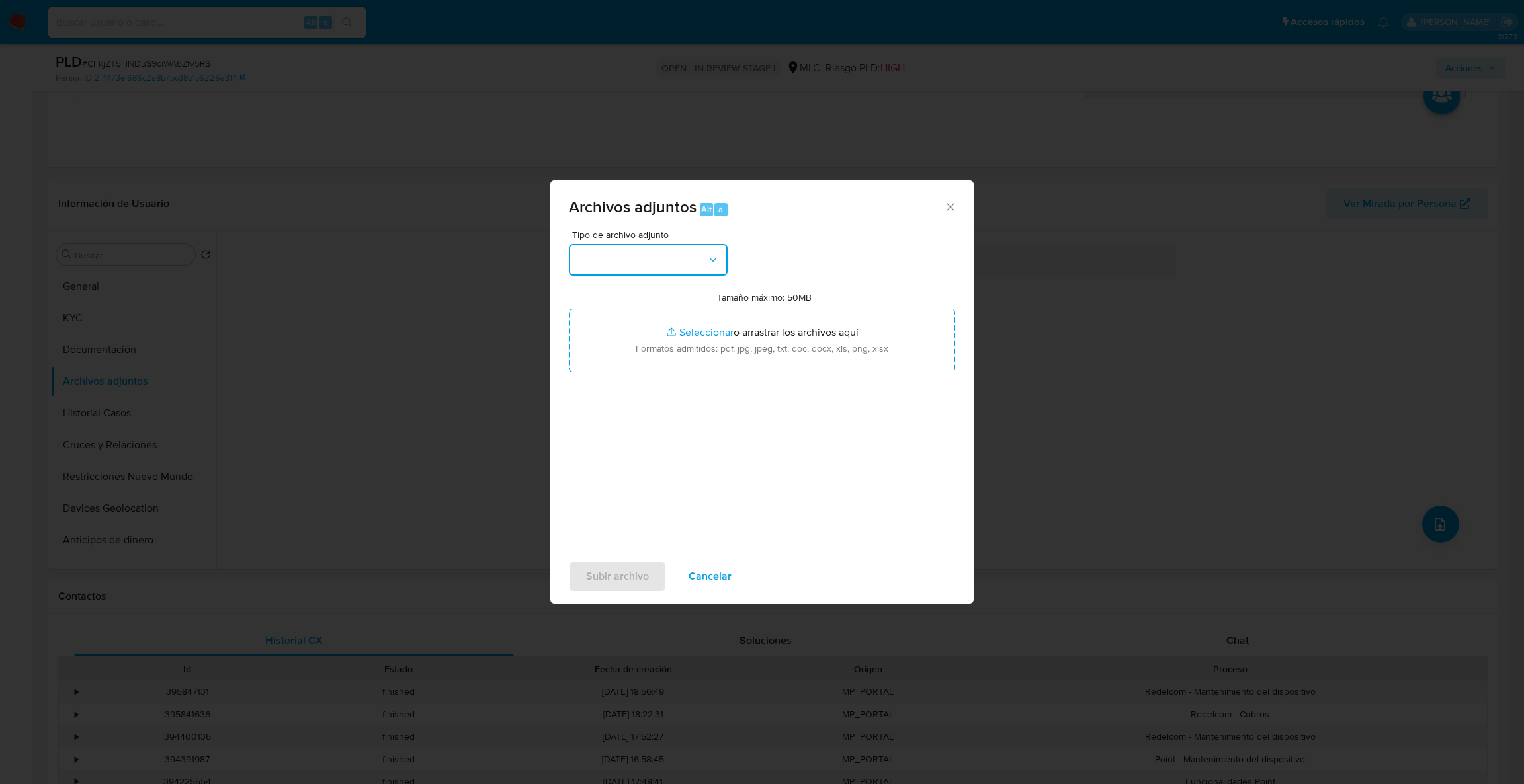
click at [681, 267] on button "button" at bounding box center [649, 260] width 159 height 32
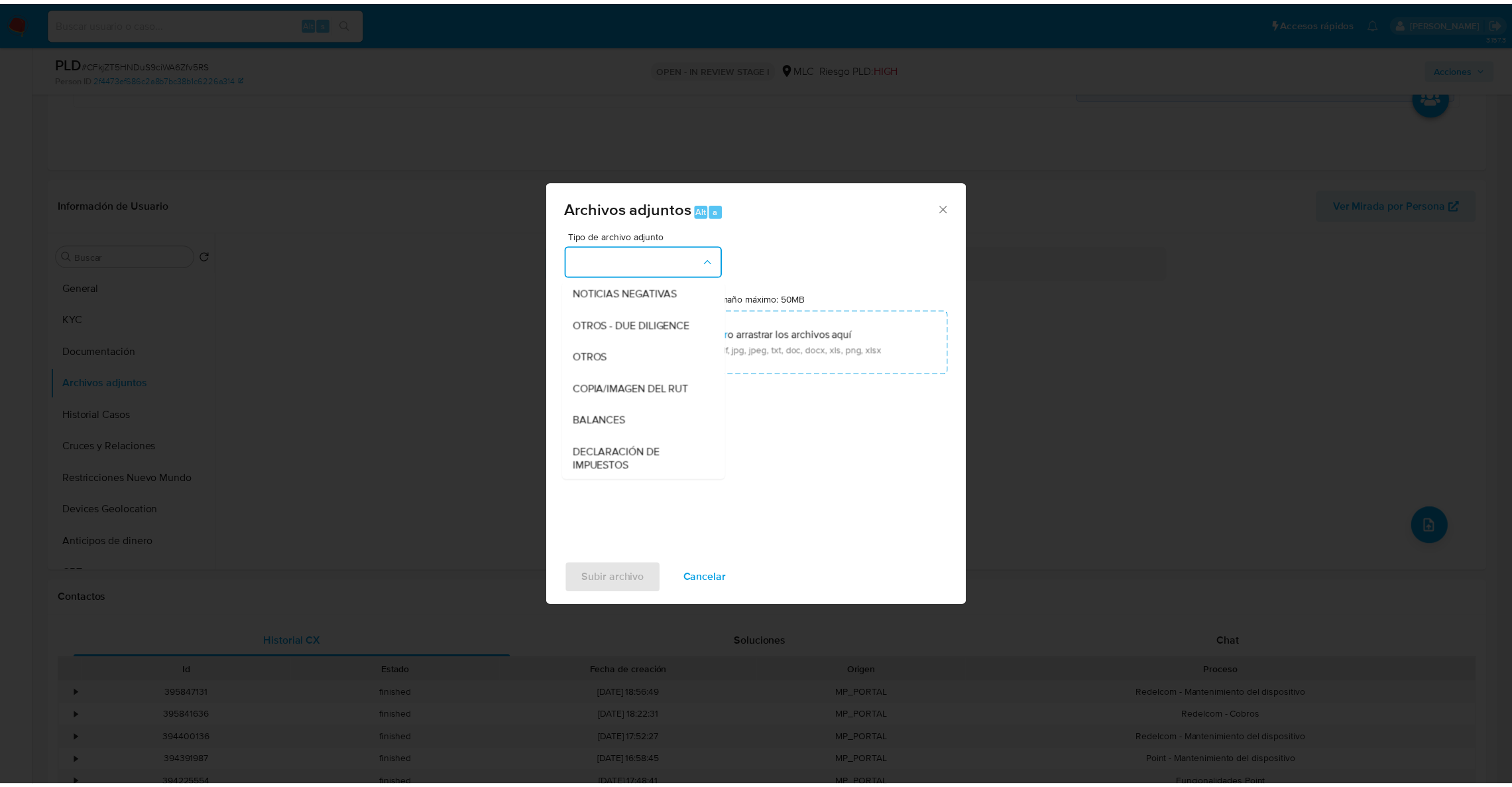
scroll to position [174, 0]
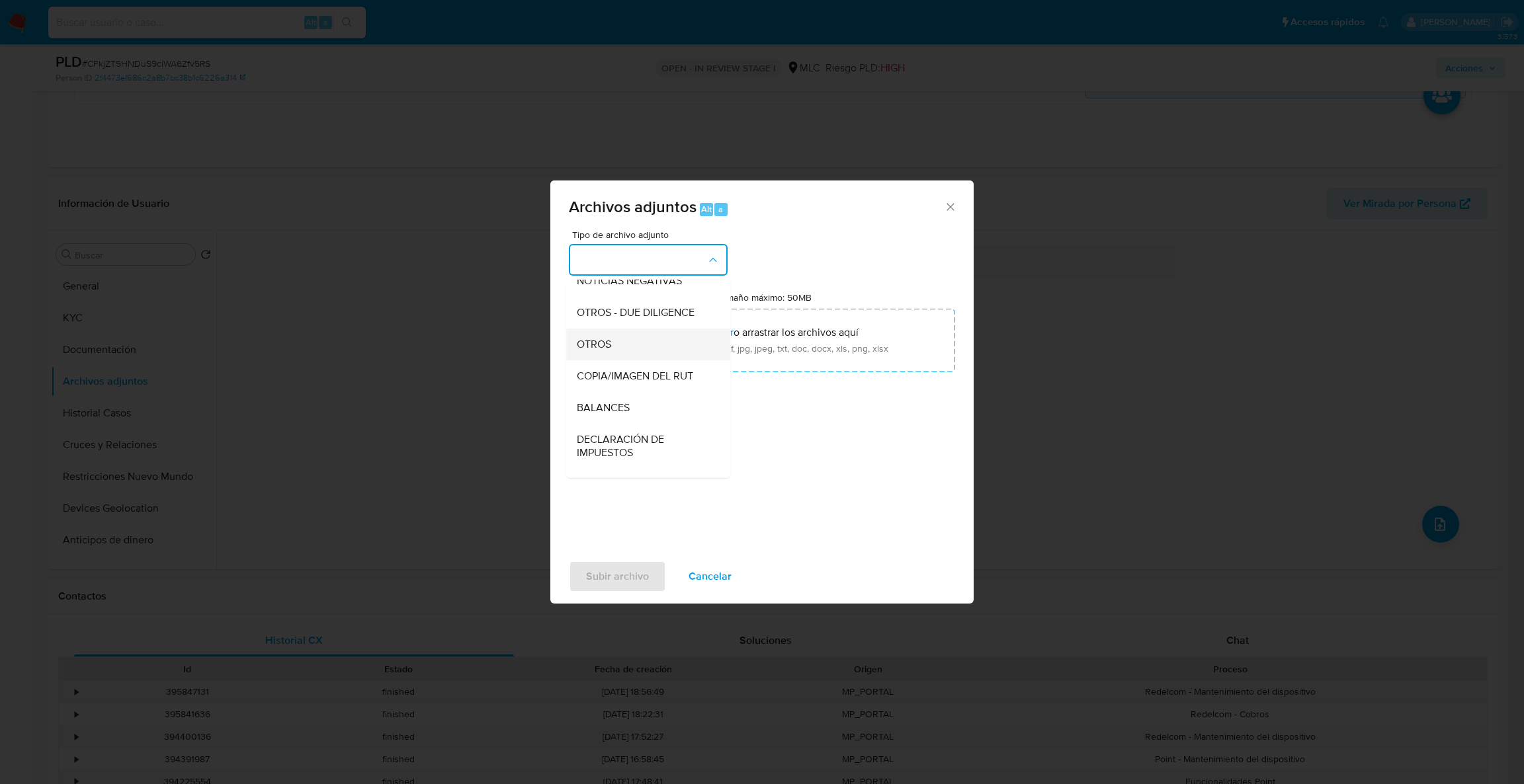
click at [689, 360] on div "OTROS" at bounding box center [644, 344] width 135 height 32
click at [689, 360] on input "Tamaño máximo: 50MB Seleccionar archivos" at bounding box center [762, 341] width 387 height 64
type input "C:\fakepath\2364762875Movimientos.xlsx"
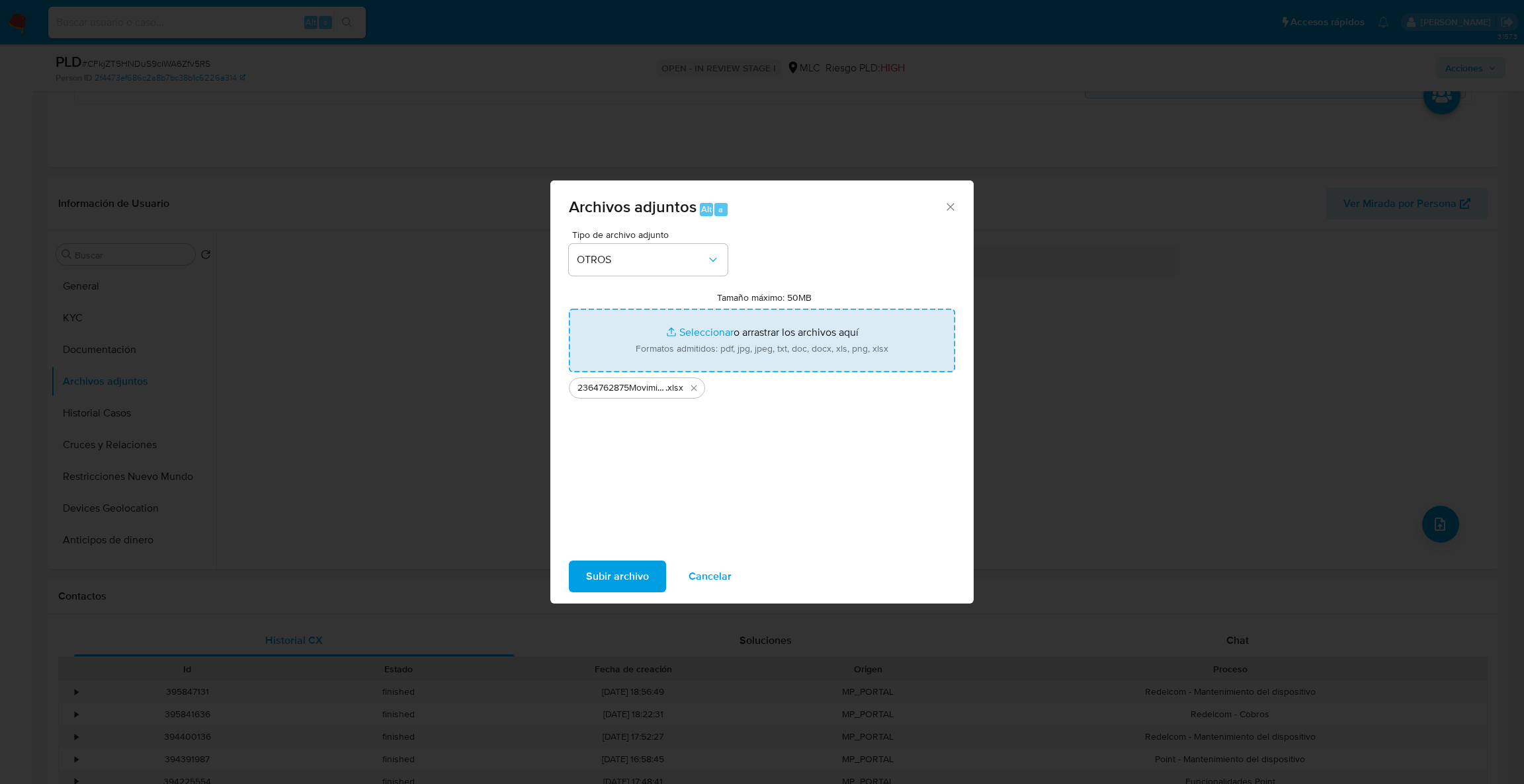
click at [740, 353] on input "Tamaño máximo: 50MB Seleccionar archivos" at bounding box center [762, 341] width 387 height 64
type input "C:\fakepath\2364762875RDC.xlsx"
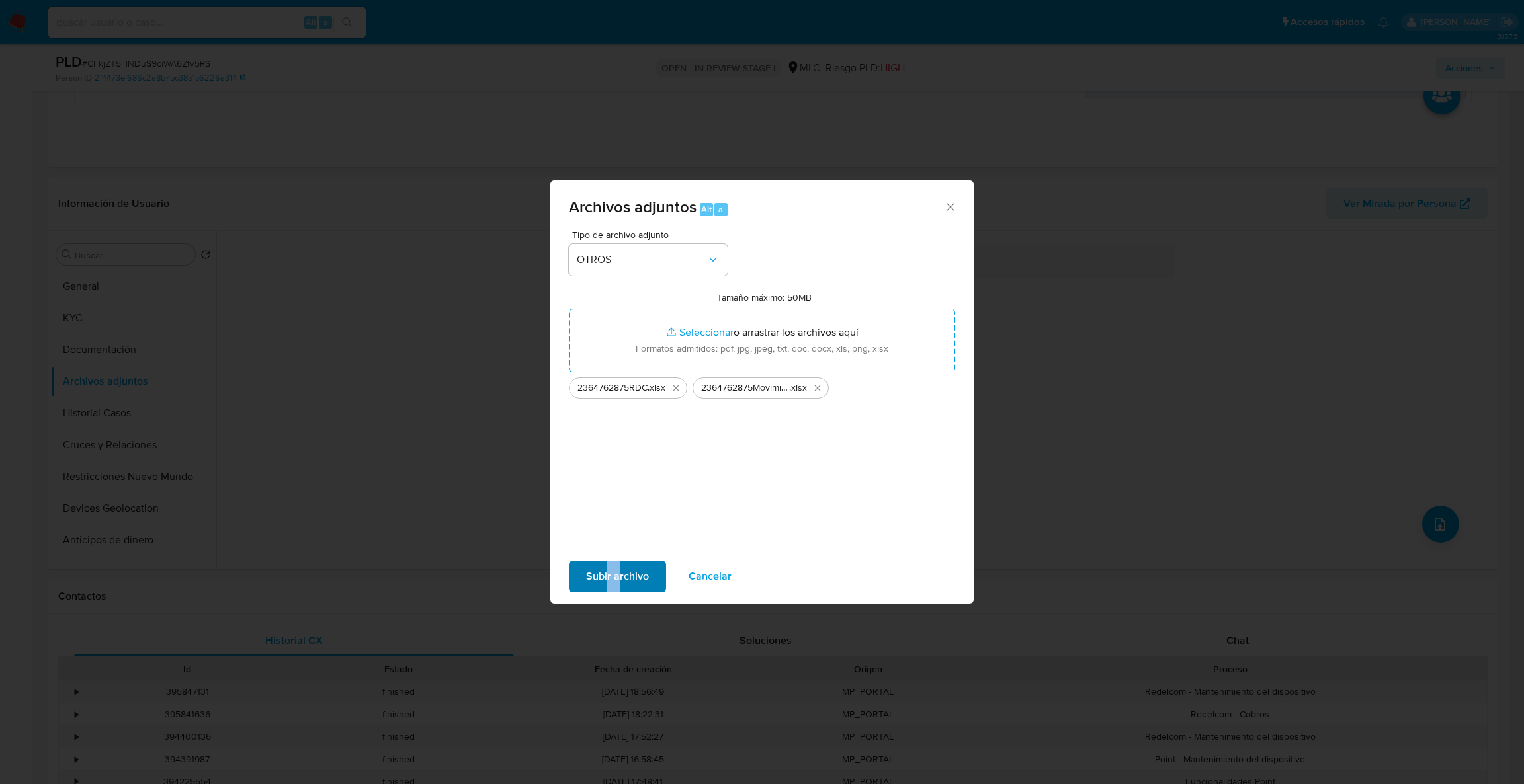
drag, startPoint x: 616, startPoint y: 601, endPoint x: 605, endPoint y: 580, distance: 23.7
click at [605, 580] on div "Subir archivo Cancelar" at bounding box center [762, 576] width 423 height 51
click at [605, 580] on span "Subir archivo" at bounding box center [617, 575] width 63 height 29
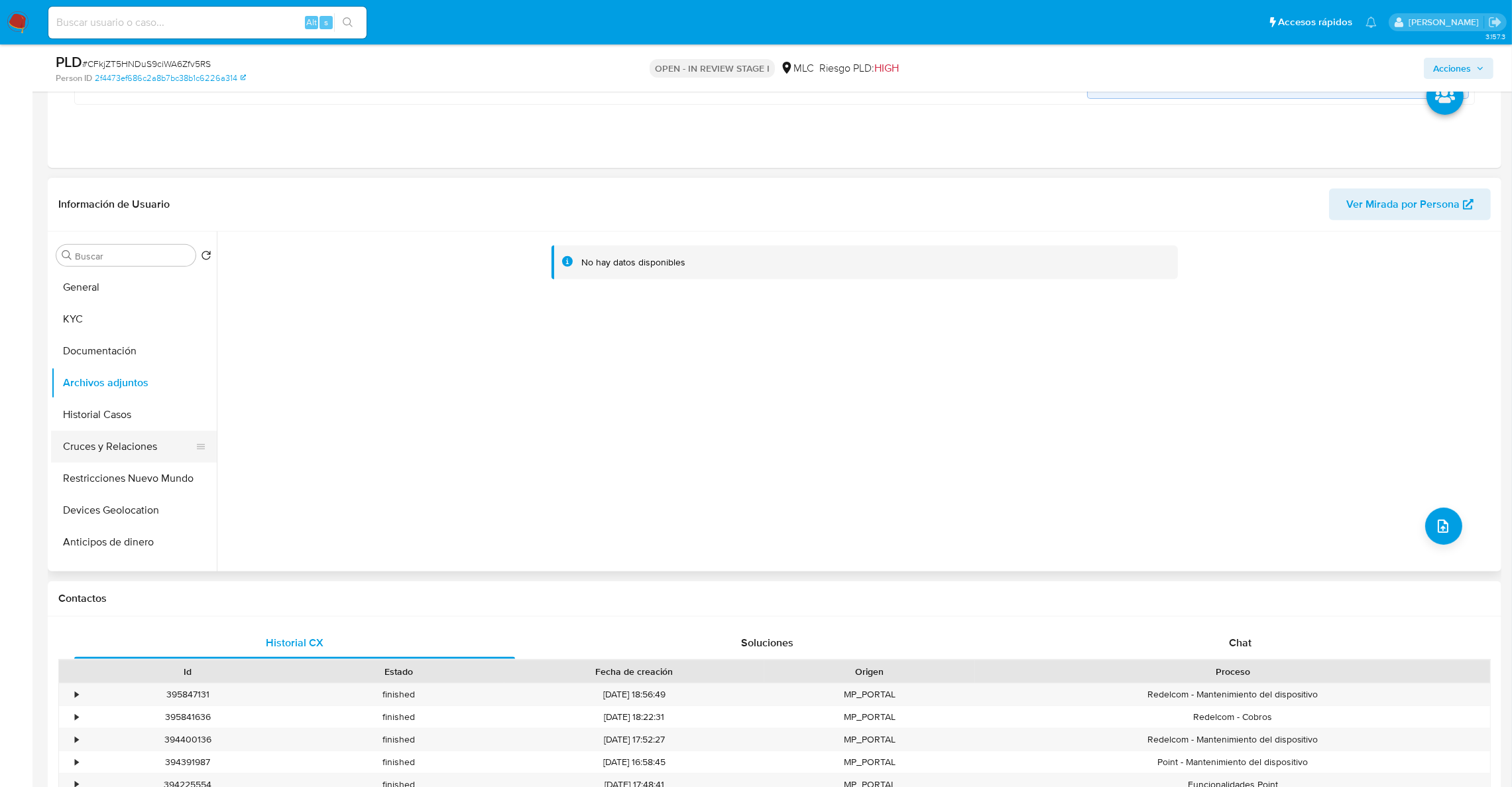
click at [104, 454] on button "Cruces y Relaciones" at bounding box center [128, 446] width 155 height 32
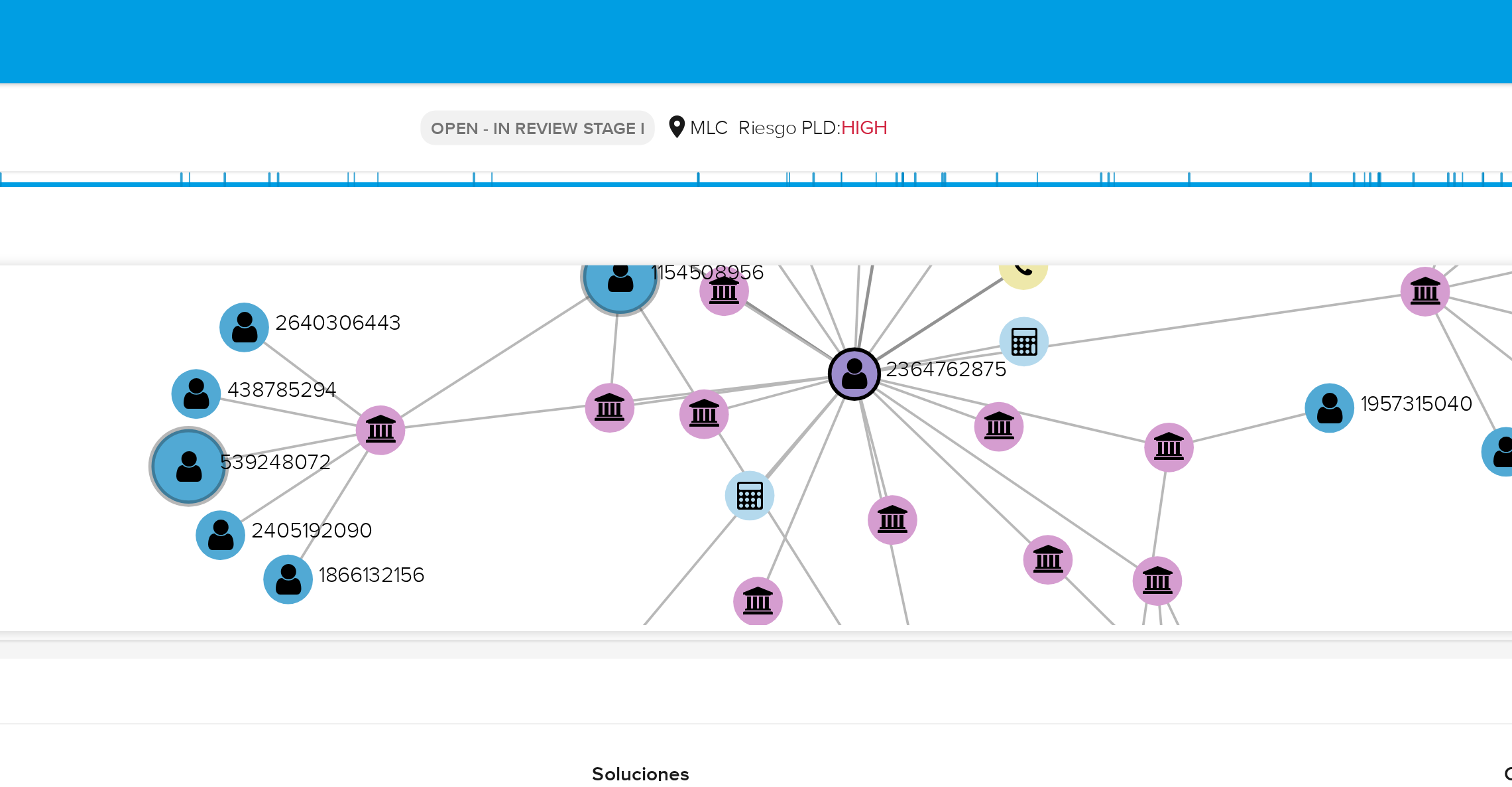
scroll to position [984, 0]
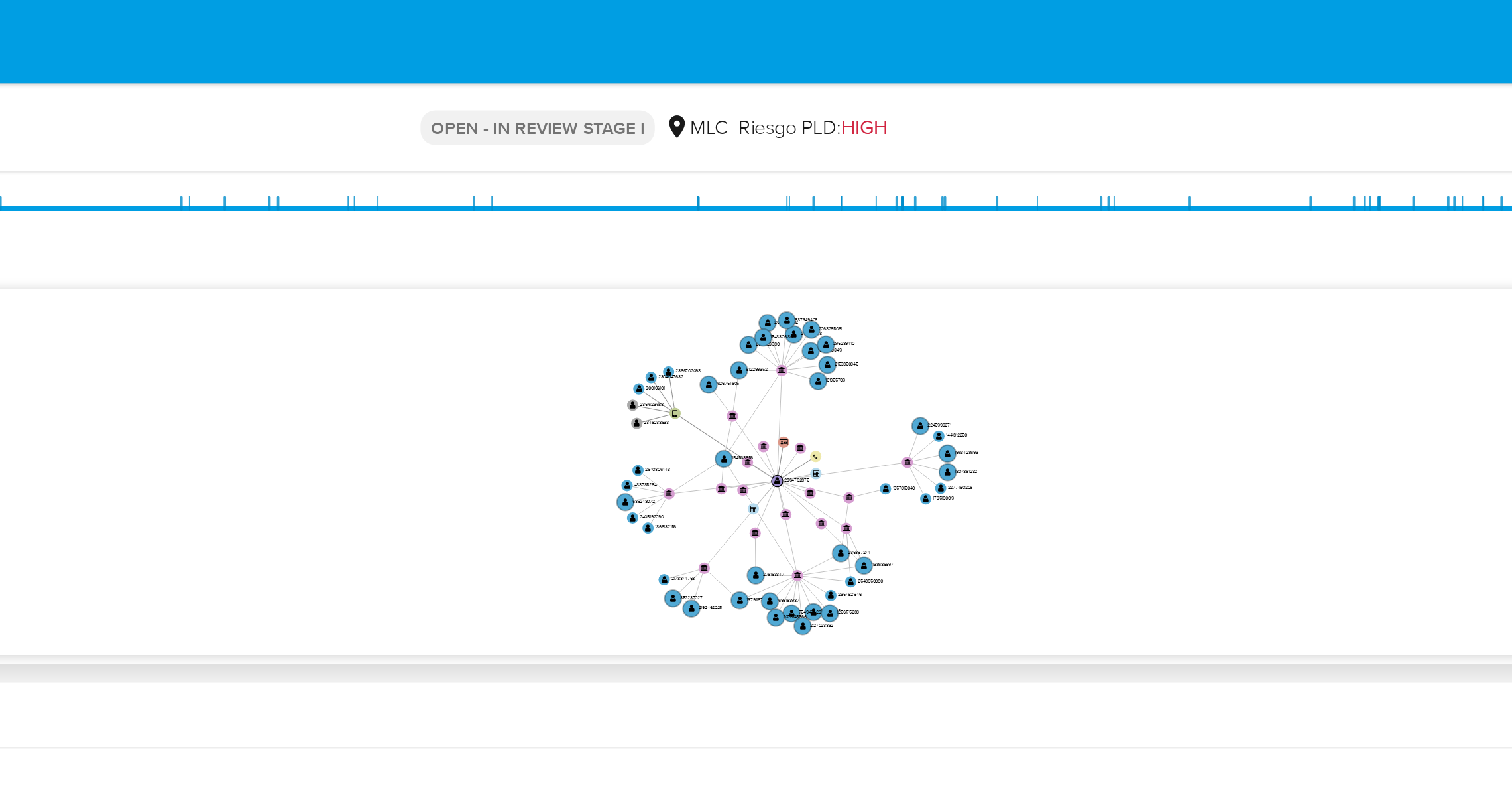
drag, startPoint x: 1018, startPoint y: 250, endPoint x: 970, endPoint y: 264, distance: 50.0
click at [970, 264] on icon "user-2364762875  2364762875 user-300166101  300166101 device-67c5f2131b284bca…" at bounding box center [870, 251] width 1255 height 193
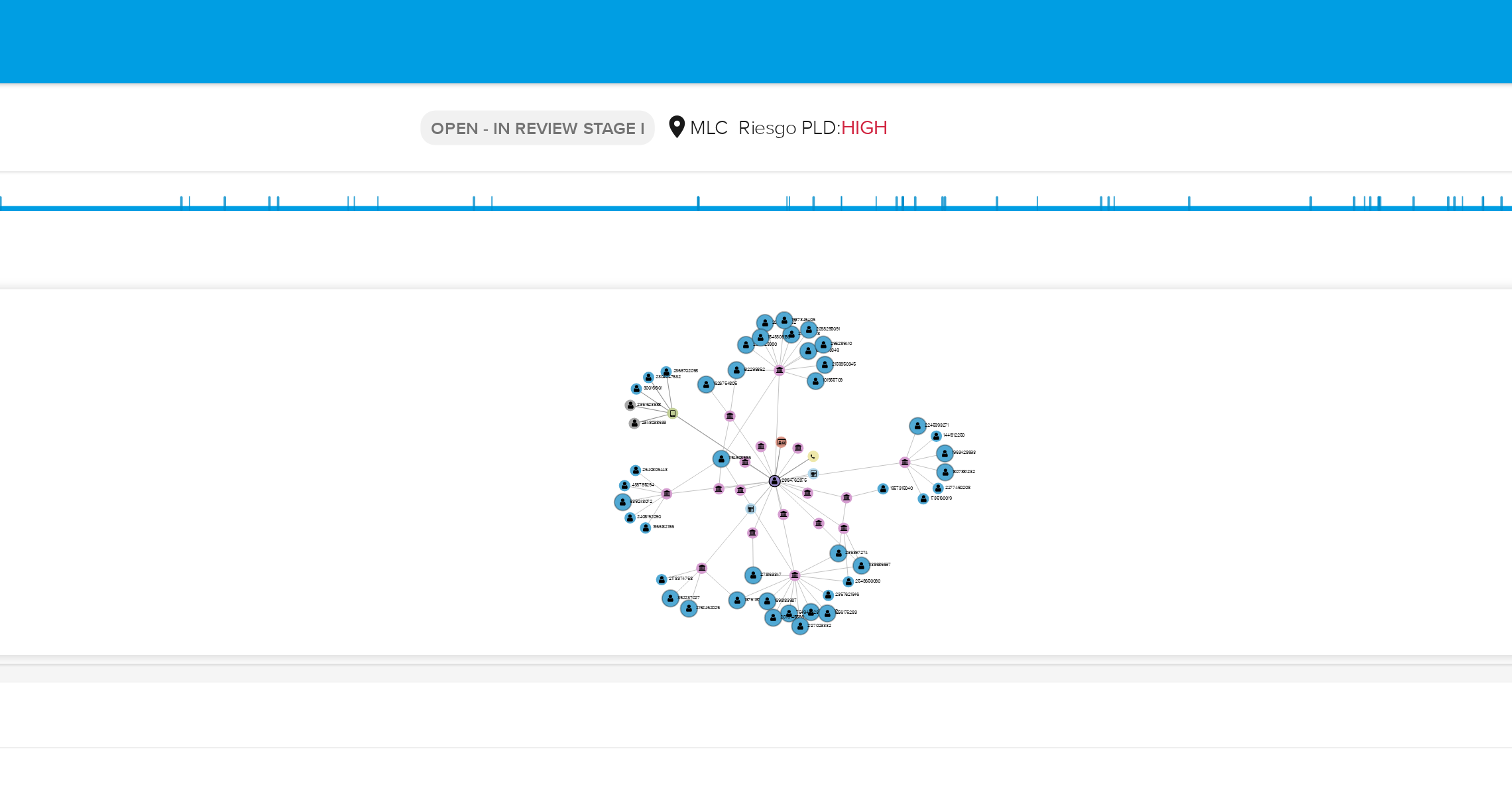
click at [1114, 73] on div "Acciones" at bounding box center [1255, 68] width 476 height 31
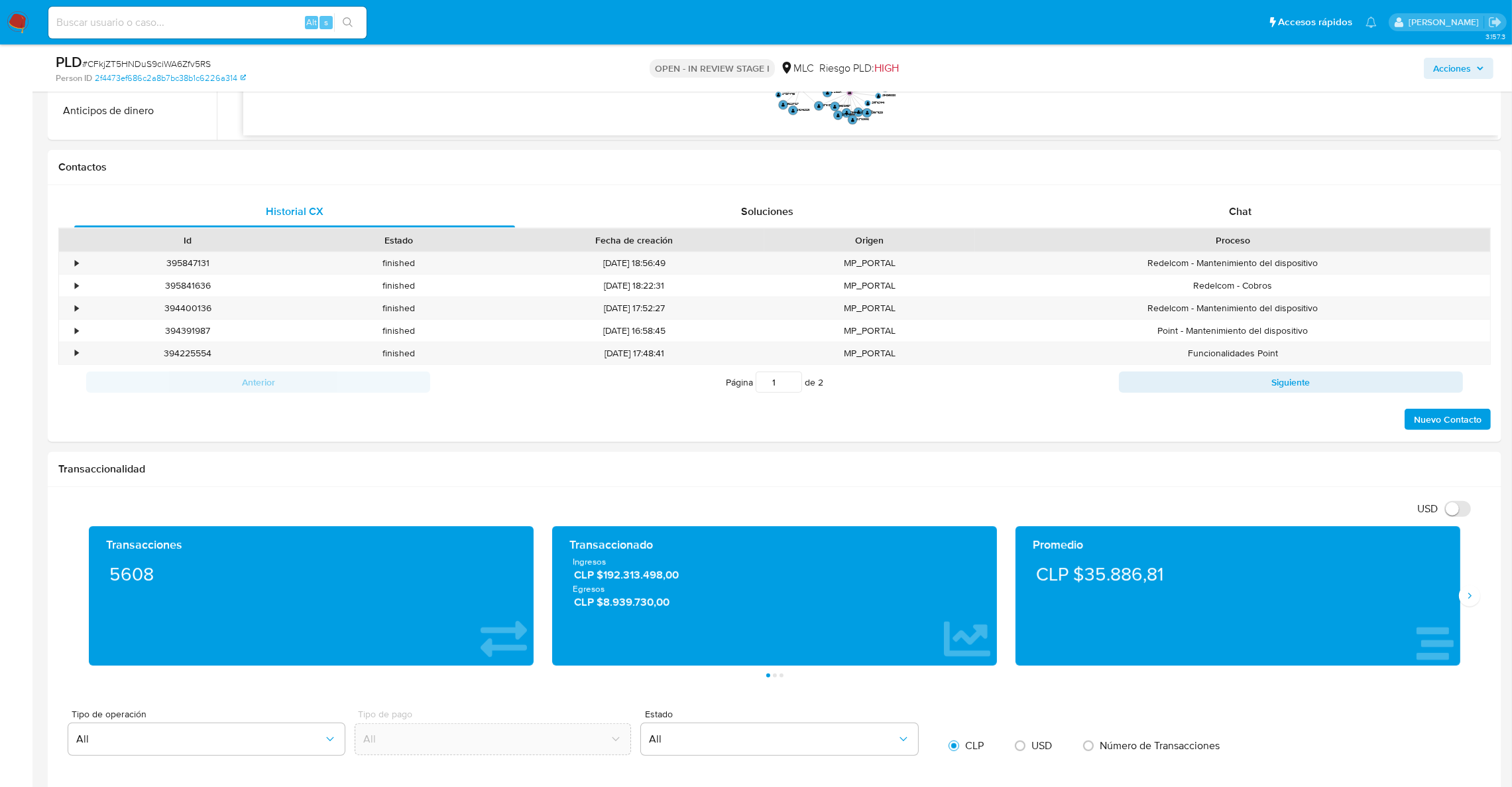
scroll to position [1203, 0]
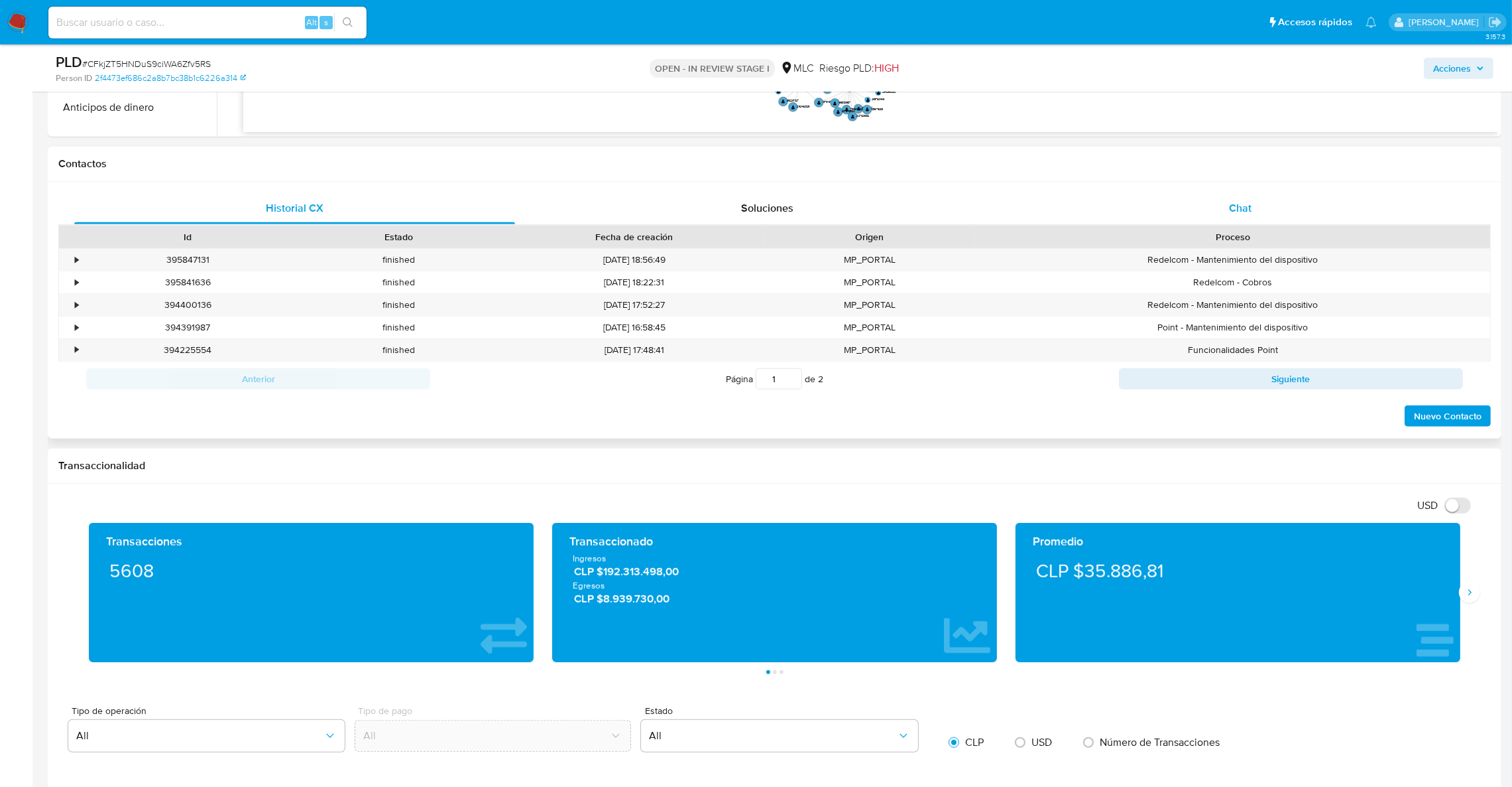
click at [1195, 222] on div "Chat" at bounding box center [1241, 208] width 441 height 32
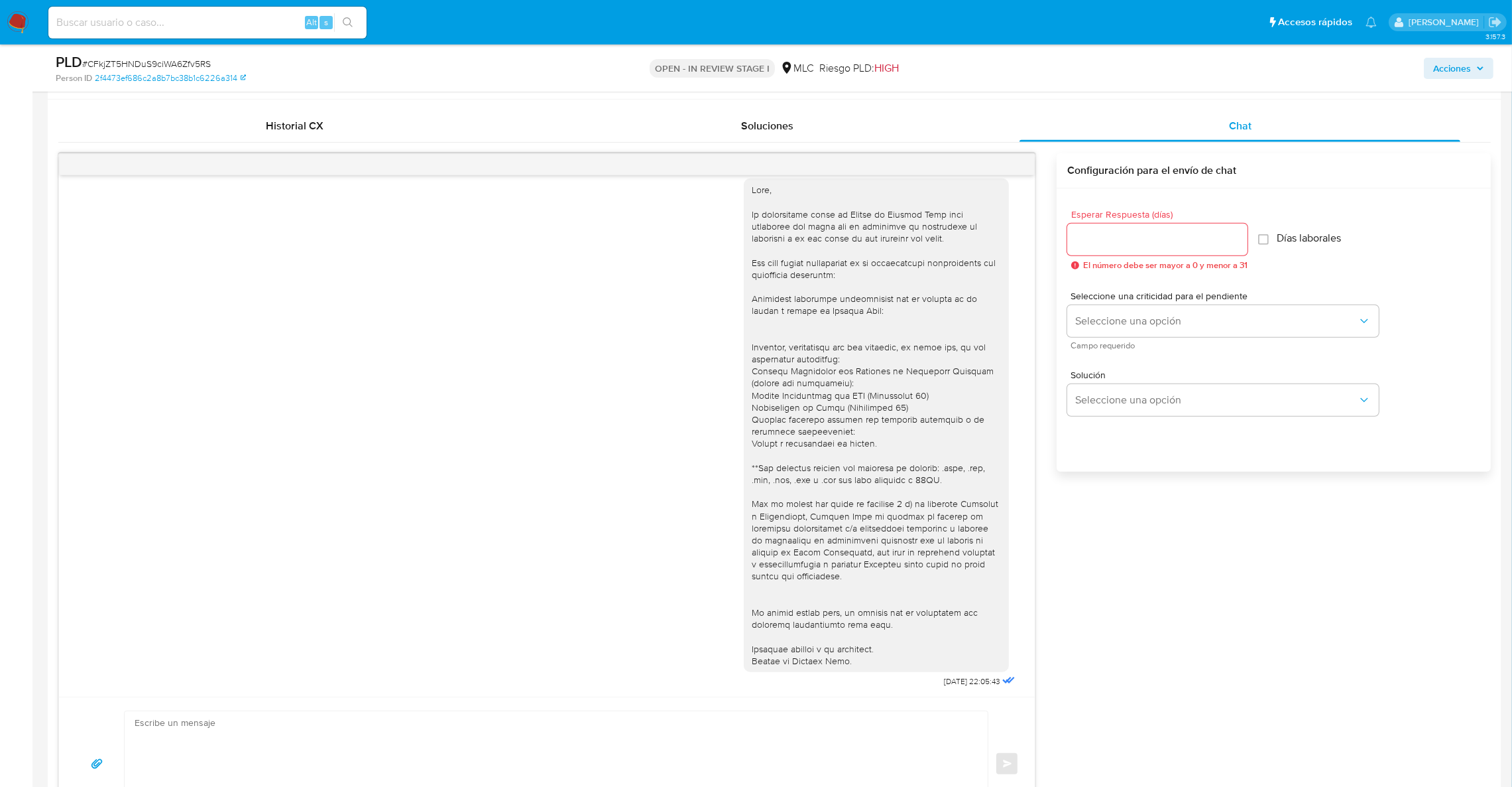
scroll to position [1360, 0]
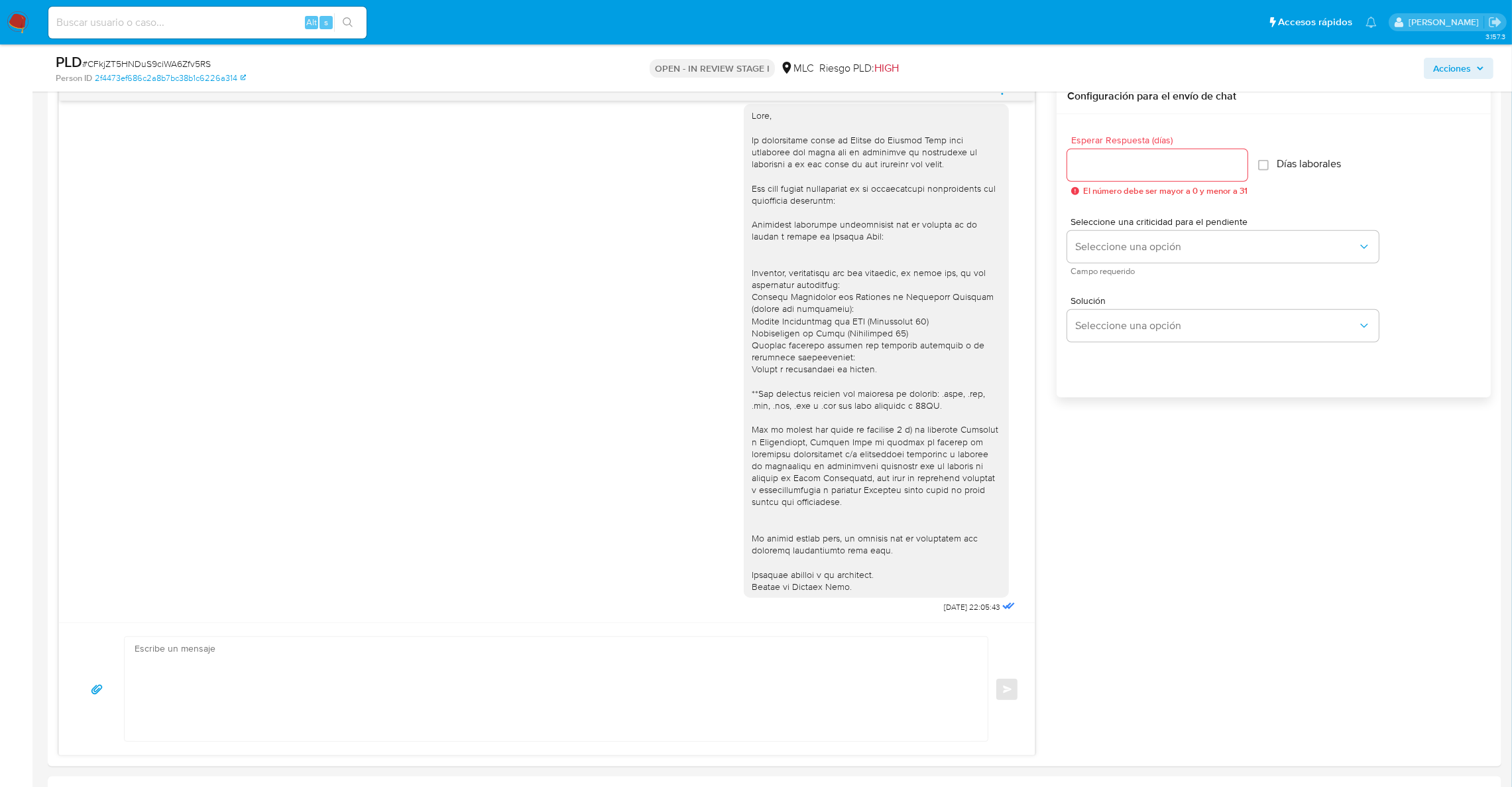
drag, startPoint x: 1286, startPoint y: 531, endPoint x: 1209, endPoint y: 49, distance: 488.1
click at [1276, 515] on div "25/07/2025 22:05:43 Enviar Configuración para el envío de chat Esperar Respuest…" at bounding box center [774, 417] width 1433 height 677
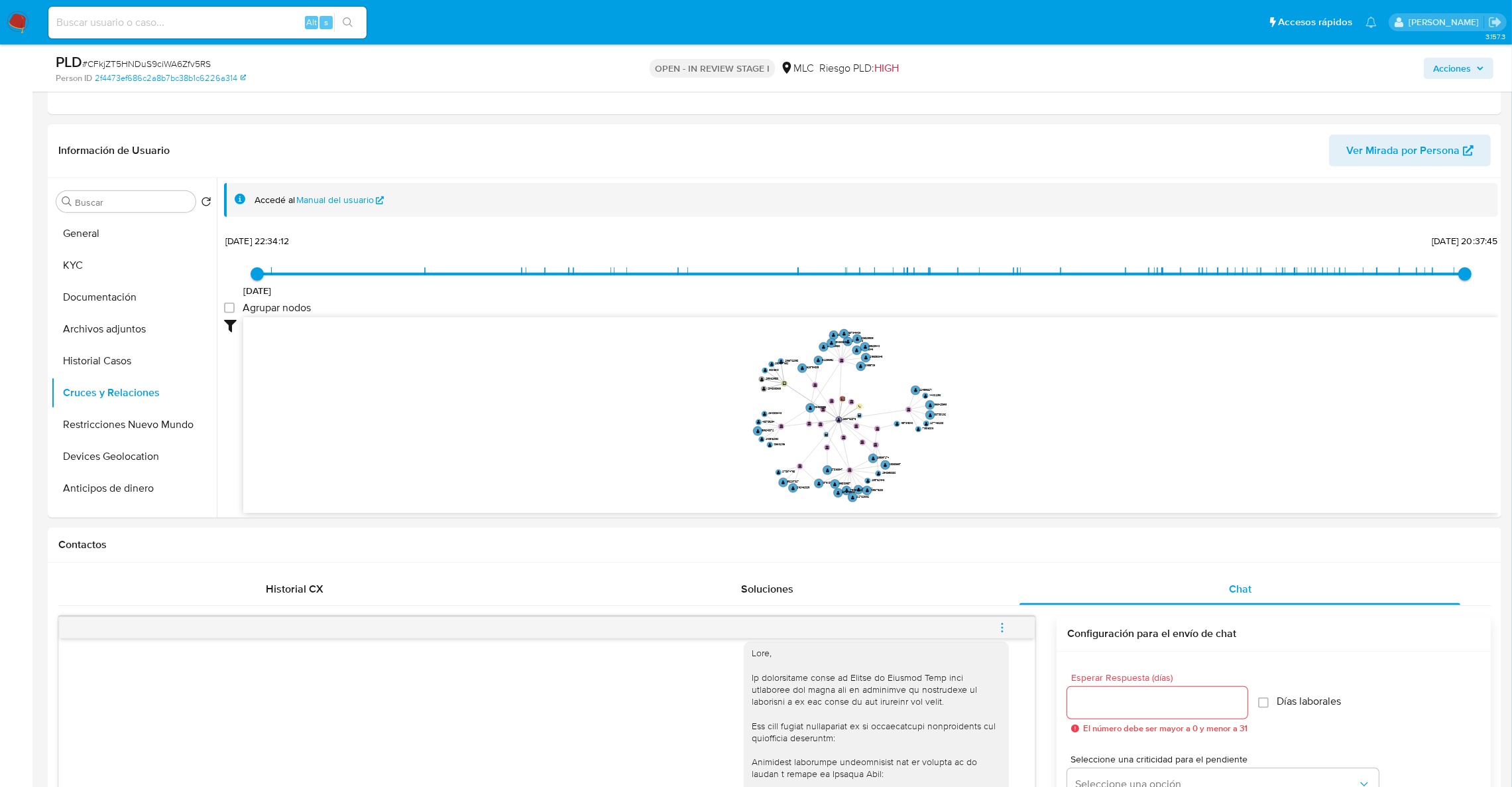
scroll to position [378, 0]
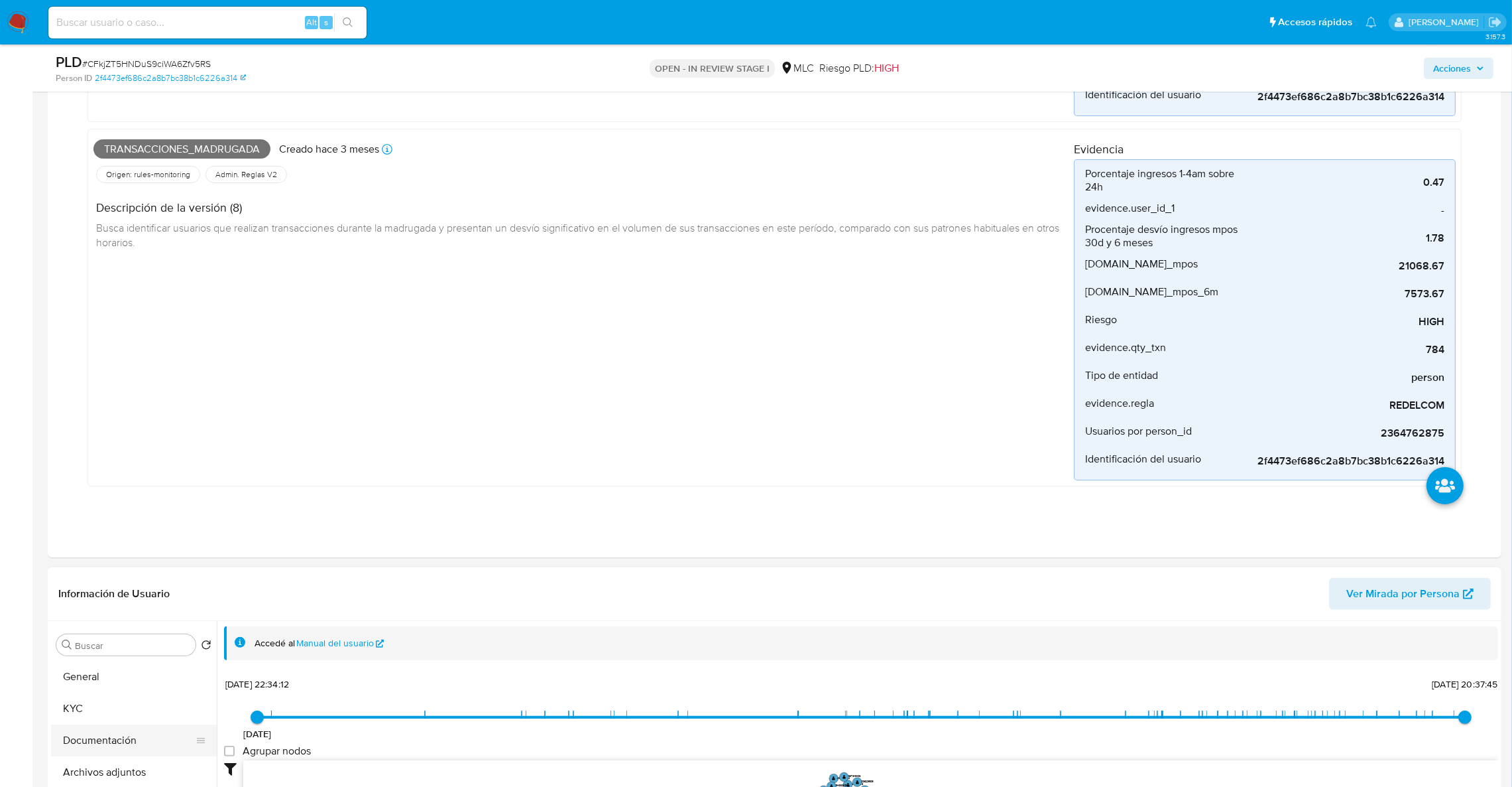
click at [116, 747] on button "Documentación" at bounding box center [128, 740] width 155 height 32
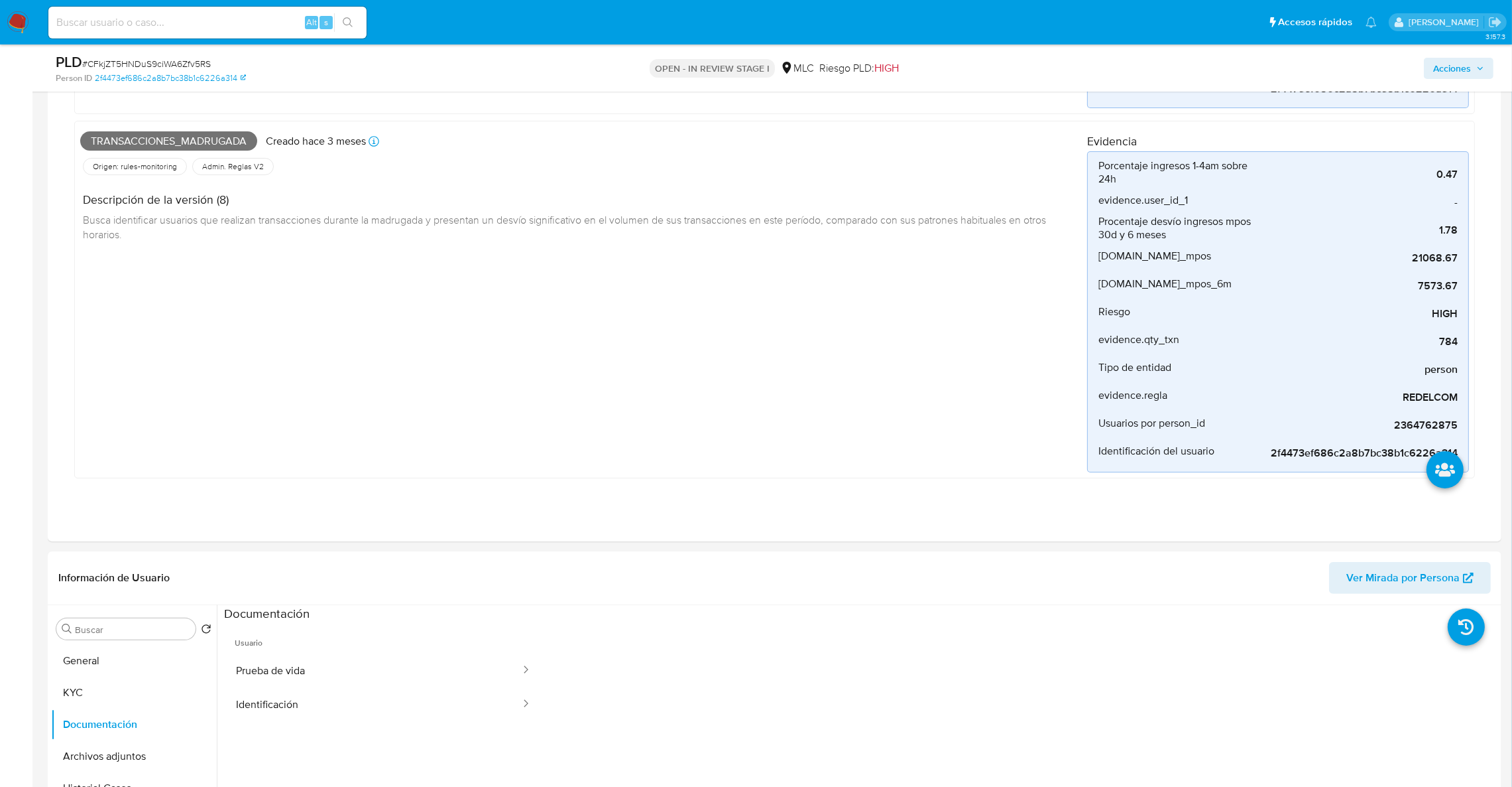
drag, startPoint x: 1511, startPoint y: 167, endPoint x: 1526, endPoint y: 306, distance: 139.8
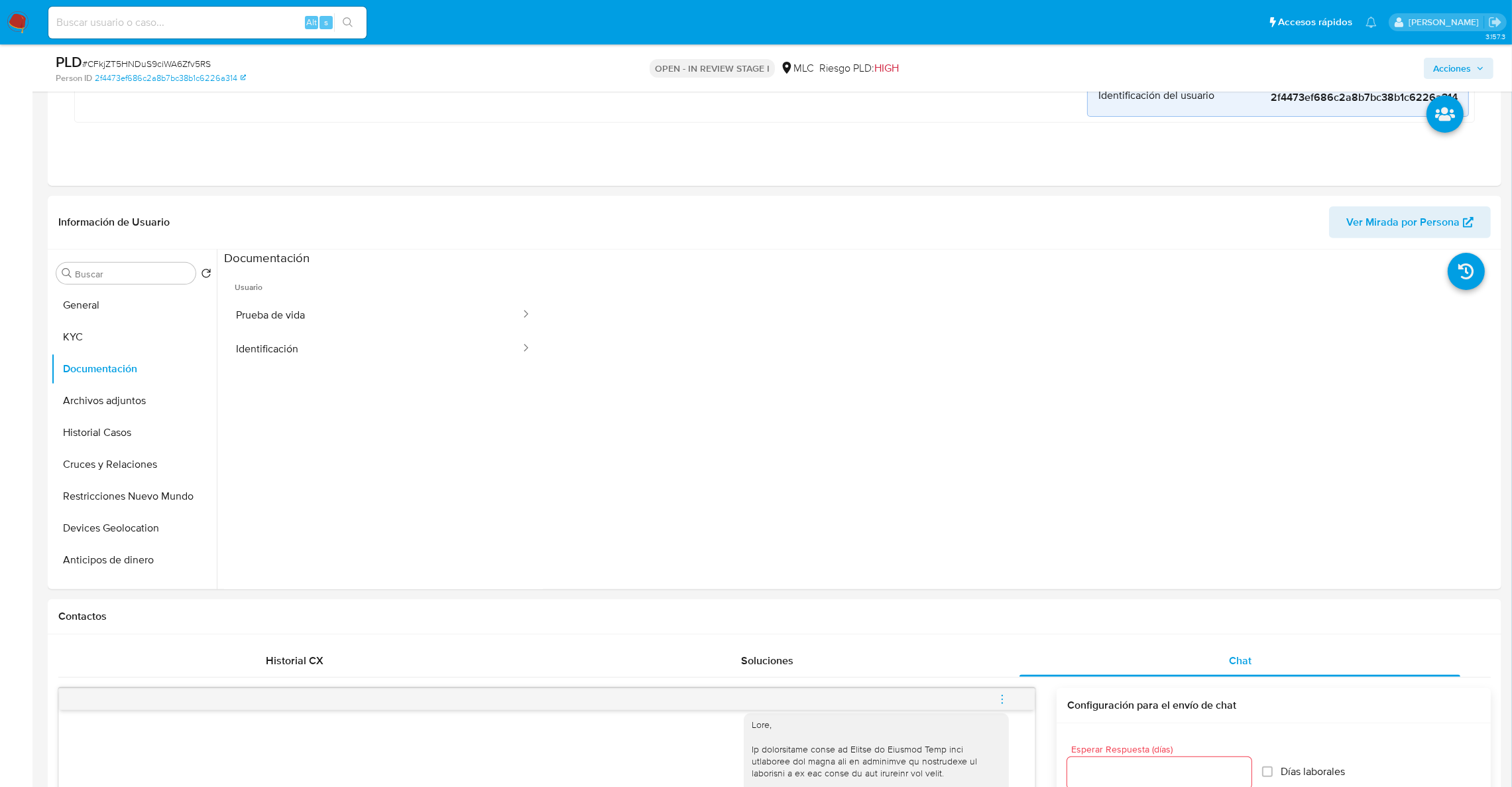
click at [82, 433] on button "Historial Casos" at bounding box center [128, 433] width 155 height 32
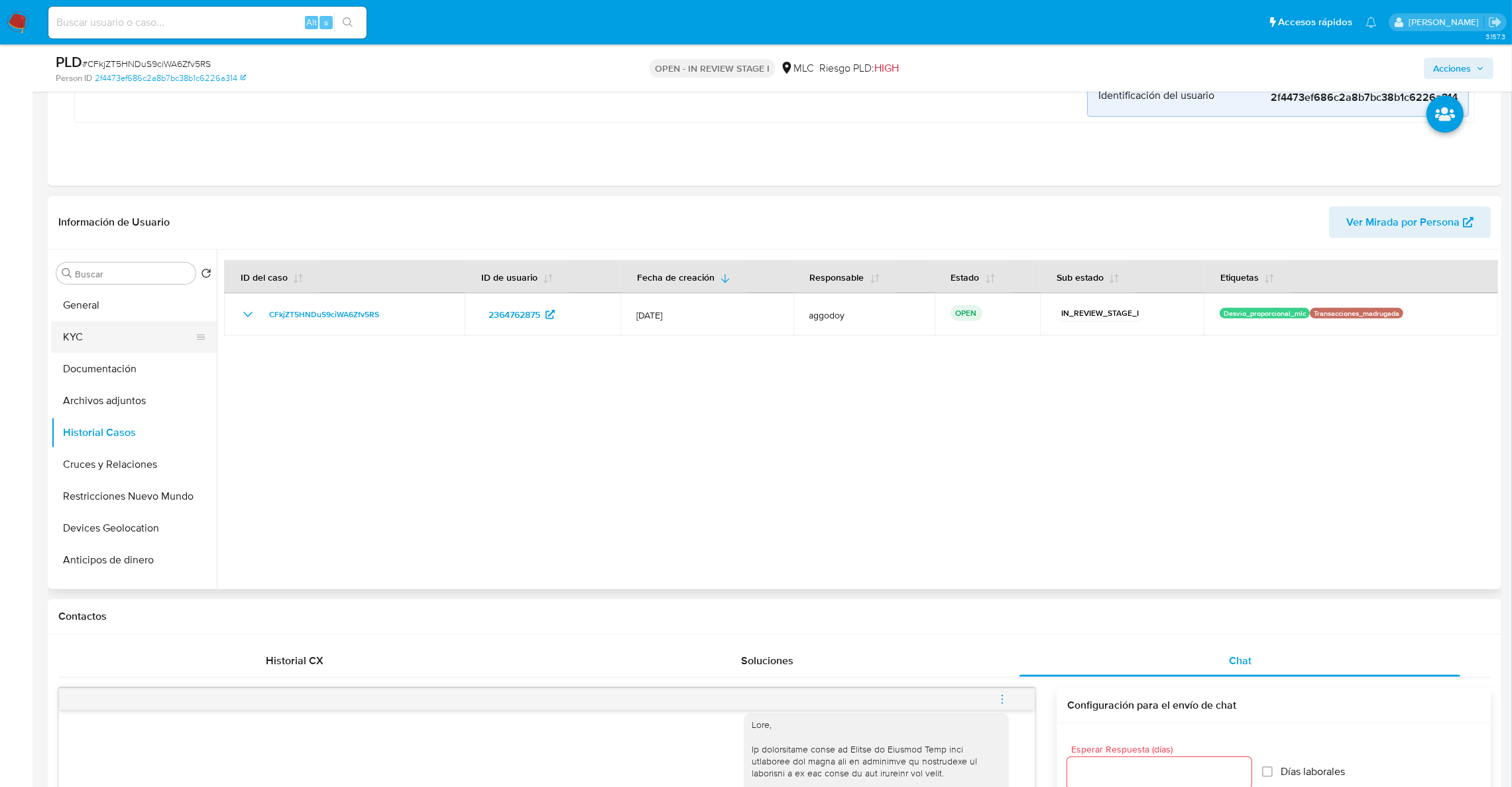
click at [107, 324] on button "KYC" at bounding box center [128, 337] width 155 height 32
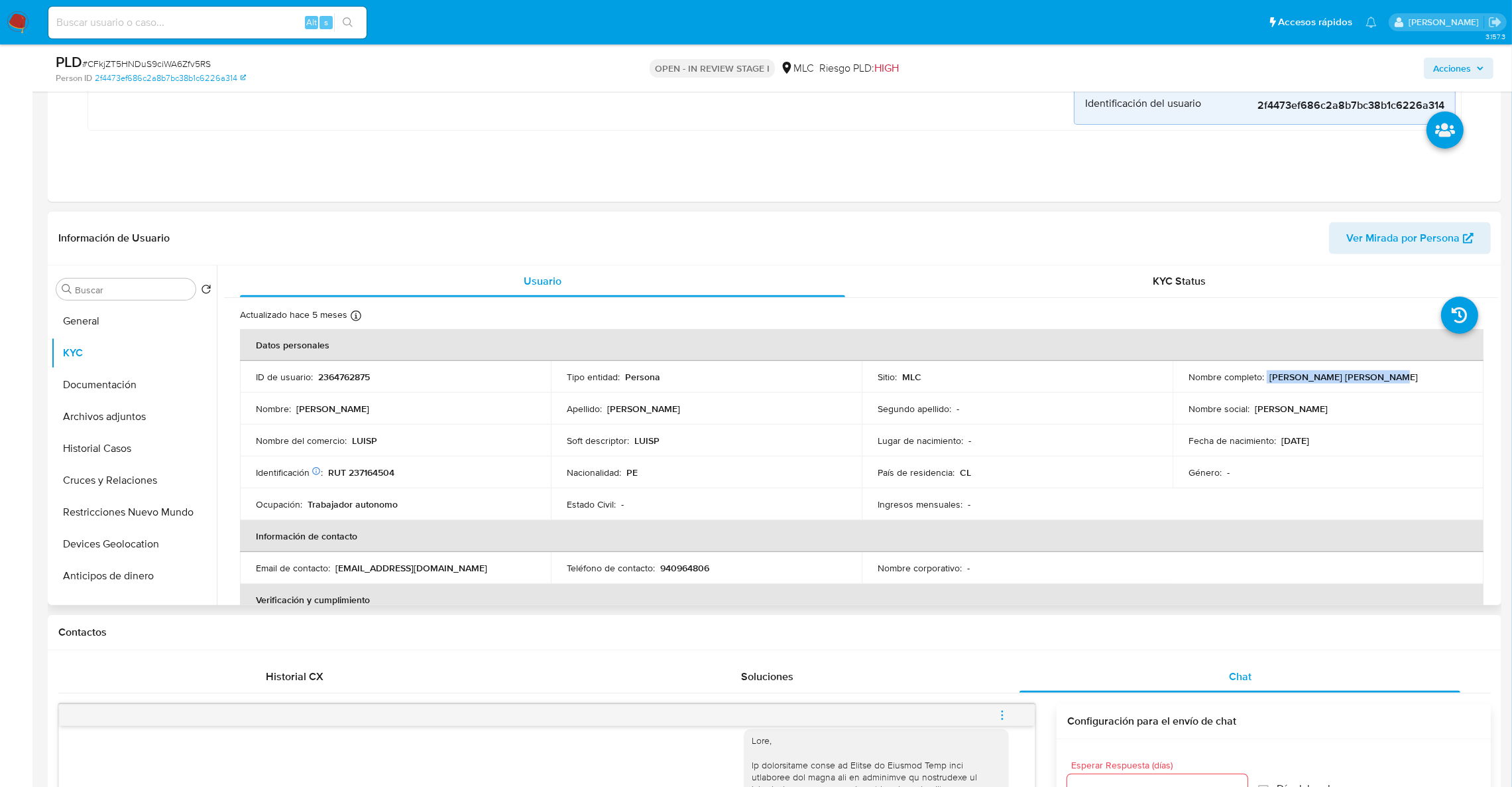
drag, startPoint x: 1347, startPoint y: 378, endPoint x: 1262, endPoint y: 381, distance: 85.1
click at [1262, 381] on div "Nombre completo : Luis Alberto Perez Torres" at bounding box center [1328, 377] width 279 height 12
copy div "[PERSON_NAME]"
drag, startPoint x: 1499, startPoint y: 282, endPoint x: 1504, endPoint y: 329, distance: 47.3
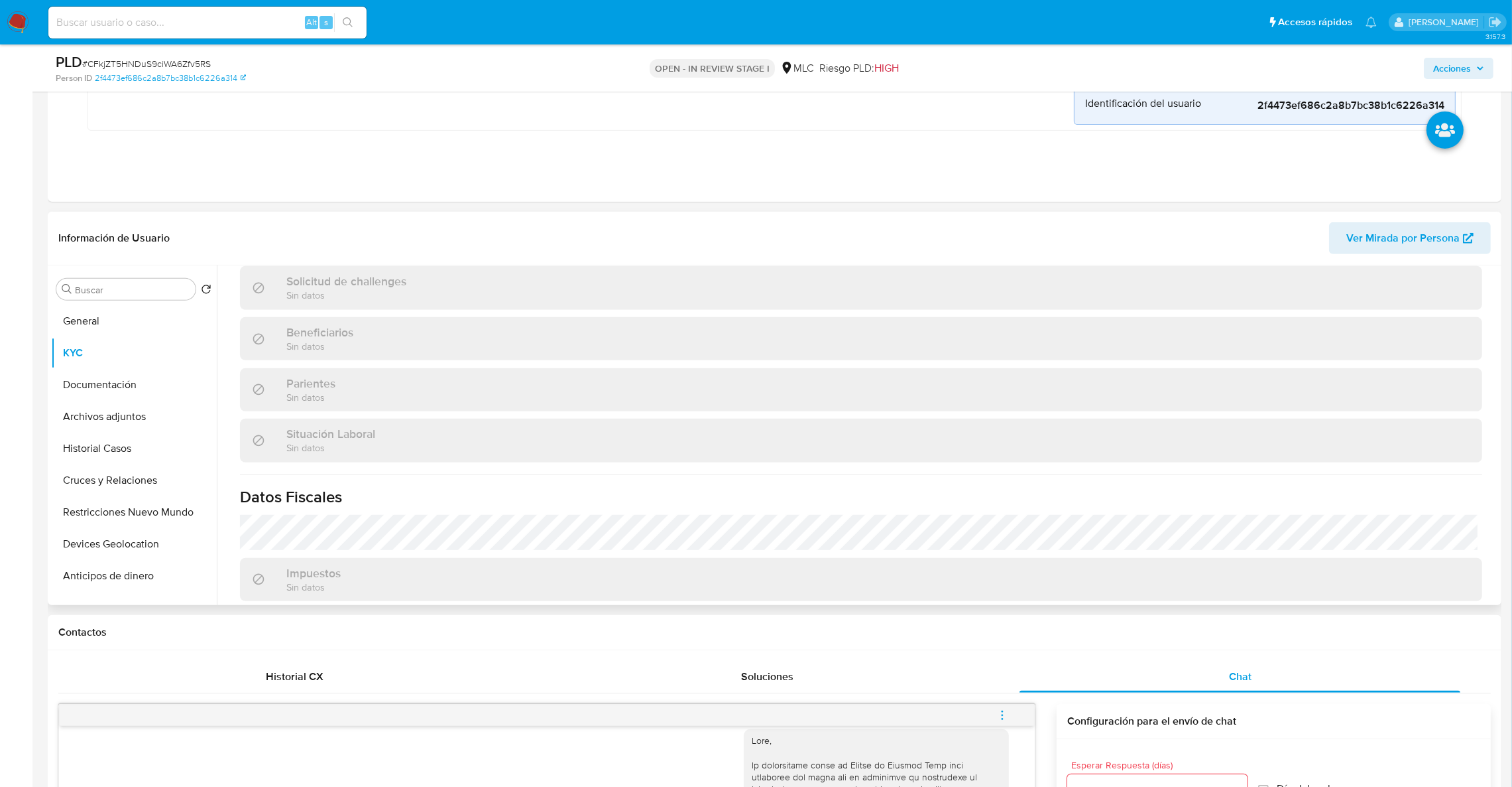
scroll to position [731, 0]
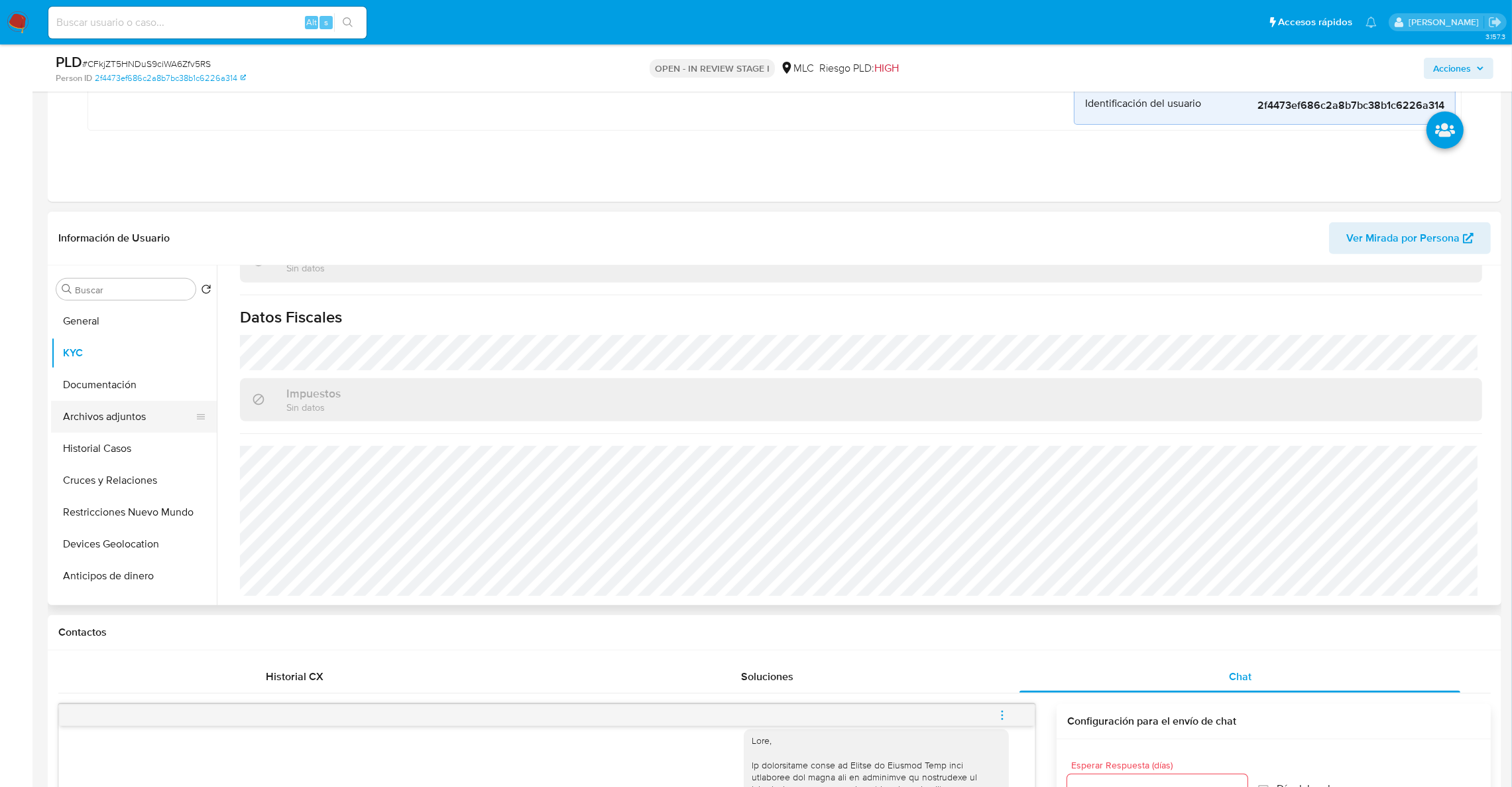
click at [115, 417] on button "Archivos adjuntos" at bounding box center [128, 417] width 155 height 32
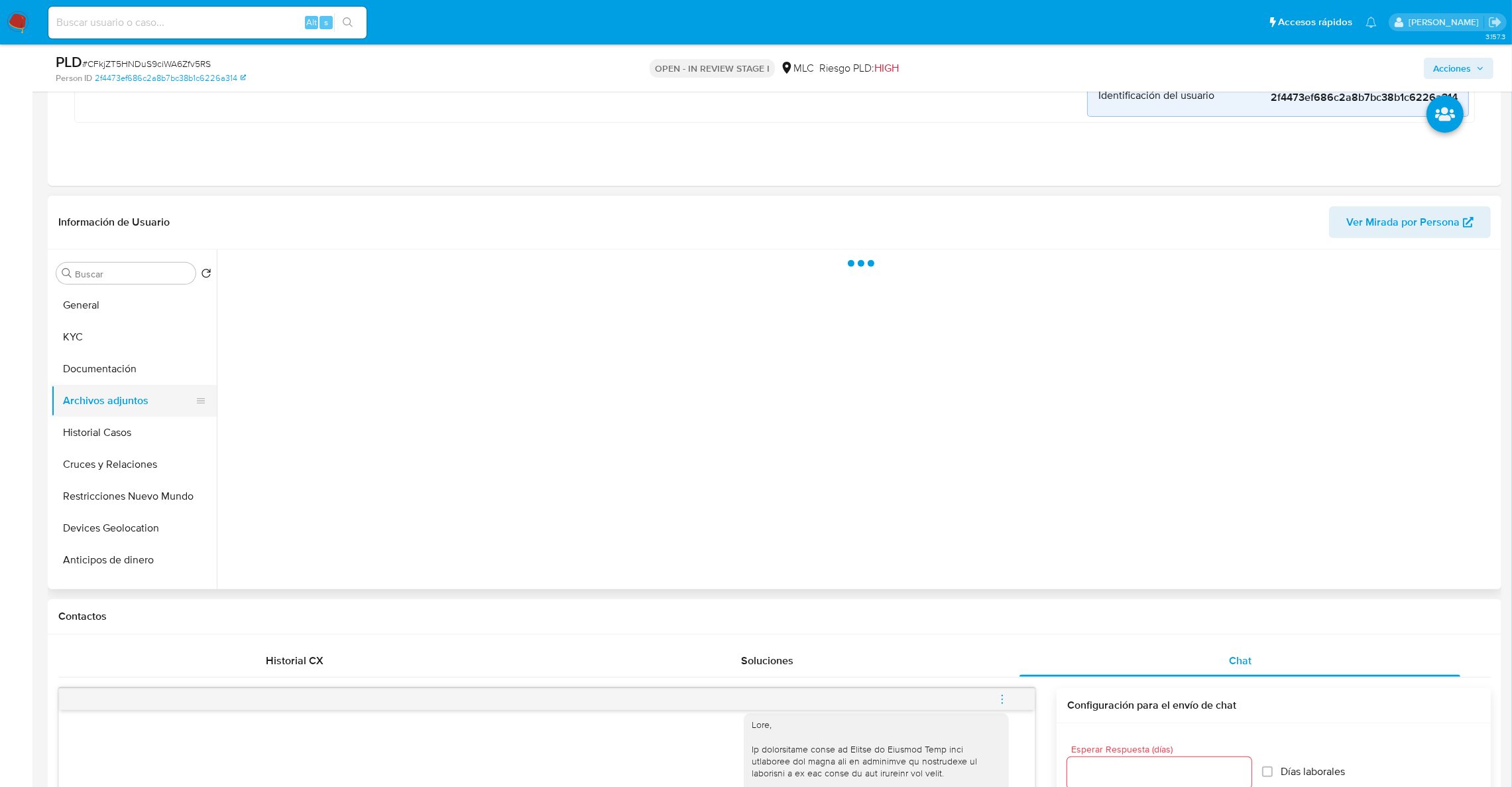
scroll to position [0, 0]
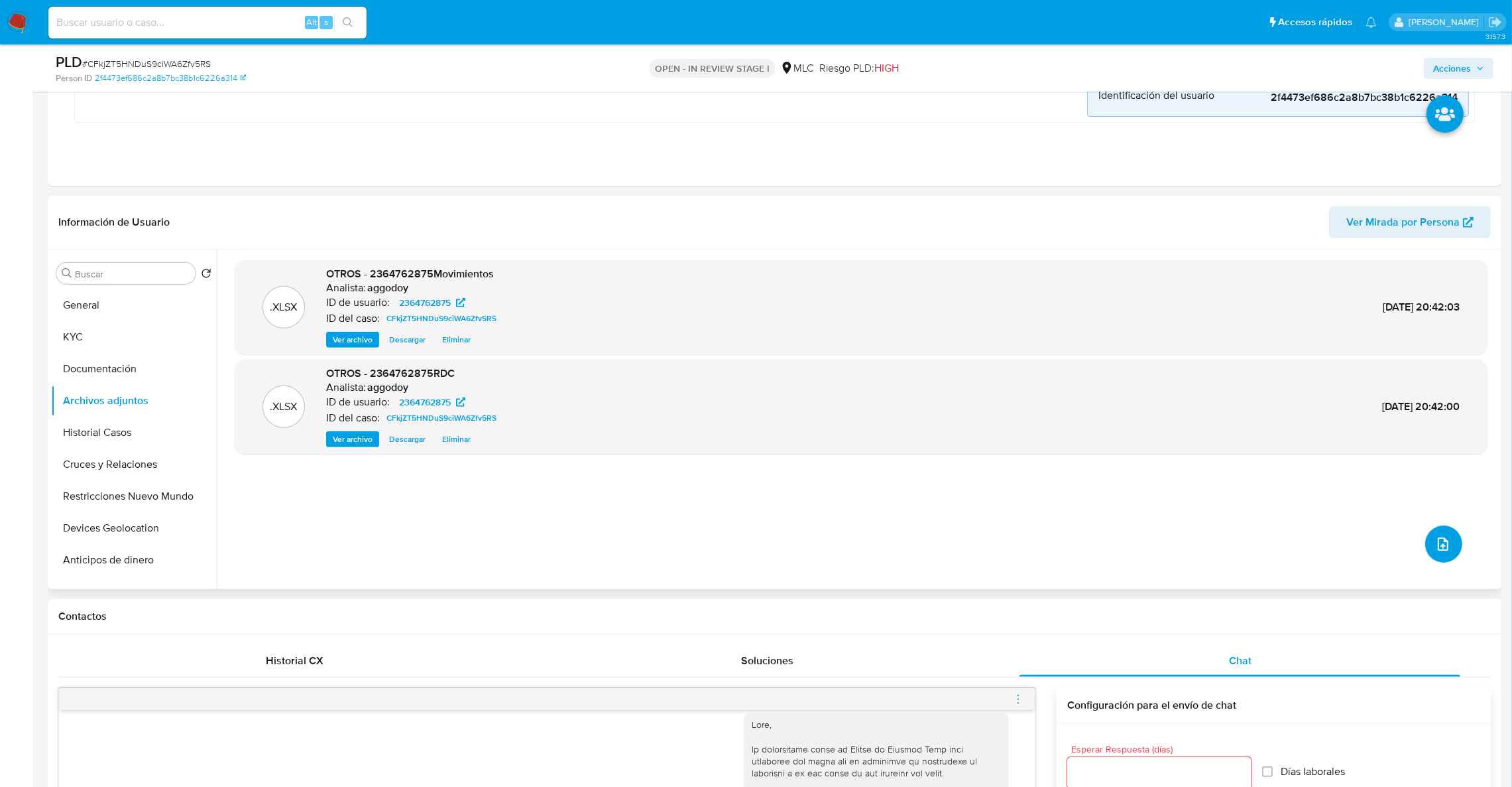
click at [1451, 534] on button "upload-file" at bounding box center [1444, 545] width 38 height 38
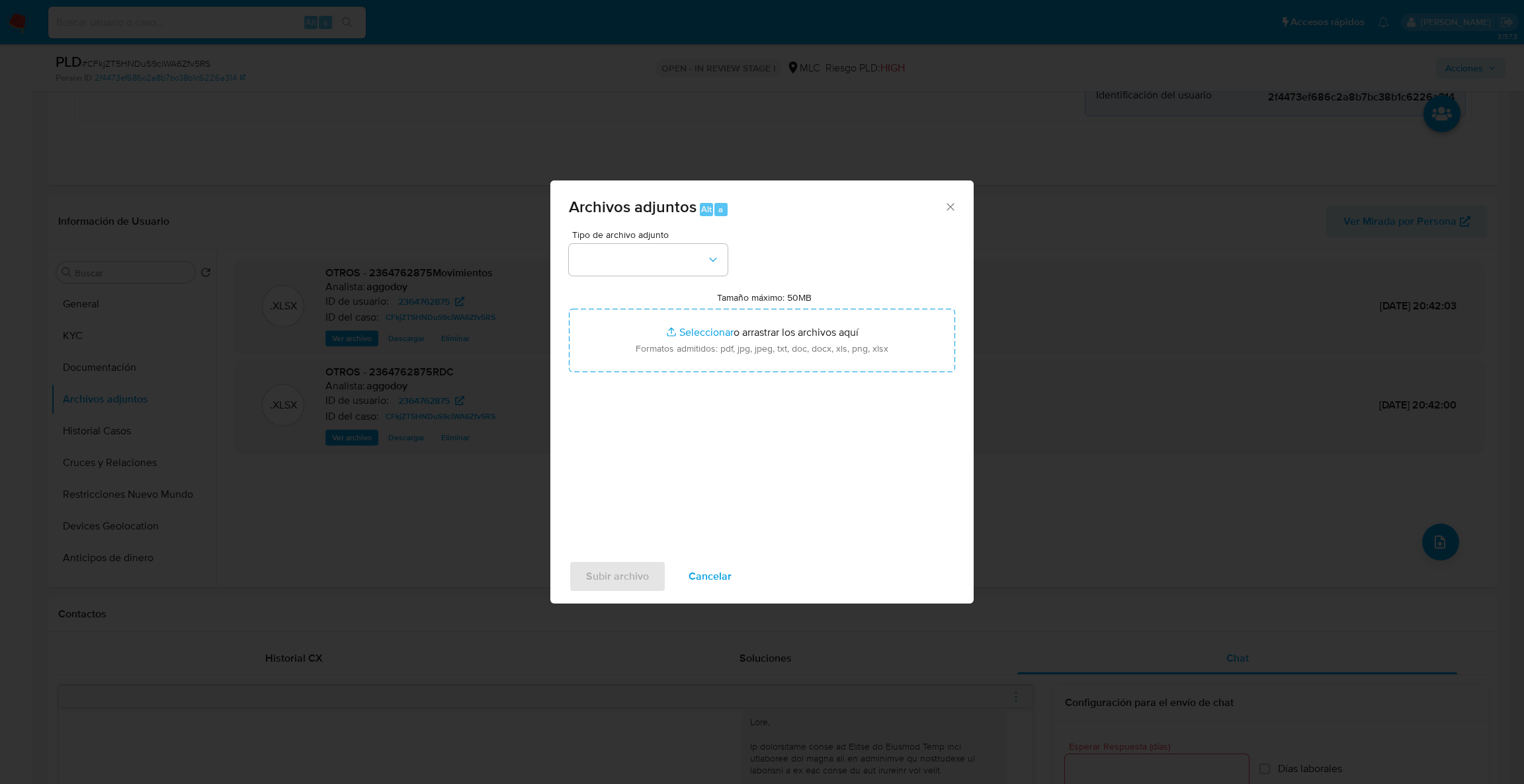
click at [1157, 530] on div "Archivos adjuntos Alt a Tipo de archivo adjunto Tamaño máximo: 50MB Seleccionar…" at bounding box center [762, 392] width 1524 height 784
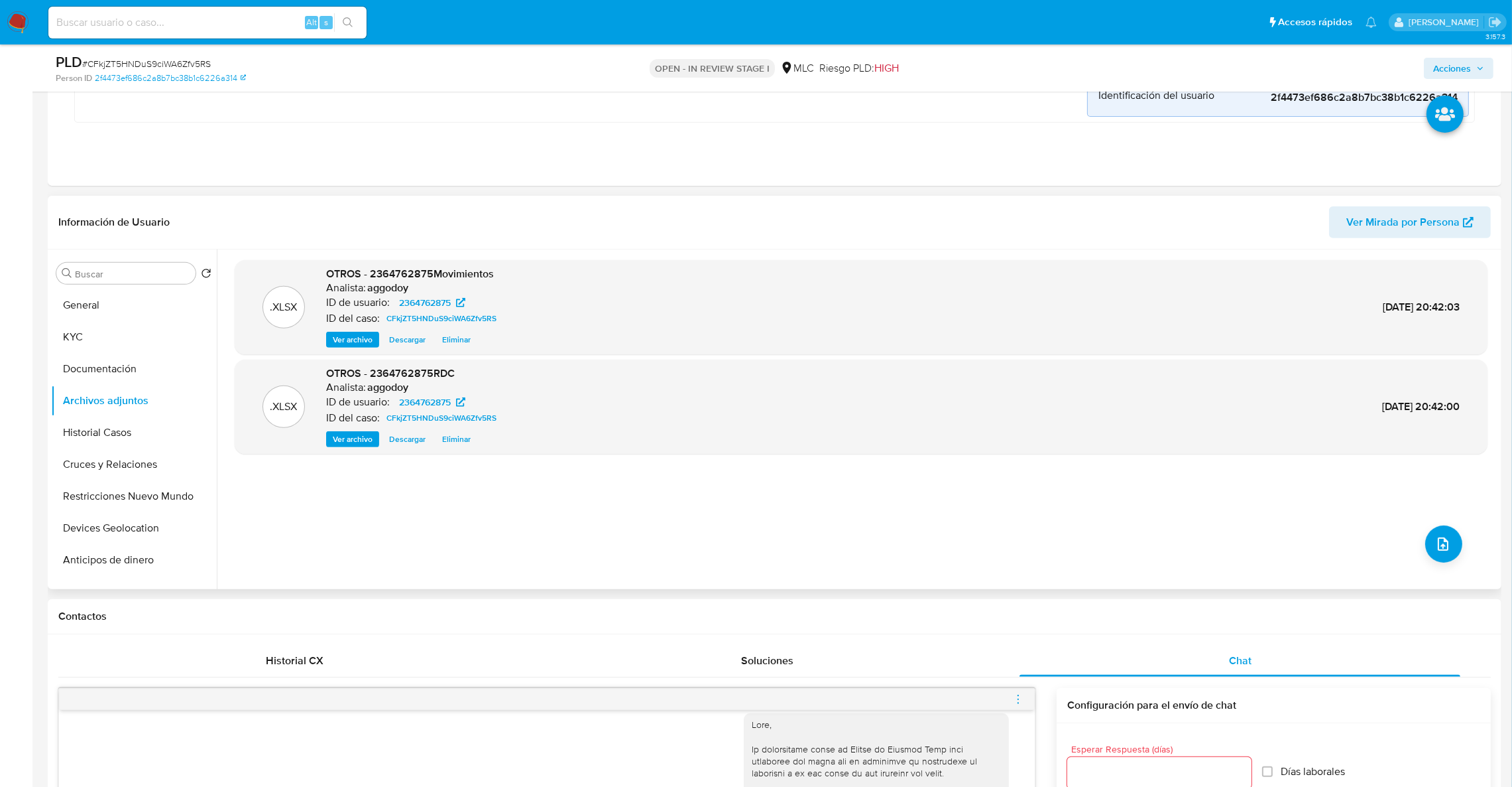
click at [461, 338] on span "Eliminar" at bounding box center [456, 340] width 28 height 13
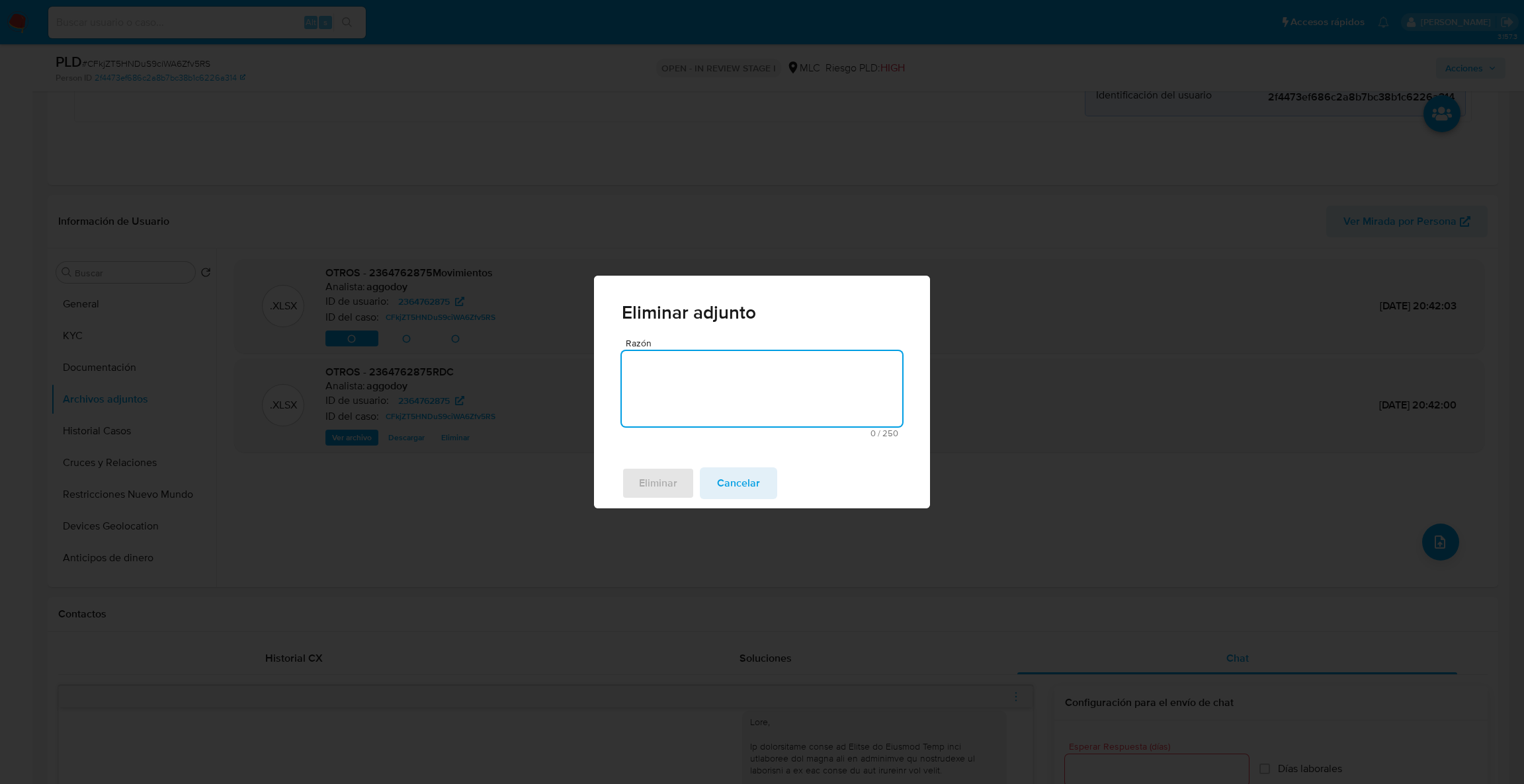
click at [738, 470] on span "Cancelar" at bounding box center [739, 483] width 43 height 29
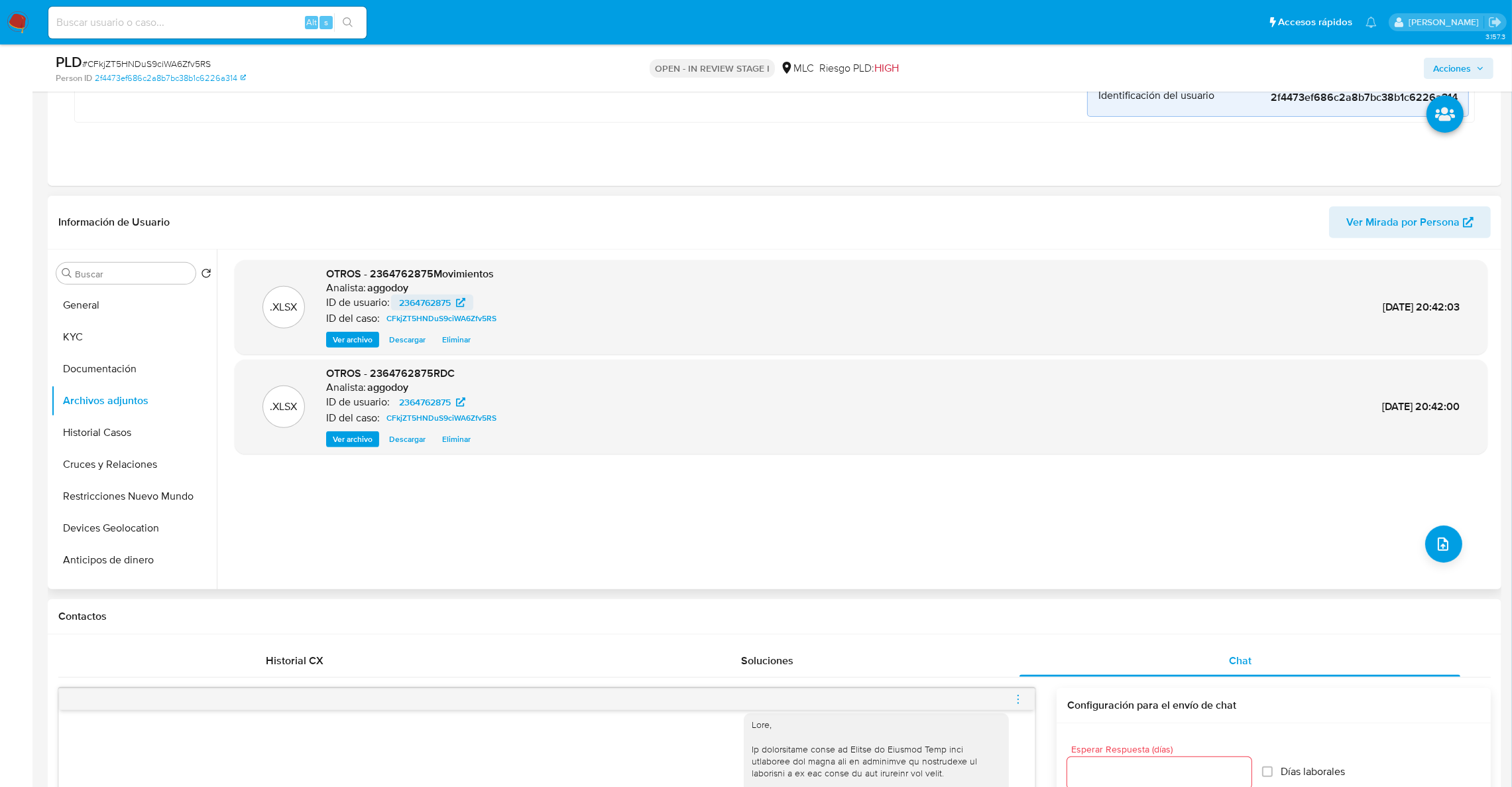
click at [451, 305] on span "2364762875" at bounding box center [424, 302] width 52 height 16
click at [362, 334] on span "Ver archivo" at bounding box center [353, 340] width 39 height 13
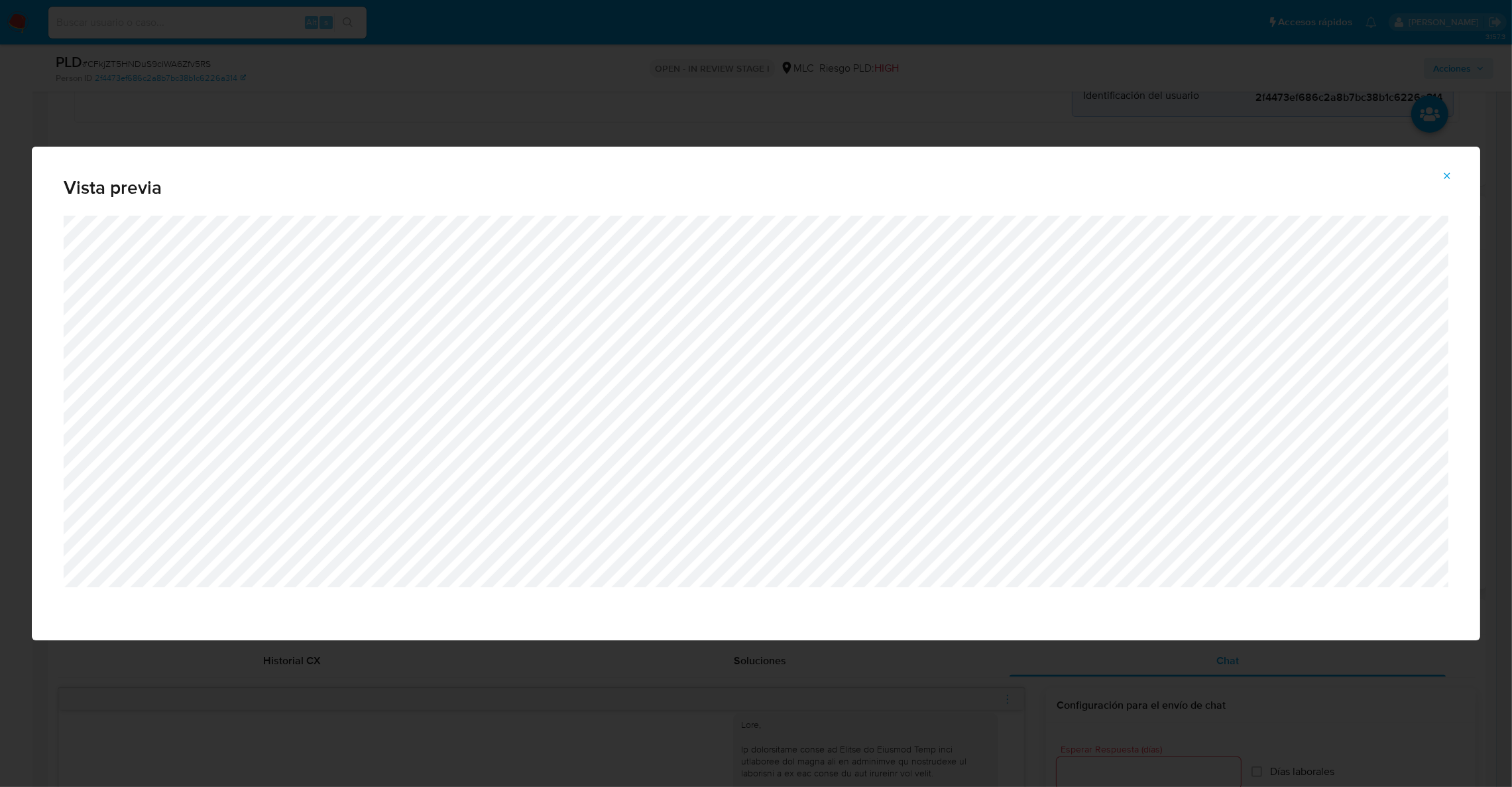
click at [1512, 364] on div "Vista previa" at bounding box center [756, 394] width 1512 height 787
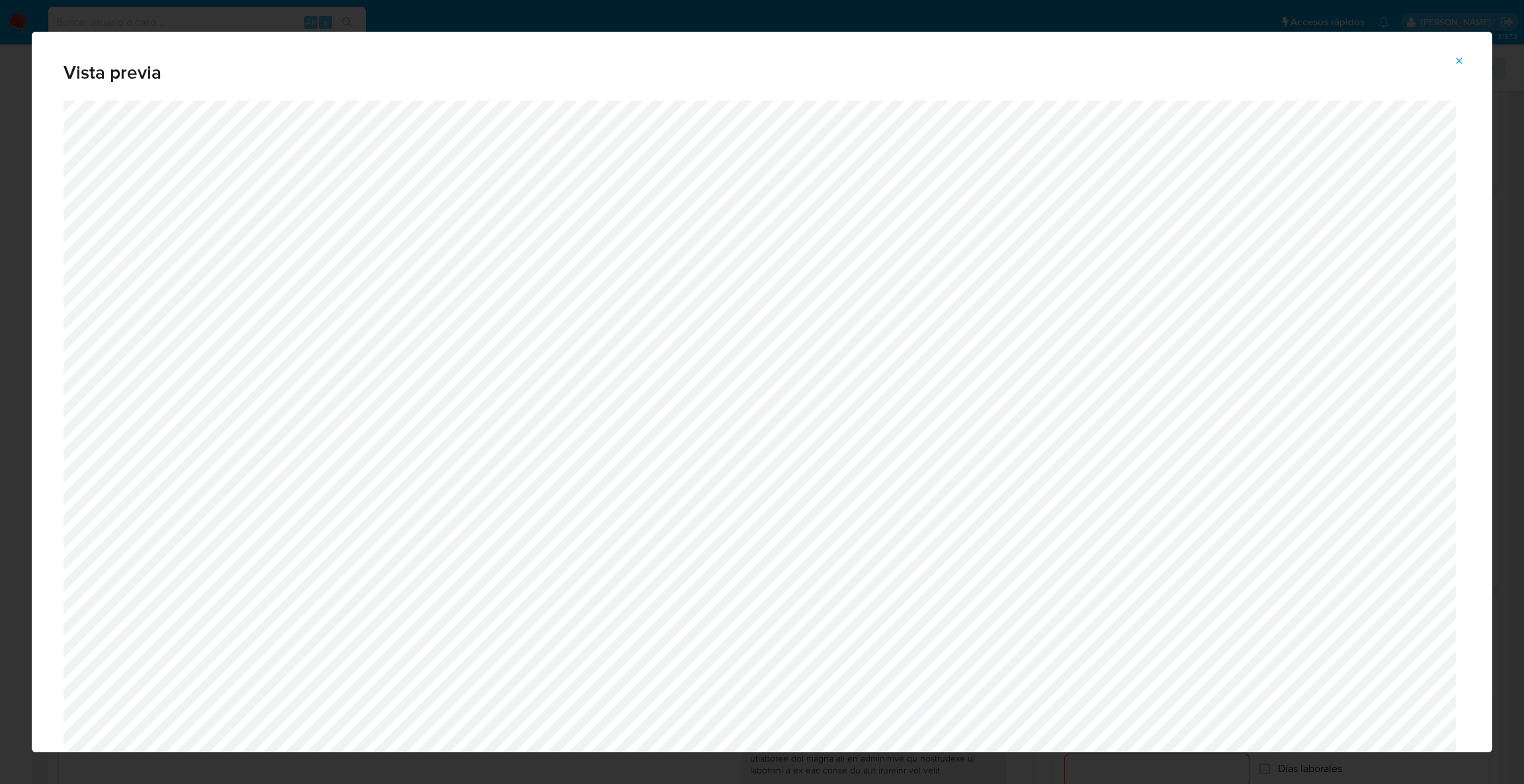
click at [1461, 62] on icon "Attachment preview" at bounding box center [1459, 60] width 6 height 6
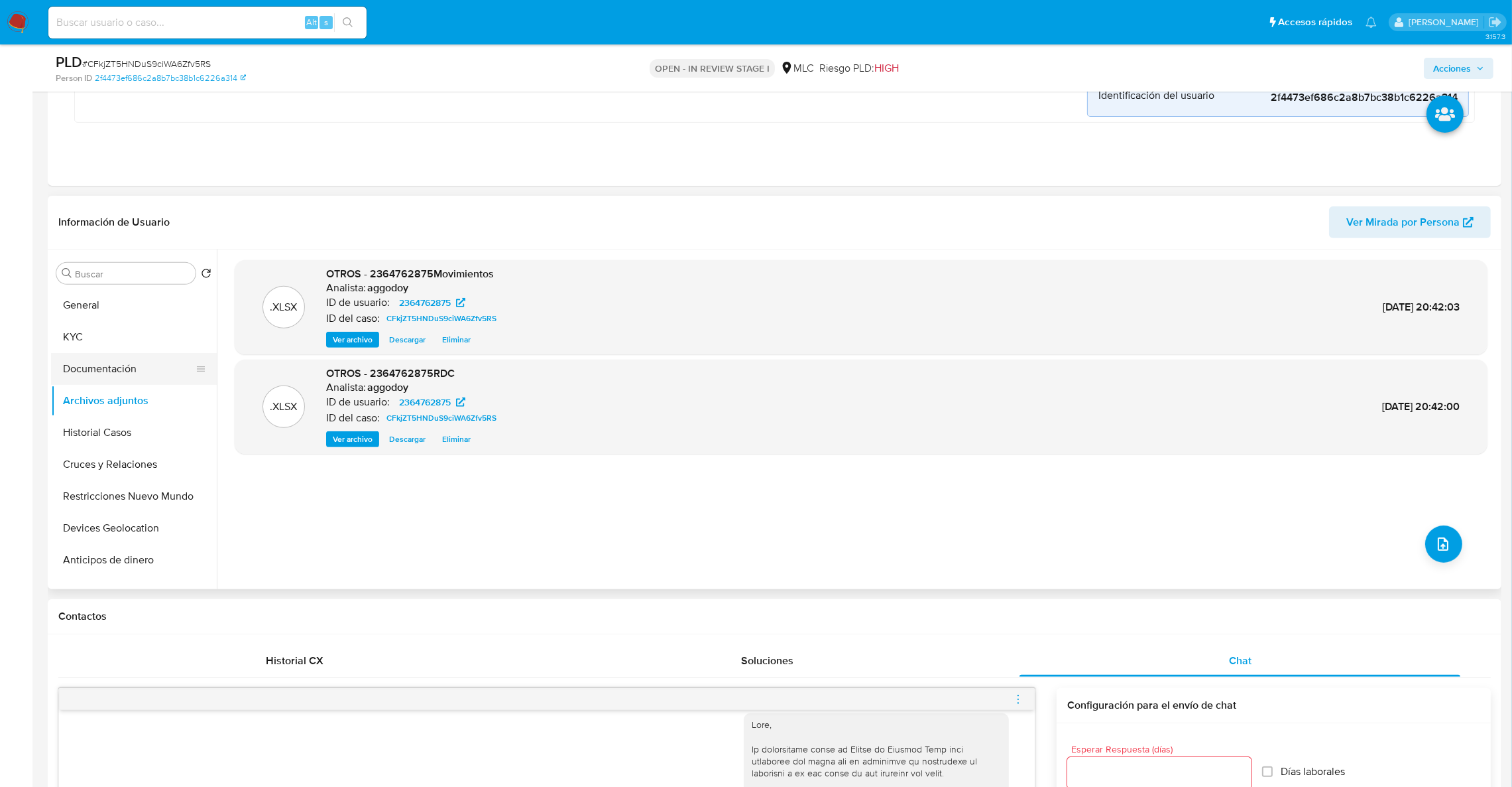
click at [98, 354] on button "Documentación" at bounding box center [128, 369] width 155 height 32
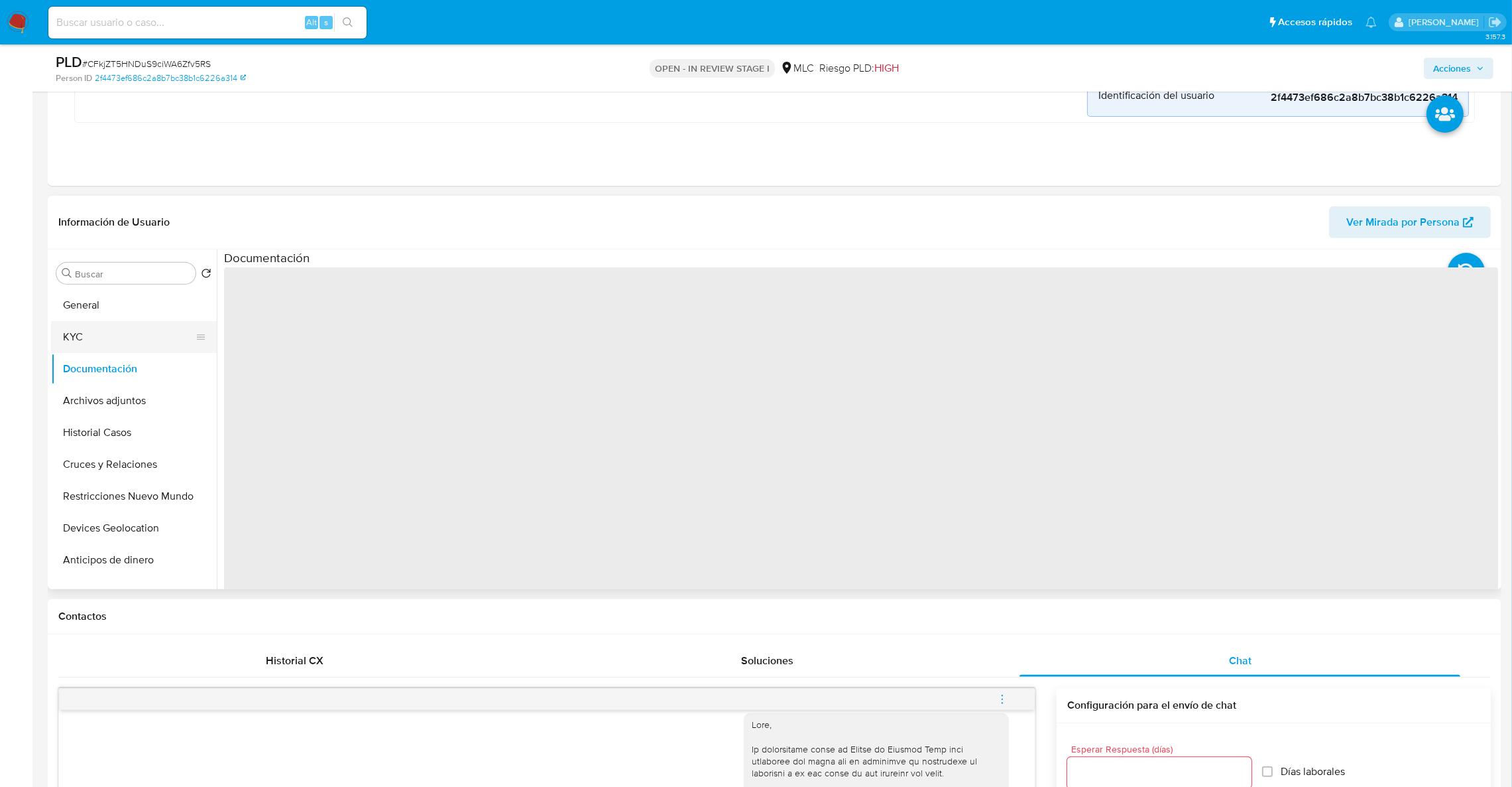
click at [93, 346] on button "KYC" at bounding box center [128, 337] width 155 height 32
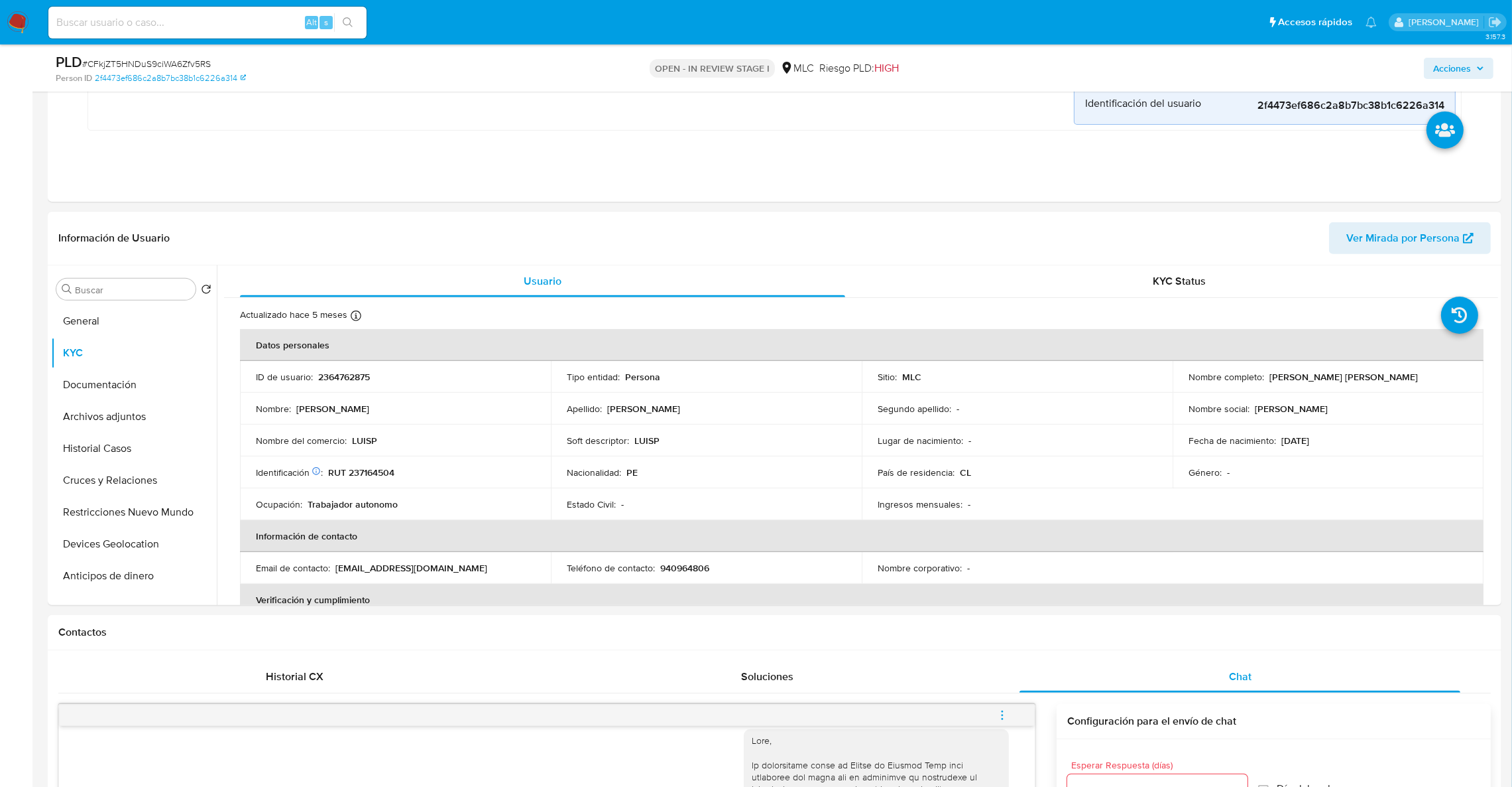
click at [377, 473] on p "RUT 237164504" at bounding box center [361, 472] width 67 height 12
copy p "237164504"
click at [121, 424] on button "Archivos adjuntos" at bounding box center [128, 417] width 155 height 32
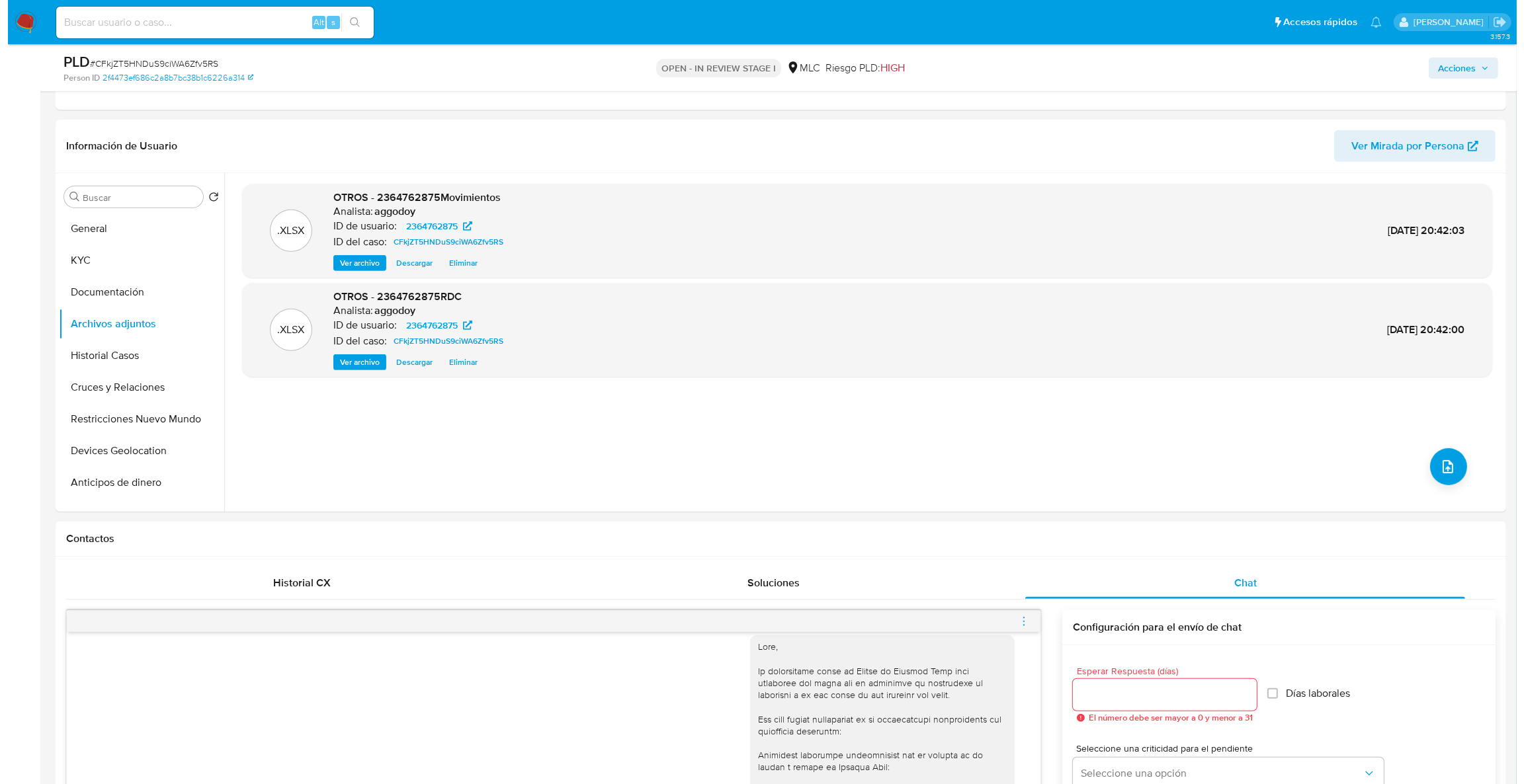
scroll to position [839, 0]
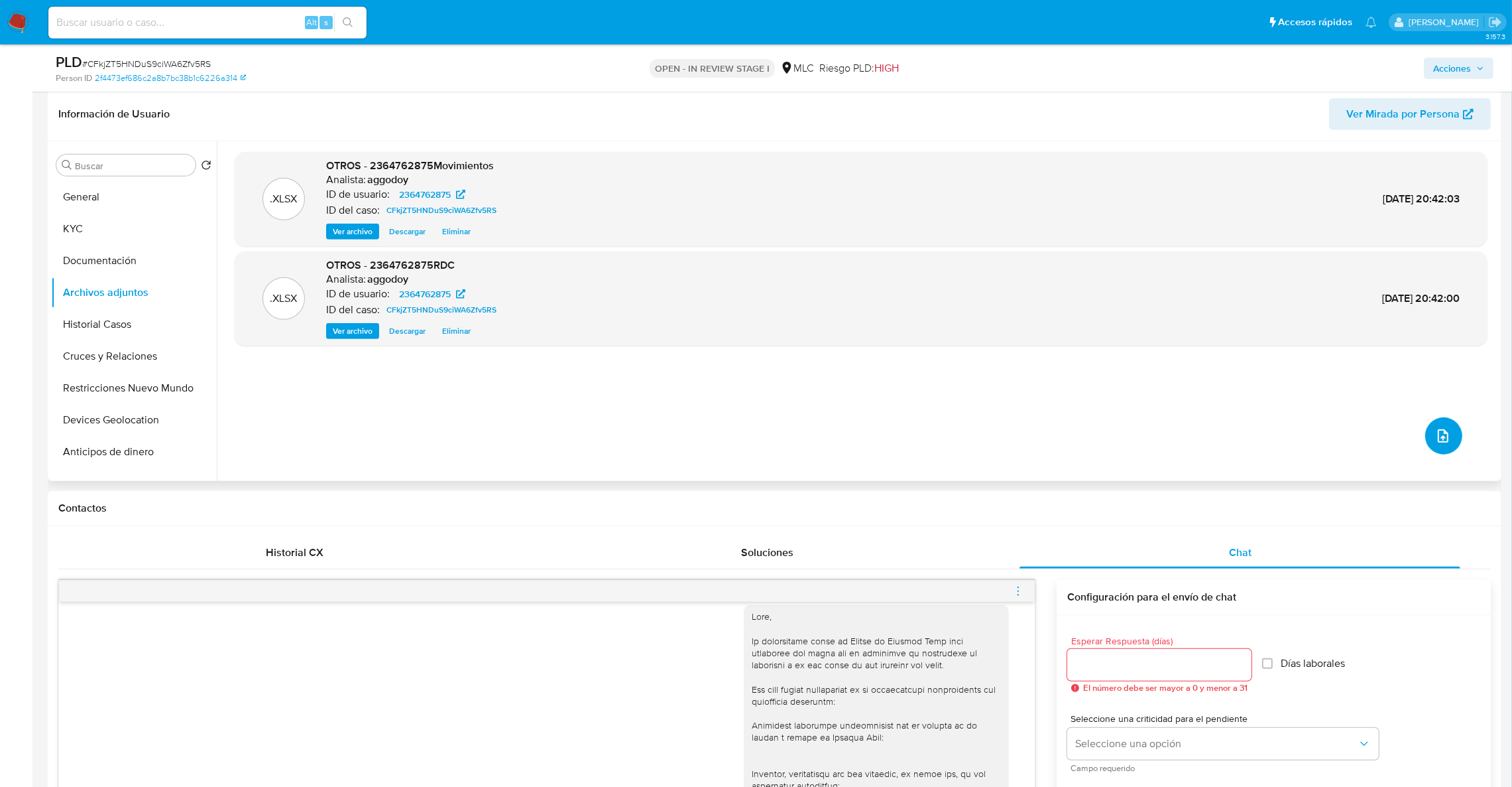
click at [1451, 444] on button "upload-file" at bounding box center [1444, 436] width 38 height 38
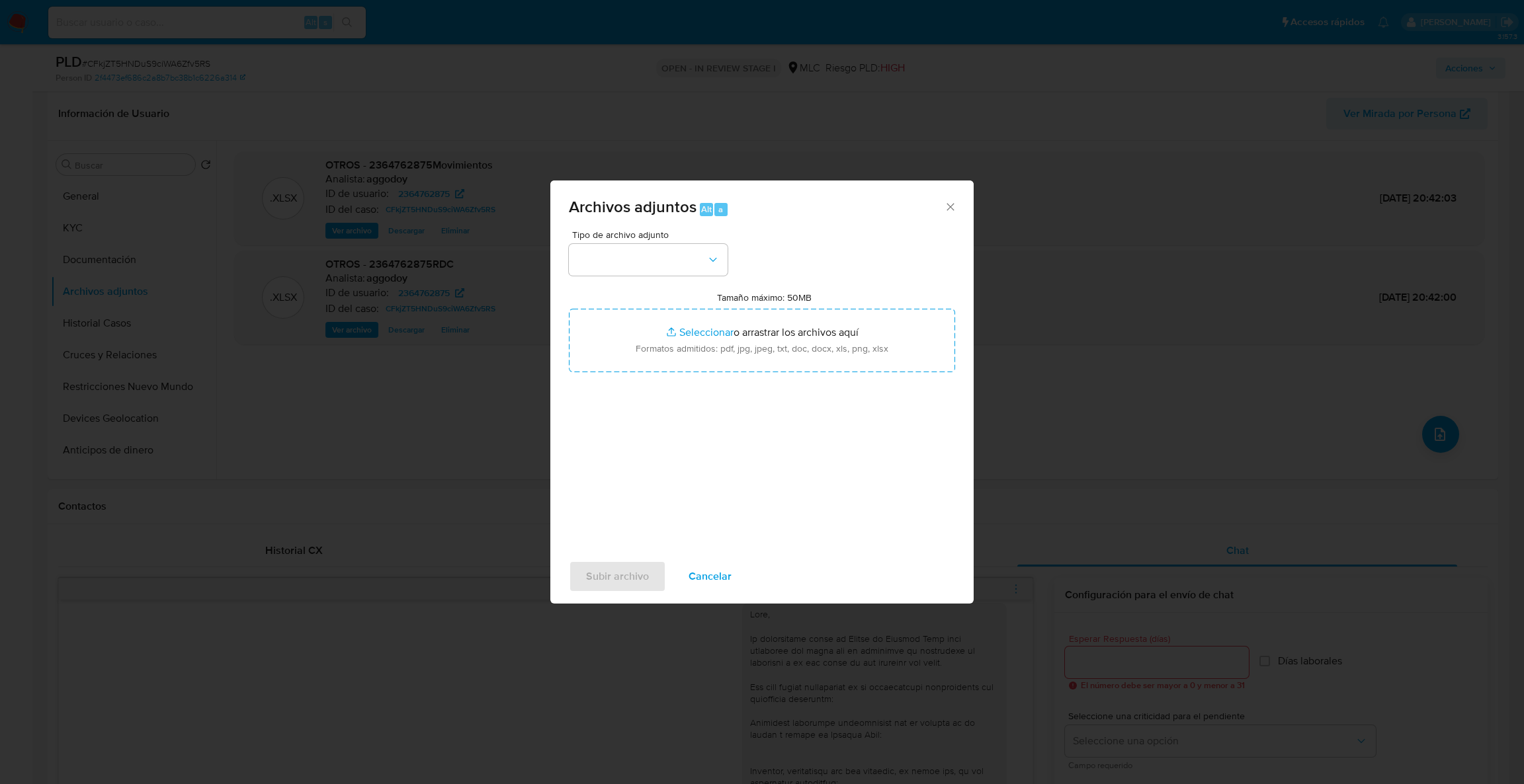
click at [680, 240] on div "Tipo de archivo adjunto" at bounding box center [649, 253] width 159 height 46
click at [668, 257] on button "button" at bounding box center [649, 260] width 159 height 32
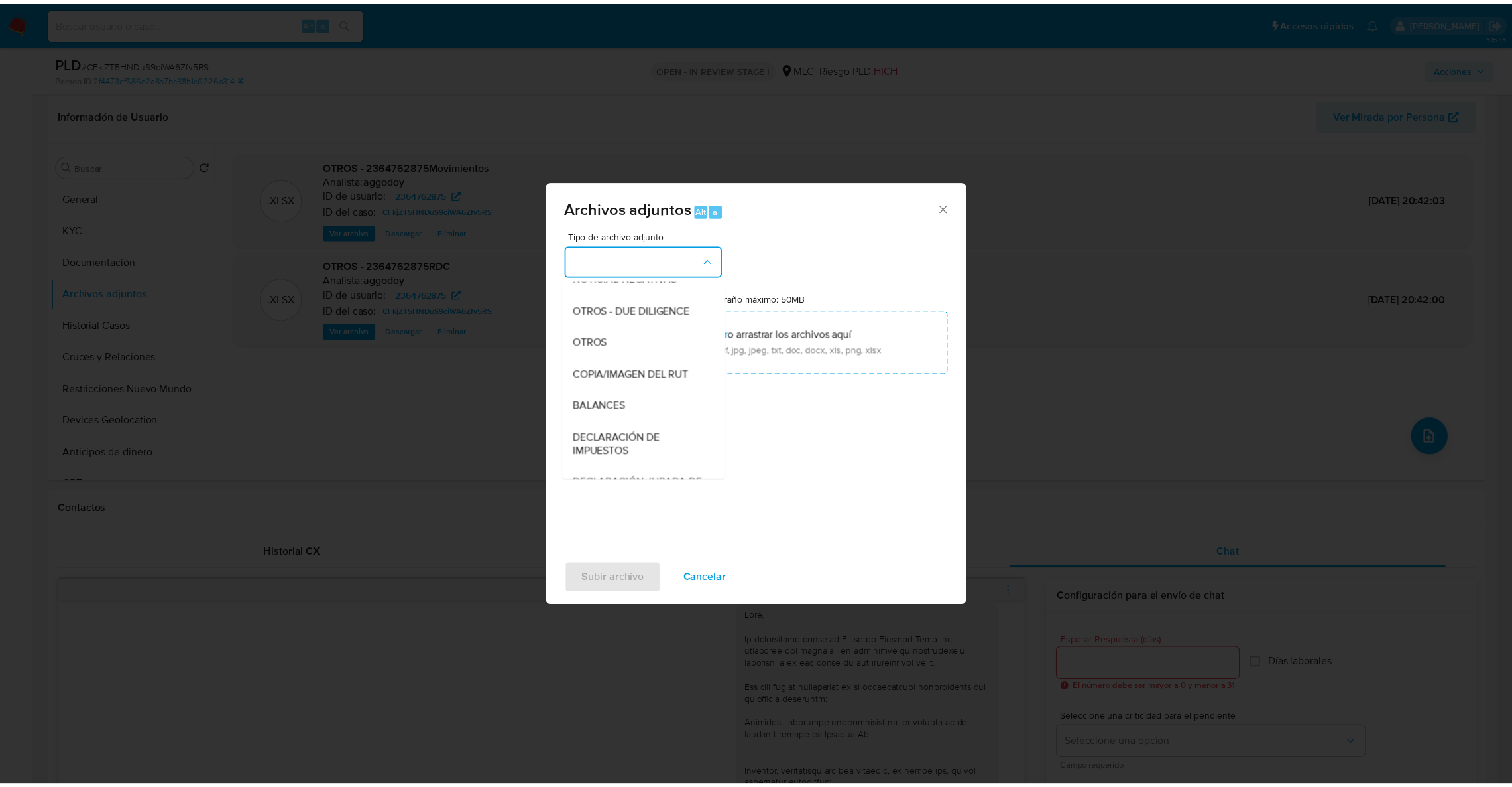
scroll to position [189, 0]
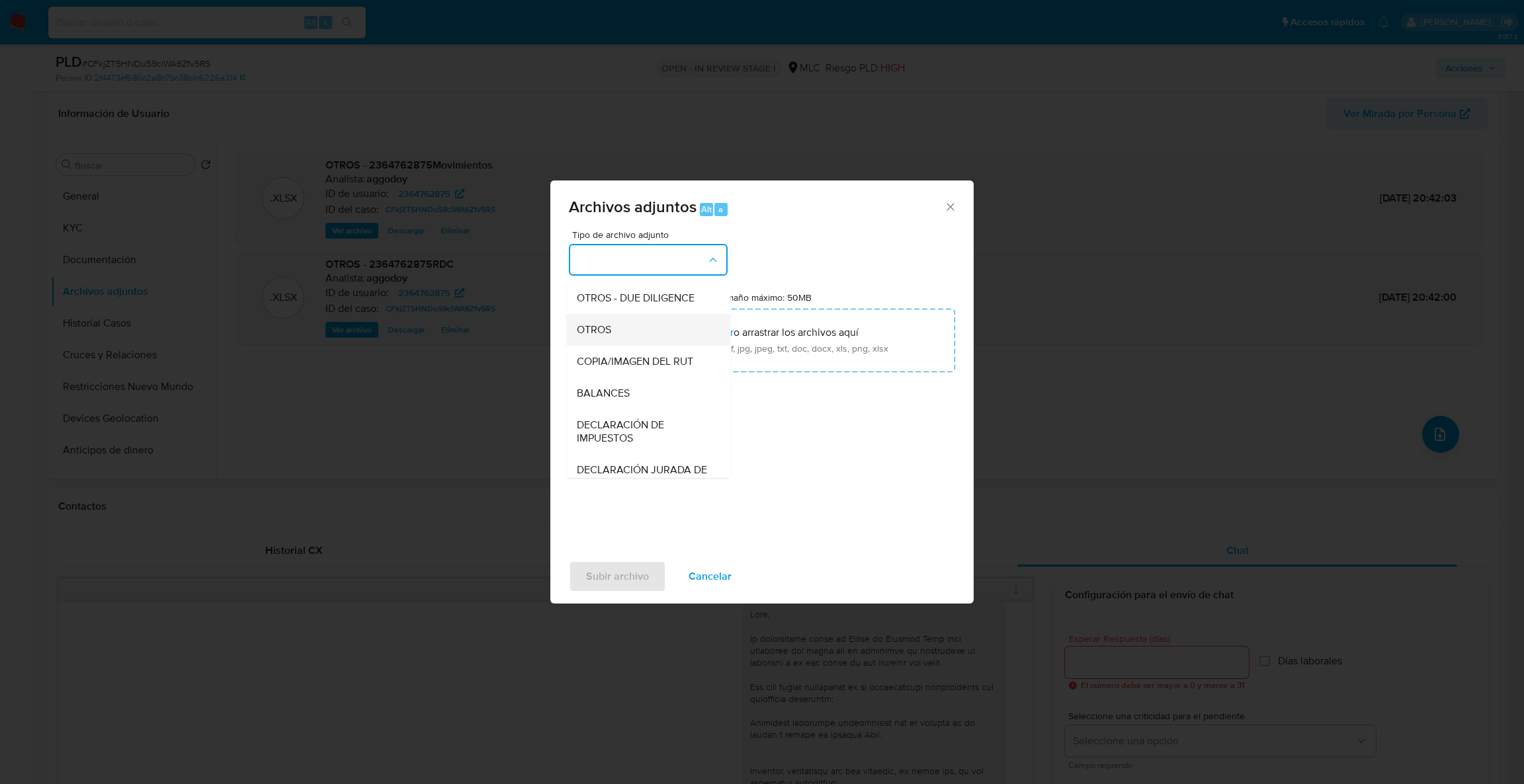
click at [688, 345] on div "OTROS" at bounding box center [644, 330] width 135 height 32
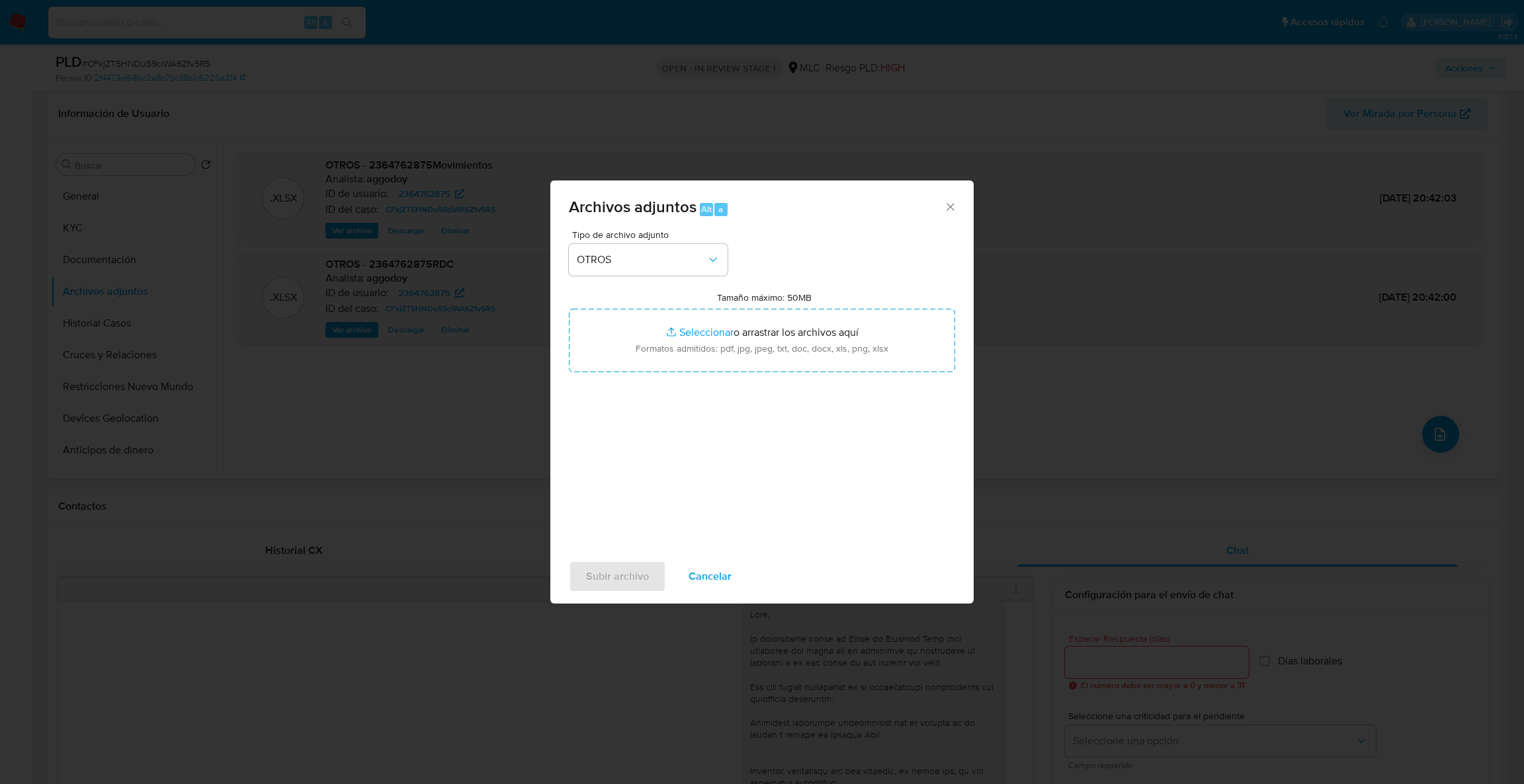
click at [688, 345] on input "Tamaño máximo: 50MB Seleccionar archivos" at bounding box center [762, 341] width 387 height 64
type input "C:\fakepath\Case Log - 2364762875.pdf"
click at [617, 575] on span "Subir archivo" at bounding box center [617, 575] width 63 height 29
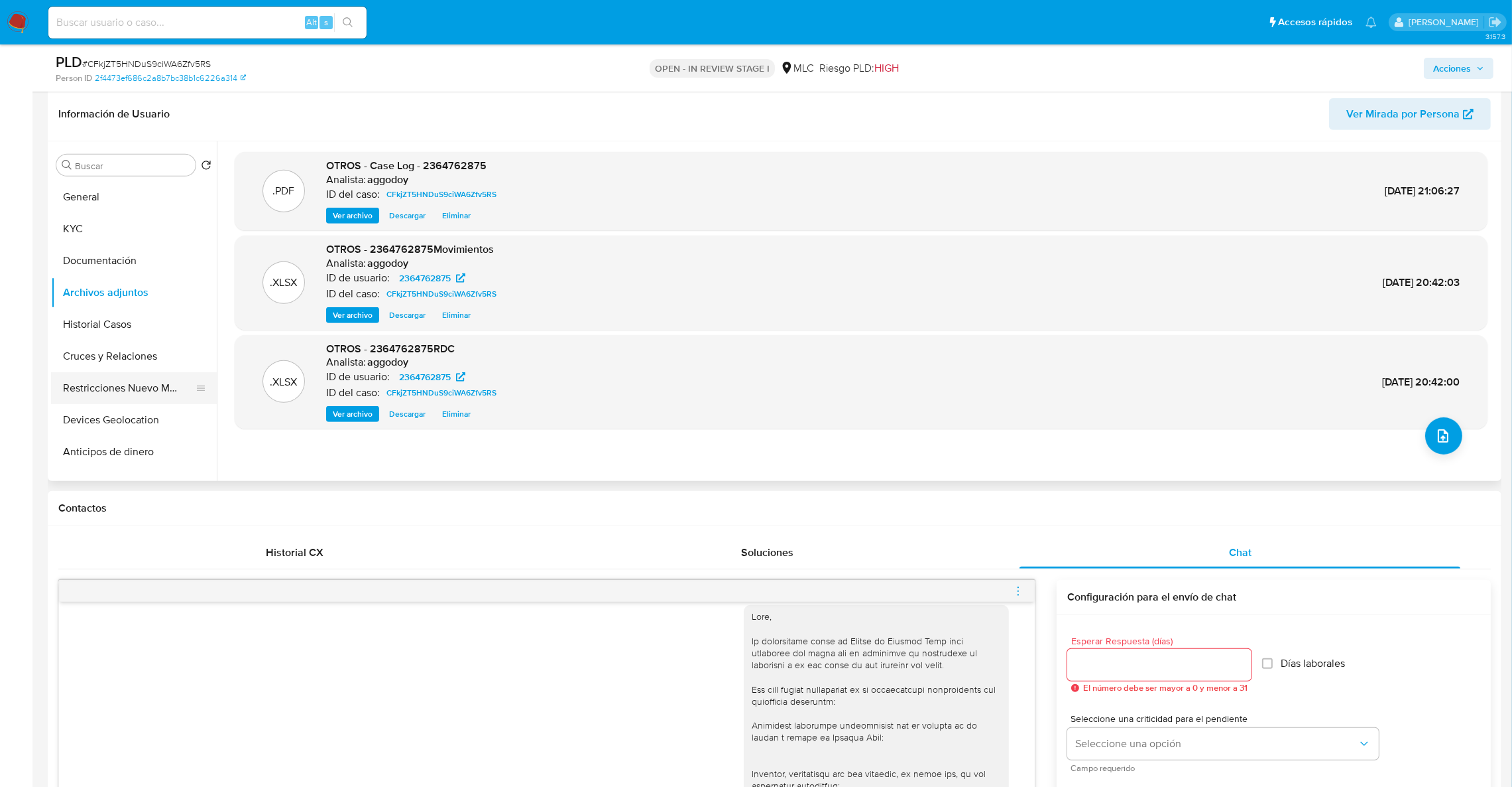
click at [156, 376] on button "Restricciones Nuevo Mundo" at bounding box center [128, 388] width 155 height 32
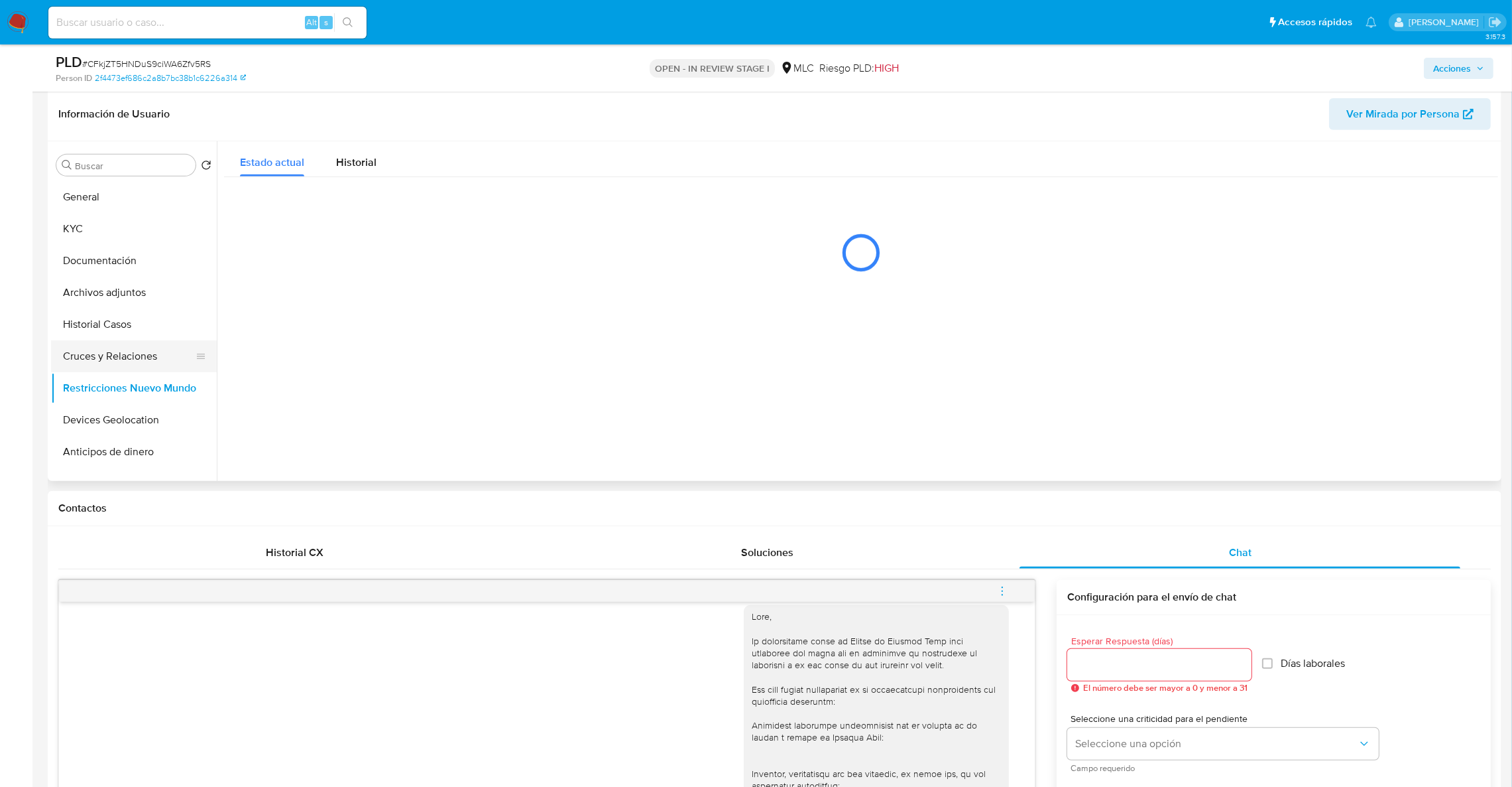
click at [134, 356] on button "Cruces y Relaciones" at bounding box center [128, 356] width 155 height 32
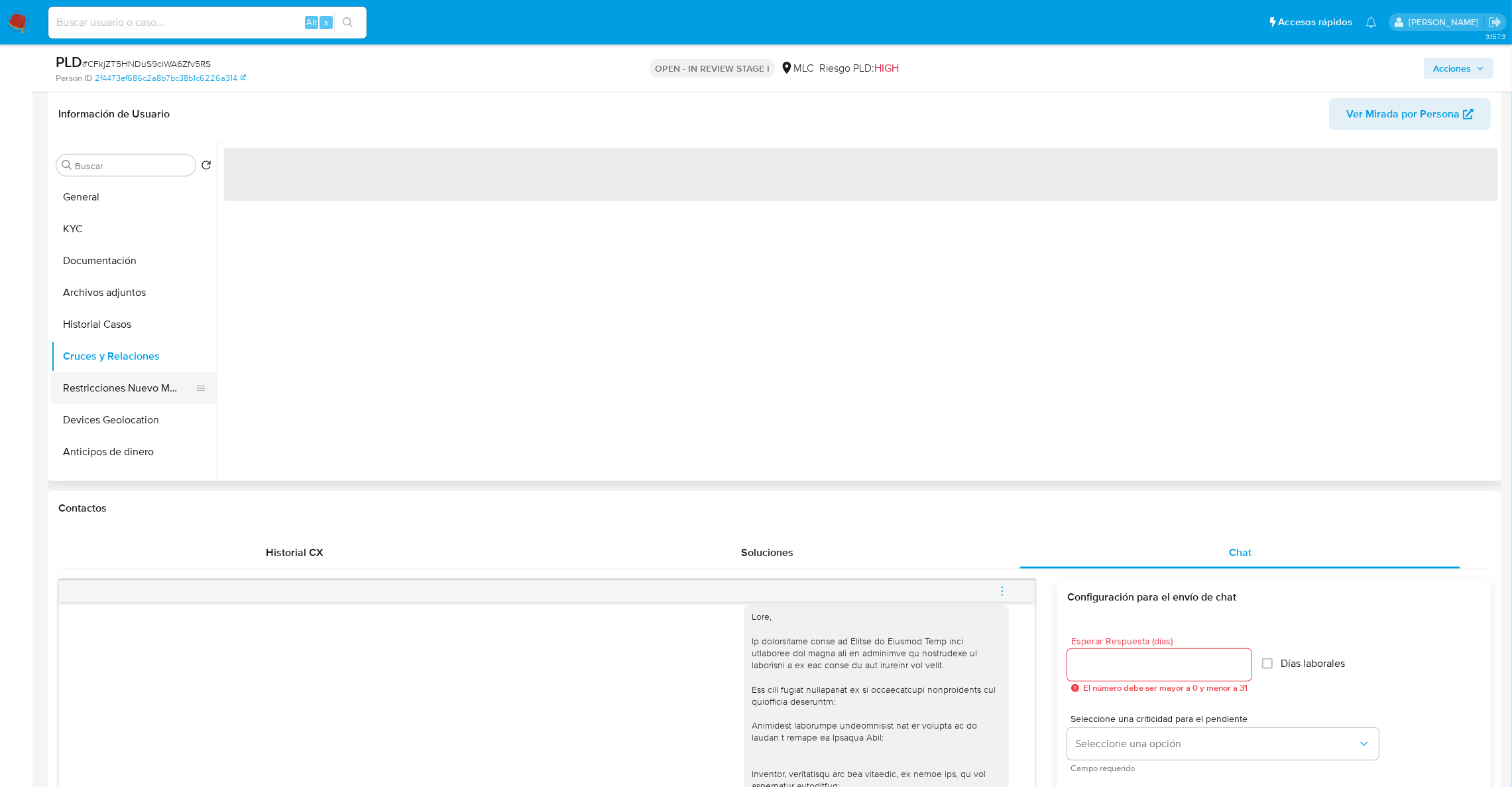
click at [129, 400] on button "Restricciones Nuevo Mundo" at bounding box center [128, 388] width 155 height 32
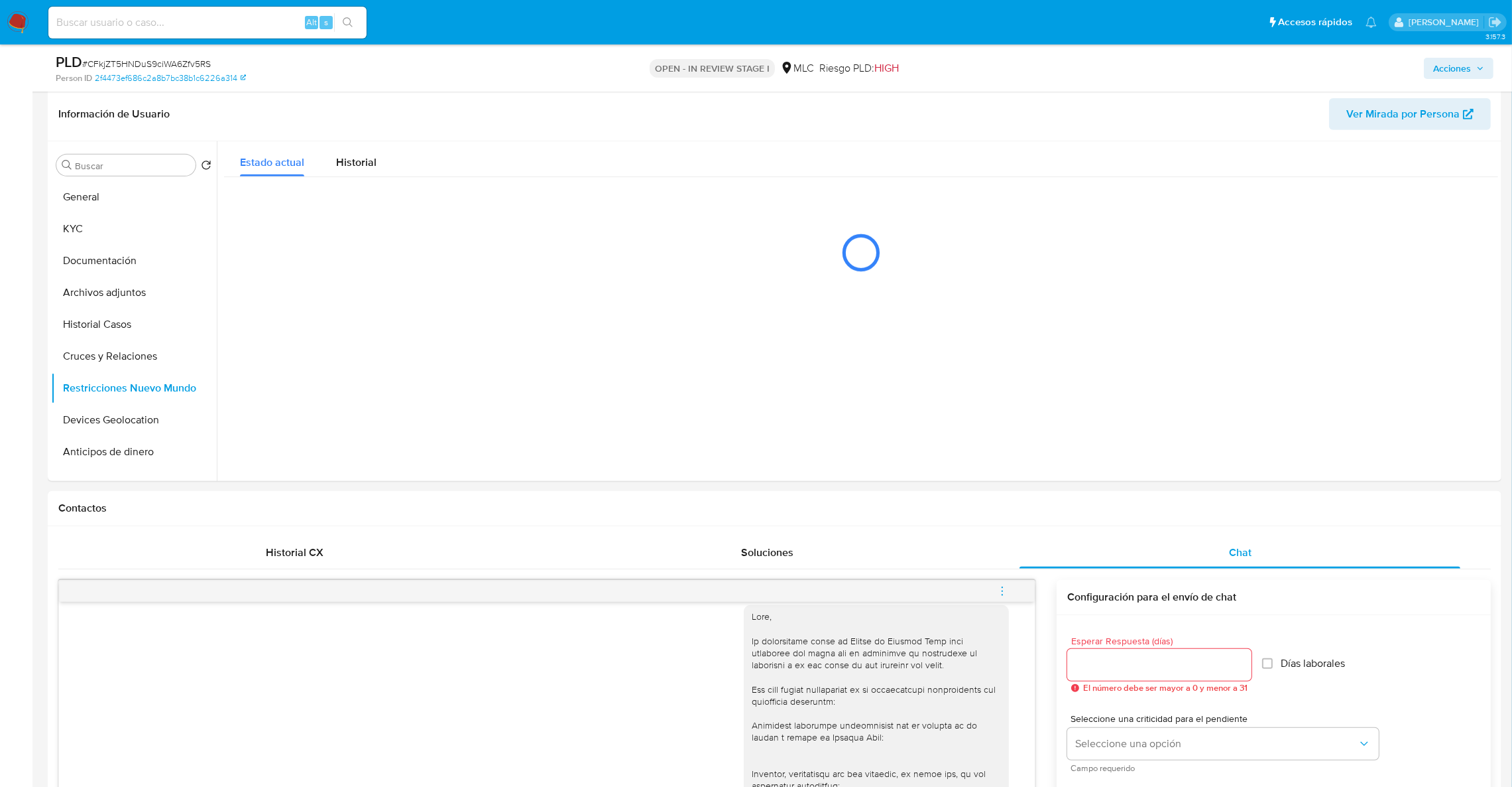
click at [1426, 73] on button "Acciones" at bounding box center [1459, 68] width 69 height 22
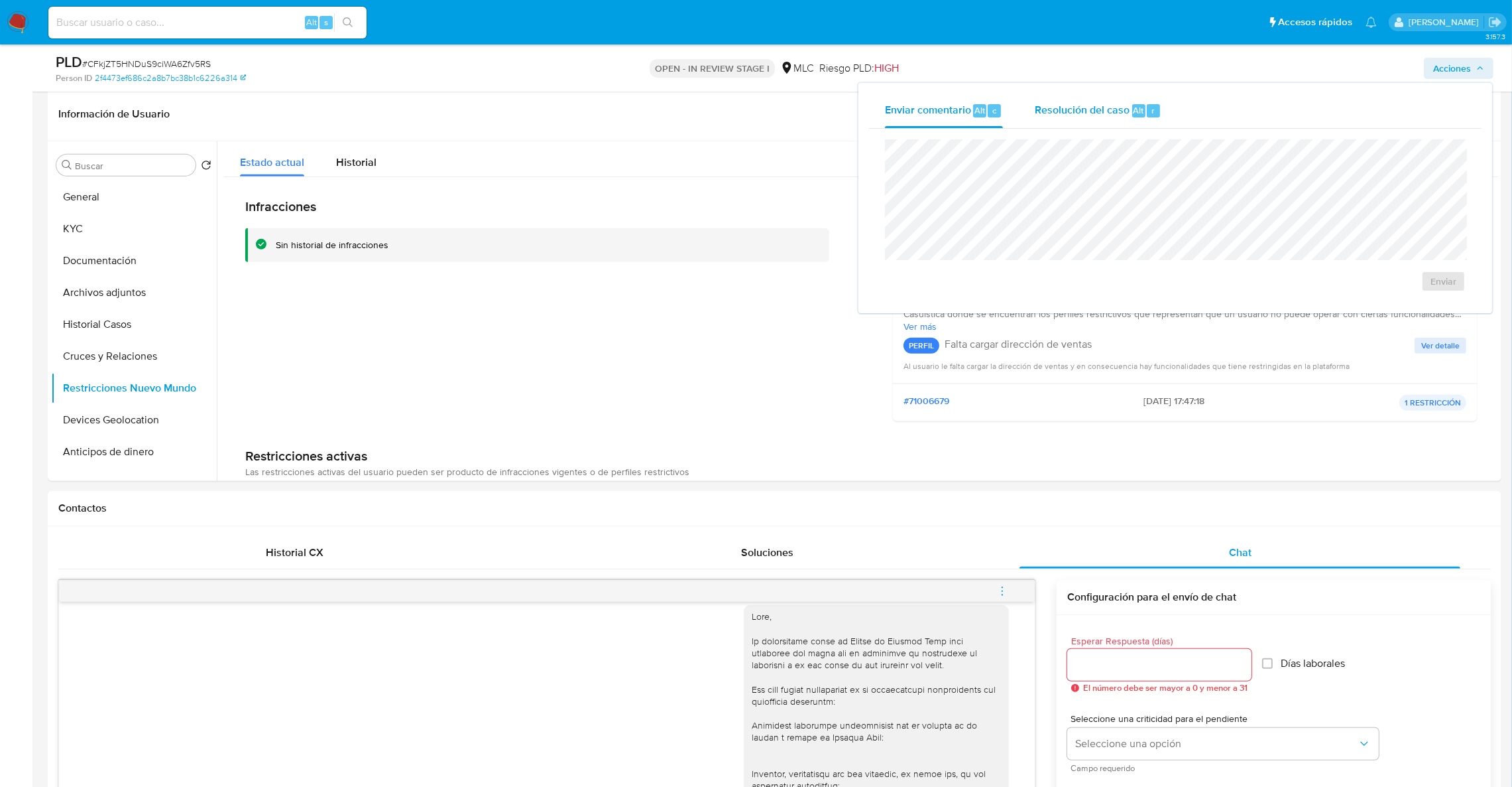
click at [1101, 121] on div "Resolución del caso Alt r" at bounding box center [1098, 111] width 127 height 35
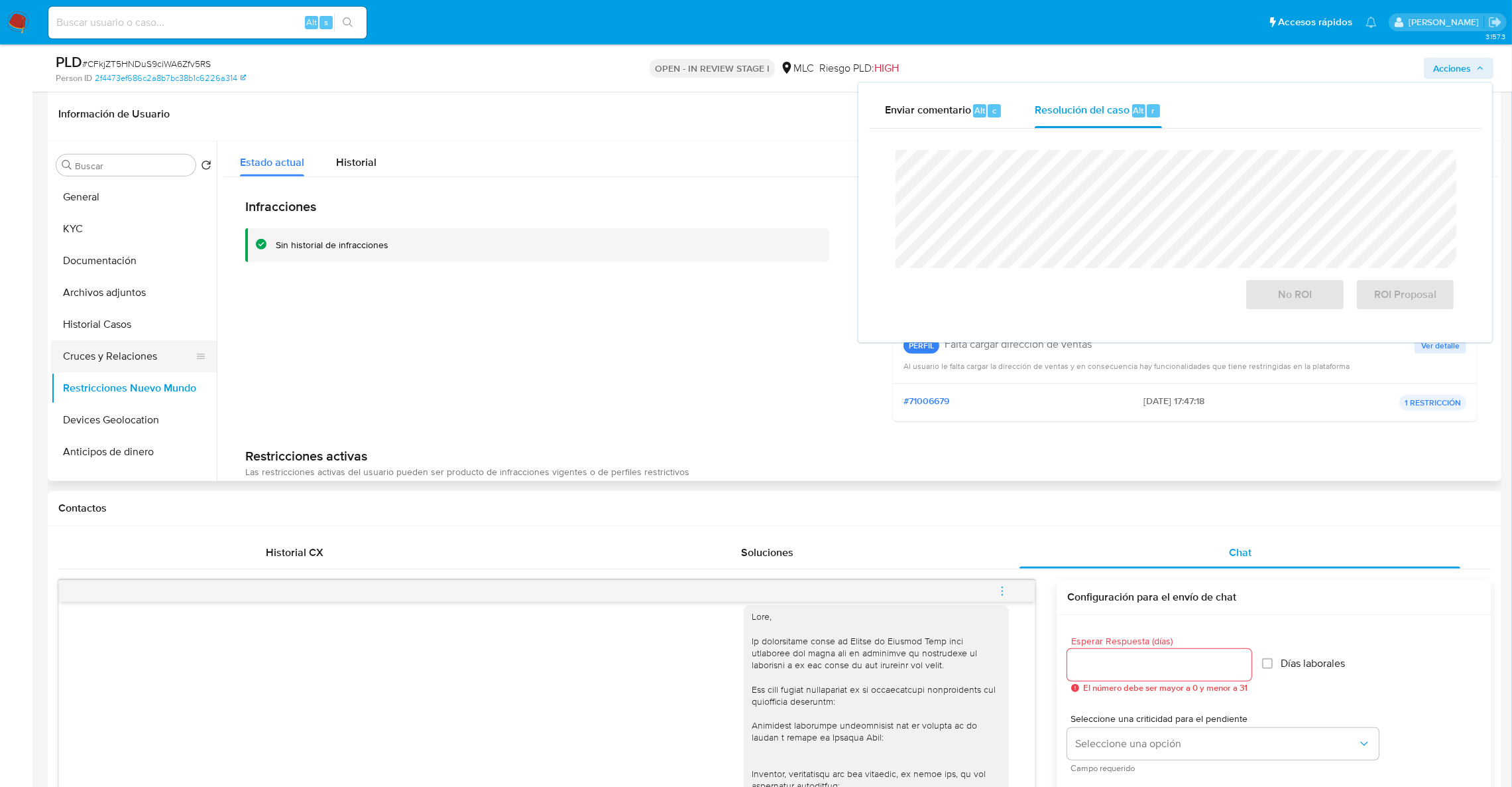
click at [97, 370] on button "Cruces y Relaciones" at bounding box center [128, 356] width 155 height 32
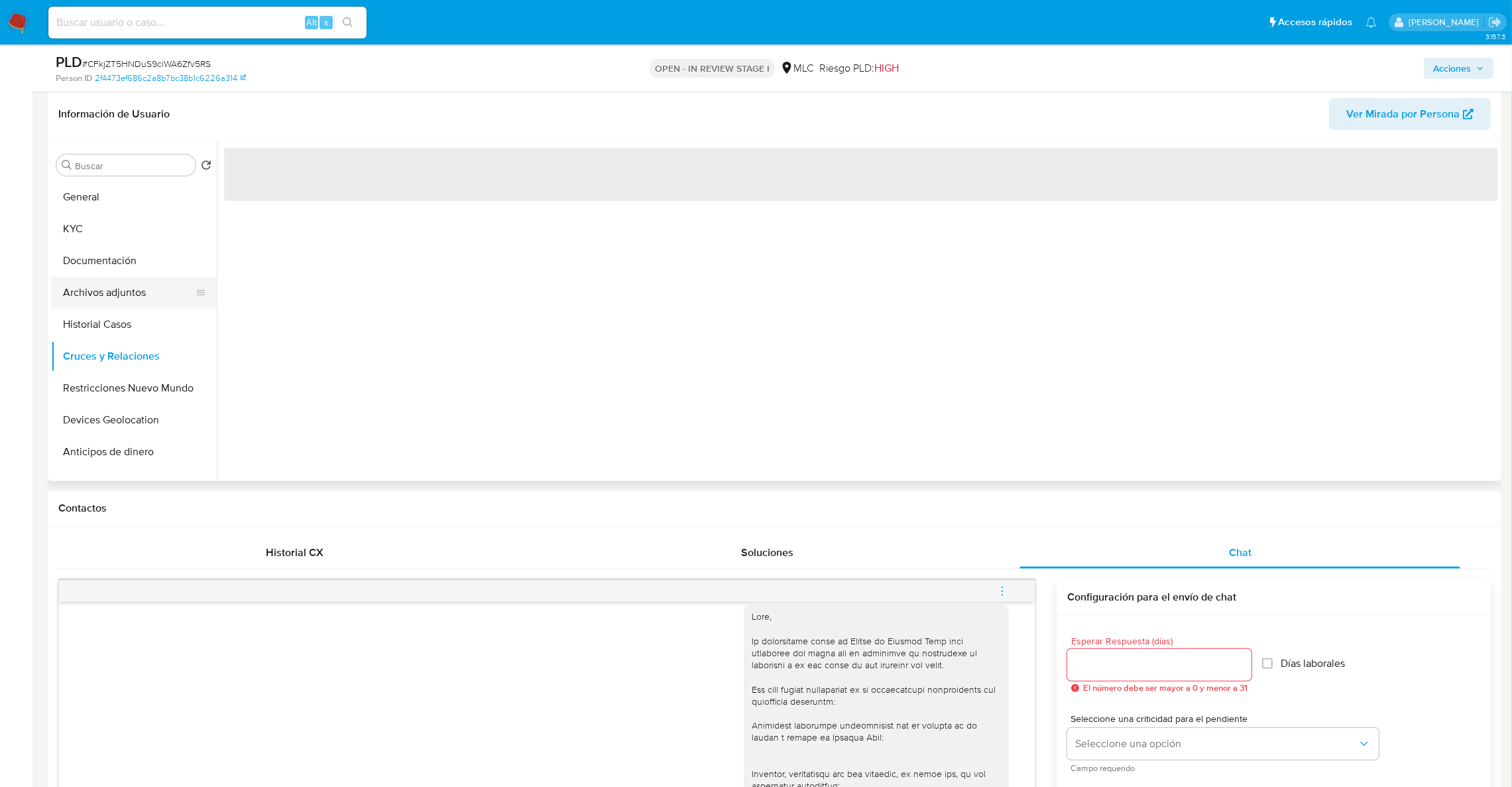
click at [111, 288] on button "Archivos adjuntos" at bounding box center [128, 293] width 155 height 32
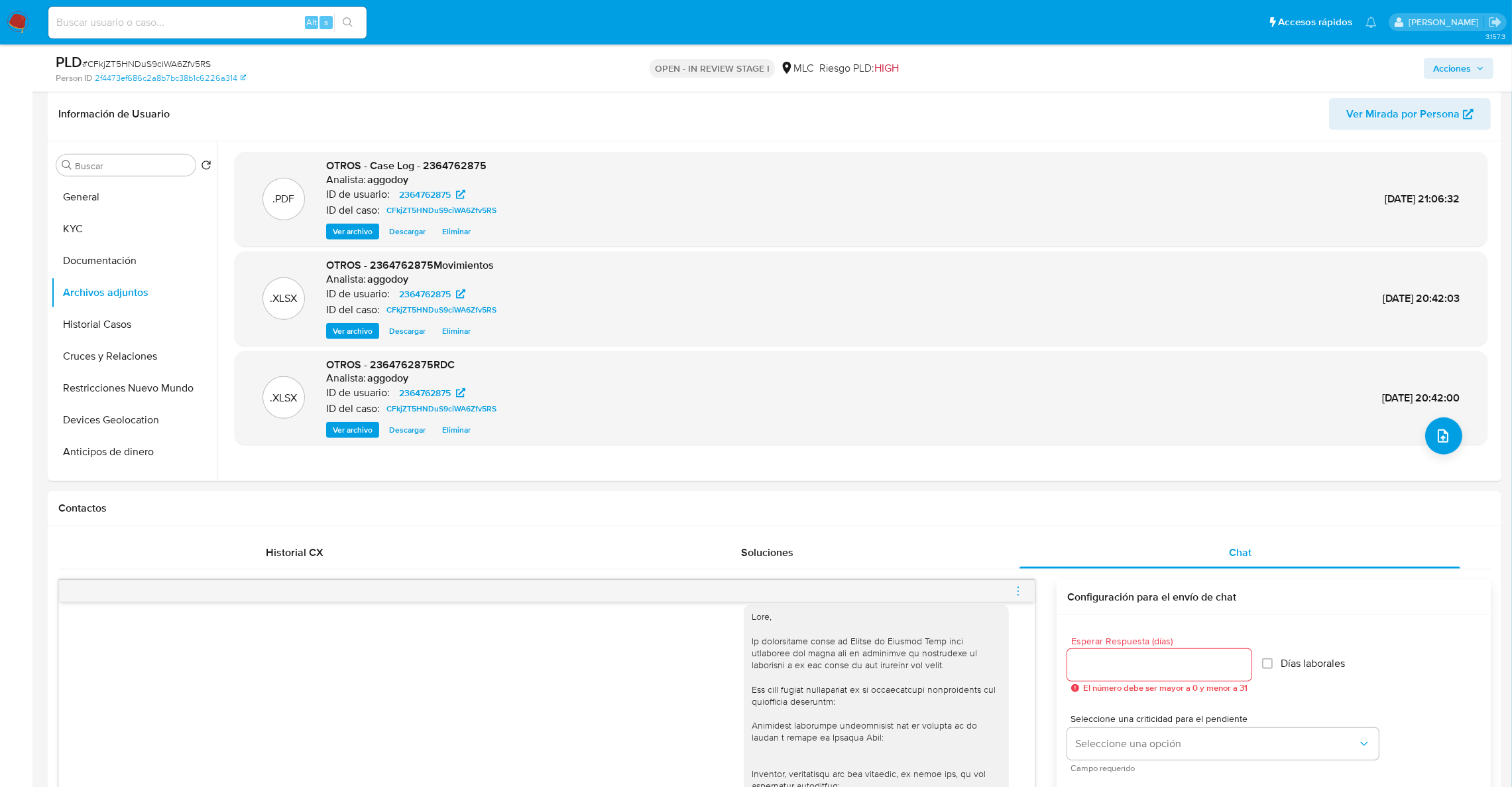
click at [1444, 65] on span "Acciones" at bounding box center [1452, 68] width 38 height 22
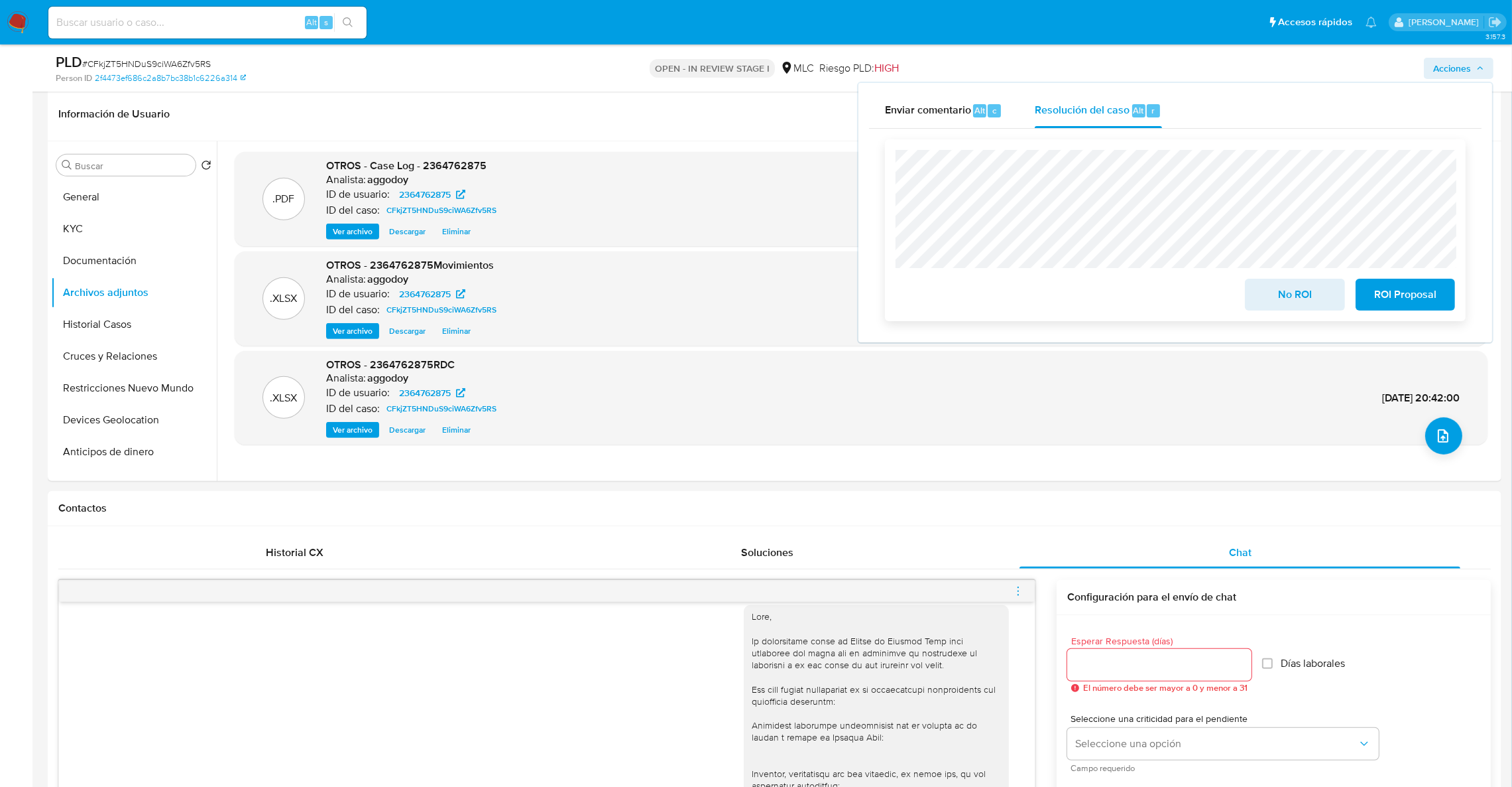
click at [1392, 295] on span "ROI Proposal" at bounding box center [1405, 294] width 65 height 29
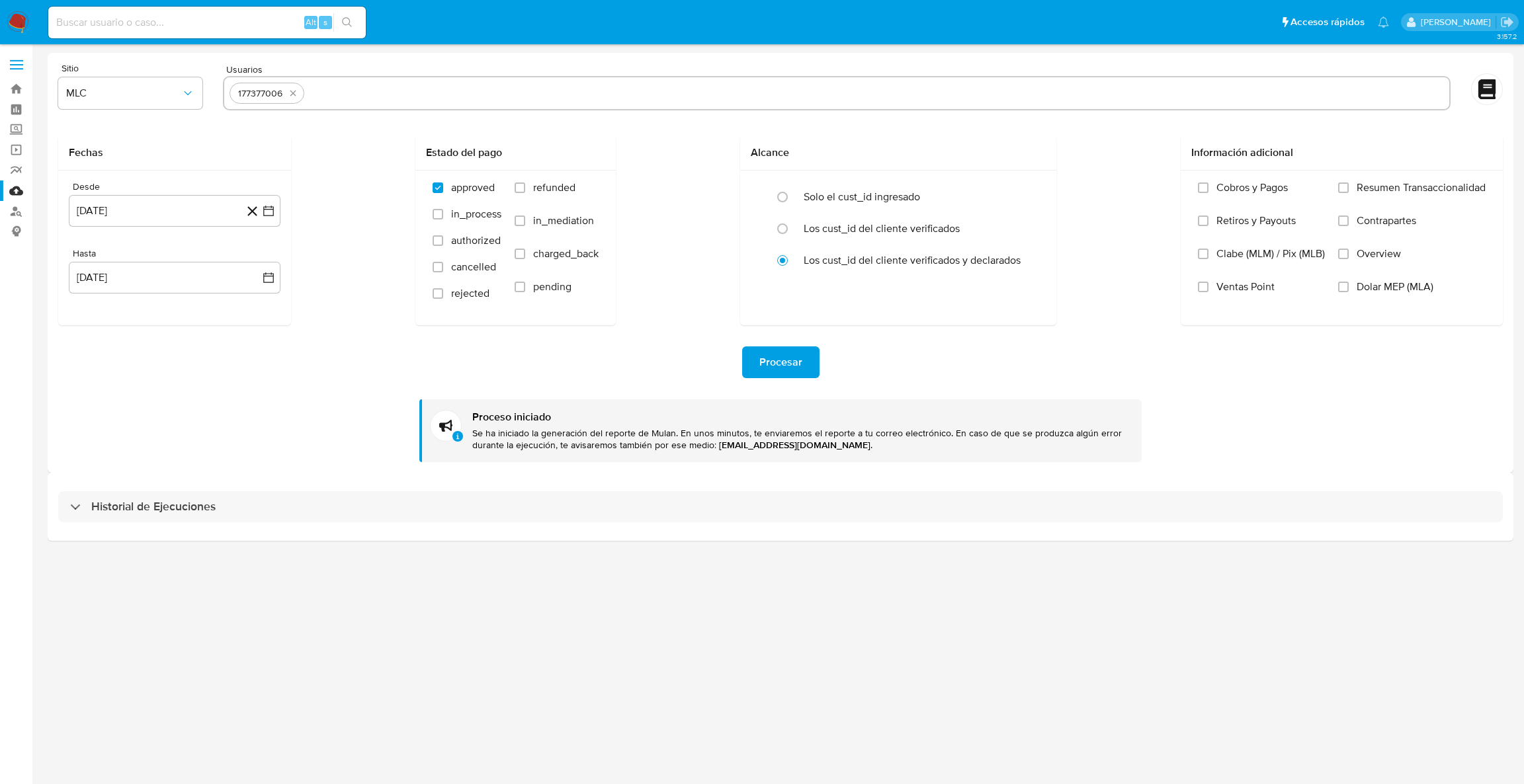
click at [299, 96] on div "177377006" at bounding box center [267, 93] width 75 height 22
click at [292, 93] on icon "quitar 177377006" at bounding box center [293, 94] width 6 height 6
click at [292, 93] on input "text" at bounding box center [836, 93] width 1214 height 22
paste input "2364762875"
type input "2364762875"
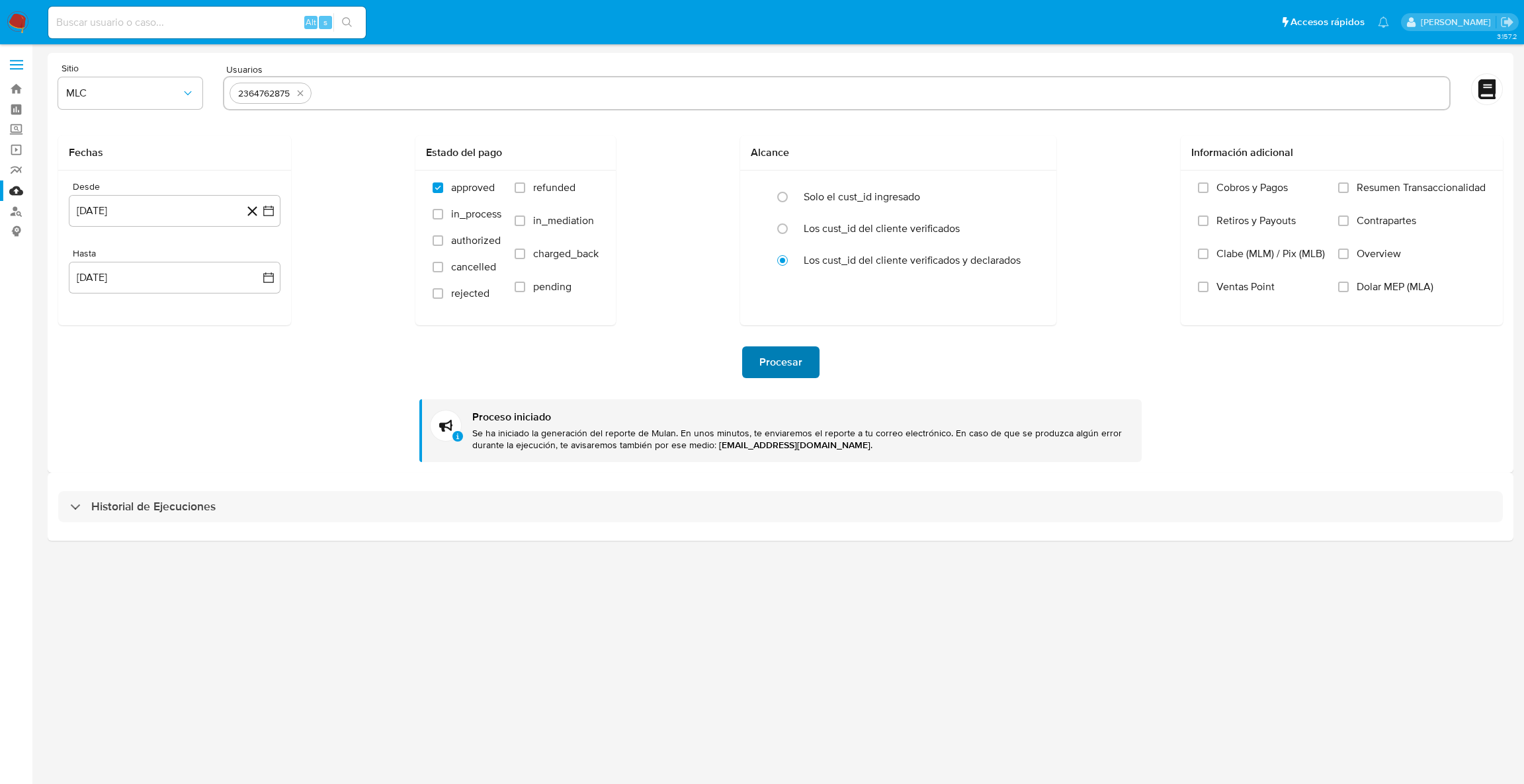
click at [774, 367] on span "Procesar" at bounding box center [781, 362] width 43 height 29
click at [781, 367] on span "Procesar" at bounding box center [781, 362] width 43 height 29
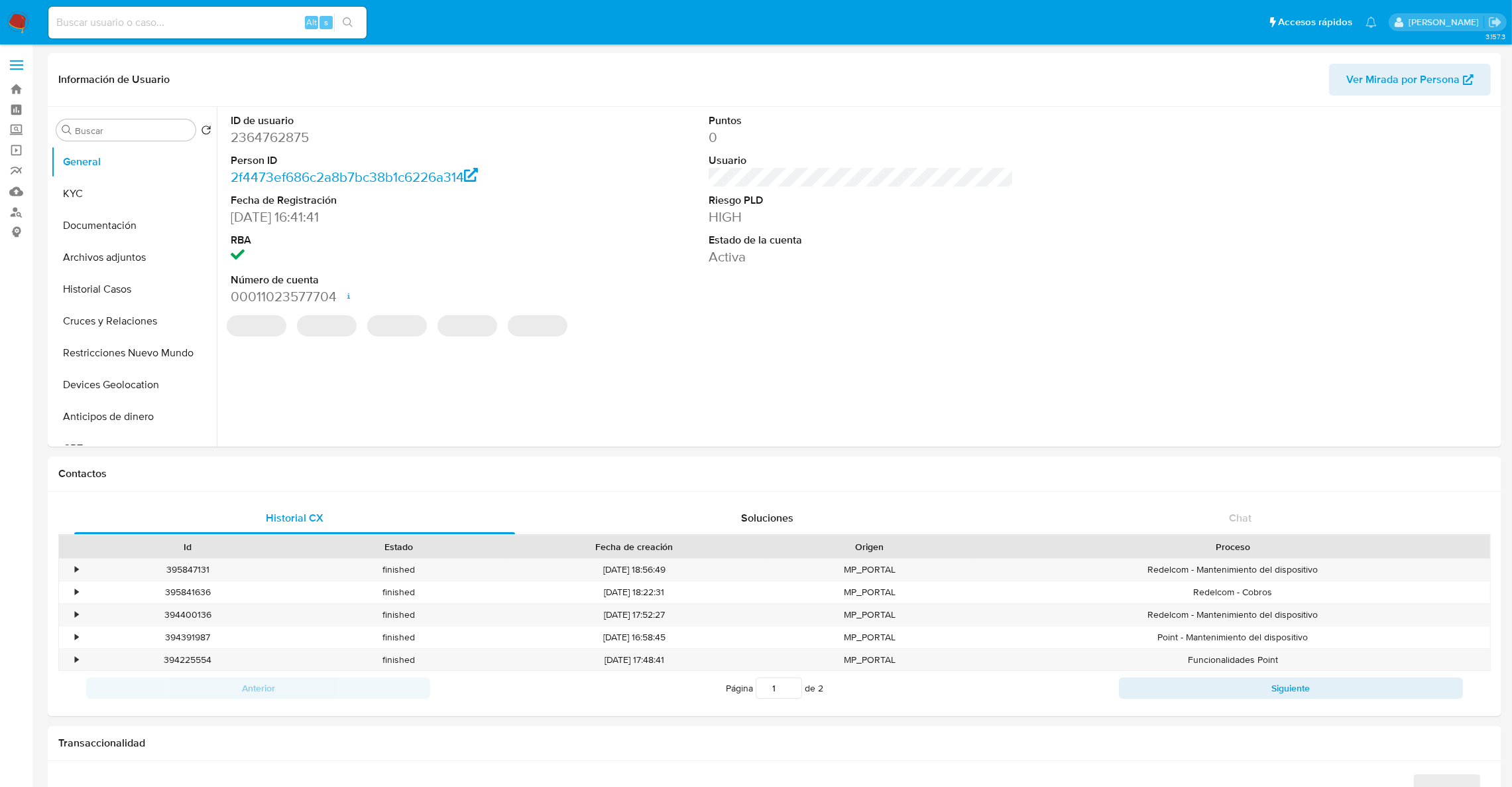
select select "10"
click at [132, 189] on button "KYC" at bounding box center [128, 193] width 155 height 32
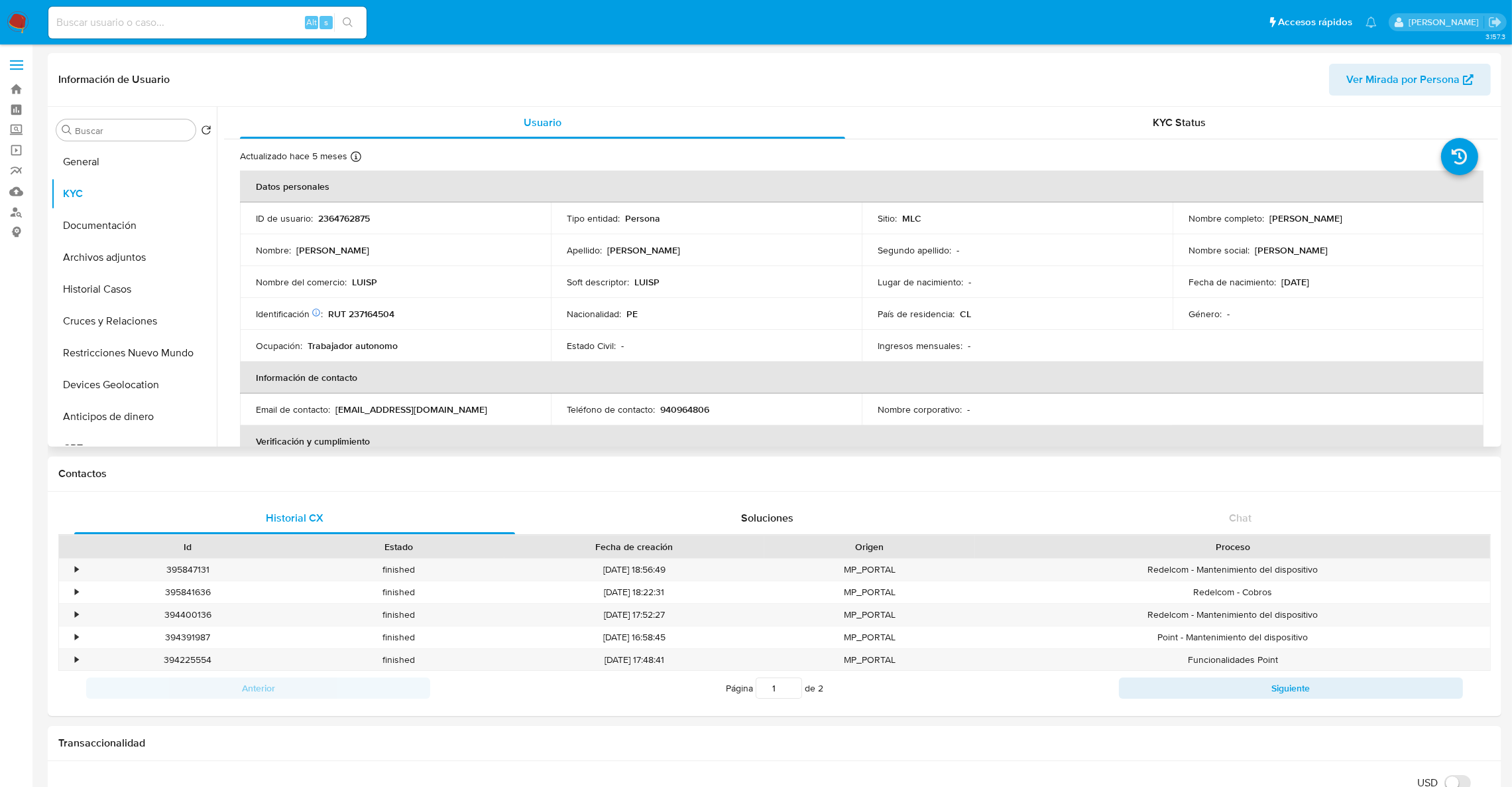
click at [353, 225] on td "ID de usuario : 2364762875" at bounding box center [395, 218] width 311 height 32
click at [351, 222] on p "2364762875" at bounding box center [344, 218] width 52 height 12
copy p "2364762875"
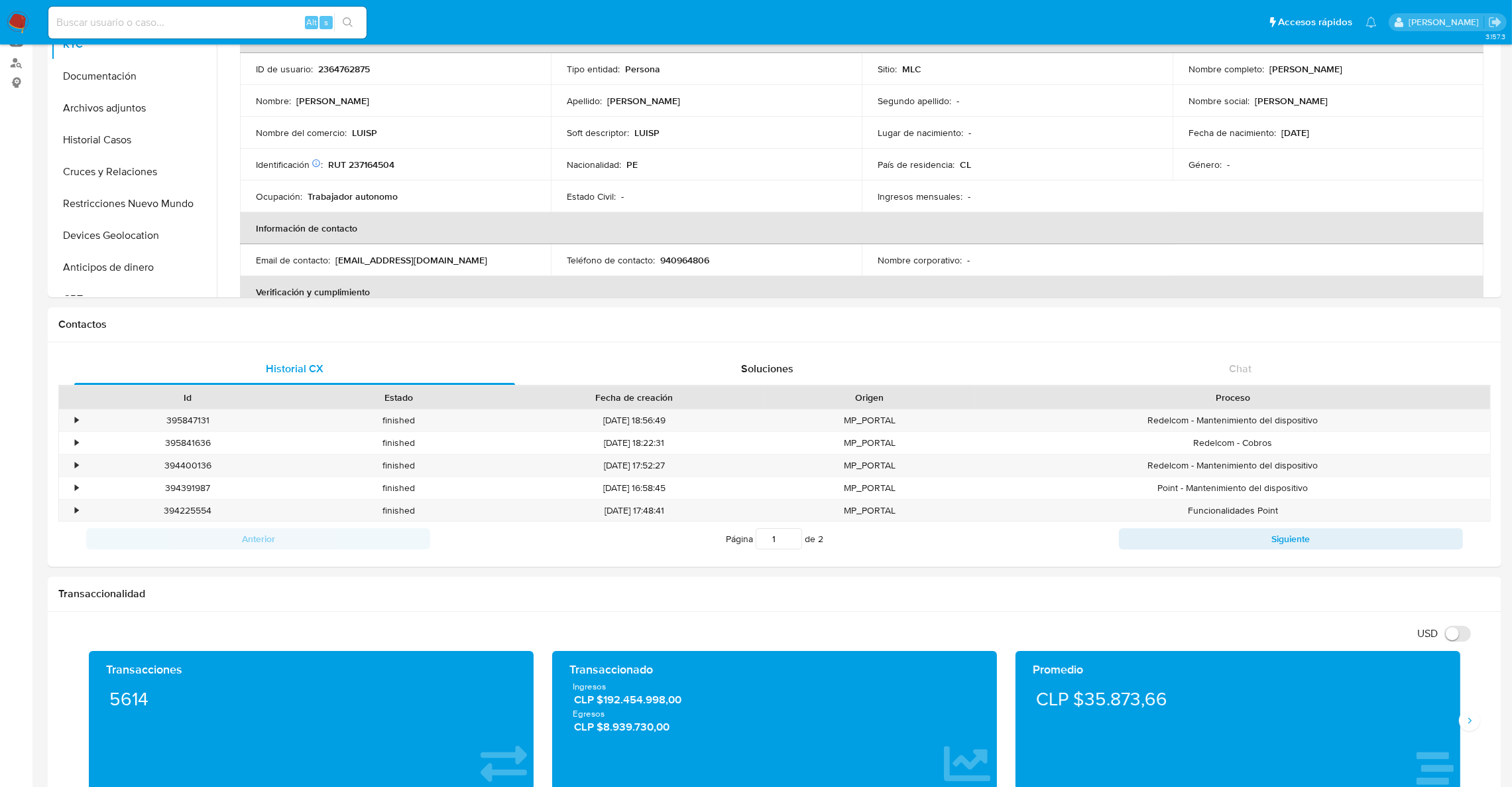
scroll to position [54, 0]
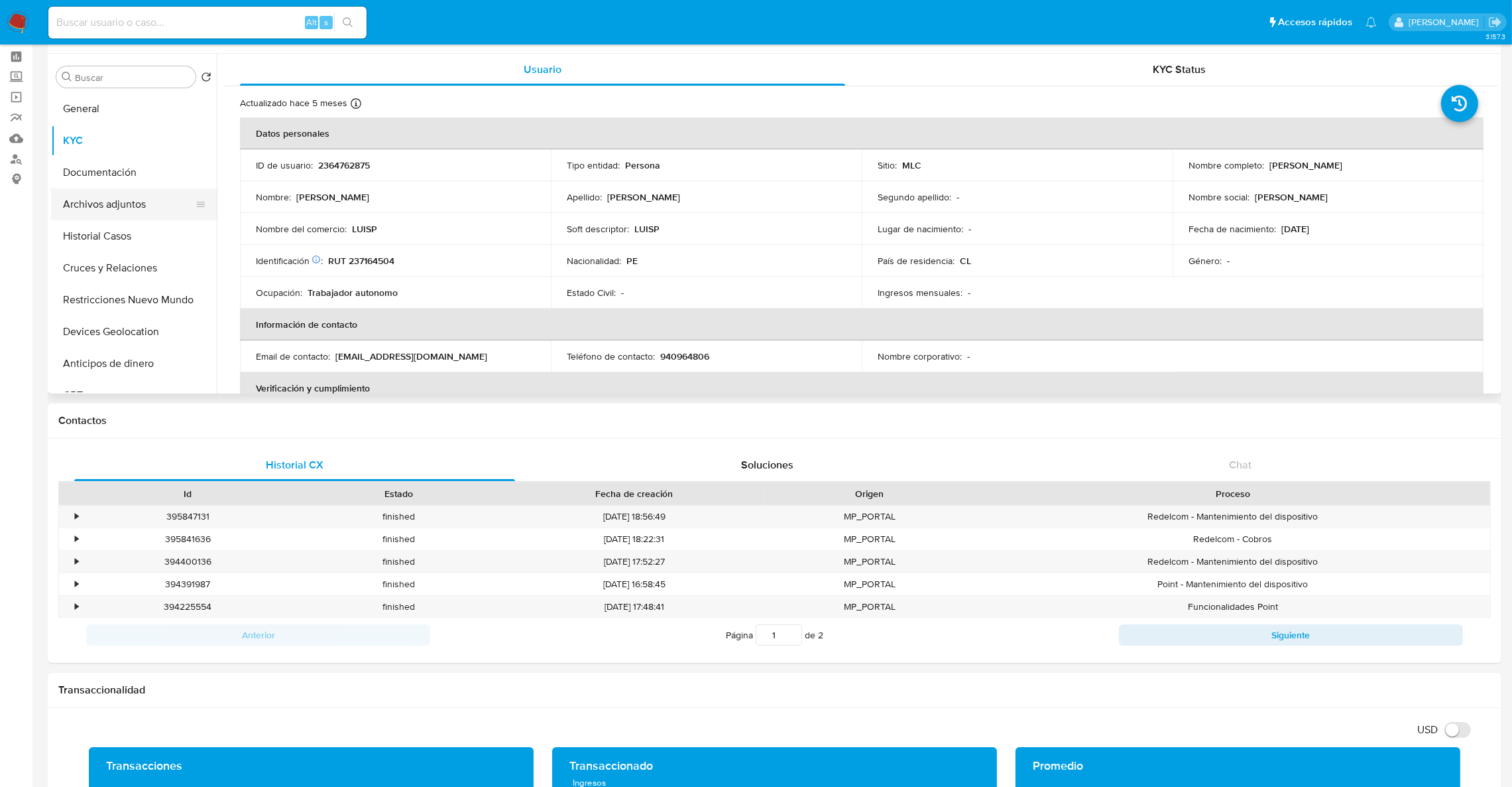
click at [137, 194] on button "Archivos adjuntos" at bounding box center [128, 205] width 155 height 32
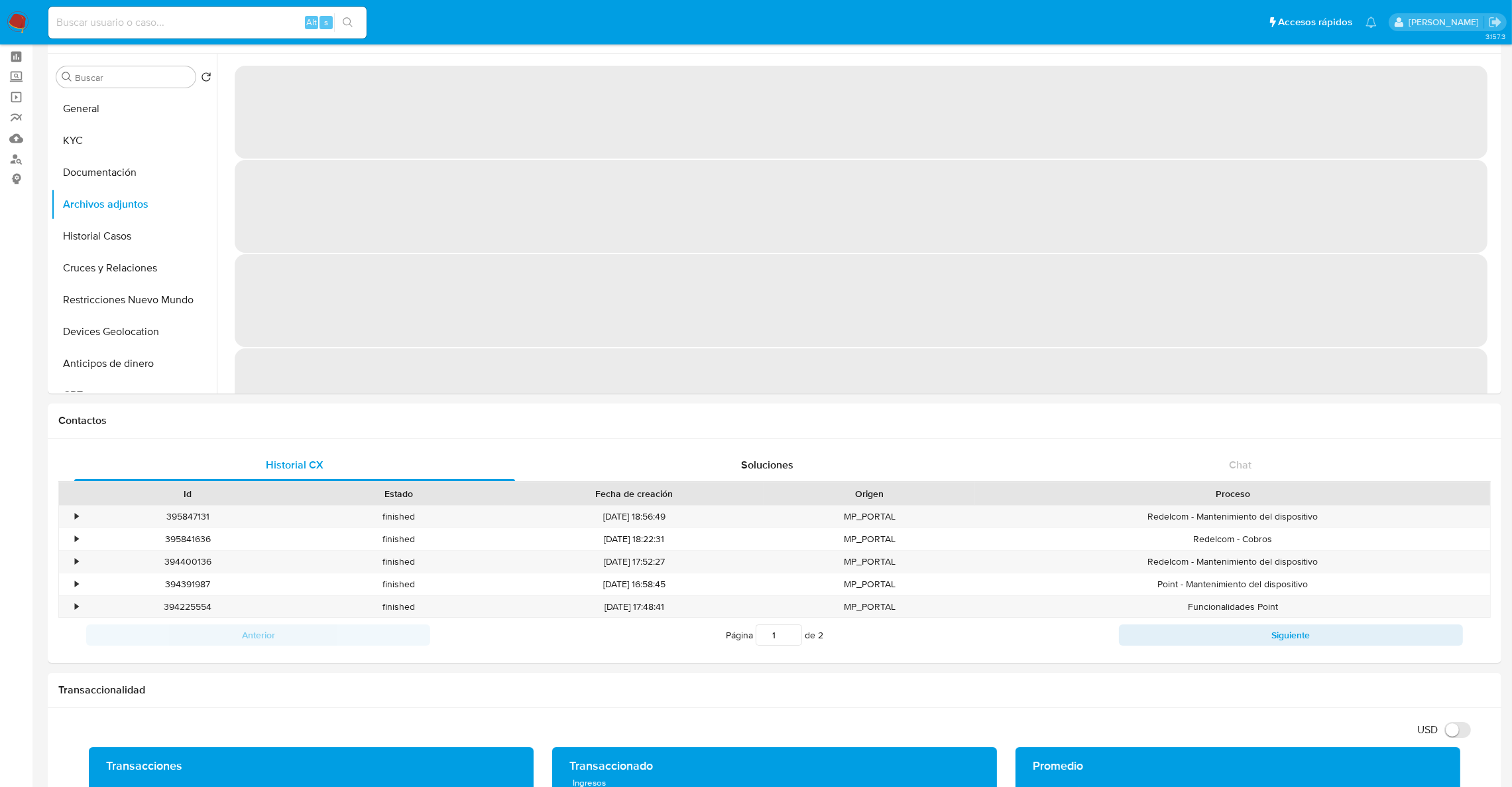
scroll to position [0, 0]
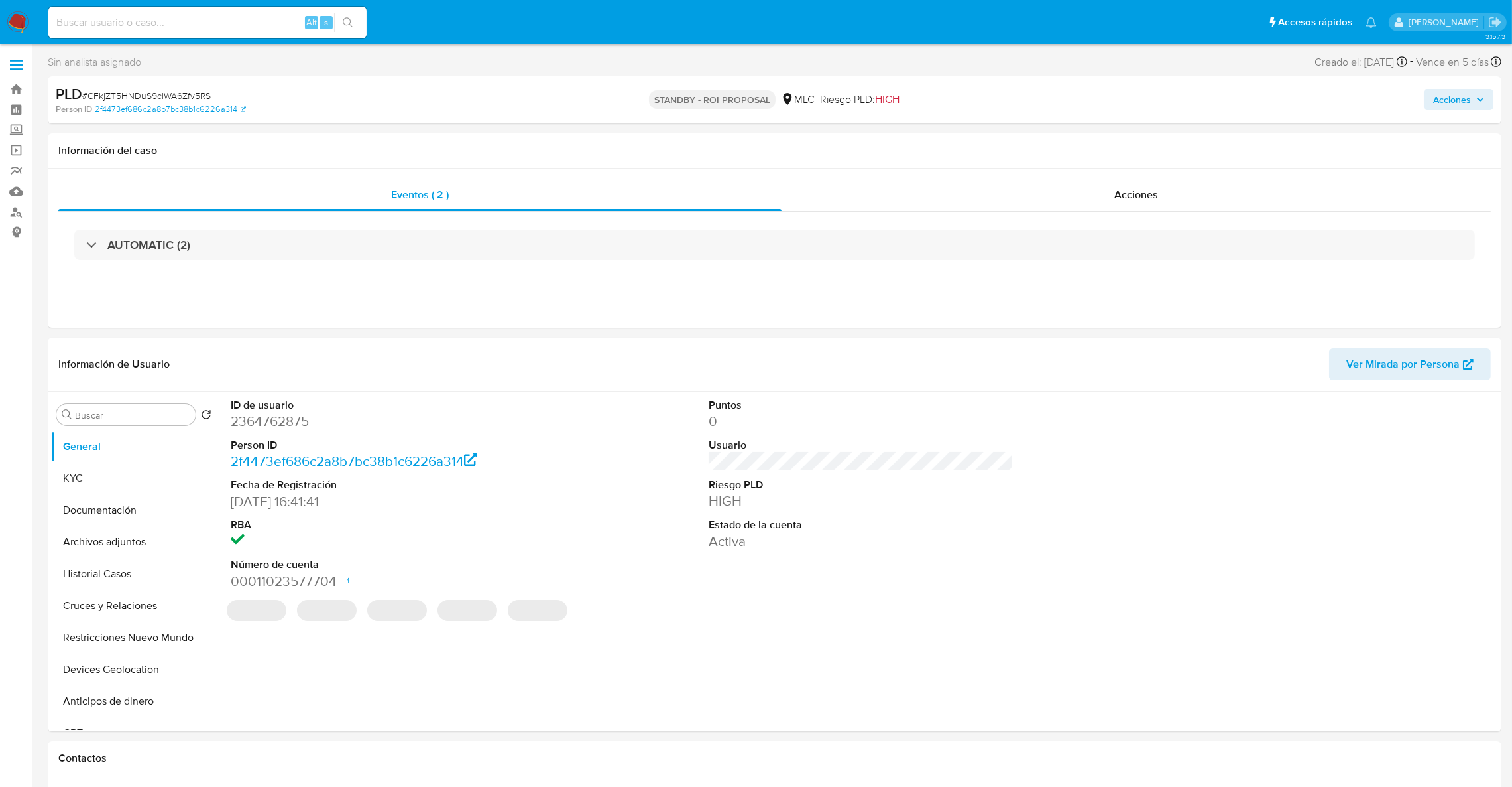
select select "10"
